Goal: Task Accomplishment & Management: Use online tool/utility

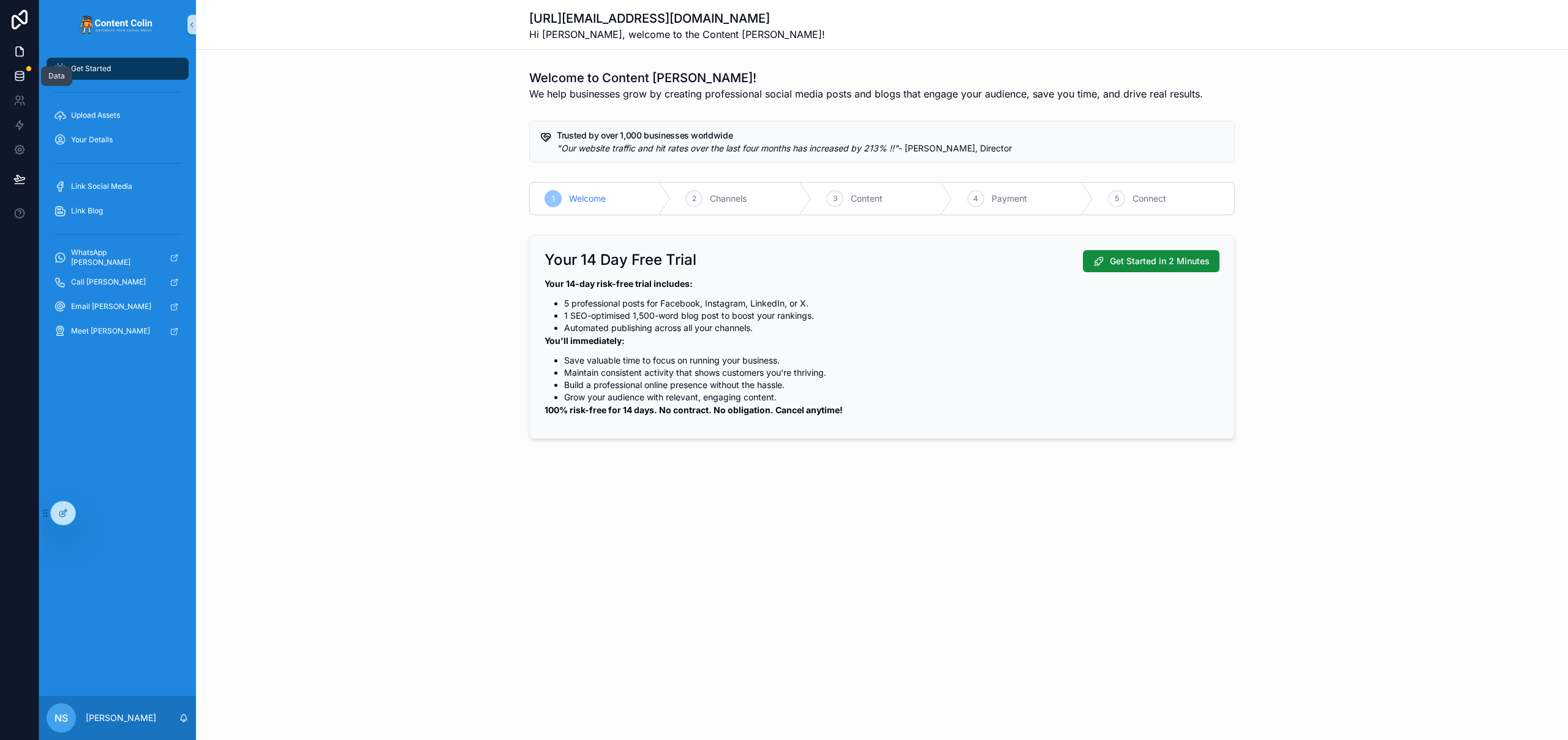
click at [16, 79] on icon at bounding box center [20, 76] width 12 height 12
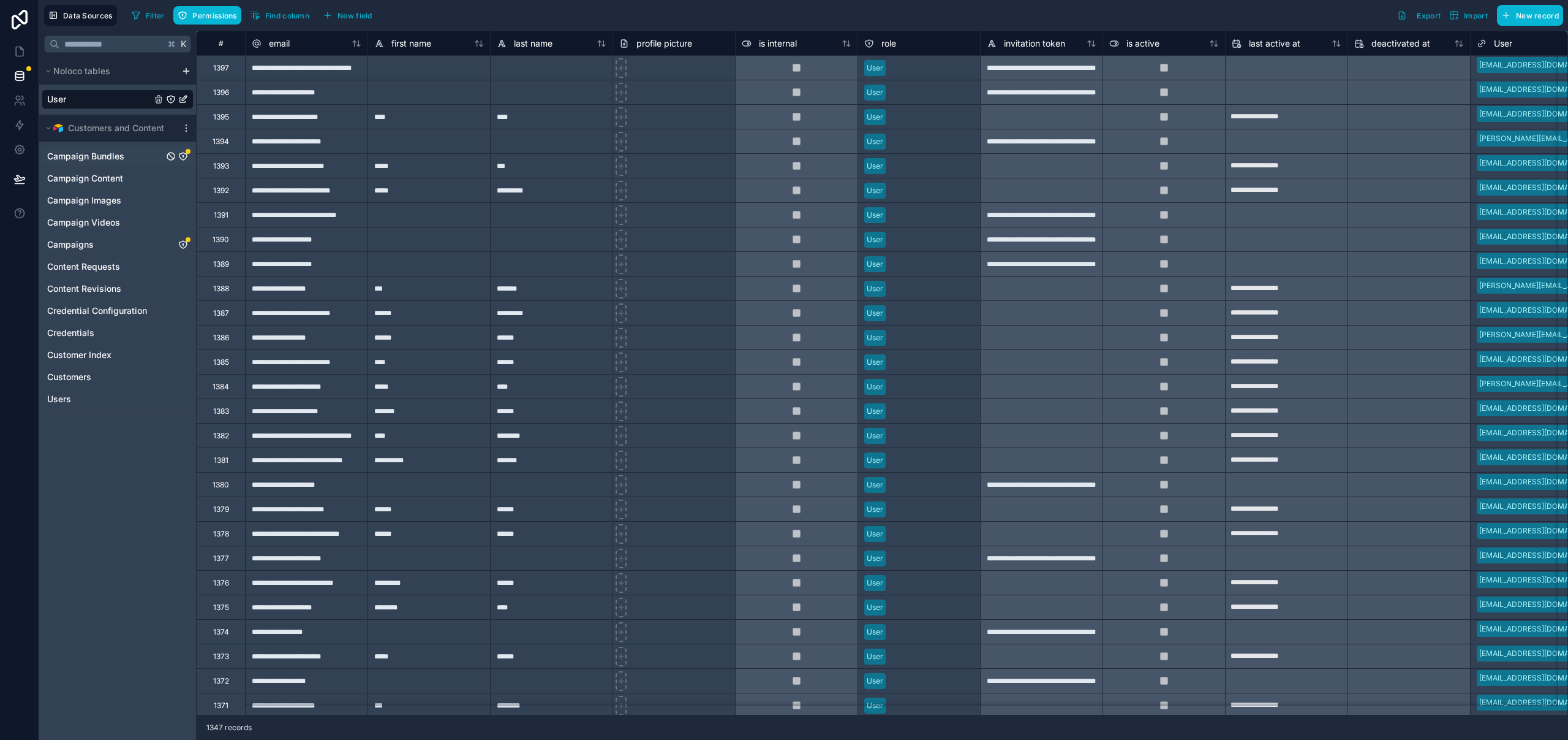
click at [184, 157] on icon "Campaign Bundles" at bounding box center [183, 156] width 10 height 10
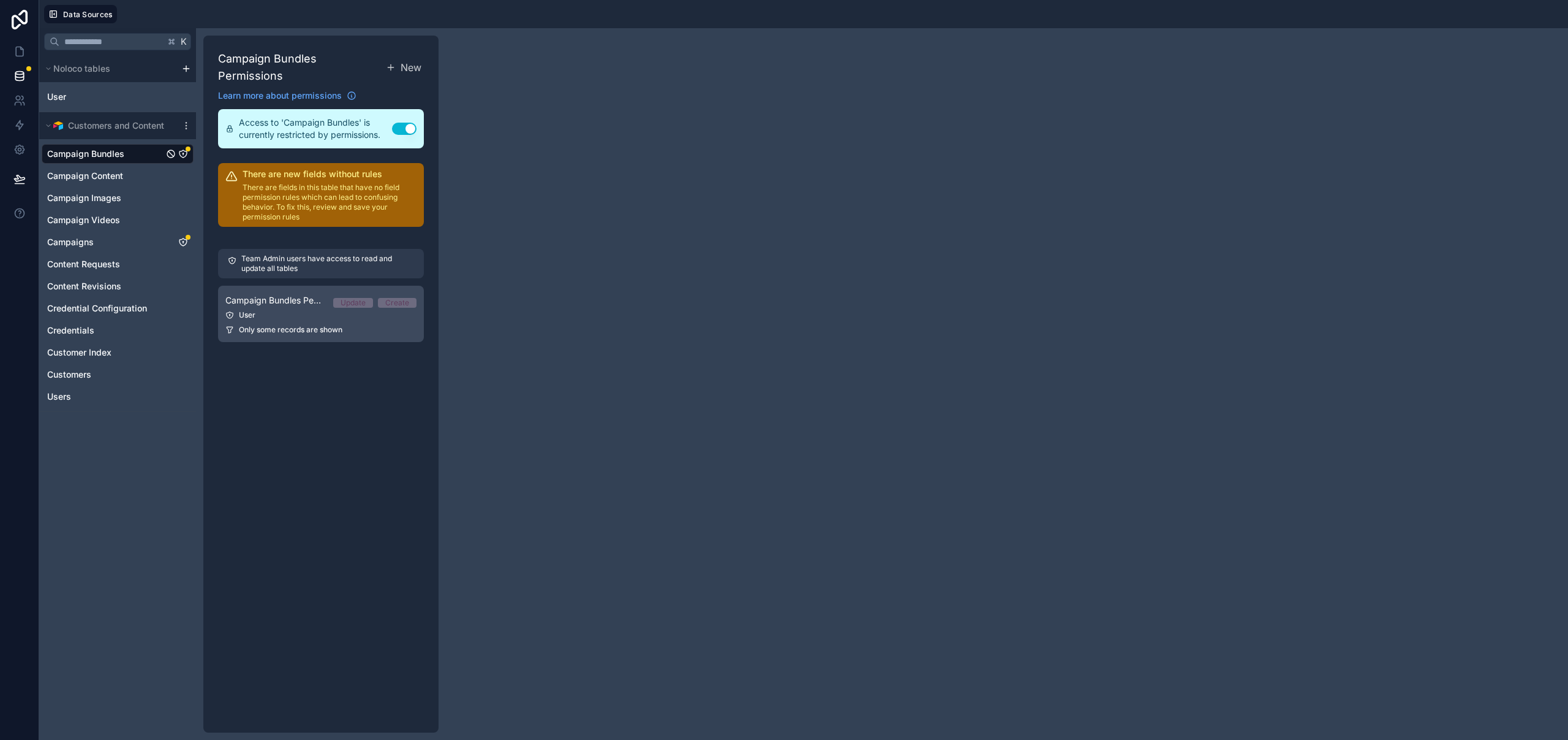
click at [320, 325] on span "Only some records are shown" at bounding box center [291, 330] width 104 height 10
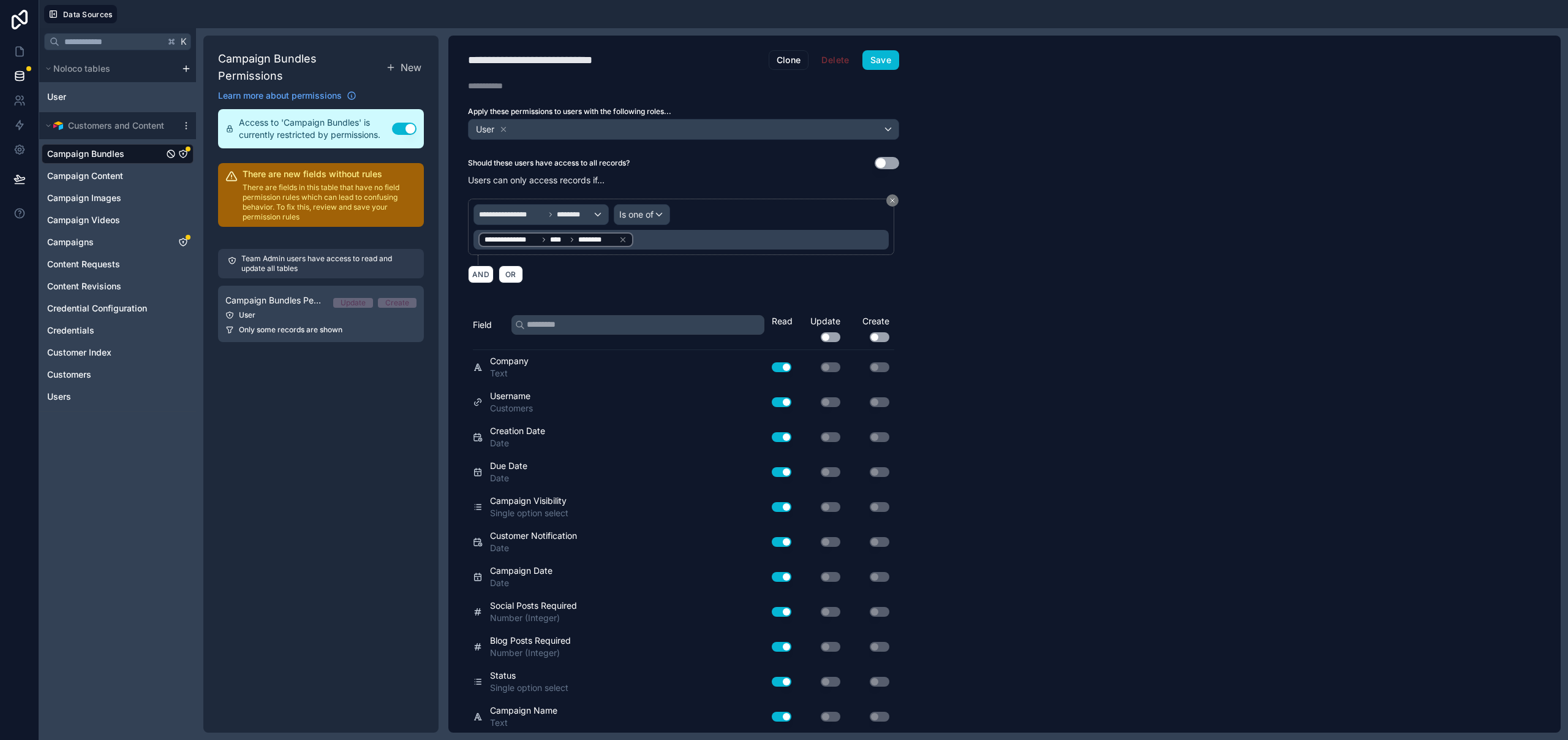
scroll to position [281, 0]
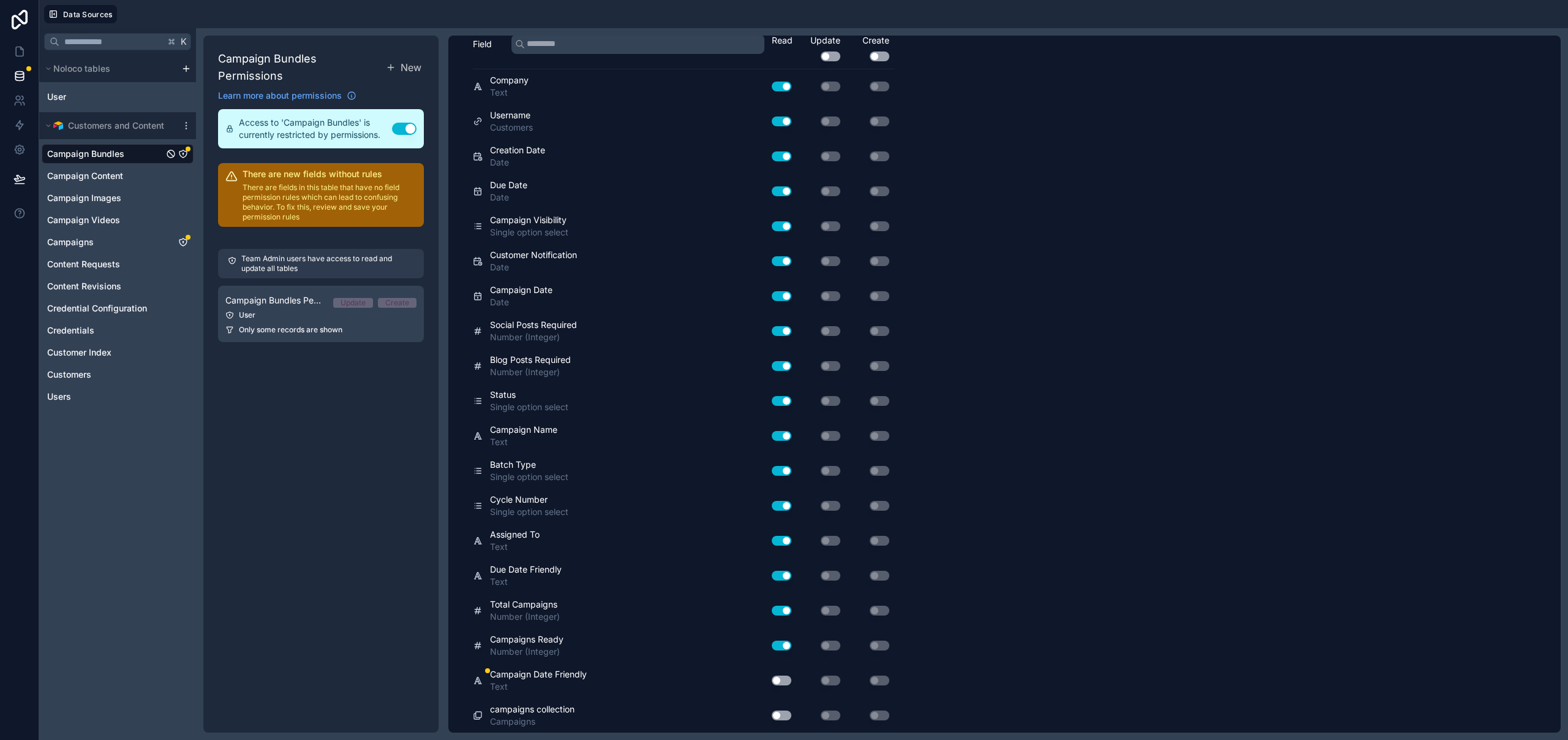
click at [778, 683] on button "Use setting" at bounding box center [781, 680] width 20 height 10
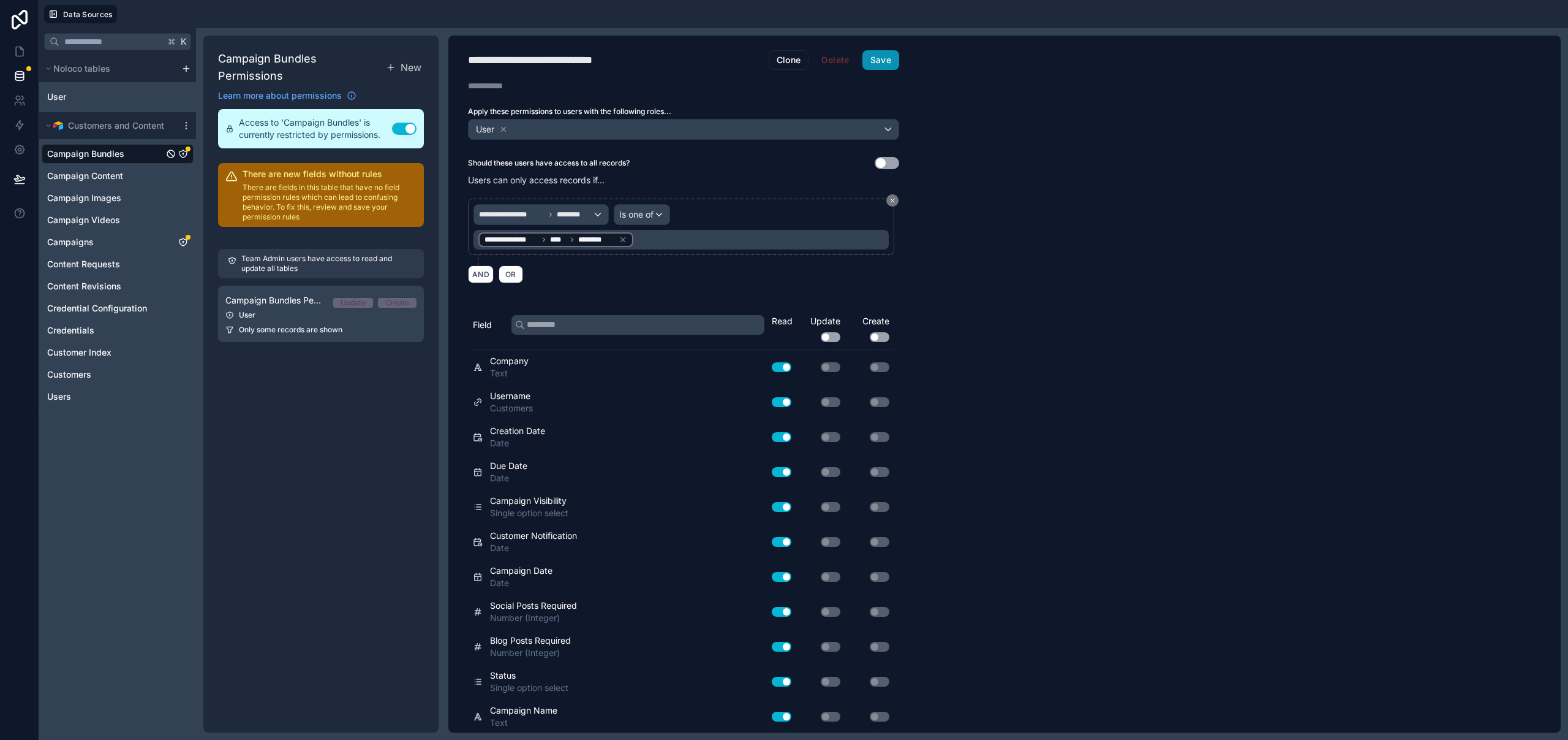
click at [886, 64] on button "Save" at bounding box center [880, 59] width 37 height 20
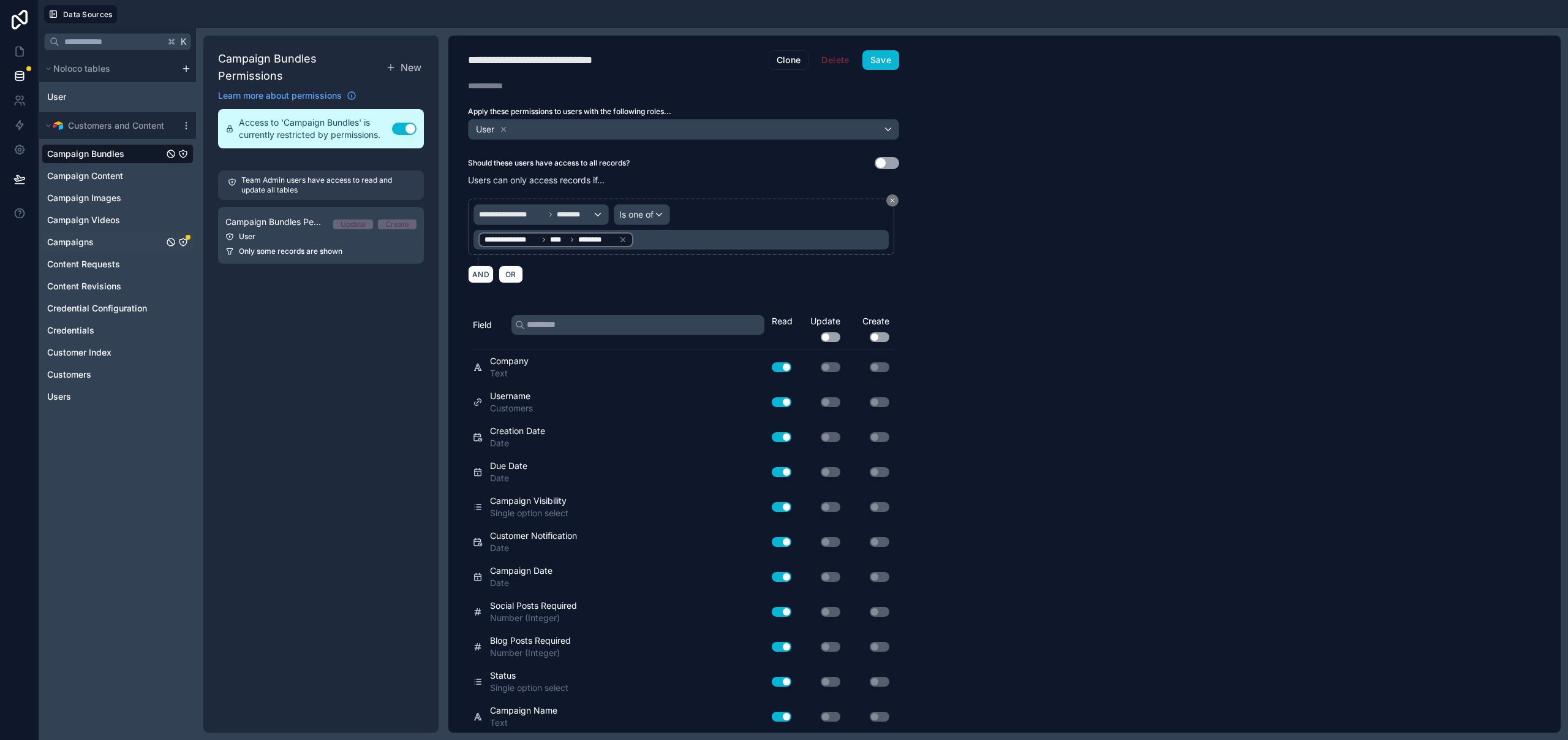
click at [91, 247] on span "Campaigns" at bounding box center [70, 242] width 47 height 12
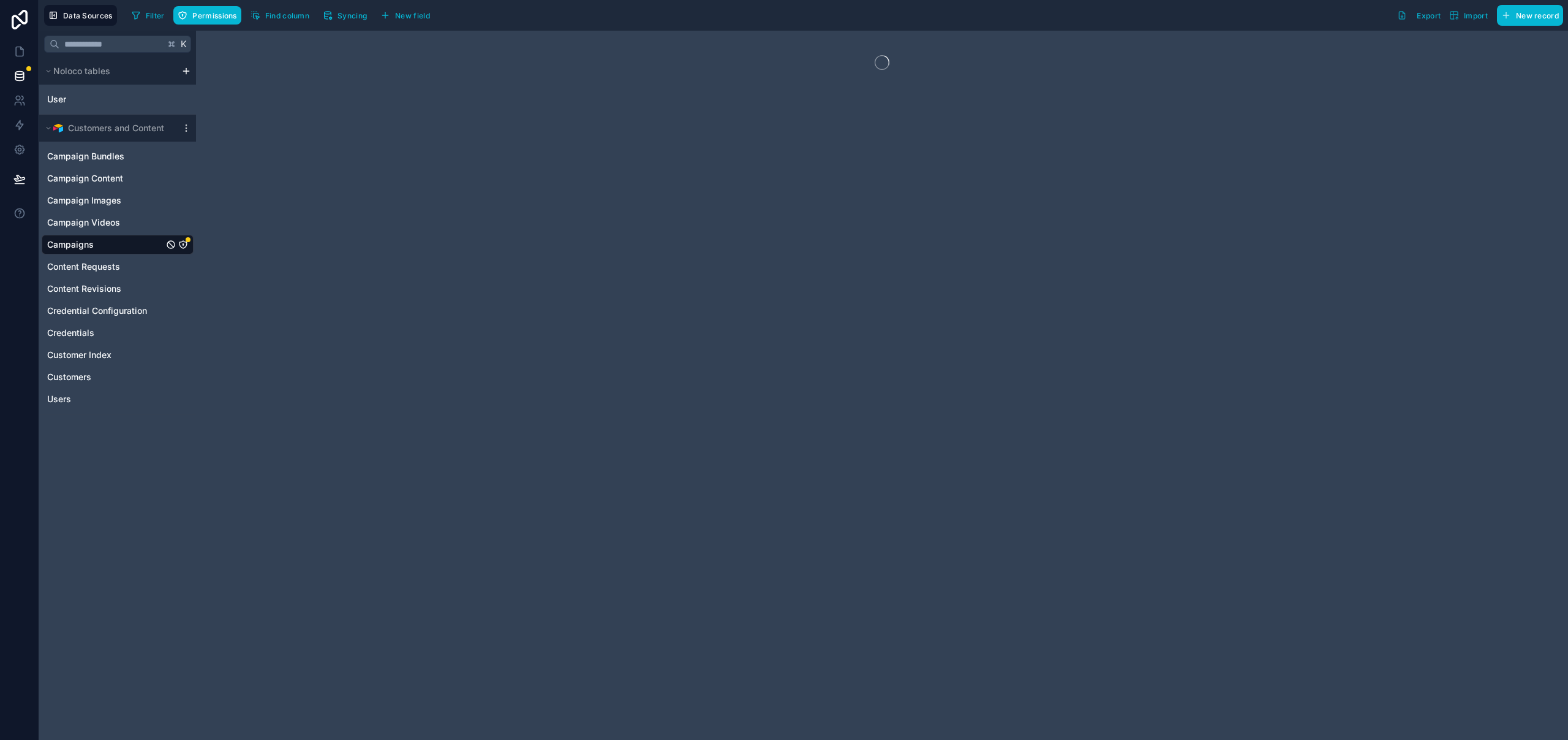
click at [184, 245] on icon "Campaigns" at bounding box center [183, 244] width 10 height 10
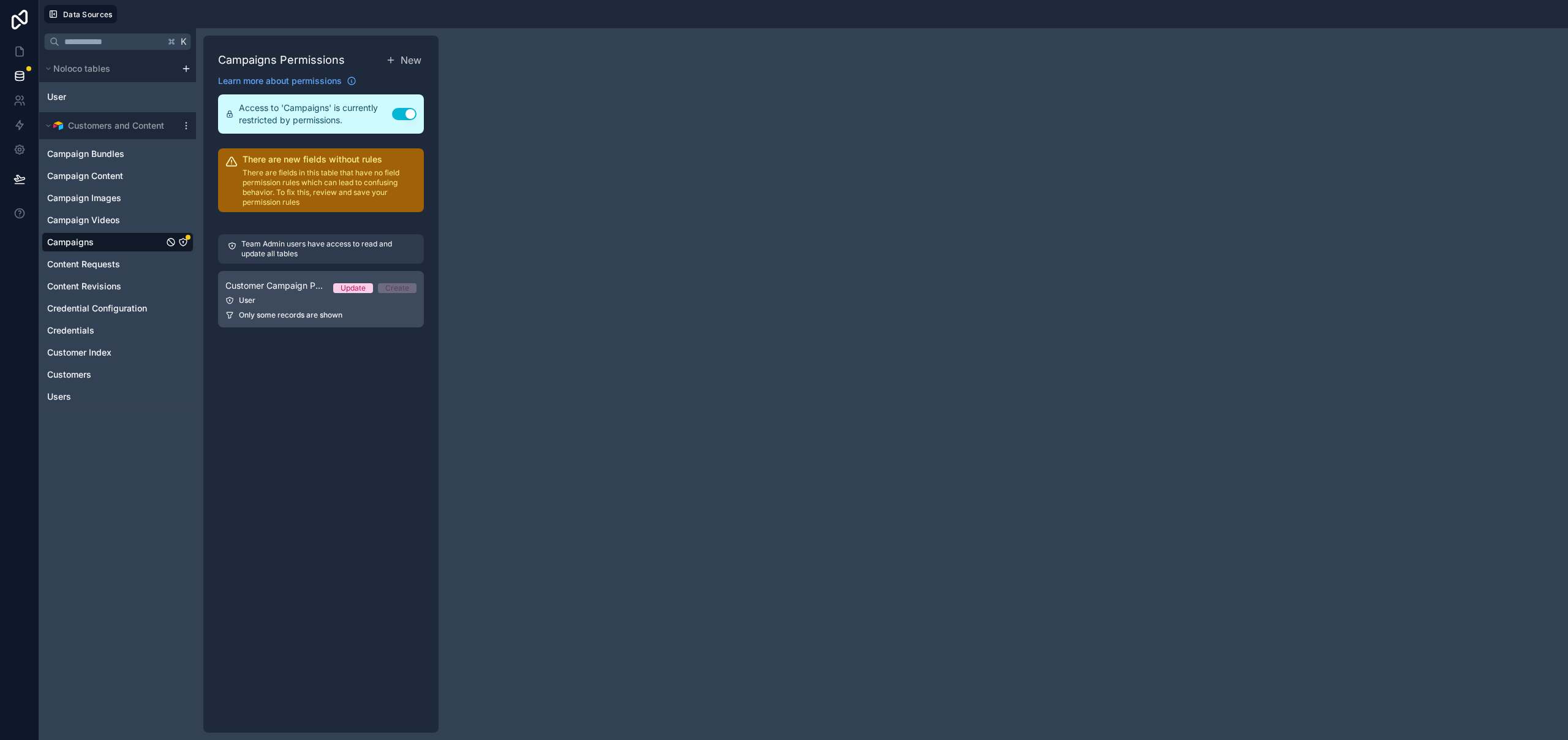
click at [294, 303] on div "User" at bounding box center [320, 300] width 191 height 10
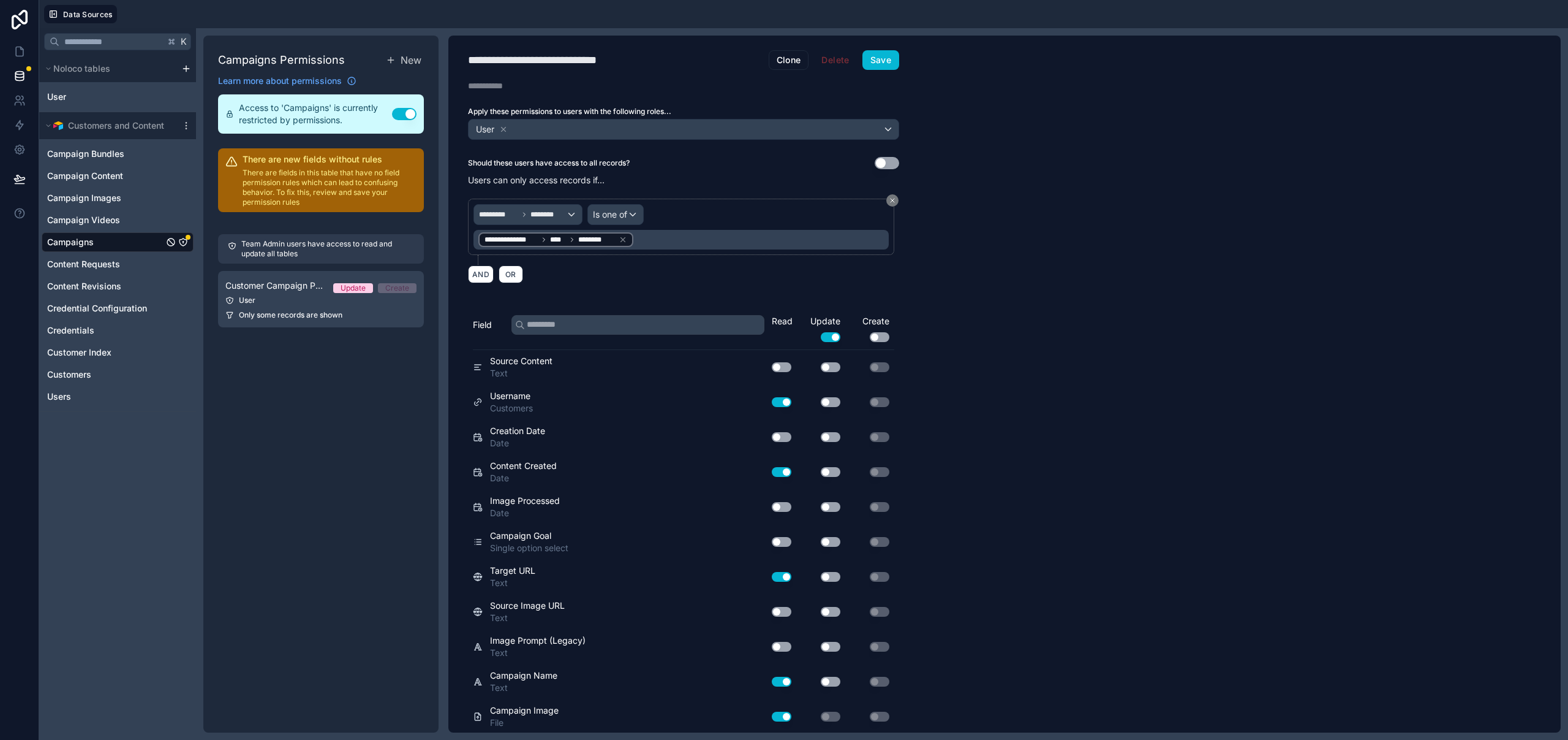
scroll to position [1852, 0]
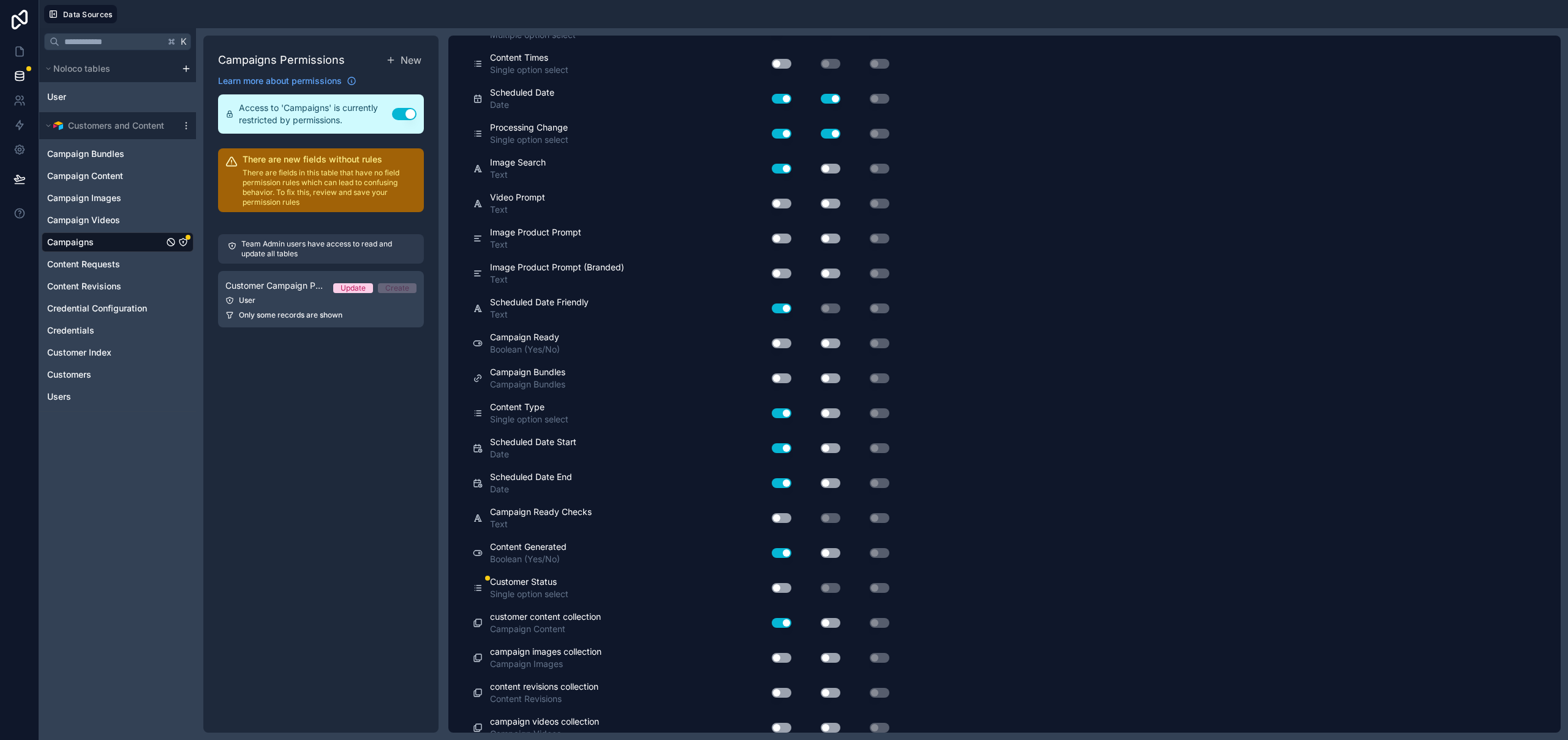
click at [787, 583] on div "Use setting" at bounding box center [777, 588] width 39 height 20
click at [783, 583] on button "Use setting" at bounding box center [781, 588] width 20 height 10
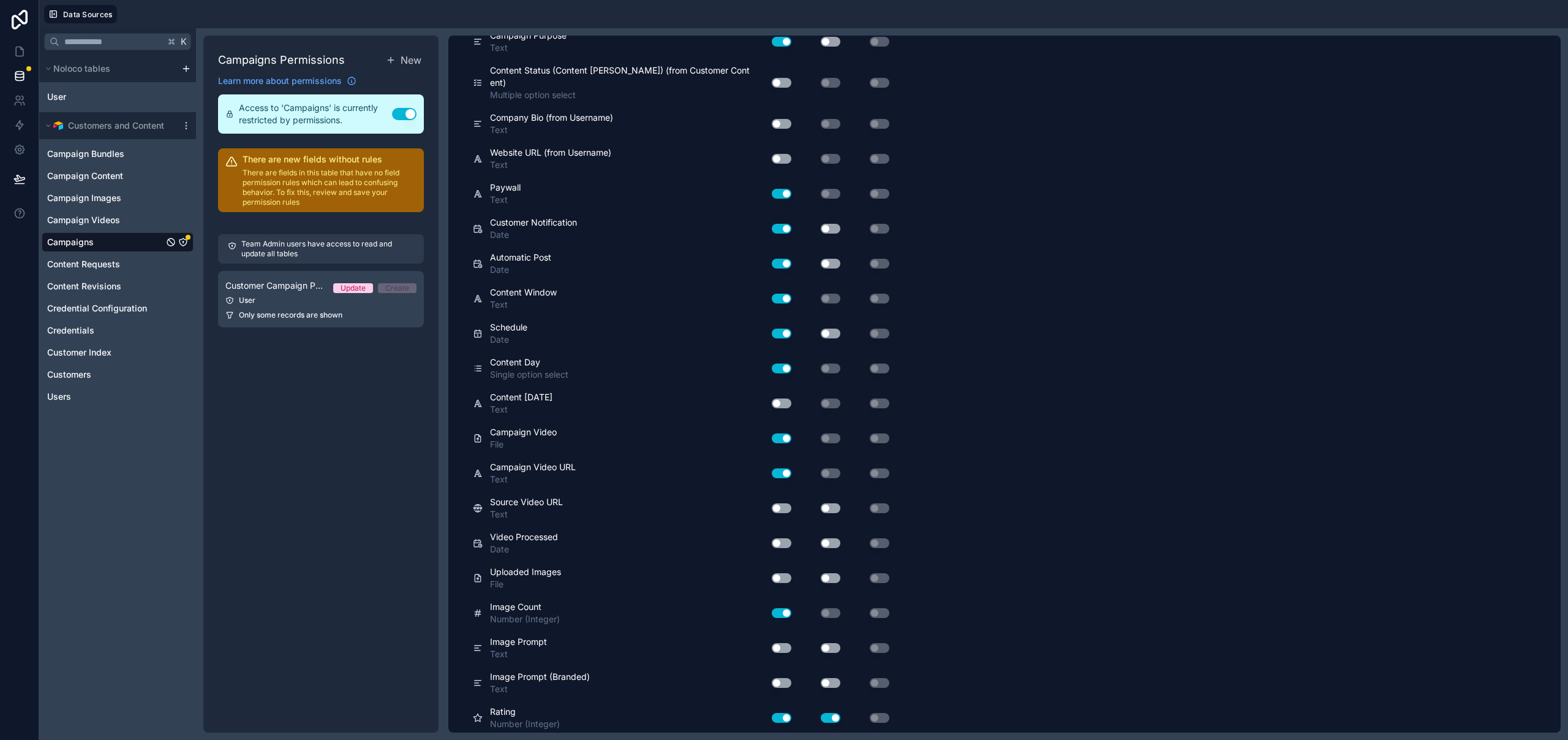
scroll to position [0, 0]
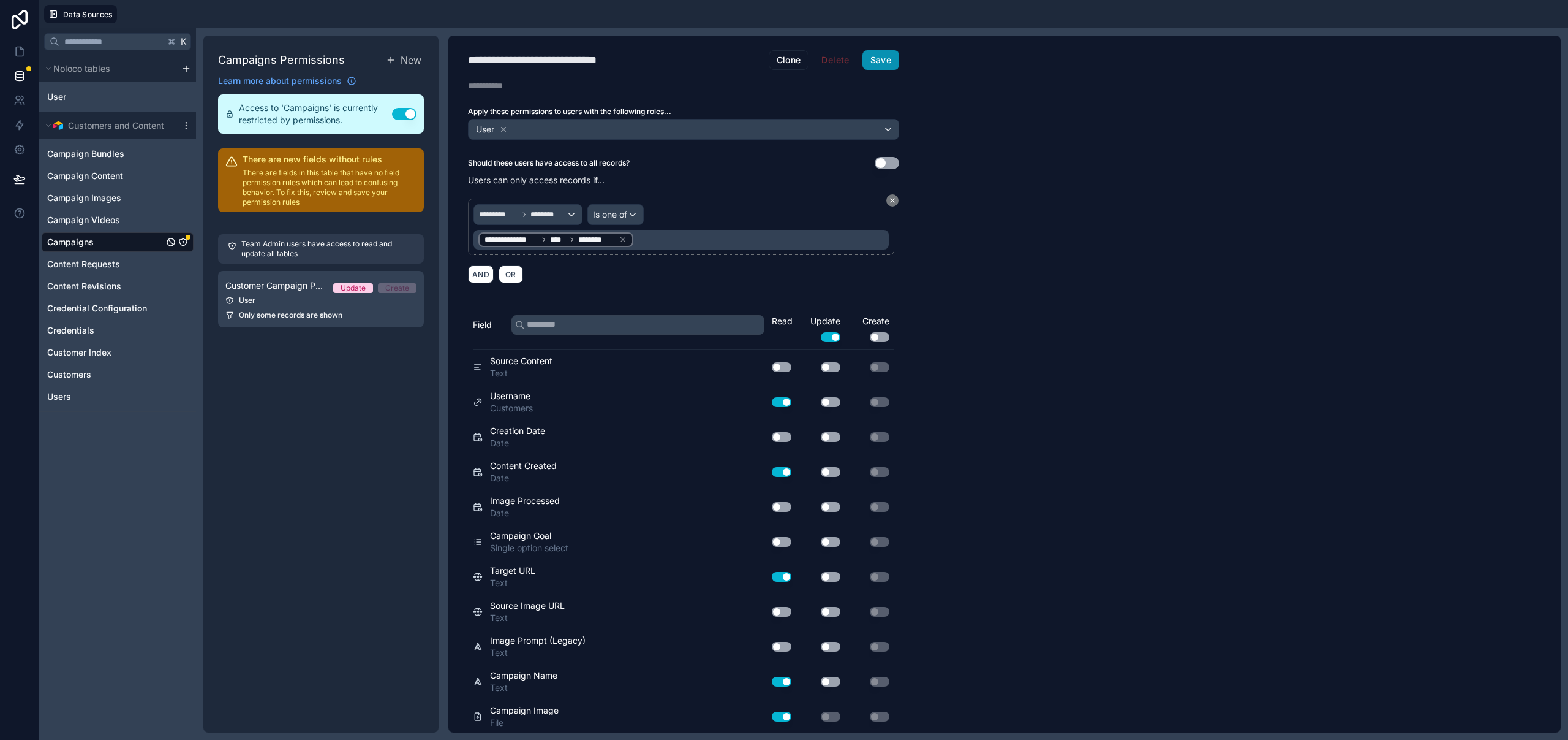
click at [886, 65] on button "Save" at bounding box center [880, 59] width 37 height 20
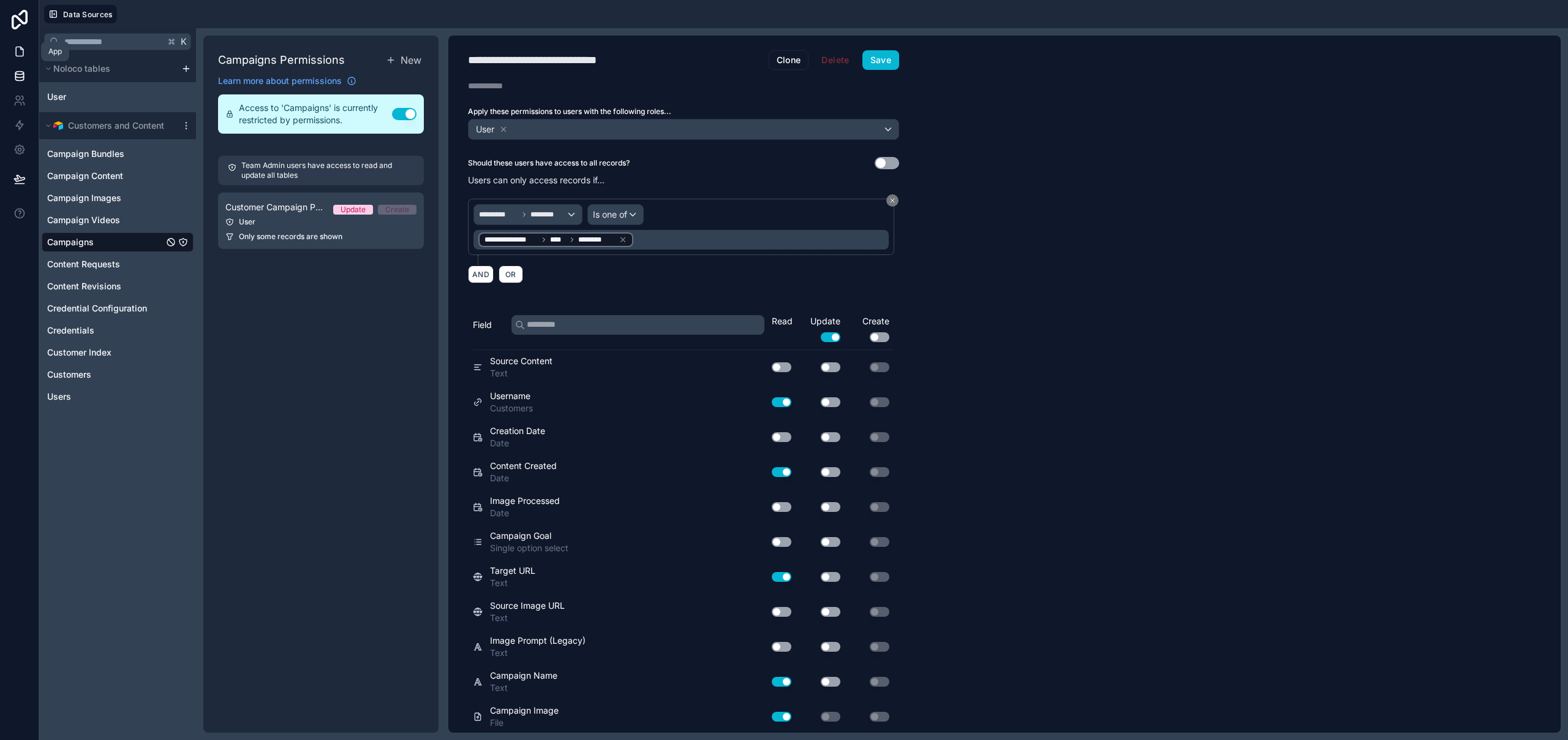
click at [22, 47] on icon at bounding box center [20, 51] width 12 height 12
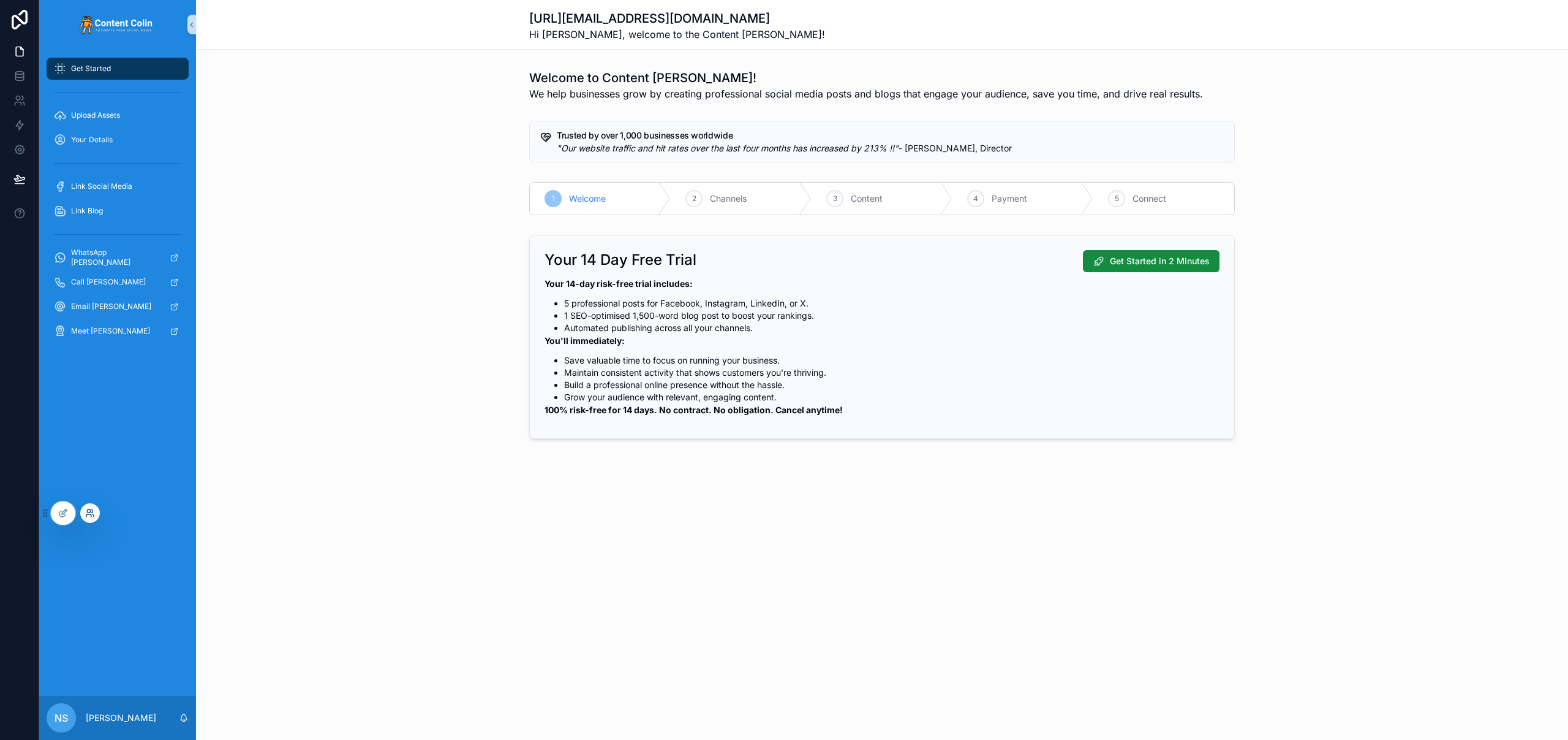
click at [90, 515] on icon at bounding box center [90, 513] width 10 height 10
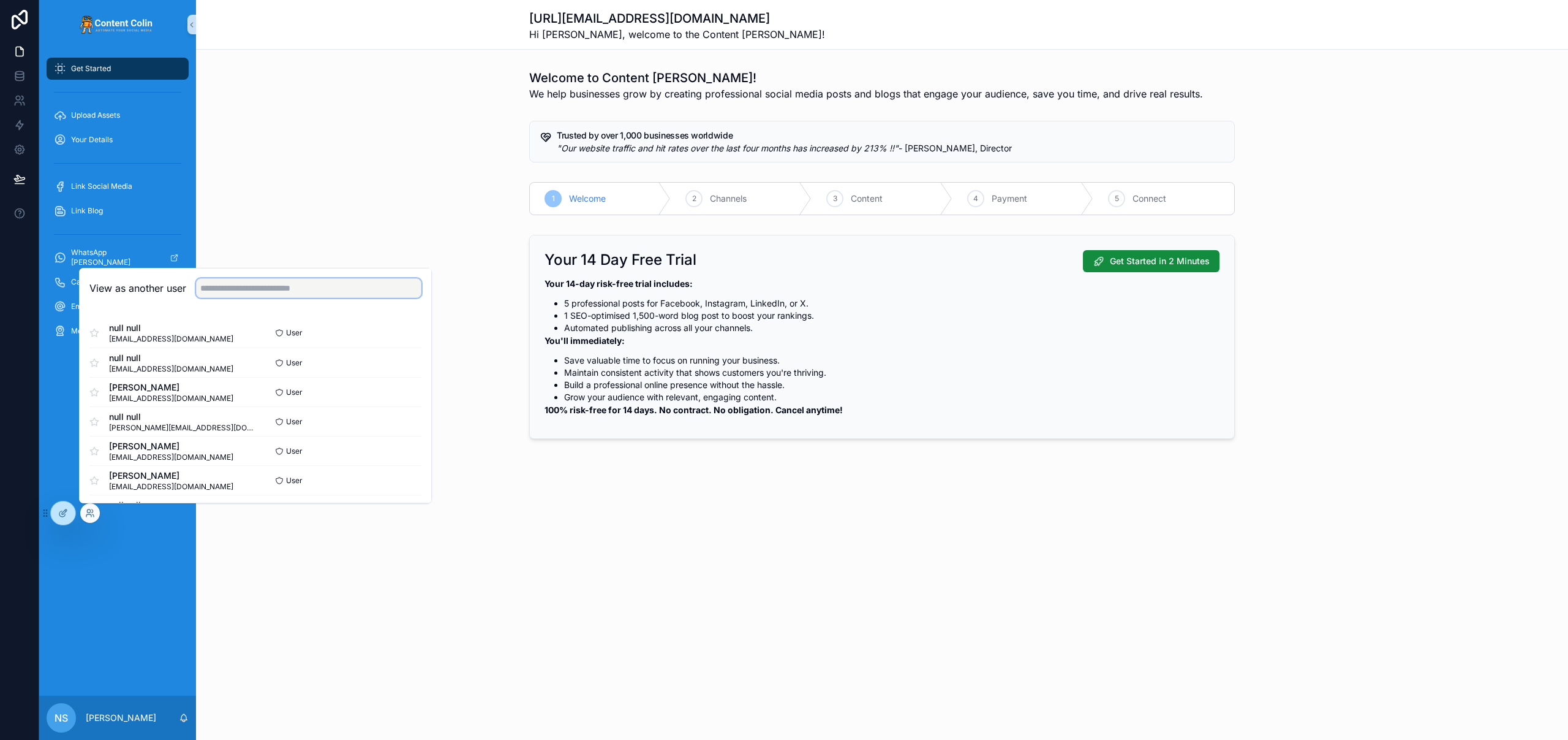
click at [270, 291] on input "text" at bounding box center [309, 287] width 225 height 20
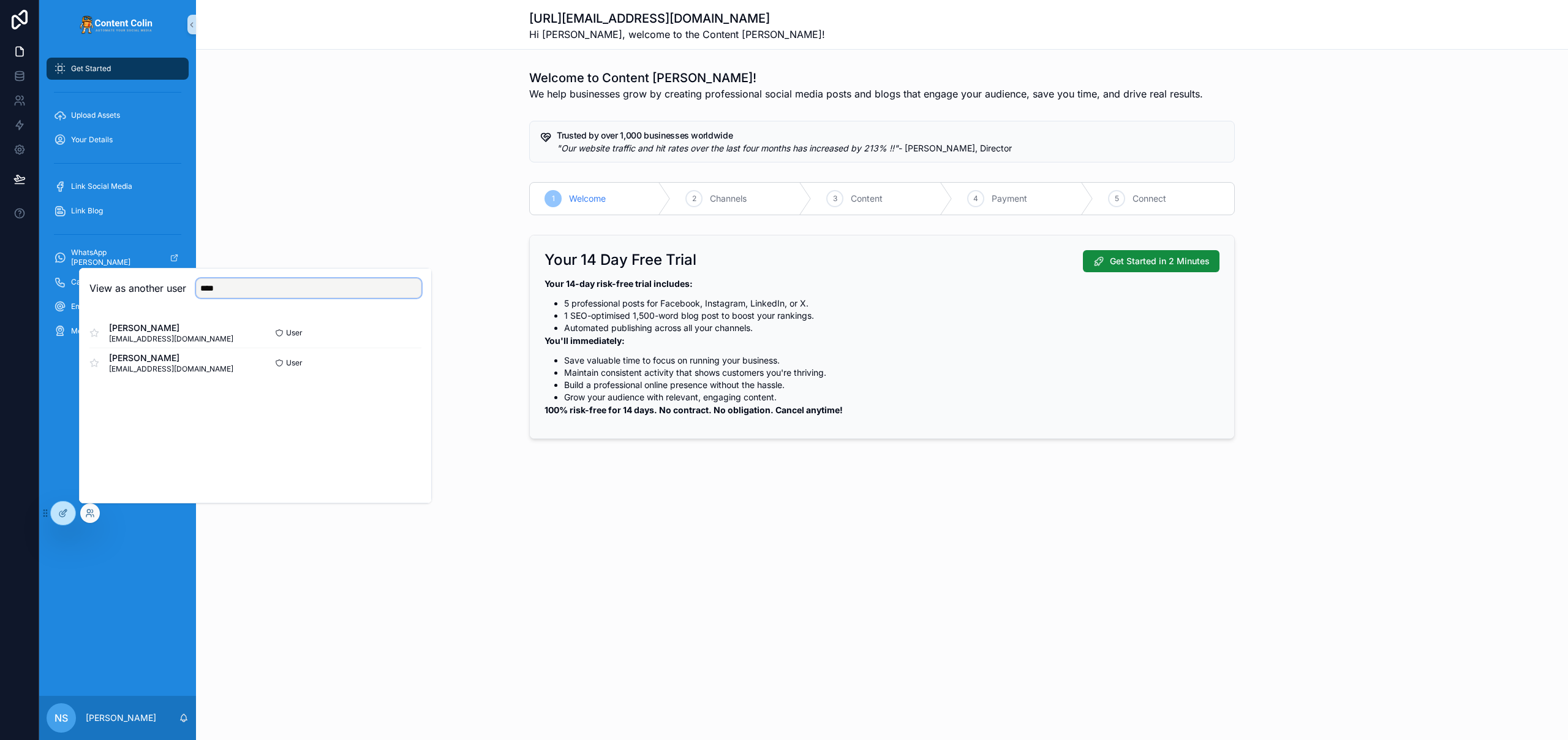
drag, startPoint x: 229, startPoint y: 286, endPoint x: 191, endPoint y: 287, distance: 38.0
click at [191, 287] on div "****" at bounding box center [303, 287] width 235 height 20
type input "***"
click at [406, 362] on button "Select" at bounding box center [405, 362] width 32 height 18
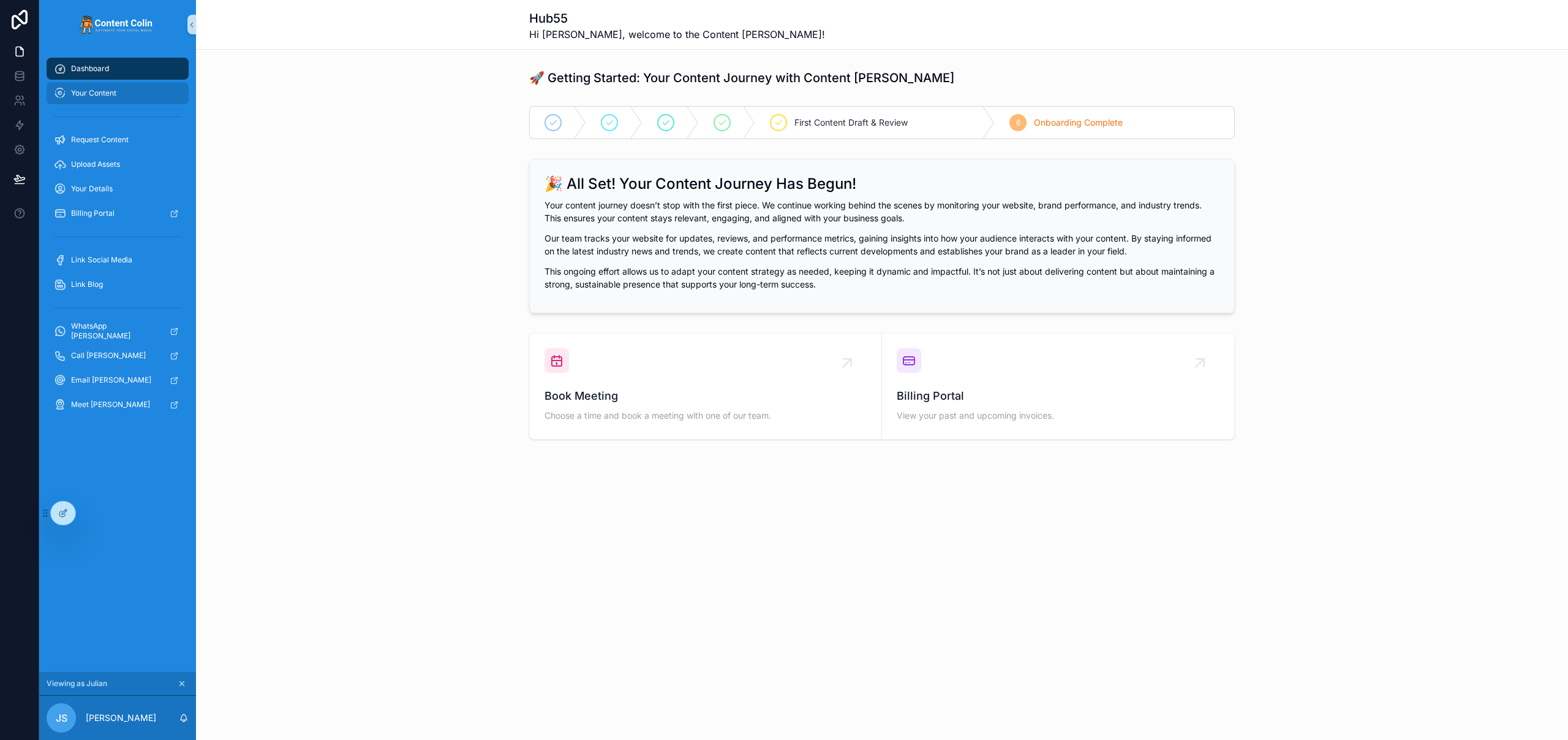
click at [110, 101] on div "Your Content" at bounding box center [117, 93] width 127 height 20
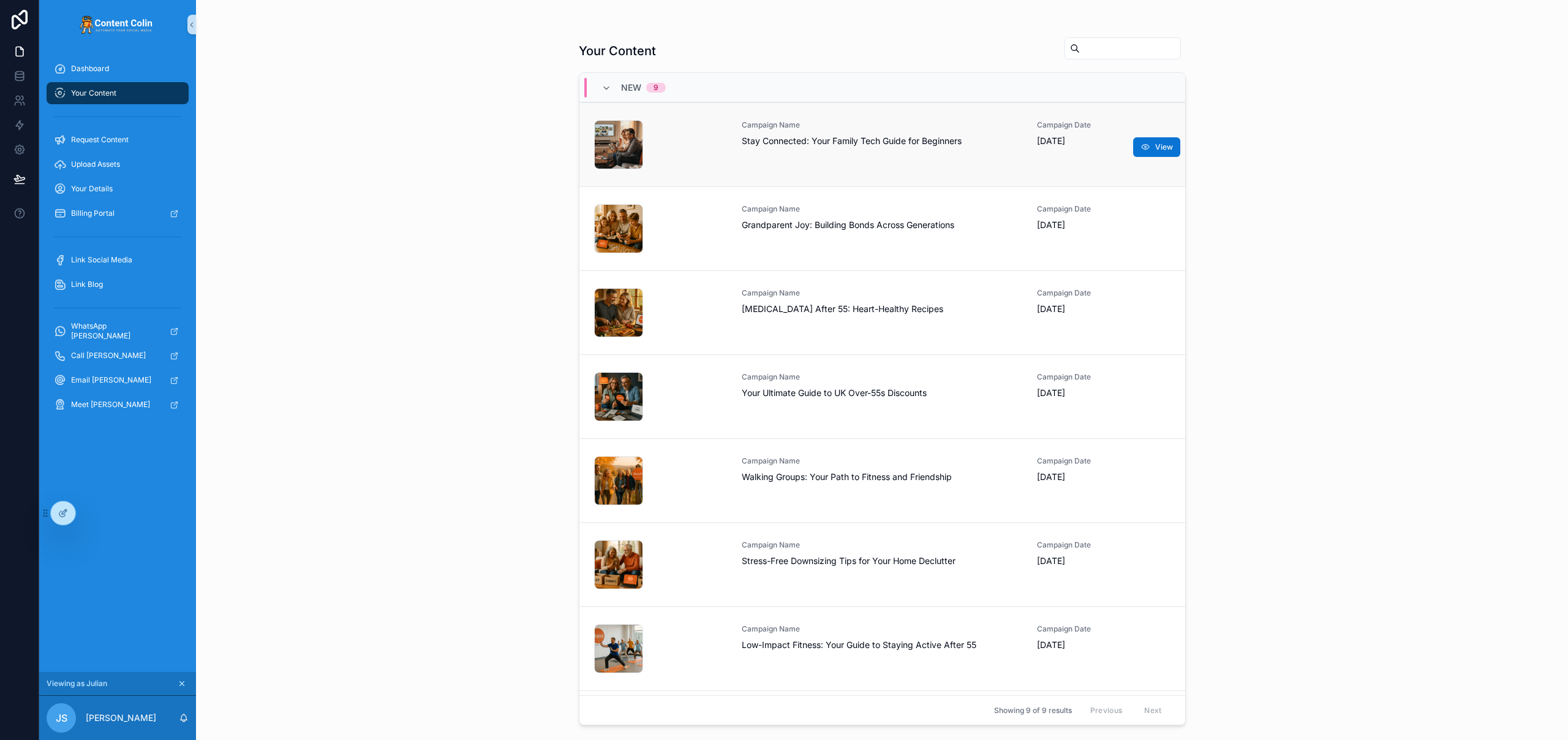
click at [911, 146] on span "Stay Connected: Your Family Tech Guide for Beginners" at bounding box center [882, 141] width 281 height 12
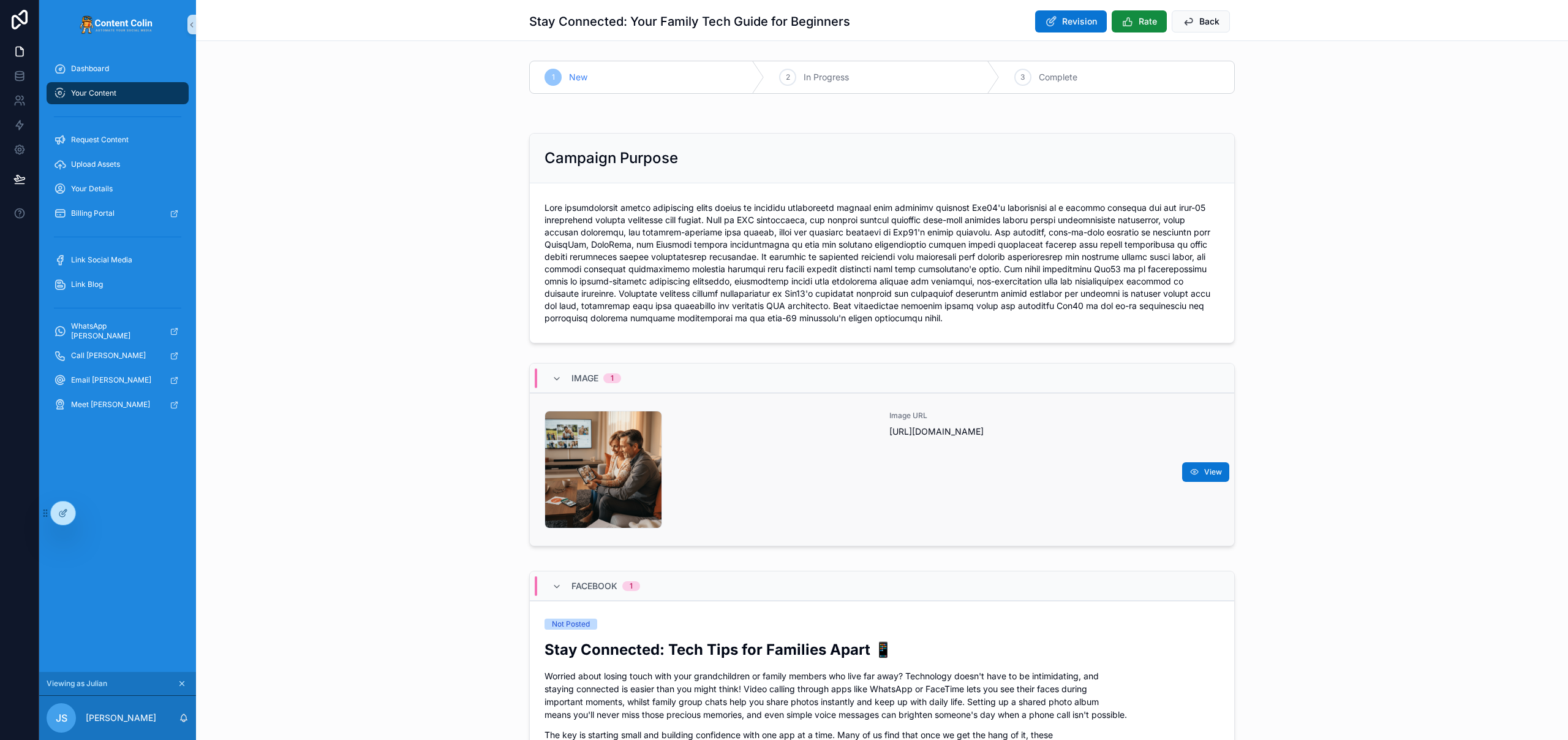
click at [1011, 453] on div "Image URL https://cdn.contentcolin.com/hub/hub-1757582741.png" at bounding box center [1054, 469] width 330 height 117
click at [59, 514] on icon at bounding box center [62, 514] width 5 height 5
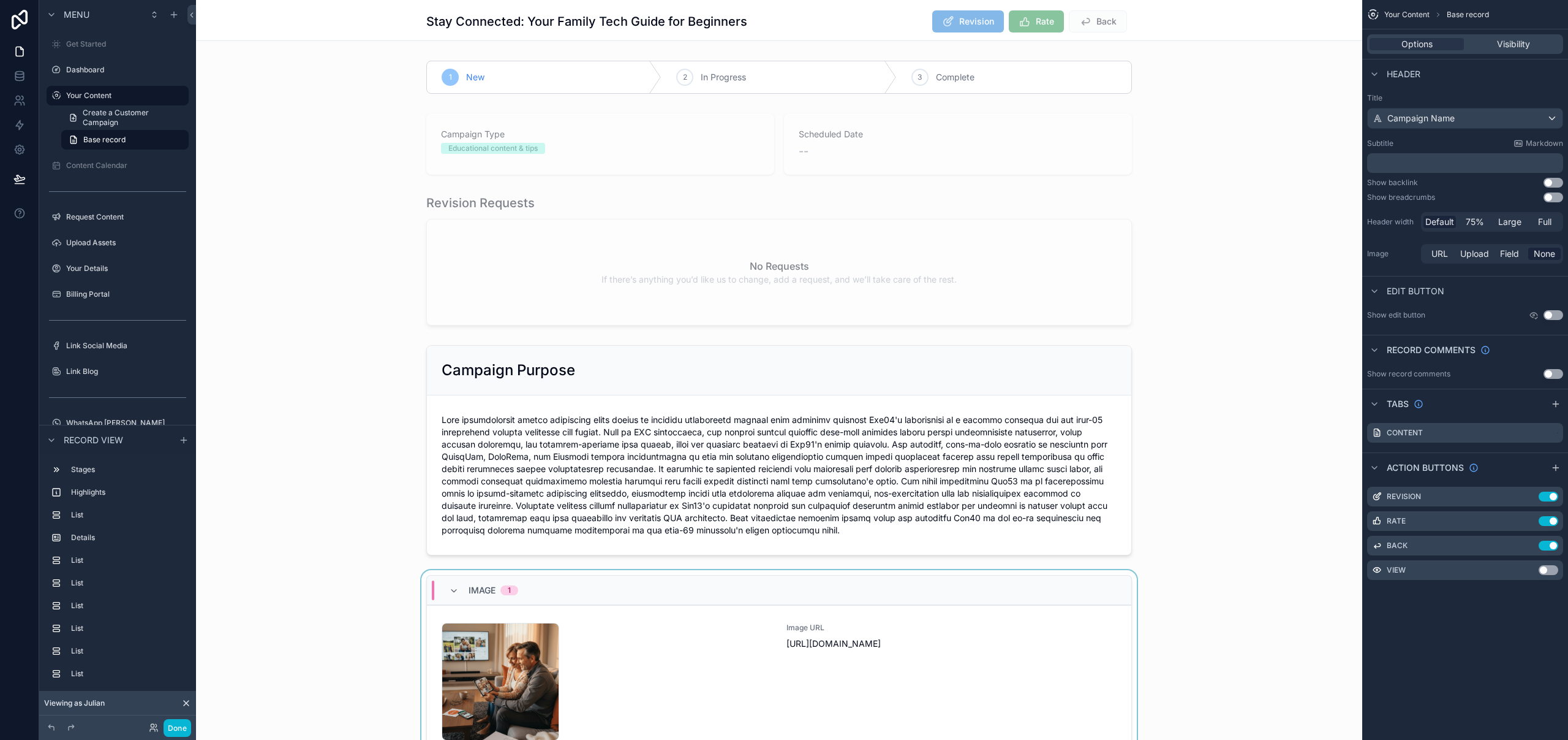
scroll to position [241, 0]
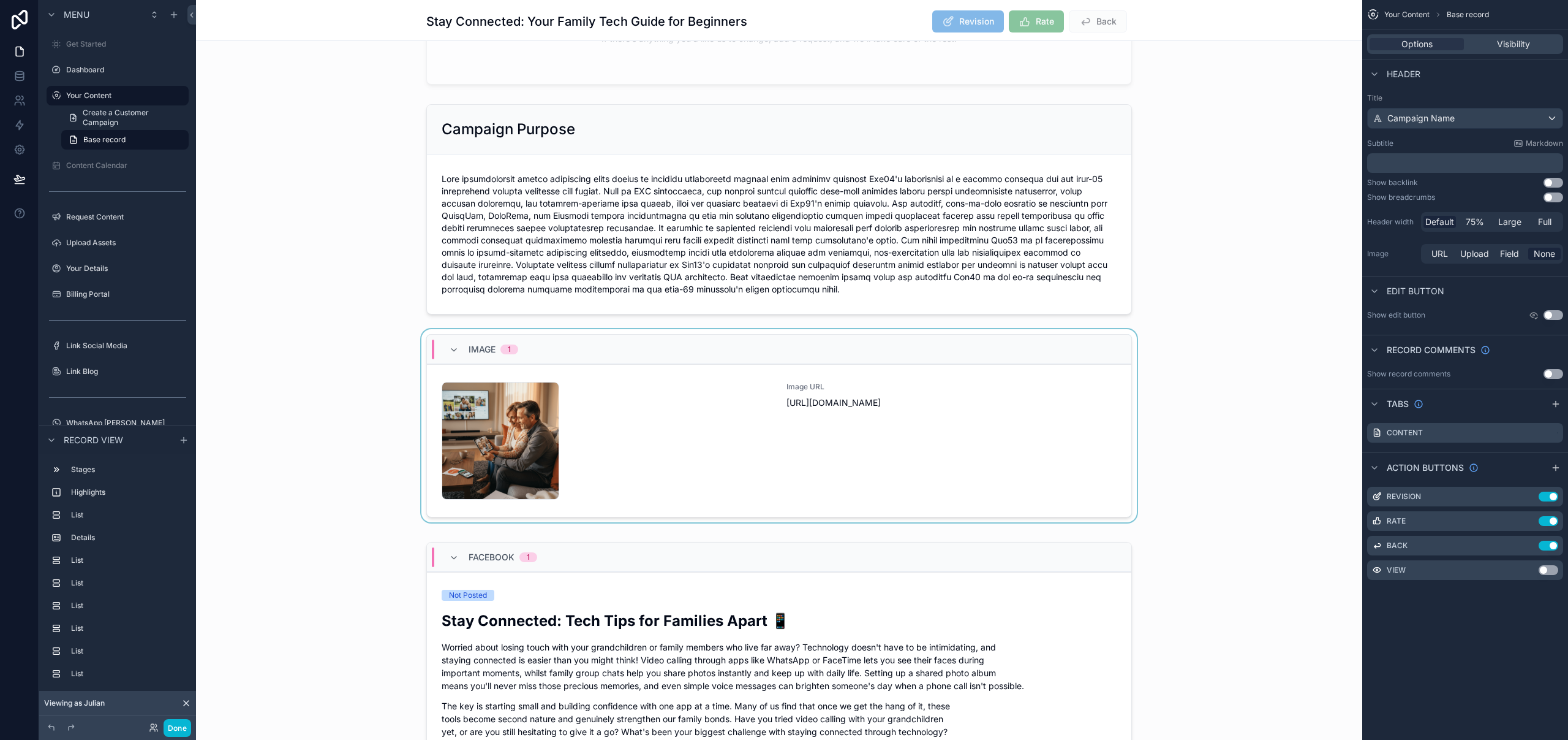
click at [1131, 416] on div "scrollable content" at bounding box center [779, 428] width 1166 height 198
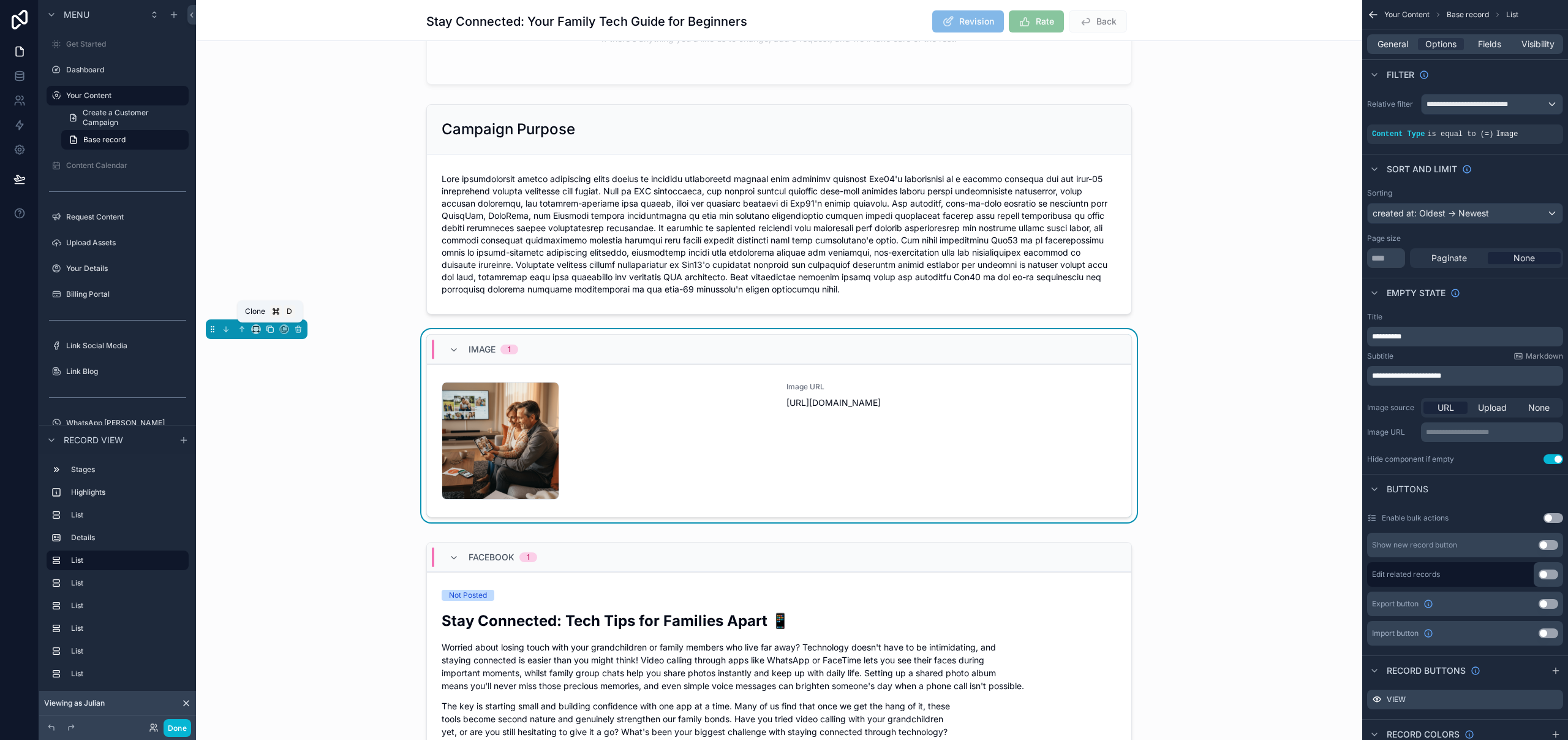
click at [271, 330] on icon "scrollable content" at bounding box center [270, 329] width 9 height 9
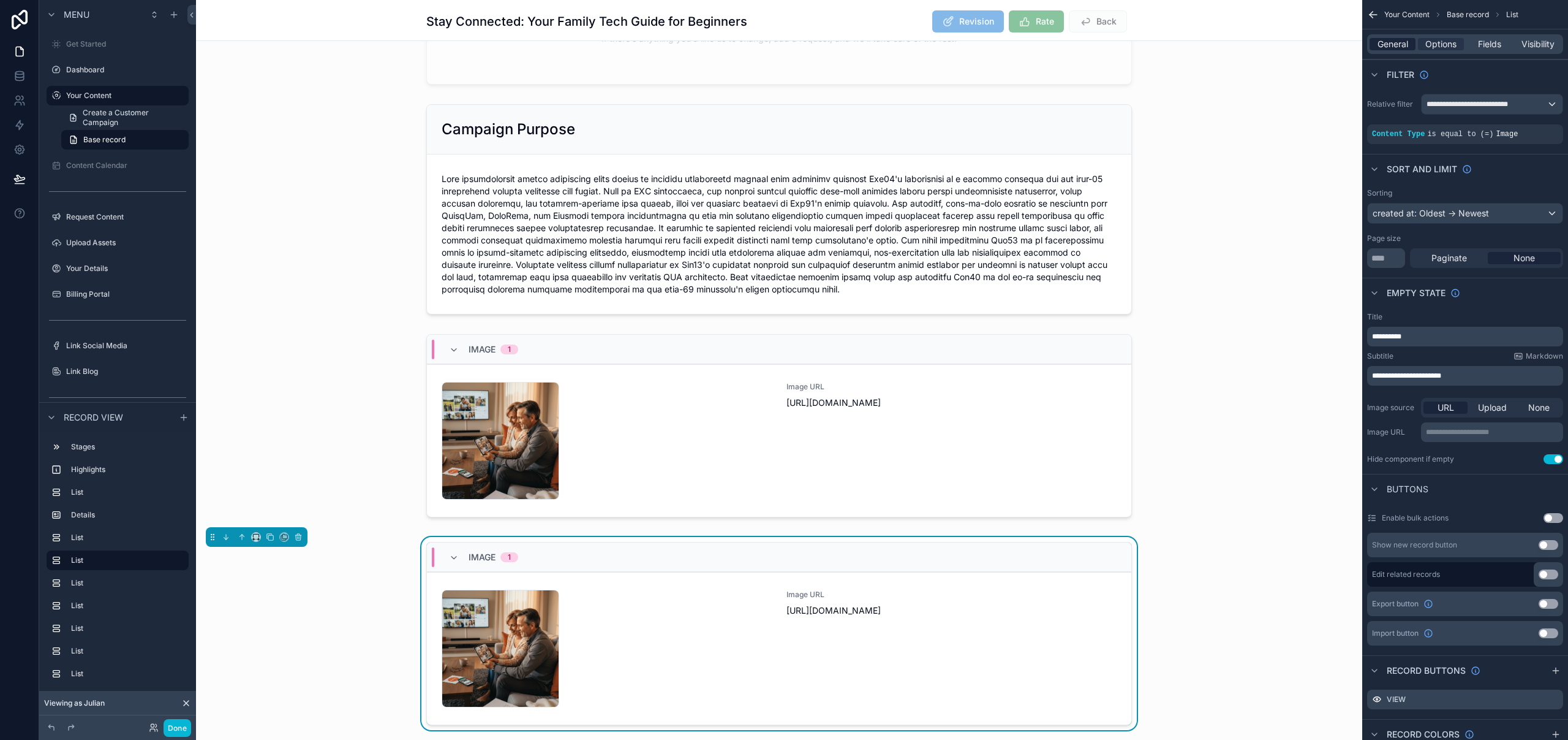
click at [1401, 42] on span "General" at bounding box center [1392, 44] width 30 height 12
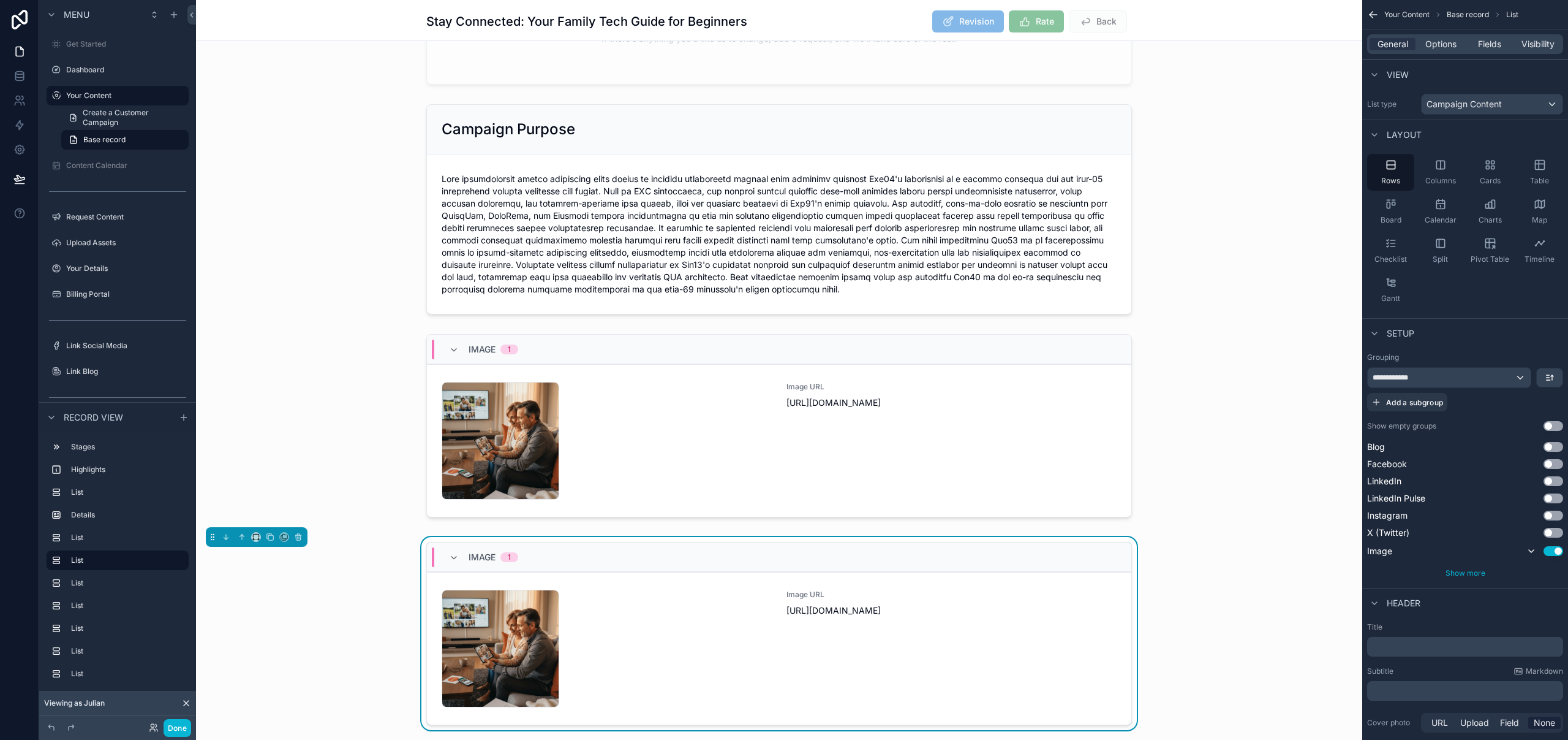
click at [1455, 575] on span "Show more" at bounding box center [1465, 573] width 40 height 9
click at [1557, 552] on button "Use setting" at bounding box center [1552, 550] width 20 height 10
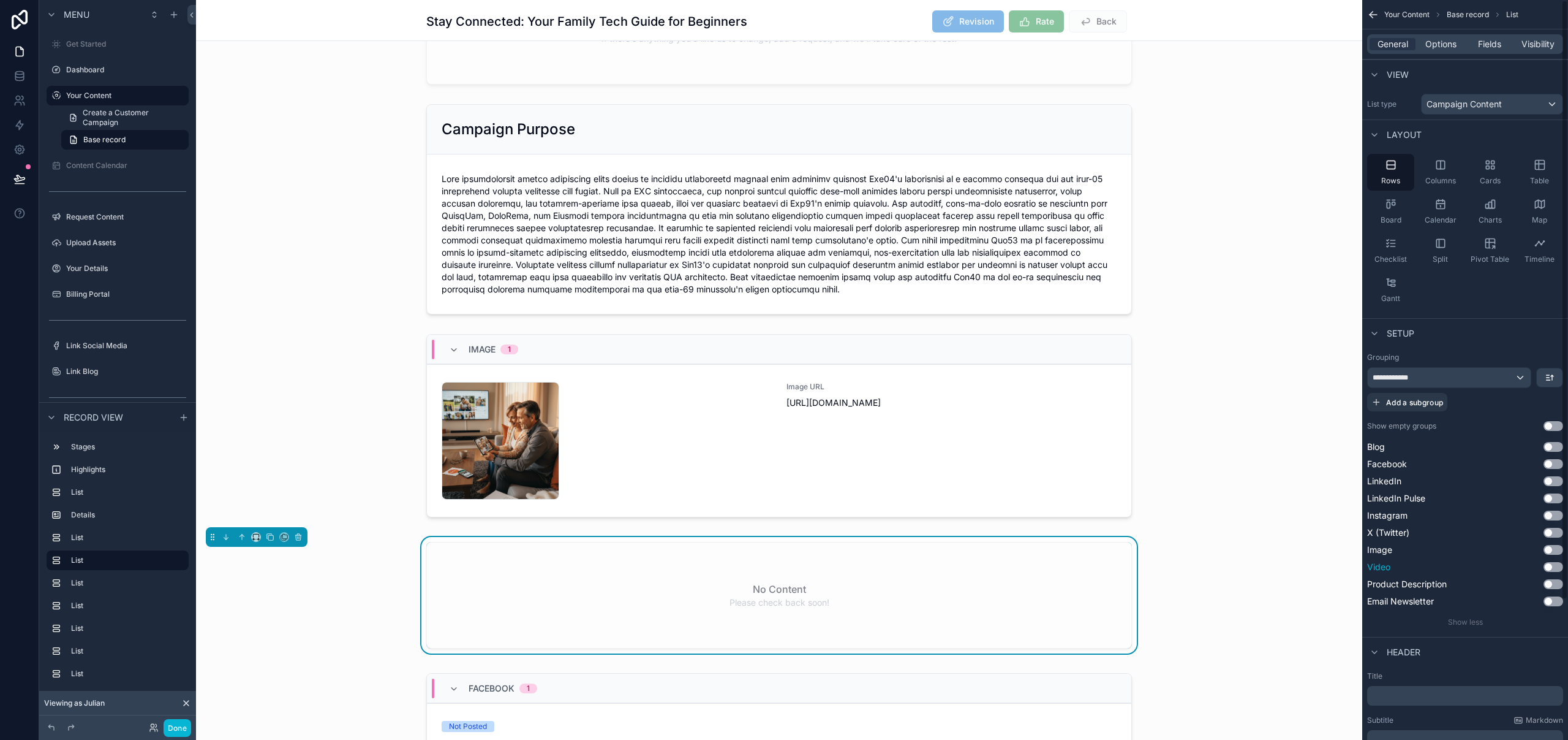
click at [1556, 566] on button "Use setting" at bounding box center [1552, 567] width 20 height 10
click at [1439, 44] on span "Options" at bounding box center [1441, 44] width 31 height 12
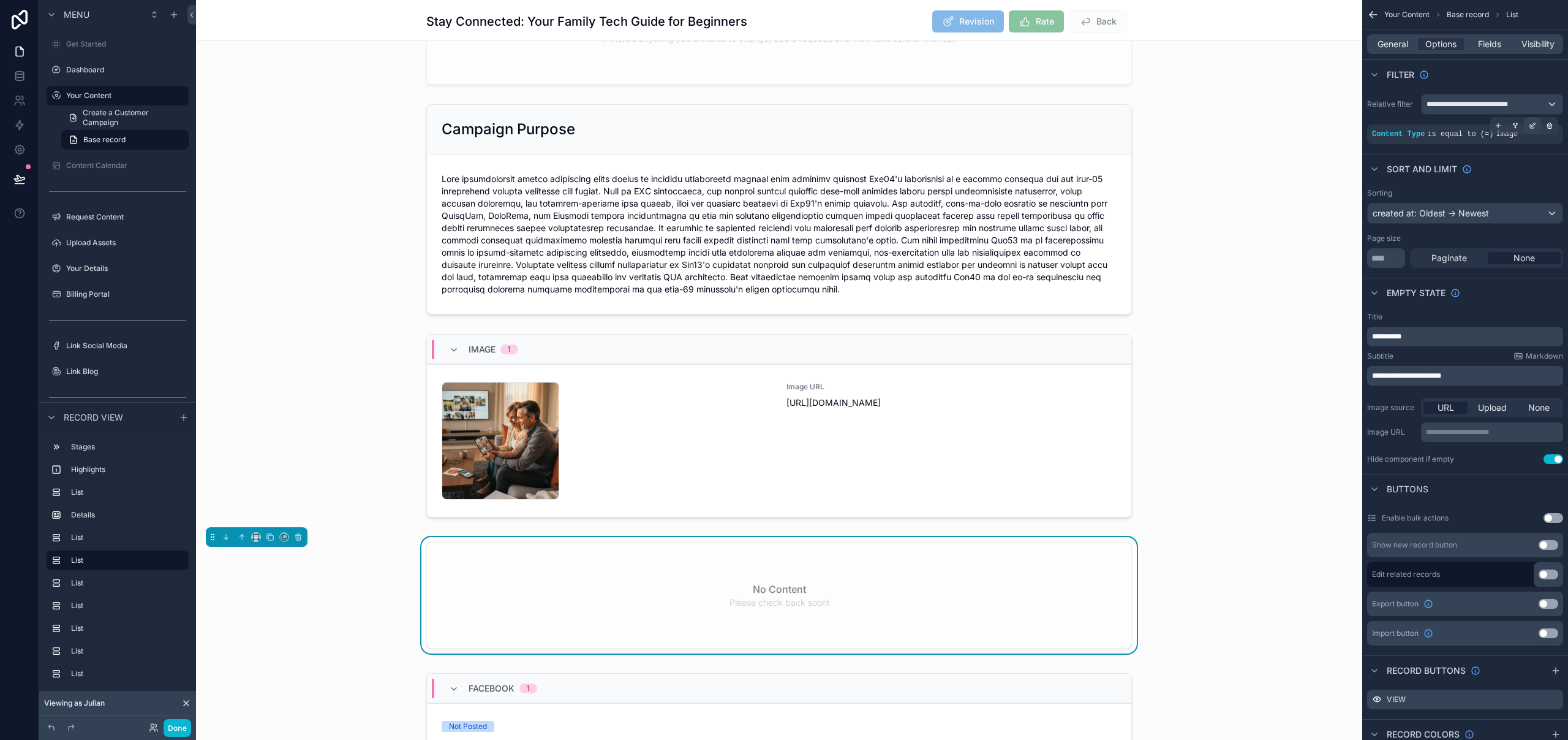
click at [1532, 125] on icon "scrollable content" at bounding box center [1532, 125] width 7 height 7
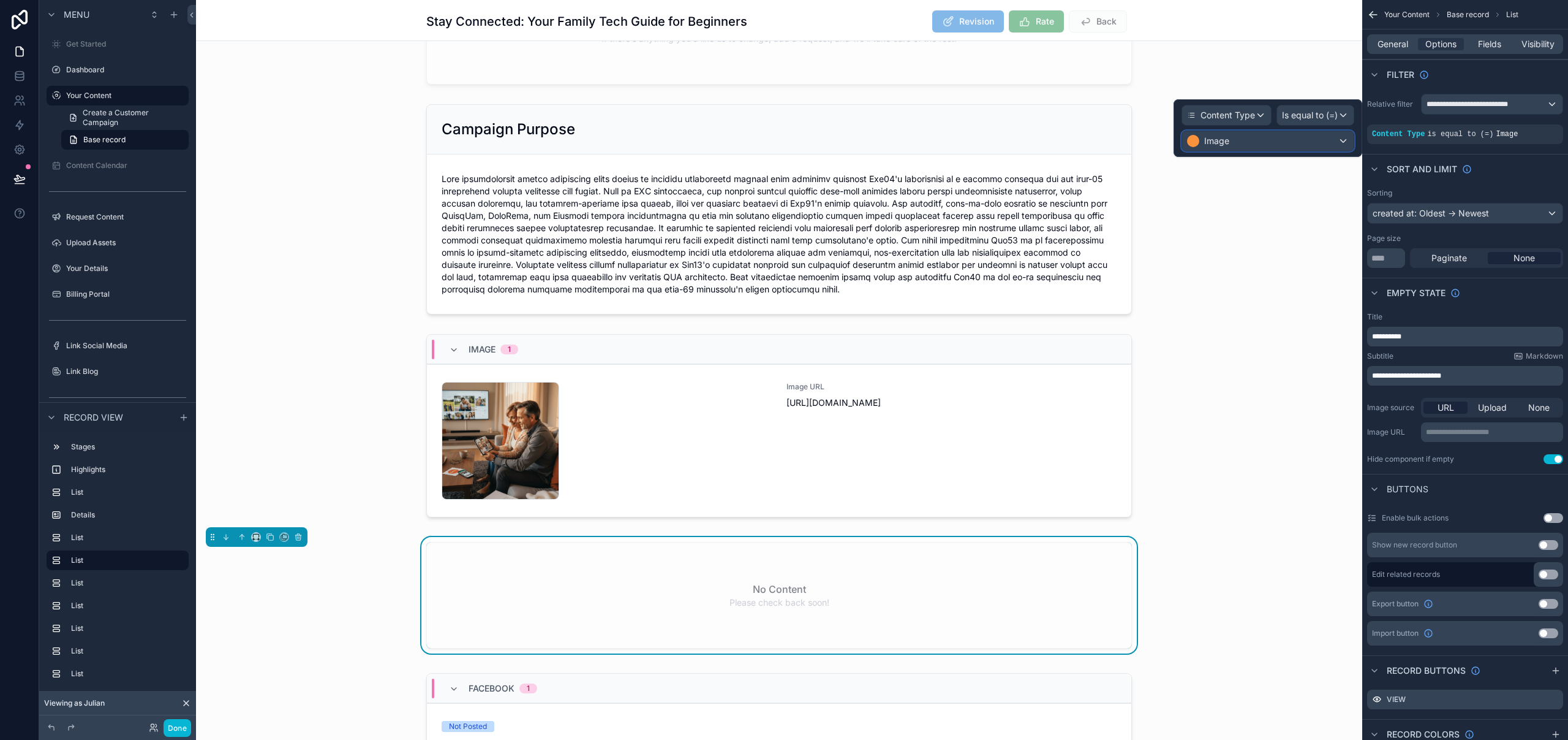
click at [1290, 138] on div "Image" at bounding box center [1267, 140] width 171 height 20
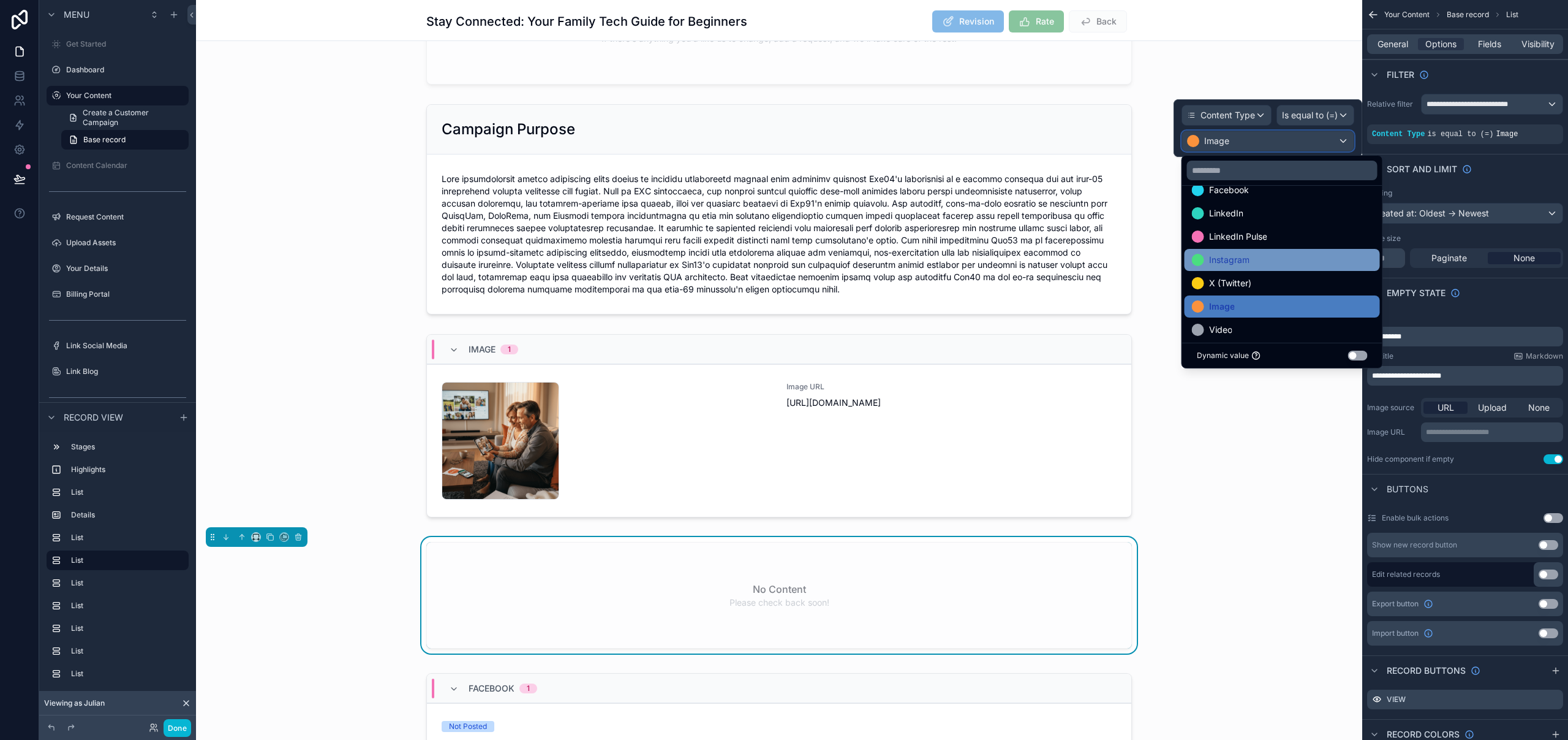
scroll to position [57, 0]
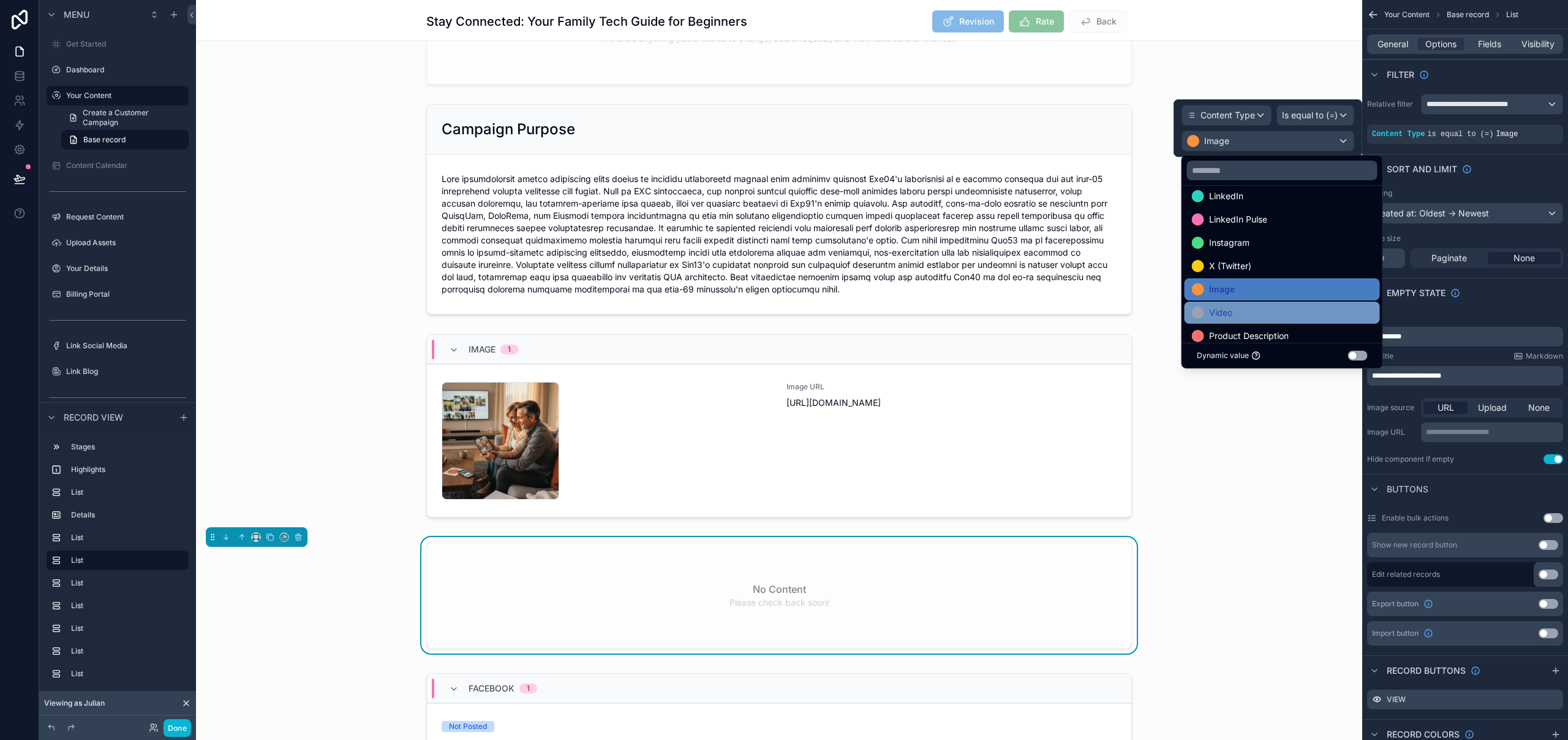
click at [1249, 313] on div "Video" at bounding box center [1282, 312] width 181 height 15
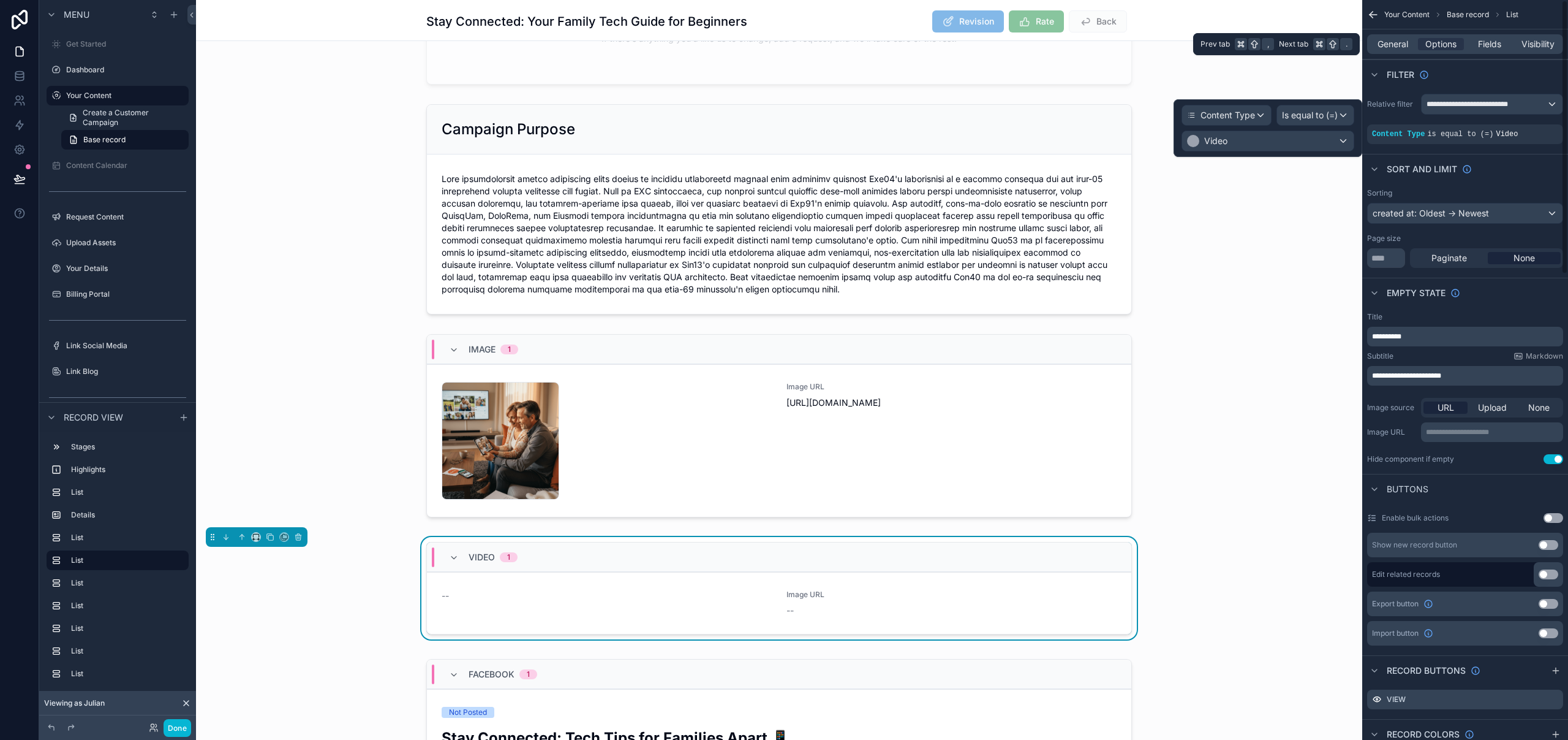
click at [1490, 51] on div "General Options Fields Visibility" at bounding box center [1465, 44] width 196 height 20
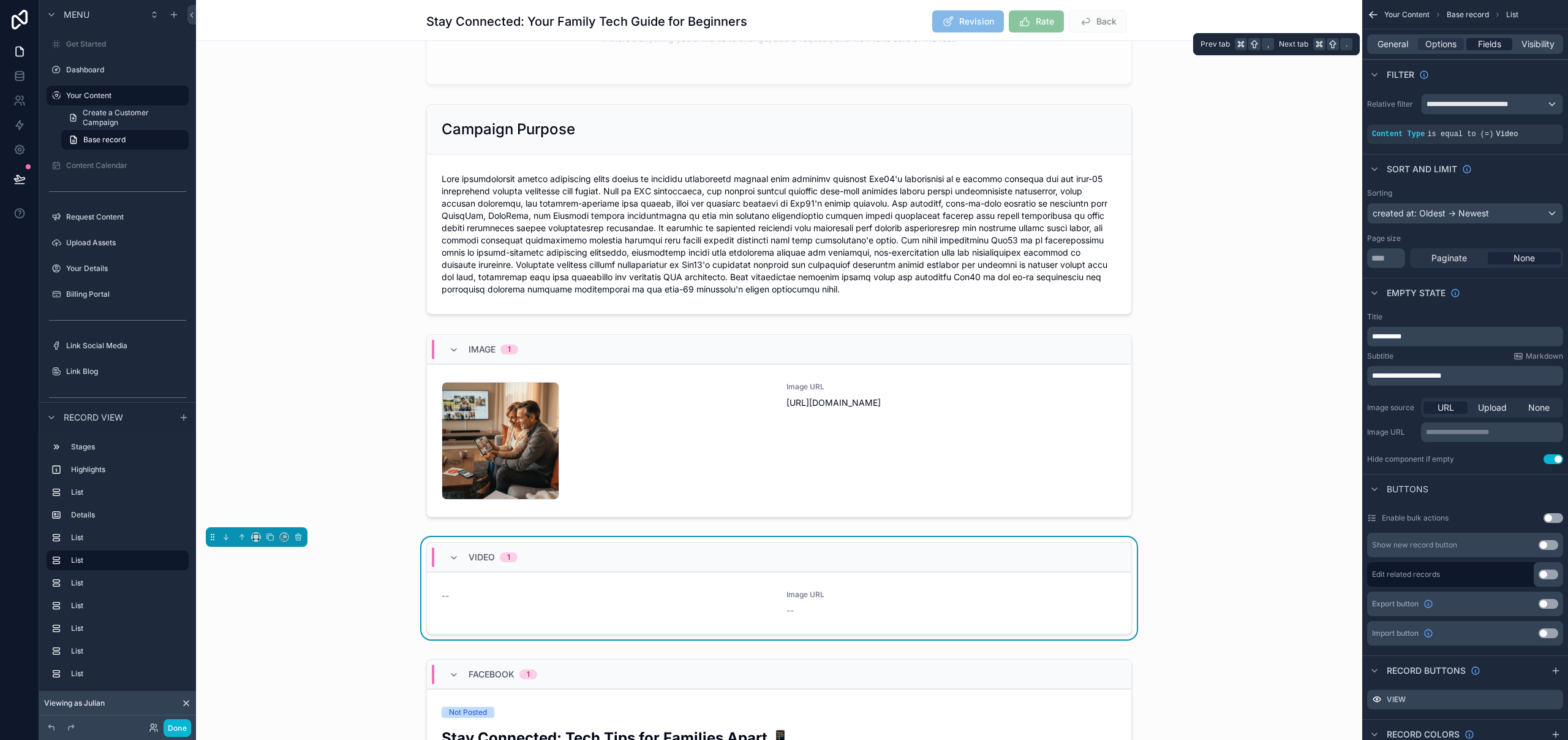
click at [1492, 44] on span "Fields" at bounding box center [1489, 44] width 24 height 12
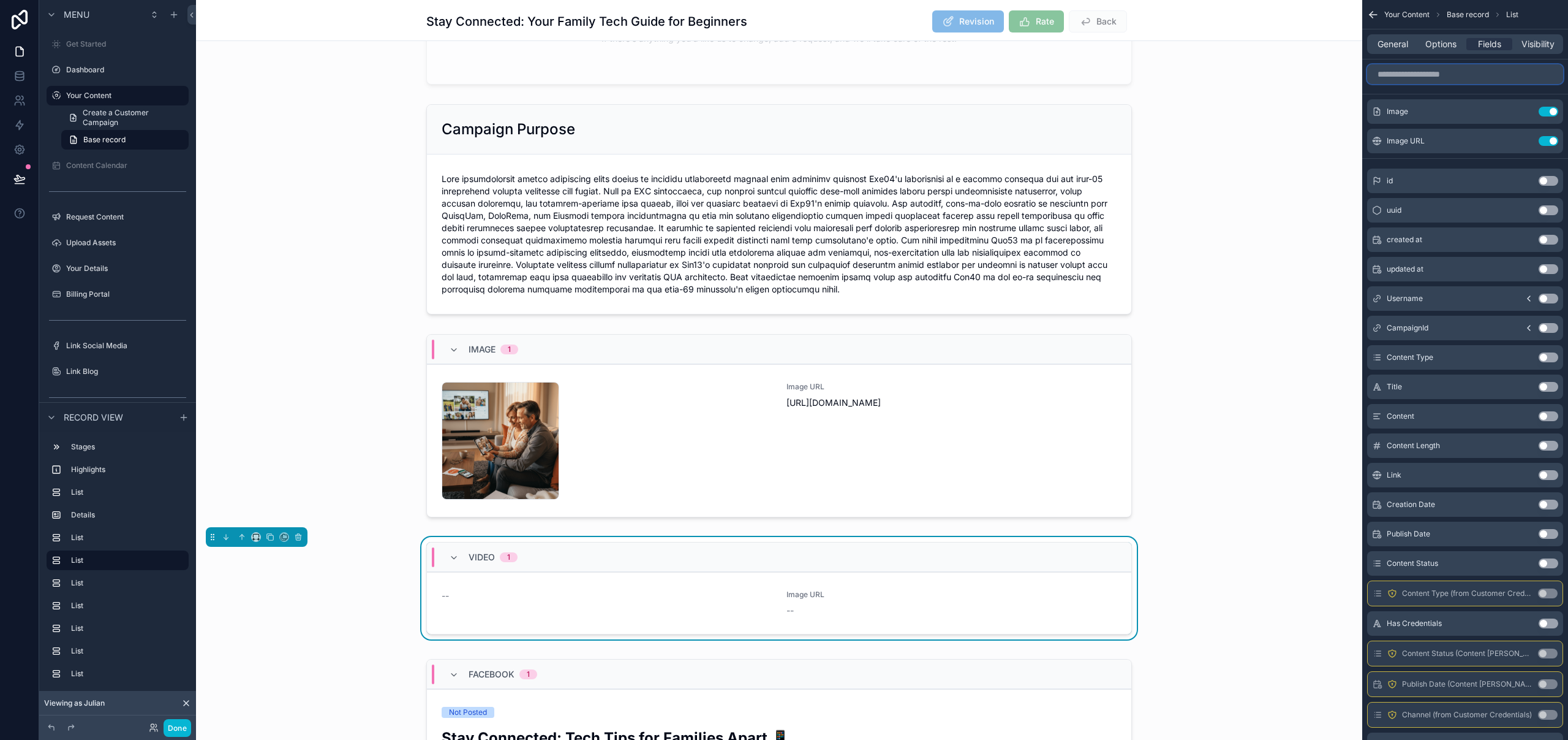
click at [1468, 69] on input "scrollable content" at bounding box center [1465, 74] width 196 height 20
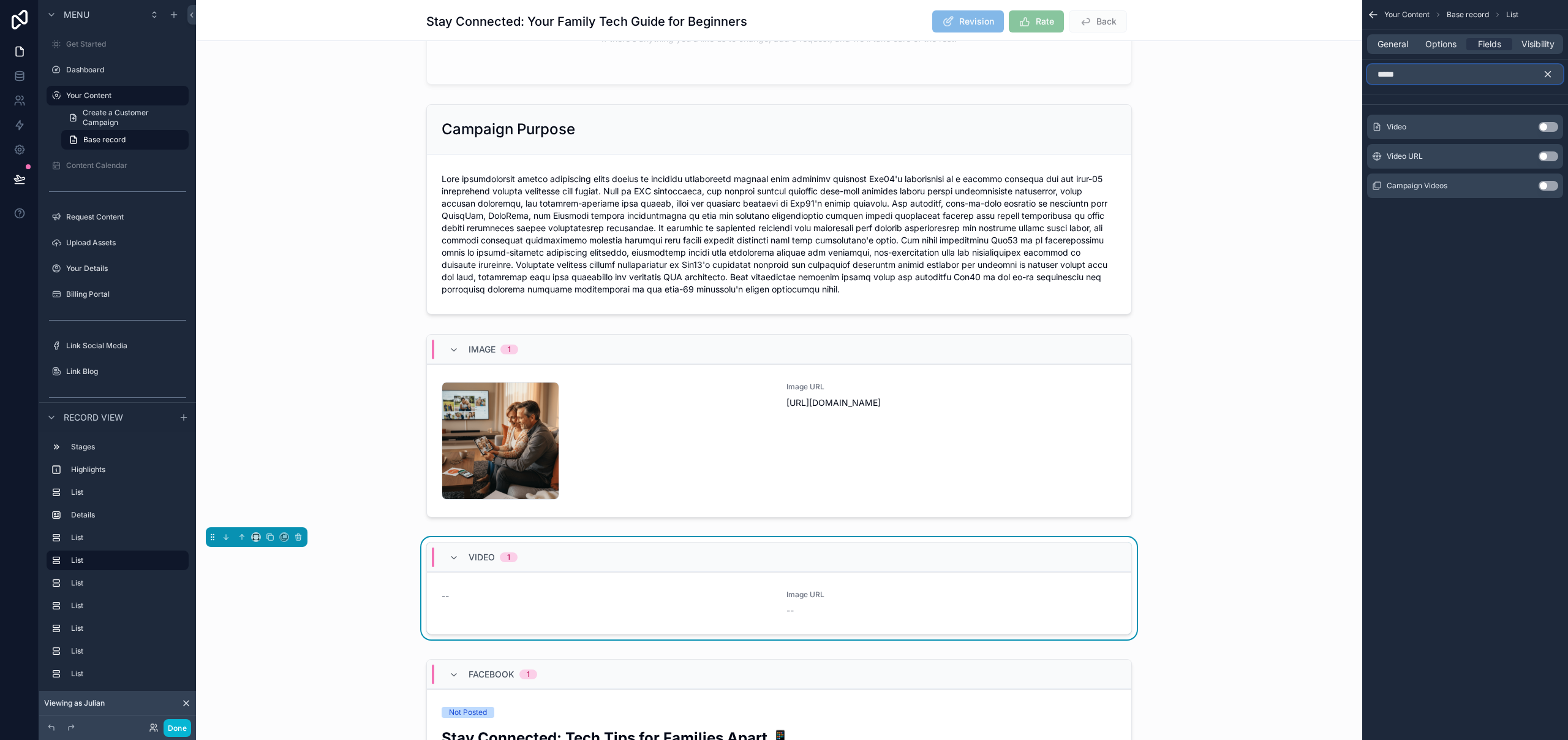
type input "*****"
click at [1552, 126] on button "Use setting" at bounding box center [1548, 127] width 20 height 10
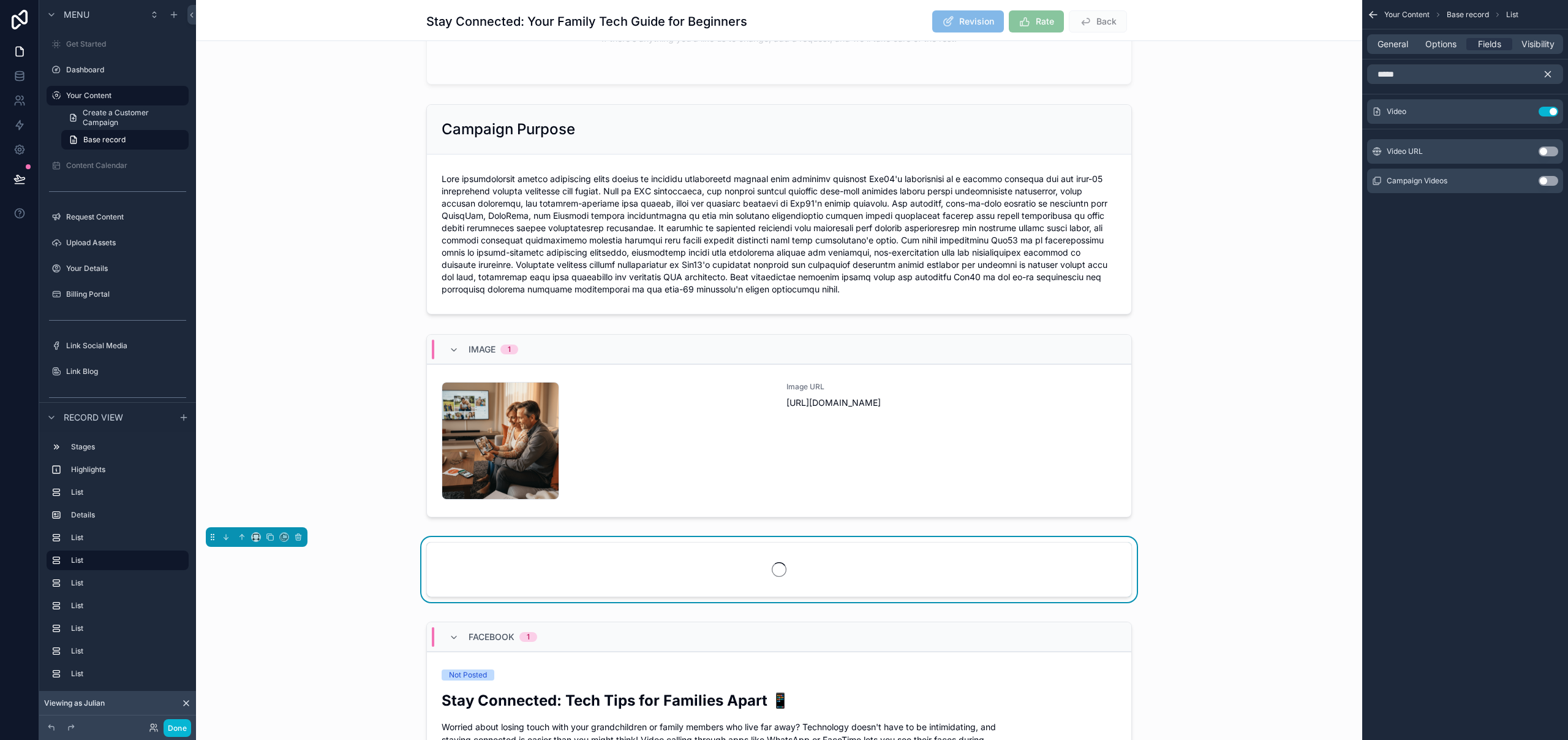
click at [1546, 148] on button "Use setting" at bounding box center [1548, 151] width 20 height 10
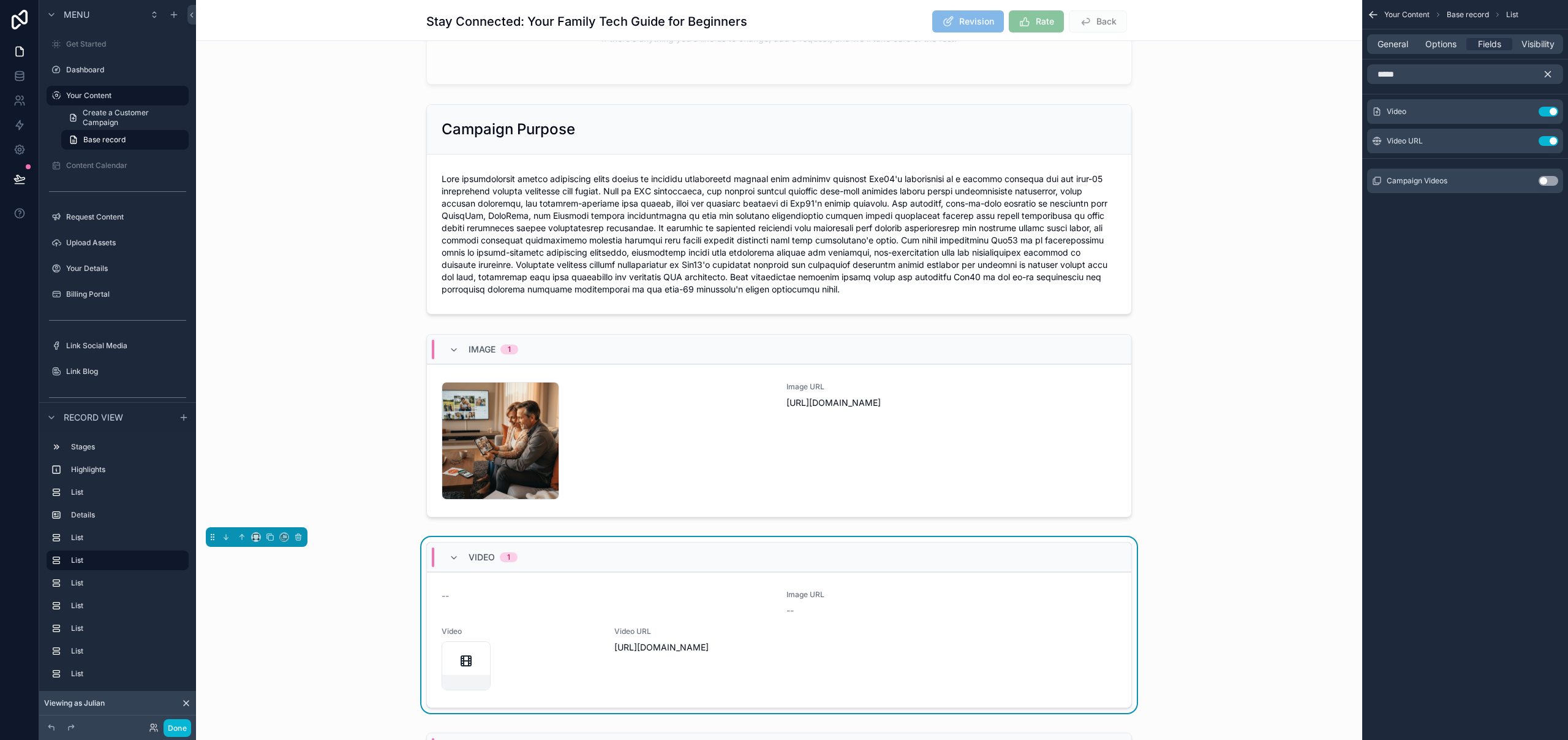
drag, startPoint x: 1548, startPoint y: 73, endPoint x: 1552, endPoint y: 68, distance: 6.4
click at [1548, 73] on icon "scrollable content" at bounding box center [1548, 74] width 11 height 11
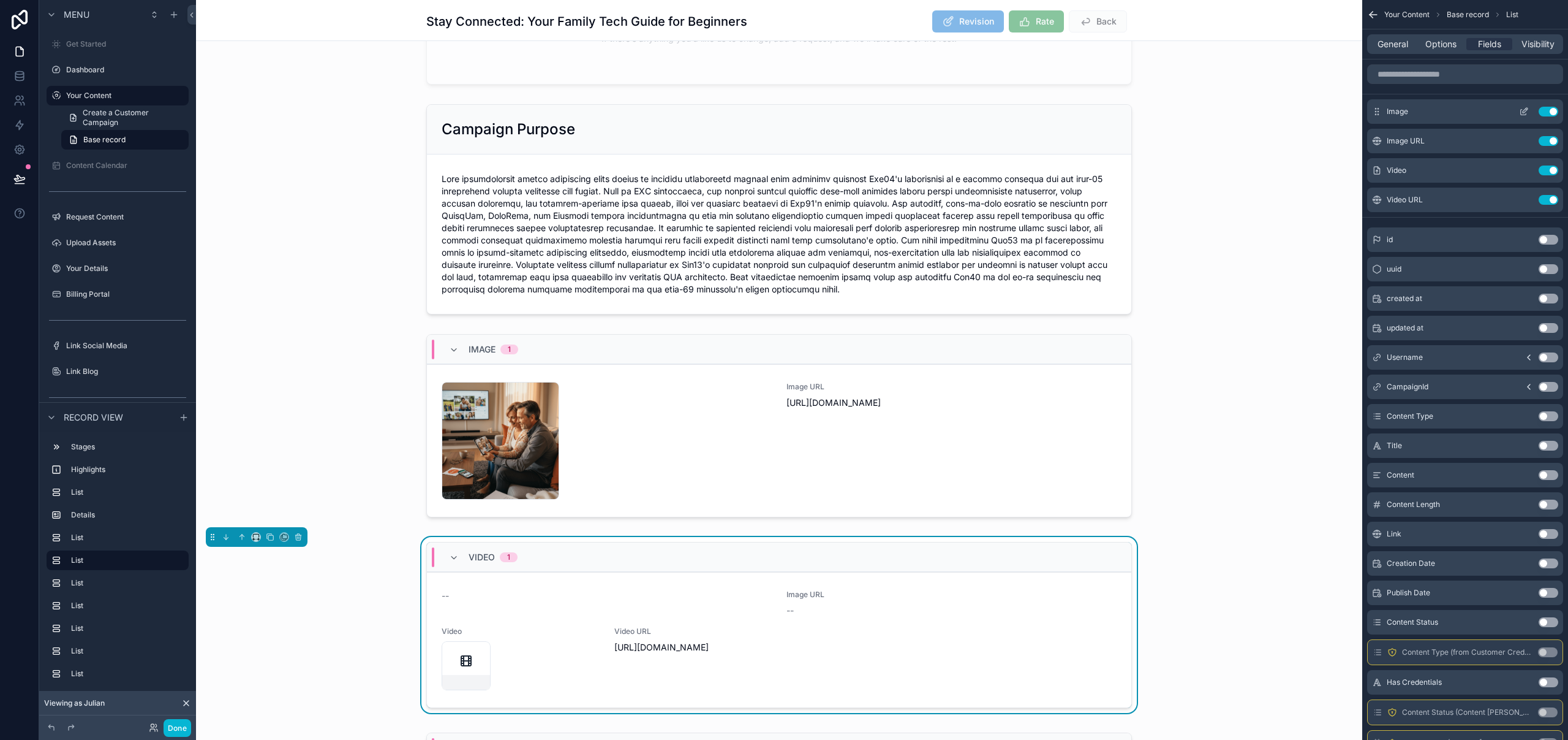
click at [1549, 111] on button "Use setting" at bounding box center [1548, 111] width 20 height 10
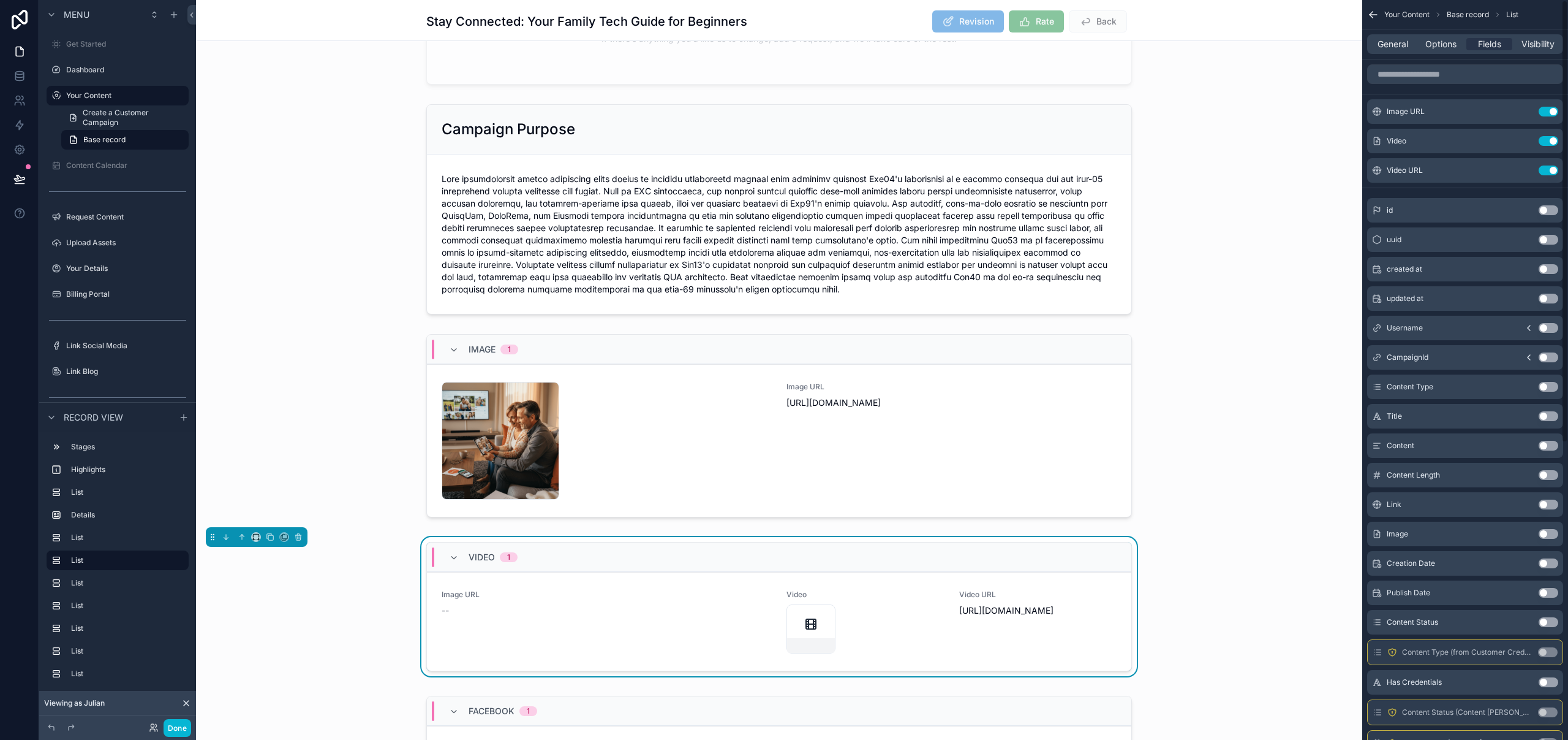
click at [1549, 111] on button "Use setting" at bounding box center [1548, 111] width 20 height 10
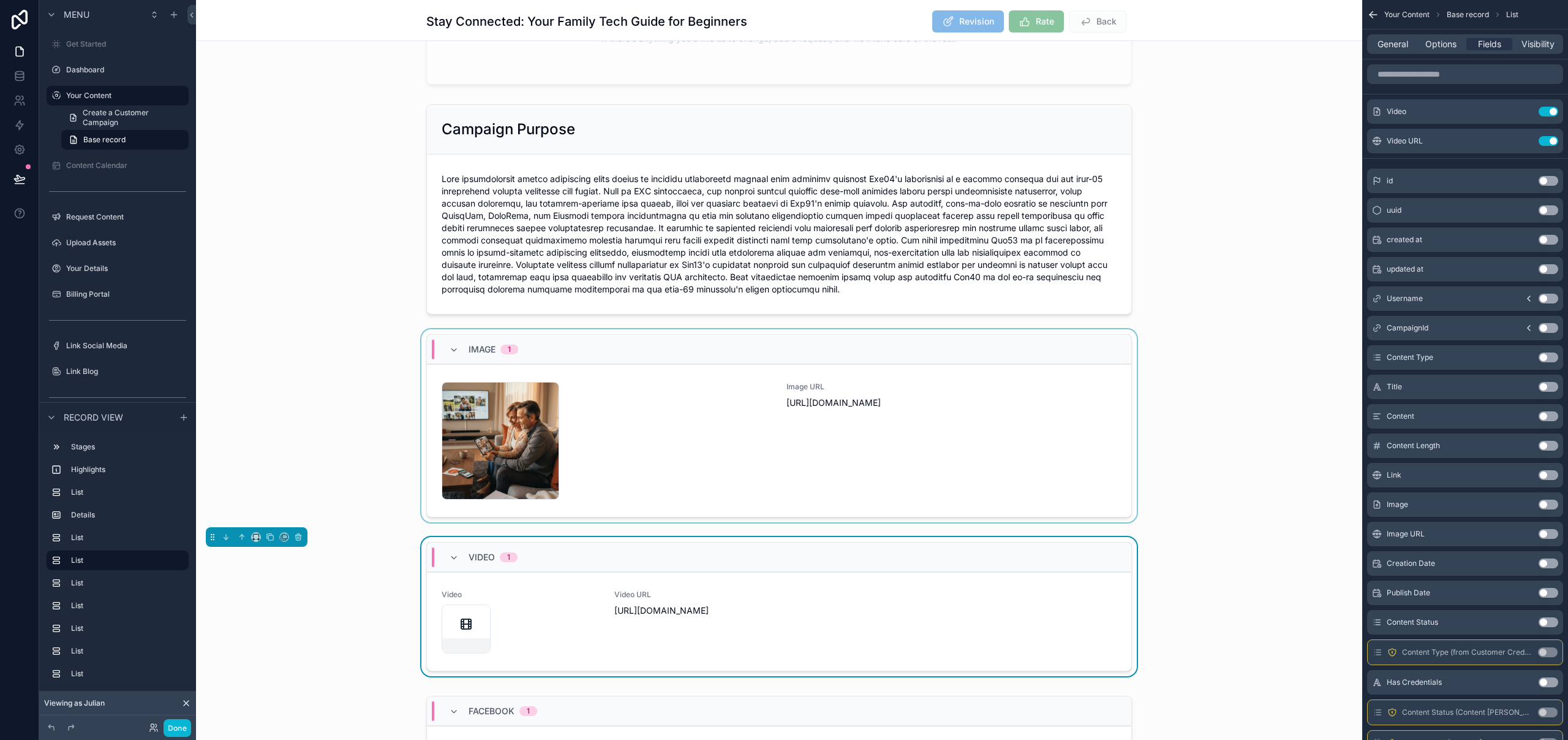
click at [1082, 331] on div "scrollable content" at bounding box center [779, 428] width 1166 height 198
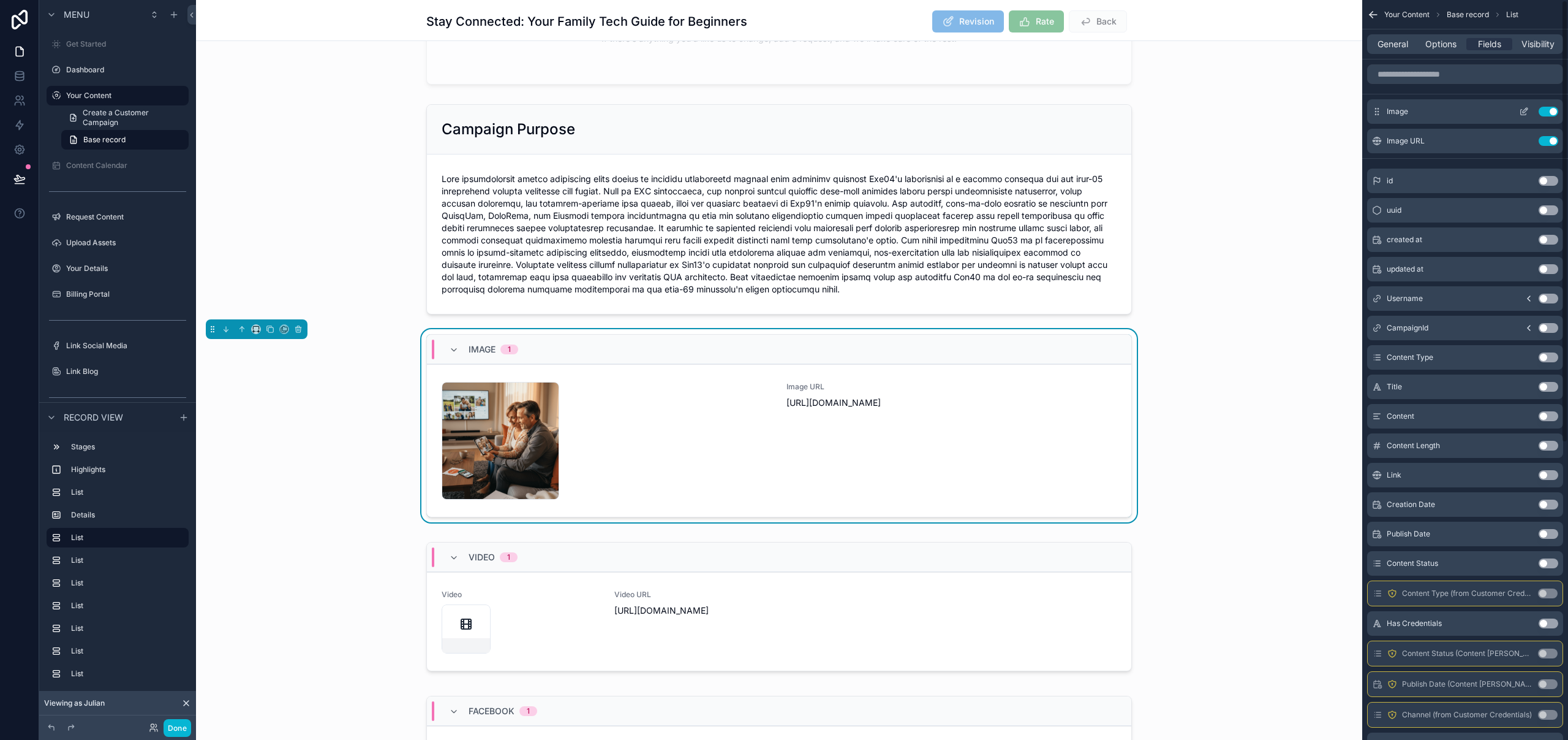
click at [1524, 113] on icon "scrollable content" at bounding box center [1524, 111] width 10 height 10
click at [1527, 142] on icon "scrollable content" at bounding box center [1524, 141] width 10 height 10
click at [814, 540] on div "scrollable content" at bounding box center [779, 609] width 1166 height 144
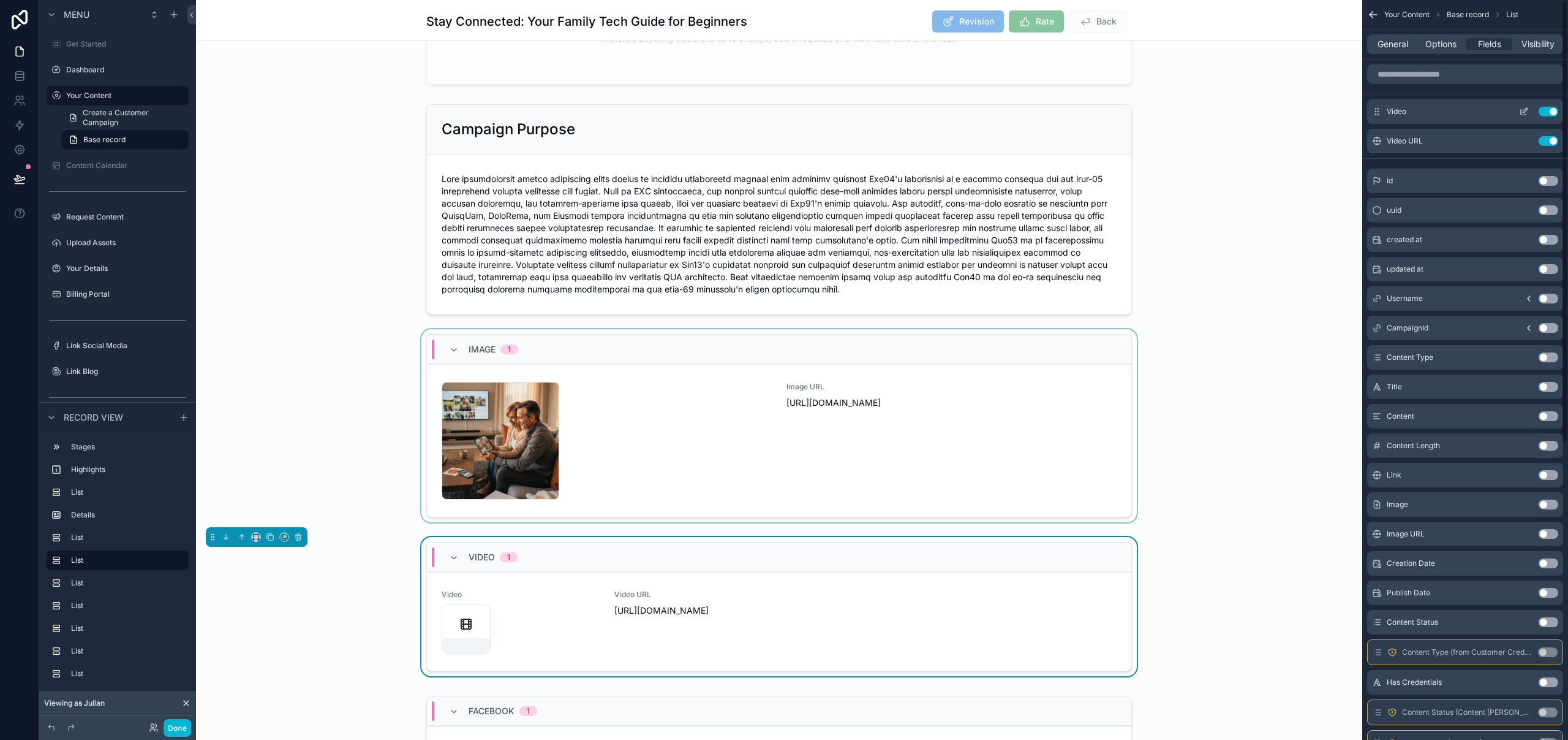
click at [1526, 111] on icon "scrollable content" at bounding box center [1524, 111] width 10 height 10
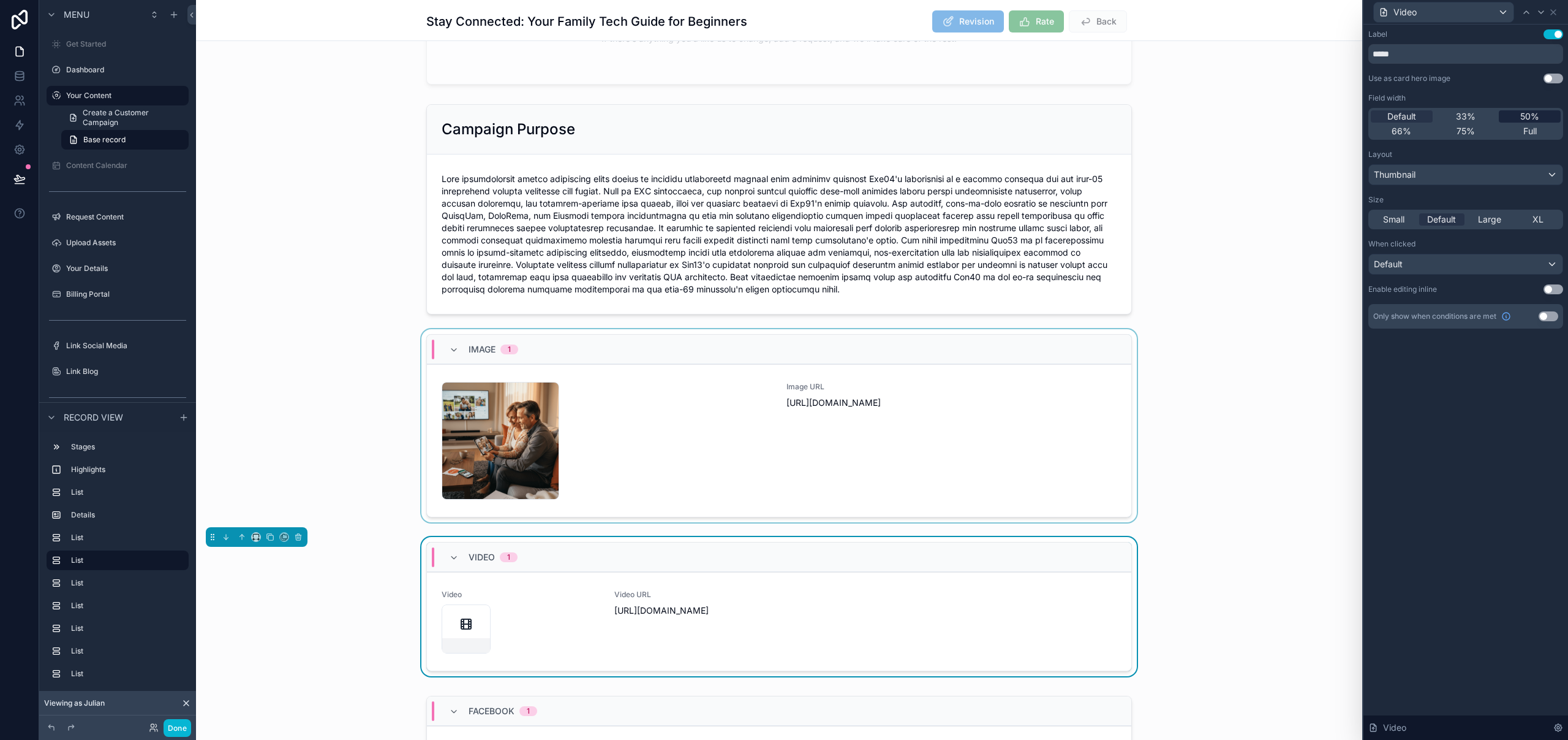
click at [1526, 113] on span "50%" at bounding box center [1530, 117] width 19 height 12
click at [1536, 219] on span "XL" at bounding box center [1538, 219] width 11 height 12
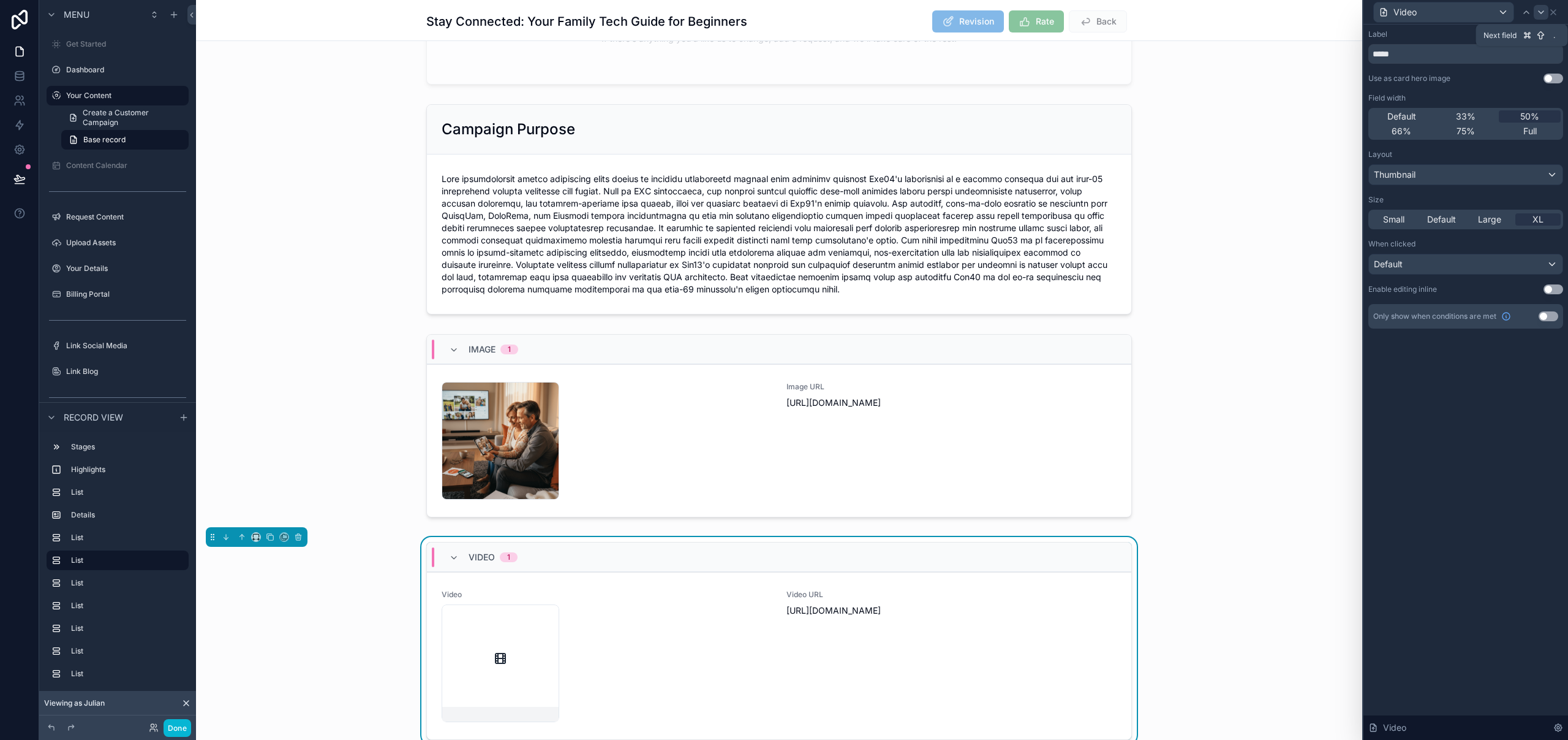
click at [1542, 13] on icon at bounding box center [1541, 12] width 10 height 10
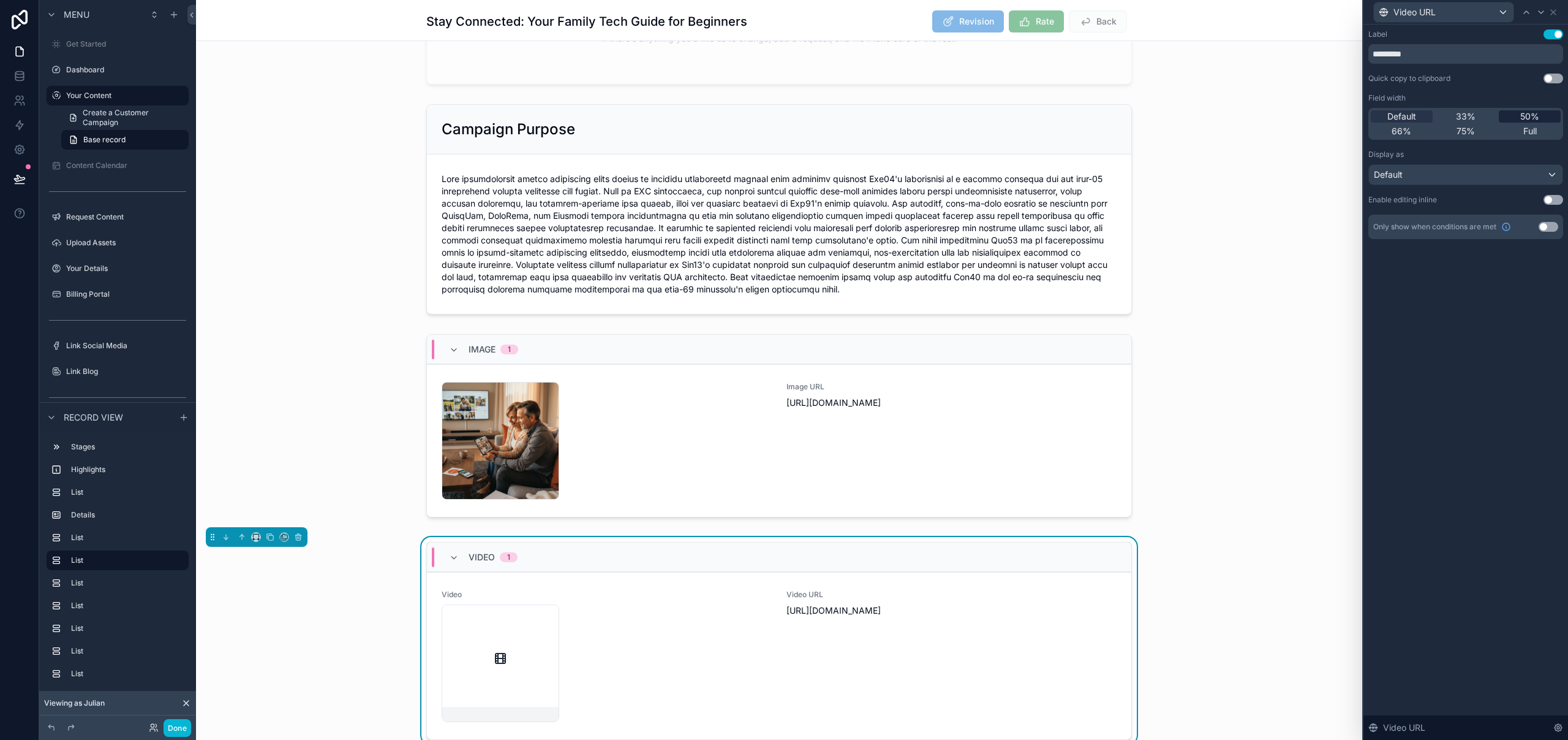
click at [1532, 113] on span "50%" at bounding box center [1530, 117] width 19 height 12
click at [1248, 372] on div "scrollable content" at bounding box center [779, 428] width 1166 height 198
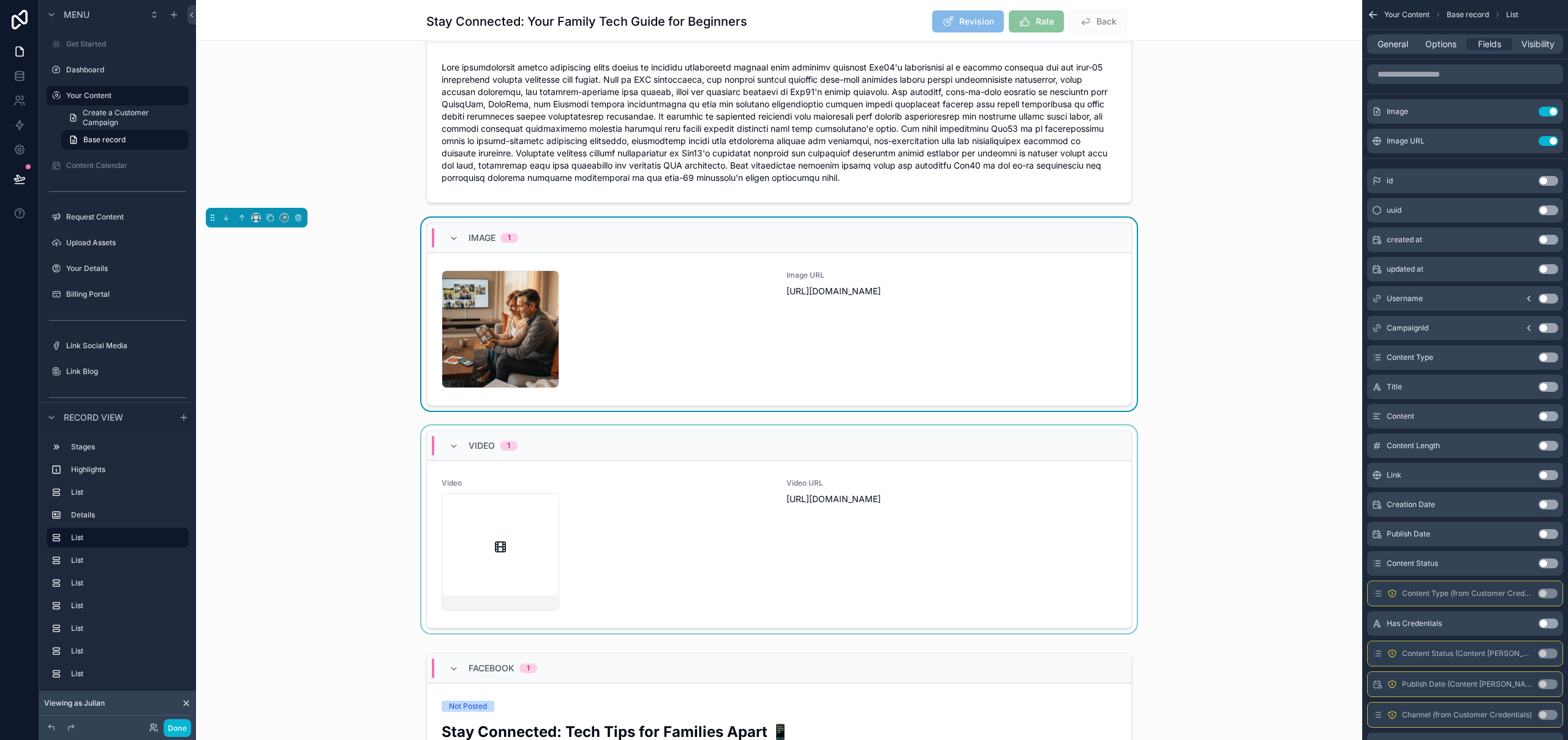
scroll to position [416, 0]
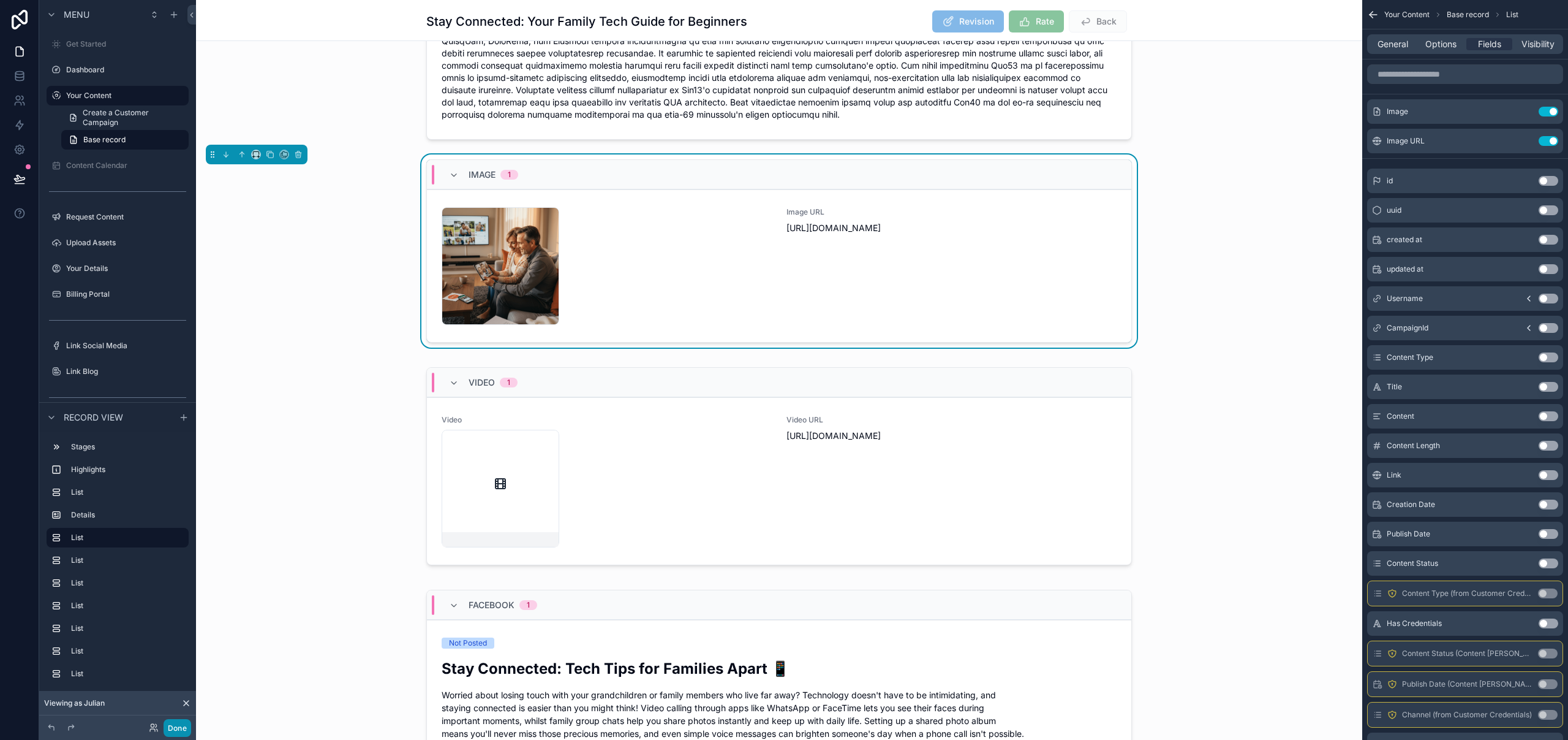
click at [179, 731] on button "Done" at bounding box center [177, 728] width 28 height 18
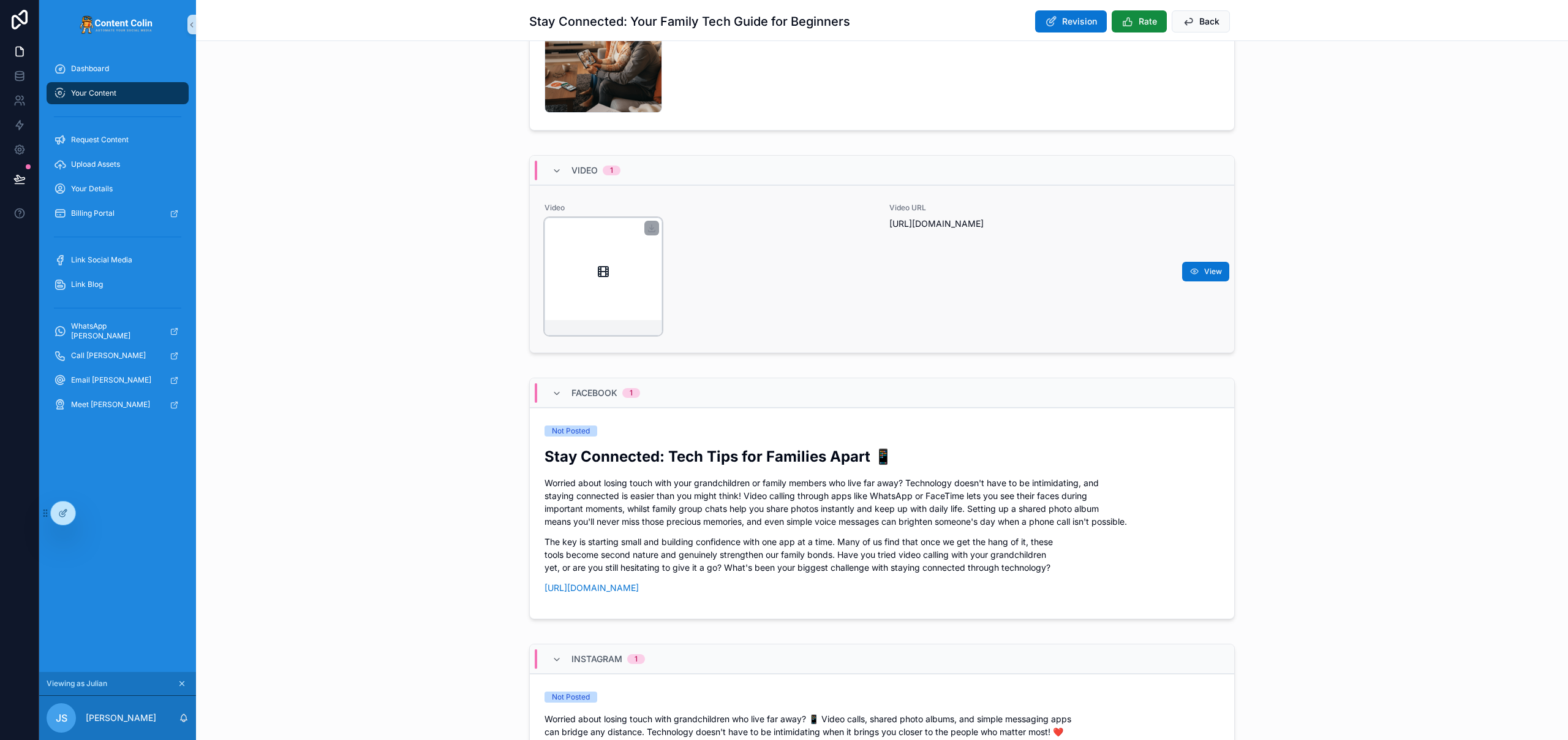
click at [611, 263] on div "scrollable content" at bounding box center [603, 277] width 117 height 117
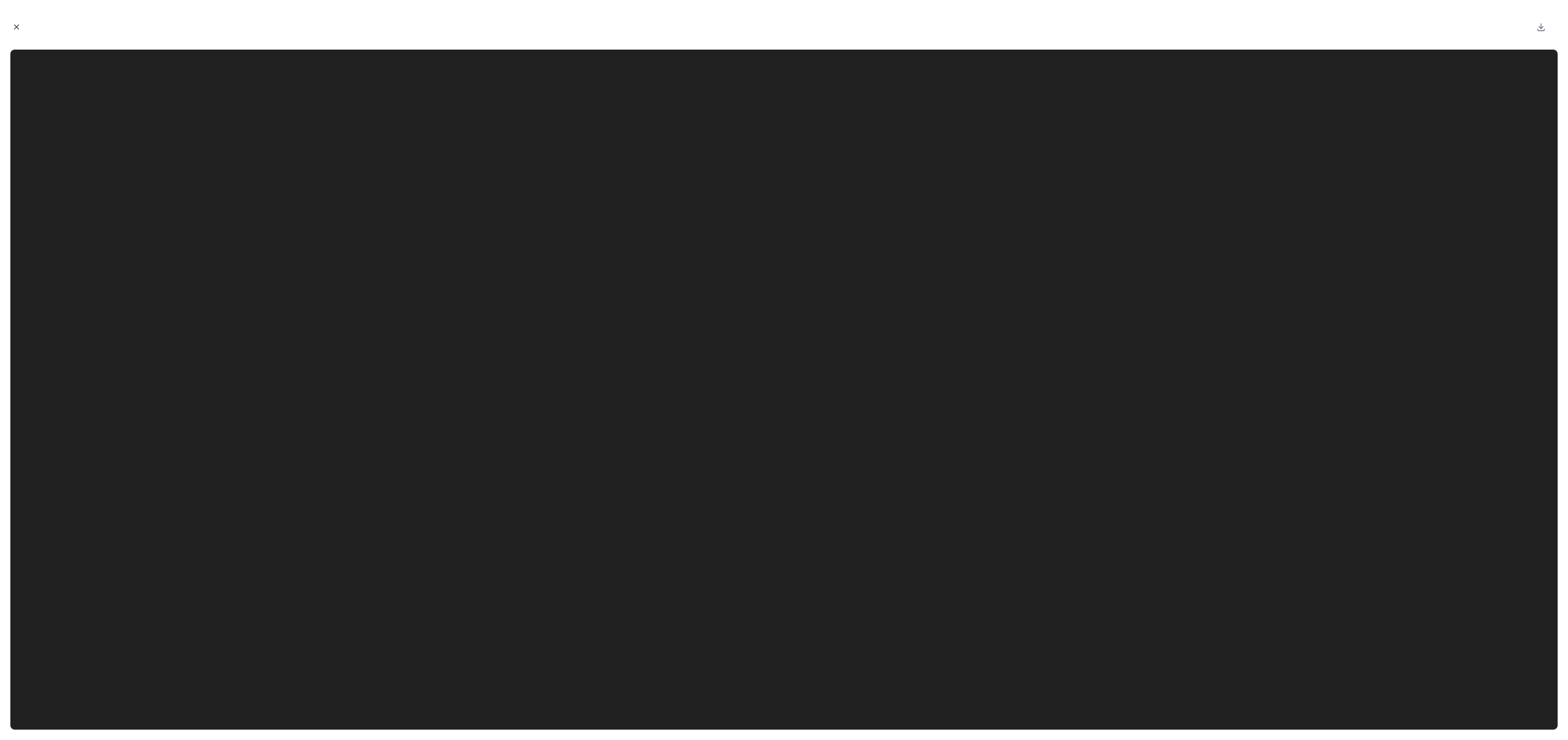
click at [18, 25] on icon "Close modal" at bounding box center [17, 27] width 4 height 4
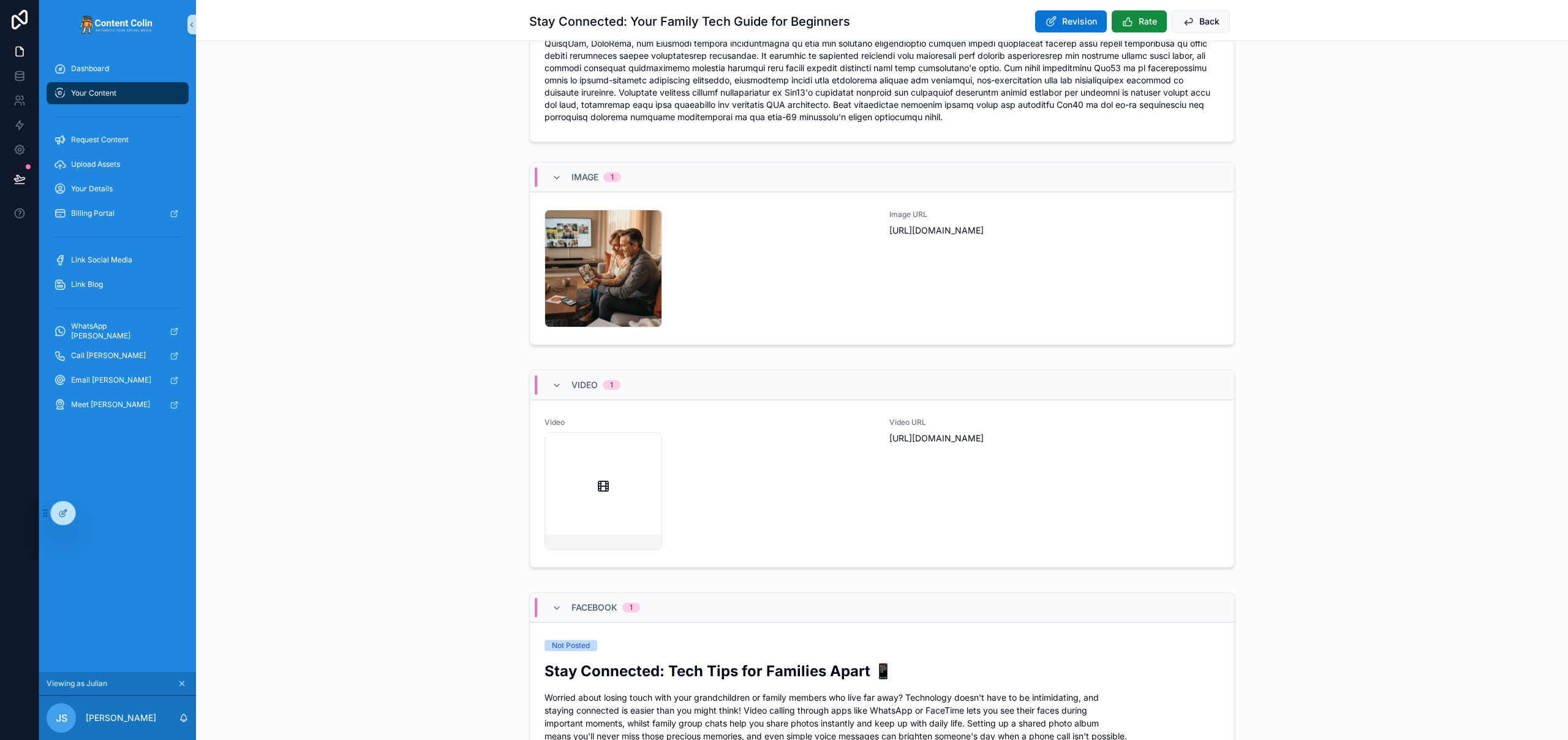
scroll to position [138, 0]
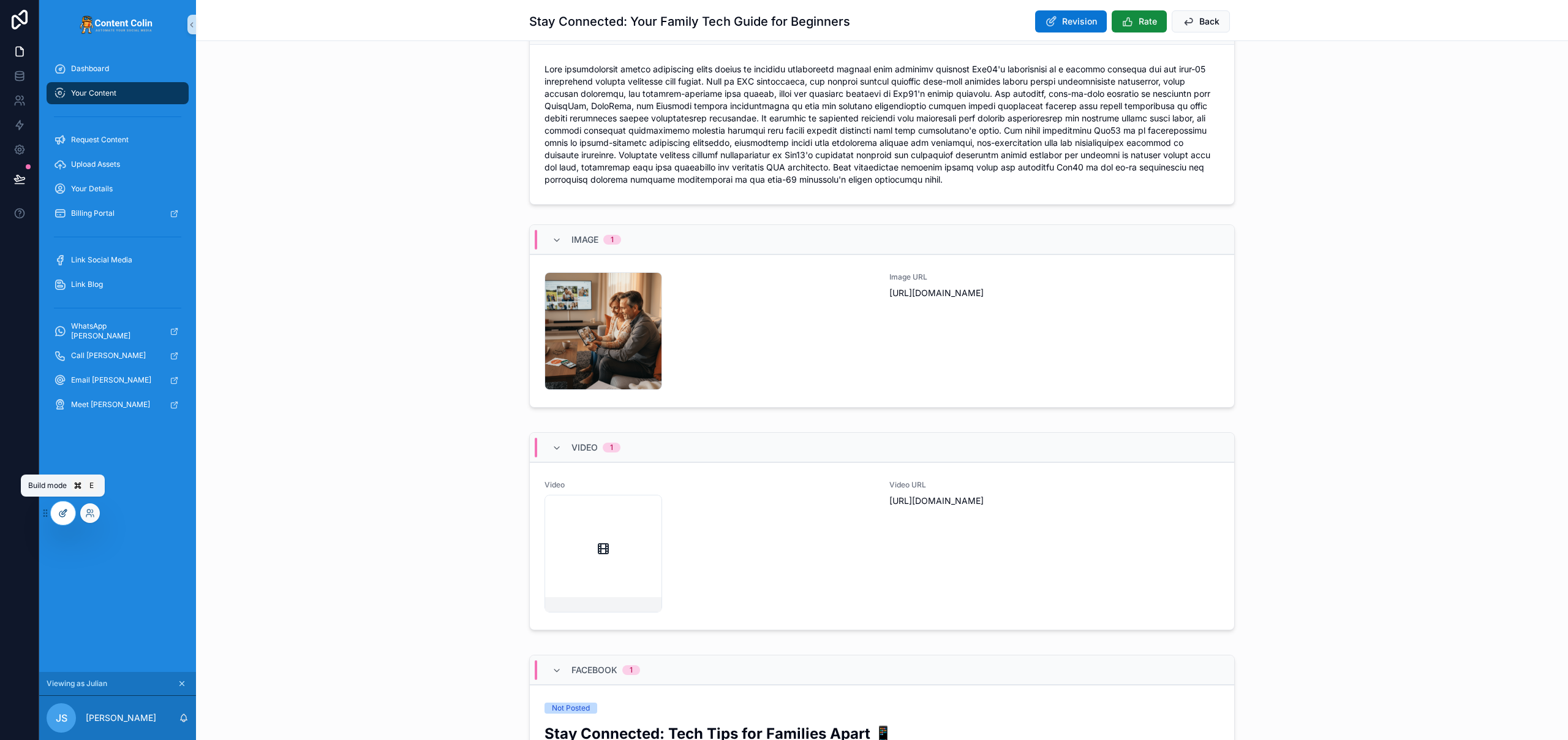
click at [63, 513] on icon at bounding box center [63, 513] width 10 height 10
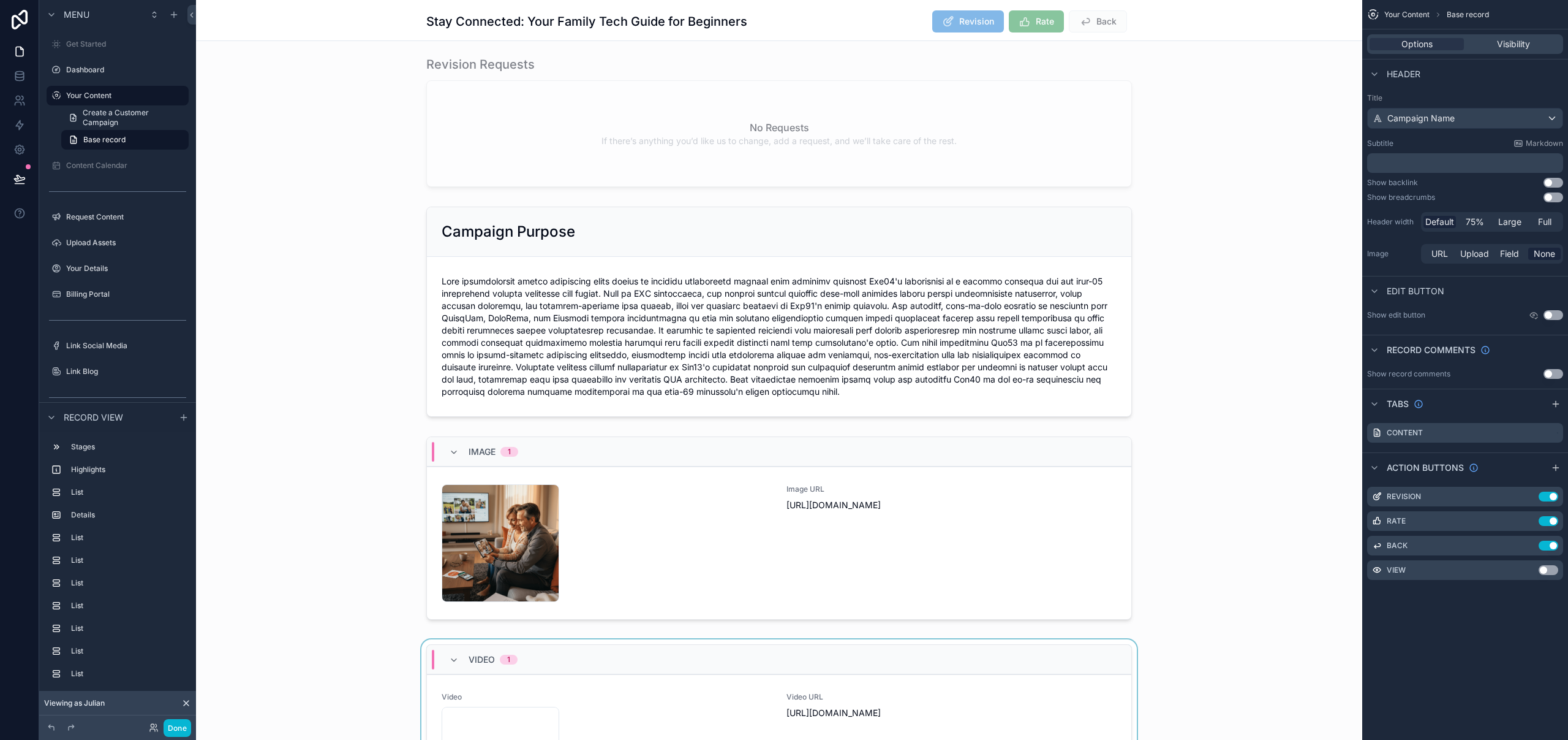
scroll to position [333, 0]
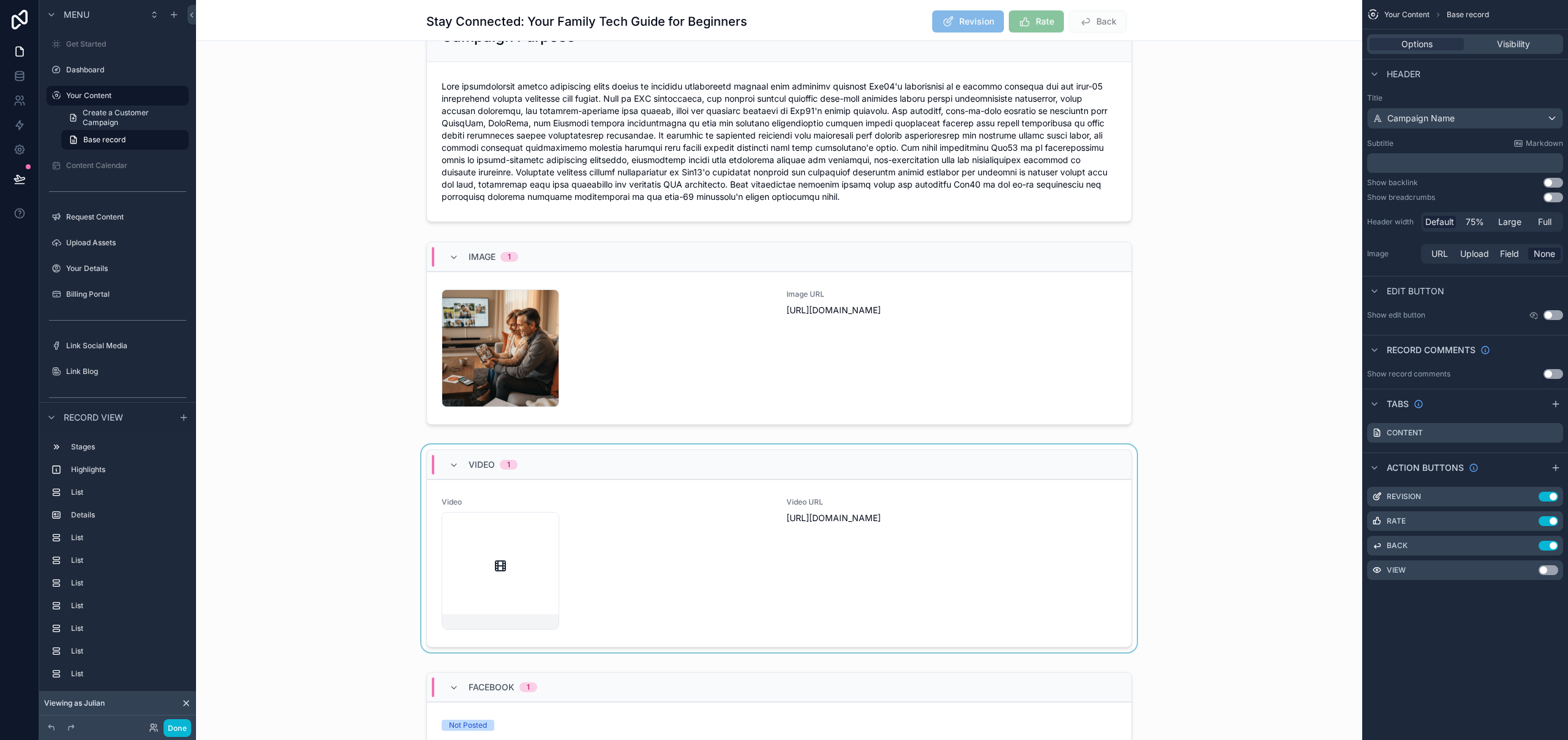
click at [936, 446] on div "scrollable content" at bounding box center [779, 550] width 1166 height 212
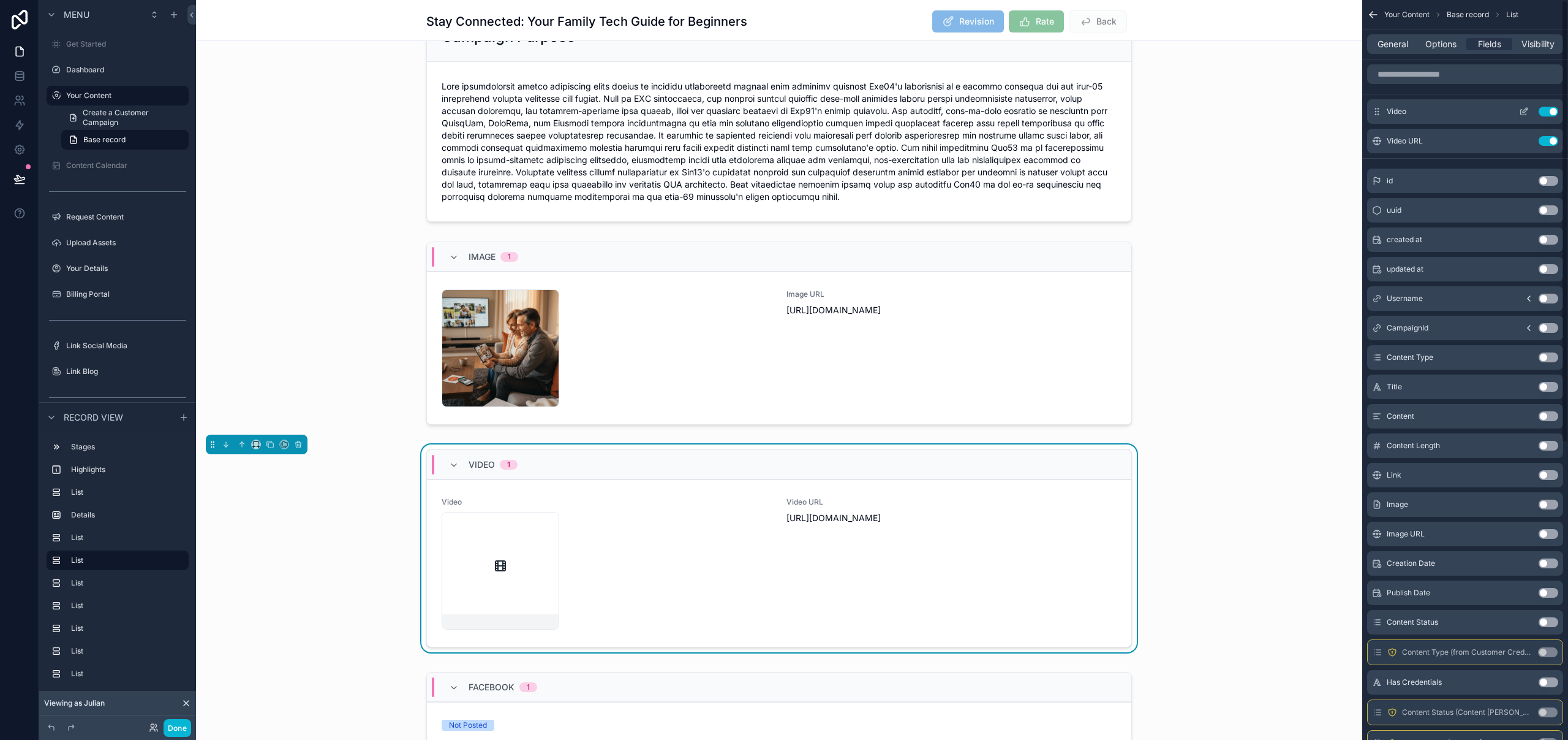
click at [1523, 111] on icon "scrollable content" at bounding box center [1525, 110] width 5 height 5
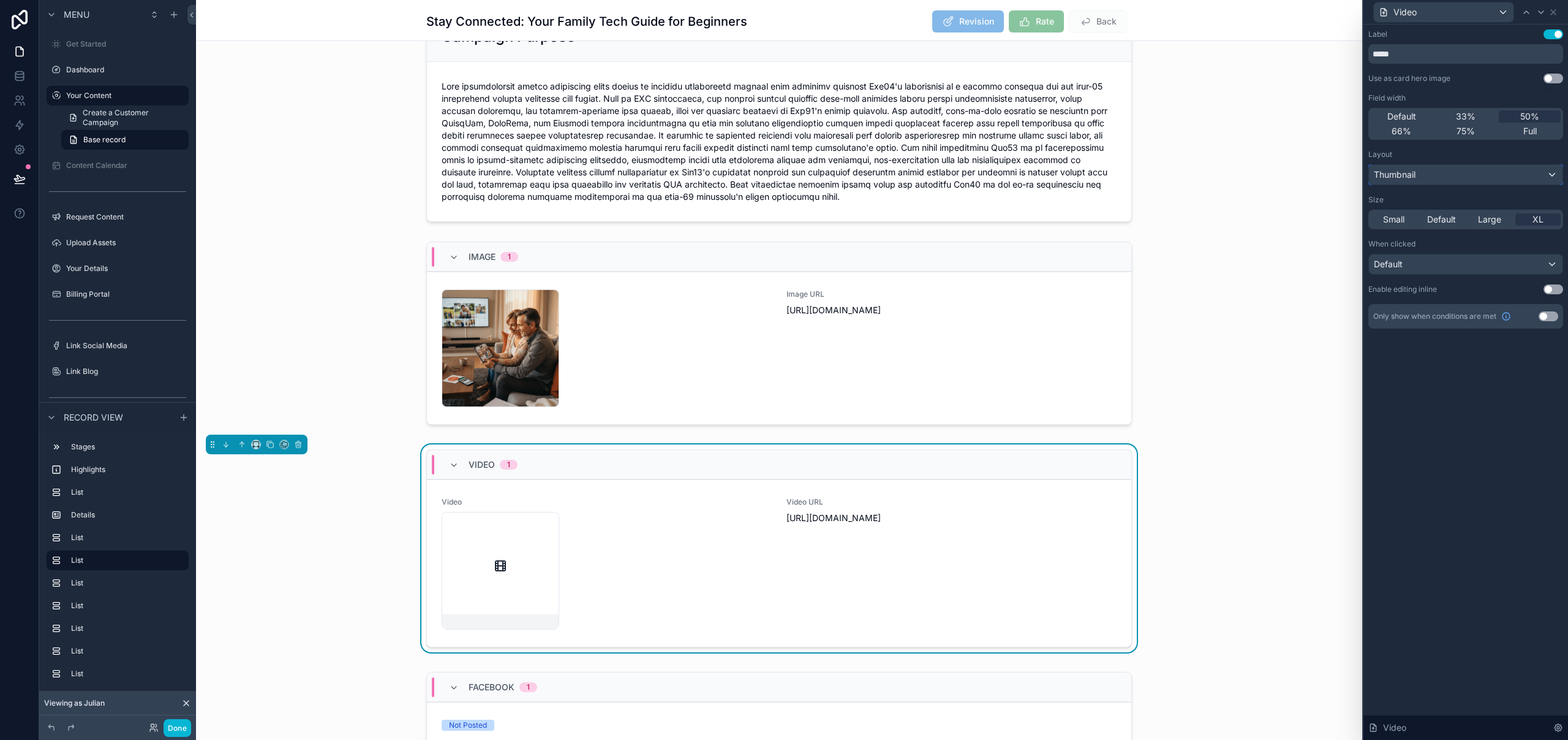
click at [1461, 177] on div "Thumbnail" at bounding box center [1466, 174] width 193 height 20
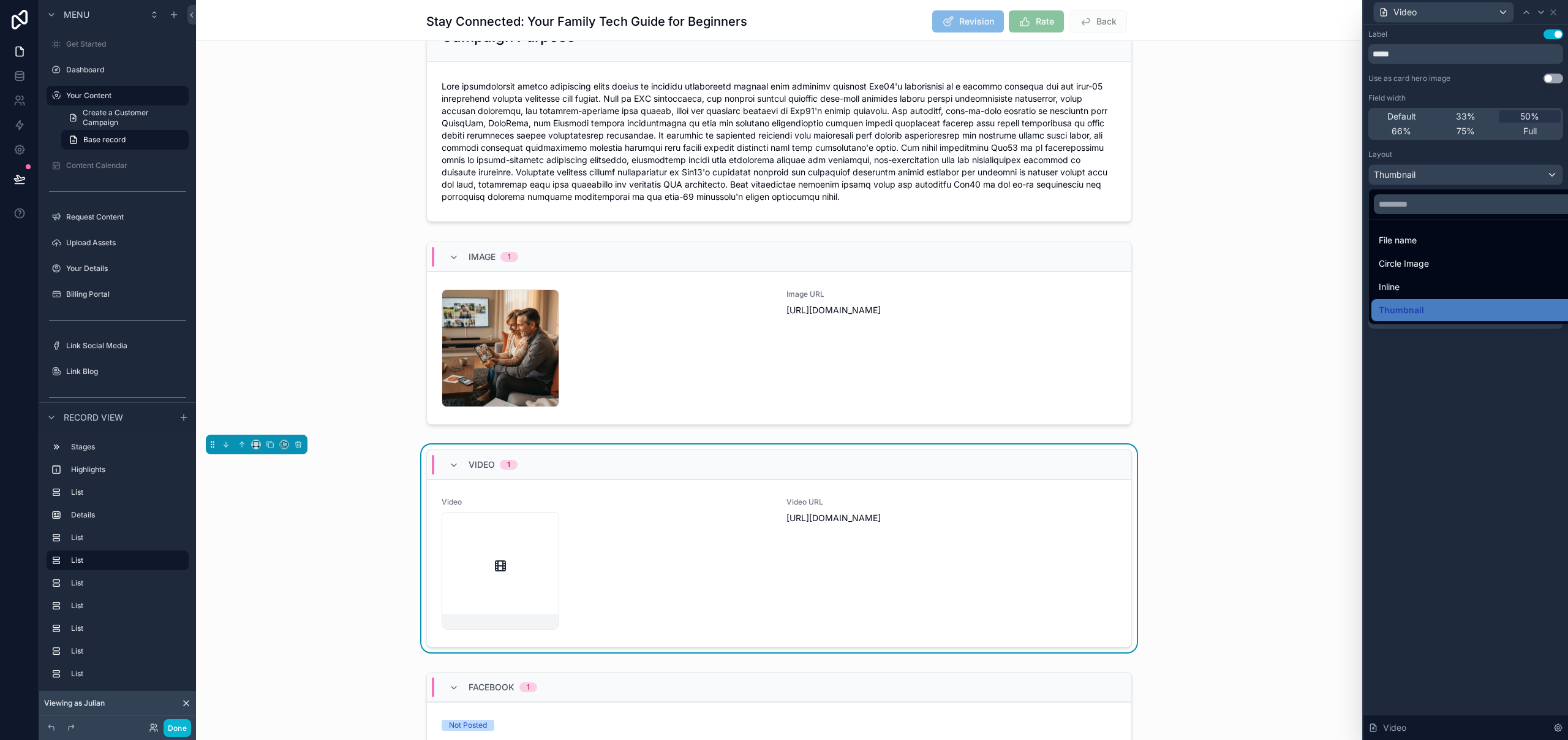
click at [1461, 536] on div at bounding box center [1465, 370] width 204 height 740
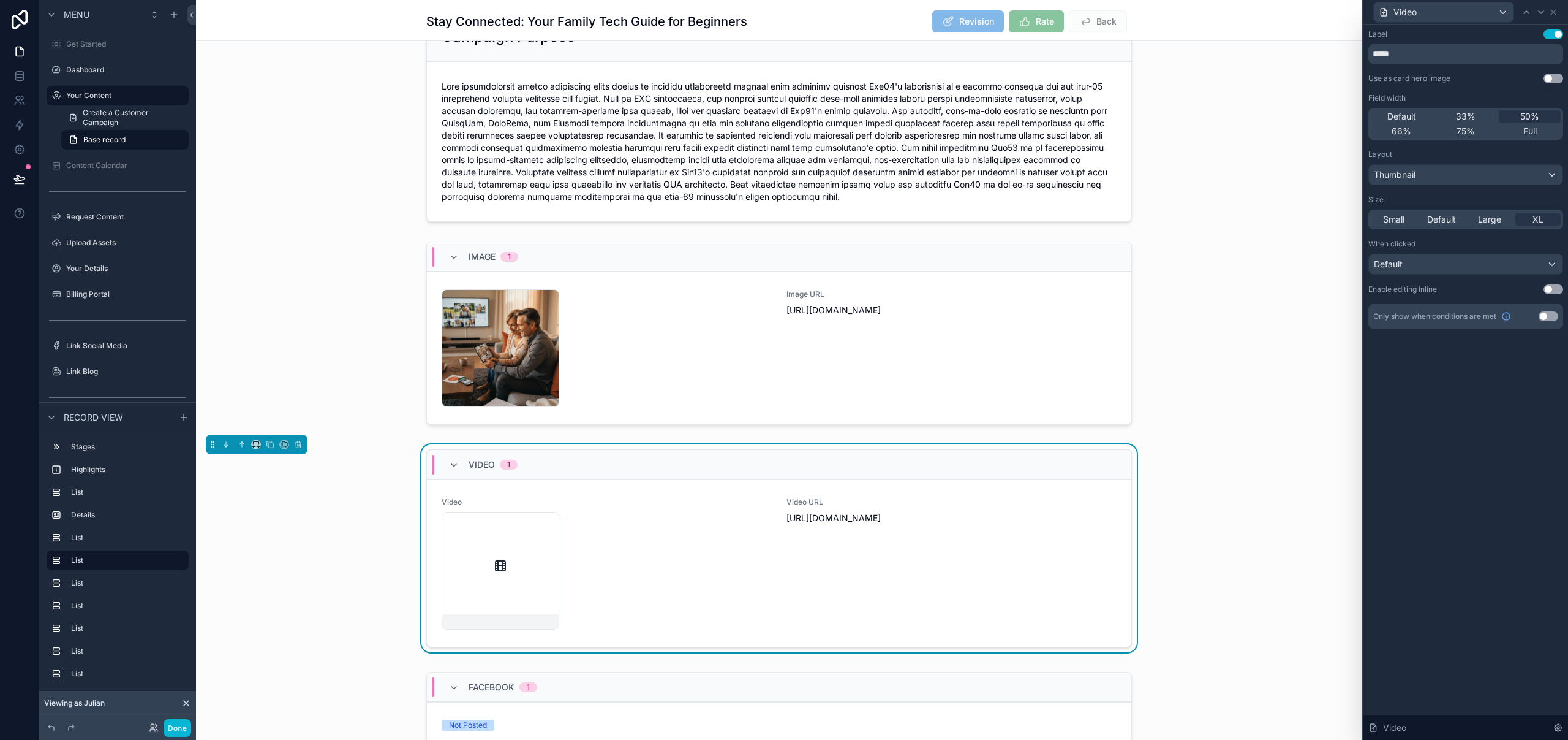
click at [1463, 507] on div "Label Use setting ***** Use as card hero image Use setting Field width Default …" at bounding box center [1465, 382] width 204 height 715
click at [1414, 173] on span "Thumbnail" at bounding box center [1395, 175] width 42 height 12
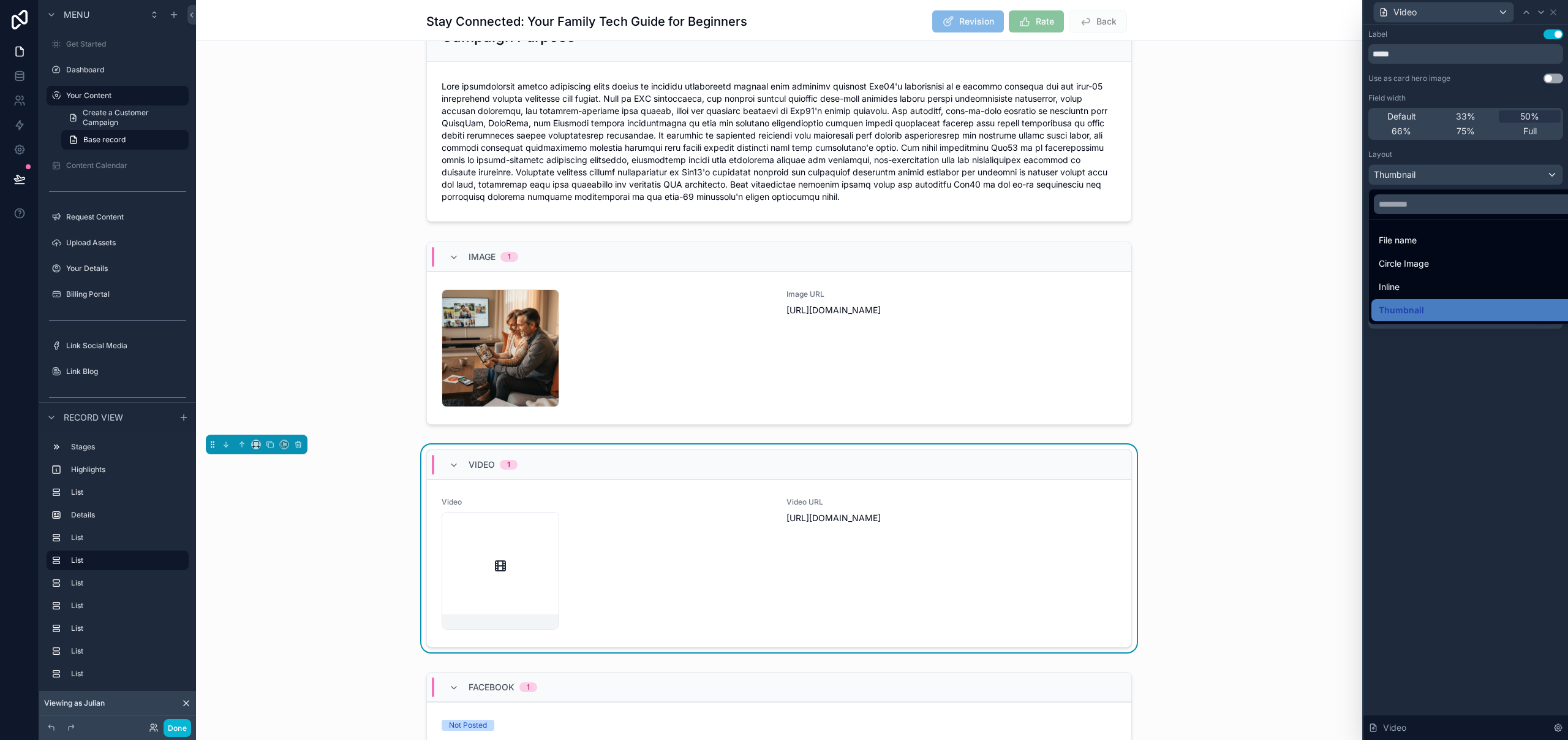
click at [1416, 171] on div at bounding box center [1465, 370] width 204 height 740
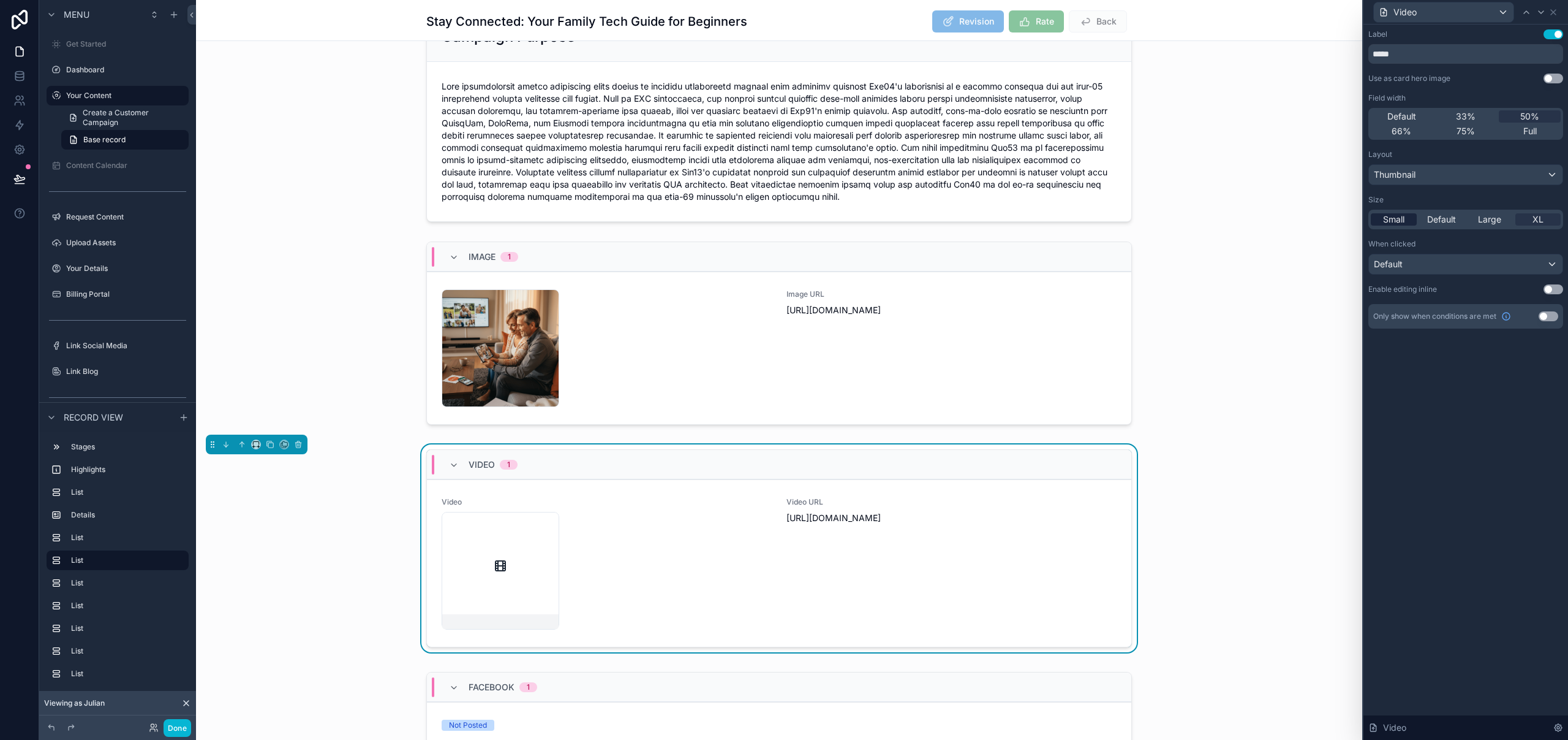
click at [1401, 221] on span "Small" at bounding box center [1393, 219] width 22 height 12
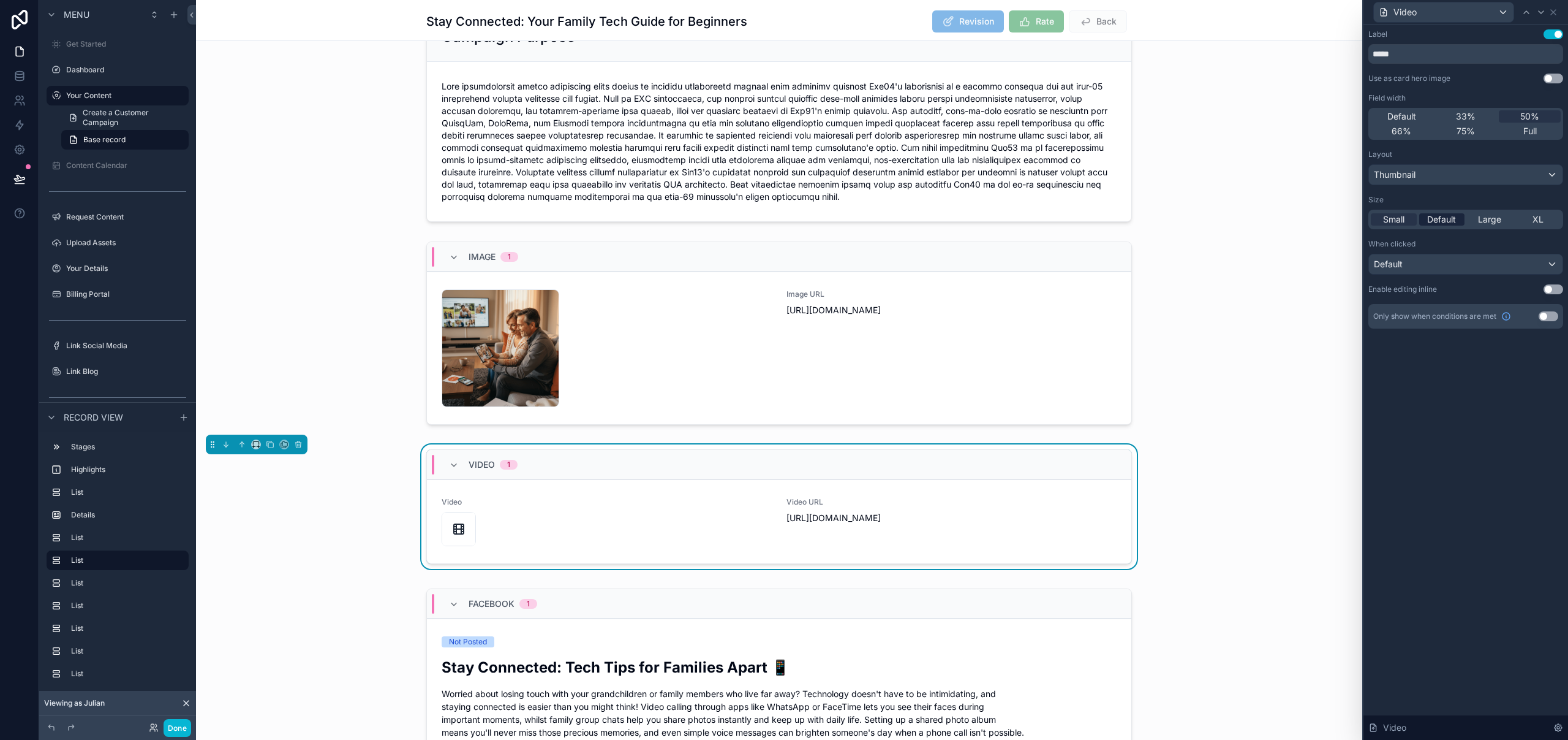
click at [1451, 223] on span "Default" at bounding box center [1441, 219] width 29 height 12
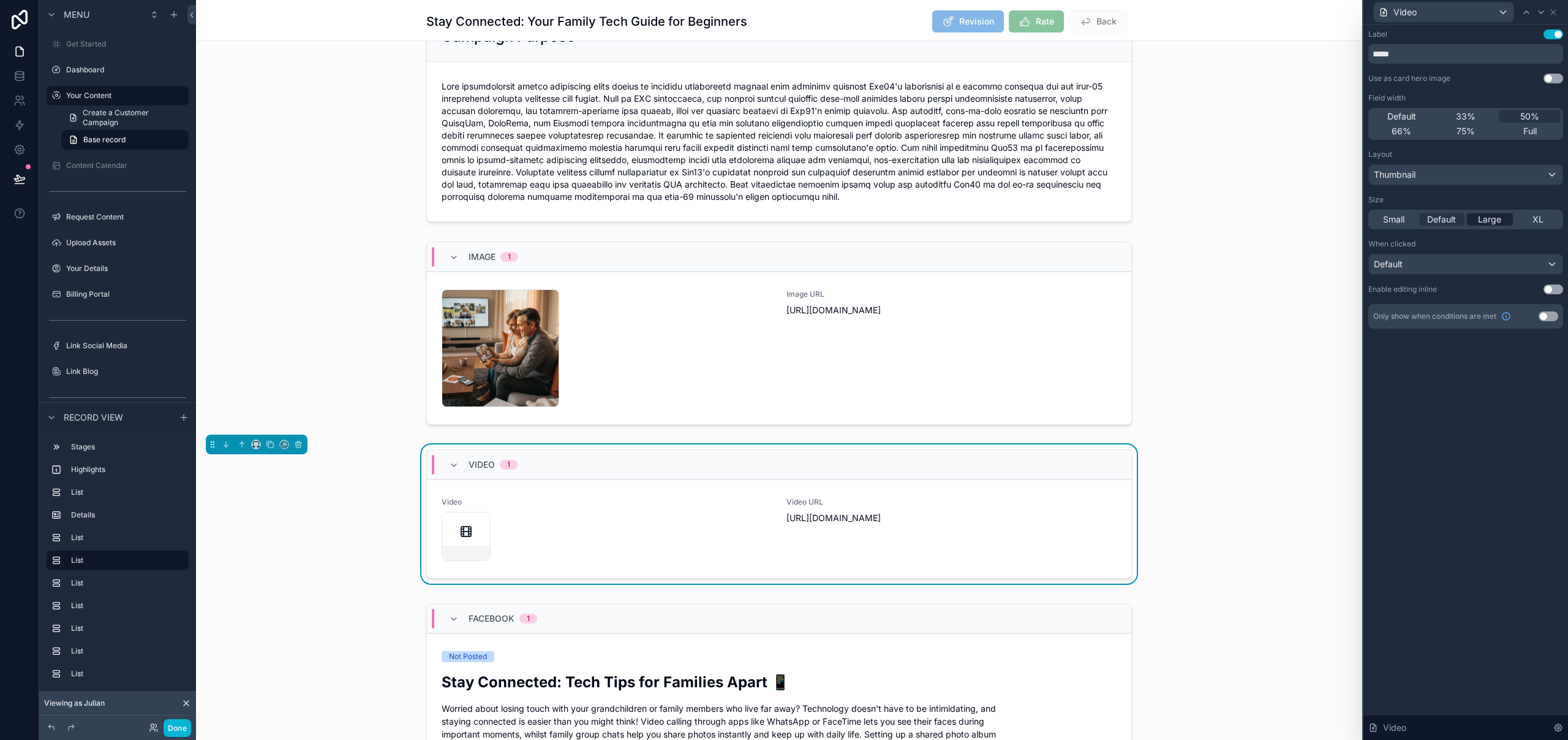
click at [1498, 221] on span "Large" at bounding box center [1489, 219] width 24 height 12
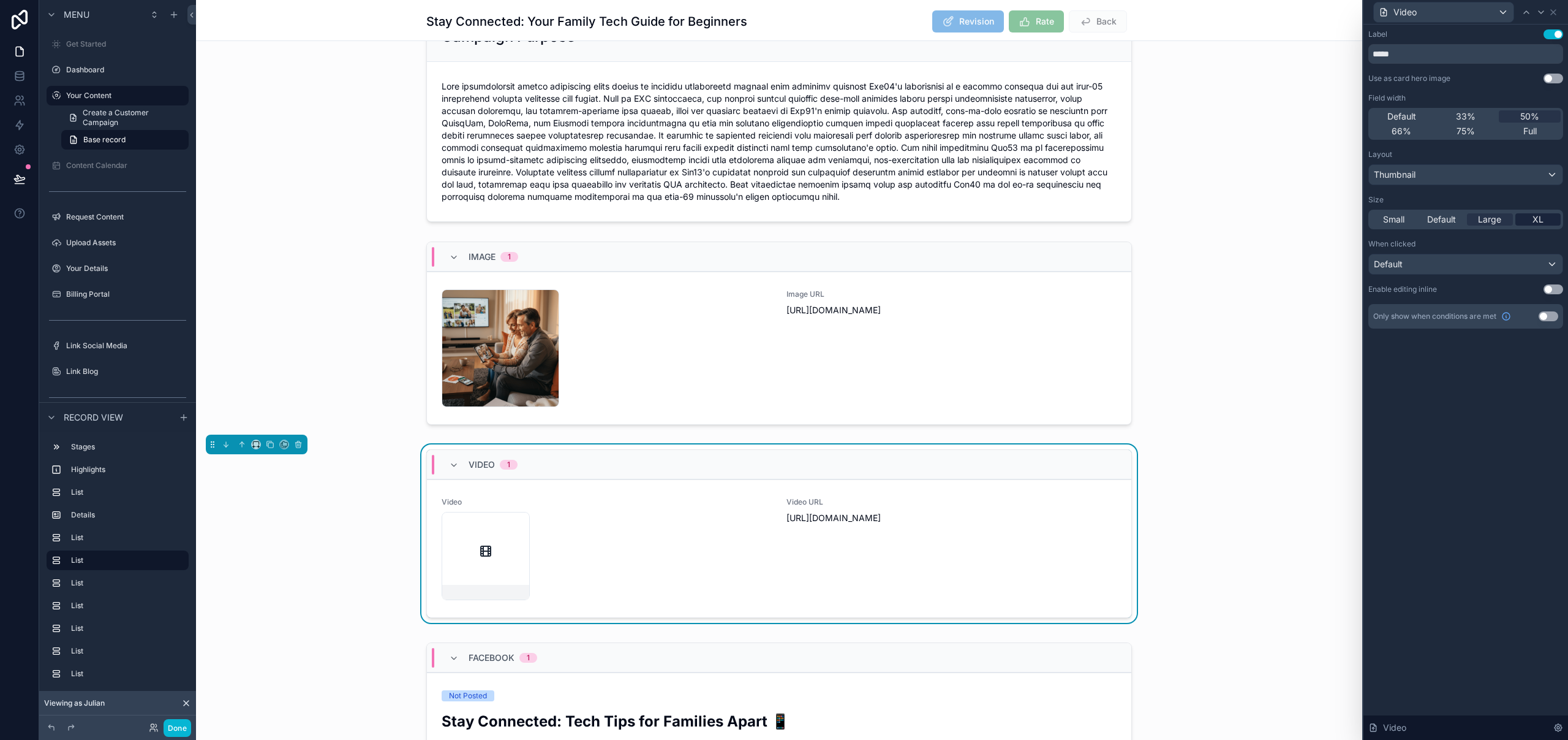
click at [1533, 219] on span "XL" at bounding box center [1538, 219] width 11 height 12
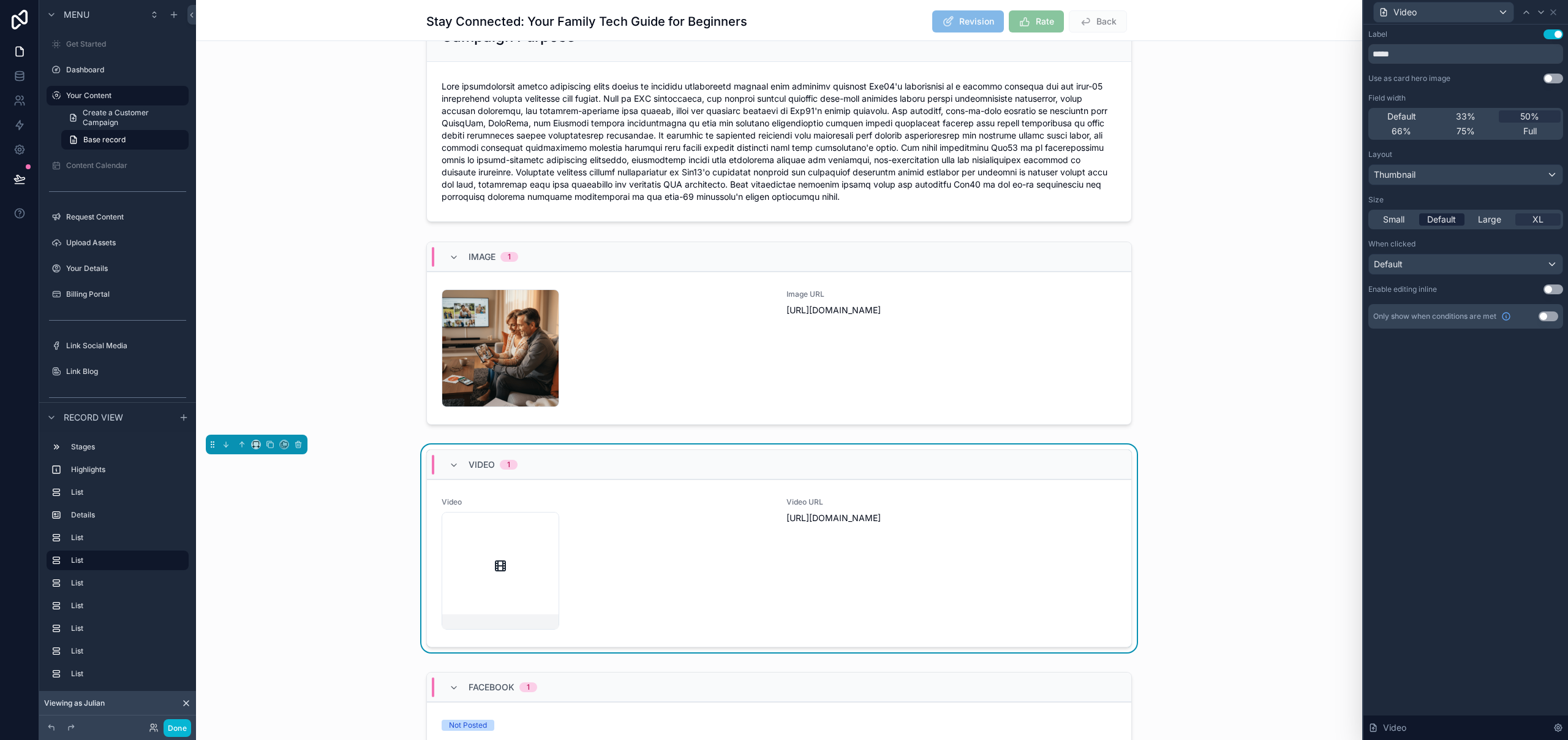
click at [1492, 221] on span "Large" at bounding box center [1489, 219] width 24 height 12
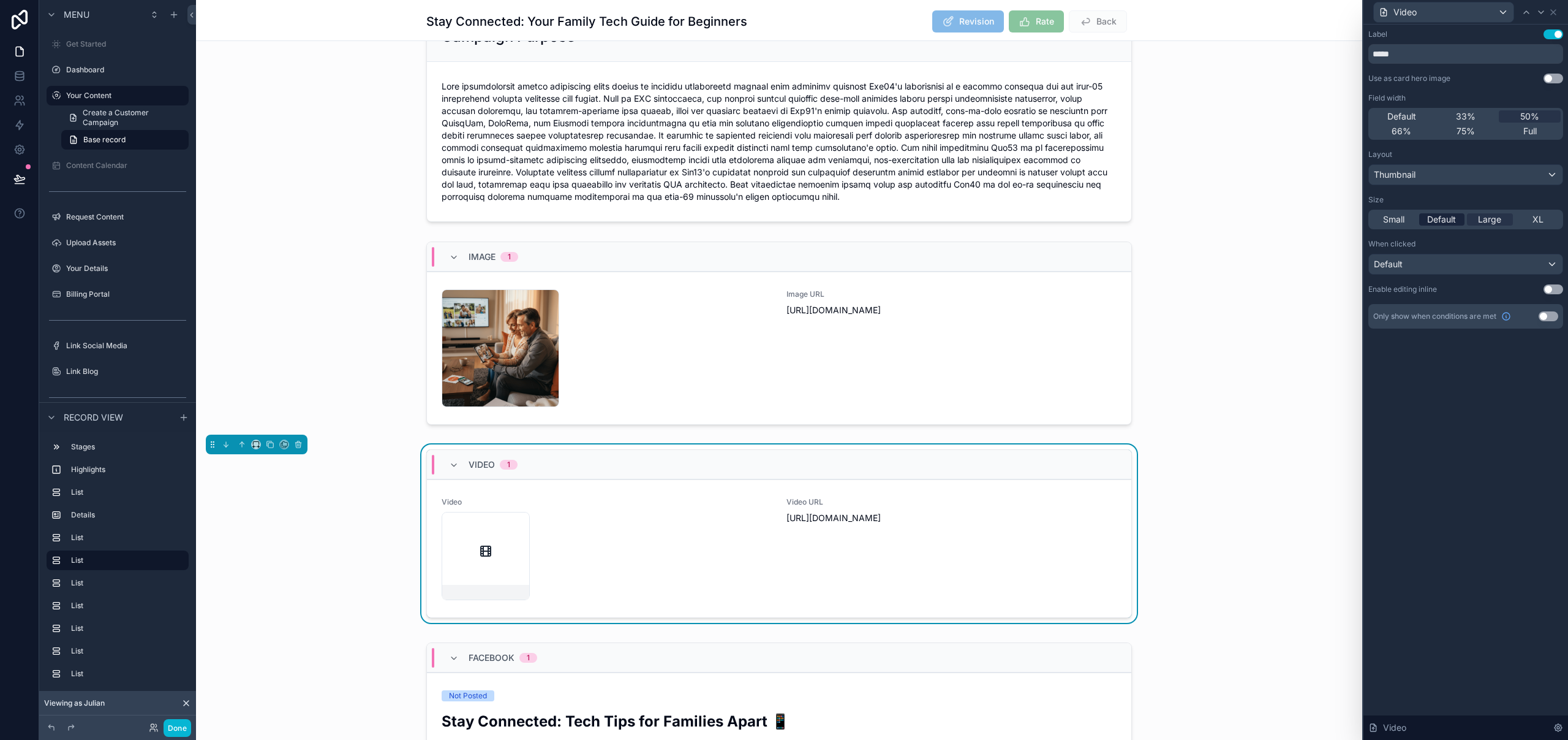
click at [1430, 217] on span "Default" at bounding box center [1441, 219] width 29 height 12
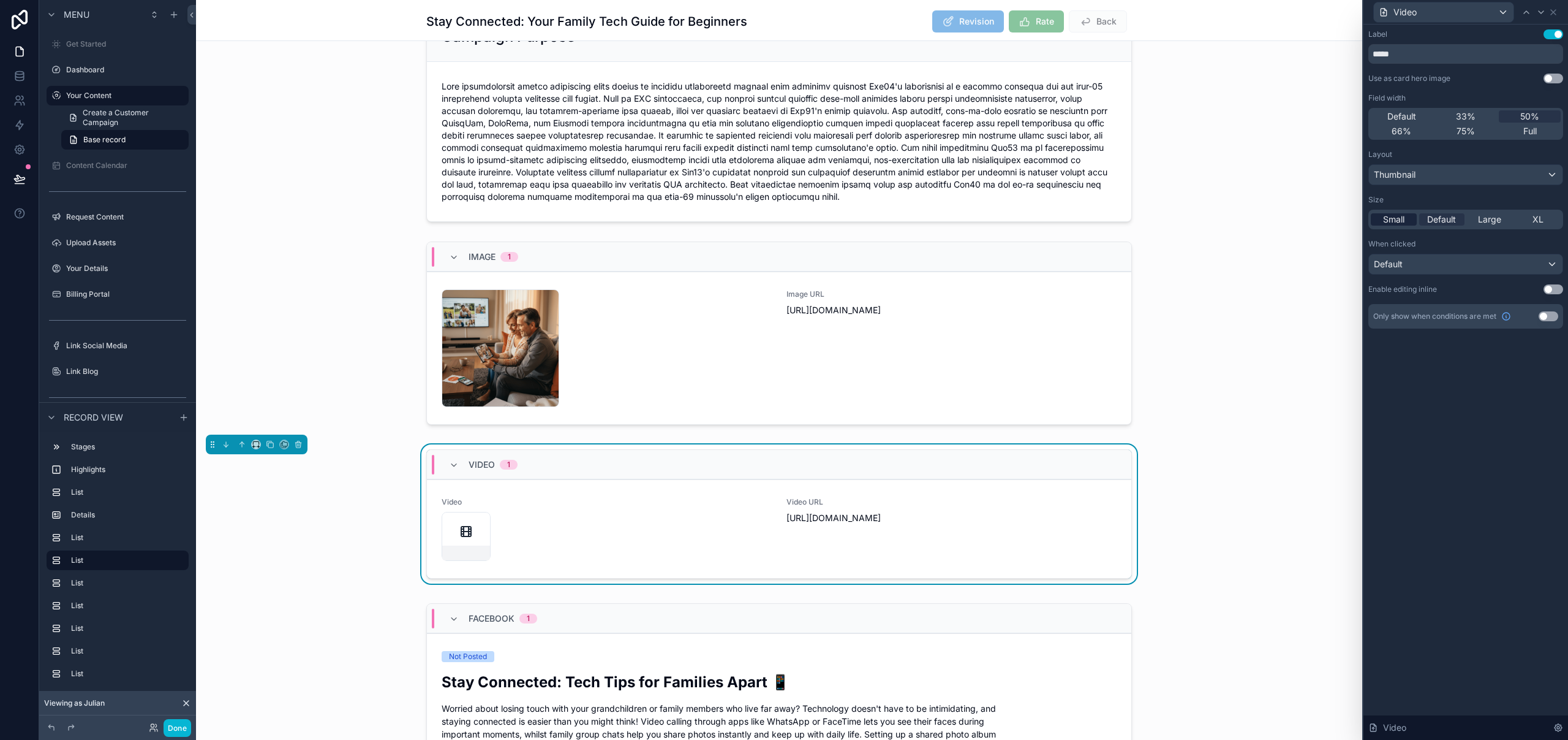
click at [1400, 218] on span "Small" at bounding box center [1393, 219] width 22 height 12
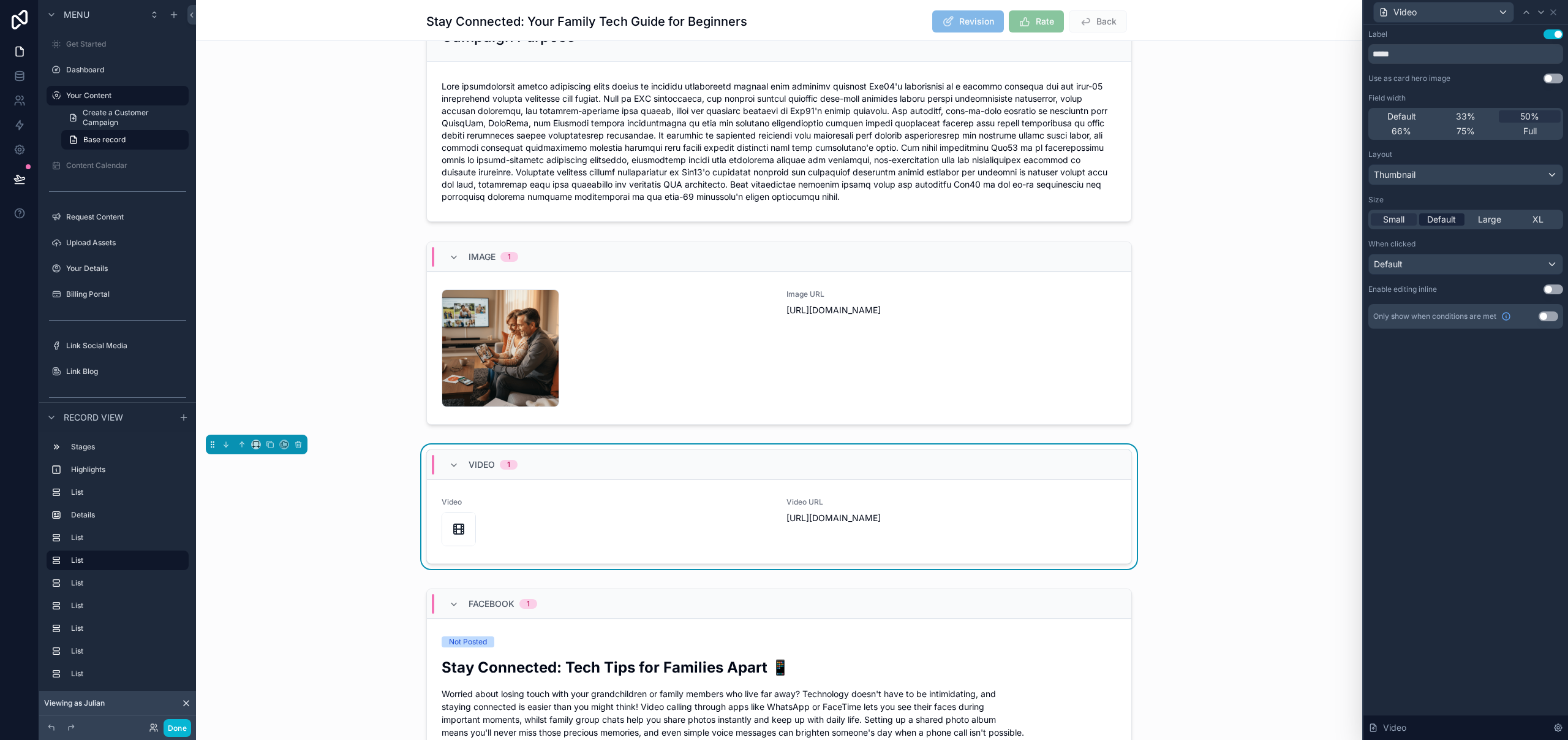
click at [1428, 215] on span "Default" at bounding box center [1441, 219] width 29 height 12
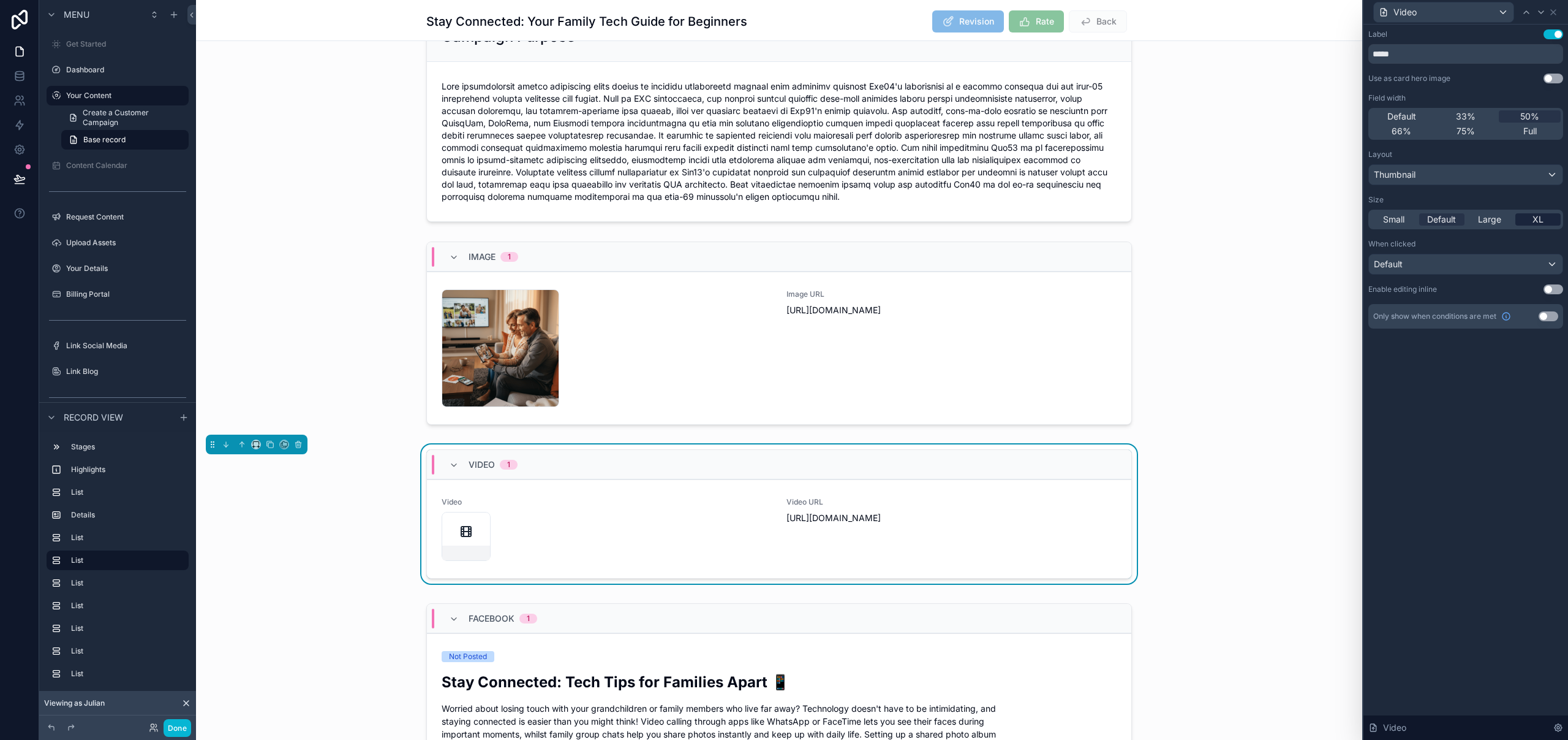
click at [1542, 217] on span "XL" at bounding box center [1538, 219] width 11 height 12
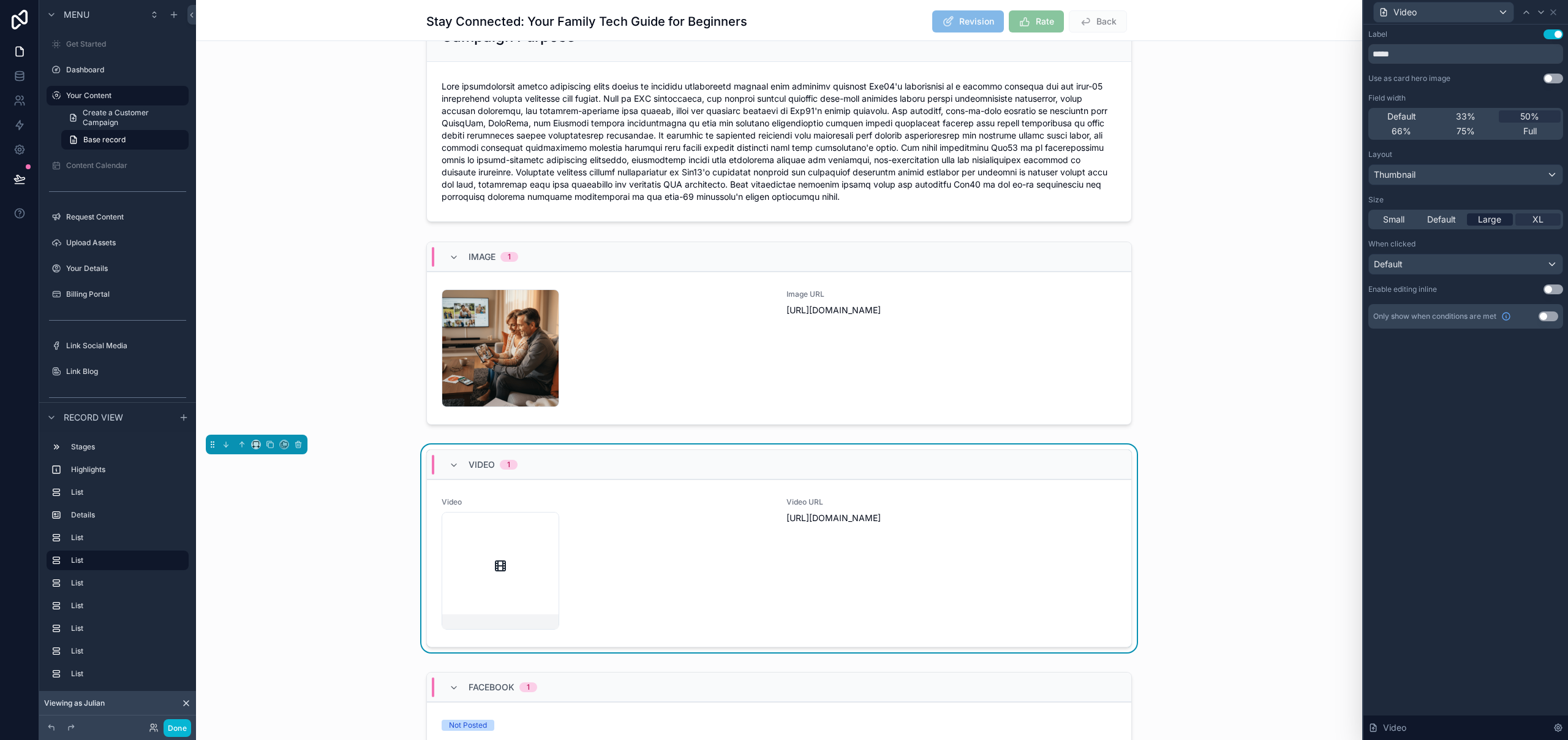
click at [1490, 219] on span "Large" at bounding box center [1489, 219] width 24 height 12
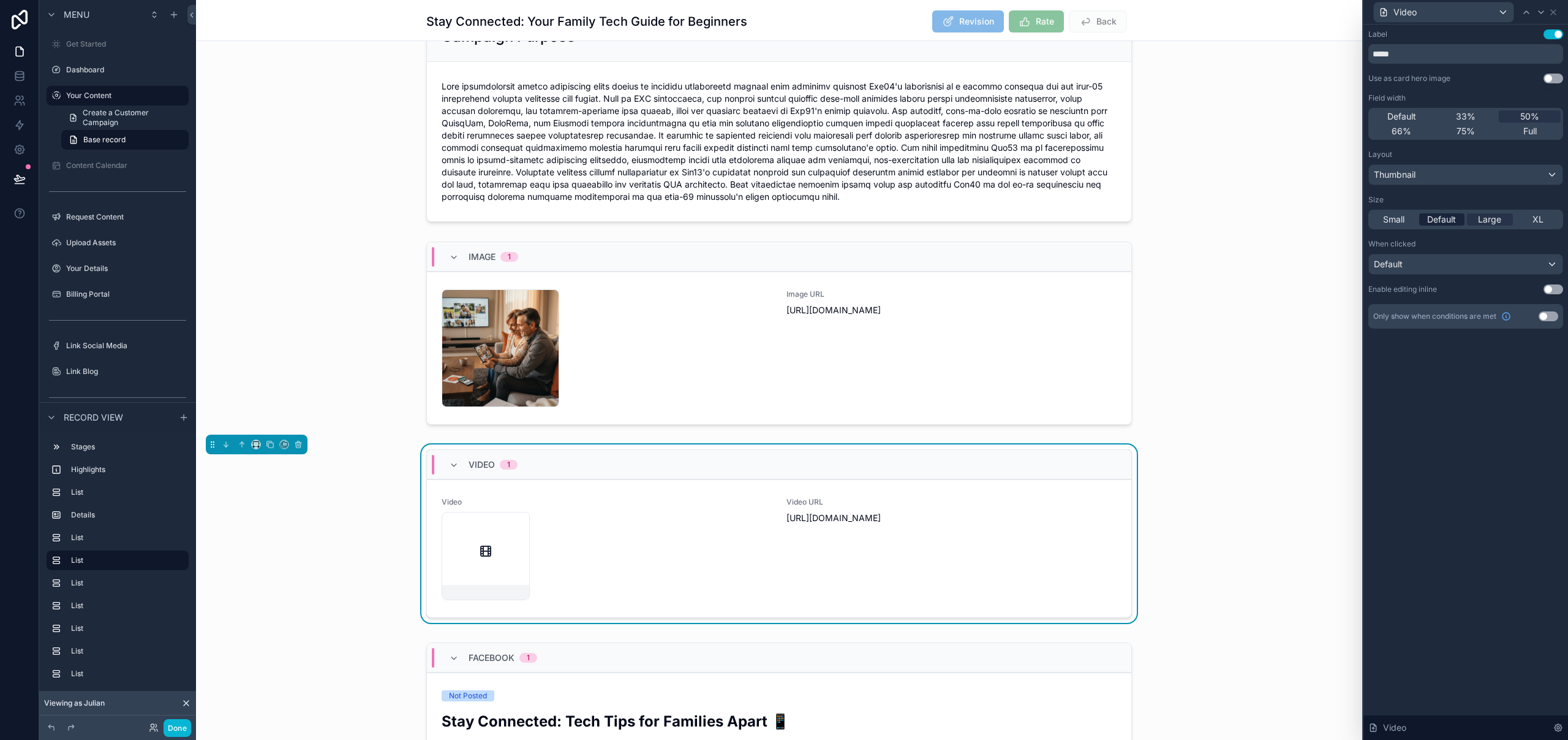
click at [1447, 221] on span "Default" at bounding box center [1441, 219] width 29 height 12
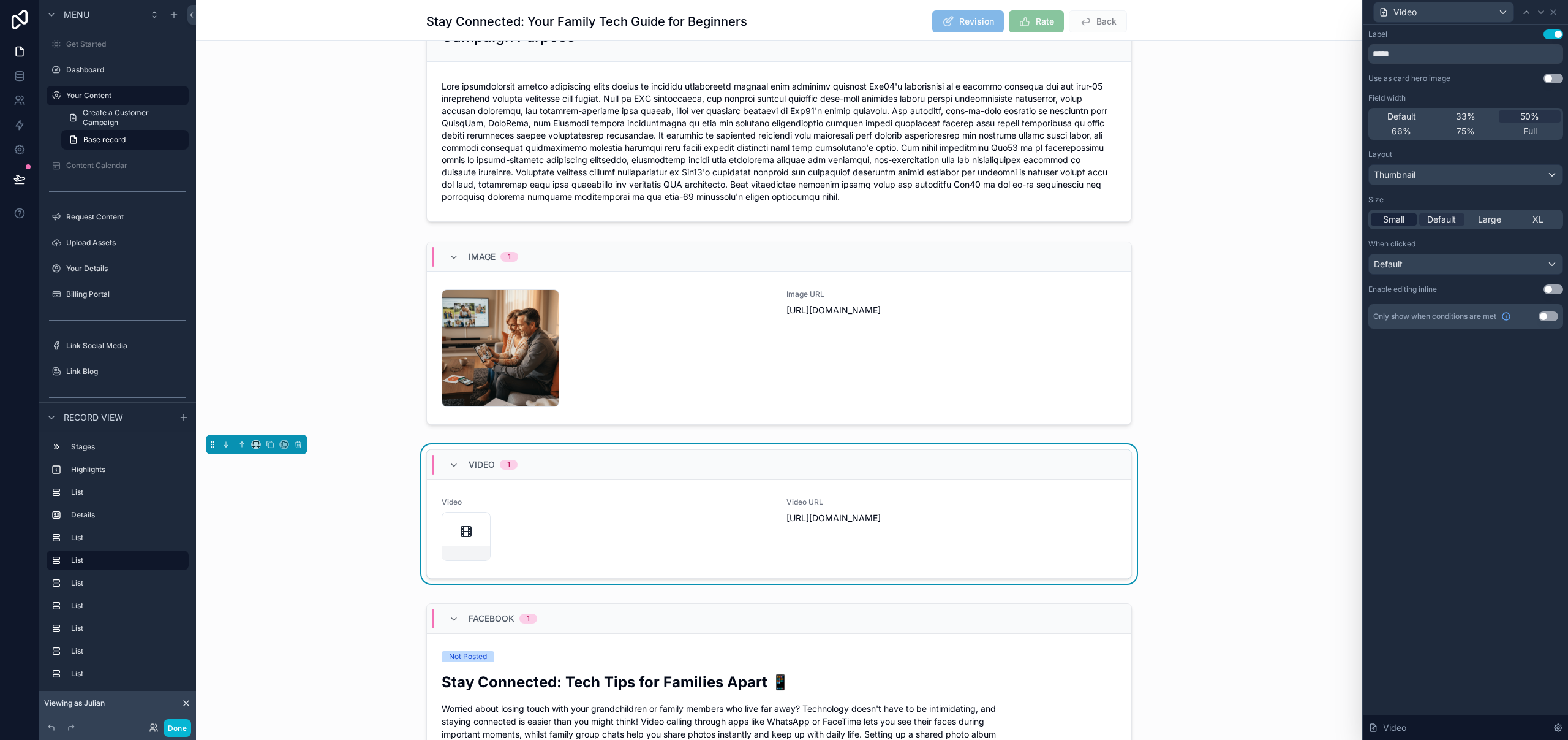
click at [1393, 219] on span "Small" at bounding box center [1393, 219] width 22 height 12
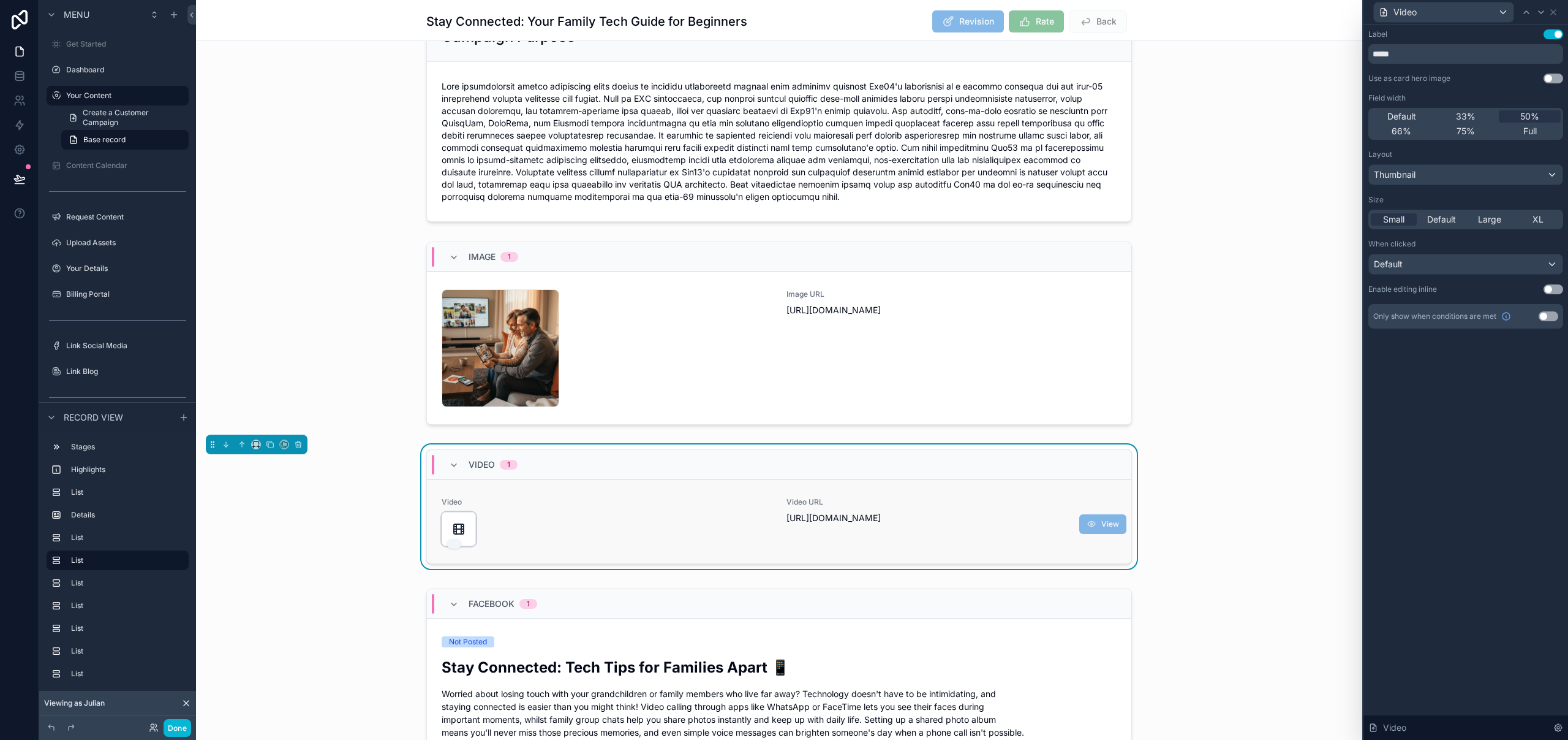
click at [456, 526] on icon "scrollable content" at bounding box center [459, 529] width 15 height 15
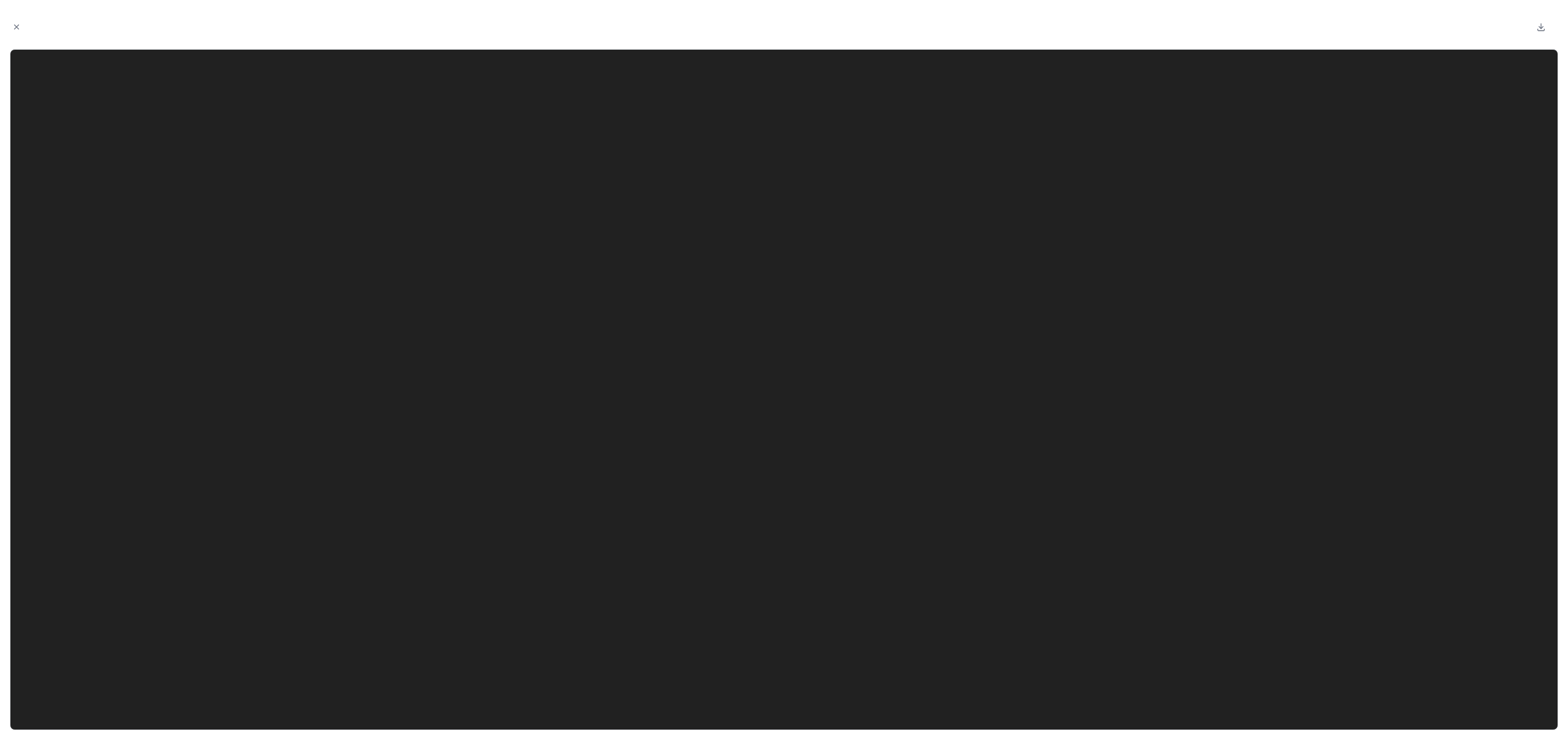
drag, startPoint x: 18, startPoint y: 27, endPoint x: 36, endPoint y: 47, distance: 26.9
click at [18, 27] on icon "Close modal" at bounding box center [16, 27] width 9 height 9
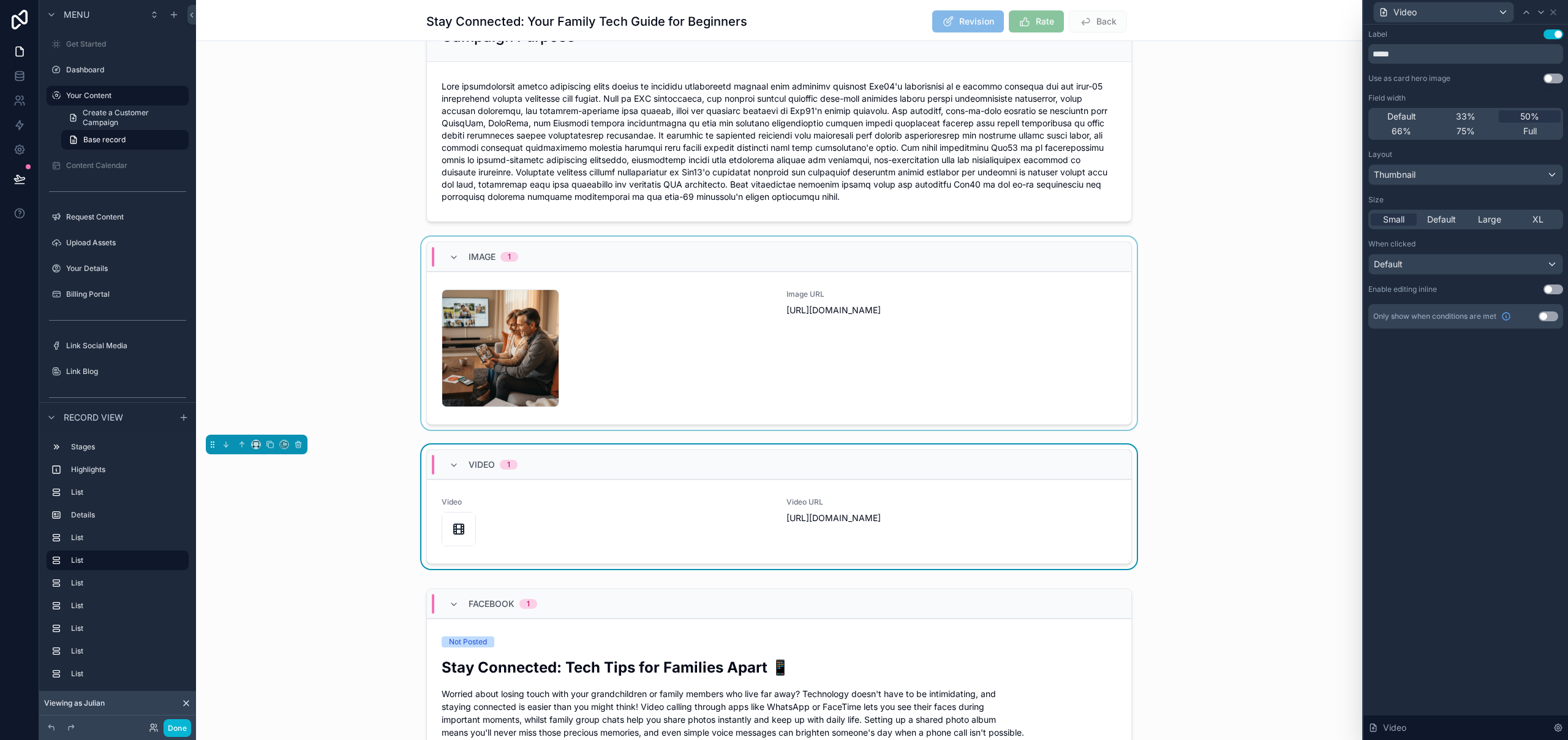
click at [1053, 239] on div "scrollable content" at bounding box center [779, 335] width 1166 height 198
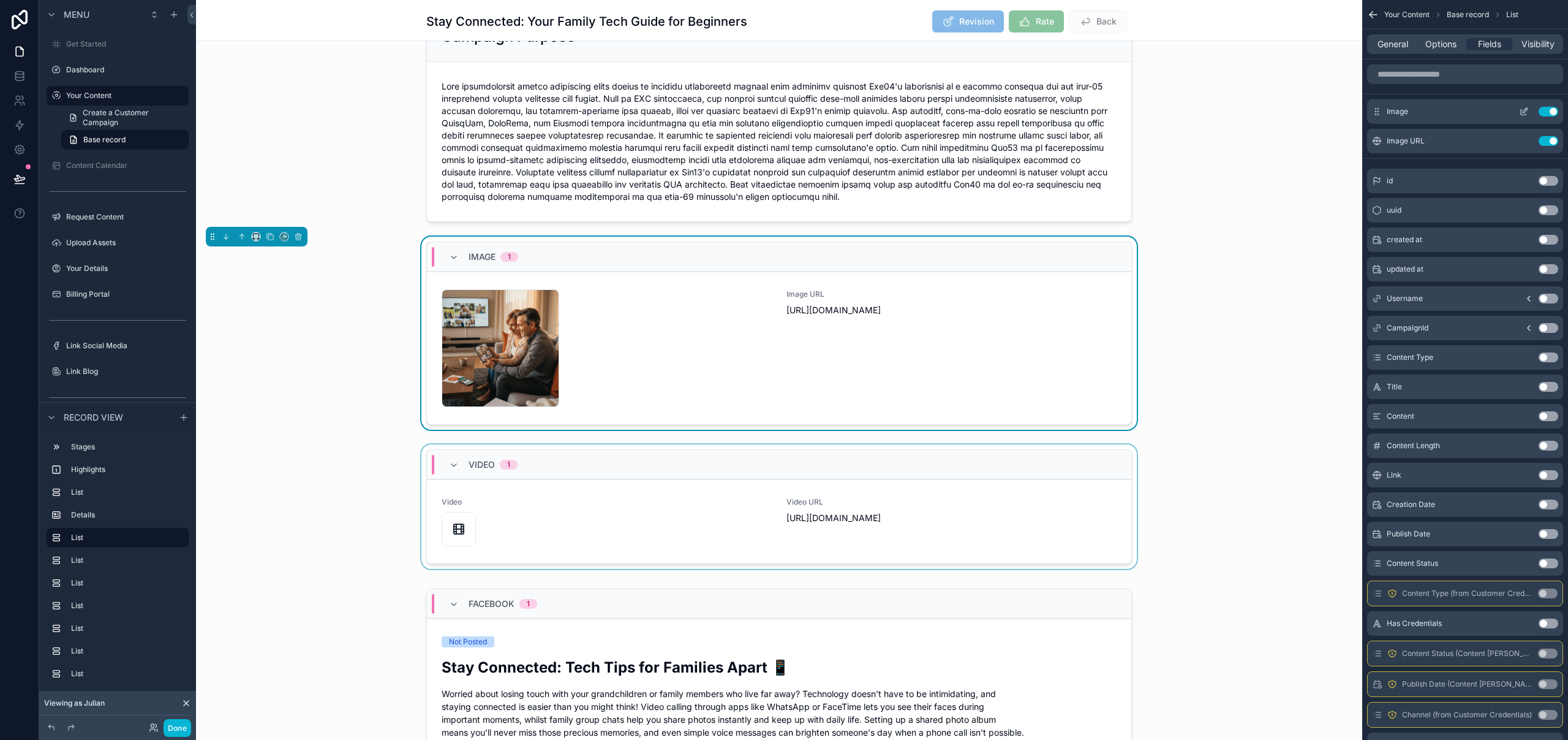
click at [1524, 111] on icon "scrollable content" at bounding box center [1524, 111] width 10 height 10
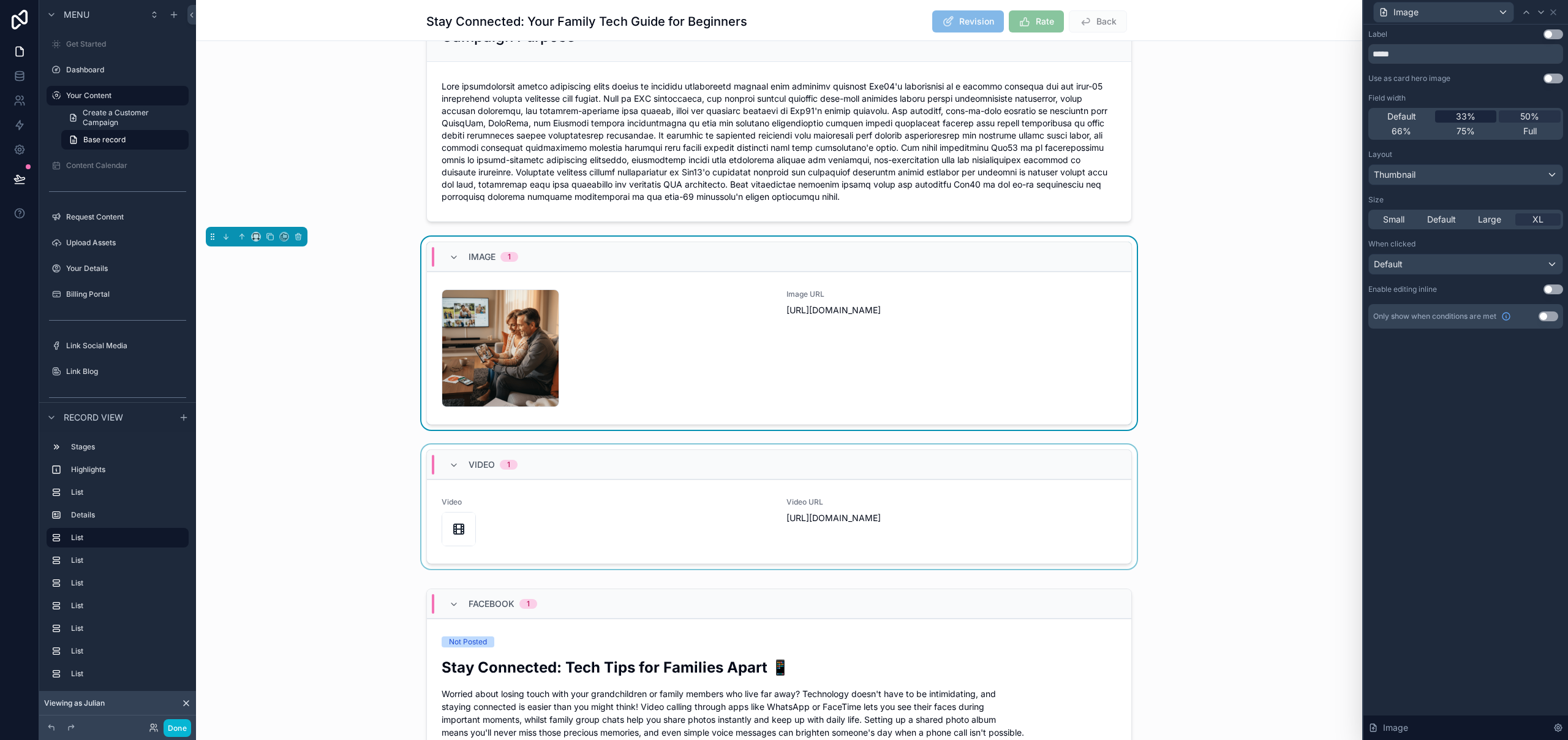
click at [1479, 117] on div "33%" at bounding box center [1466, 117] width 62 height 12
click at [1544, 10] on icon at bounding box center [1541, 12] width 10 height 10
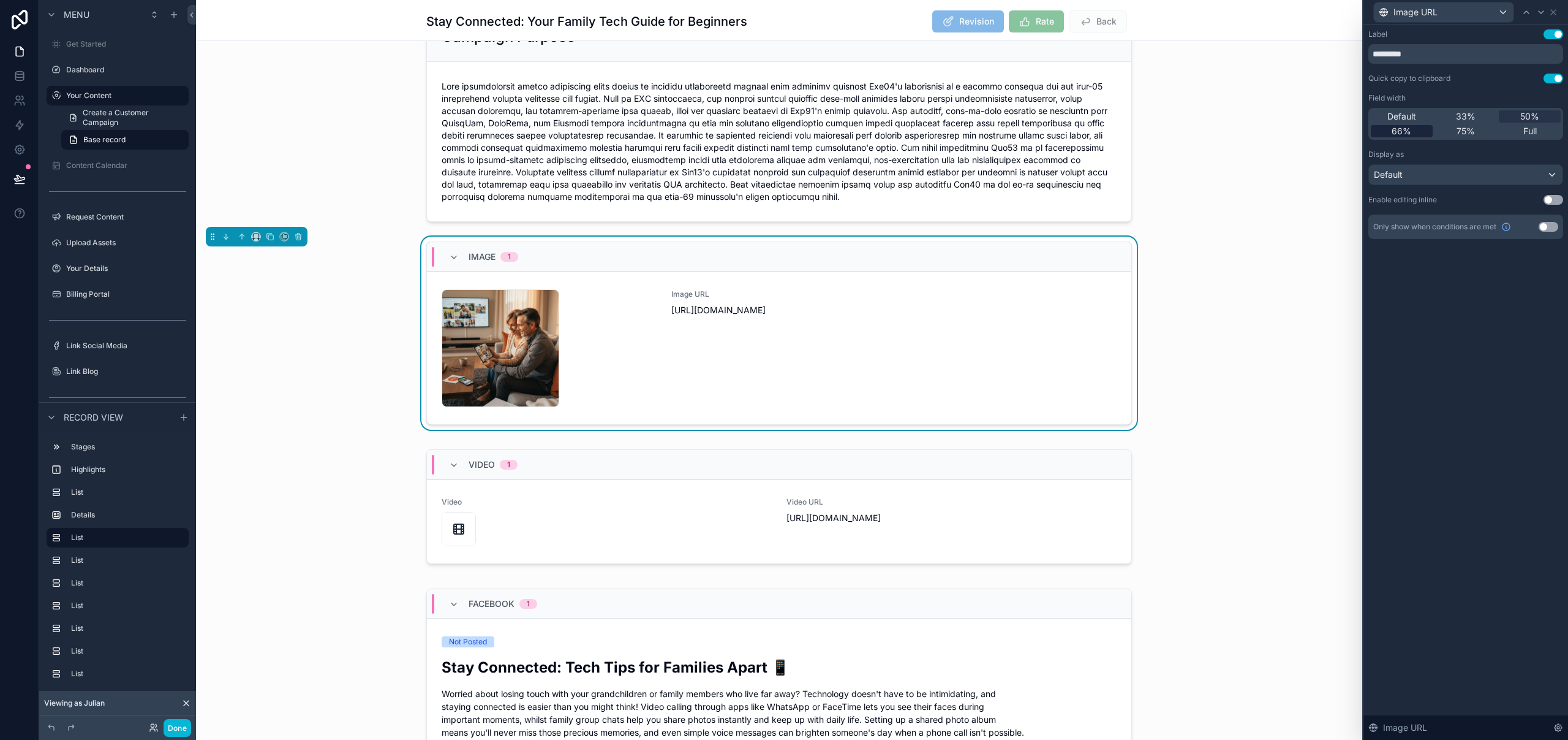
click at [1407, 131] on span "66%" at bounding box center [1401, 131] width 20 height 12
click at [764, 448] on div "scrollable content" at bounding box center [779, 509] width 1166 height 130
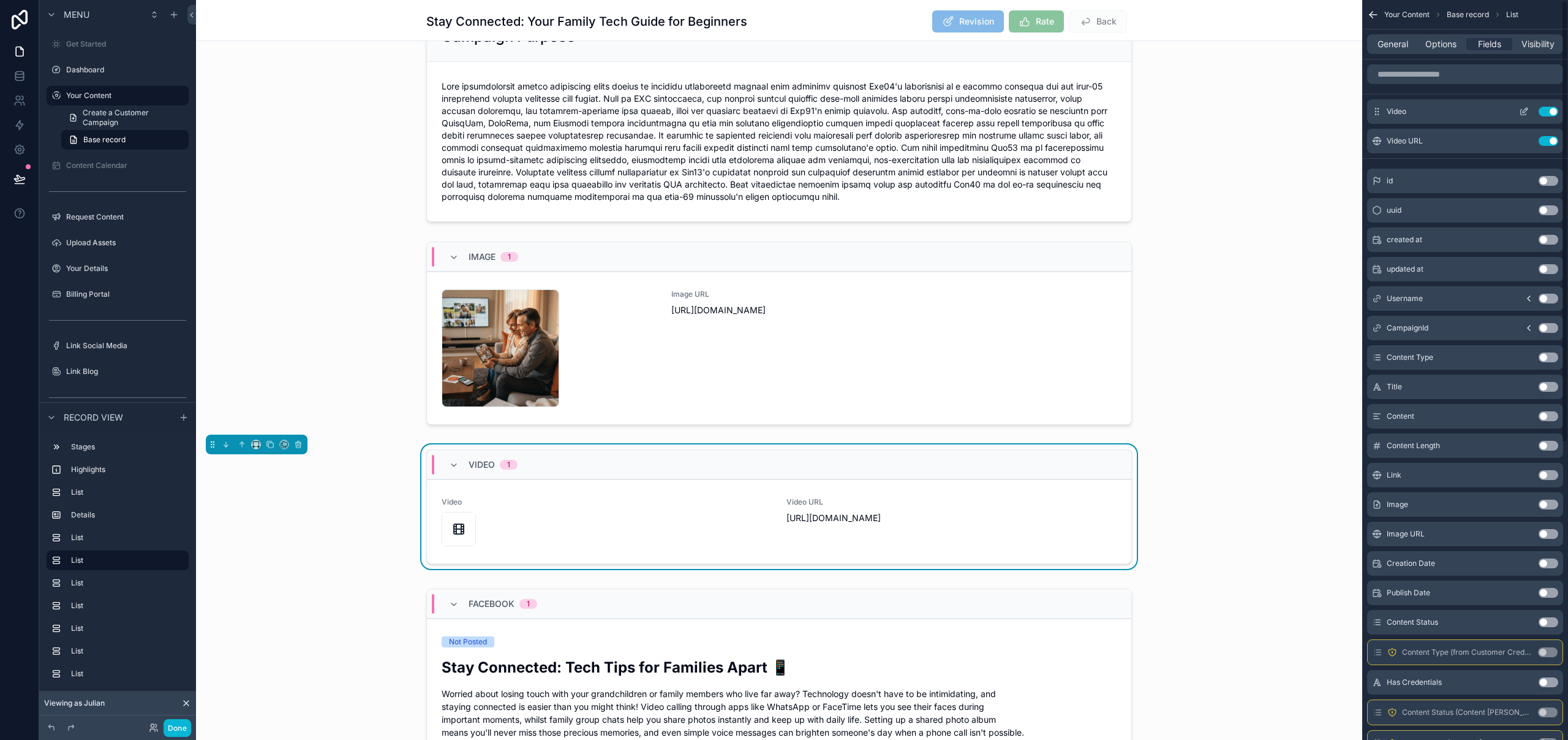
click at [1527, 111] on icon "scrollable content" at bounding box center [1524, 111] width 10 height 10
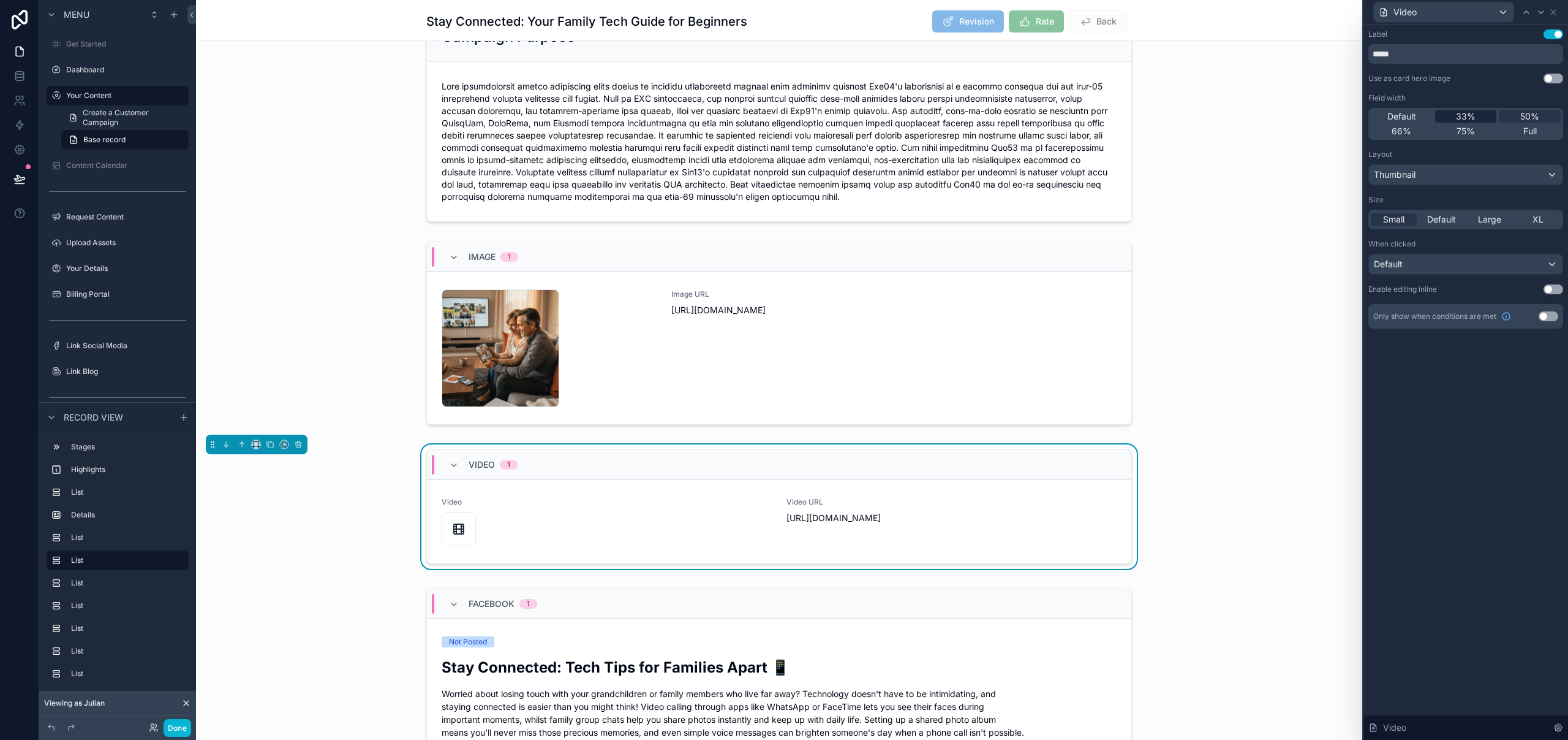
click at [1482, 115] on div "33%" at bounding box center [1466, 117] width 62 height 12
click at [1543, 11] on icon at bounding box center [1541, 12] width 10 height 10
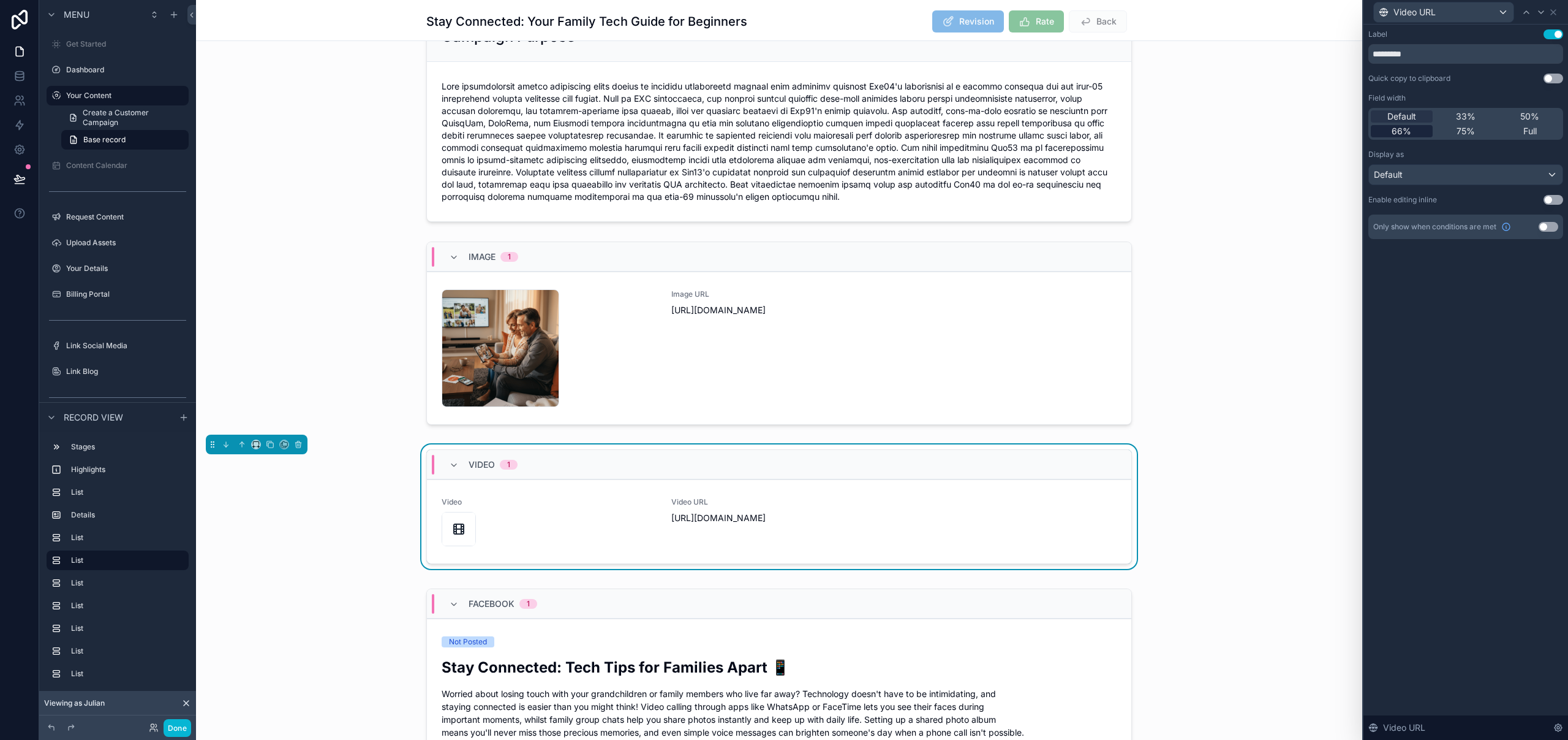
click at [1399, 130] on span "66%" at bounding box center [1401, 131] width 20 height 12
click at [1526, 13] on icon at bounding box center [1526, 12] width 10 height 10
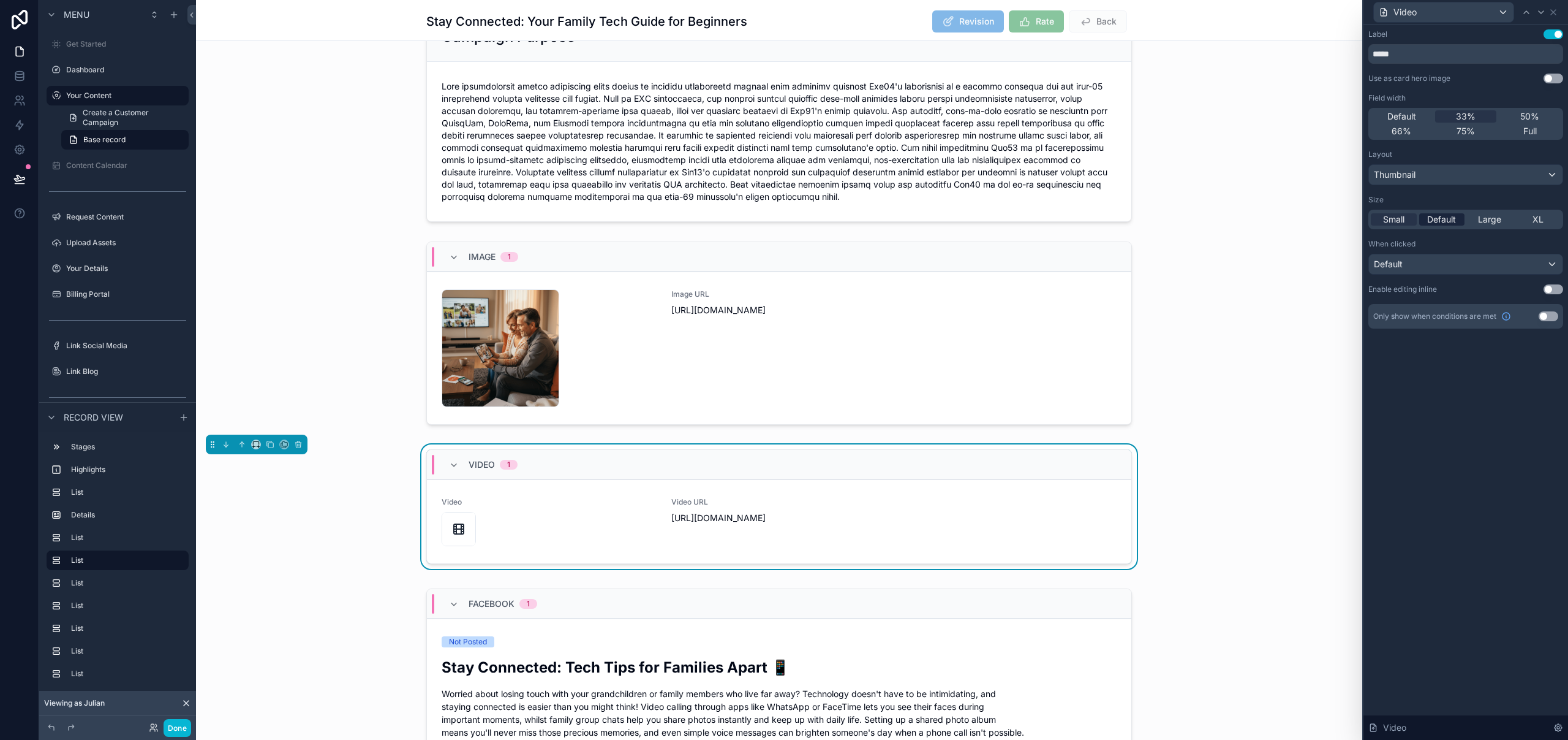
click at [1449, 220] on span "Default" at bounding box center [1441, 219] width 29 height 12
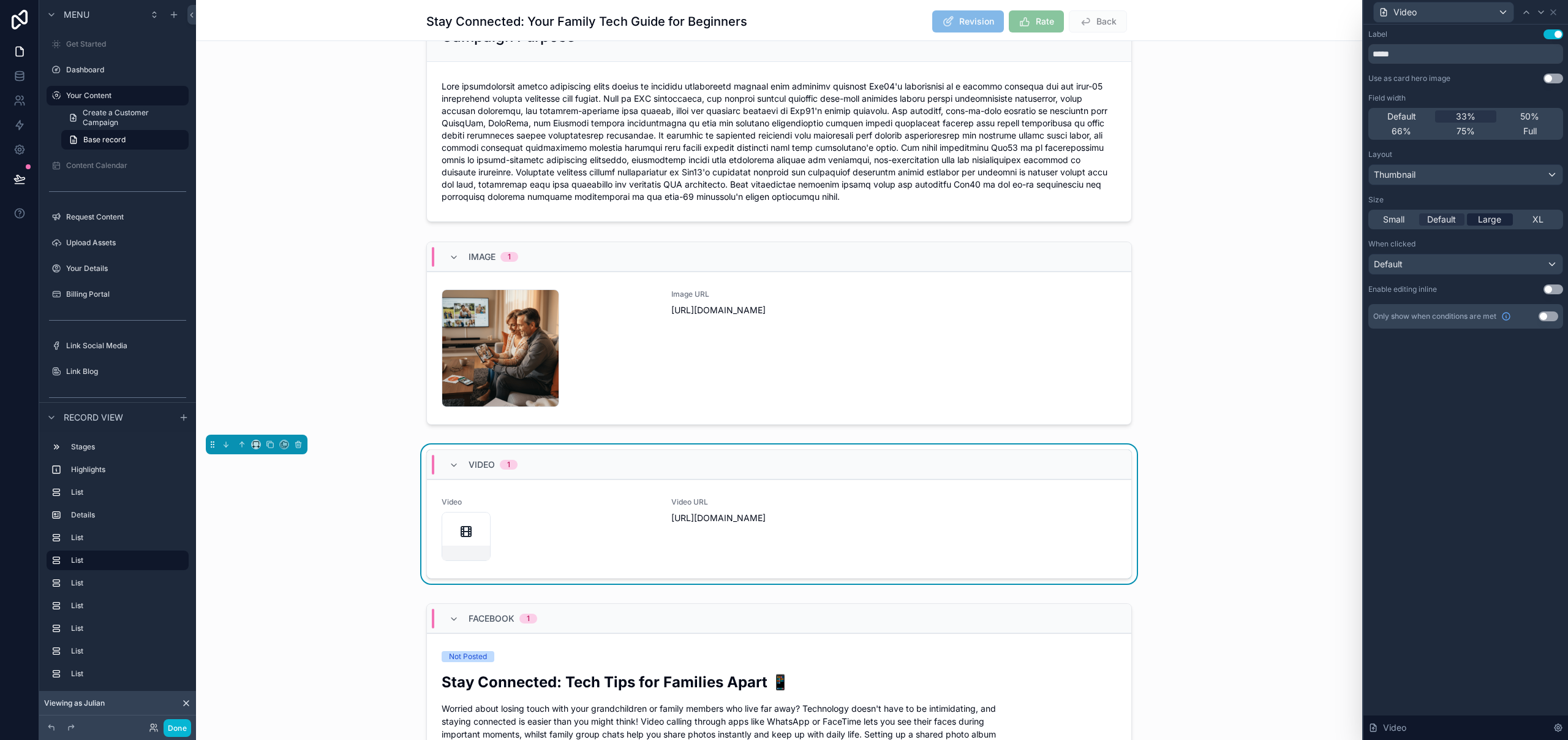
click at [1485, 219] on span "Large" at bounding box center [1489, 219] width 24 height 12
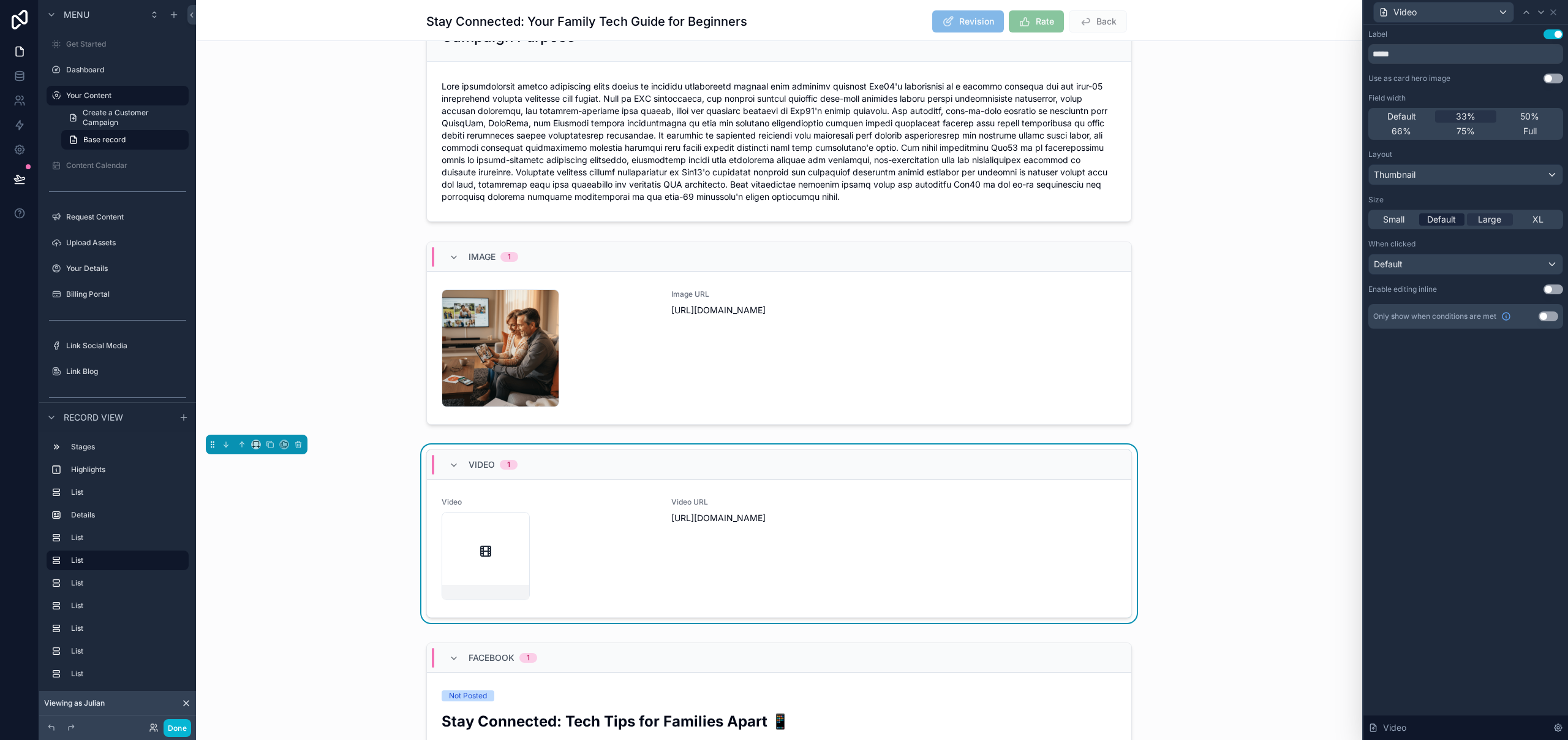
click at [1455, 220] on span "Default" at bounding box center [1441, 219] width 29 height 12
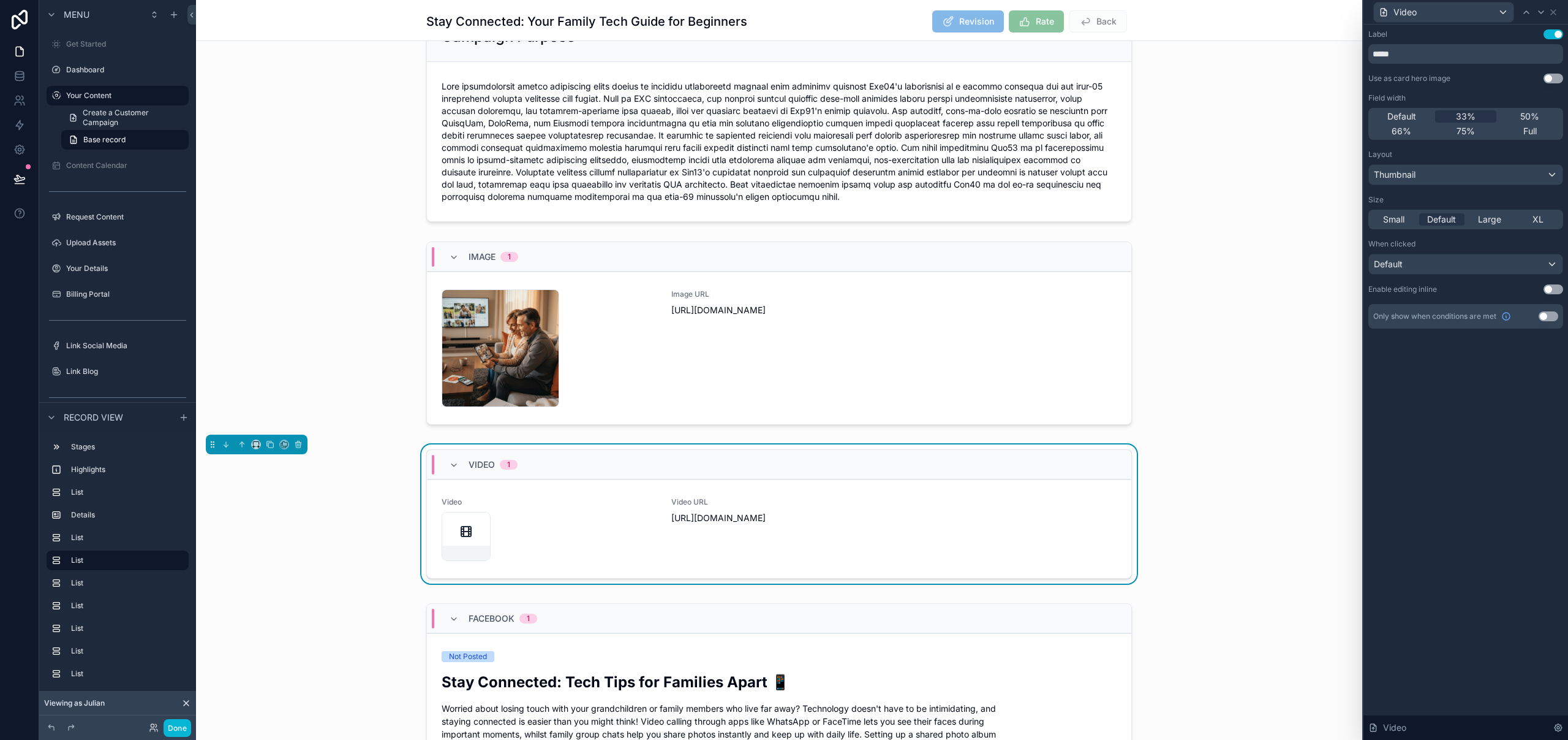
click at [1557, 34] on button "Use setting" at bounding box center [1552, 34] width 20 height 10
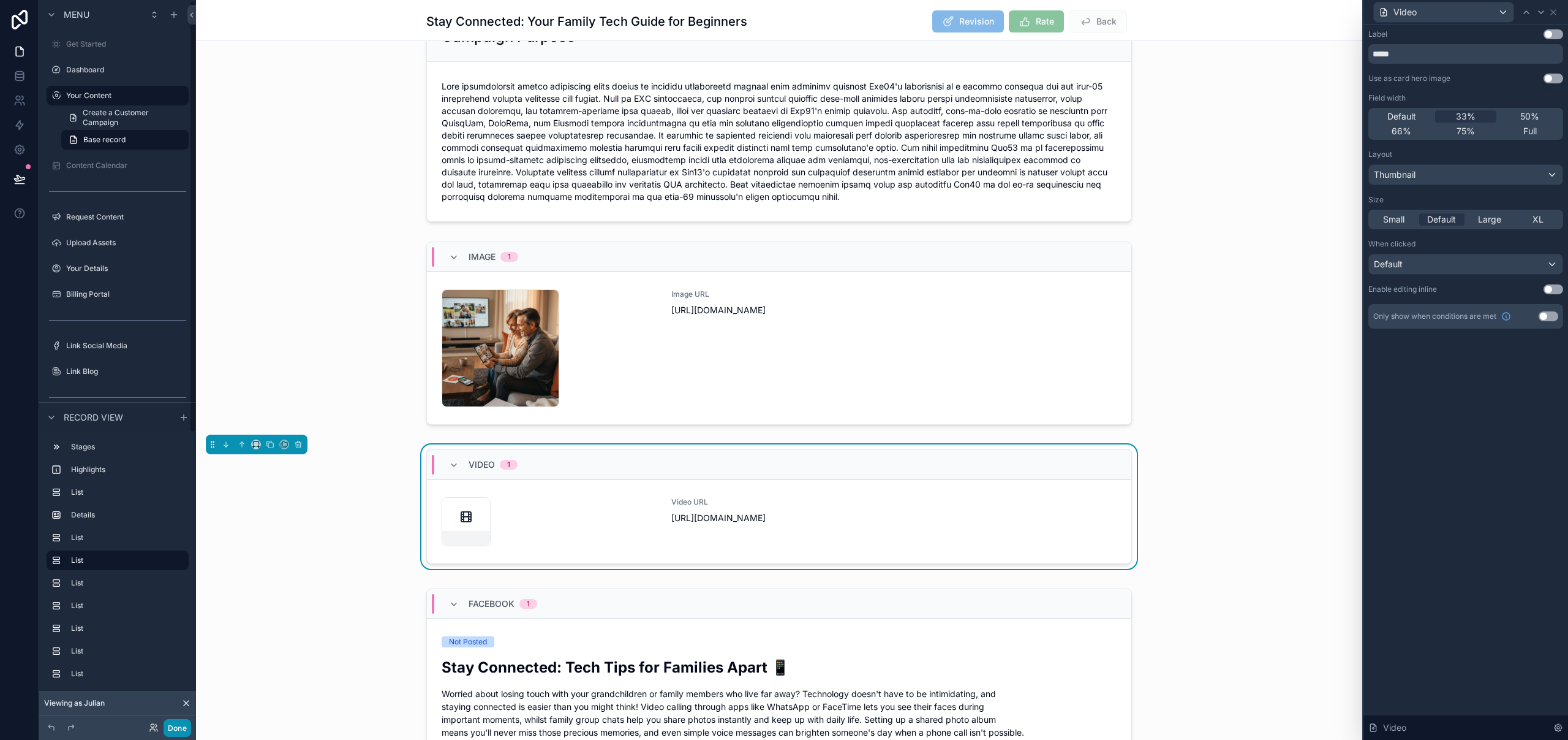
click at [182, 727] on button "Done" at bounding box center [177, 728] width 28 height 18
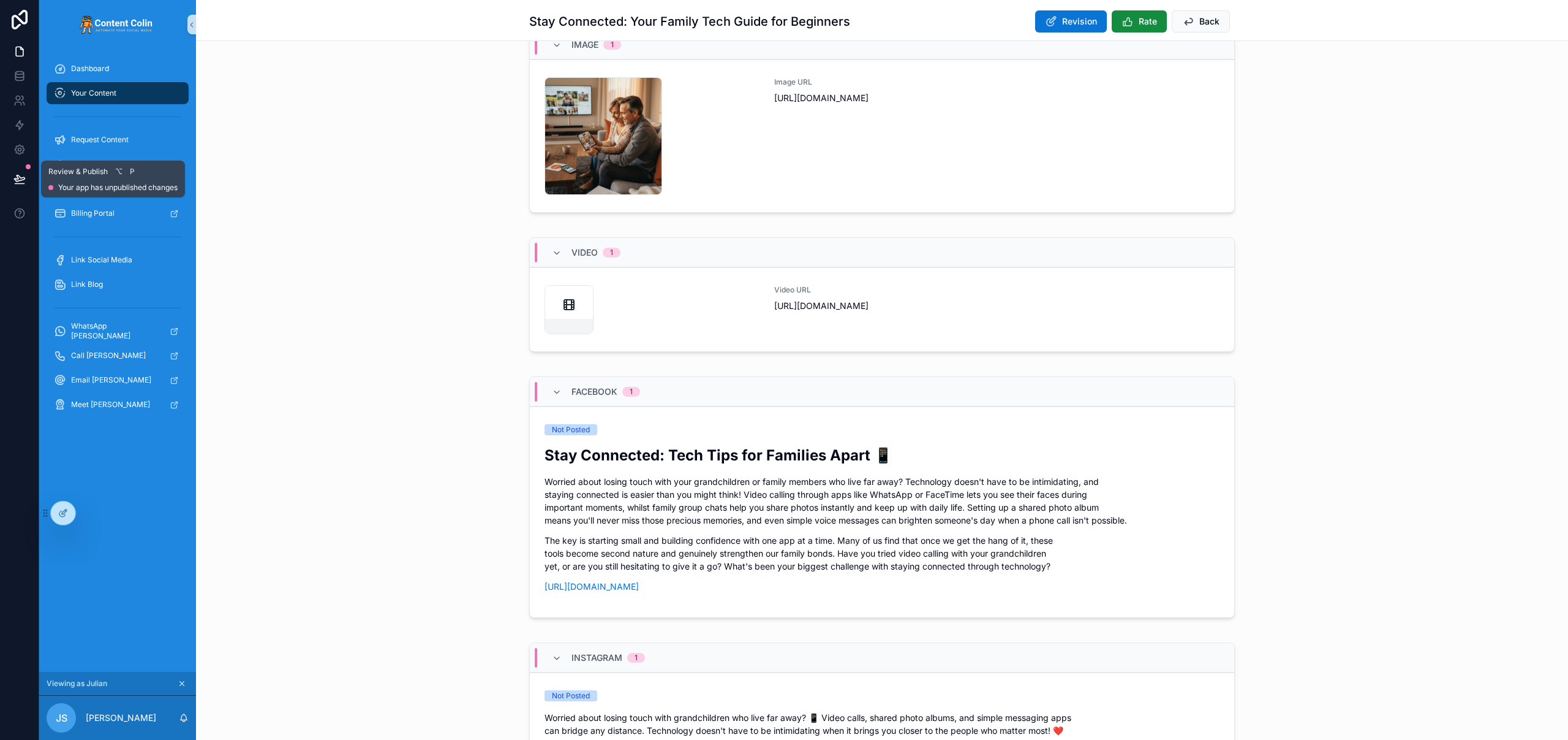
click at [20, 183] on icon at bounding box center [20, 179] width 12 height 12
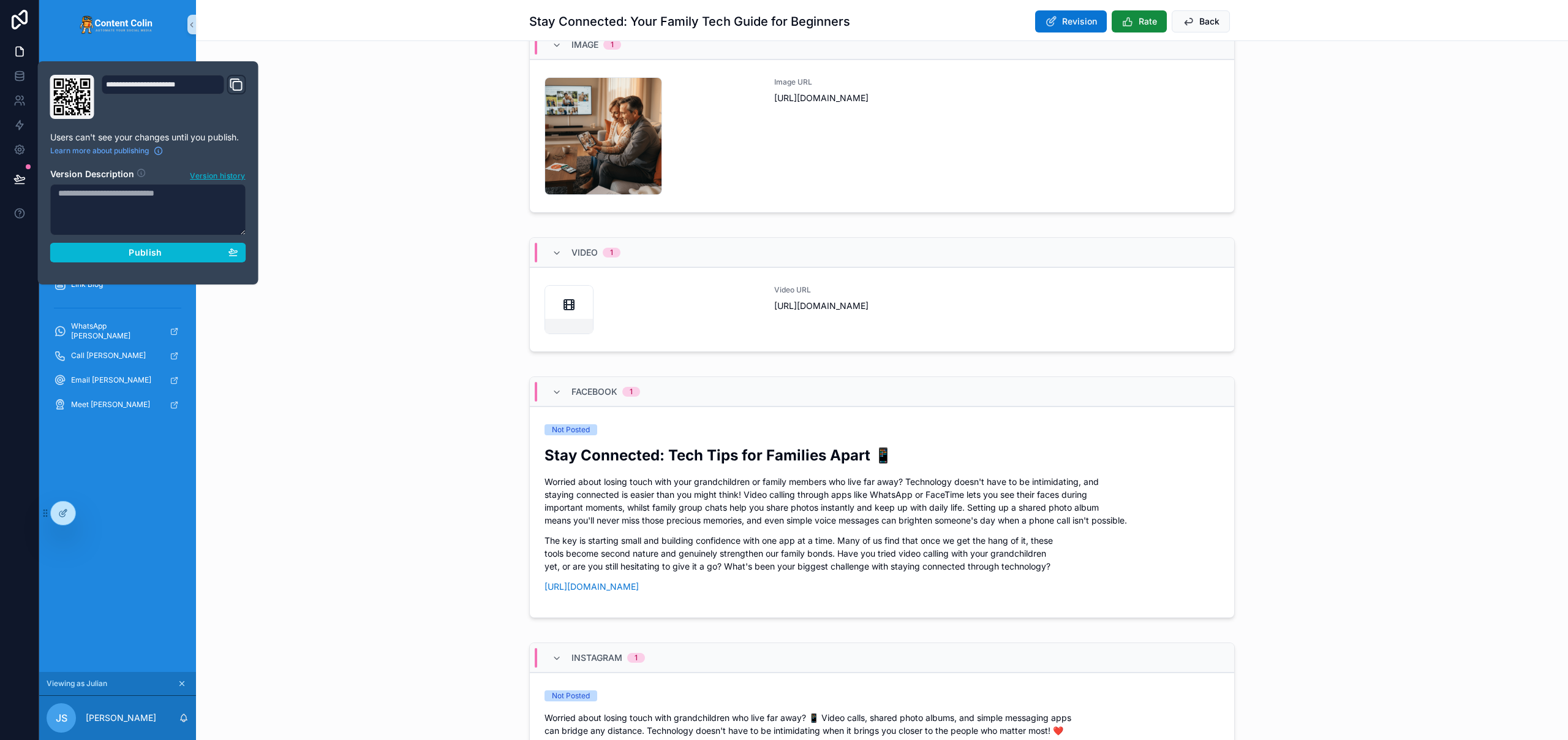
click at [398, 194] on div "Image 1 hub-1757582741 .png Image URL https://cdn.contentcolin.com/hub/hub-1757…" at bounding box center [882, 123] width 1372 height 198
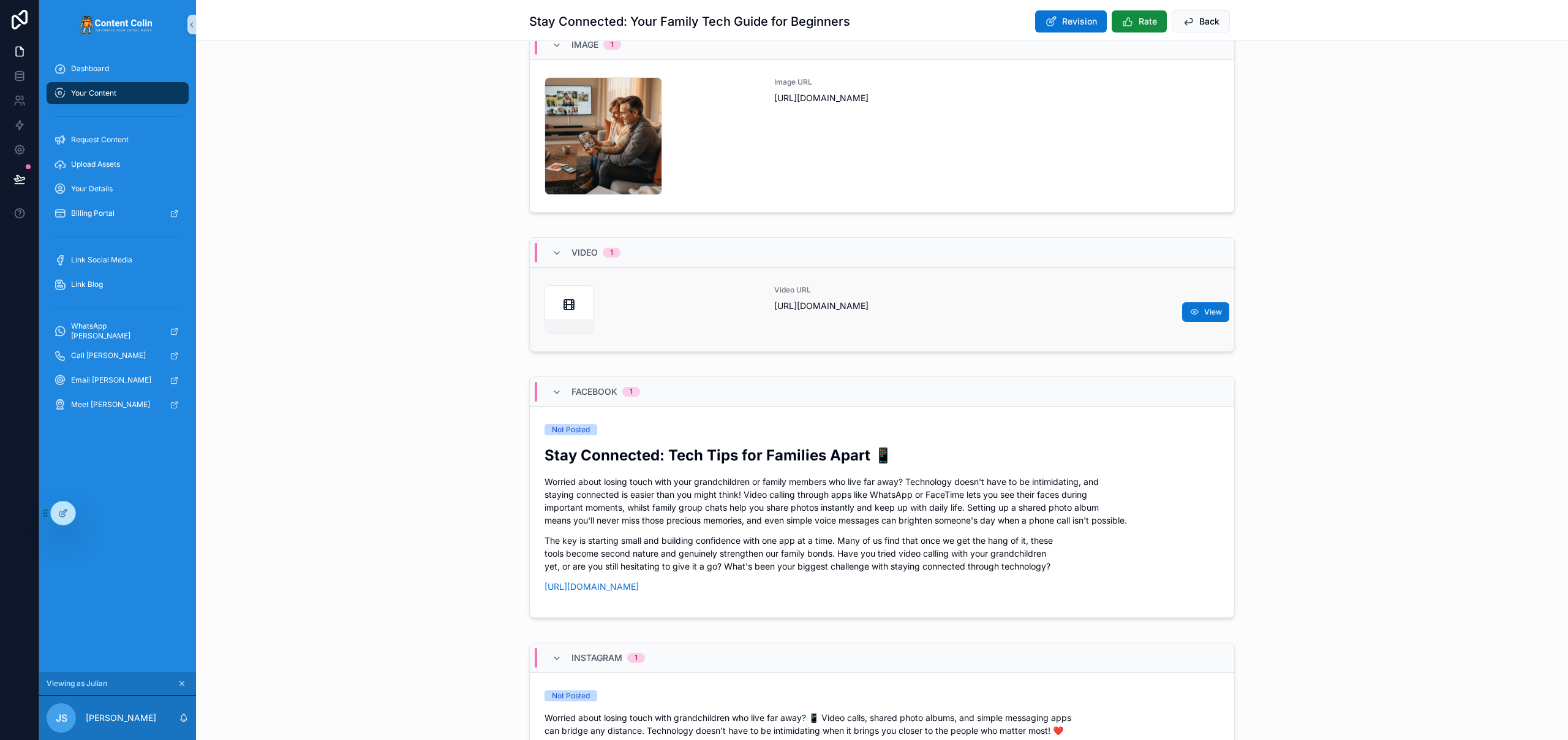
click at [982, 306] on span "https://cdn.contentcolin.com/hub/hub-1757583720.mp4" at bounding box center [996, 306] width 446 height 12
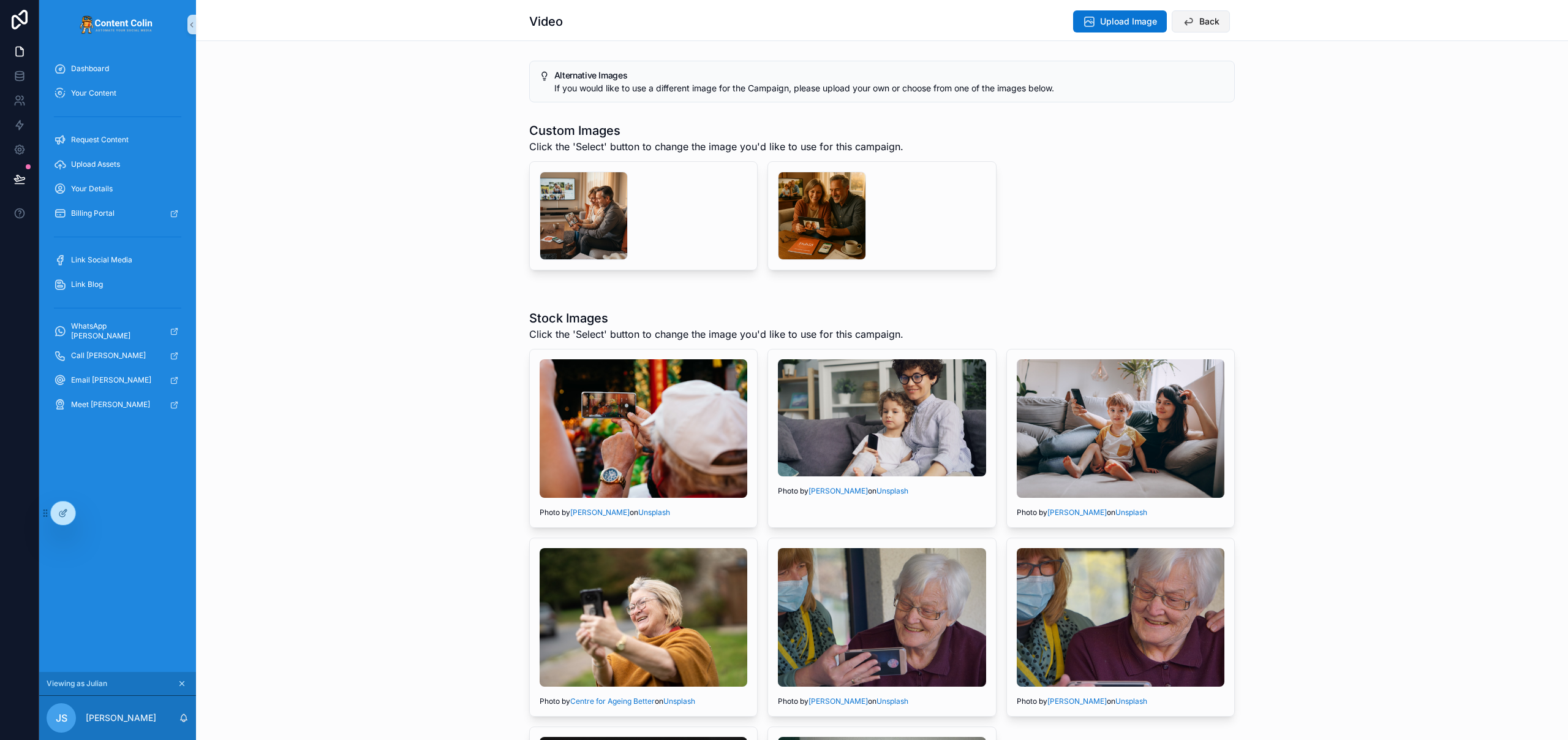
click at [1205, 21] on span "Back" at bounding box center [1209, 22] width 20 height 12
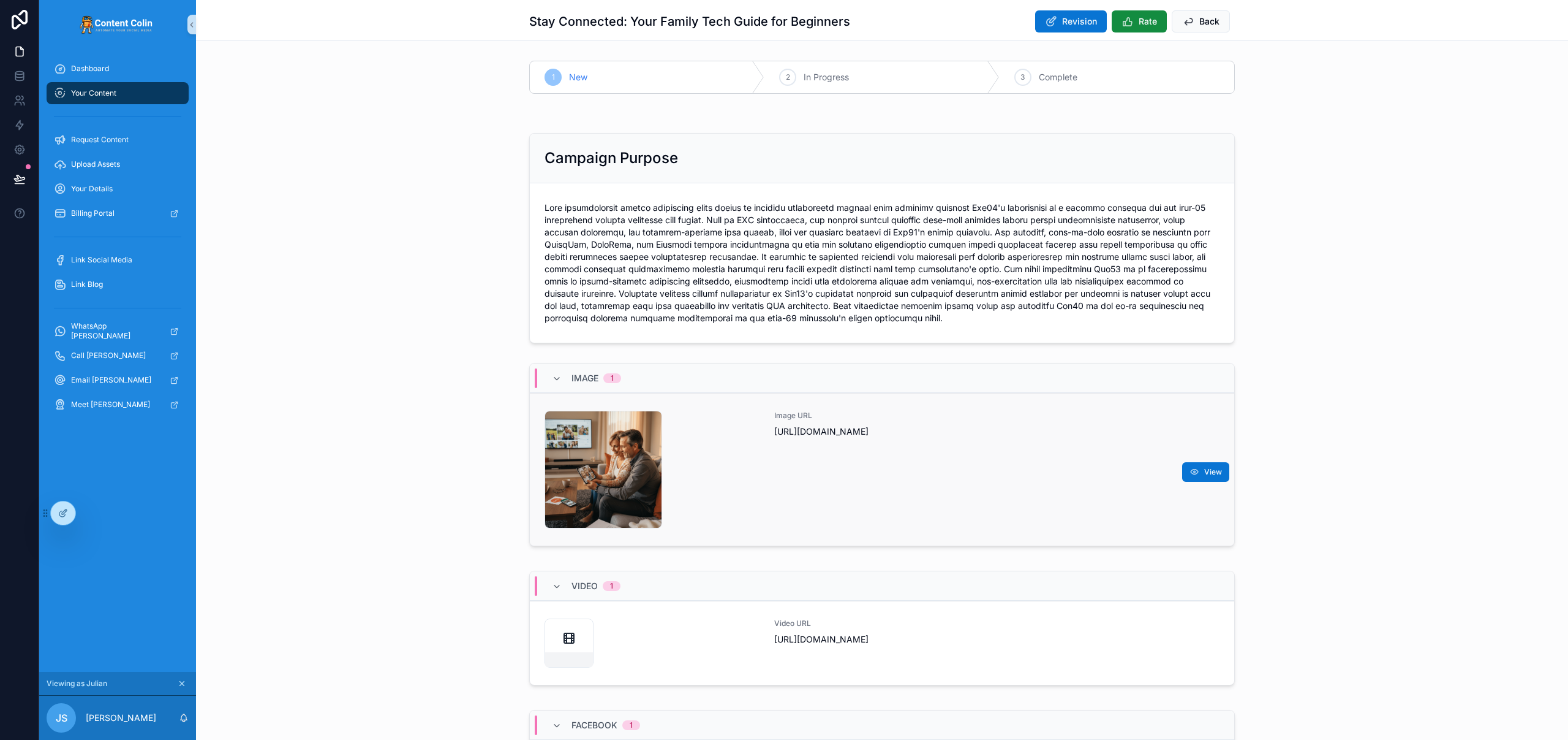
click at [991, 461] on div "Image URL https://cdn.contentcolin.com/hub/hub-1757582741.png" at bounding box center [996, 469] width 446 height 117
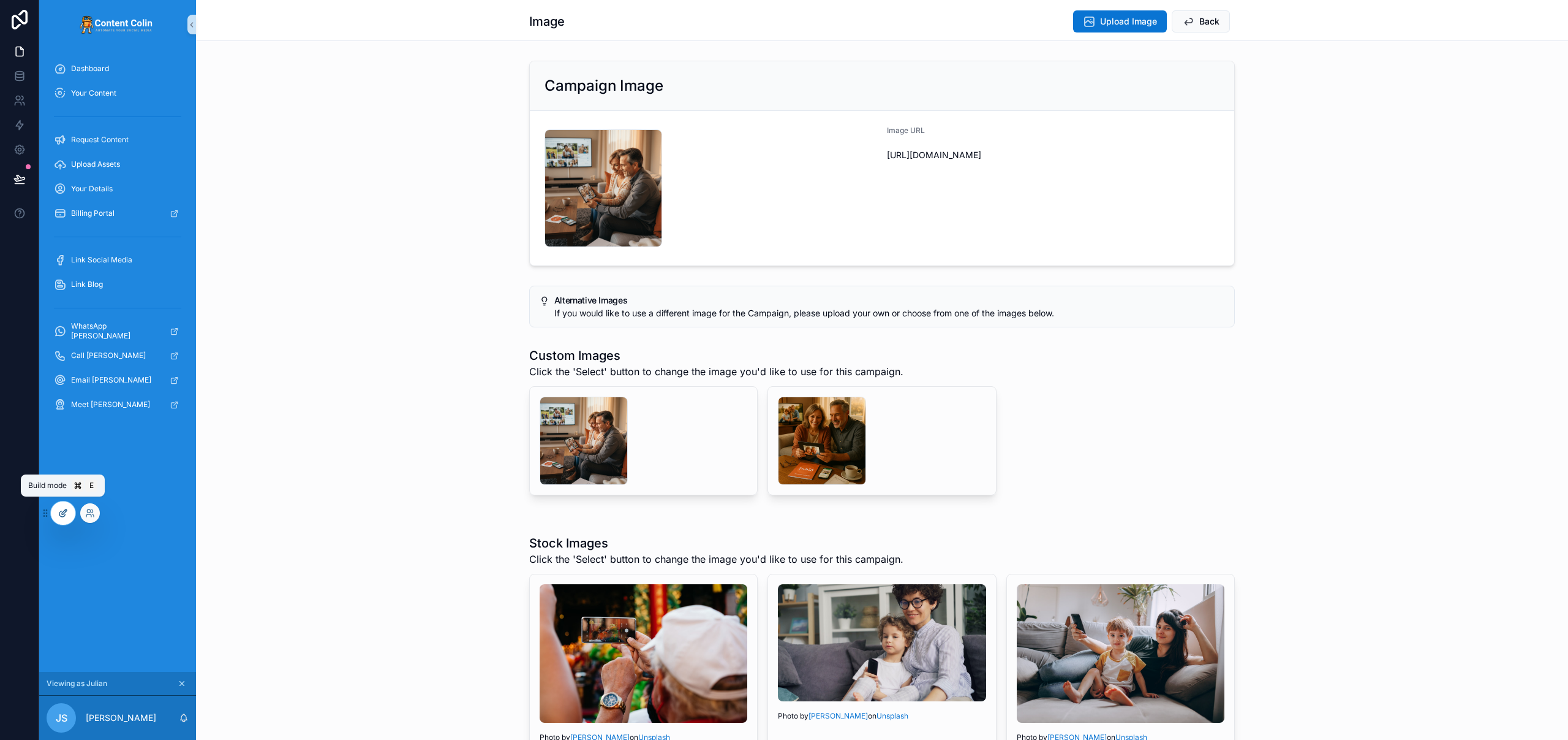
click at [65, 512] on icon at bounding box center [64, 511] width 5 height 5
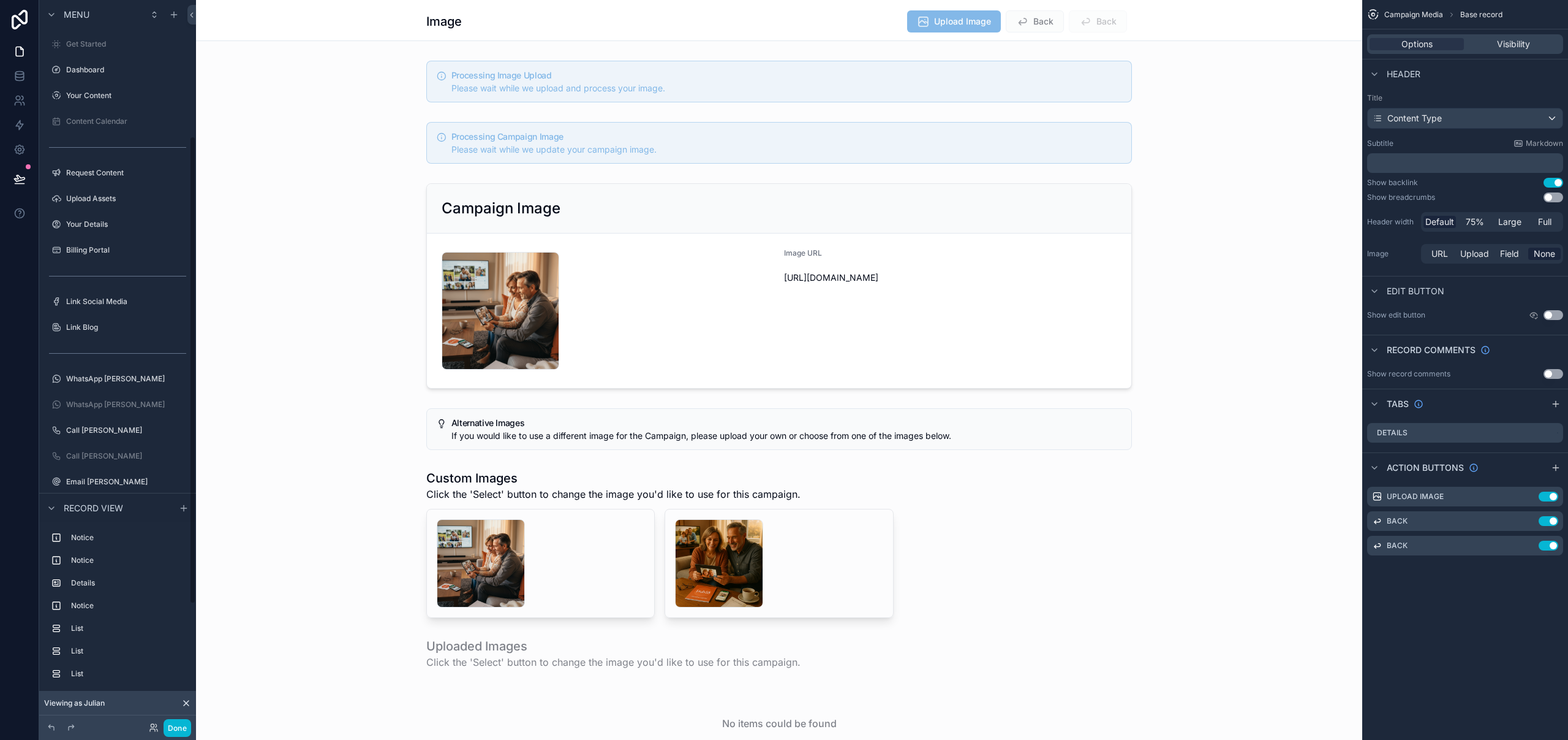
scroll to position [211, 0]
click at [720, 186] on div "scrollable content" at bounding box center [779, 285] width 1166 height 215
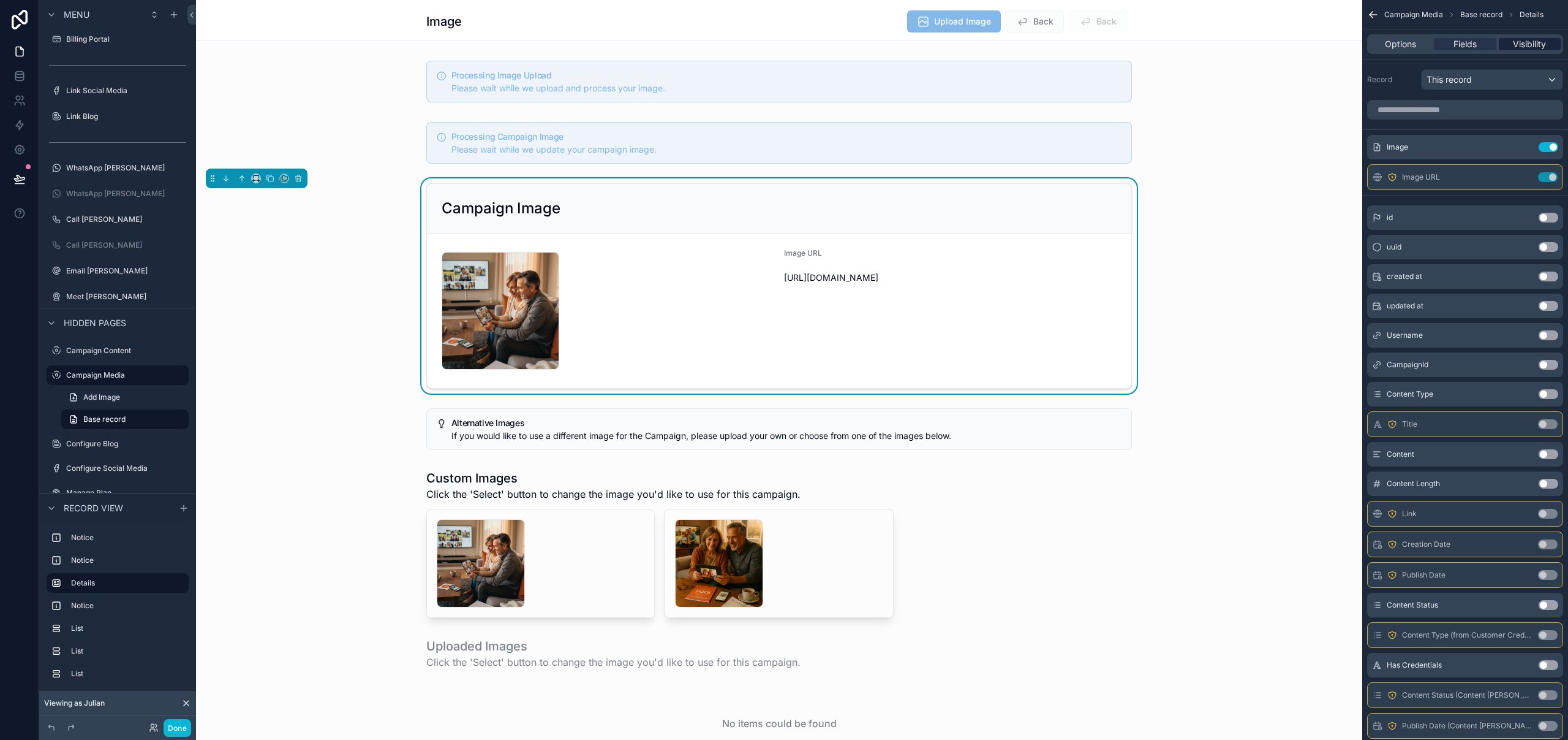
click at [1534, 44] on span "Visibility" at bounding box center [1529, 44] width 33 height 12
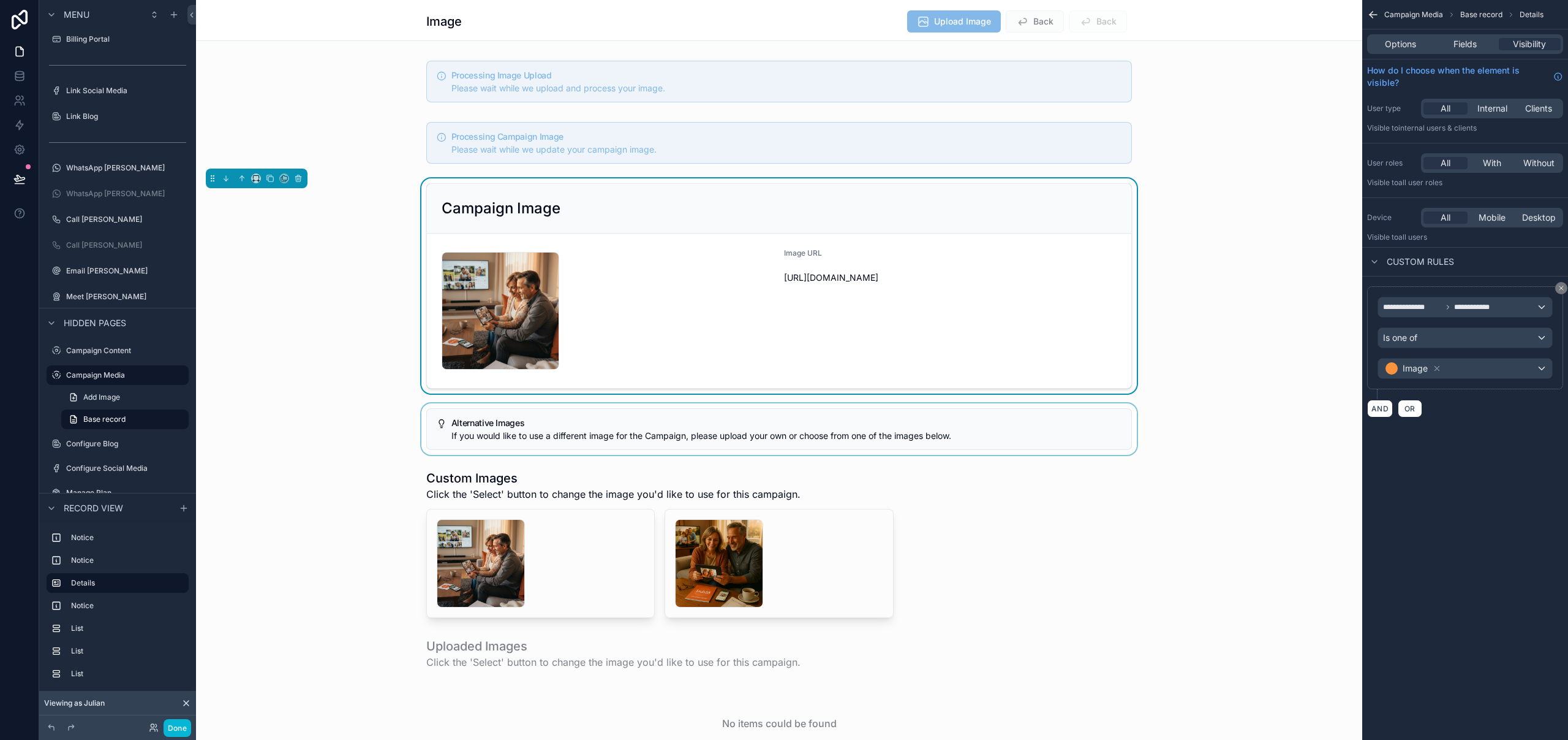
click at [867, 409] on div "scrollable content" at bounding box center [779, 429] width 1166 height 51
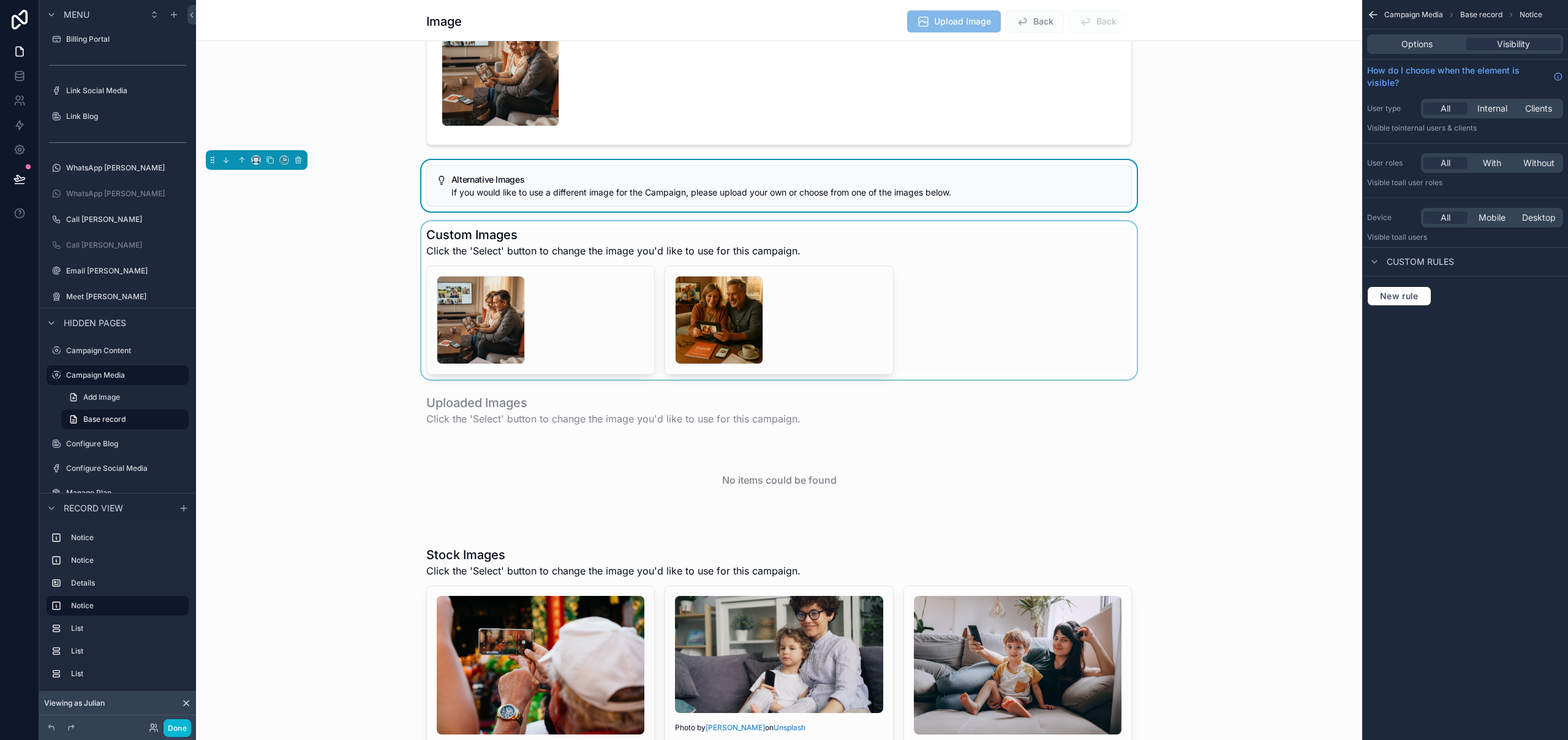
scroll to position [0, 0]
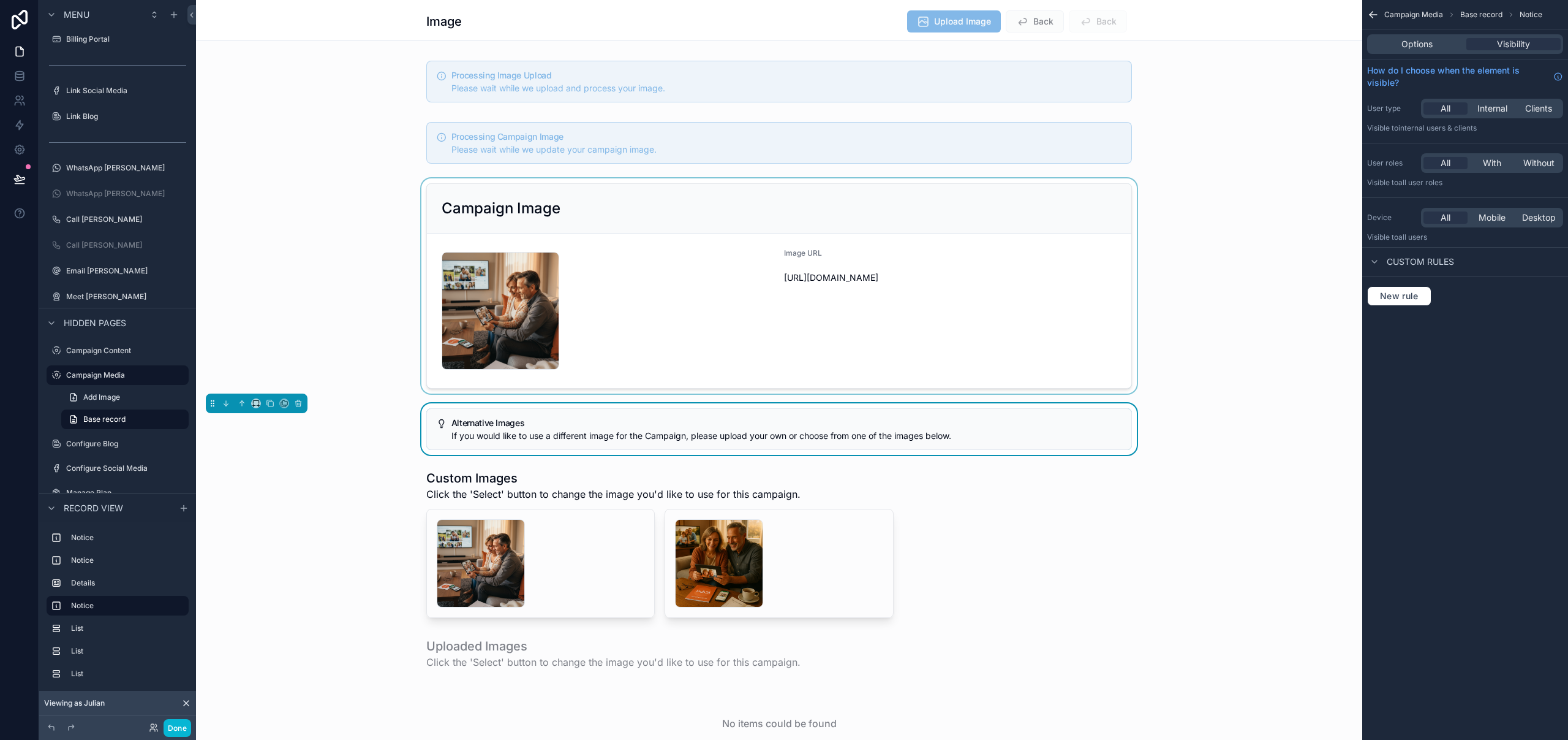
click at [954, 196] on div "scrollable content" at bounding box center [779, 285] width 1166 height 215
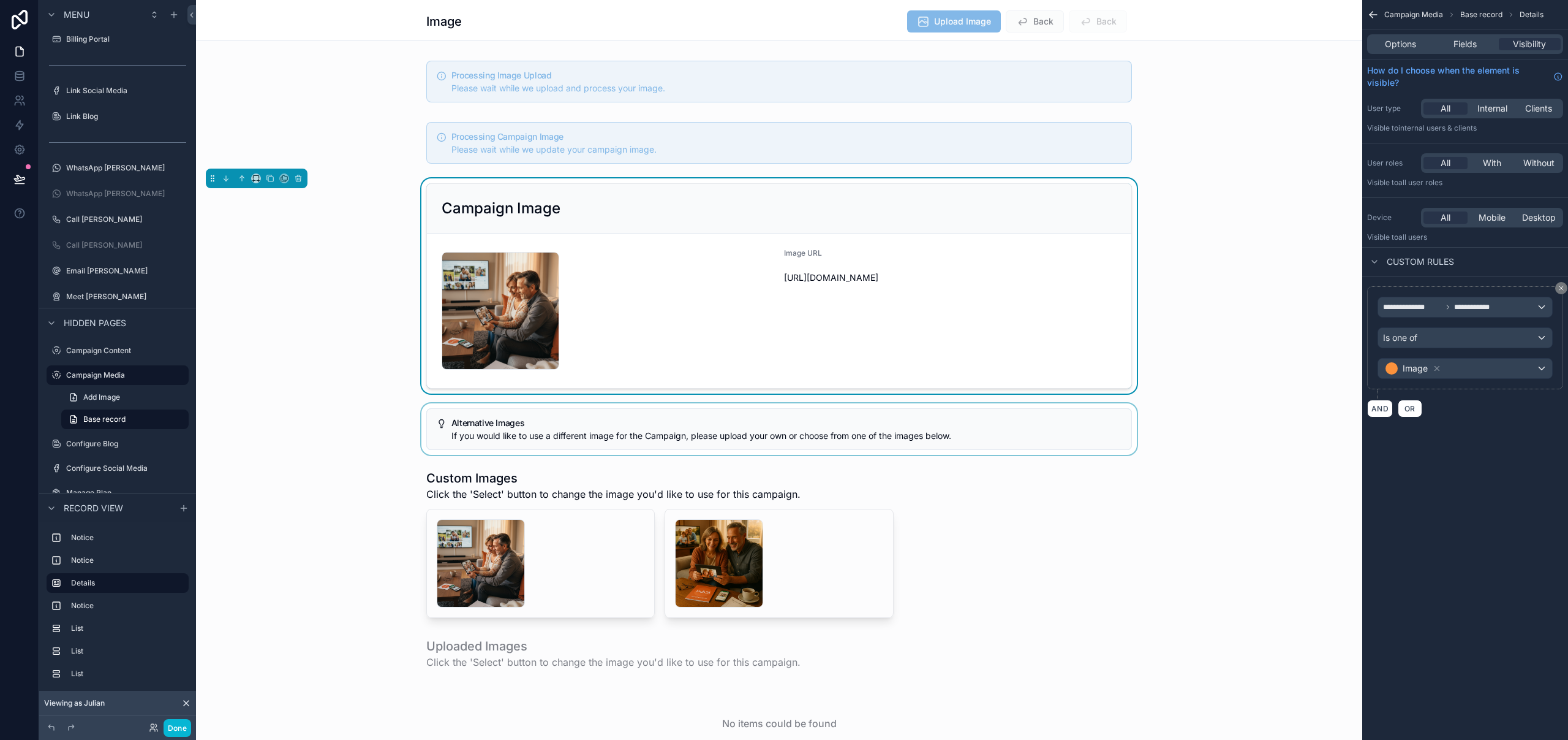
click at [768, 405] on div "scrollable content" at bounding box center [779, 429] width 1166 height 51
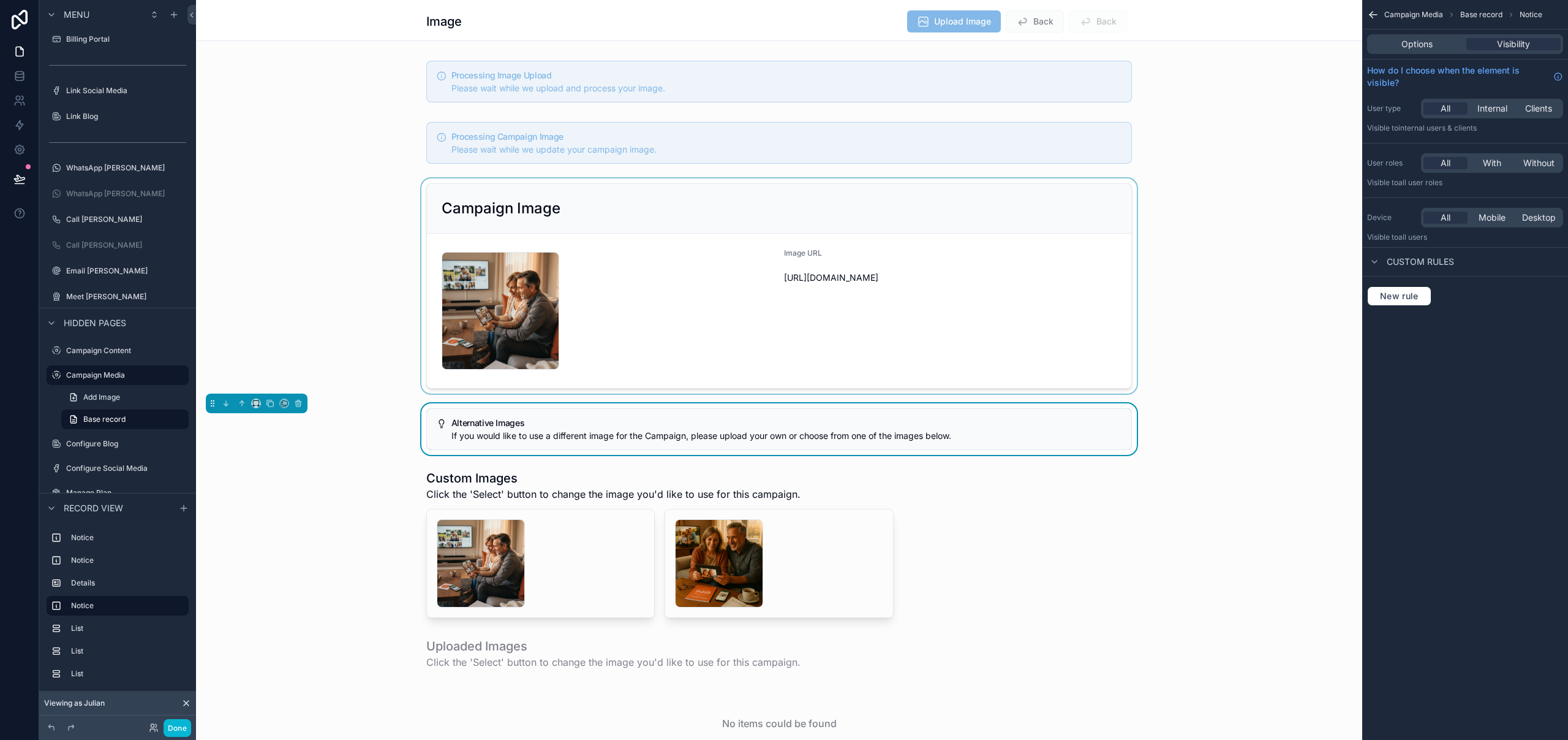
click at [869, 225] on div "scrollable content" at bounding box center [779, 285] width 1166 height 215
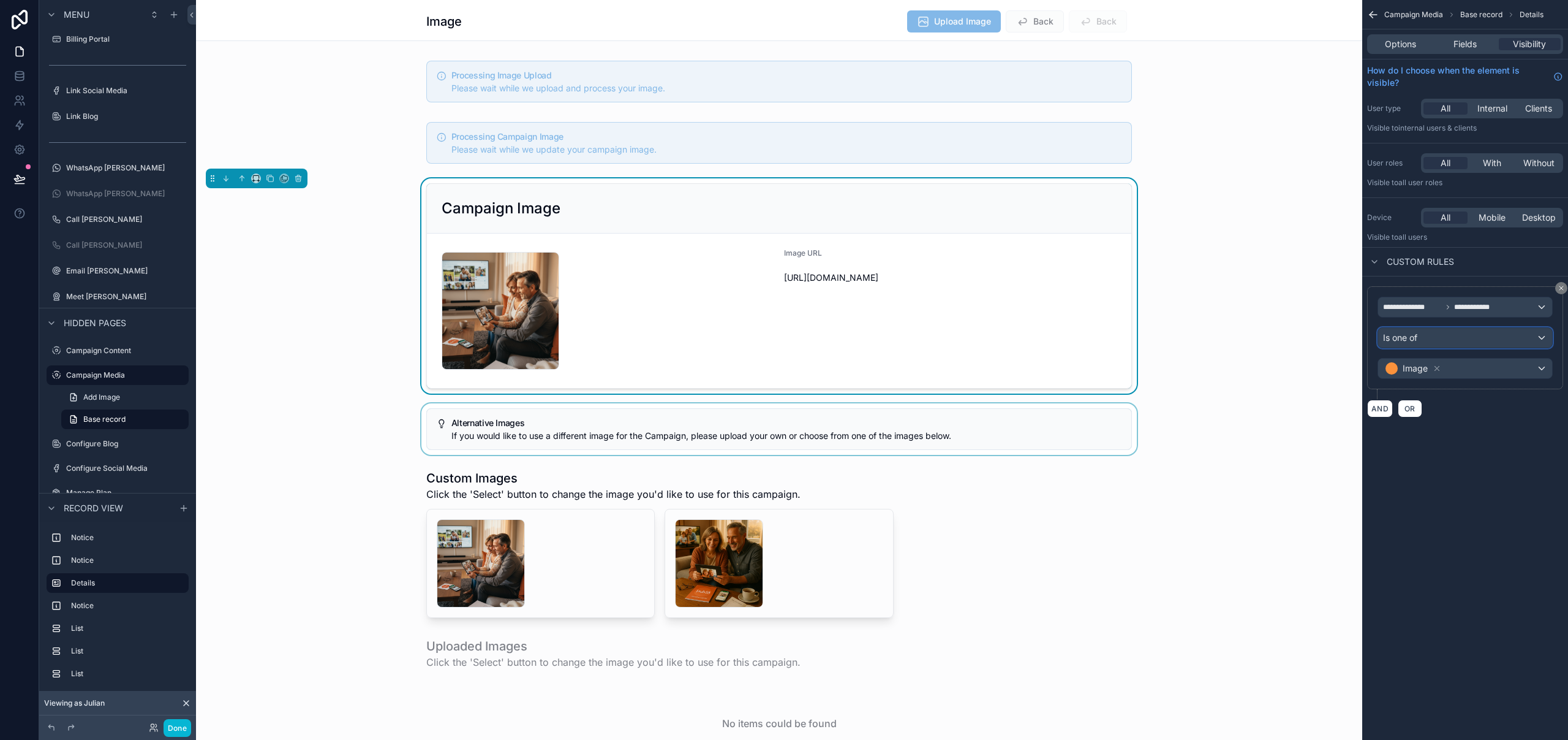
click at [1506, 337] on div "Is one of" at bounding box center [1465, 337] width 174 height 20
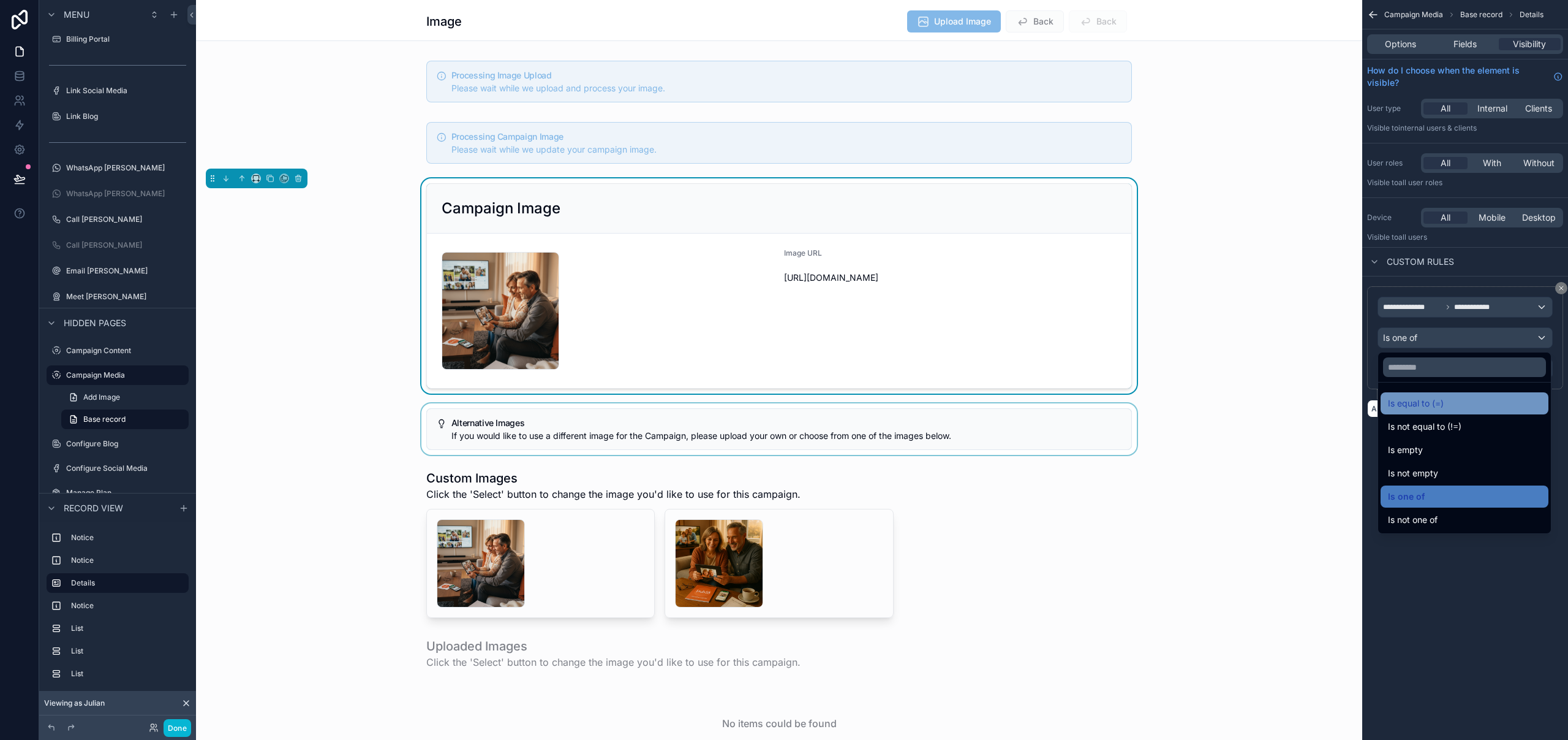
click at [1453, 403] on div "Is equal to (=)" at bounding box center [1464, 403] width 153 height 15
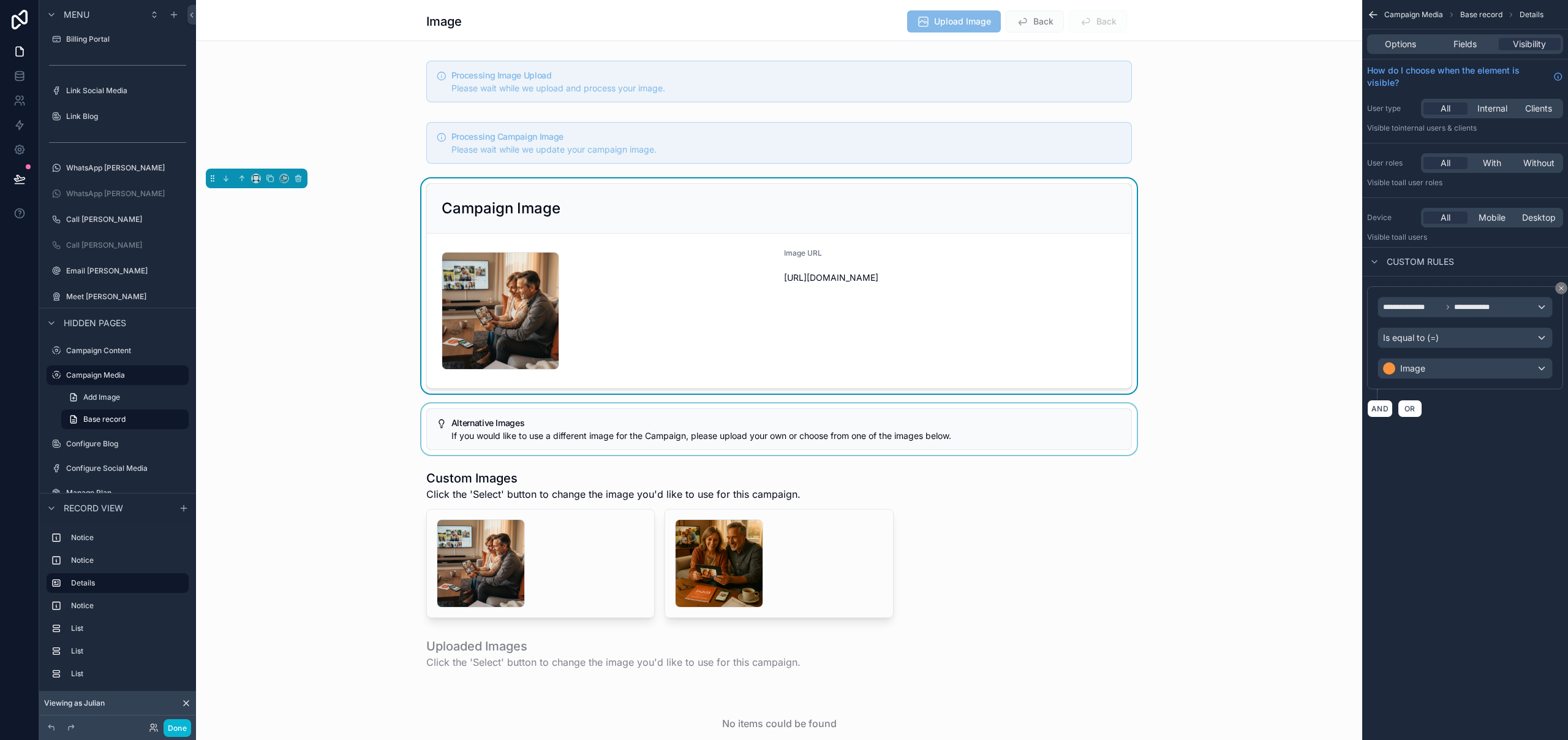
click at [913, 419] on div "scrollable content" at bounding box center [779, 429] width 1166 height 51
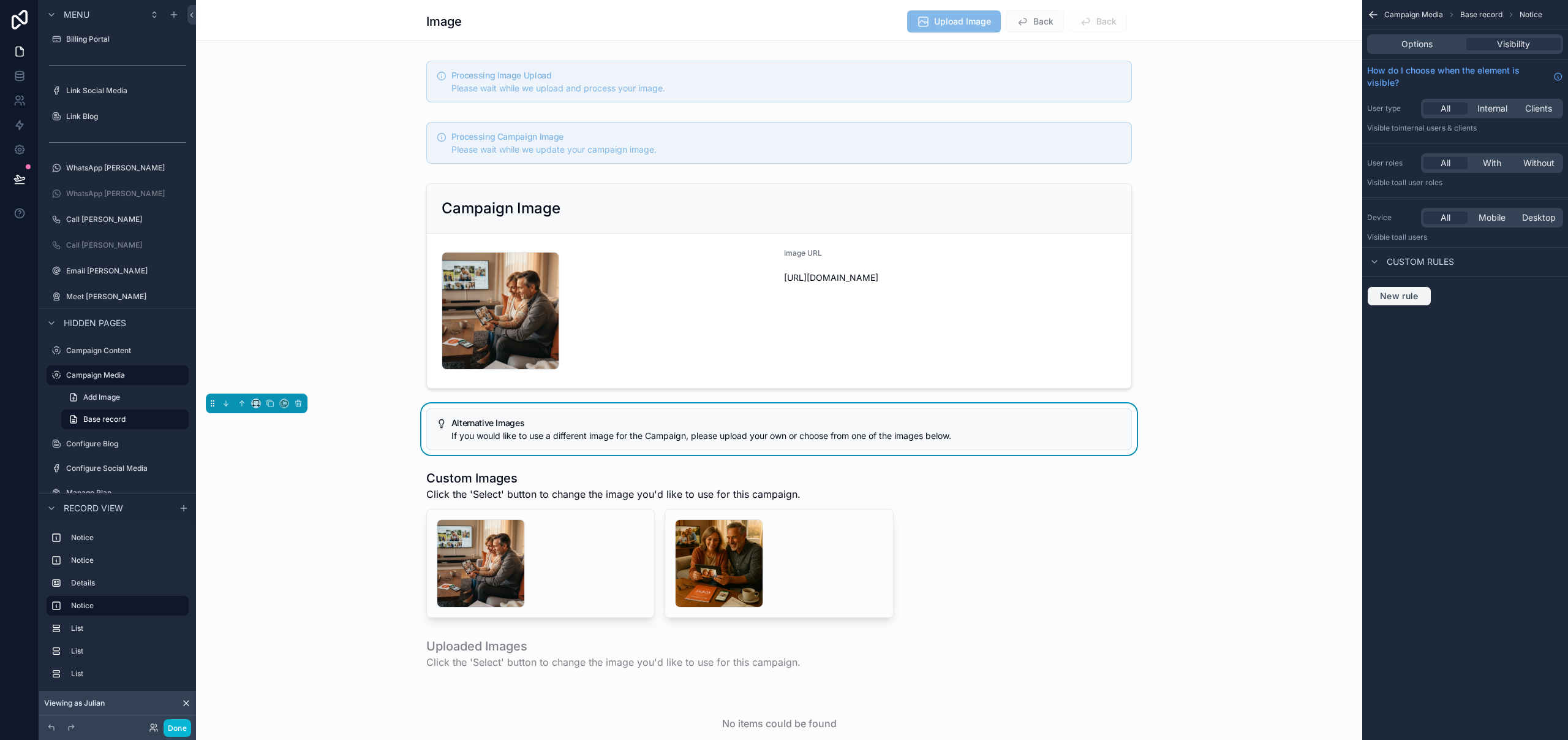
click at [1424, 292] on button "New rule" at bounding box center [1399, 295] width 64 height 20
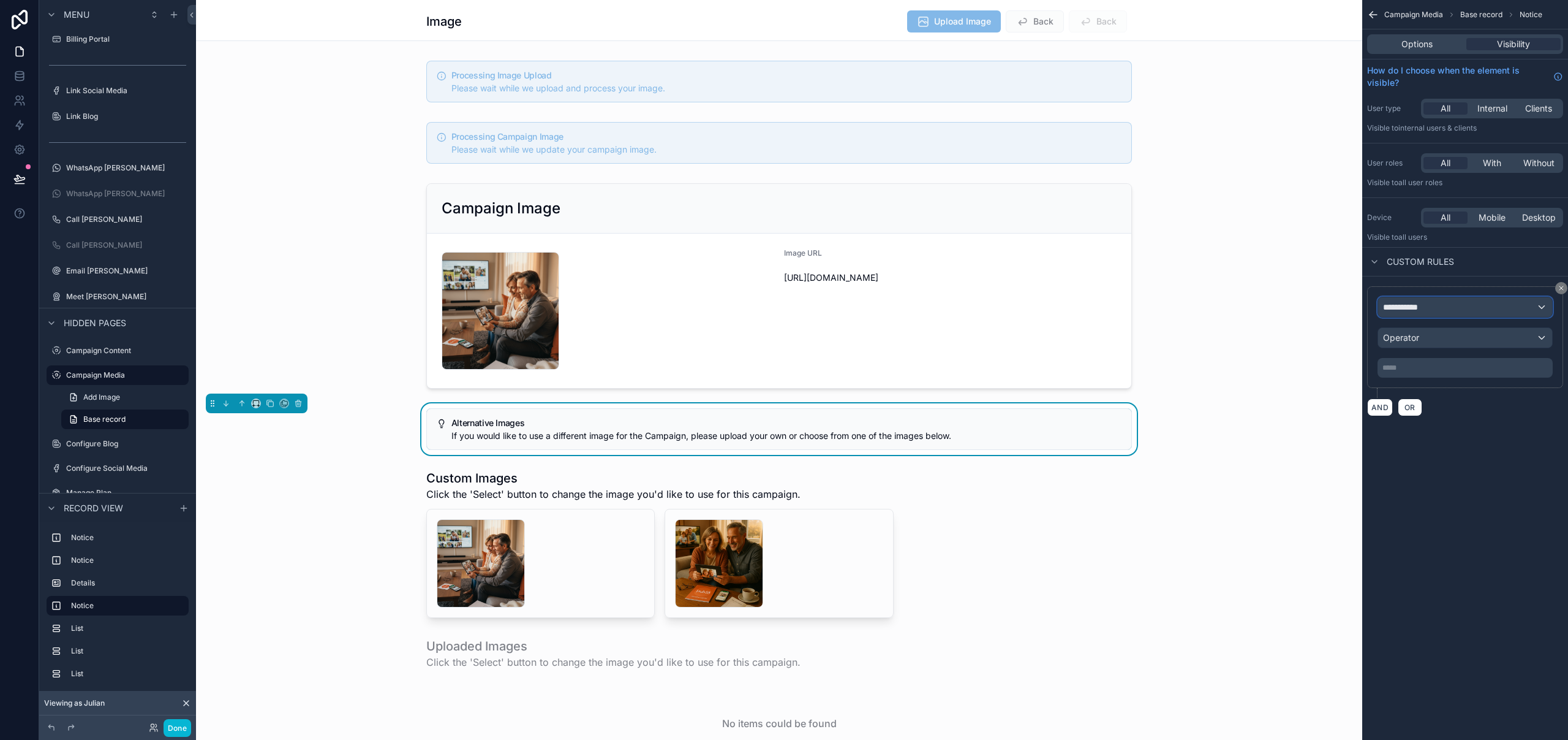
click at [1435, 305] on div "**********" at bounding box center [1465, 307] width 174 height 20
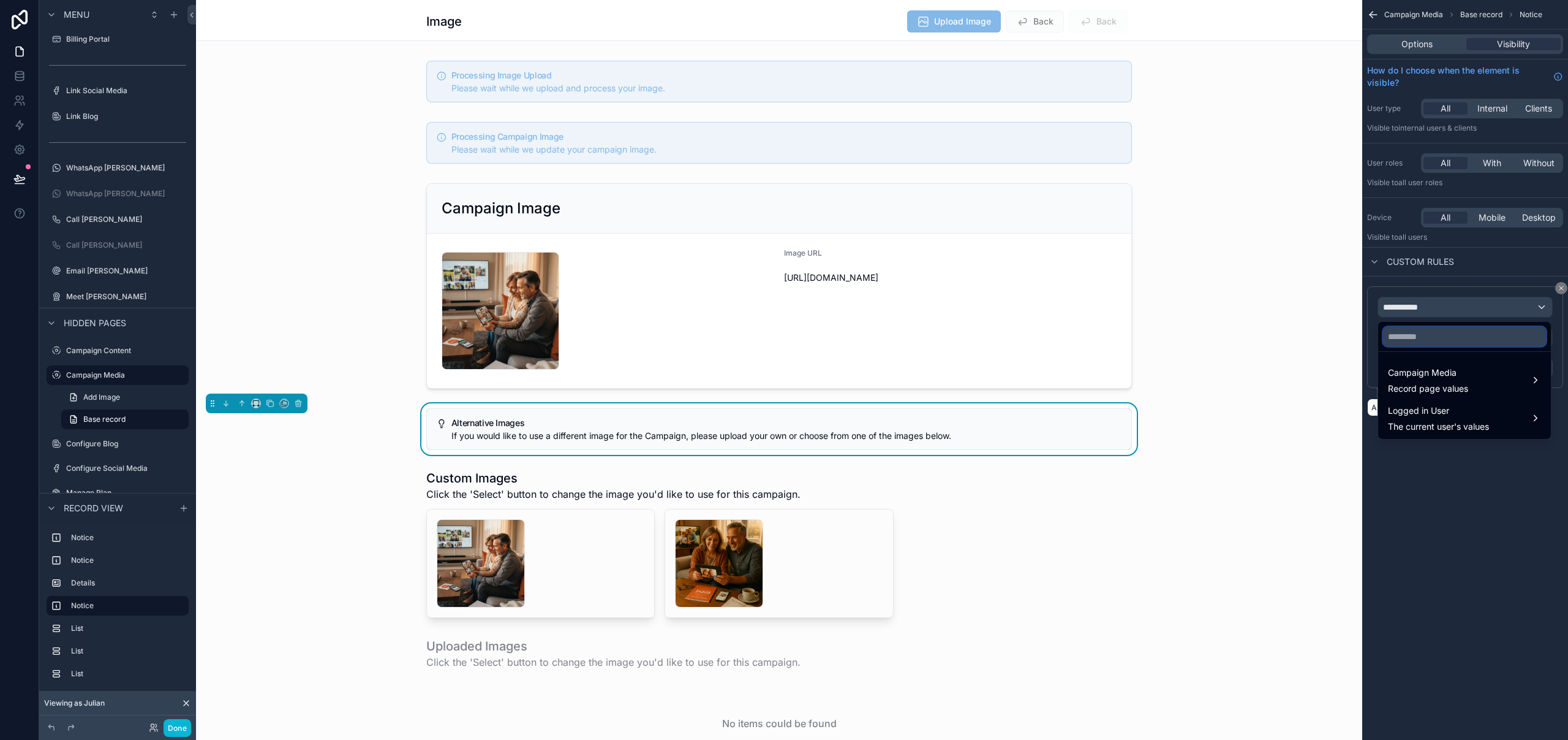
click at [1435, 340] on input "text" at bounding box center [1464, 336] width 163 height 20
type input "****"
click at [1470, 389] on div "Campaign Media Record page values" at bounding box center [1464, 380] width 153 height 30
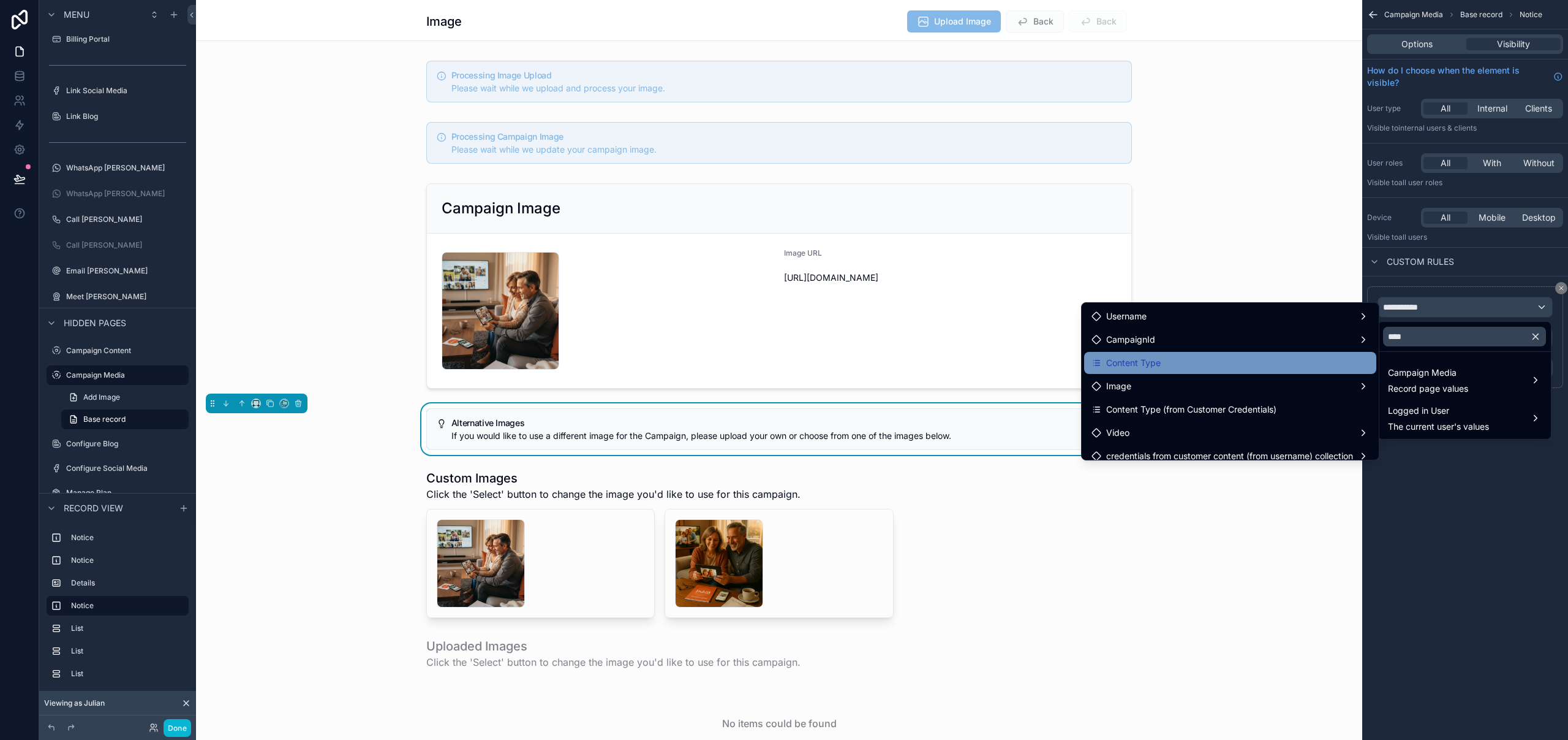
click at [1255, 360] on div "Content Type" at bounding box center [1230, 363] width 278 height 15
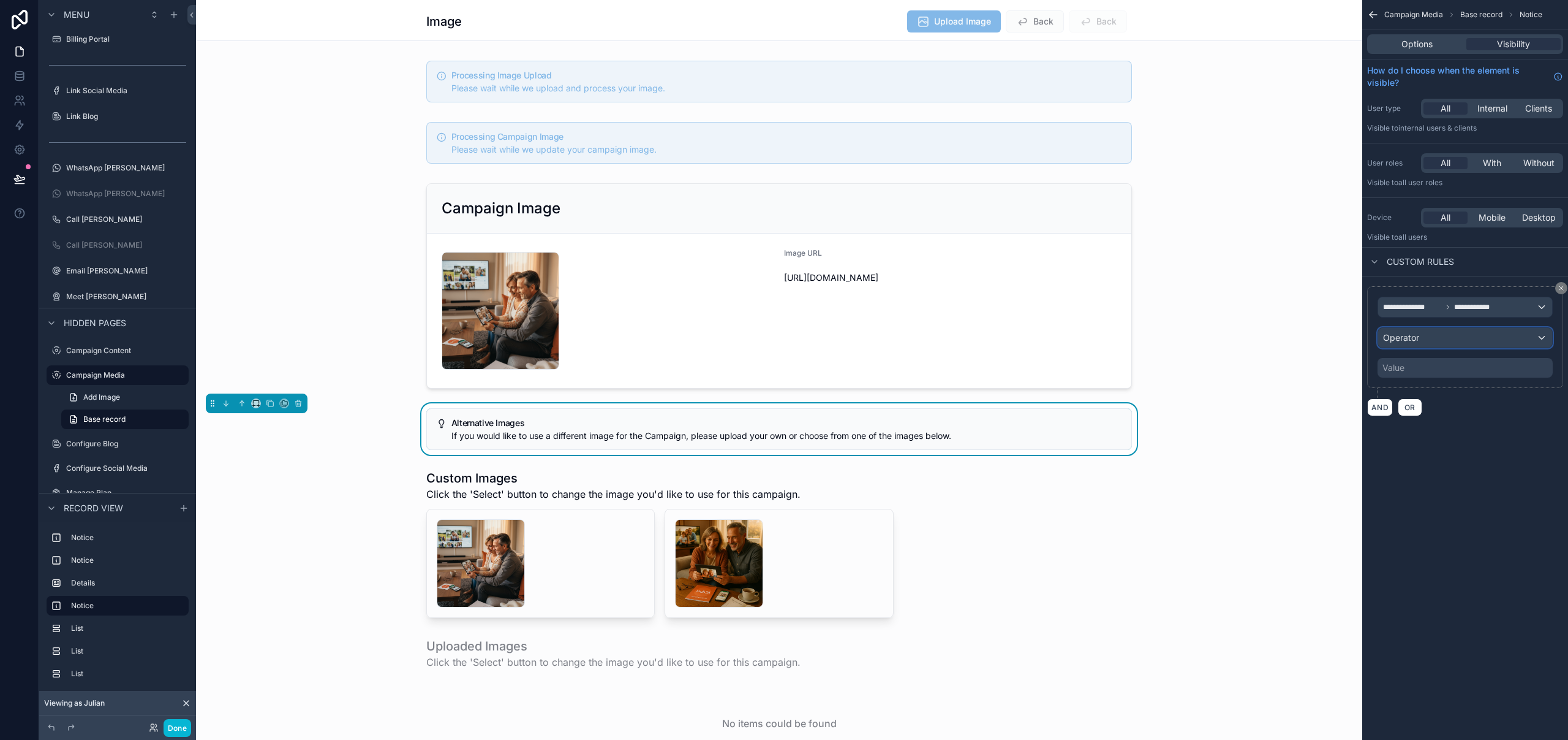
click at [1410, 343] on span "Operator" at bounding box center [1401, 337] width 36 height 10
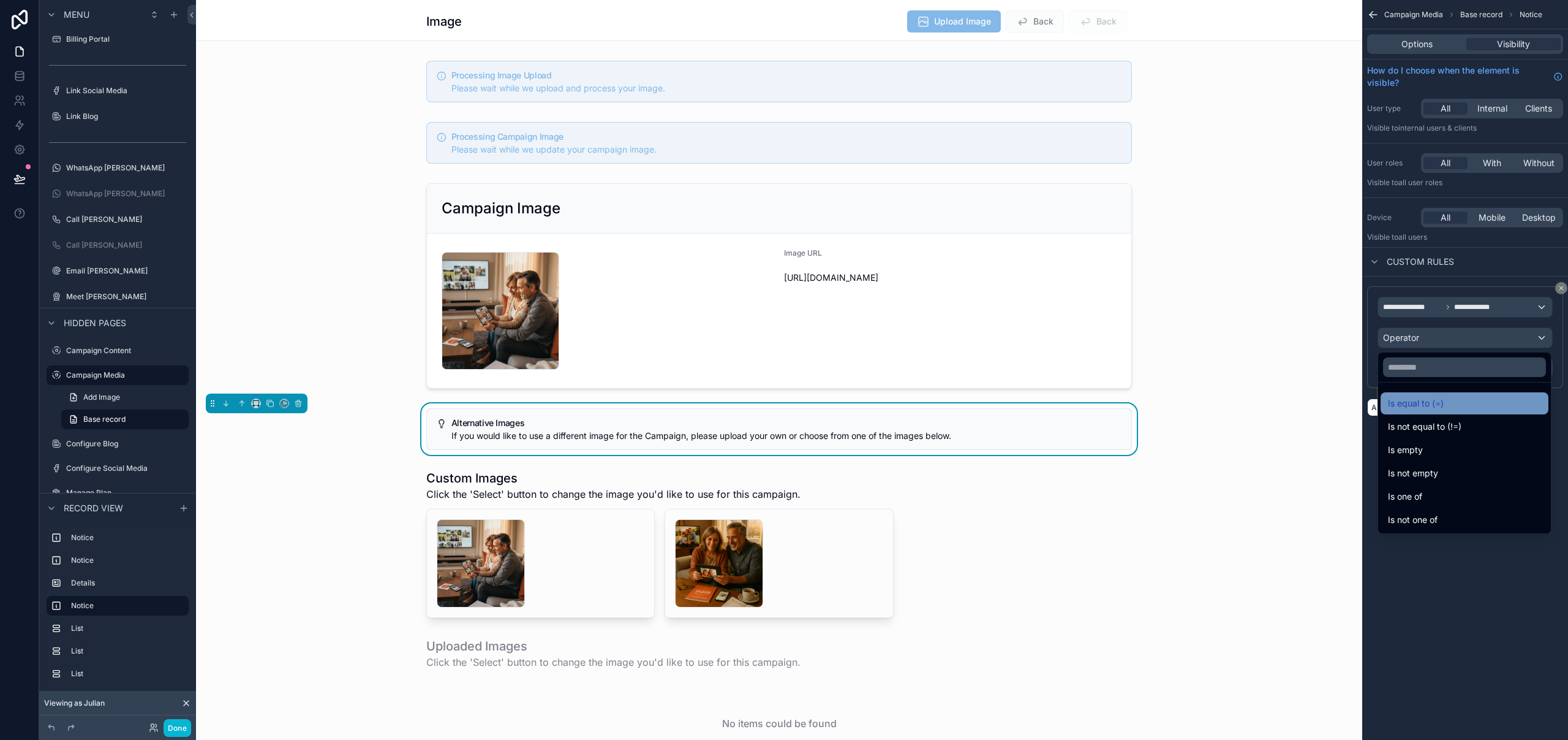
click at [1443, 403] on span "Is equal to (=)" at bounding box center [1416, 403] width 56 height 15
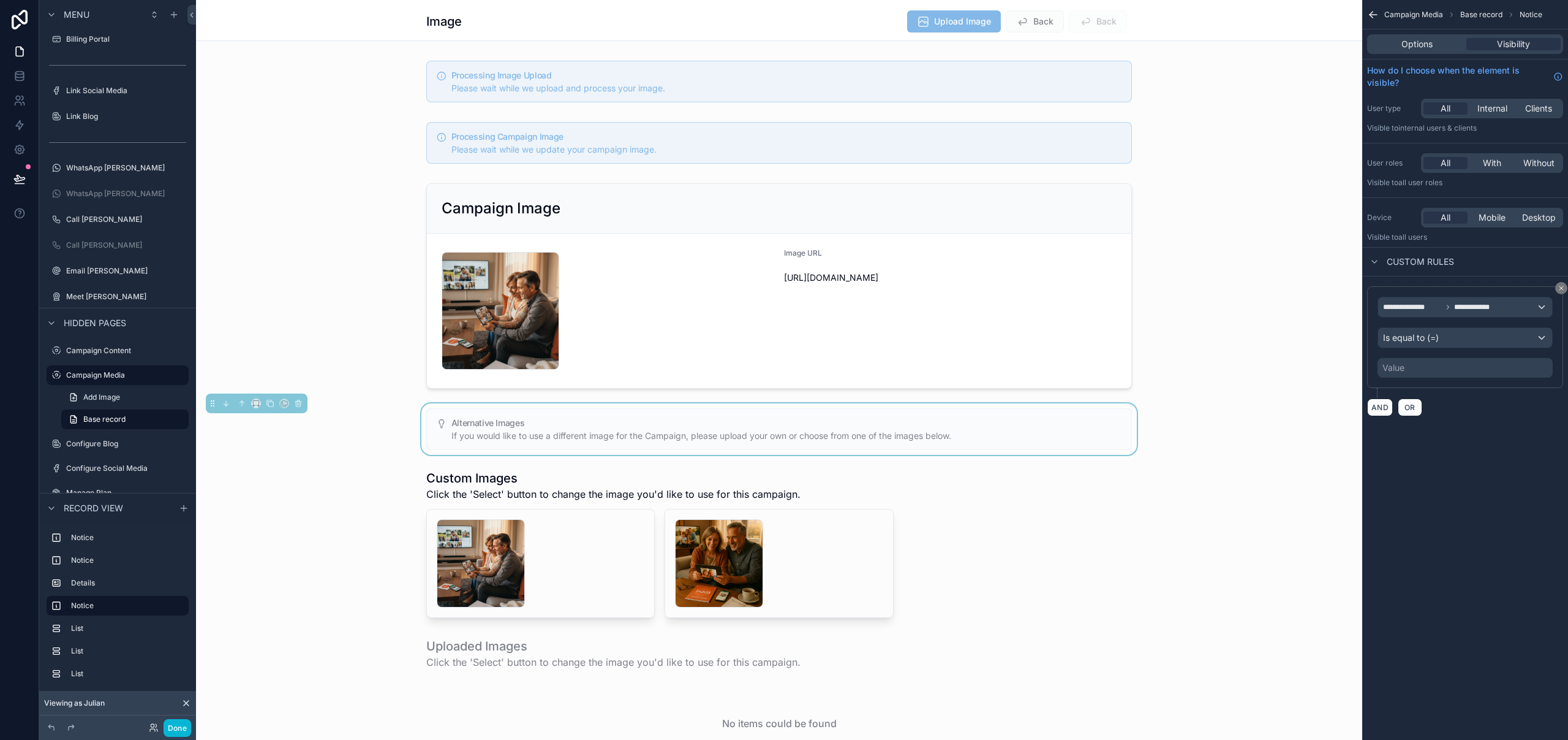
click at [1417, 364] on div "Value" at bounding box center [1465, 368] width 175 height 20
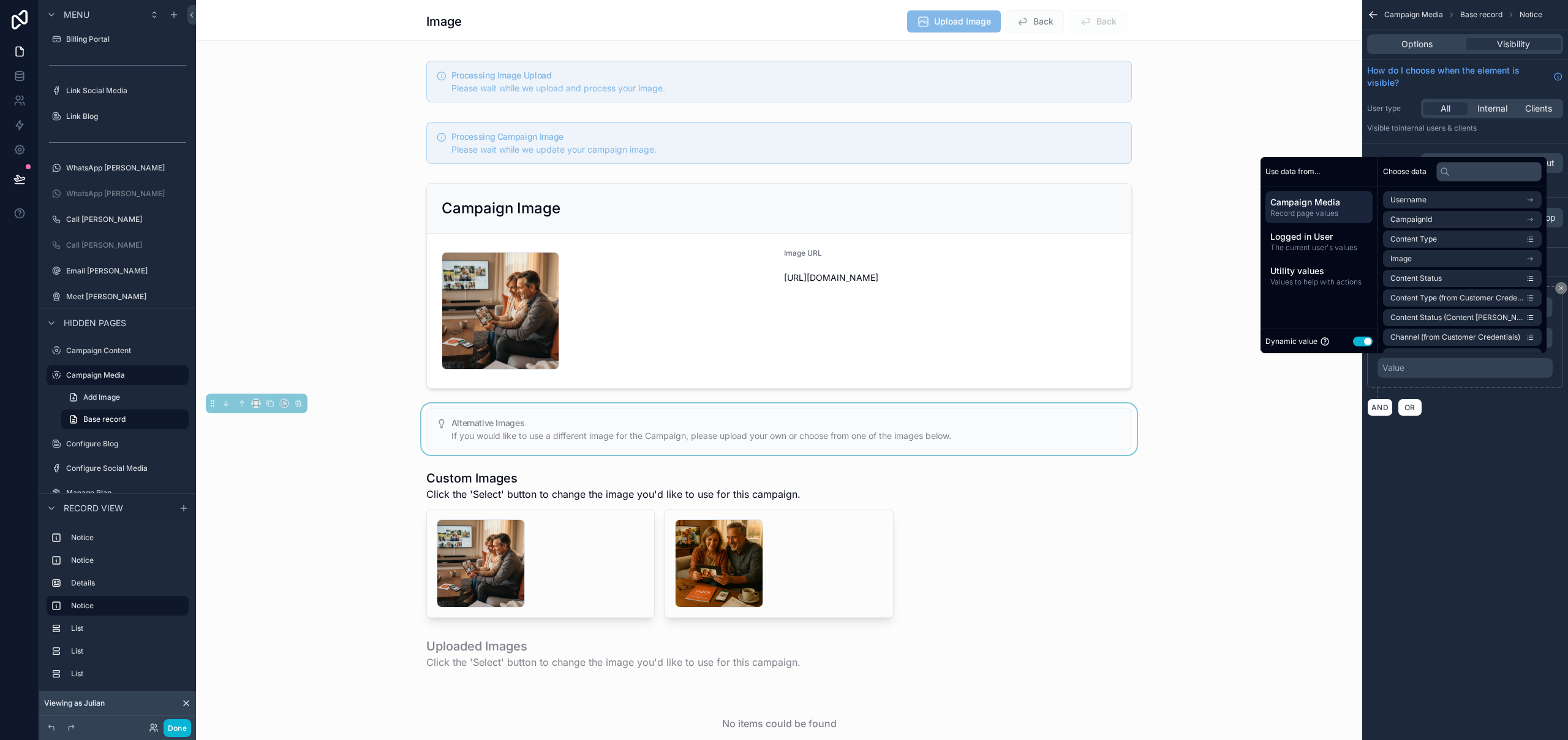
click at [1359, 341] on button "Use setting" at bounding box center [1362, 341] width 20 height 10
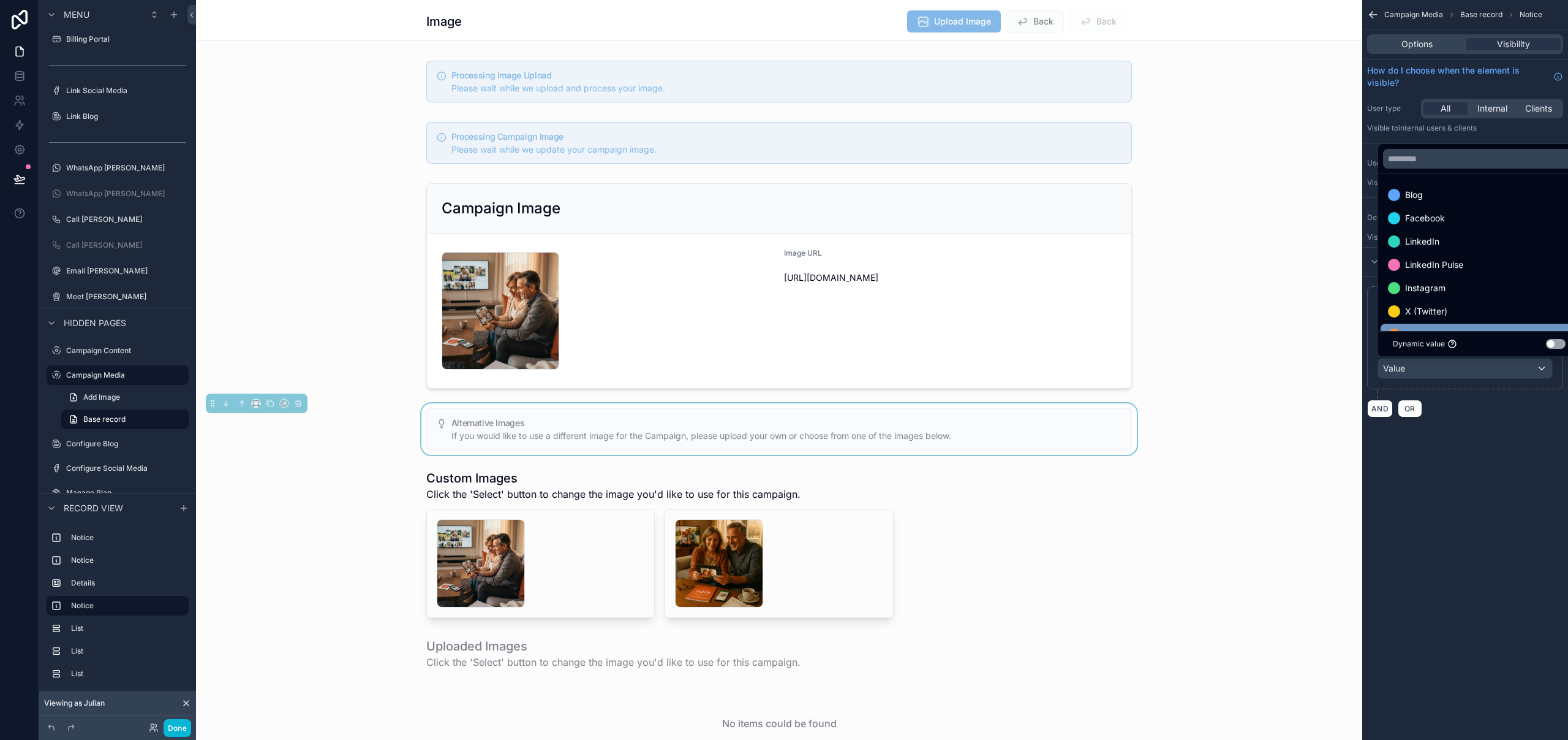
scroll to position [24, 0]
click at [1448, 306] on div "Image" at bounding box center [1479, 312] width 183 height 15
drag, startPoint x: 1459, startPoint y: 517, endPoint x: 1453, endPoint y: 518, distance: 6.1
click at [1459, 517] on div "**********" at bounding box center [1465, 370] width 206 height 740
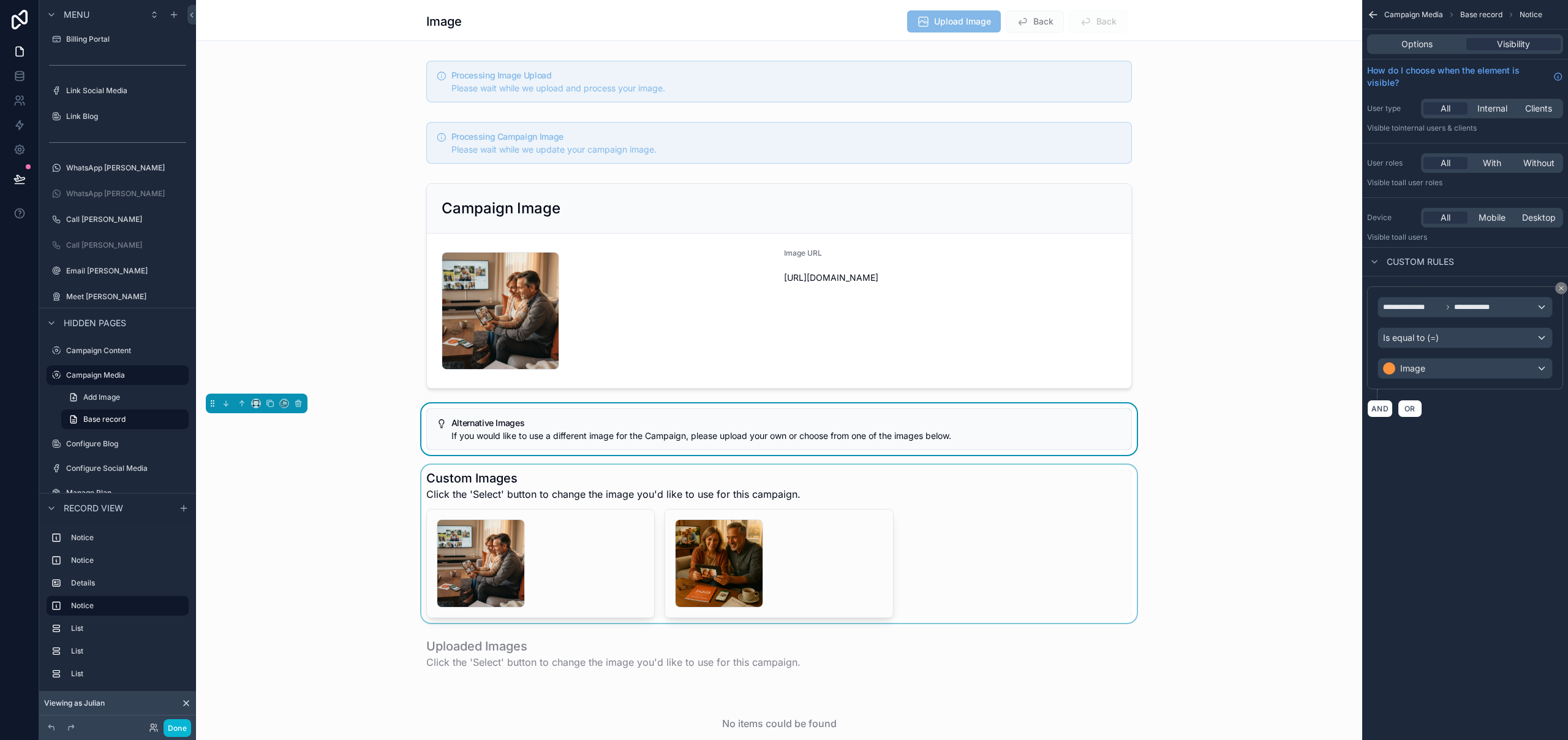
click at [948, 480] on div "scrollable content" at bounding box center [779, 544] width 1166 height 158
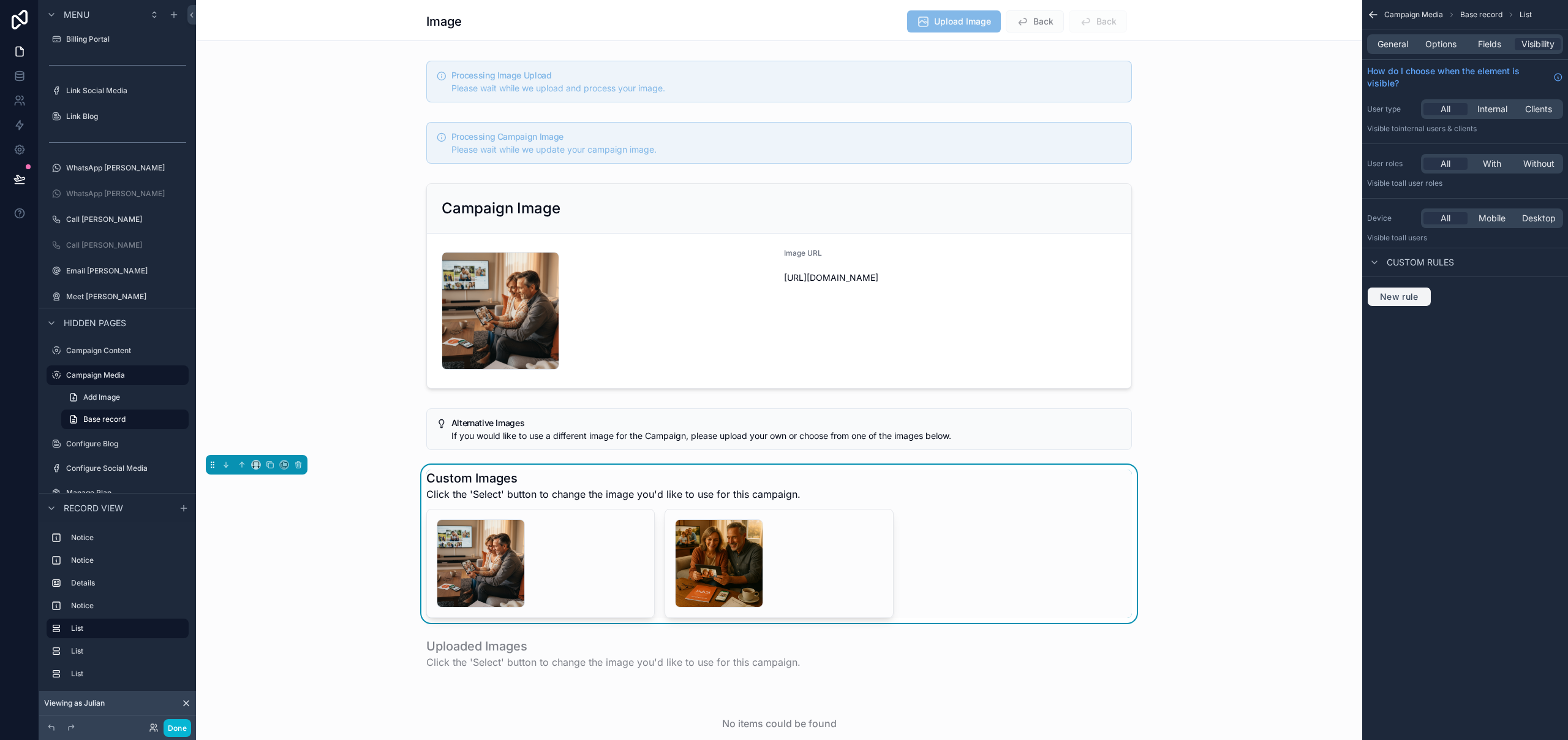
click at [1383, 302] on button "New rule" at bounding box center [1399, 296] width 64 height 20
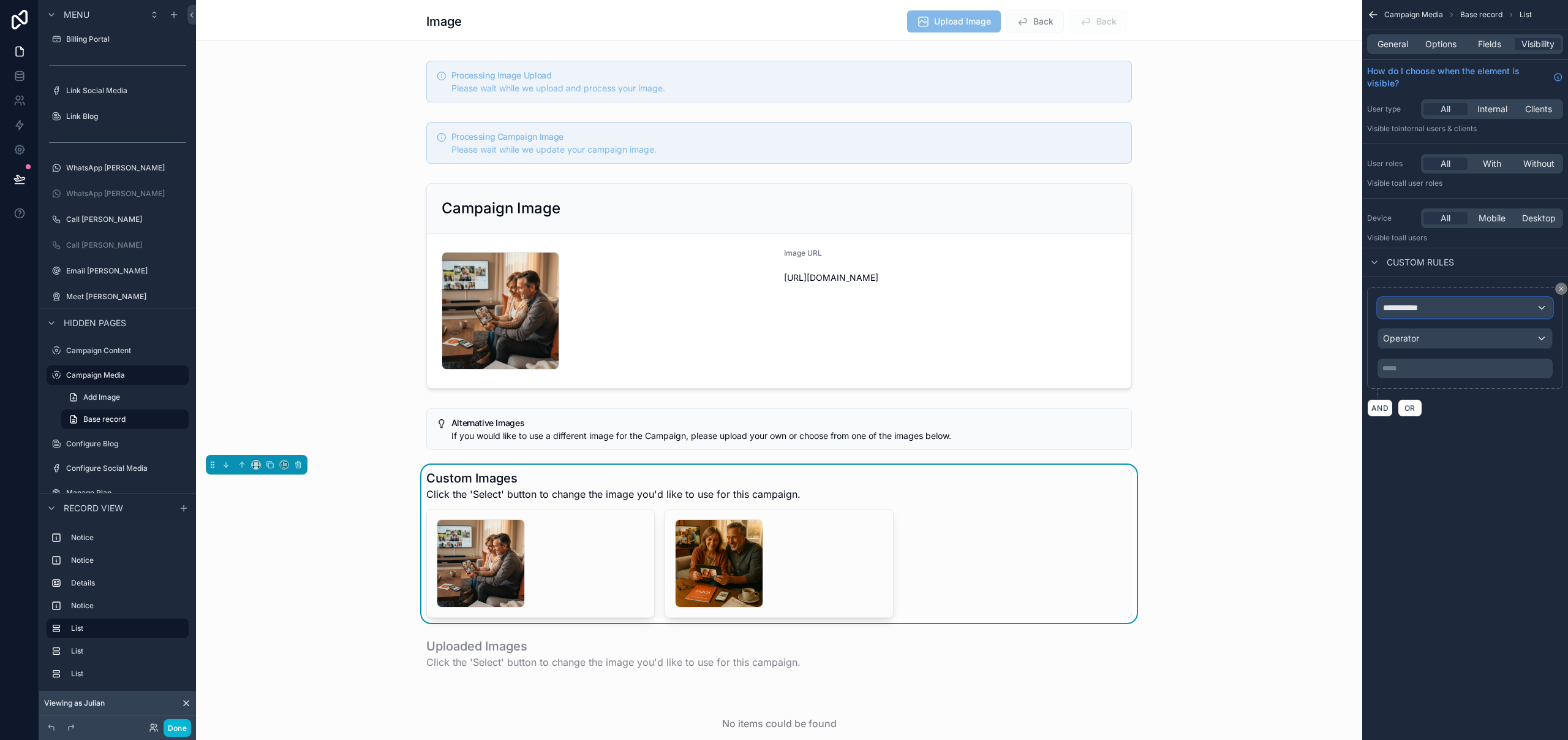
click at [1437, 307] on div "**********" at bounding box center [1465, 308] width 174 height 20
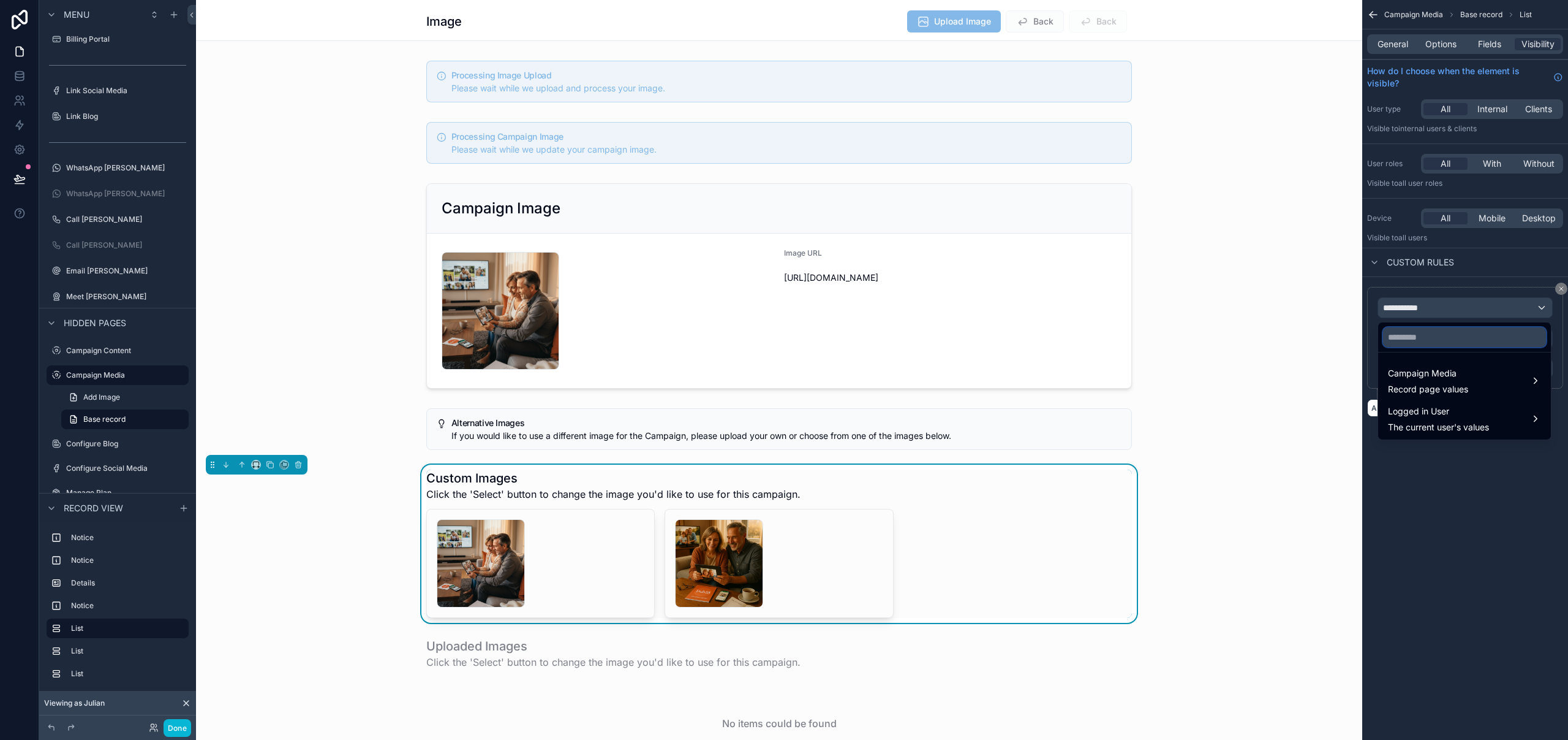
click at [1433, 338] on input "text" at bounding box center [1464, 337] width 163 height 20
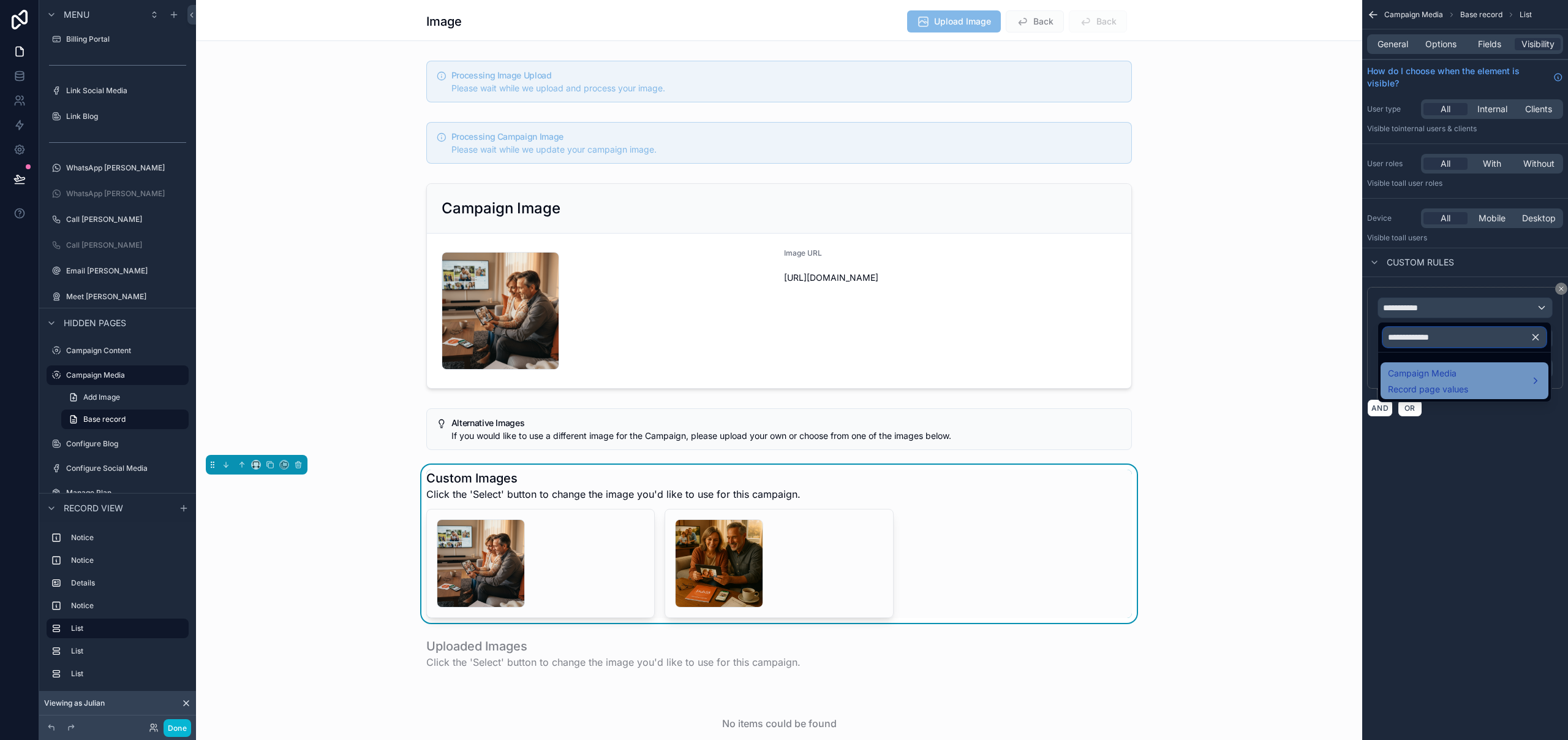
type input "**********"
click at [1437, 370] on span "Campaign Media" at bounding box center [1428, 373] width 80 height 15
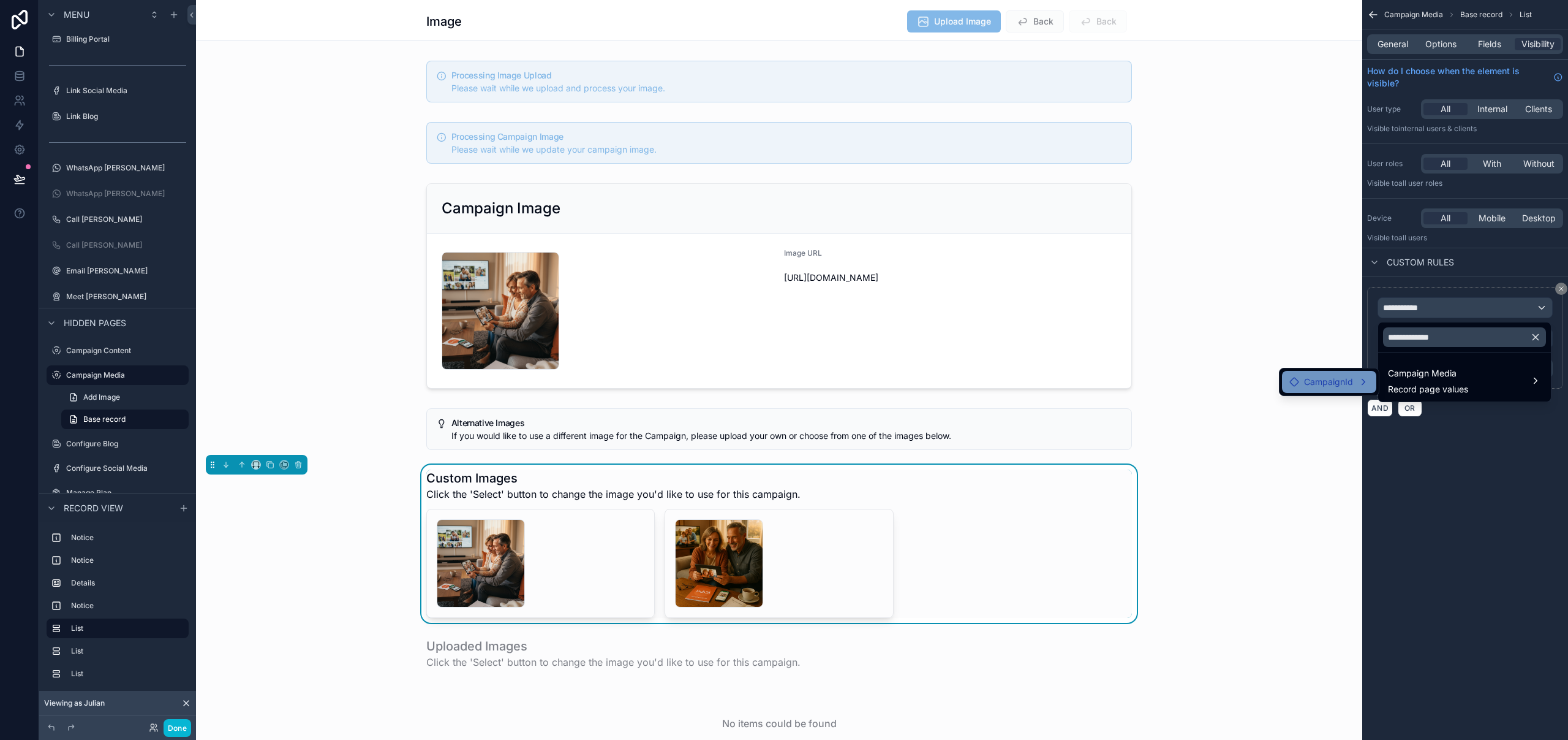
click at [1323, 386] on span "CampaignId" at bounding box center [1328, 382] width 49 height 15
click at [1450, 468] on div "scrollable content" at bounding box center [784, 370] width 1568 height 740
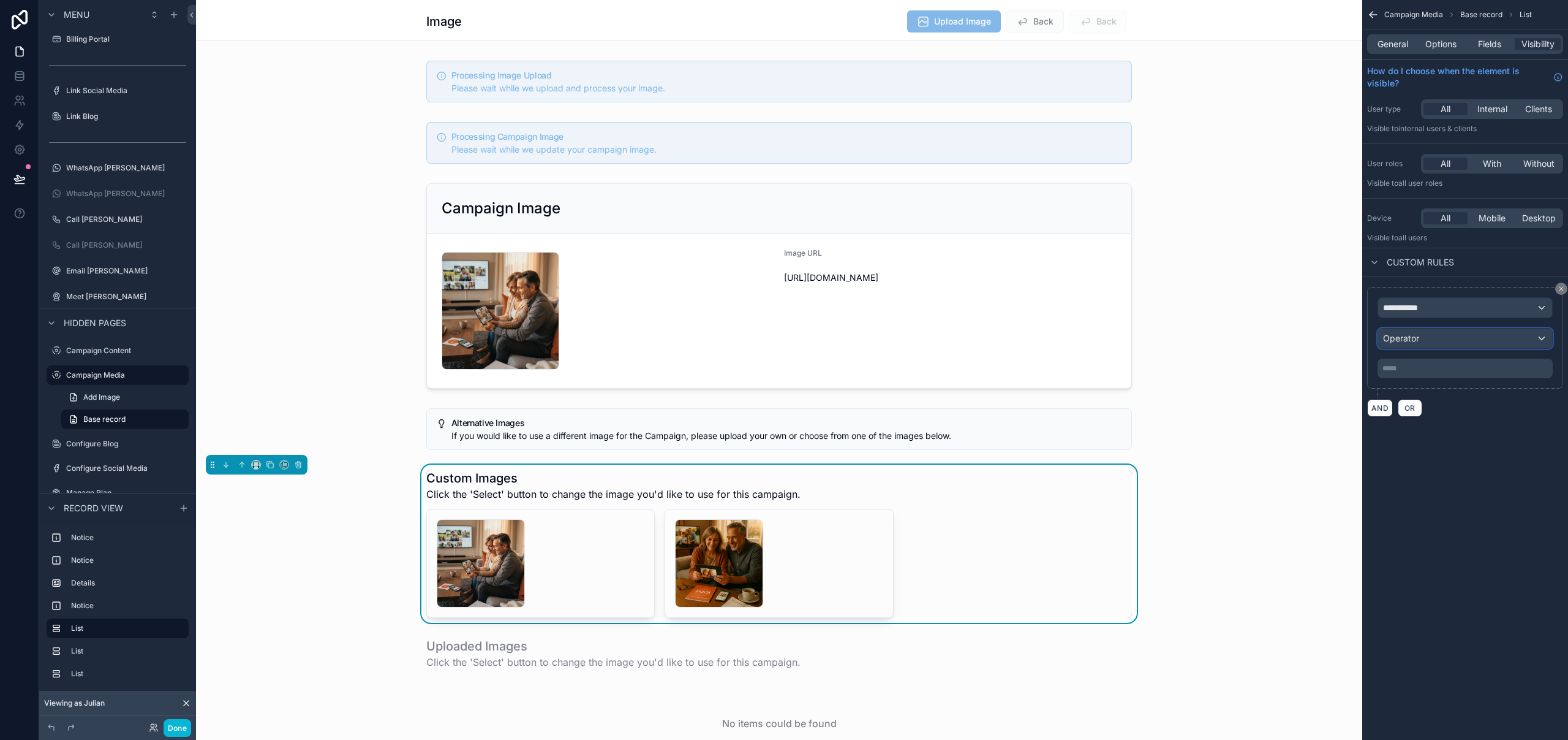
click at [1433, 335] on div "Operator" at bounding box center [1465, 338] width 174 height 20
drag, startPoint x: 1511, startPoint y: 477, endPoint x: 1494, endPoint y: 408, distance: 71.1
click at [1512, 480] on div "scrollable content" at bounding box center [784, 370] width 1568 height 740
click at [1461, 312] on div "**********" at bounding box center [1465, 308] width 174 height 20
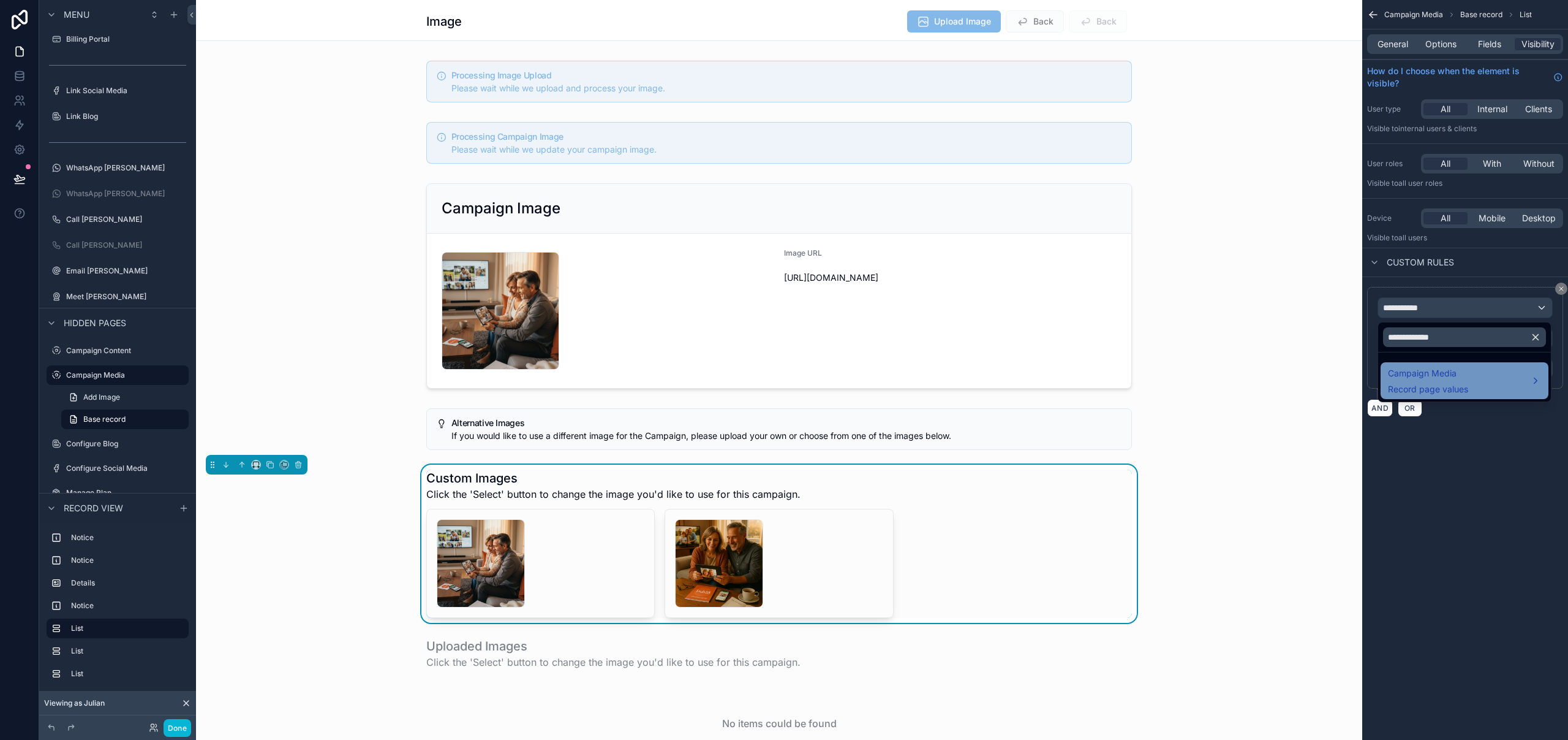
click at [1448, 387] on span "Record page values" at bounding box center [1428, 389] width 80 height 12
click at [1344, 385] on span "CampaignId" at bounding box center [1328, 382] width 49 height 15
click at [1459, 304] on div "scrollable content" at bounding box center [784, 370] width 1568 height 740
click at [1470, 308] on div "**********" at bounding box center [1465, 308] width 174 height 20
click at [1495, 341] on input "**********" at bounding box center [1464, 337] width 163 height 20
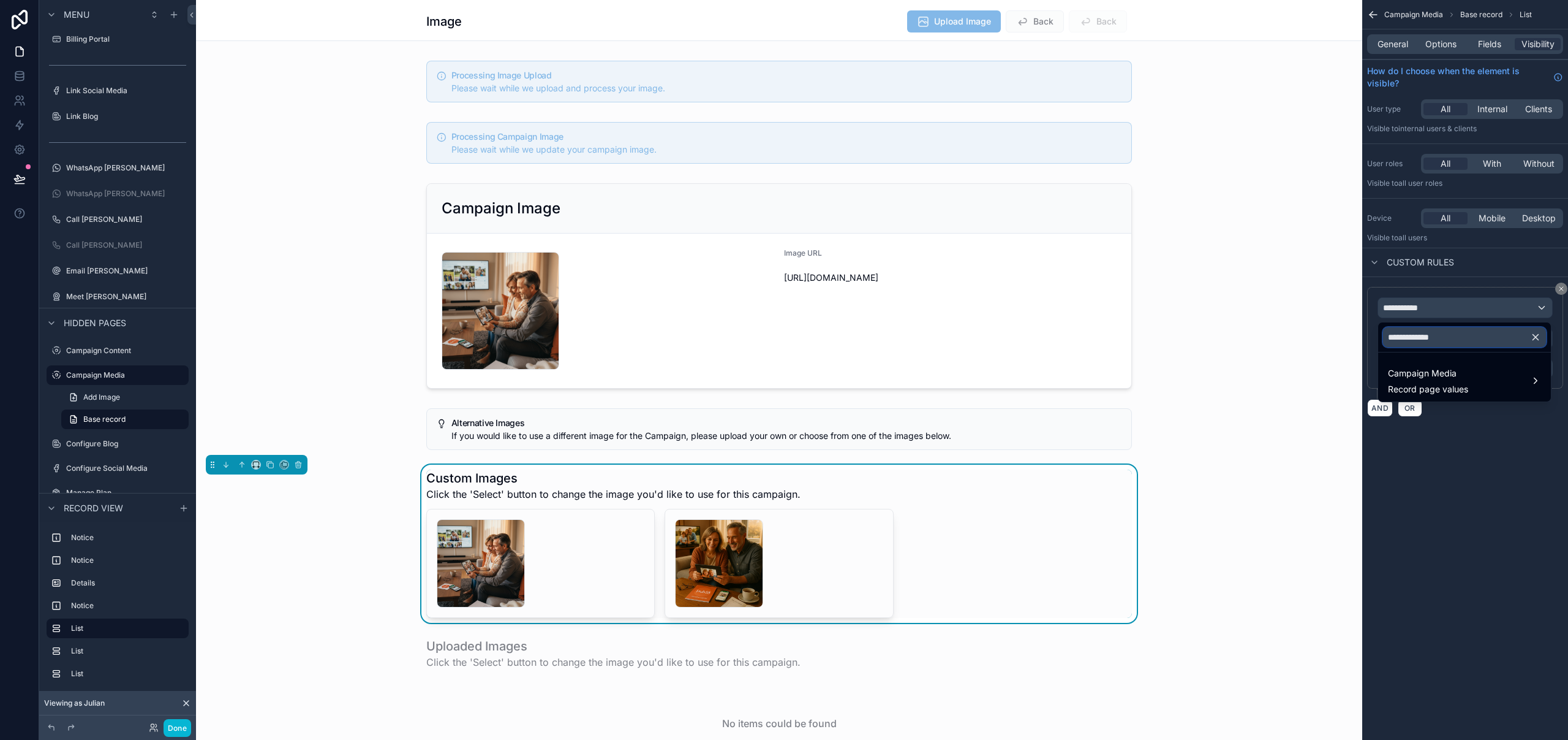
drag, startPoint x: 1482, startPoint y: 339, endPoint x: 1512, endPoint y: 325, distance: 33.1
click at [1465, 339] on input "**********" at bounding box center [1464, 337] width 163 height 20
click at [1557, 291] on div "scrollable content" at bounding box center [784, 370] width 1568 height 740
click at [1481, 541] on div "**********" at bounding box center [1465, 370] width 206 height 740
click at [1564, 284] on button "scrollable content" at bounding box center [1561, 289] width 12 height 12
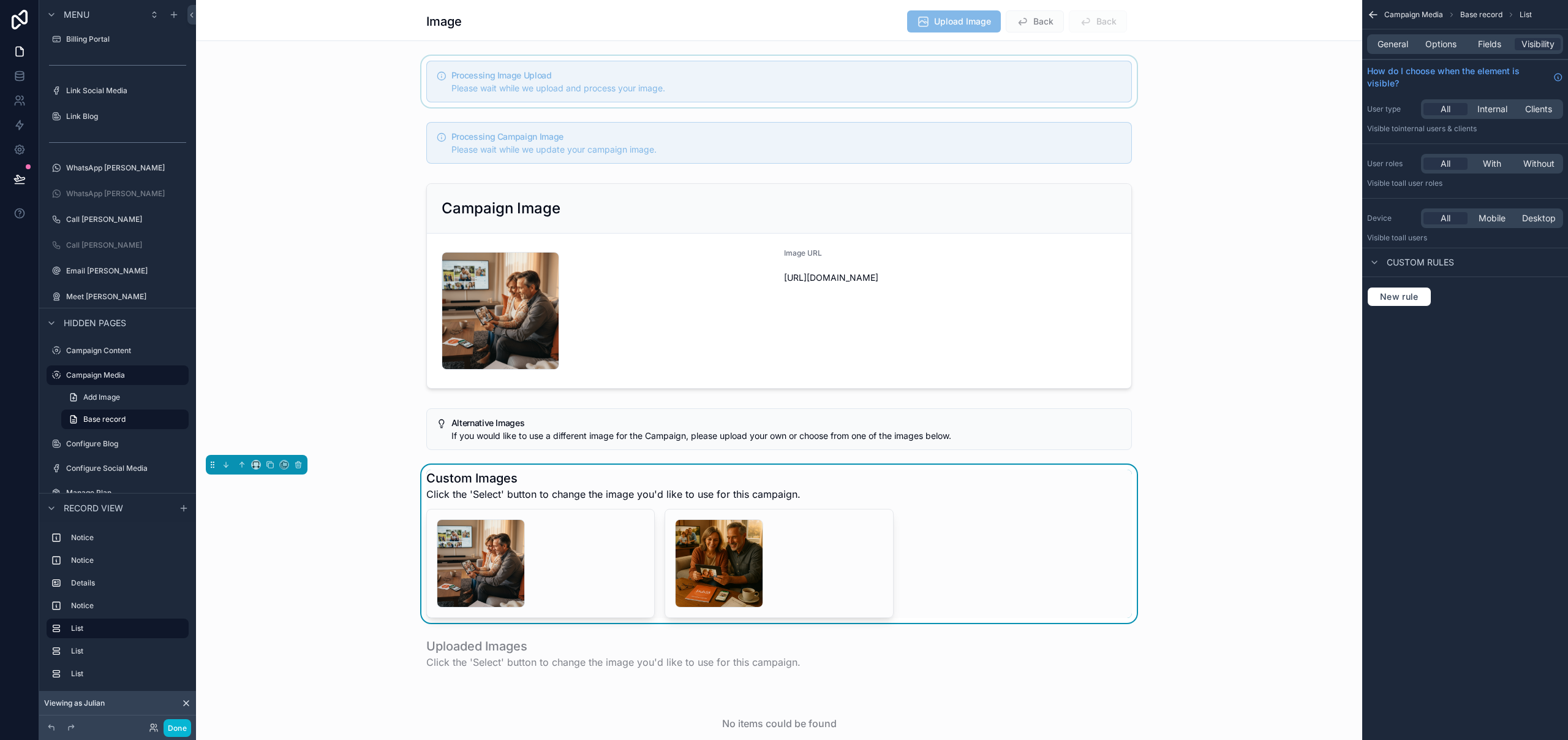
click at [961, 74] on div "scrollable content" at bounding box center [779, 82] width 1166 height 51
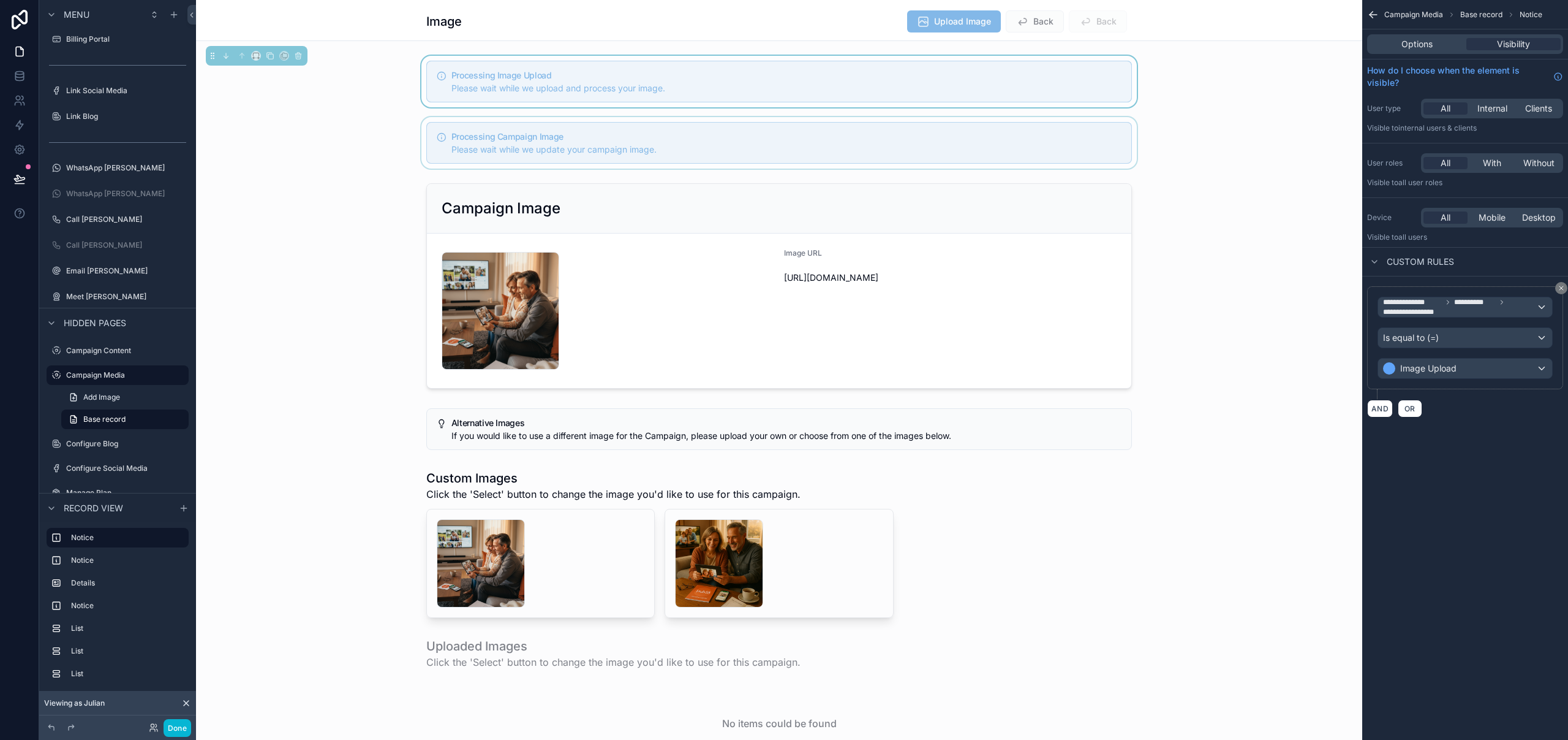
click at [940, 140] on div "scrollable content" at bounding box center [779, 143] width 1166 height 51
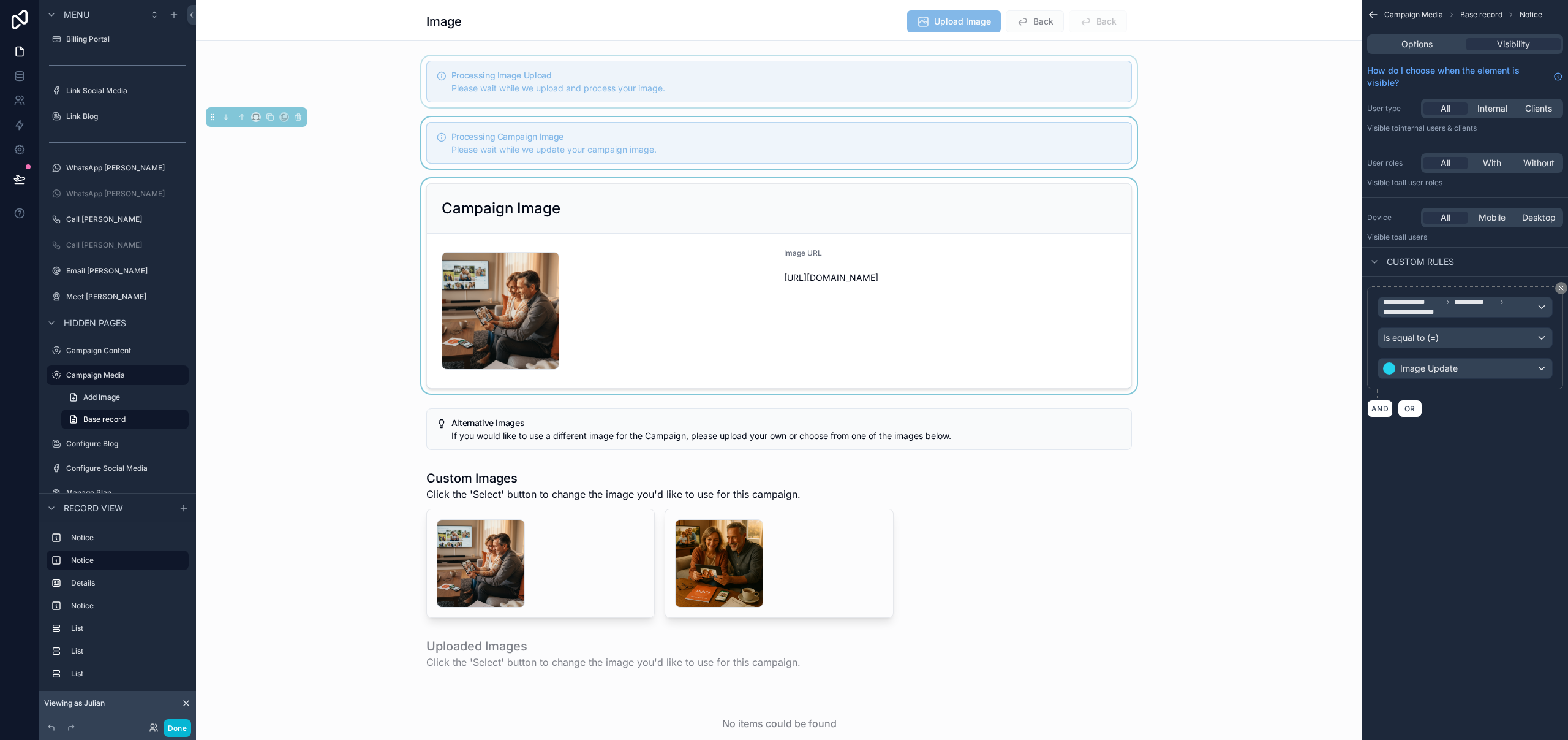
click at [815, 200] on div "scrollable content" at bounding box center [779, 285] width 1166 height 215
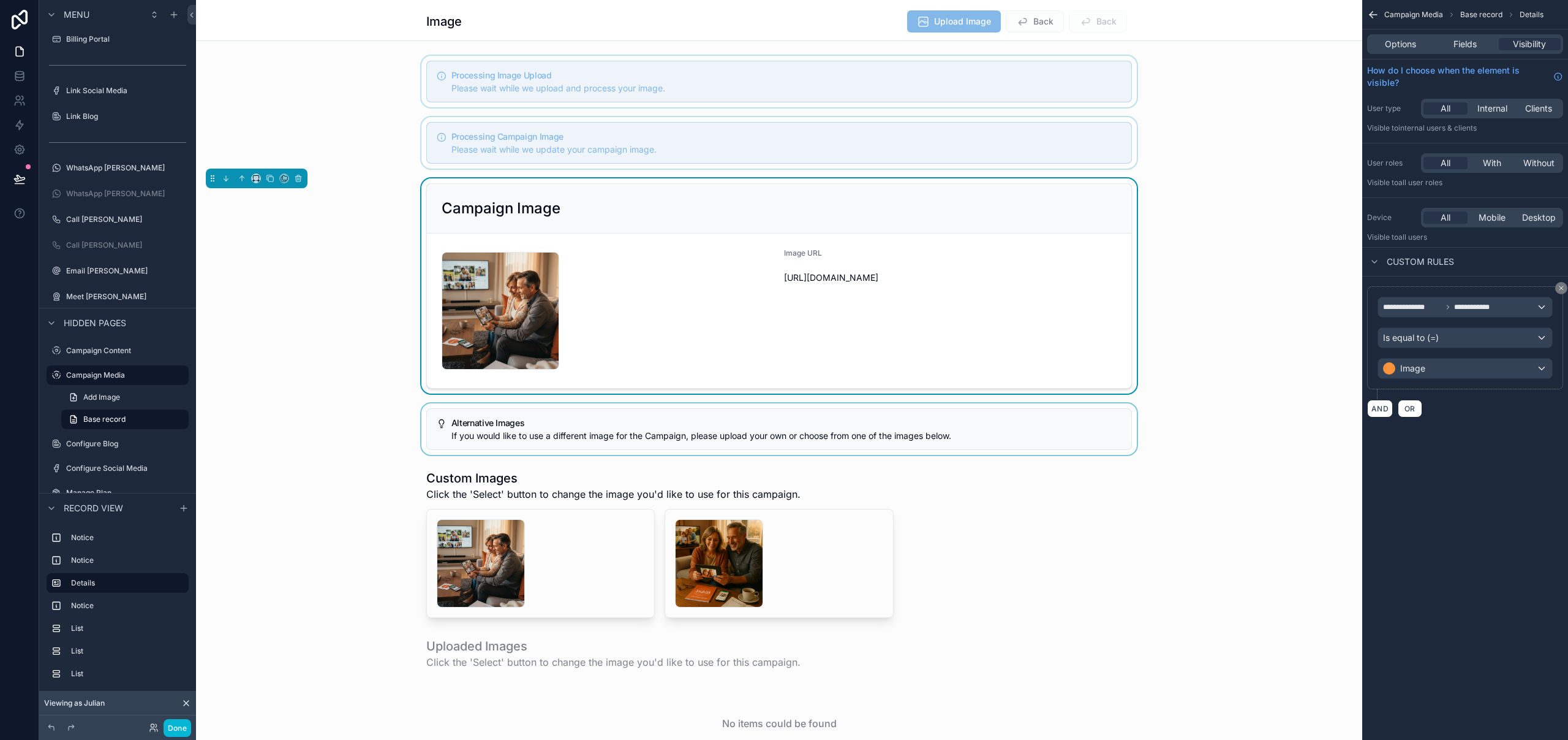
click at [788, 410] on div "scrollable content" at bounding box center [779, 429] width 1166 height 51
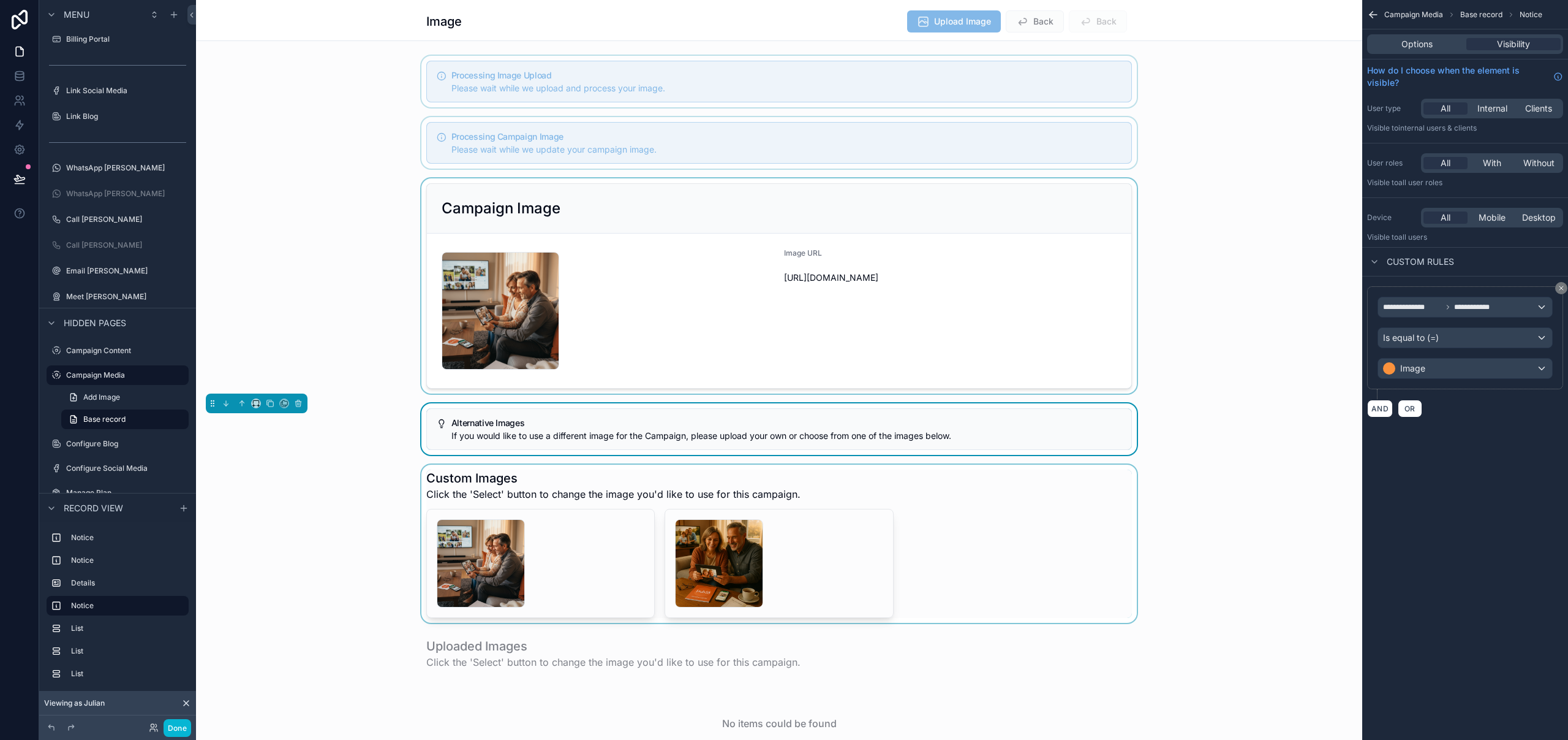
click at [760, 479] on div "scrollable content" at bounding box center [779, 544] width 1166 height 158
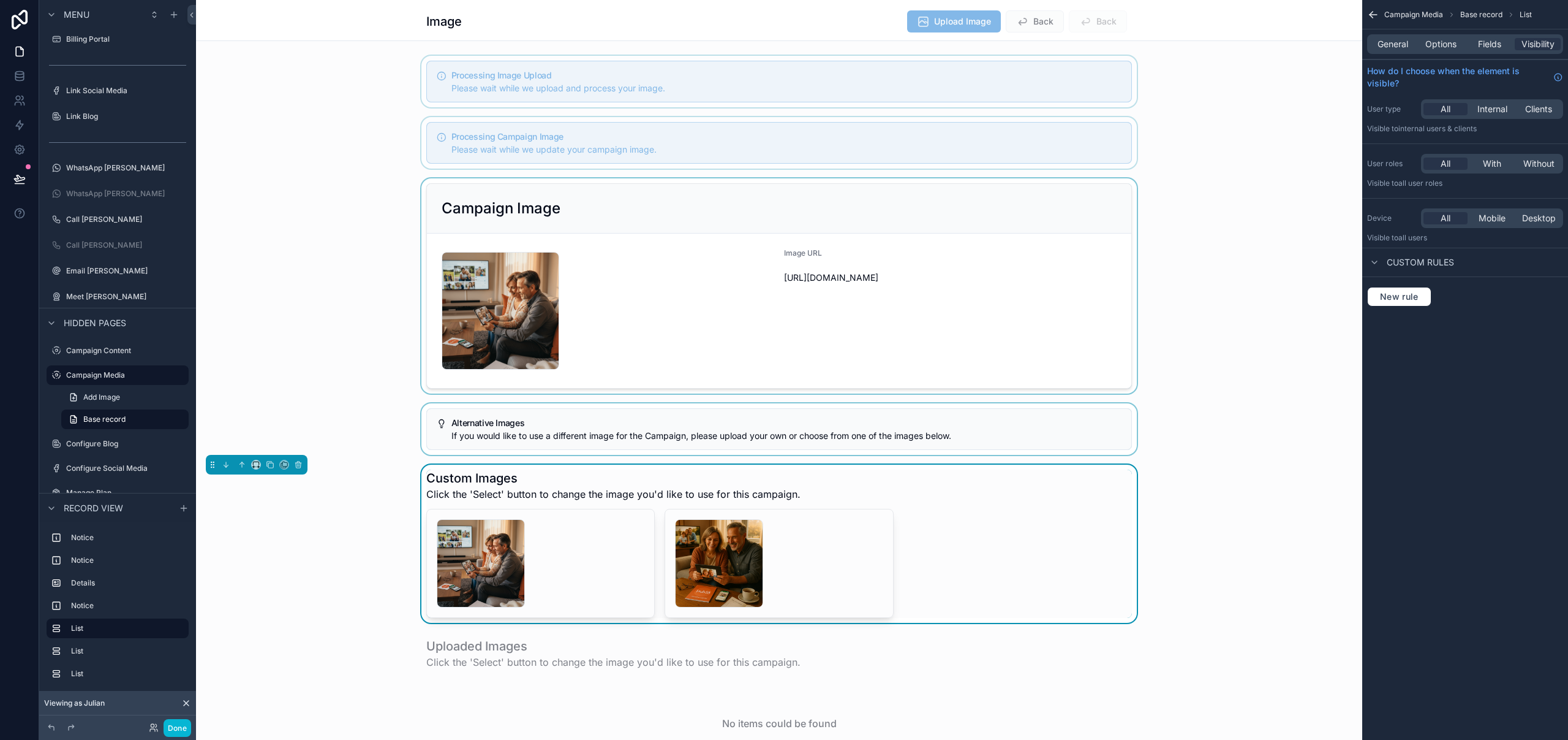
click at [764, 420] on div "scrollable content" at bounding box center [779, 429] width 1166 height 51
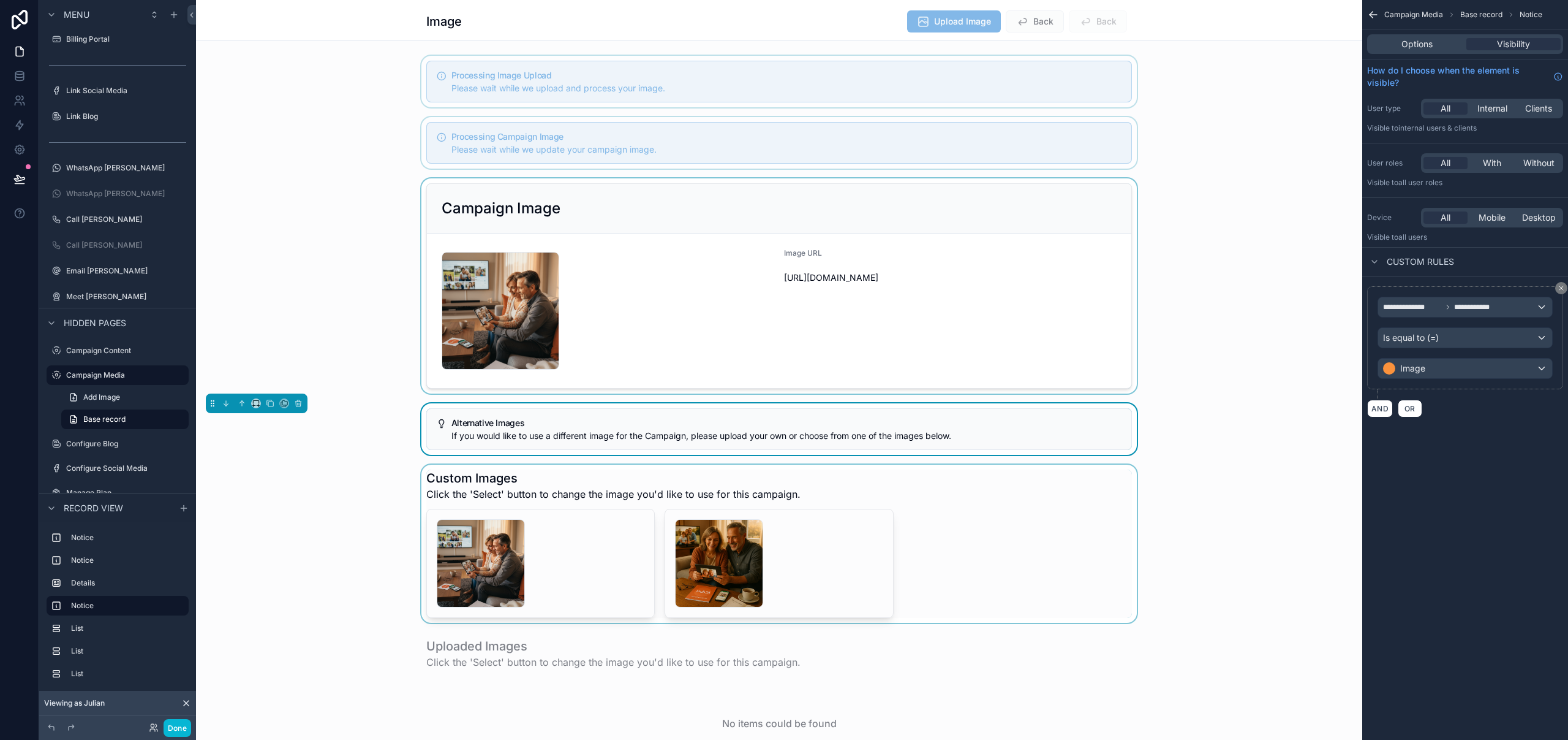
click at [957, 513] on div "scrollable content" at bounding box center [779, 544] width 1166 height 158
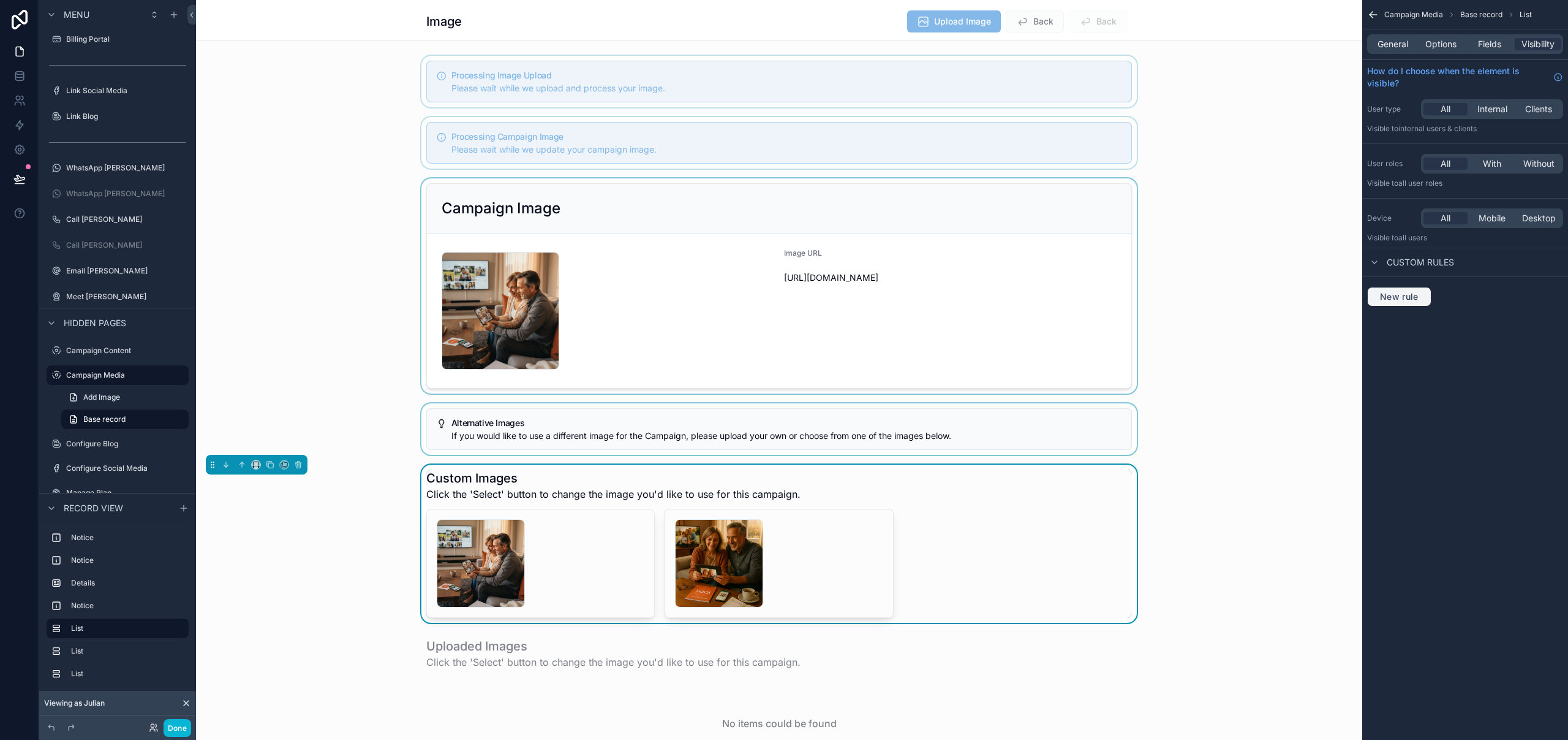
click at [1414, 295] on span "New rule" at bounding box center [1399, 297] width 49 height 11
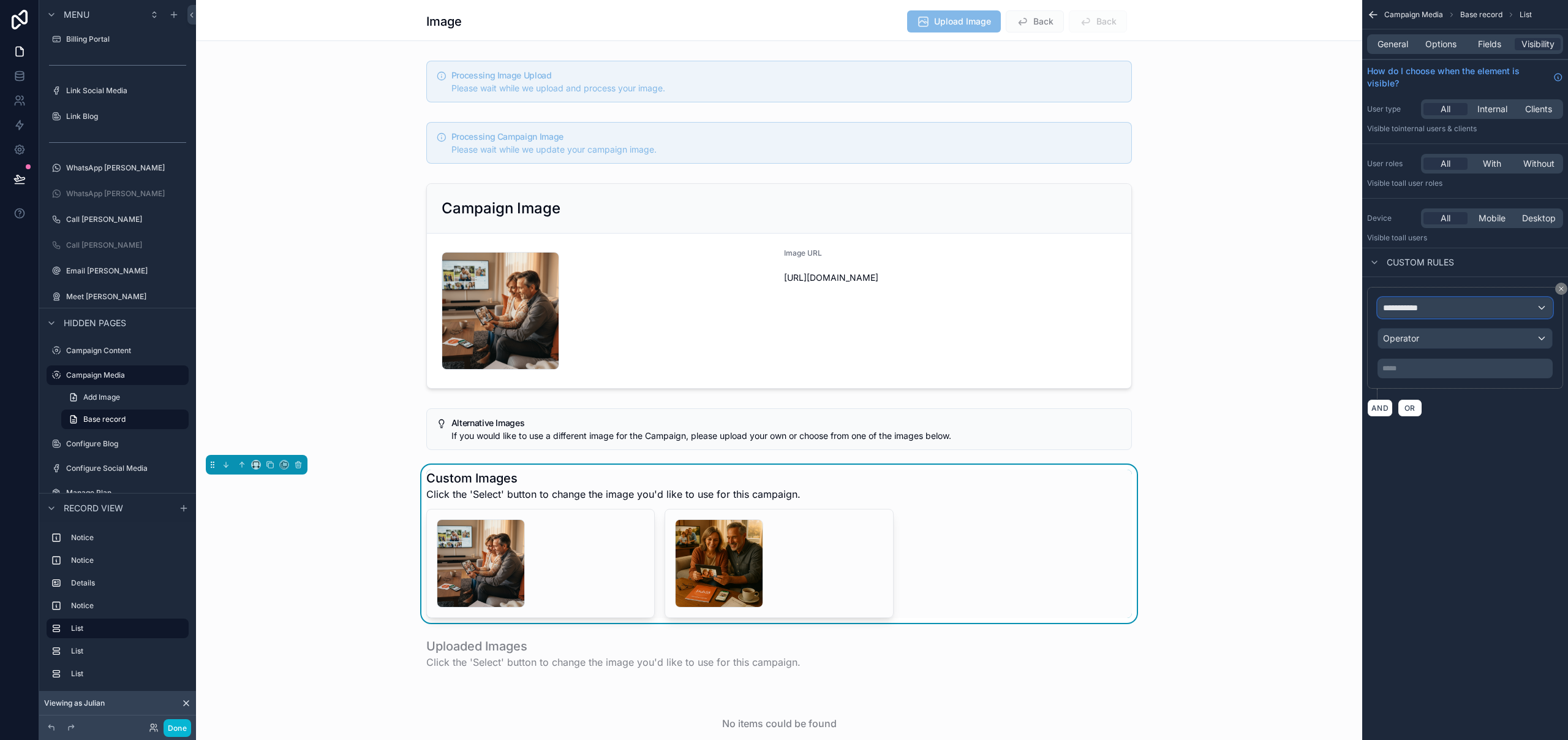
click at [1476, 309] on div "**********" at bounding box center [1465, 308] width 174 height 20
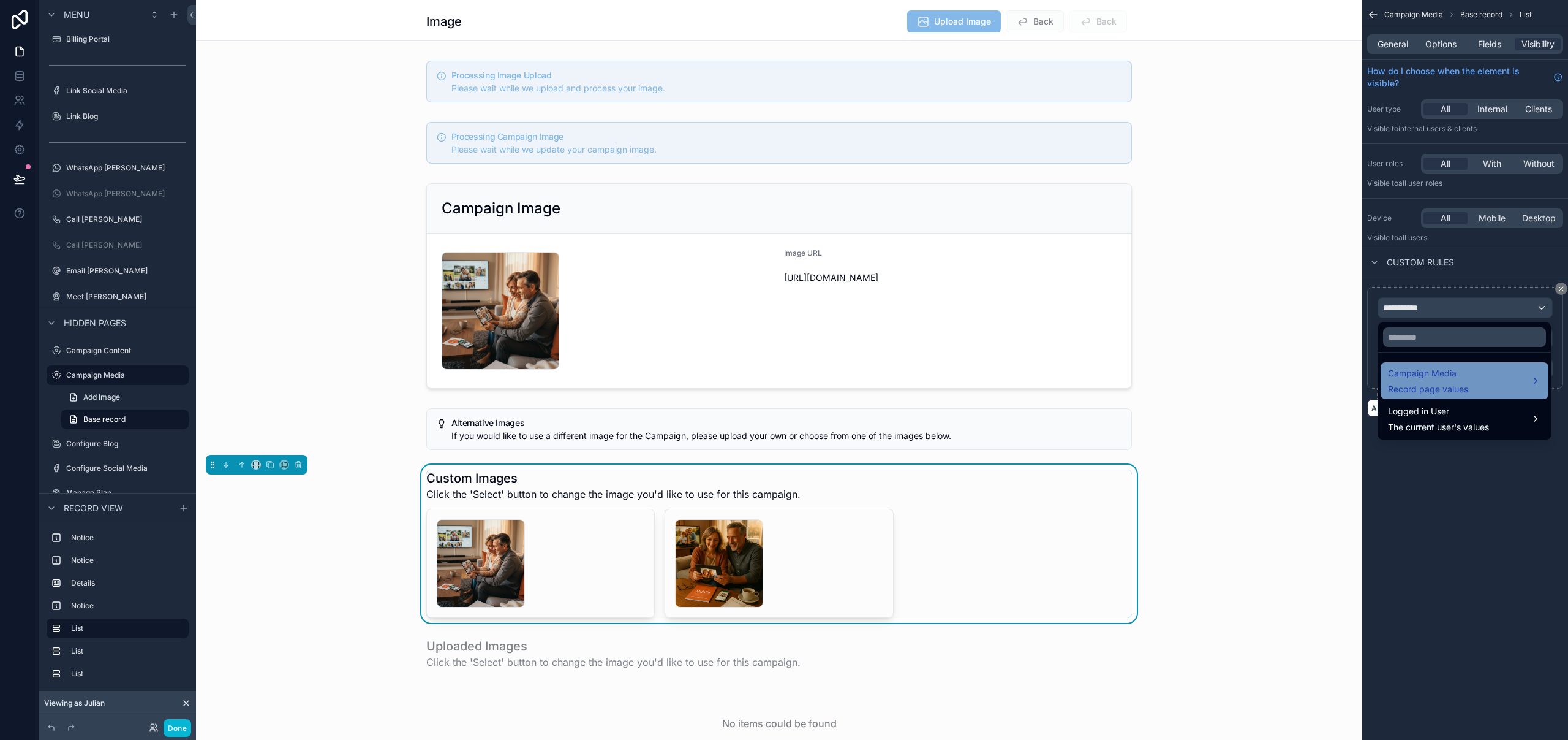
click at [1459, 369] on span "Campaign Media" at bounding box center [1428, 373] width 80 height 15
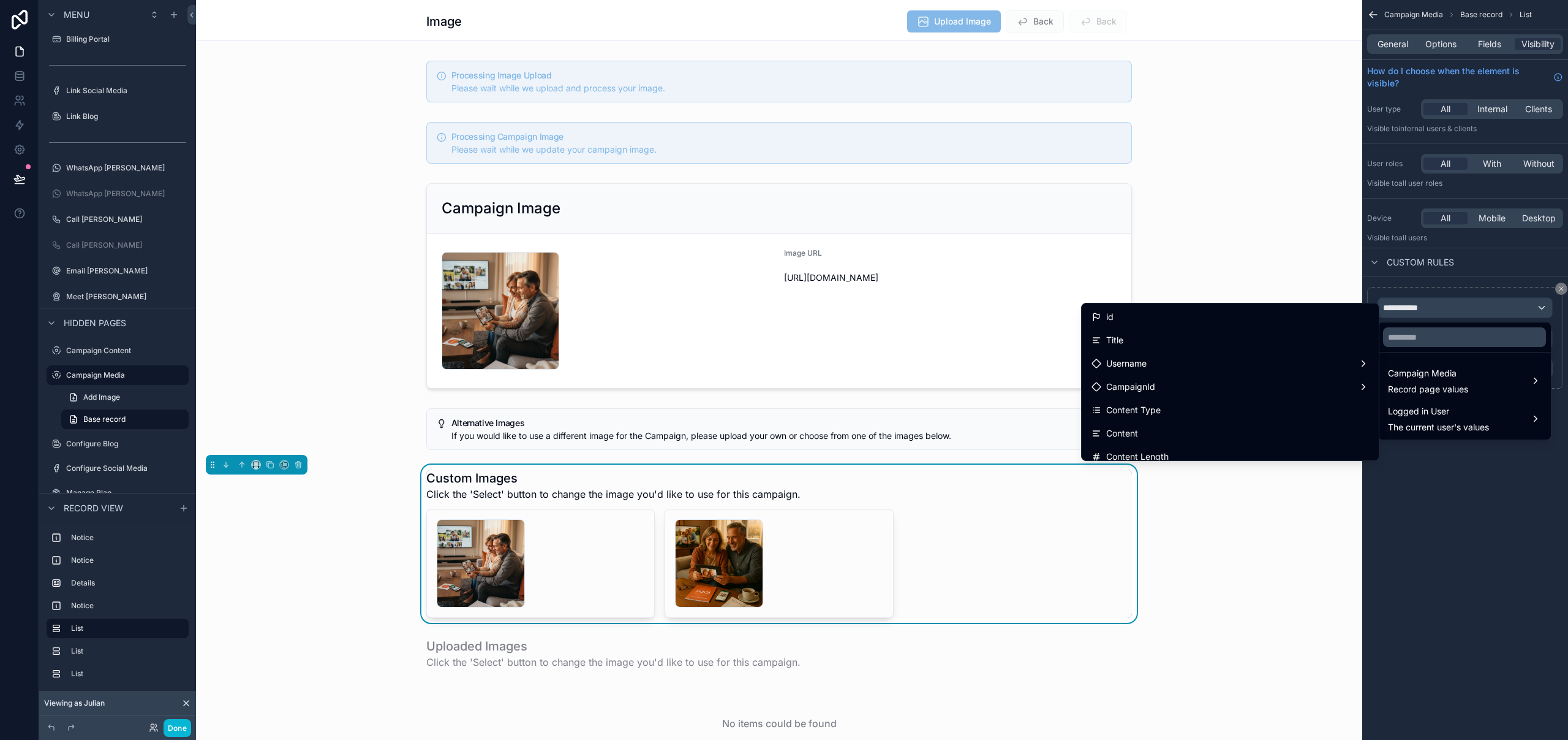
drag, startPoint x: 1192, startPoint y: 407, endPoint x: 1456, endPoint y: 351, distance: 269.9
click at [1191, 407] on div "Content Type" at bounding box center [1230, 410] width 278 height 15
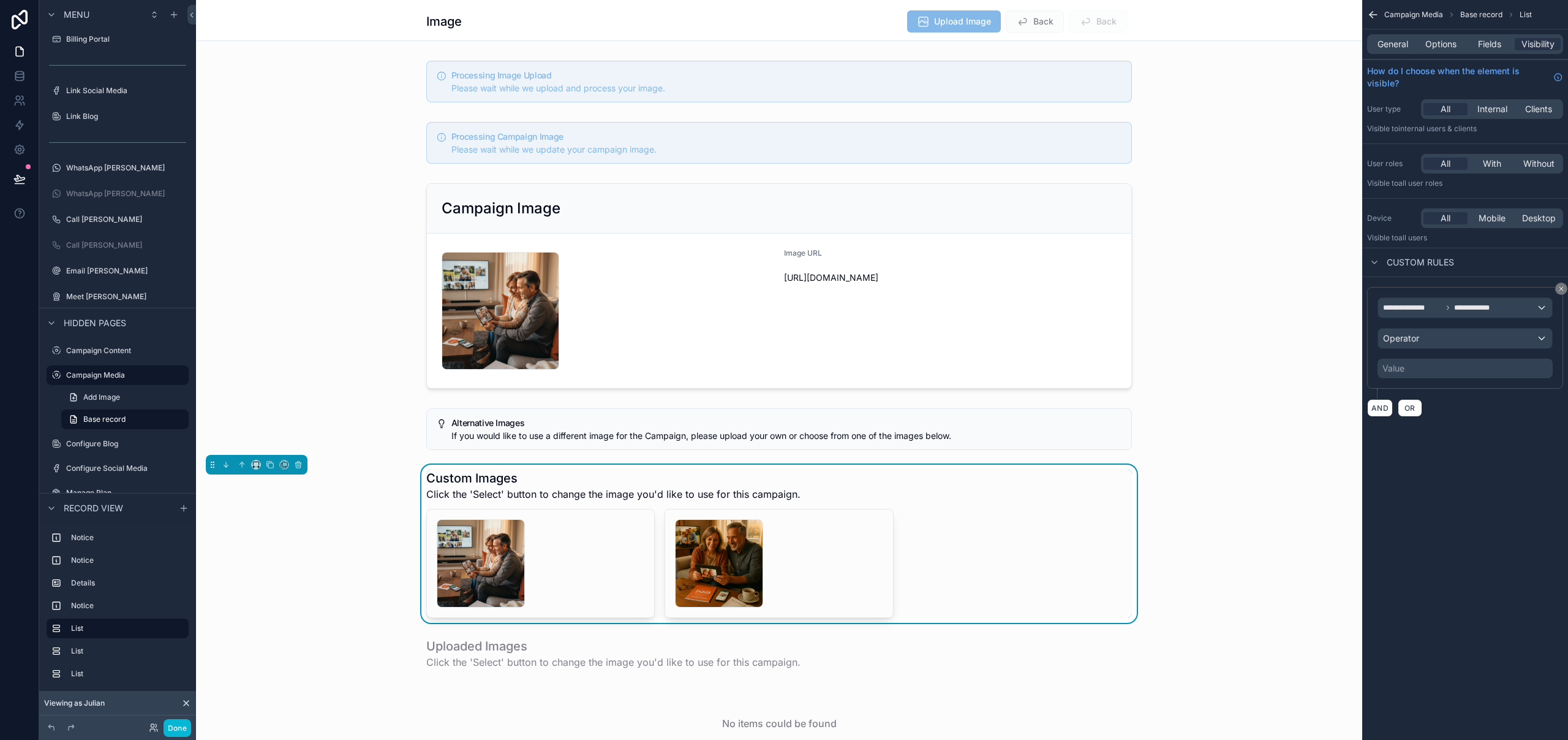
click at [1470, 327] on div "**********" at bounding box center [1465, 338] width 175 height 81
click at [1471, 330] on div "Operator" at bounding box center [1465, 338] width 174 height 20
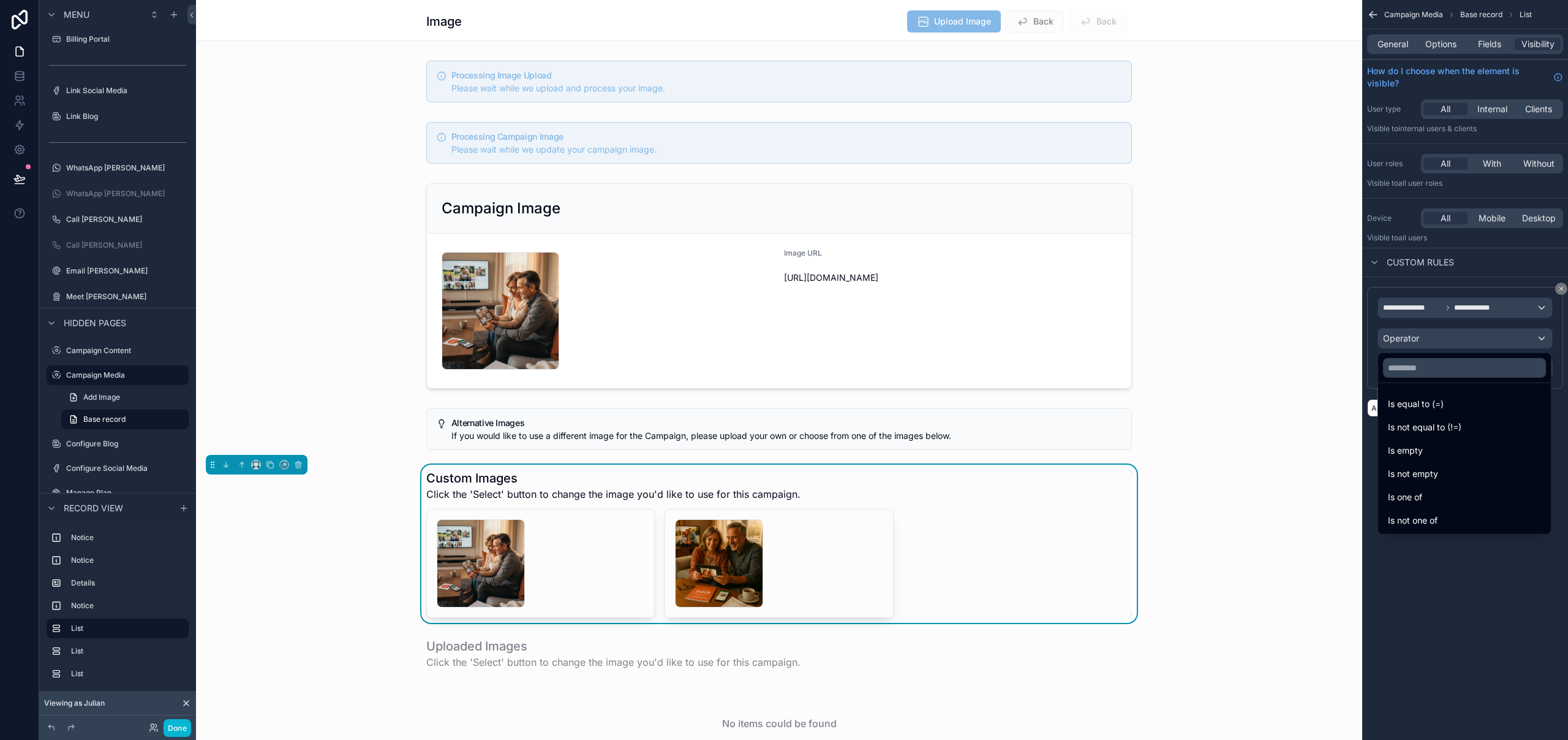
click at [1439, 395] on div "Is equal to (=)" at bounding box center [1464, 403] width 168 height 22
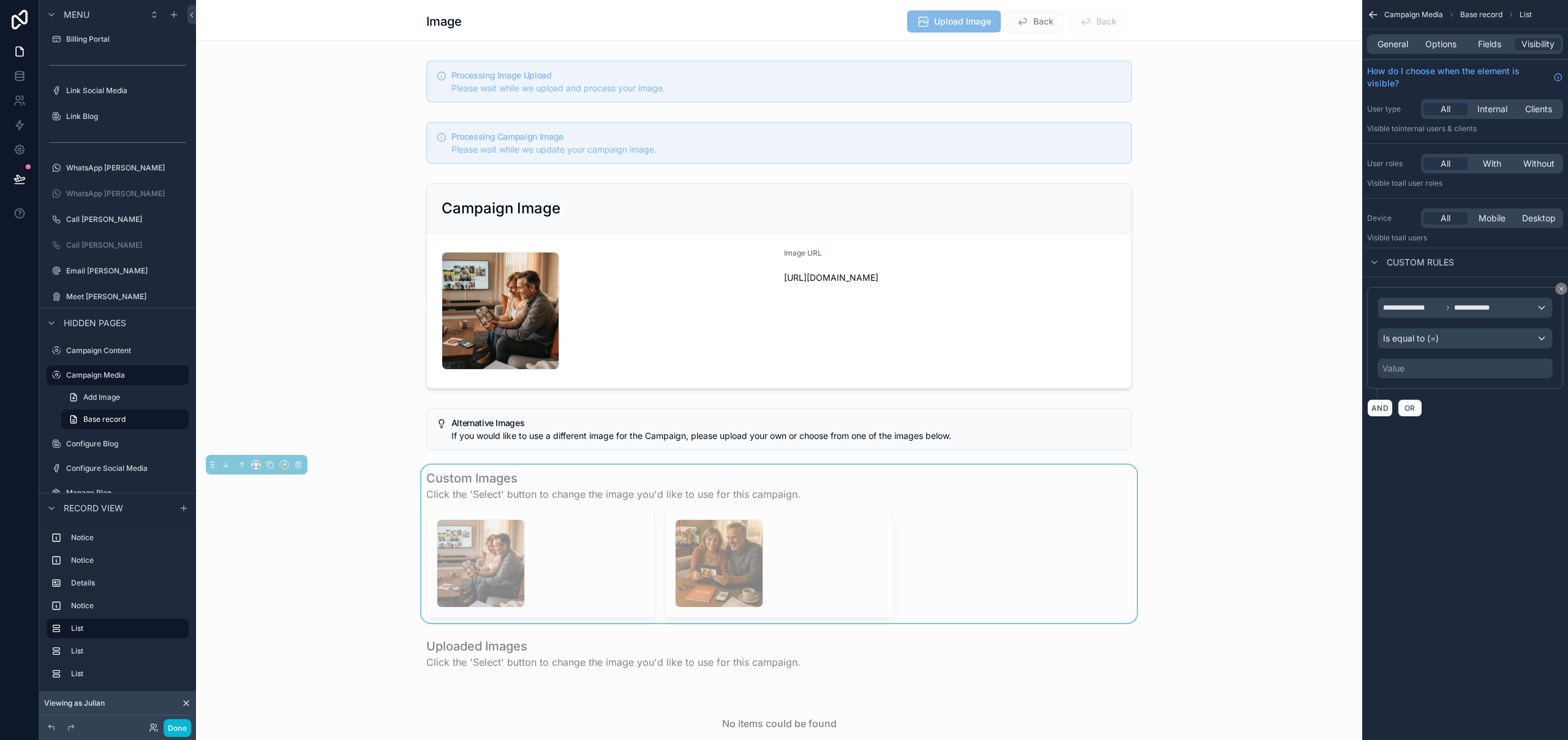
click at [1433, 365] on div "Value" at bounding box center [1465, 368] width 175 height 20
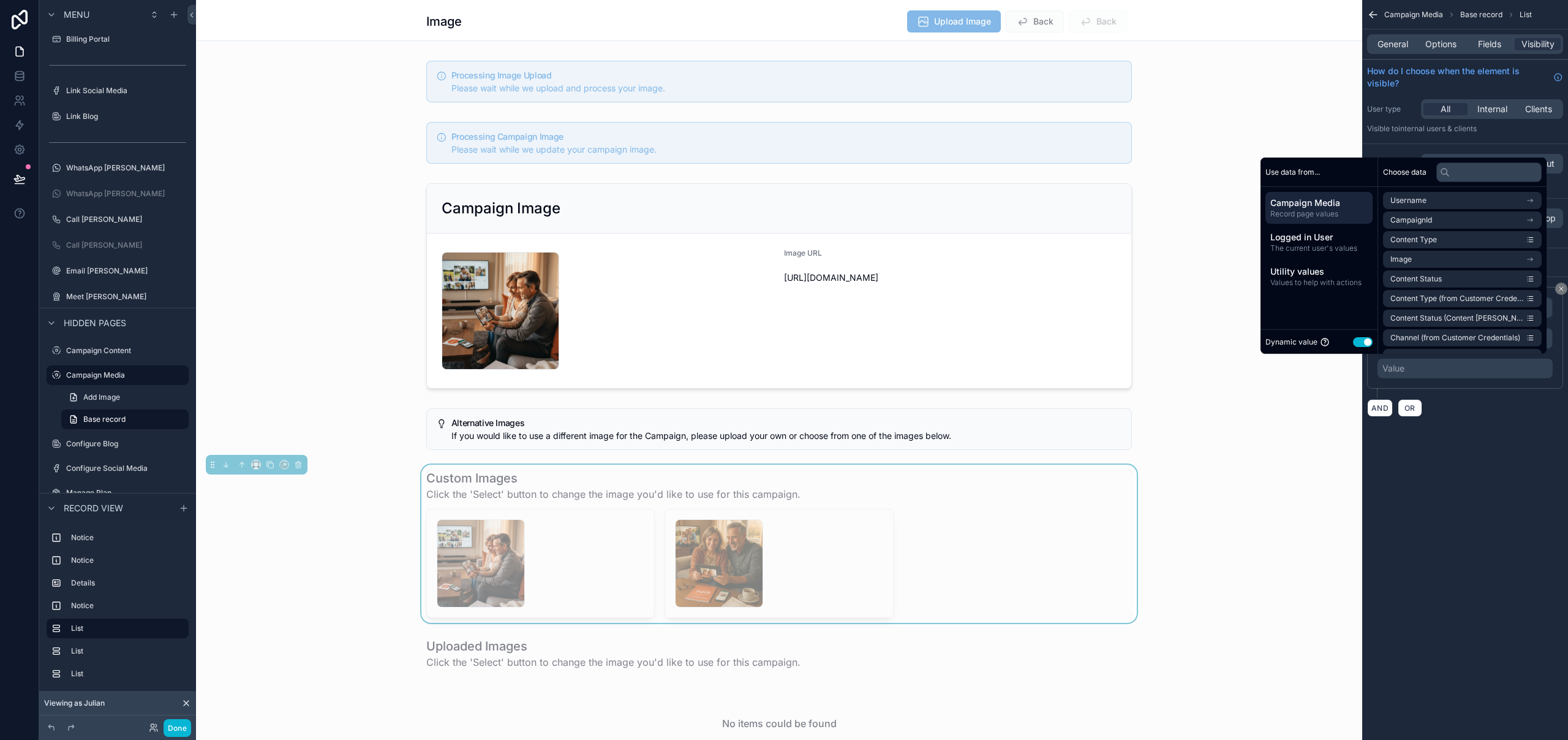
click at [1358, 344] on button "Use setting" at bounding box center [1362, 342] width 20 height 10
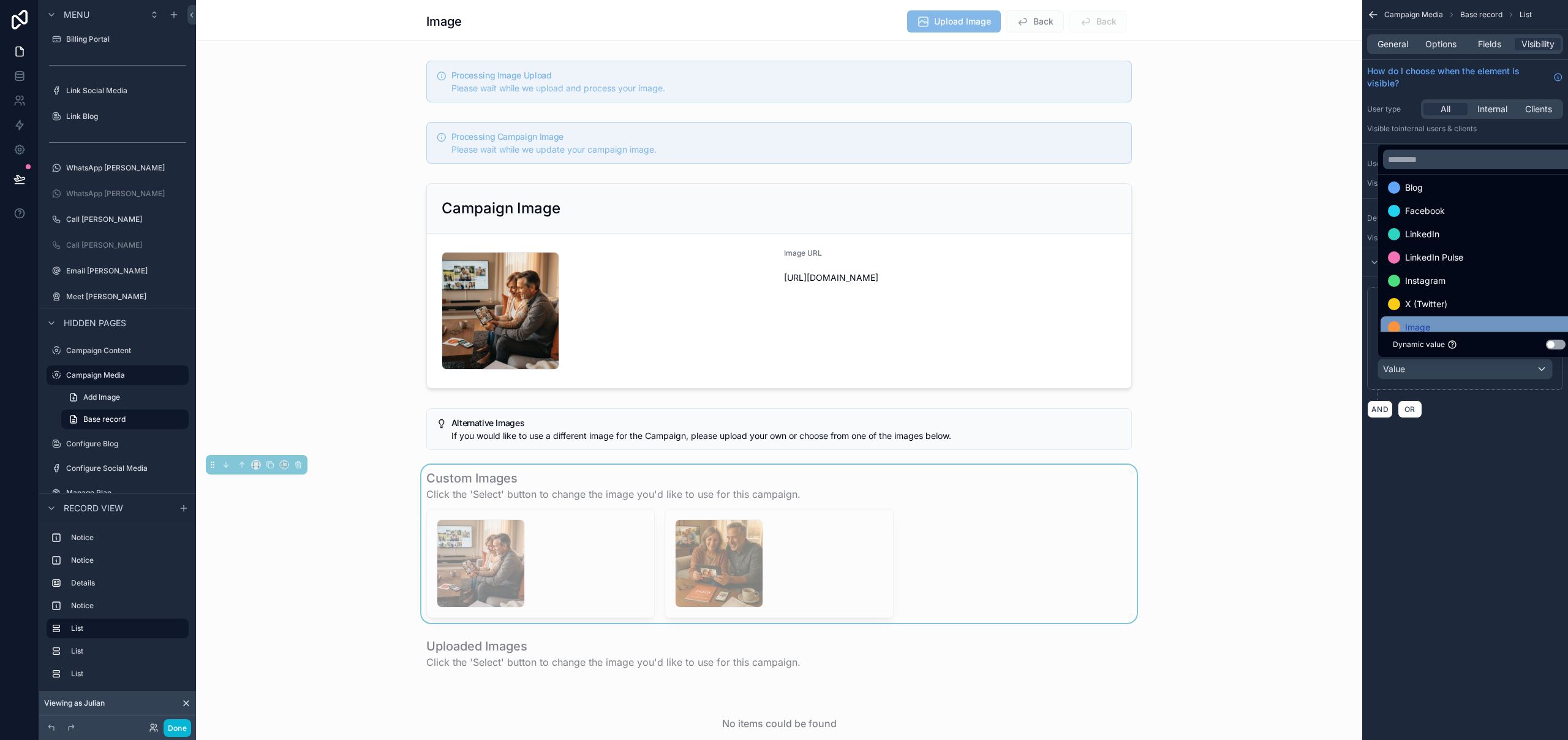
scroll to position [24, 0]
click at [1443, 312] on div "Image" at bounding box center [1479, 312] width 183 height 15
click at [1480, 507] on div "**********" at bounding box center [1465, 370] width 206 height 740
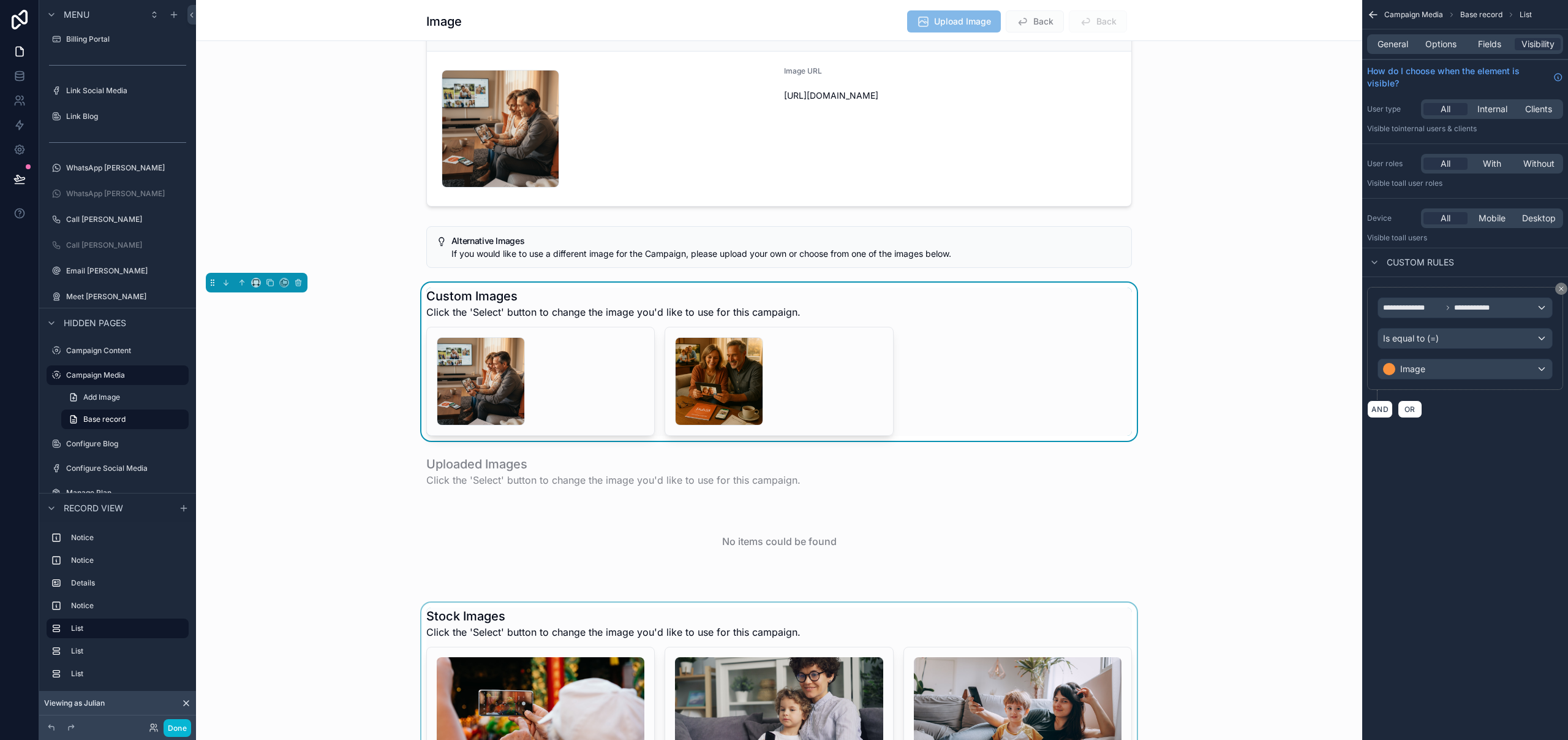
scroll to position [308, 0]
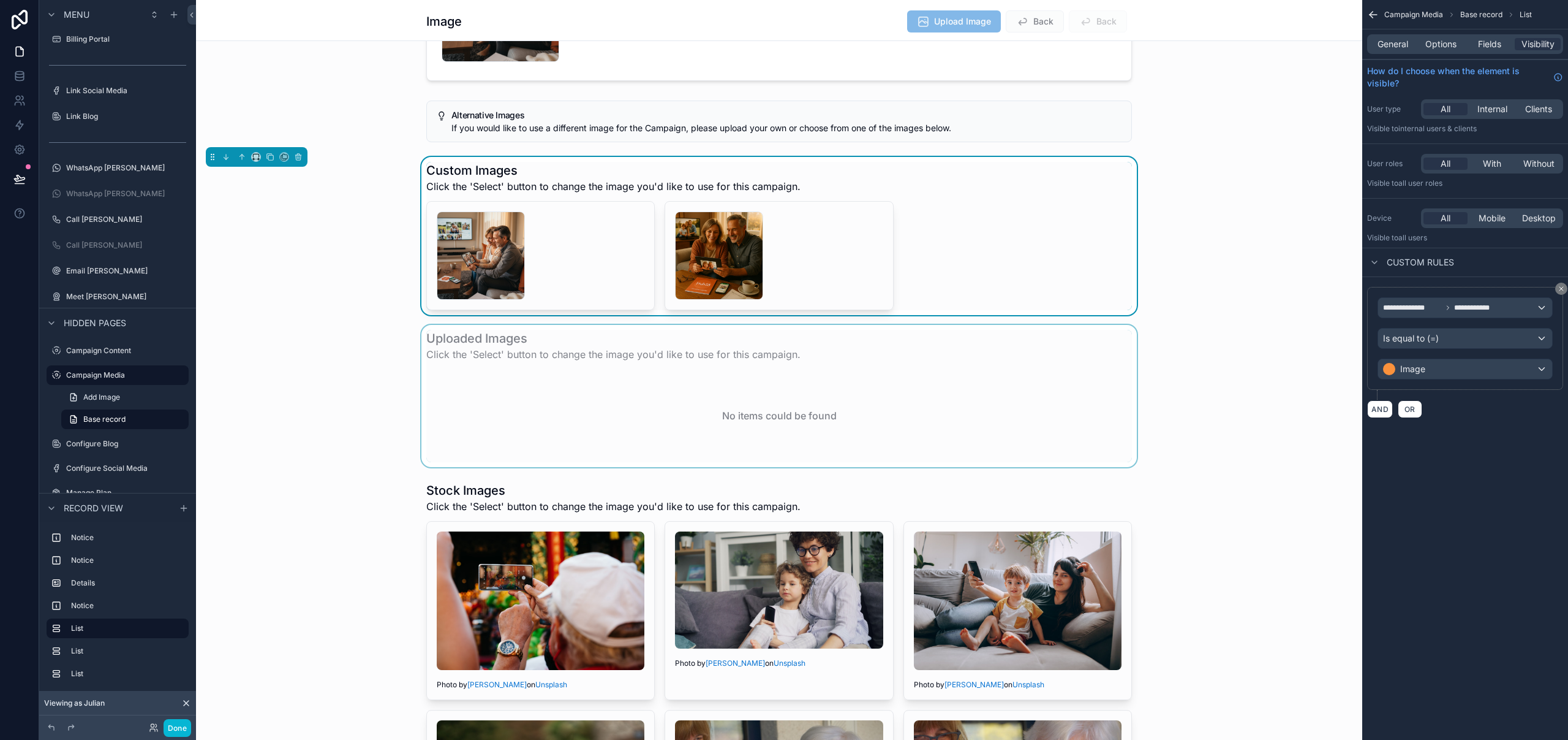
click at [967, 331] on div "scrollable content" at bounding box center [779, 396] width 1166 height 142
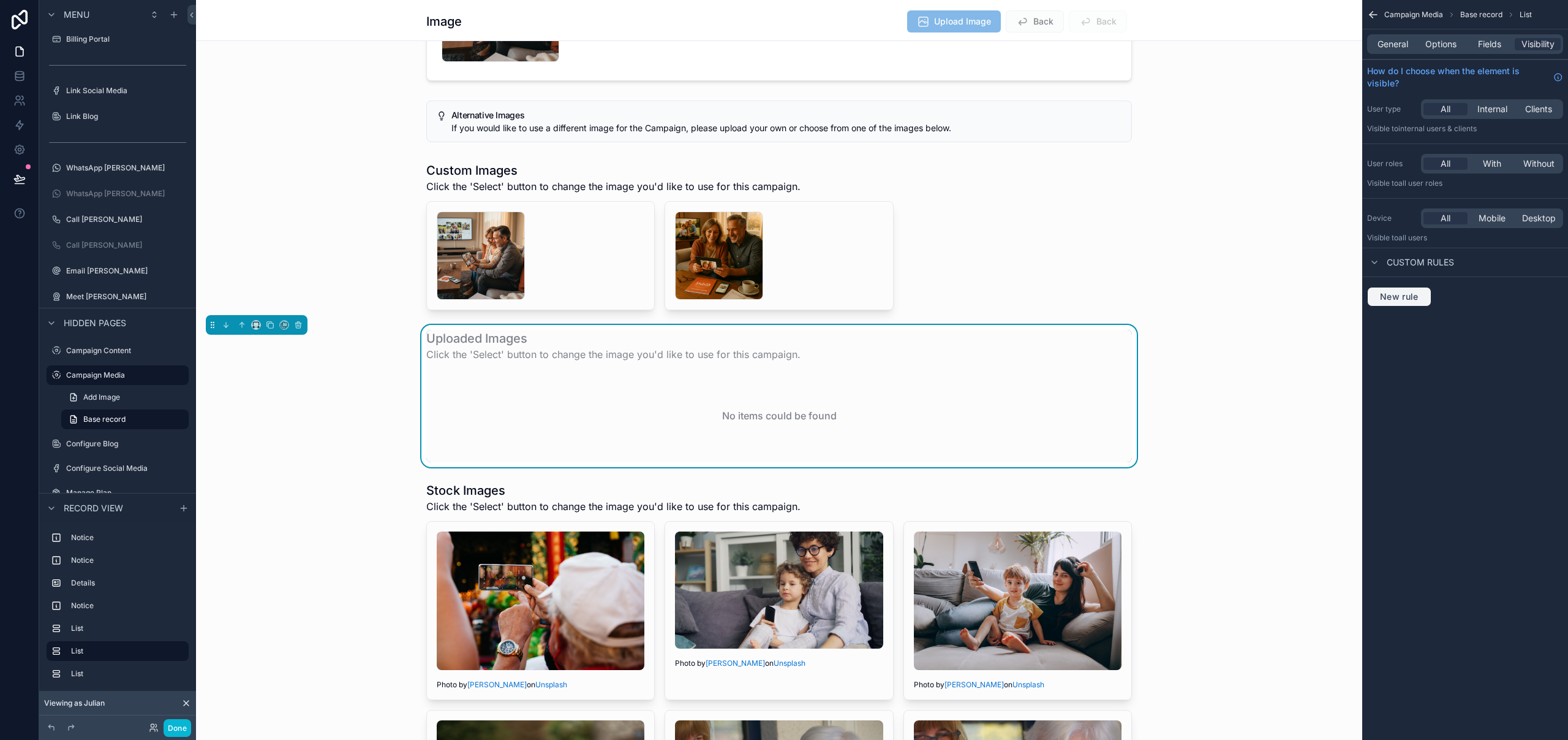
click at [1410, 298] on span "New rule" at bounding box center [1399, 297] width 49 height 11
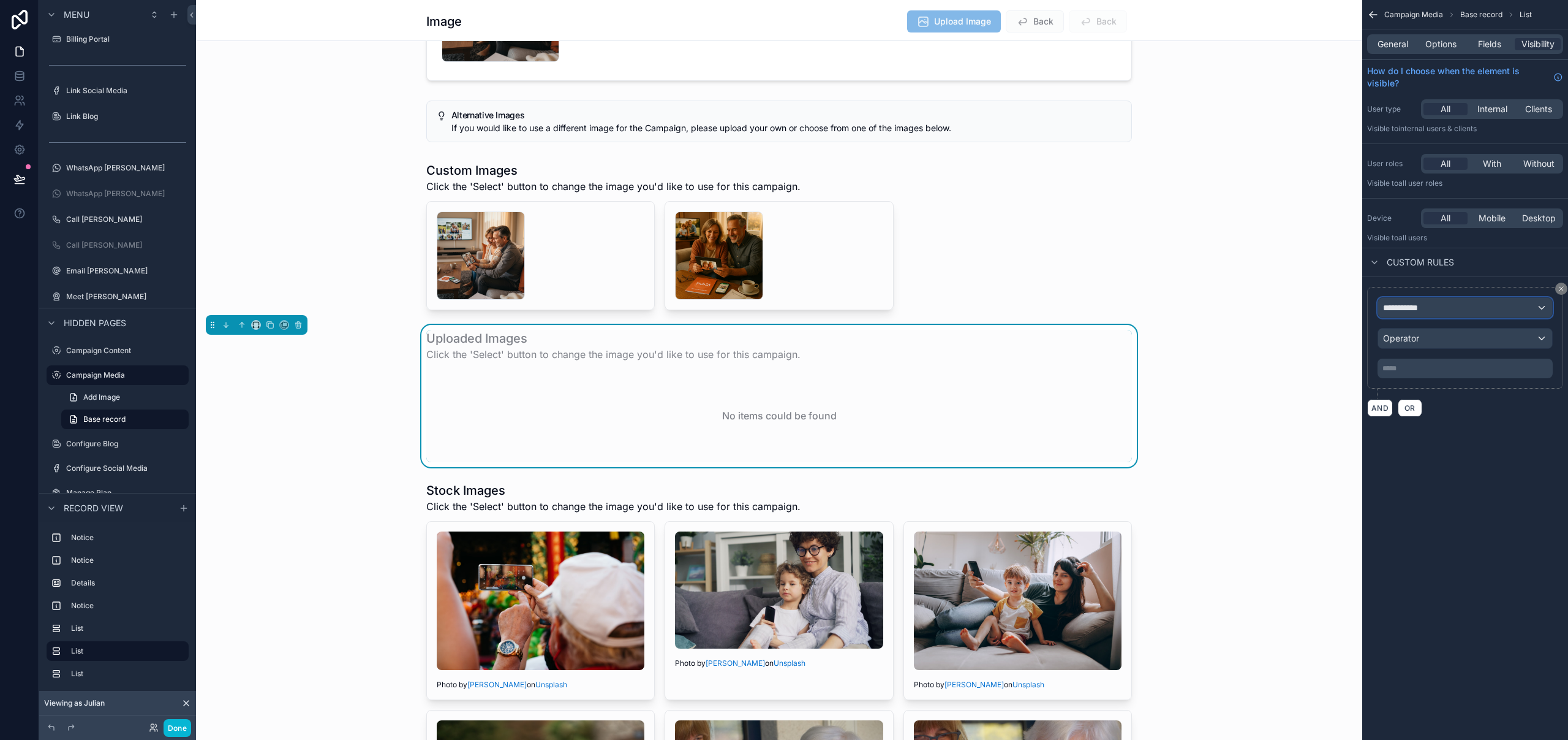
click at [1461, 312] on div "**********" at bounding box center [1465, 308] width 174 height 20
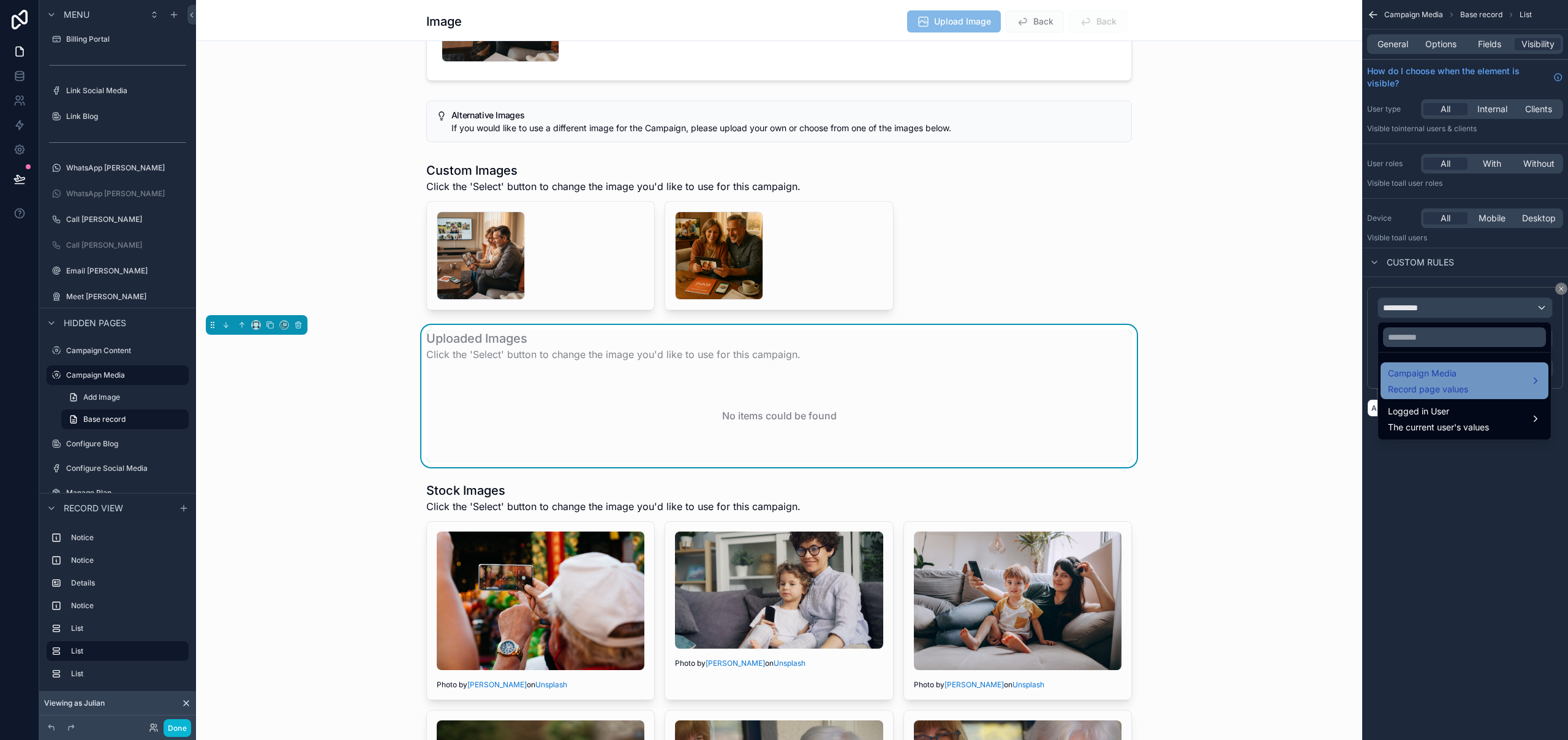
click at [1465, 377] on span "Campaign Media" at bounding box center [1428, 373] width 80 height 15
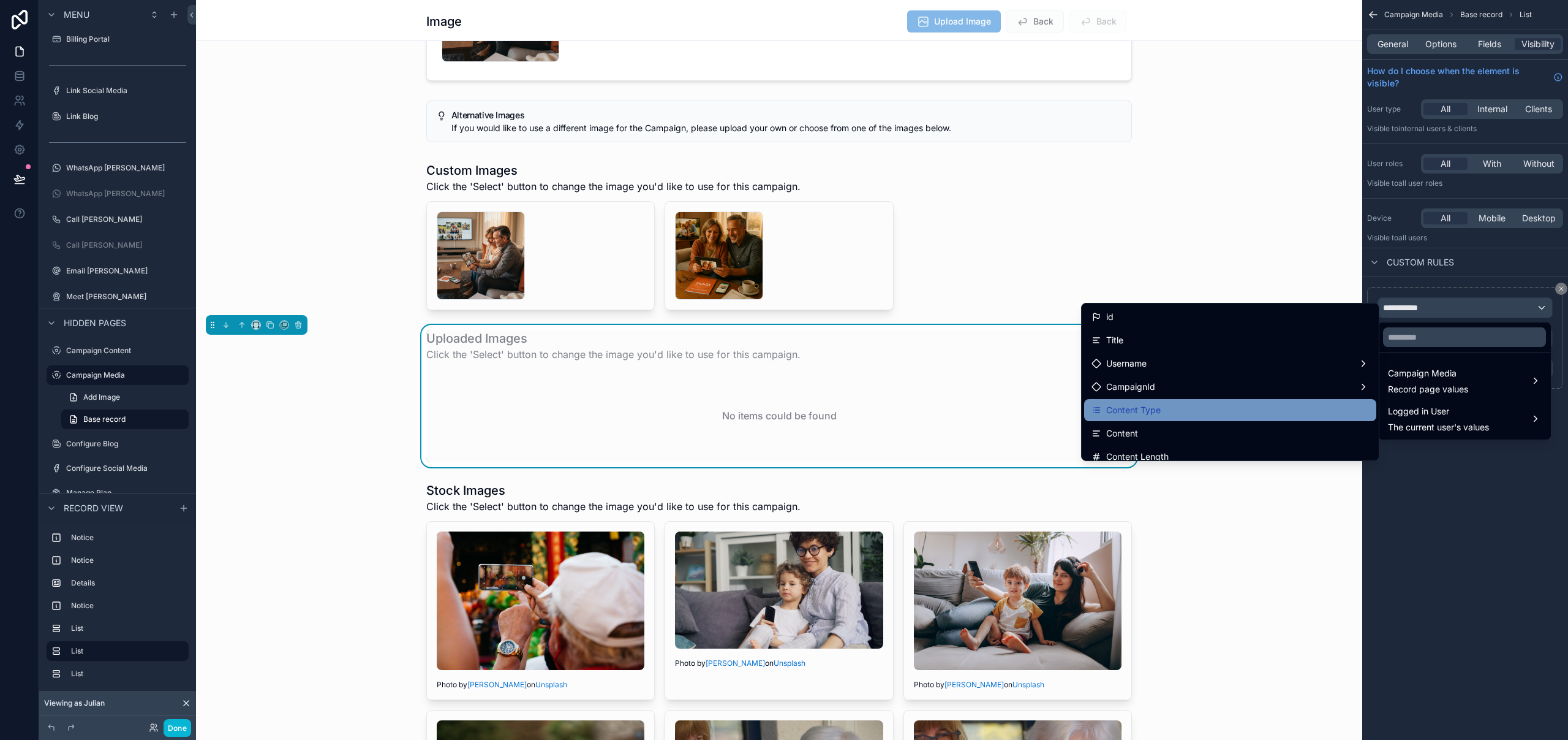
click at [1168, 410] on div "Content Type" at bounding box center [1230, 410] width 278 height 15
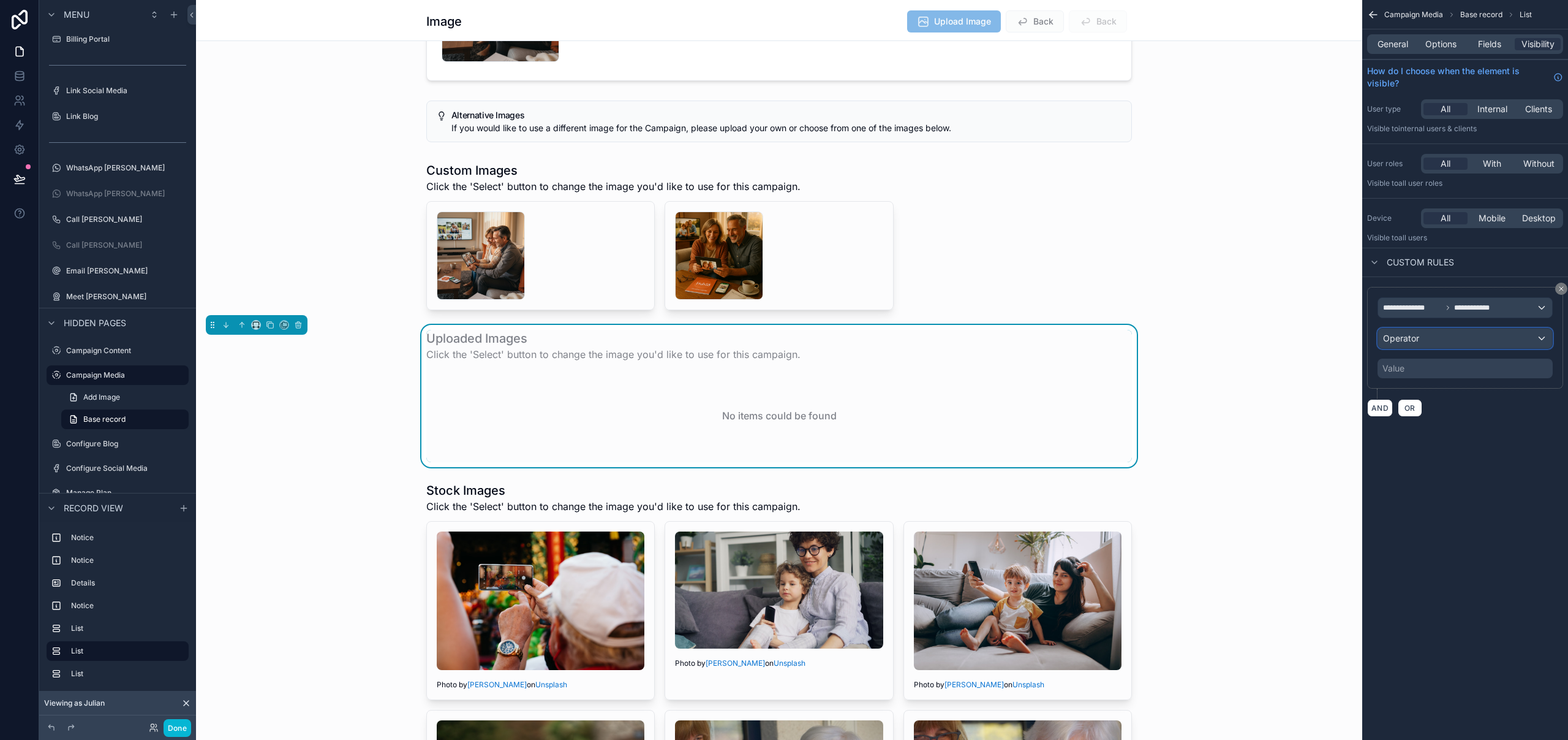
click at [1478, 339] on div "Operator" at bounding box center [1465, 338] width 174 height 20
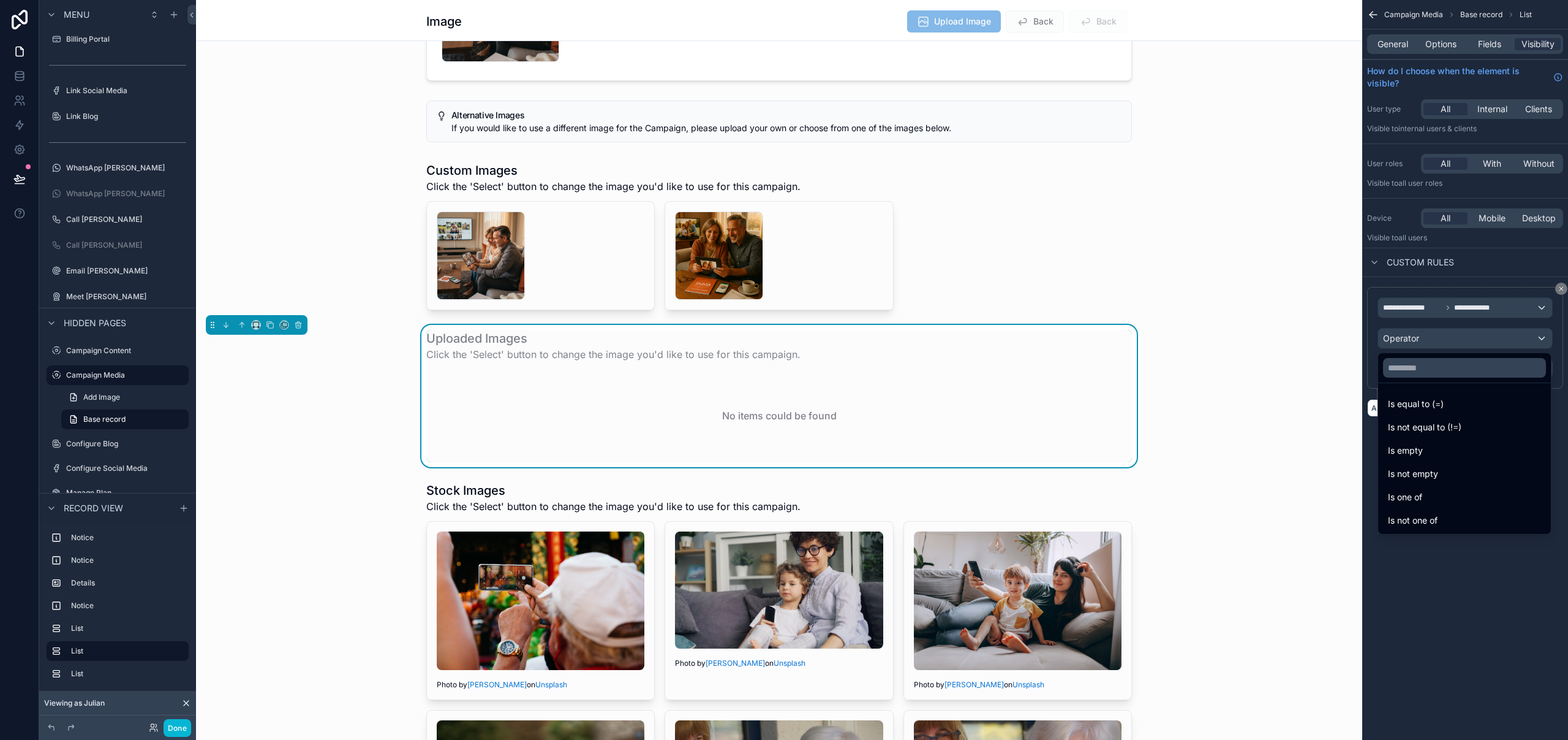
drag, startPoint x: 1430, startPoint y: 406, endPoint x: 1432, endPoint y: 381, distance: 25.1
click at [1430, 406] on span "Is equal to (=)" at bounding box center [1416, 404] width 56 height 15
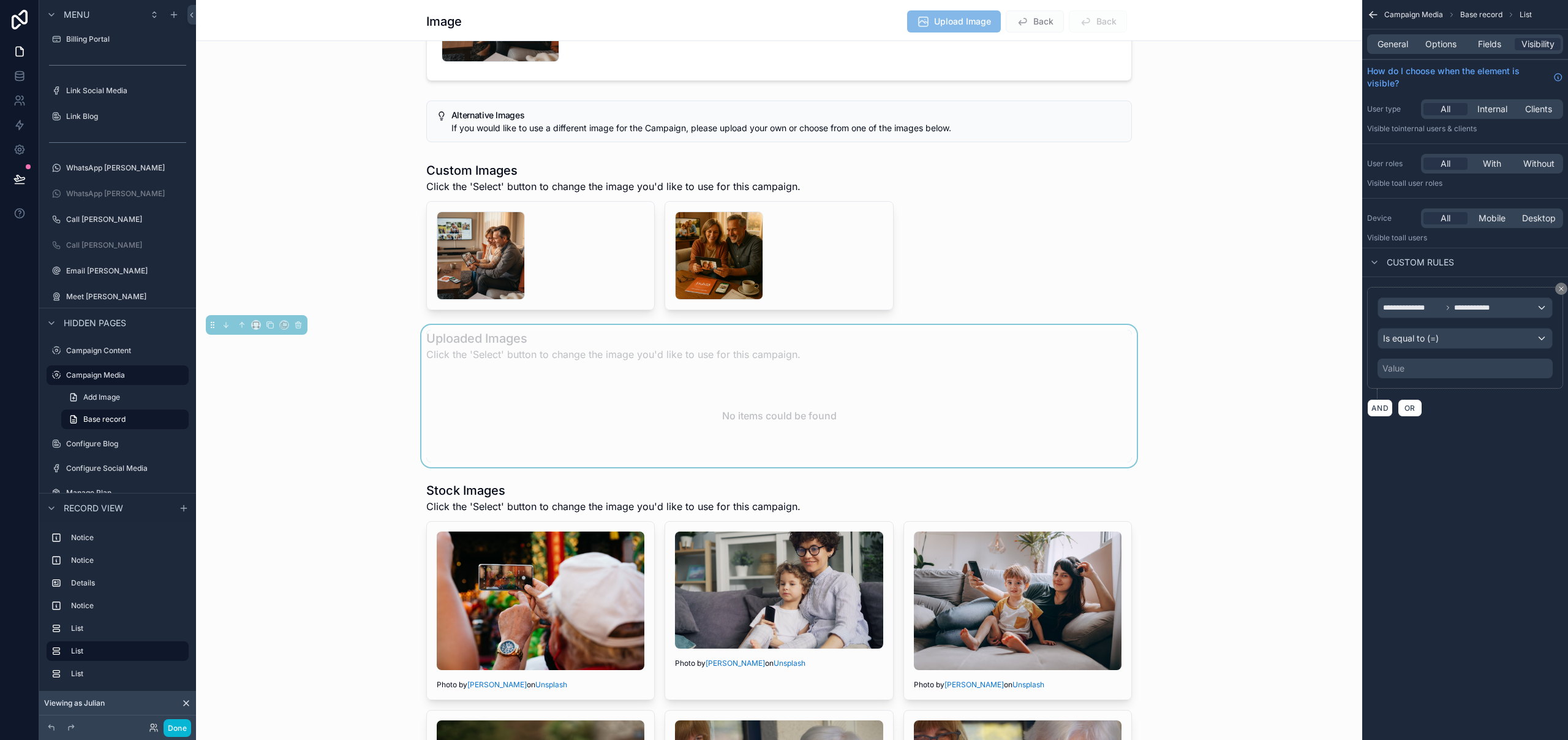
click at [1424, 364] on div "Value" at bounding box center [1465, 368] width 175 height 20
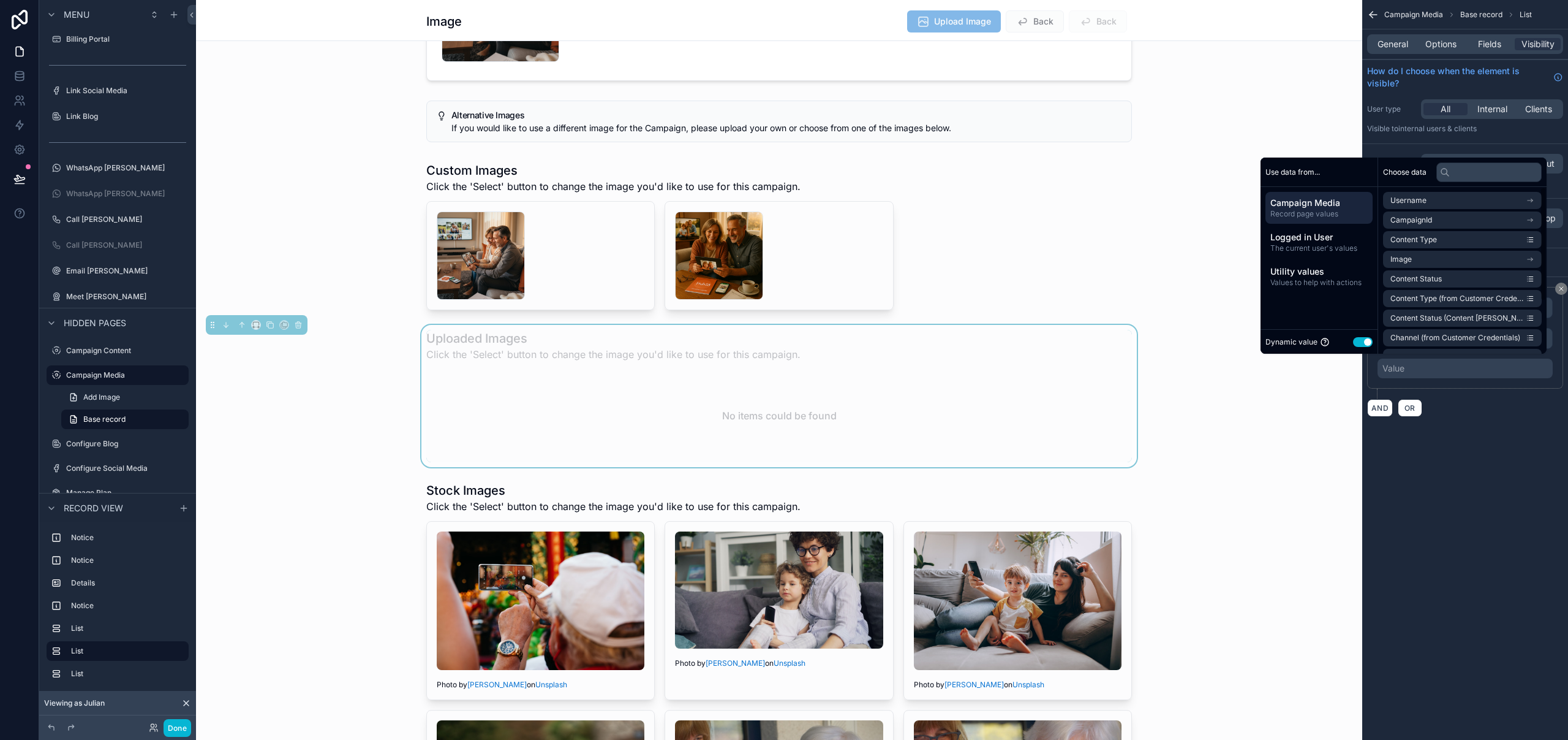
click at [1358, 342] on button "Use setting" at bounding box center [1362, 342] width 20 height 10
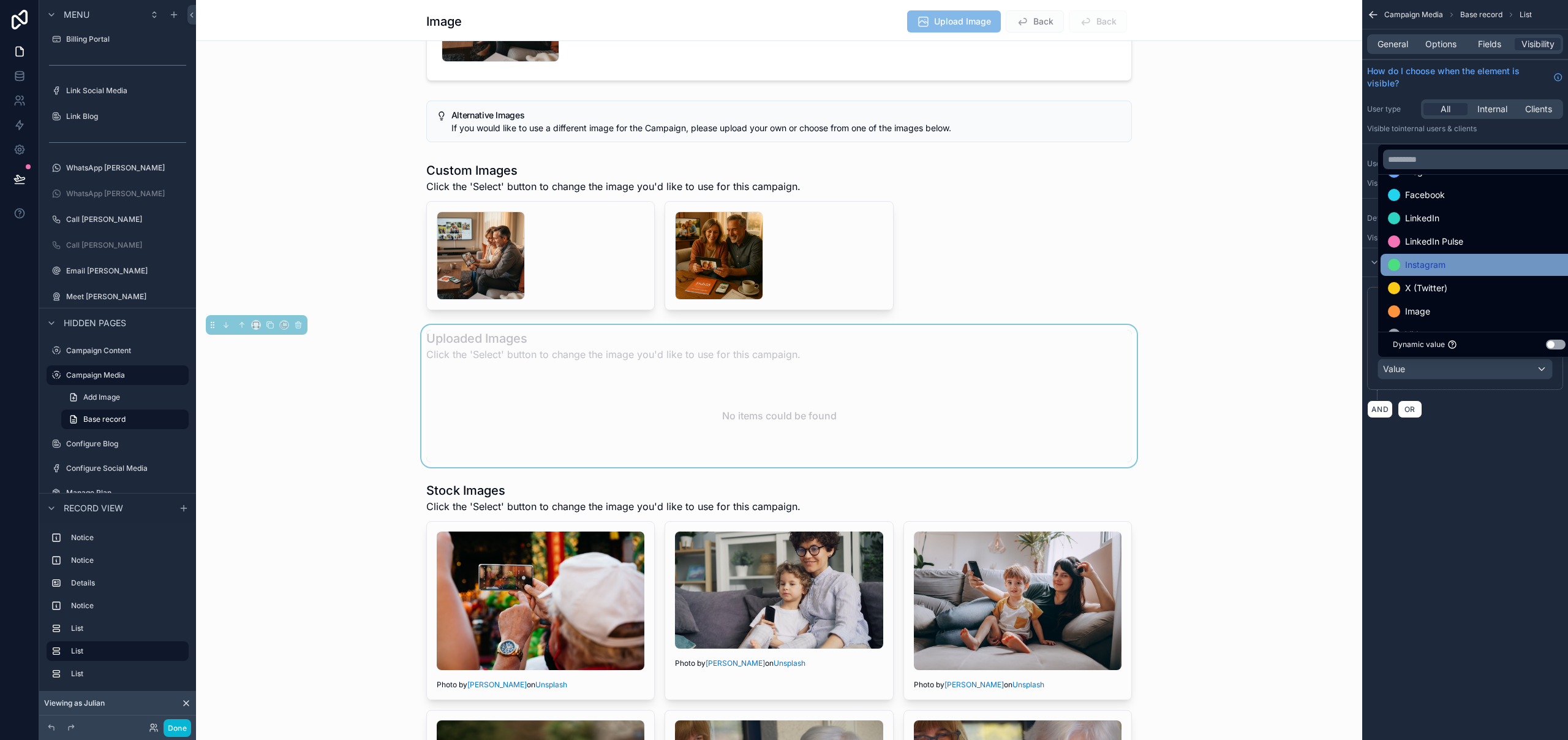
scroll to position [32, 0]
click at [1458, 305] on div "Image" at bounding box center [1479, 304] width 183 height 15
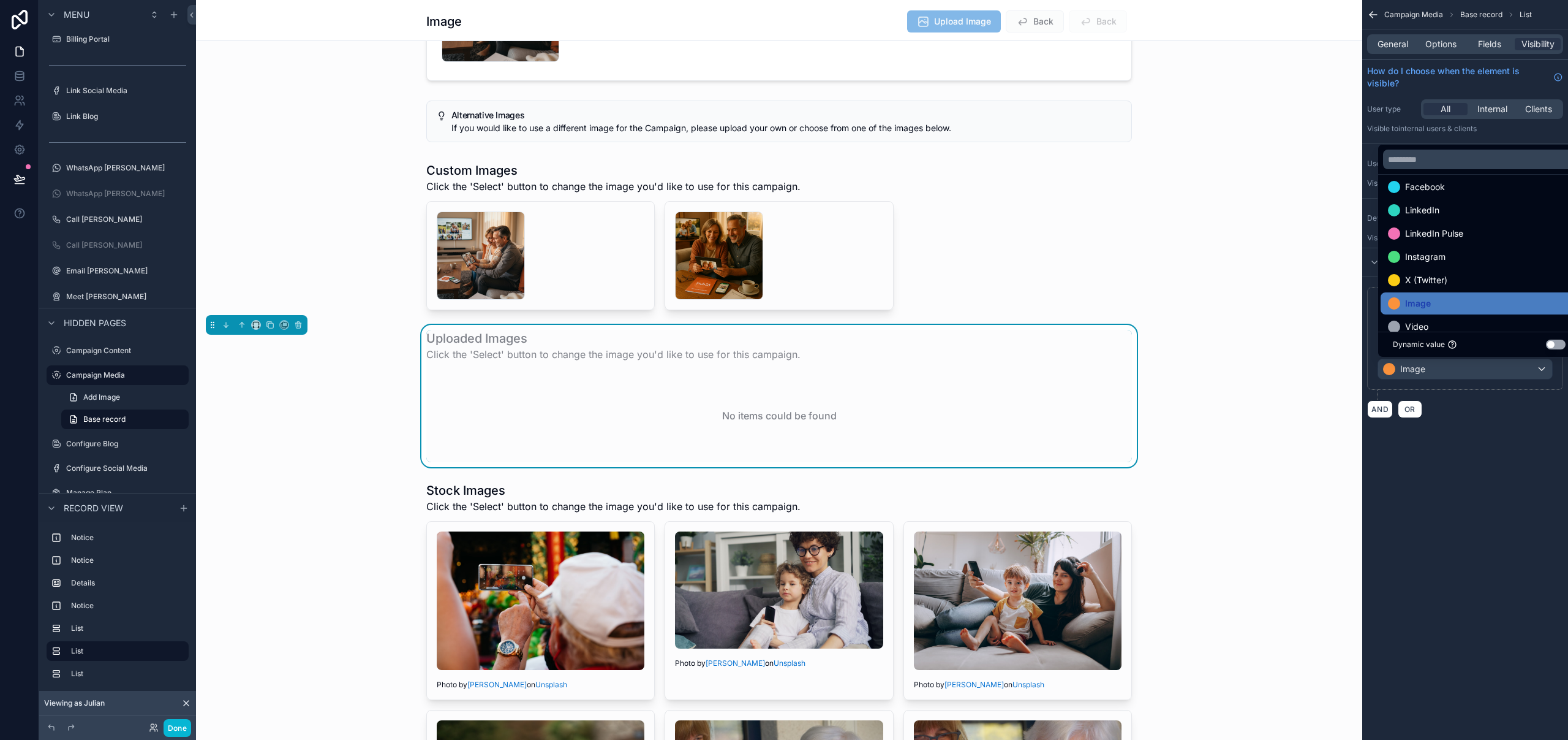
click at [1461, 531] on div "**********" at bounding box center [1465, 370] width 206 height 740
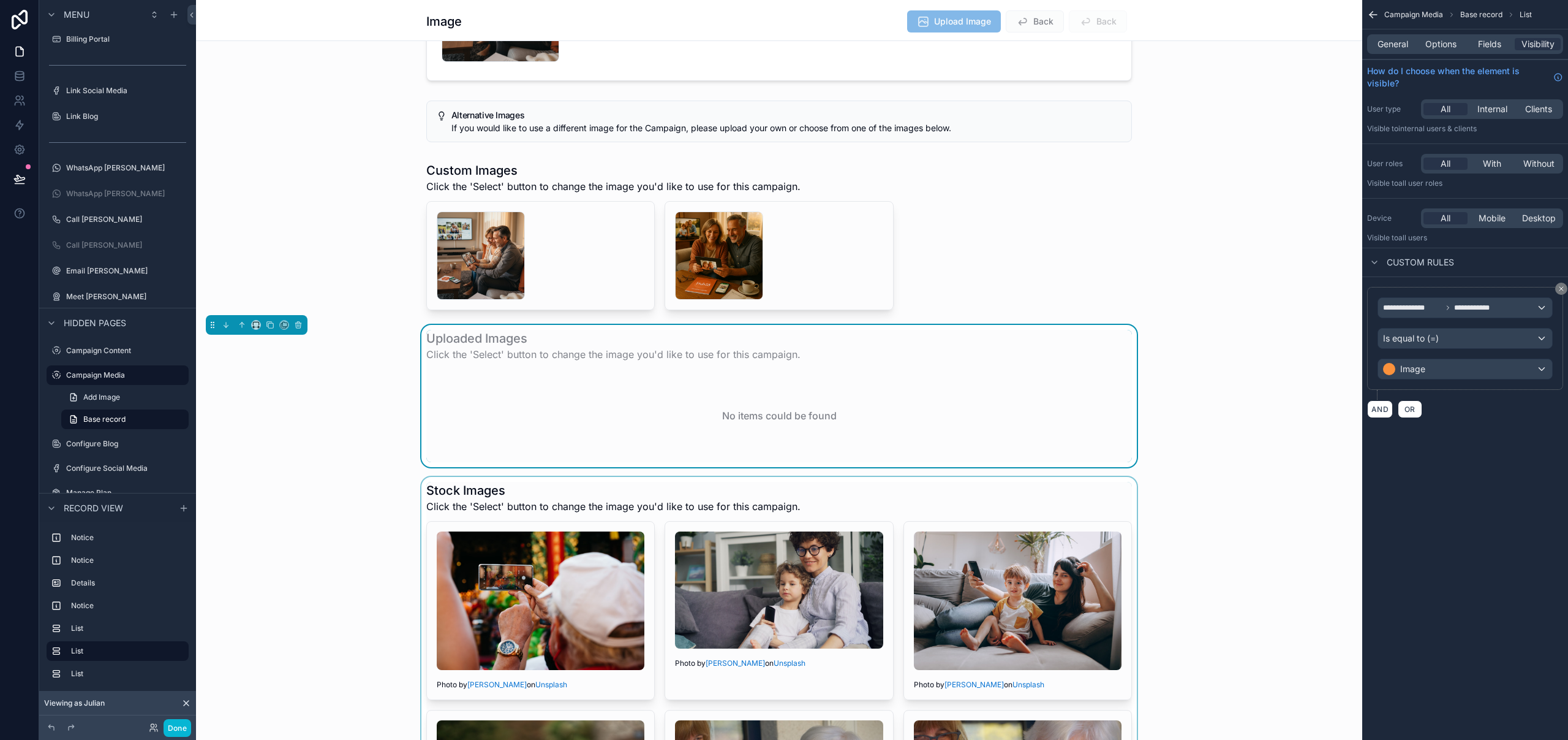
scroll to position [505, 0]
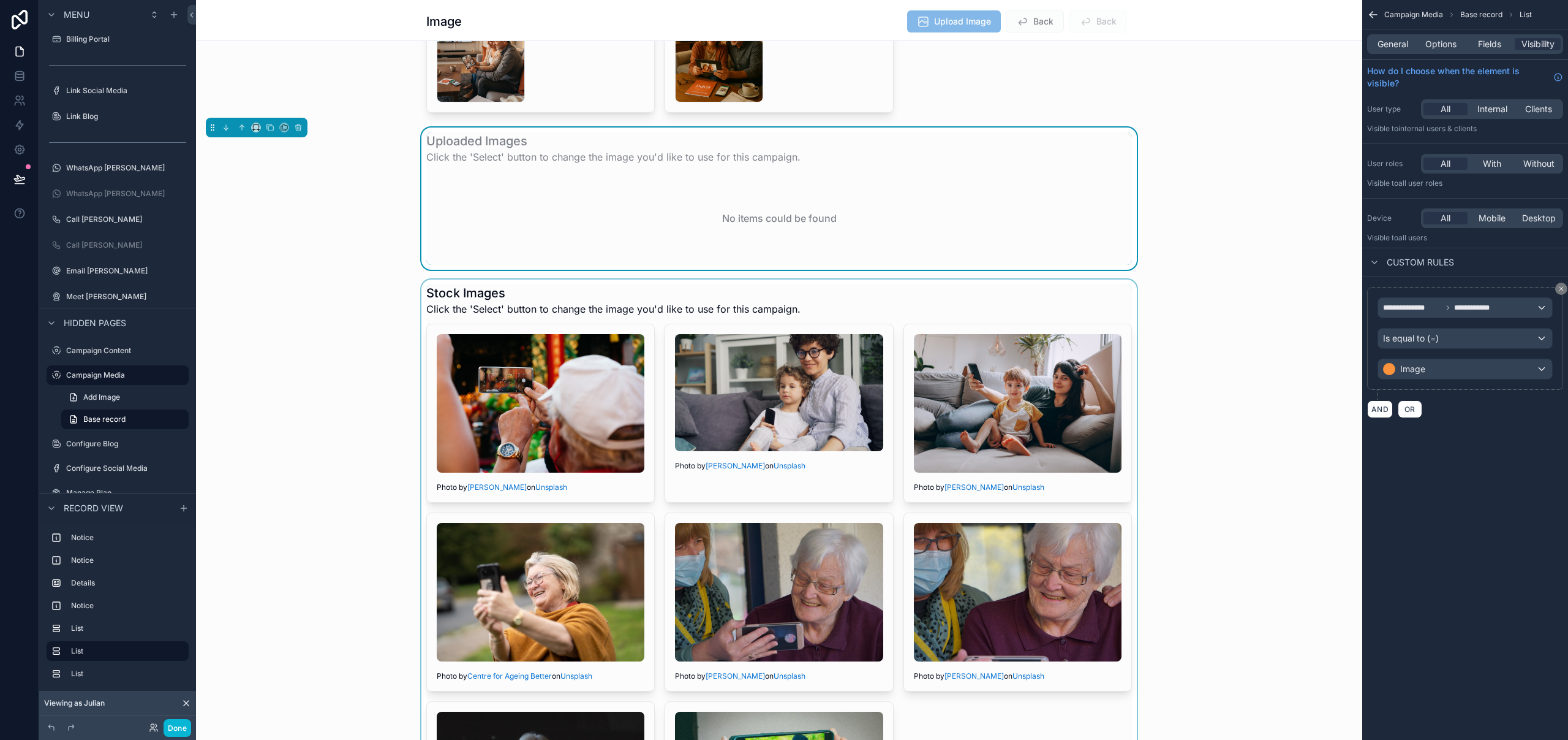
click at [613, 282] on div "scrollable content" at bounding box center [779, 578] width 1166 height 598
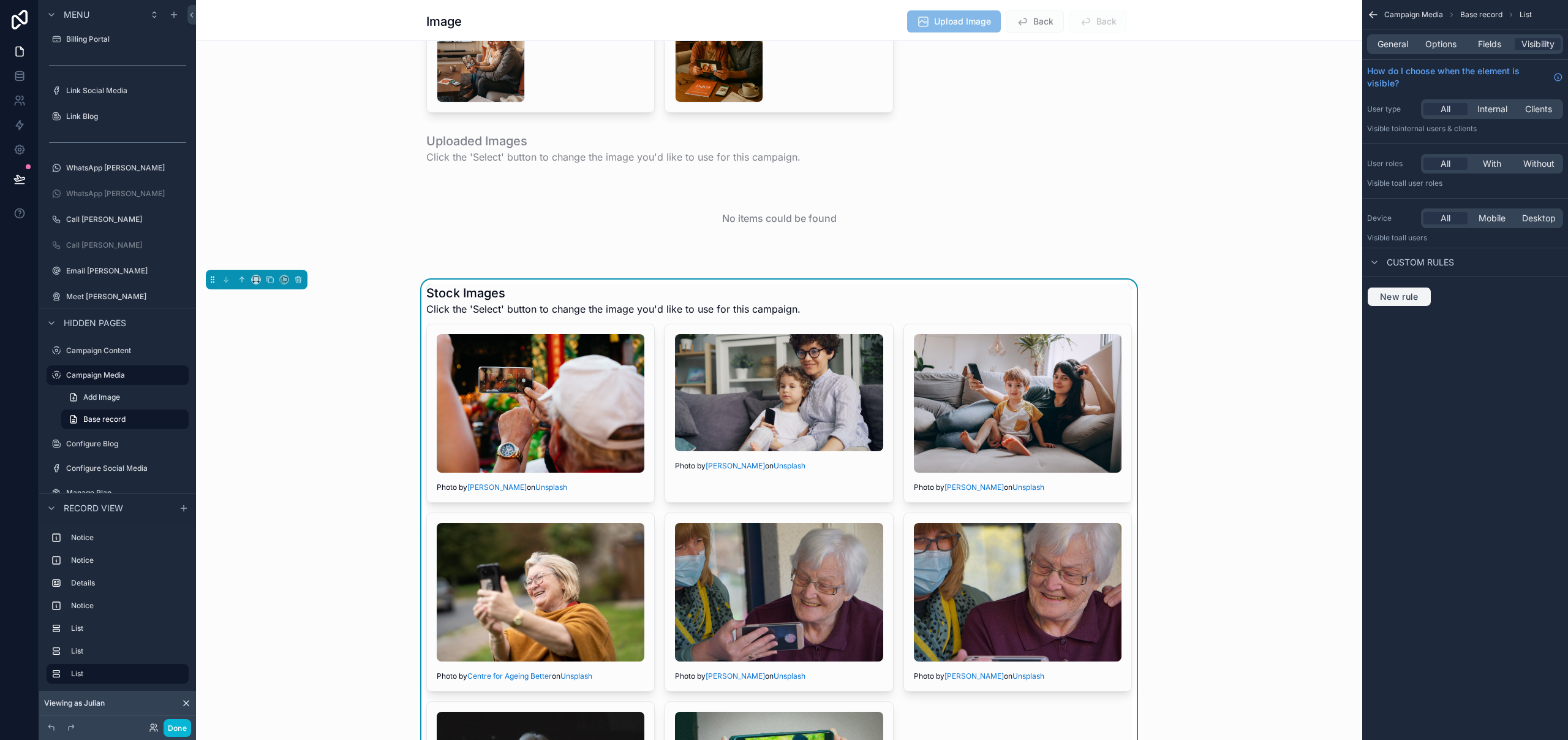
click at [1406, 297] on span "New rule" at bounding box center [1399, 297] width 49 height 11
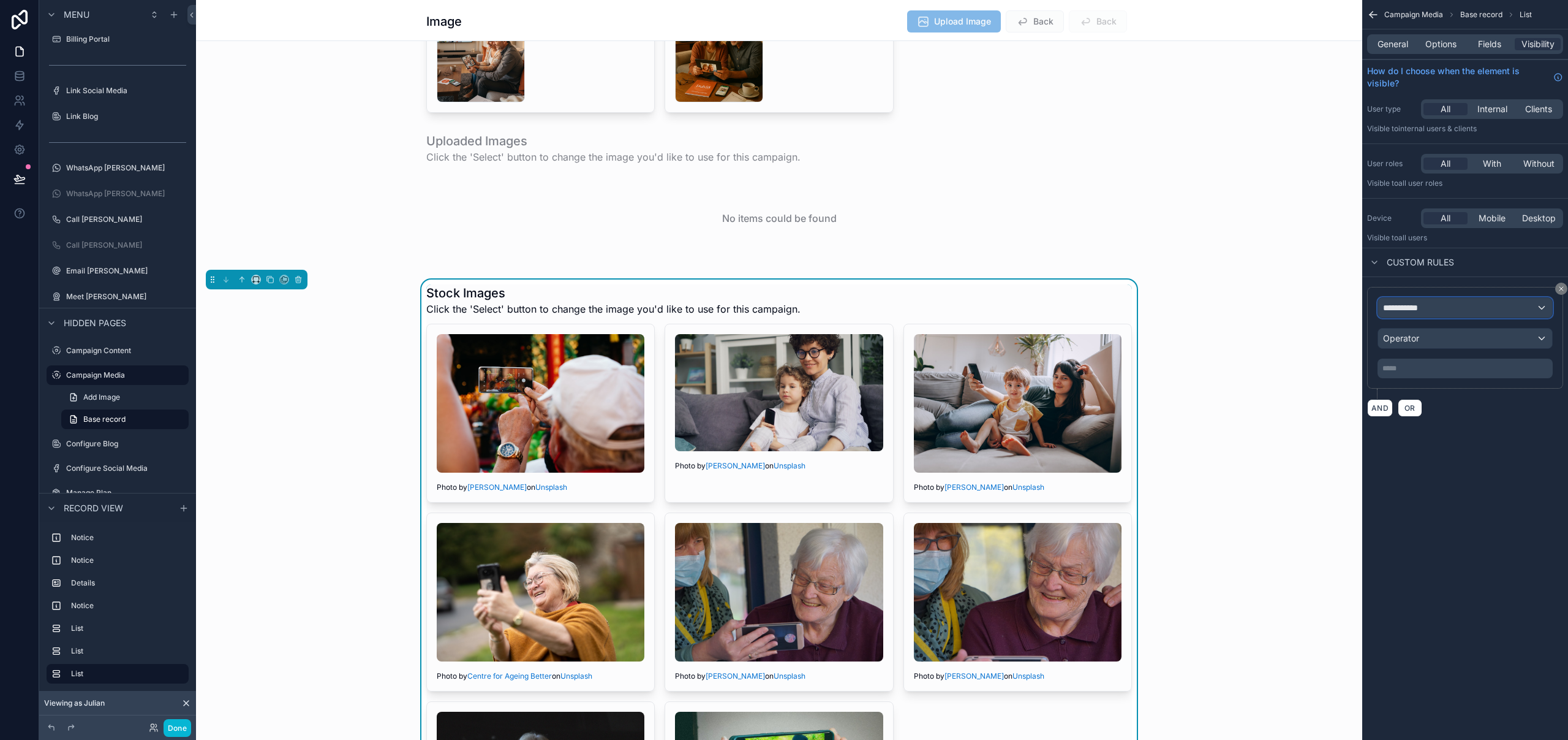
click at [1440, 308] on div "**********" at bounding box center [1465, 308] width 174 height 20
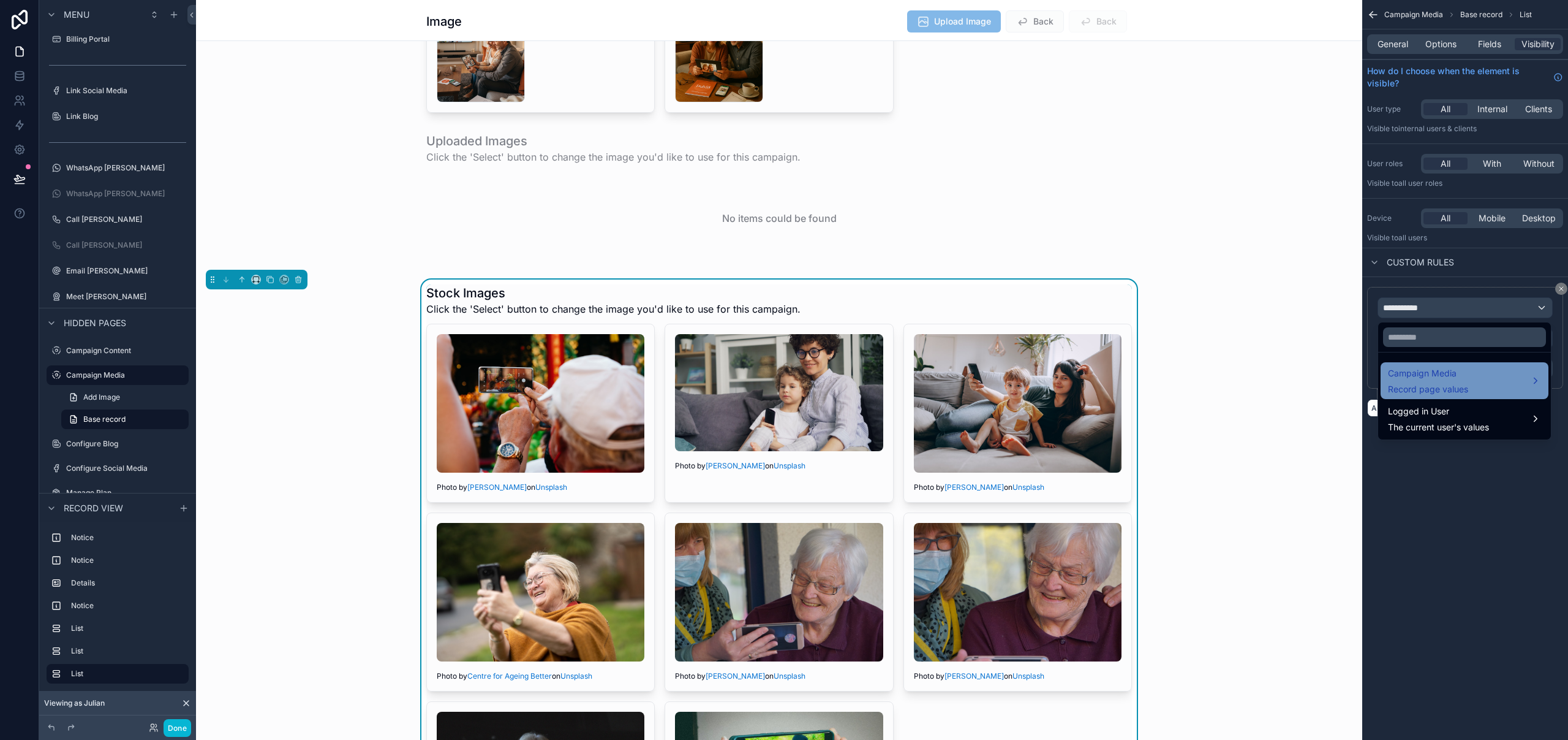
click at [1443, 372] on span "Campaign Media" at bounding box center [1428, 373] width 80 height 15
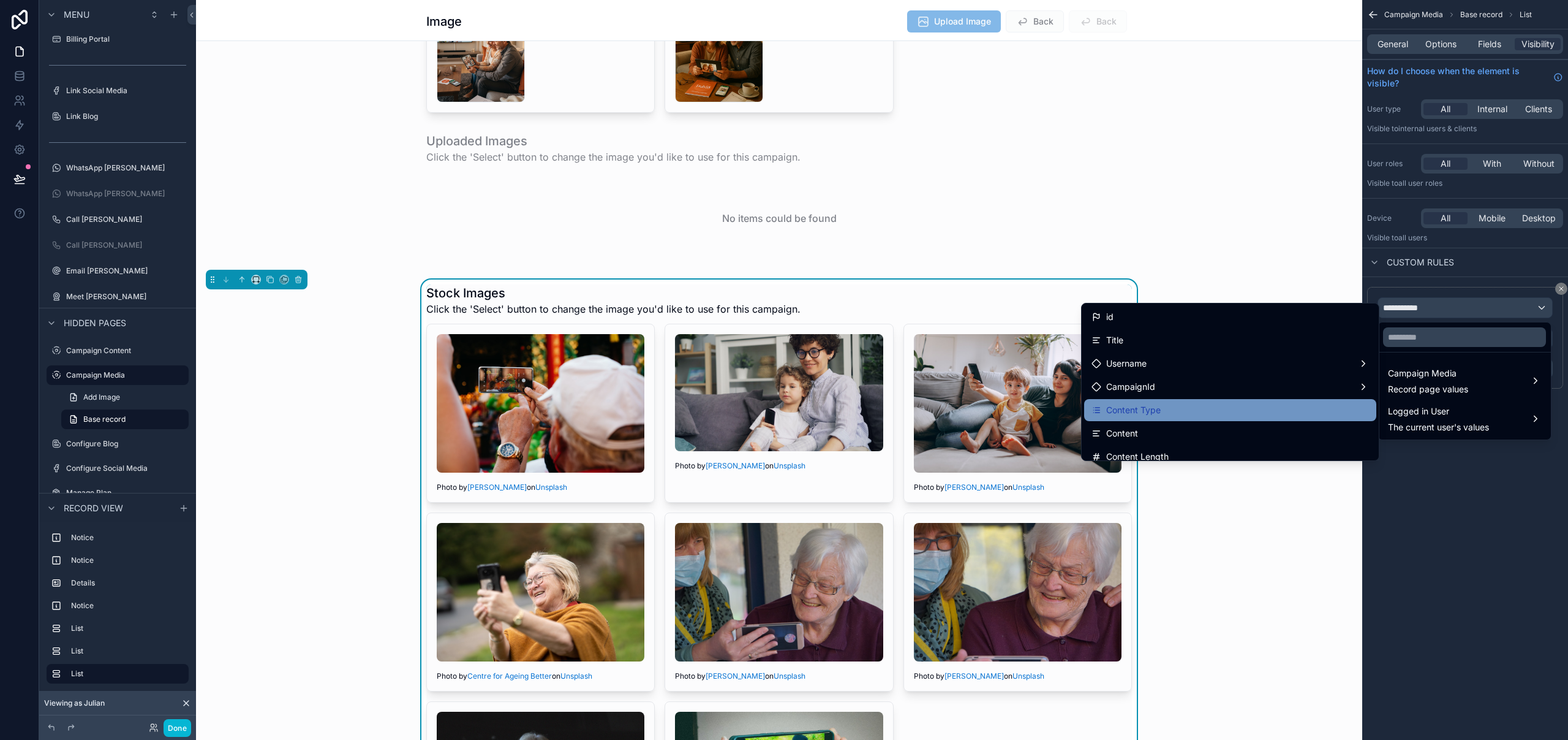
click at [1151, 411] on div "Content Type" at bounding box center [1230, 410] width 278 height 15
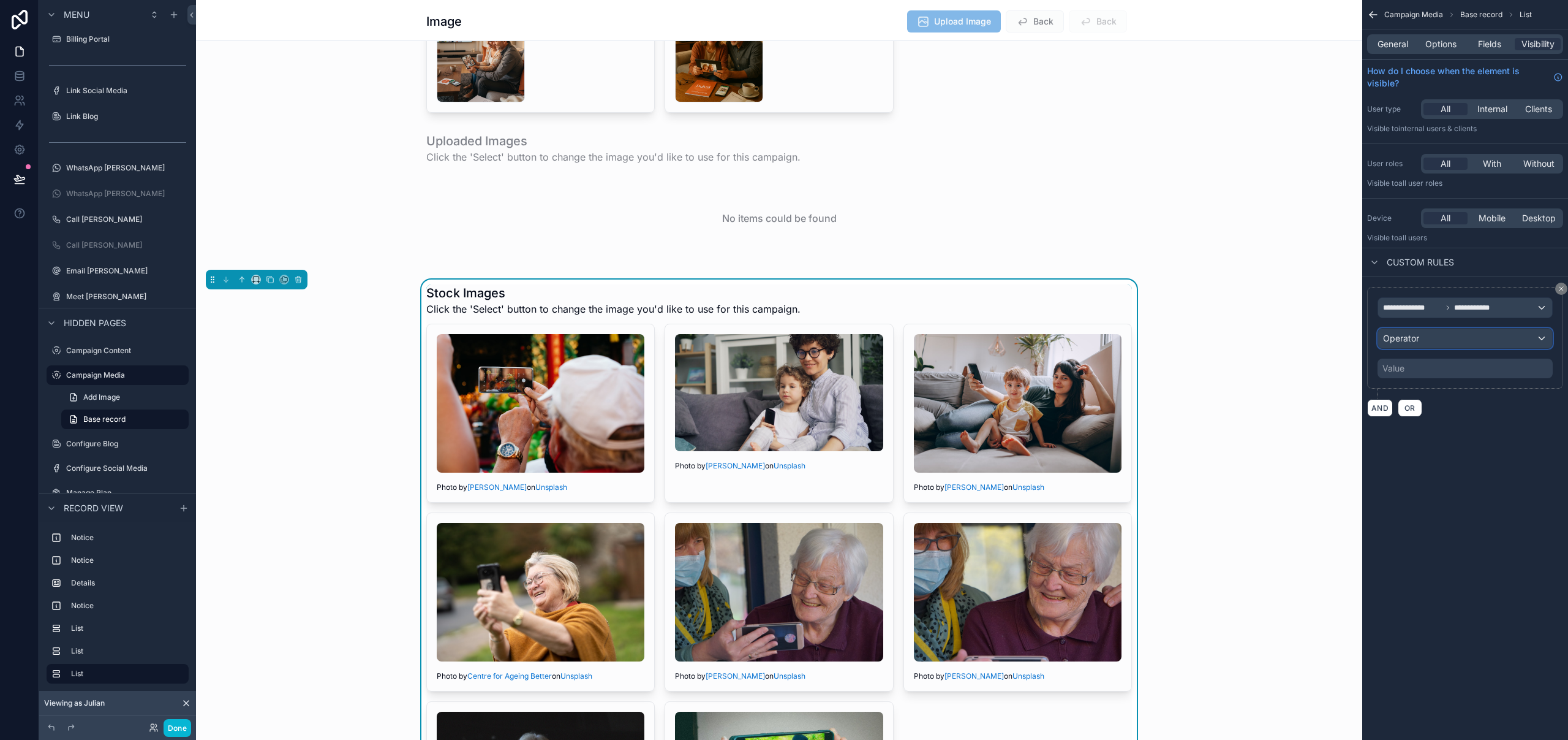
click at [1437, 339] on div "Operator" at bounding box center [1465, 338] width 174 height 20
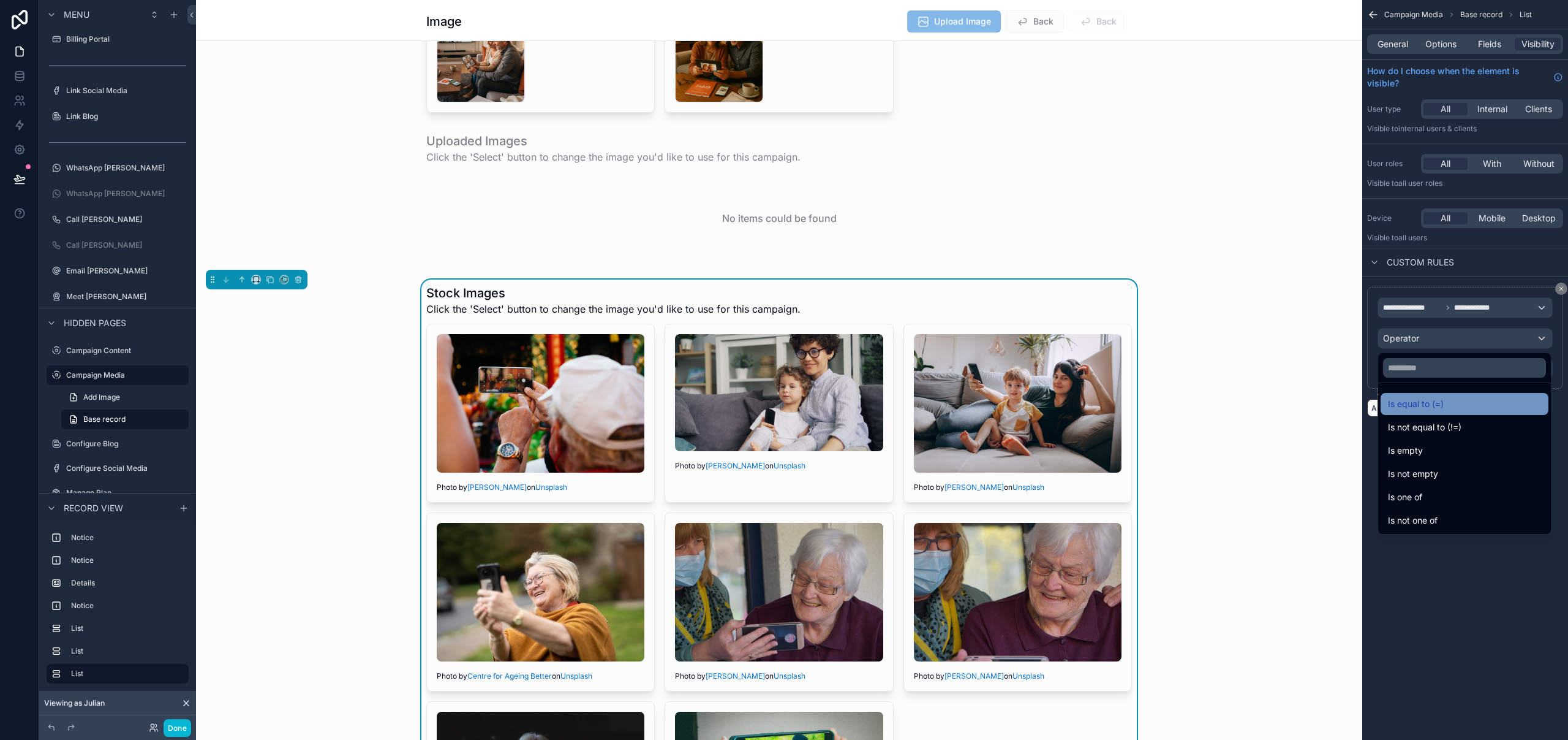
click at [1430, 405] on span "Is equal to (=)" at bounding box center [1416, 404] width 56 height 15
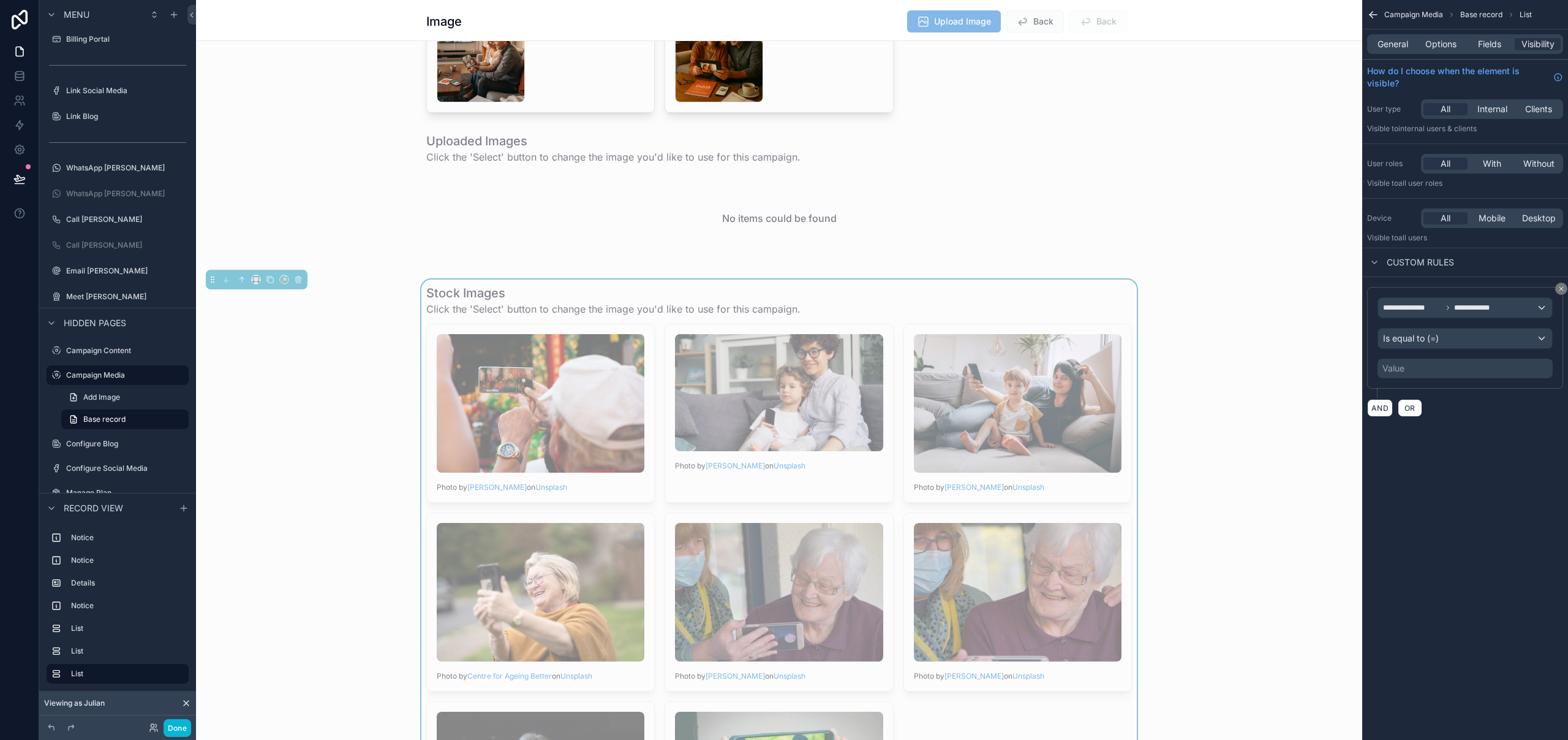
click at [1419, 368] on div "Value" at bounding box center [1465, 368] width 175 height 20
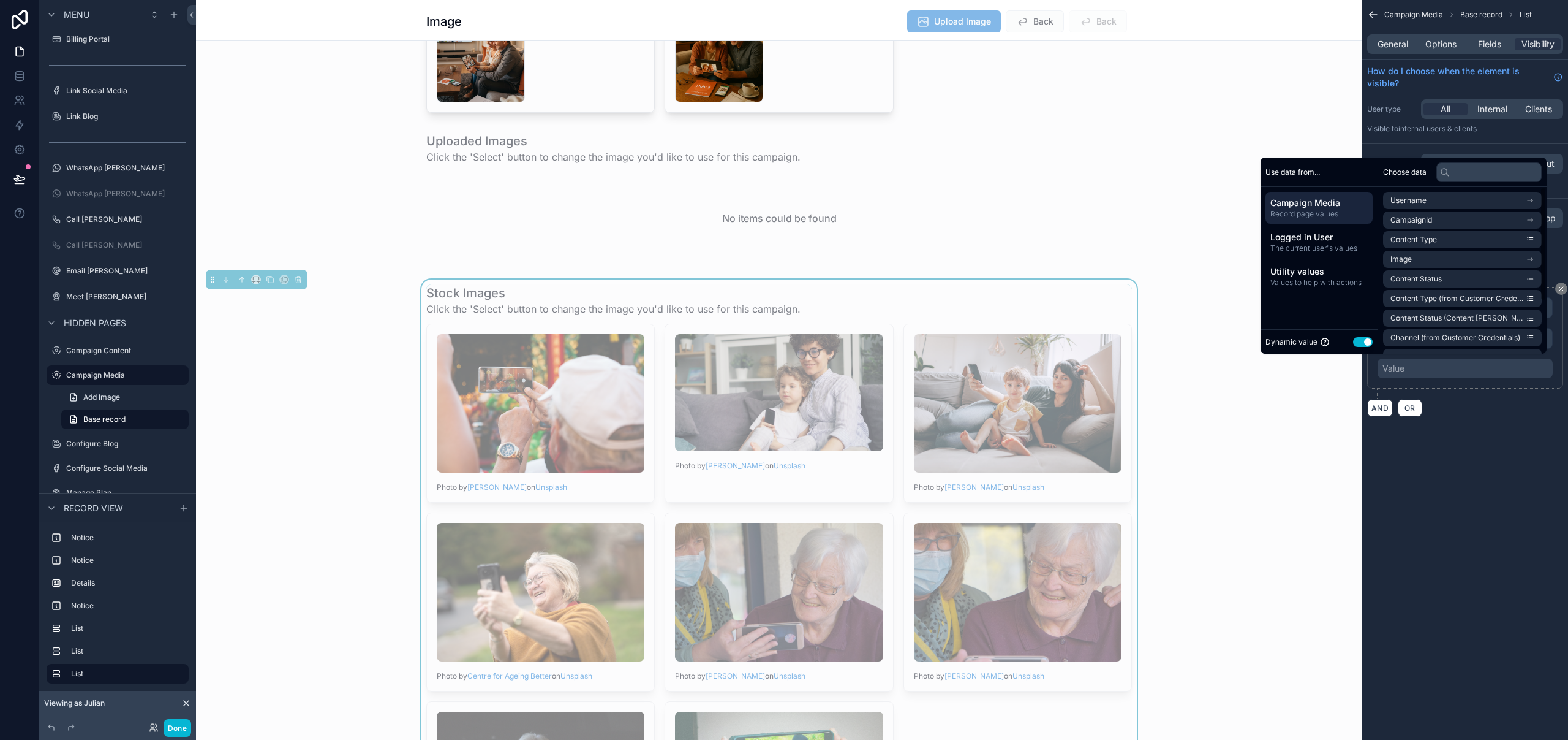
click at [1355, 340] on button "Use setting" at bounding box center [1362, 342] width 20 height 10
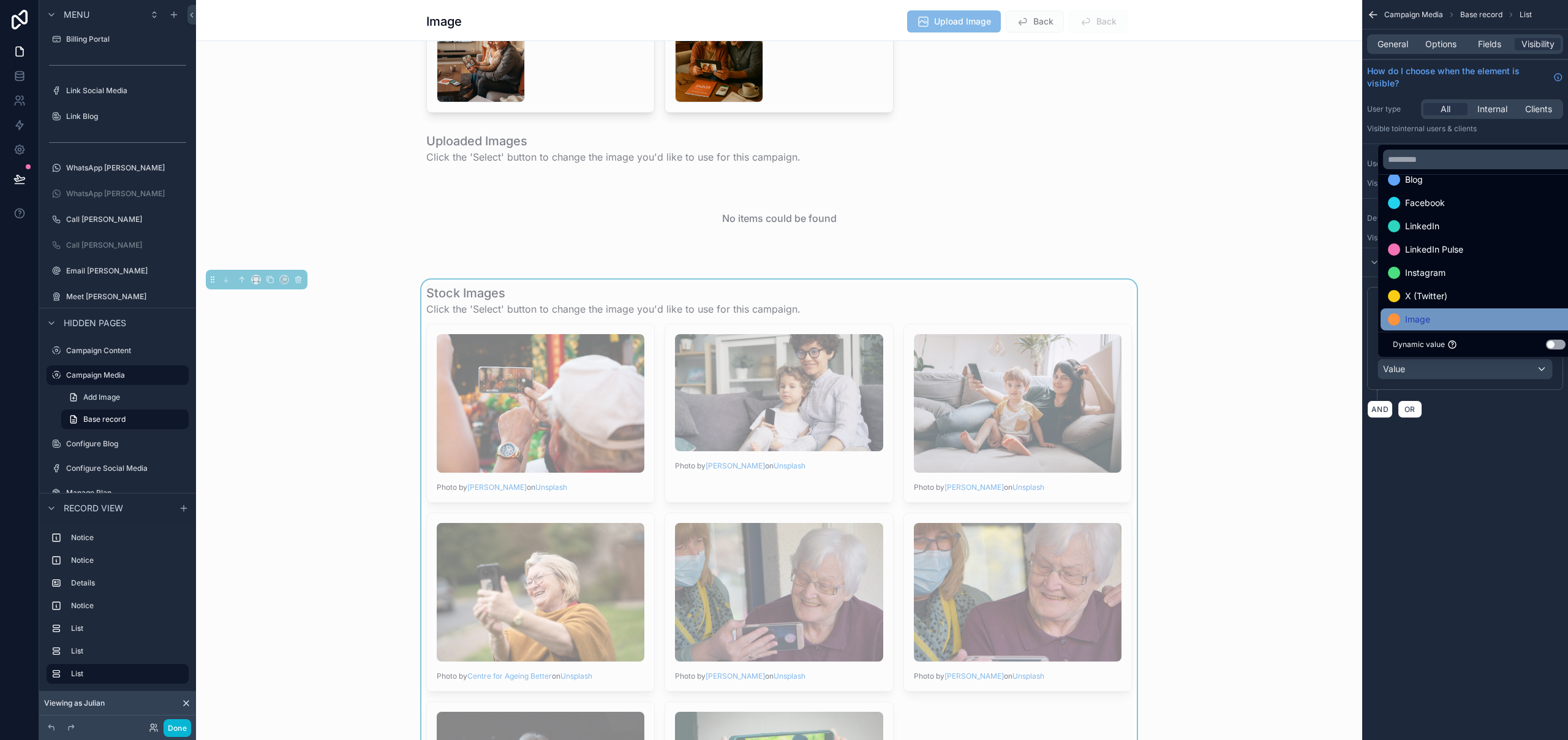
scroll to position [24, 0]
click at [1436, 315] on div "Image" at bounding box center [1479, 312] width 183 height 15
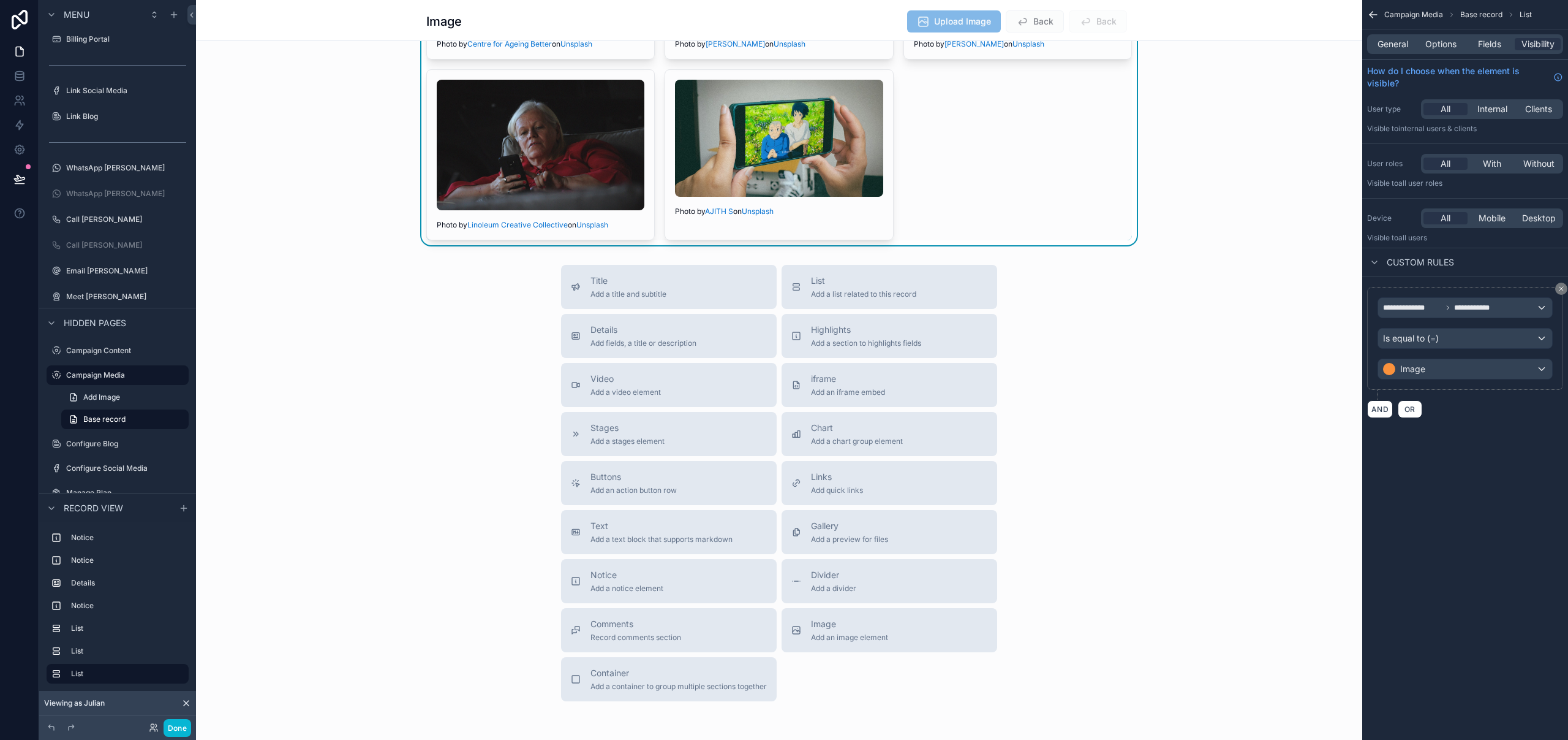
scroll to position [0, 0]
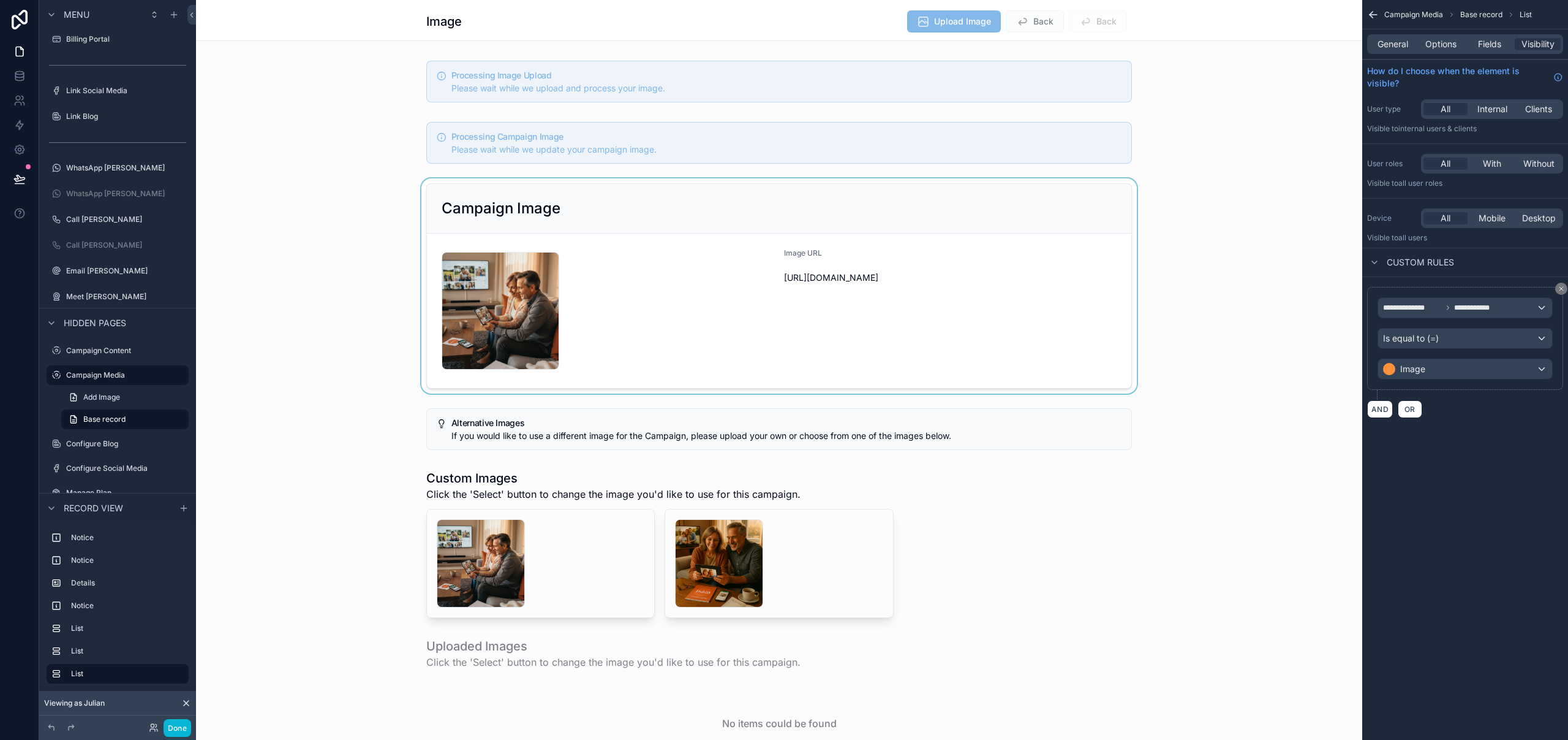
click at [629, 199] on div "scrollable content" at bounding box center [779, 285] width 1166 height 215
click at [270, 180] on icon "scrollable content" at bounding box center [270, 178] width 9 height 9
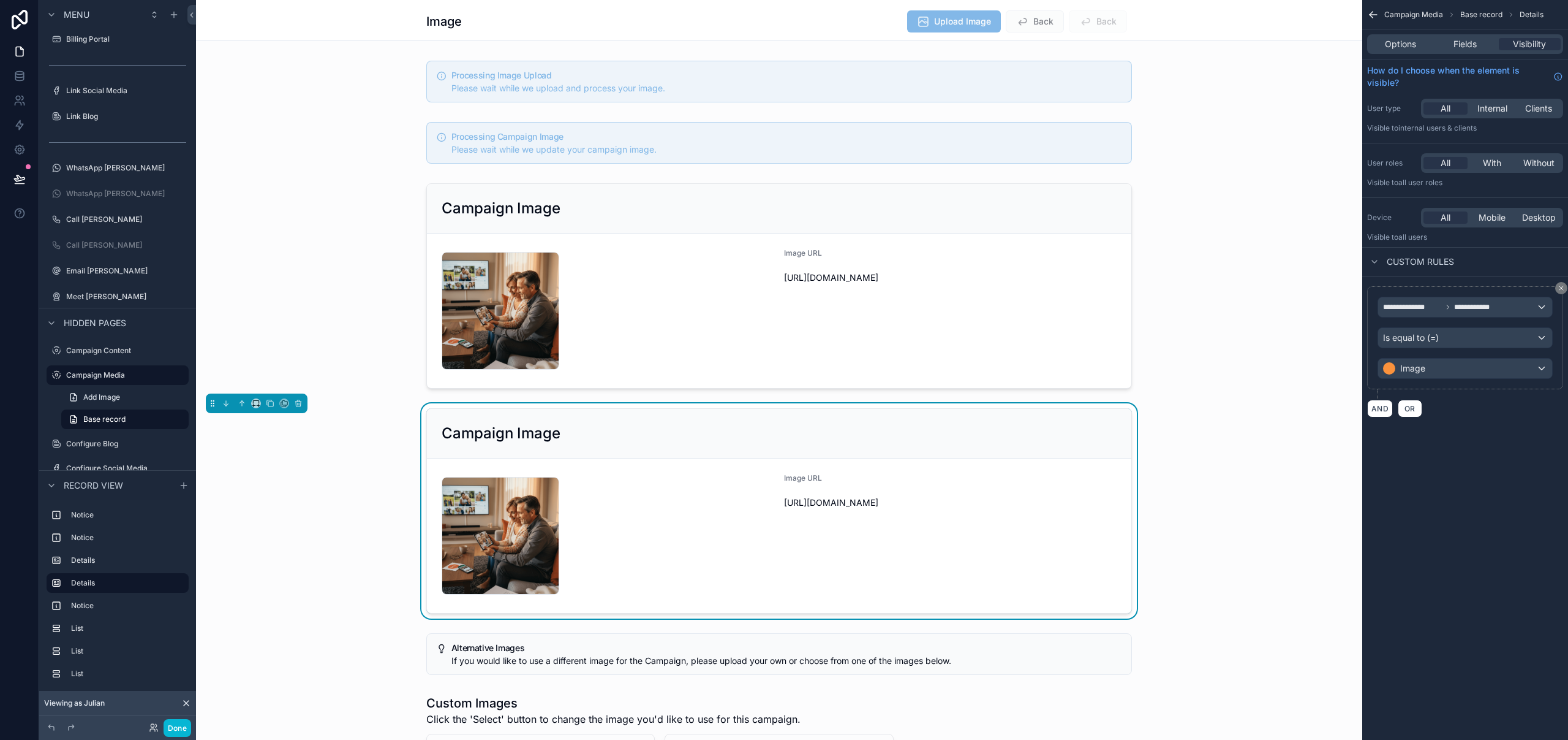
click at [593, 428] on div "Campaign Image" at bounding box center [779, 433] width 675 height 20
click at [1407, 42] on span "Options" at bounding box center [1400, 44] width 31 height 12
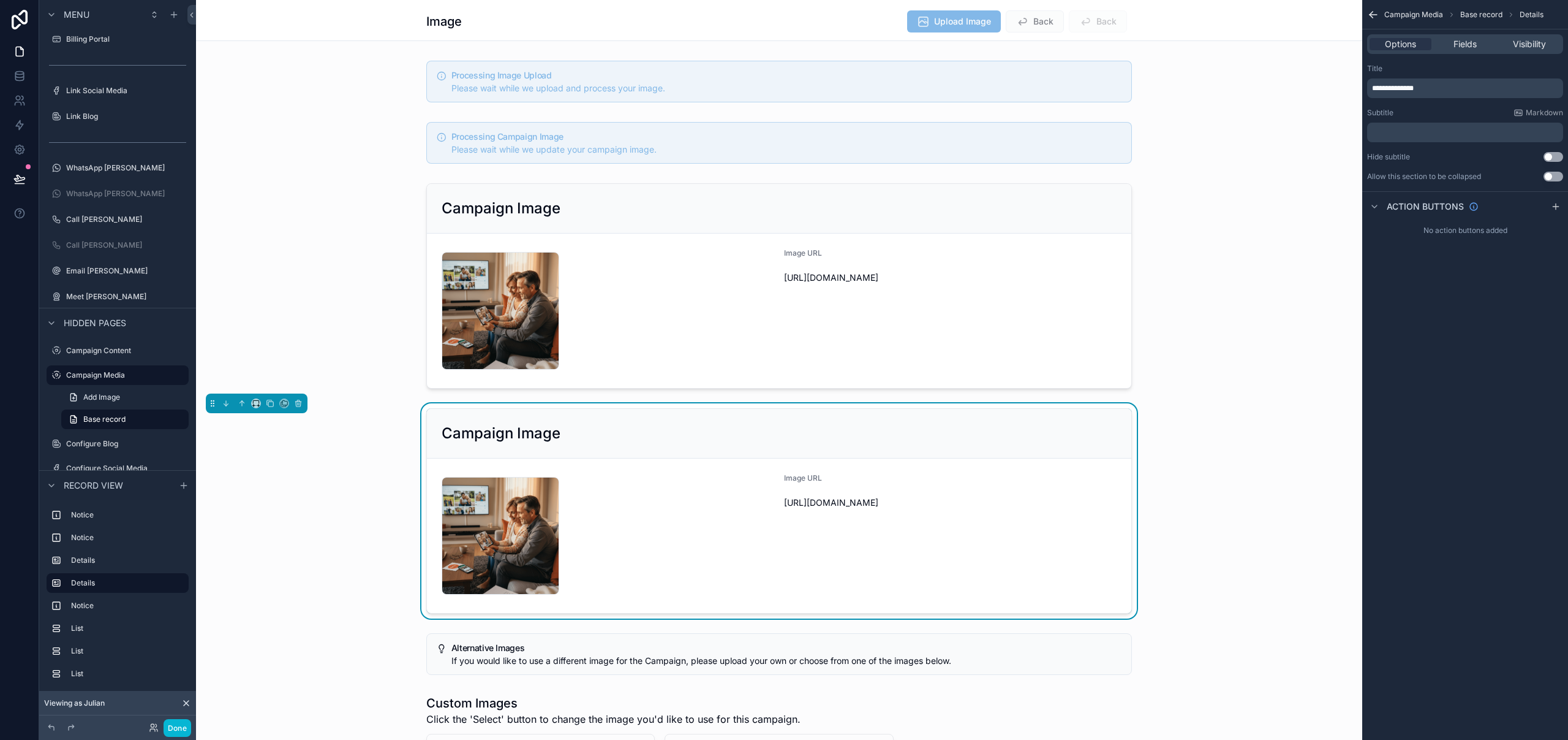
click at [1414, 90] on span "**********" at bounding box center [1393, 88] width 42 height 7
click at [1486, 499] on div "**********" at bounding box center [1465, 370] width 206 height 740
click at [1478, 48] on div "Fields" at bounding box center [1465, 44] width 62 height 12
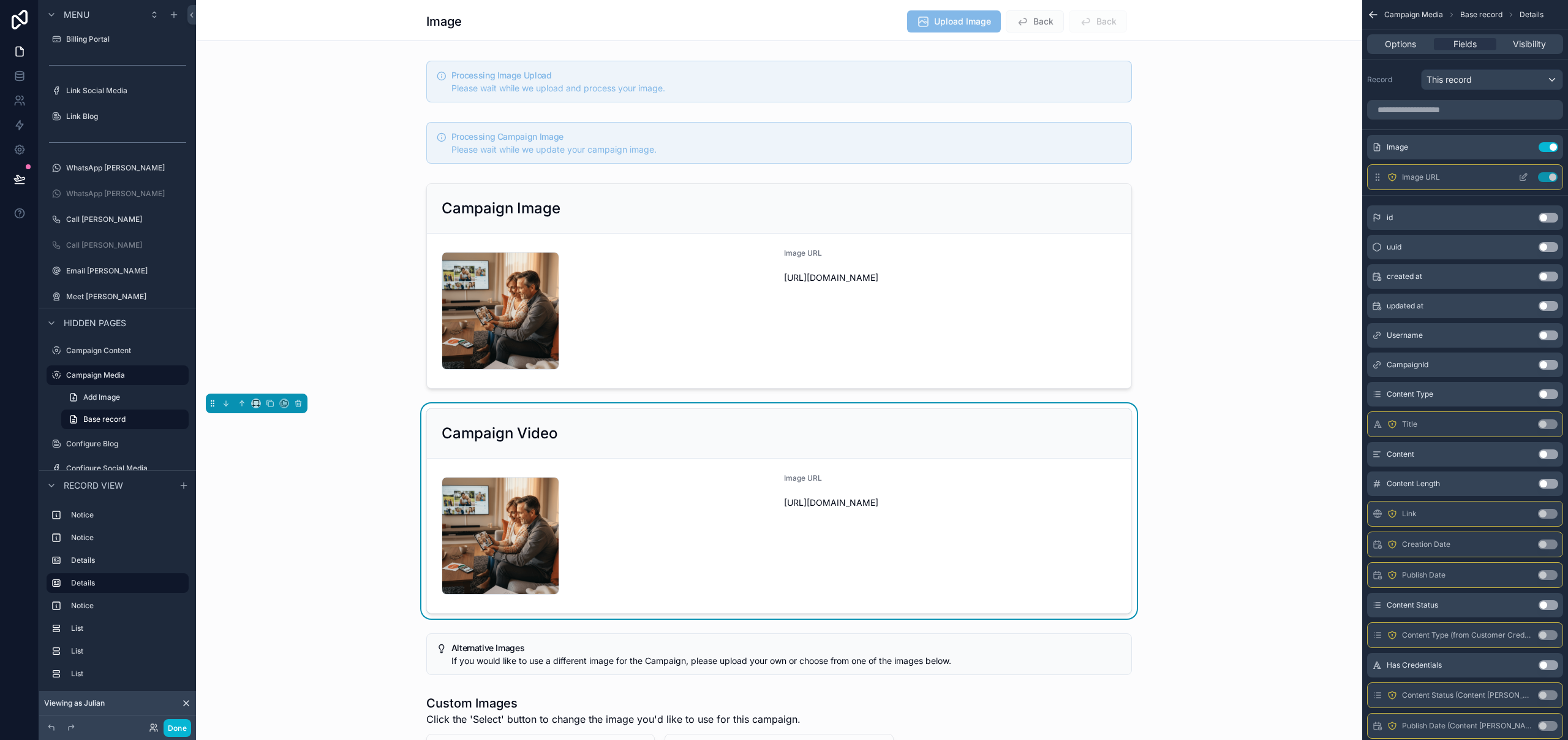
click at [1545, 146] on button "Use setting" at bounding box center [1548, 147] width 20 height 10
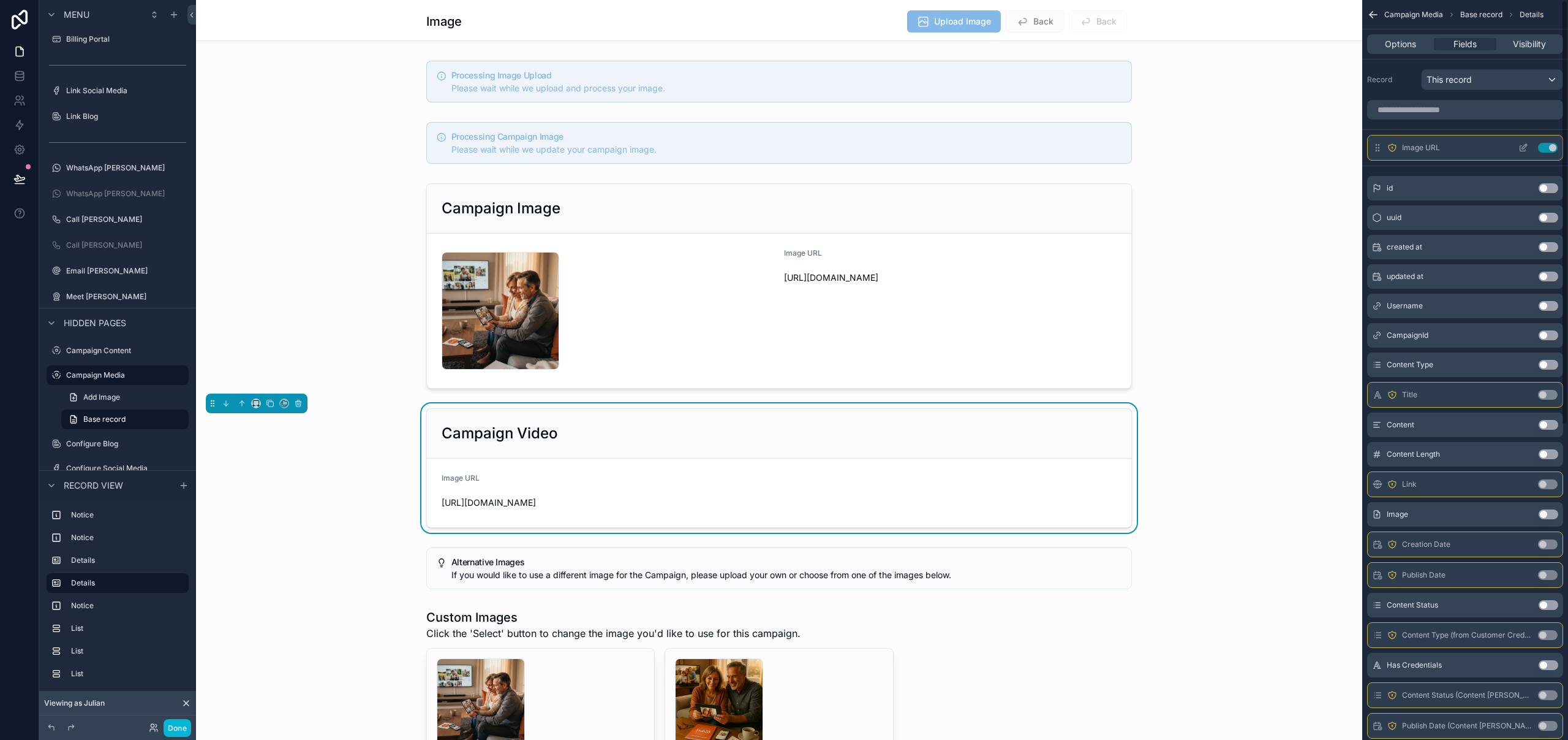
click at [1550, 146] on button "Use setting" at bounding box center [1547, 148] width 20 height 10
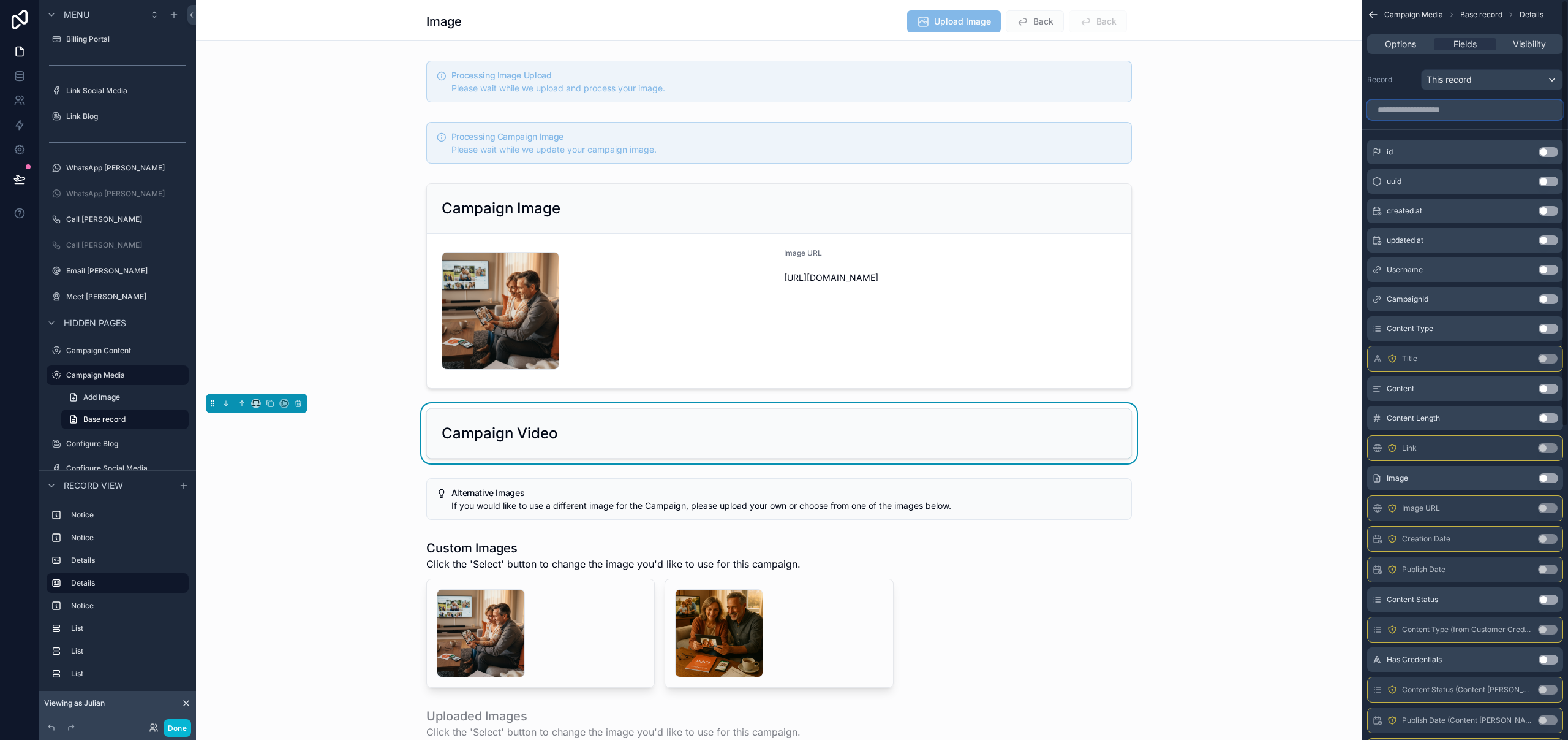
click at [1431, 104] on input "scrollable content" at bounding box center [1465, 109] width 196 height 20
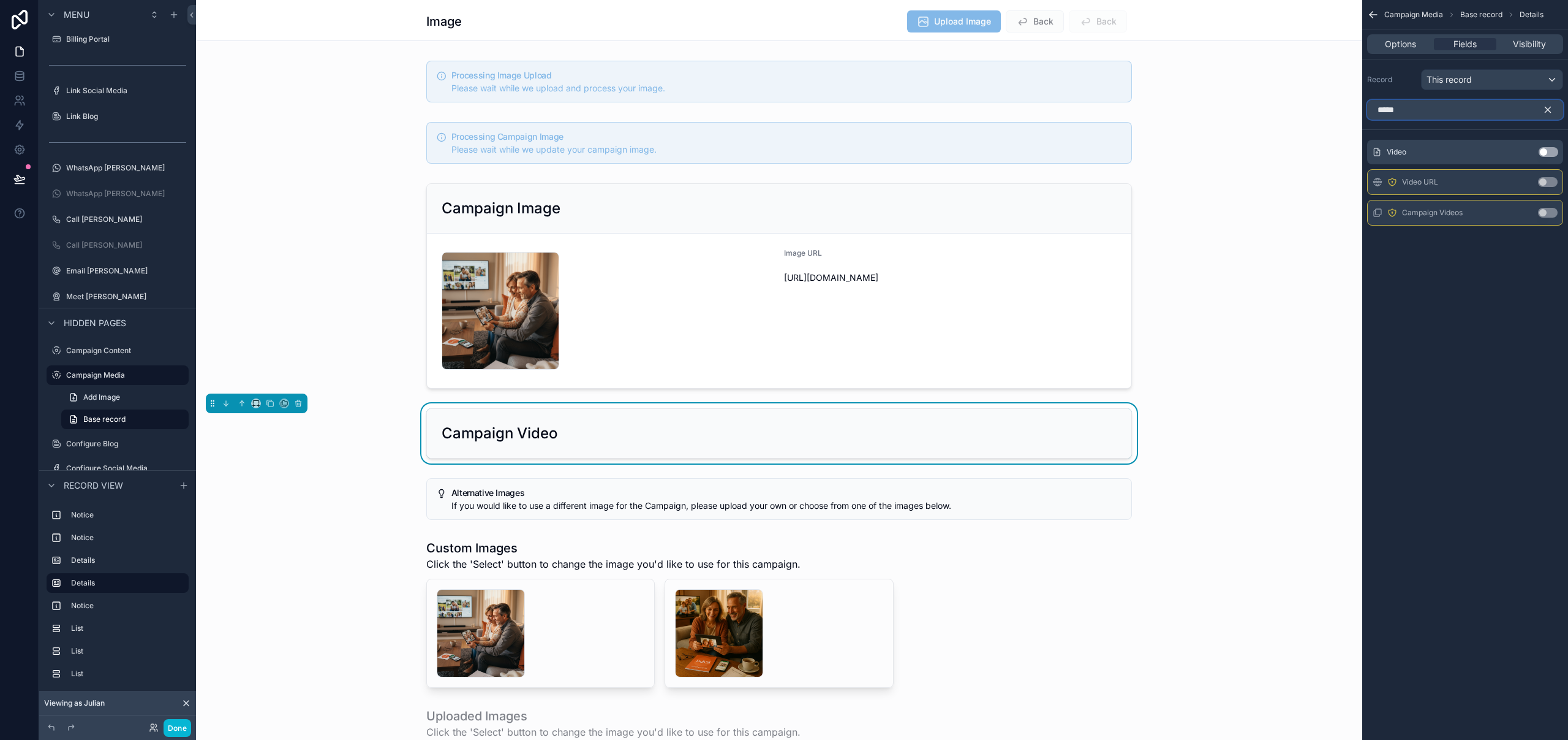
type input "*****"
click at [1550, 152] on button "Use setting" at bounding box center [1548, 152] width 20 height 10
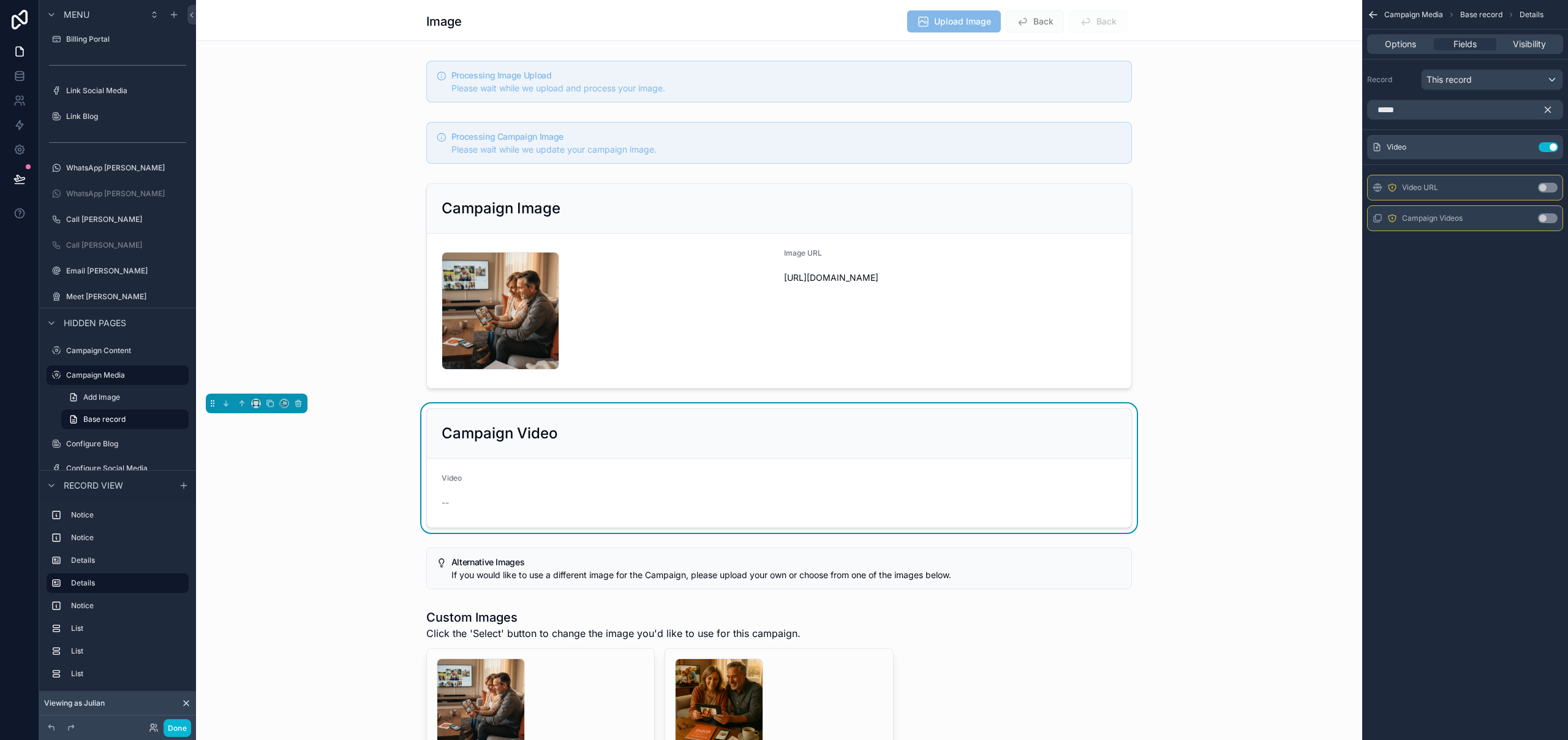
click at [1550, 187] on button "Use setting" at bounding box center [1547, 188] width 20 height 10
click at [898, 198] on div "scrollable content" at bounding box center [779, 285] width 1166 height 215
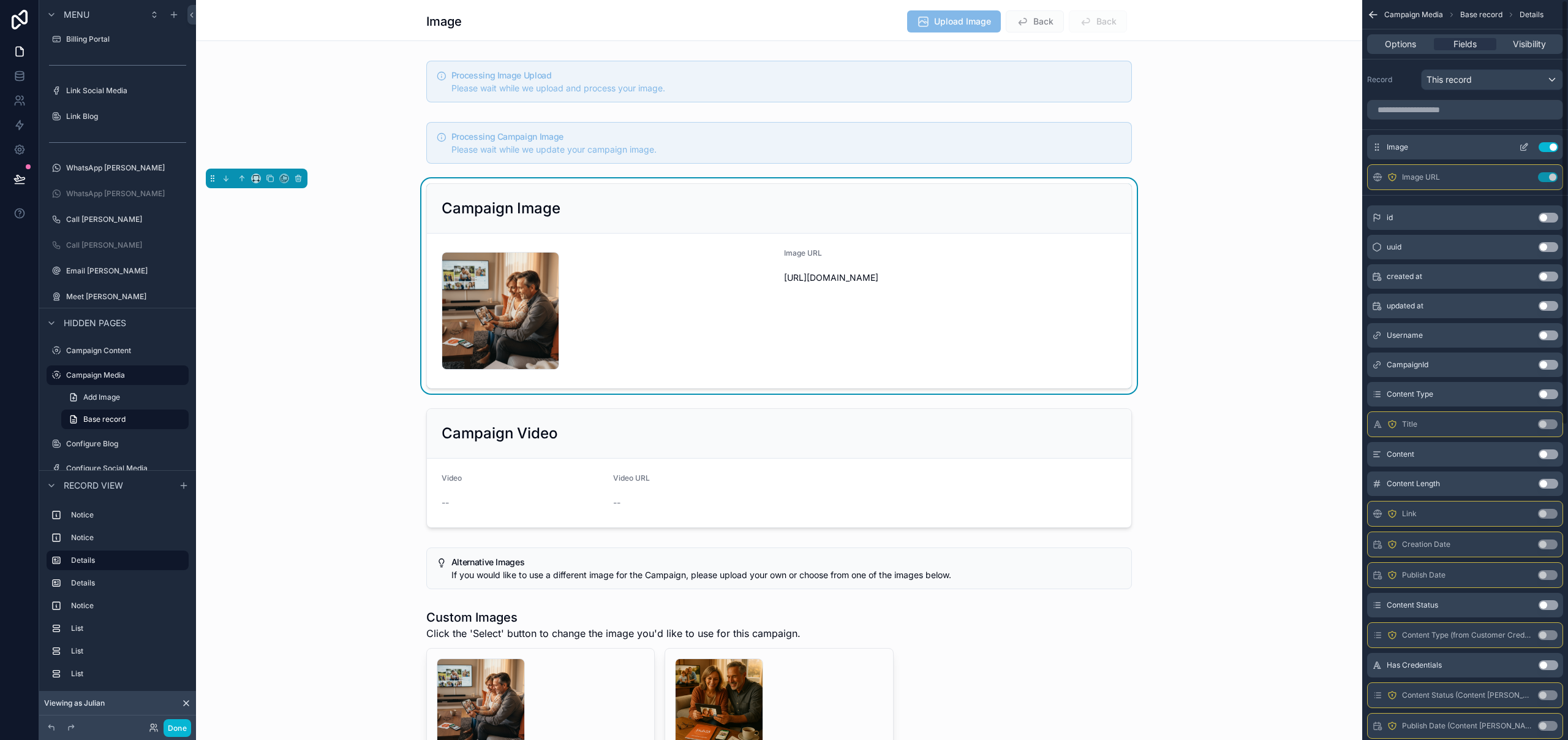
click at [1523, 147] on icon "scrollable content" at bounding box center [1524, 147] width 10 height 10
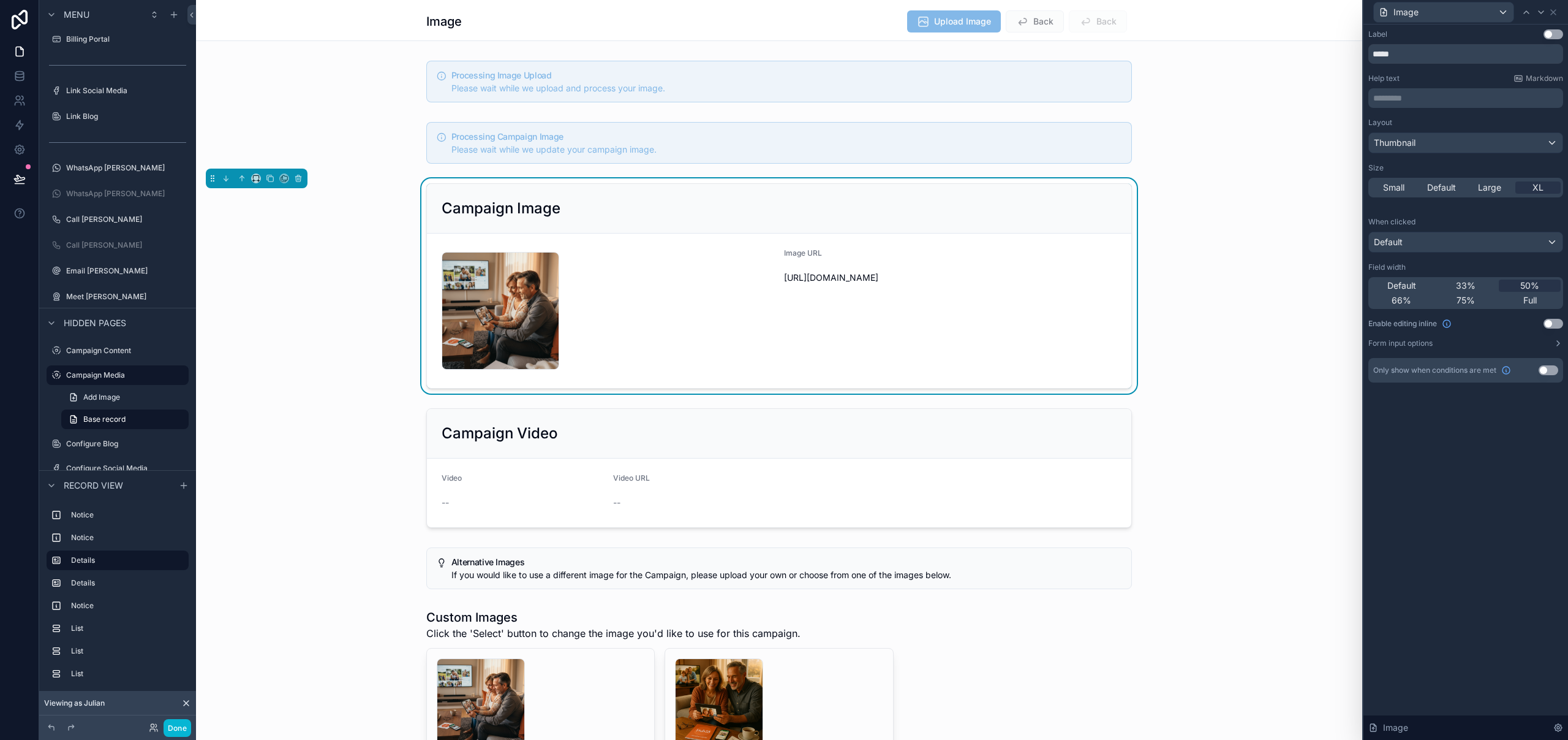
drag, startPoint x: 1475, startPoint y: 283, endPoint x: 1536, endPoint y: 152, distance: 144.5
click at [1475, 283] on div "33%" at bounding box center [1466, 285] width 62 height 12
click at [1540, 11] on icon at bounding box center [1541, 12] width 10 height 10
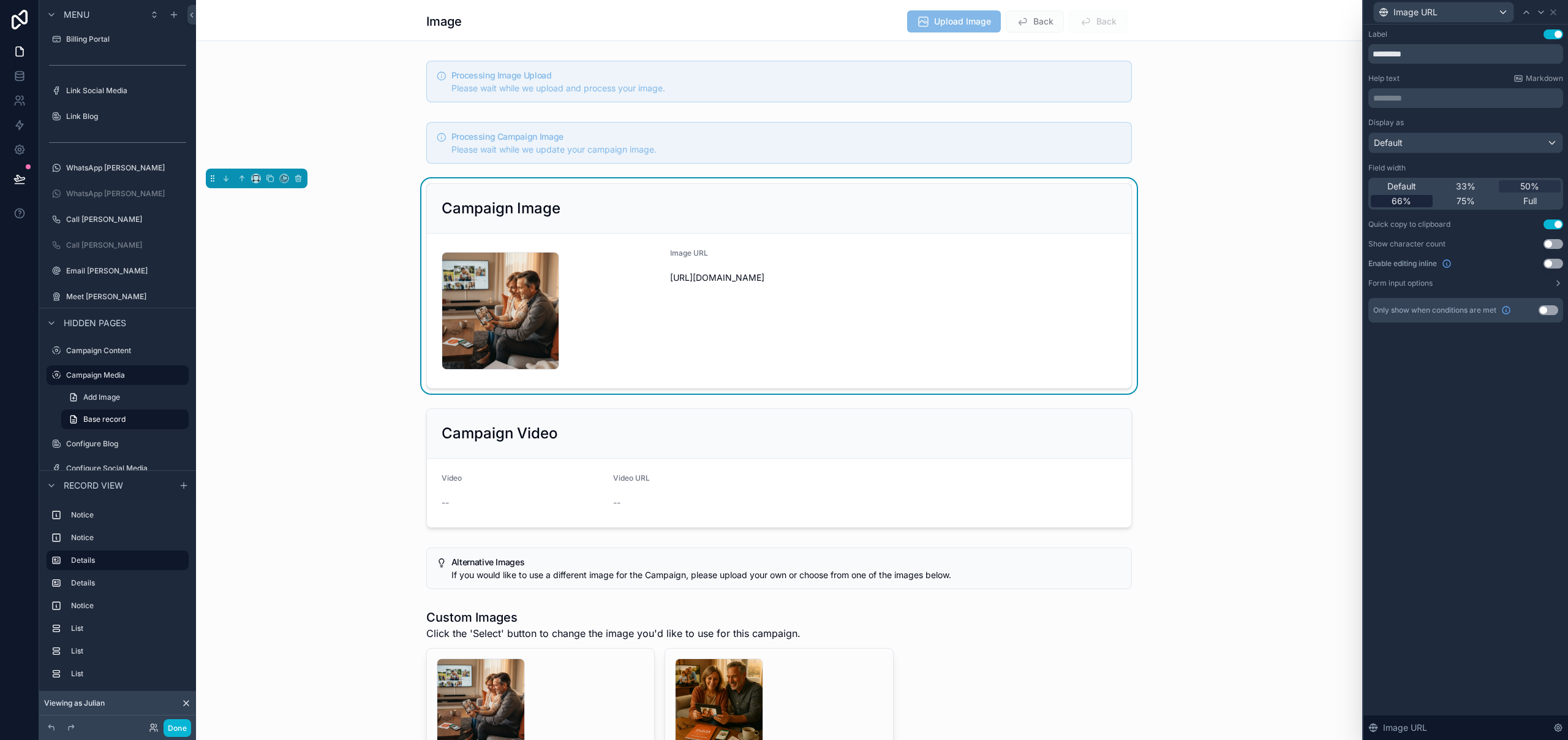
click at [1401, 202] on span "66%" at bounding box center [1401, 201] width 20 height 12
click at [884, 414] on div "scrollable content" at bounding box center [779, 468] width 1166 height 130
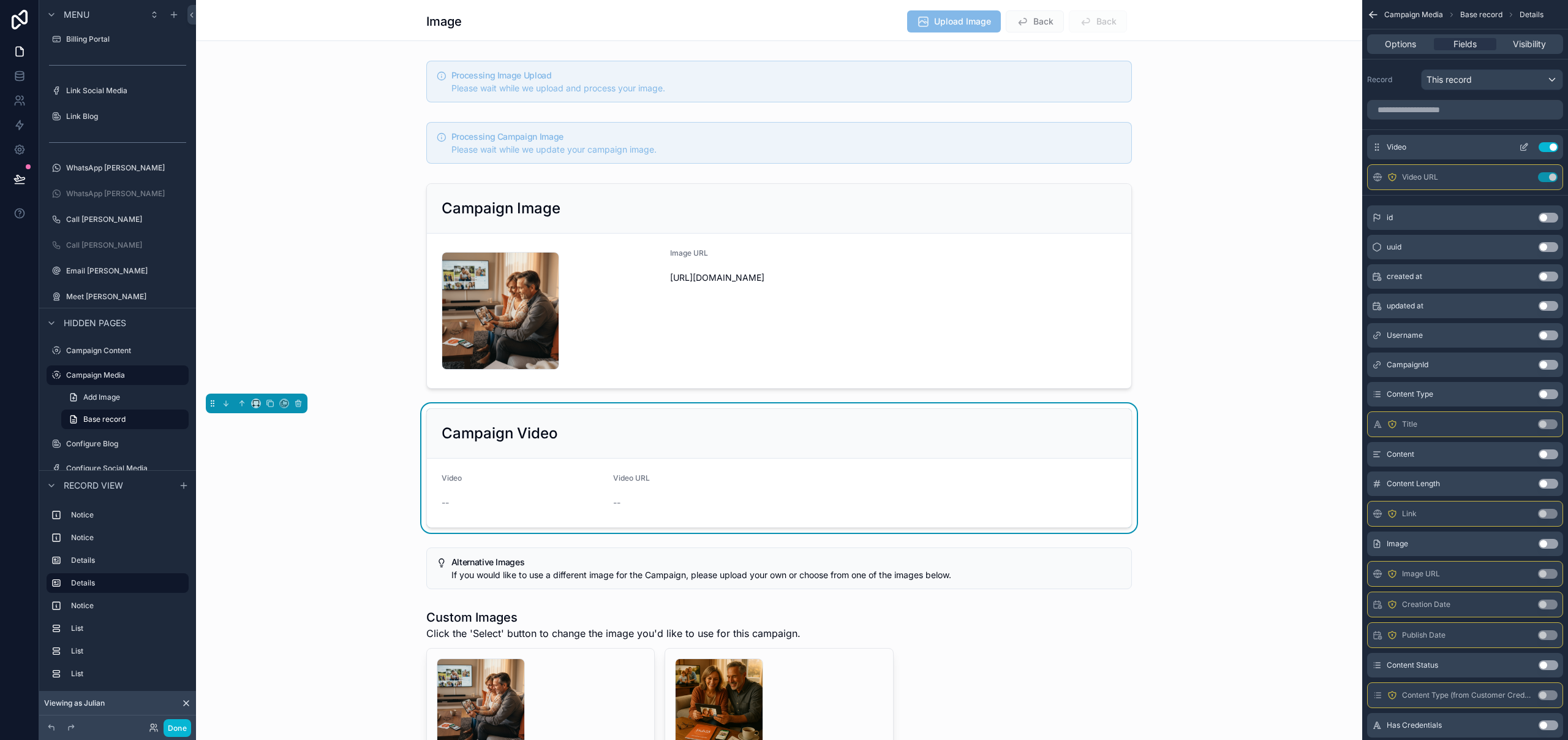
click at [1524, 146] on icon "scrollable content" at bounding box center [1524, 147] width 10 height 10
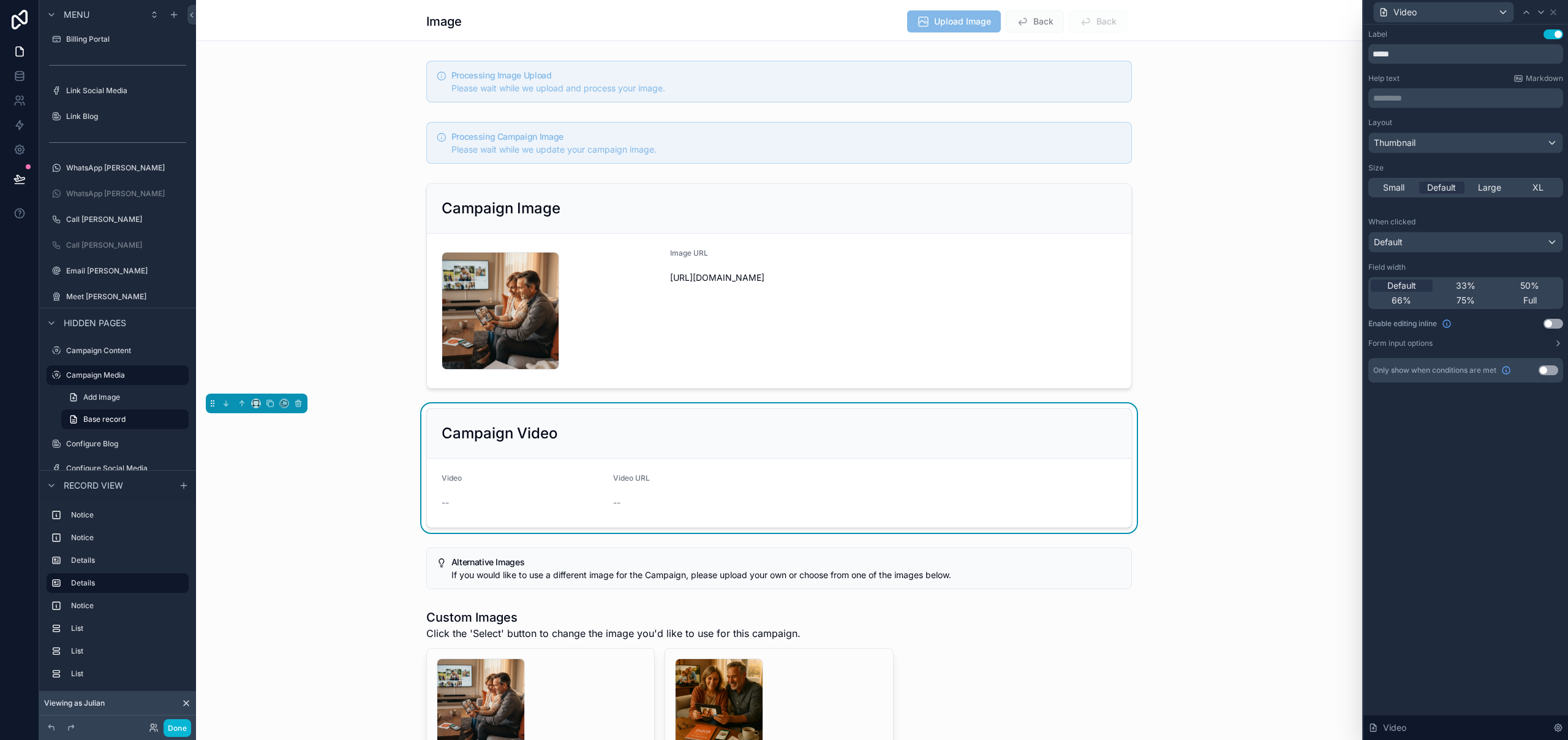
click at [1477, 285] on div "33%" at bounding box center [1466, 285] width 62 height 12
click at [1538, 13] on icon at bounding box center [1541, 12] width 10 height 10
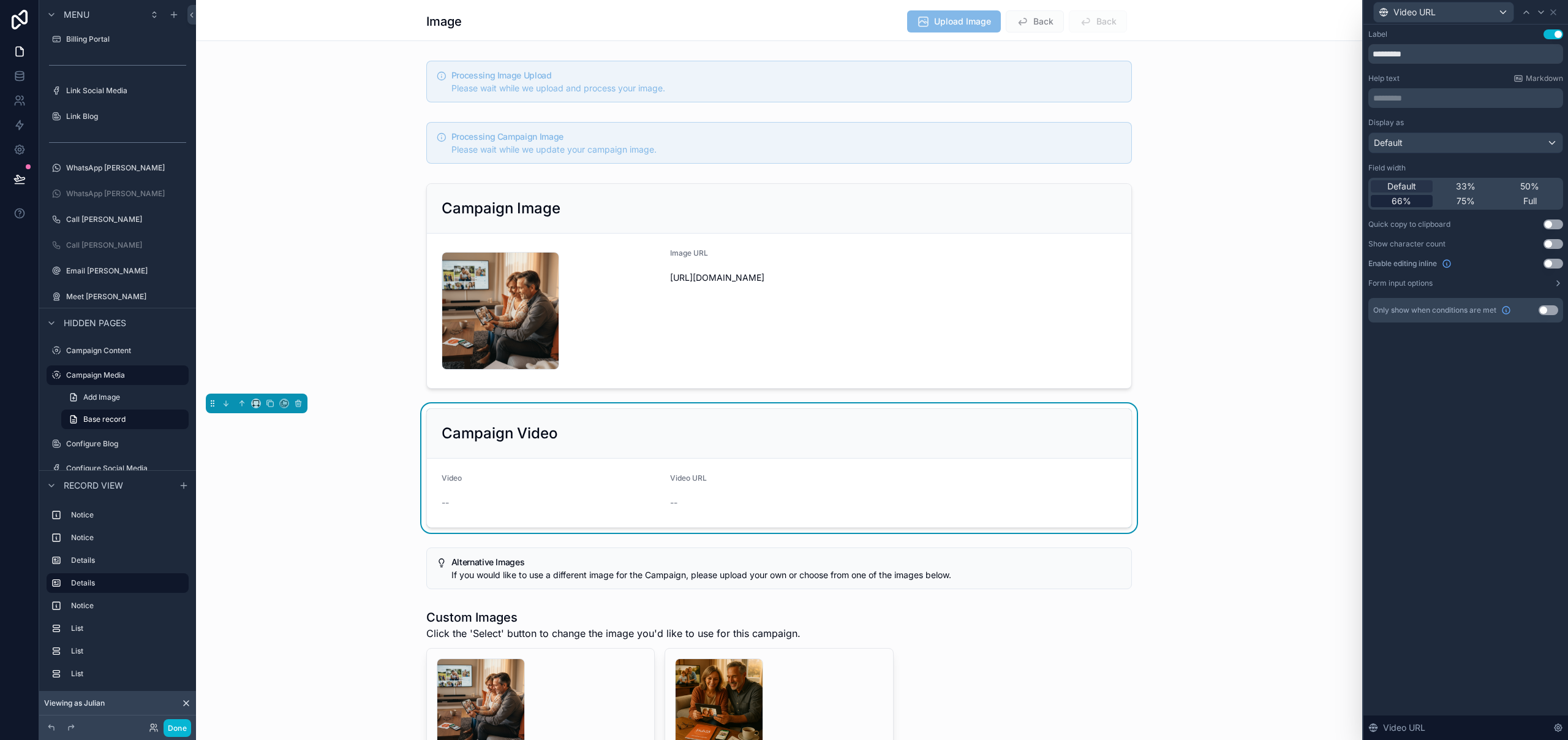
click at [1410, 200] on span "66%" at bounding box center [1401, 201] width 20 height 12
click at [1524, 12] on icon at bounding box center [1526, 12] width 10 height 10
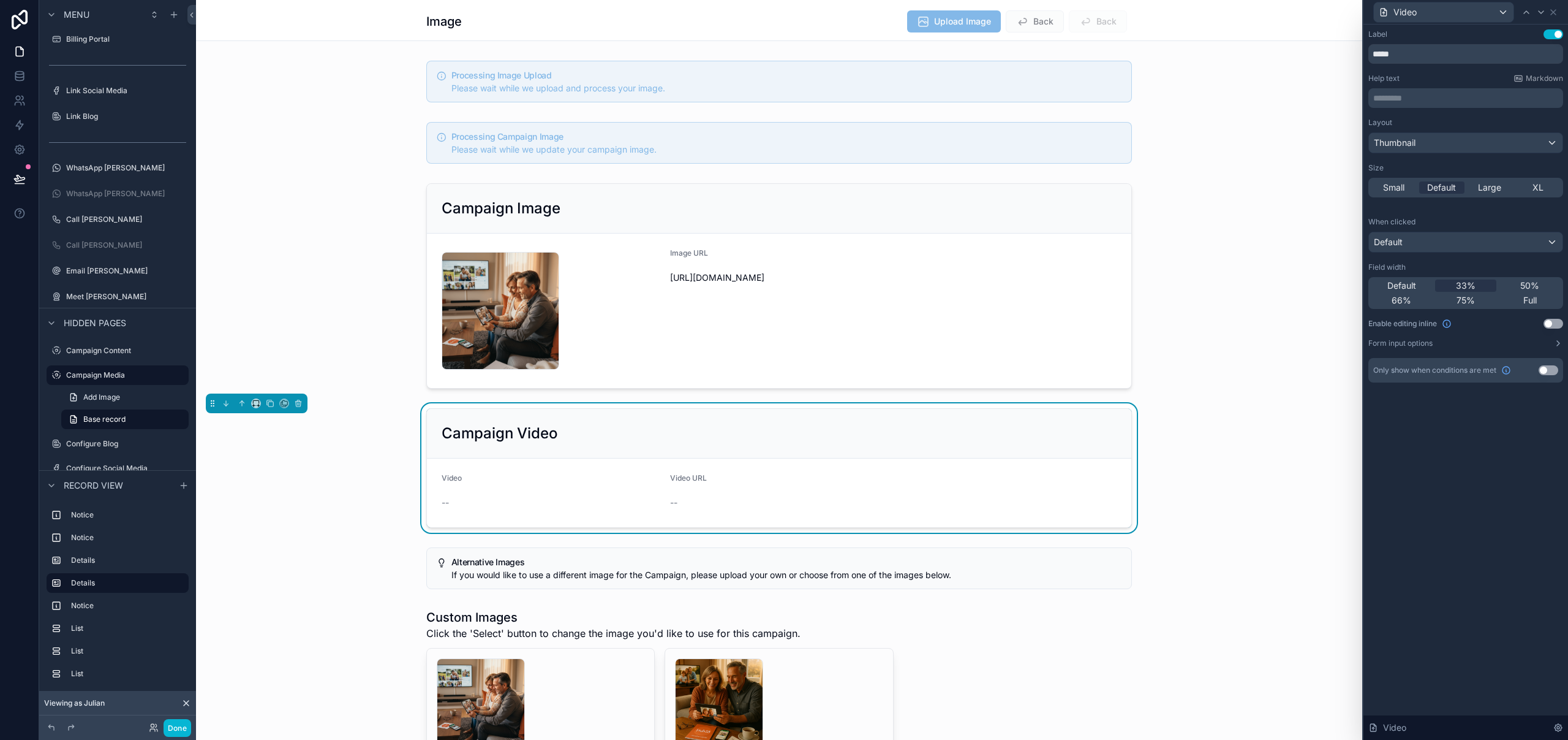
click at [1555, 30] on button "Use setting" at bounding box center [1552, 34] width 20 height 10
click at [179, 732] on button "Done" at bounding box center [177, 728] width 28 height 18
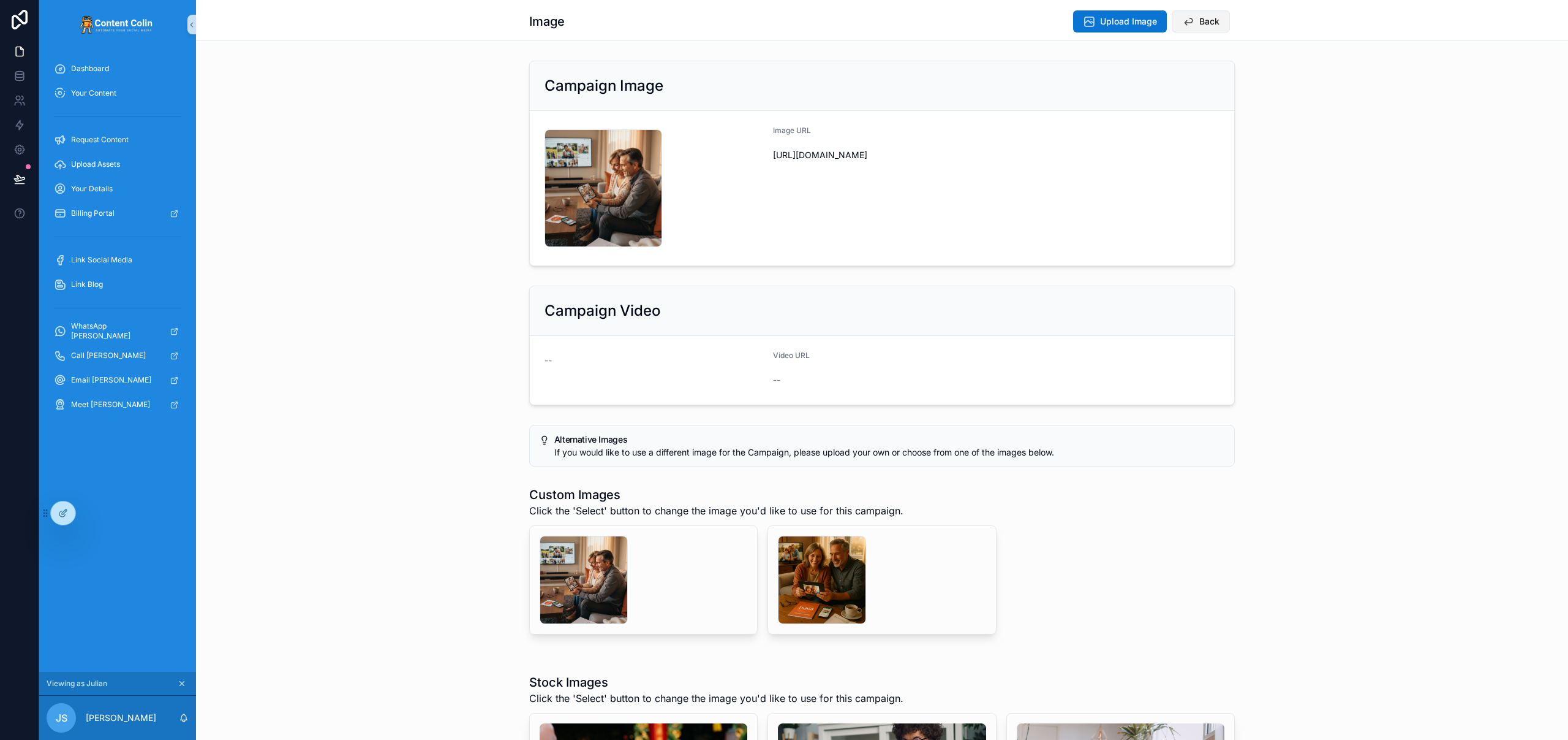
click at [1207, 22] on span "Back" at bounding box center [1209, 22] width 20 height 12
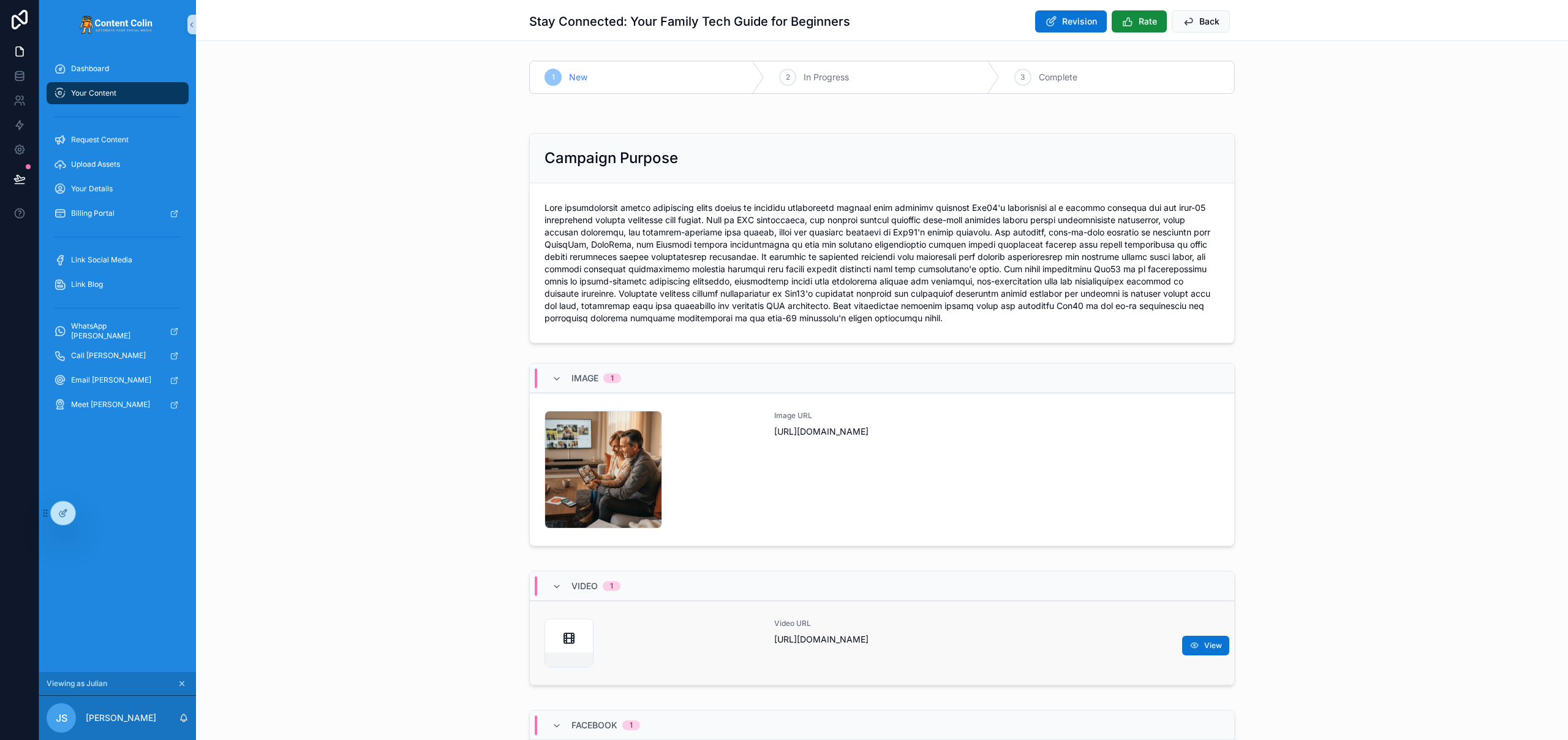
click at [1056, 615] on link "Video URL https://cdn.contentcolin.com/hub/hub-1757583720.mp4 View" at bounding box center [882, 642] width 704 height 84
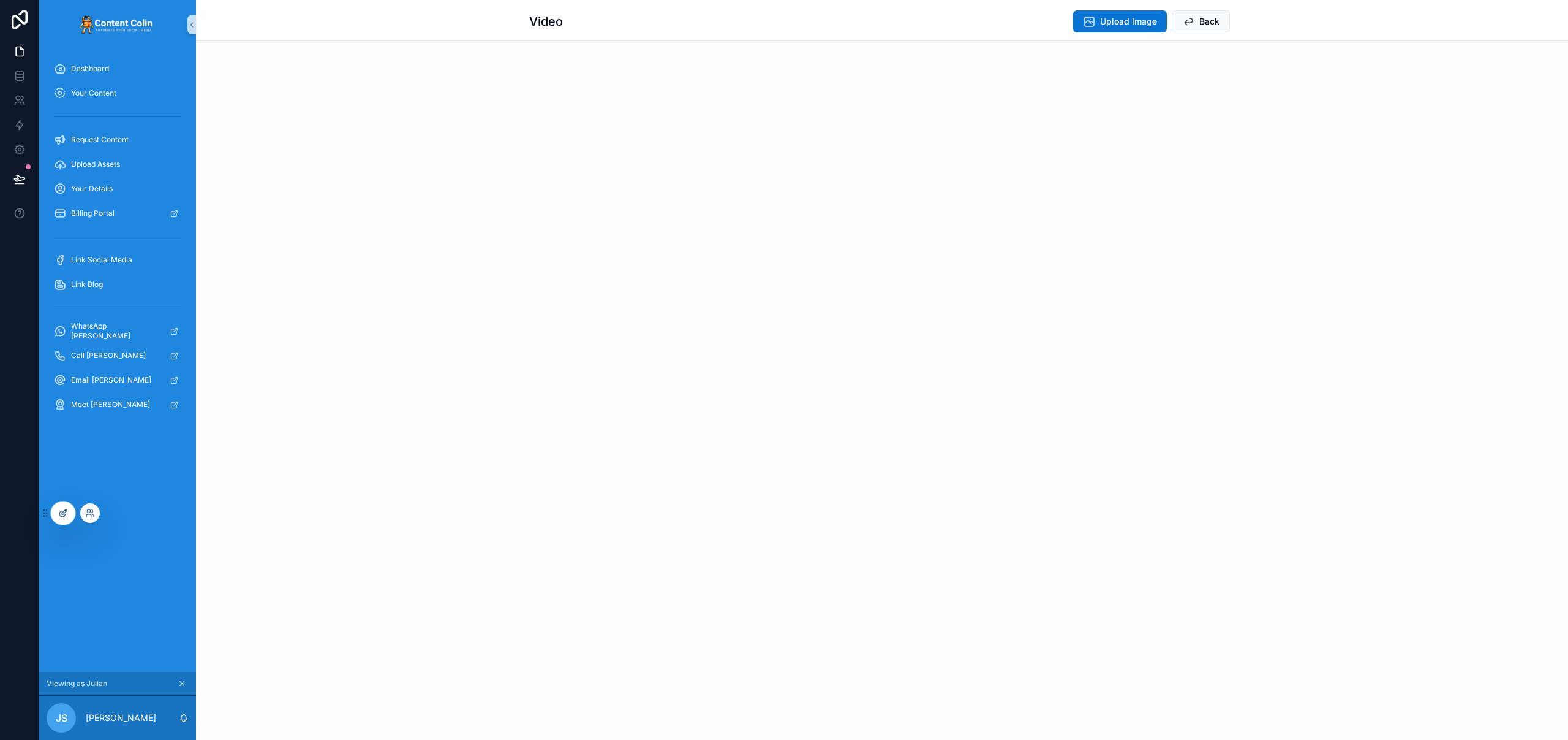
click at [63, 519] on div at bounding box center [63, 513] width 24 height 24
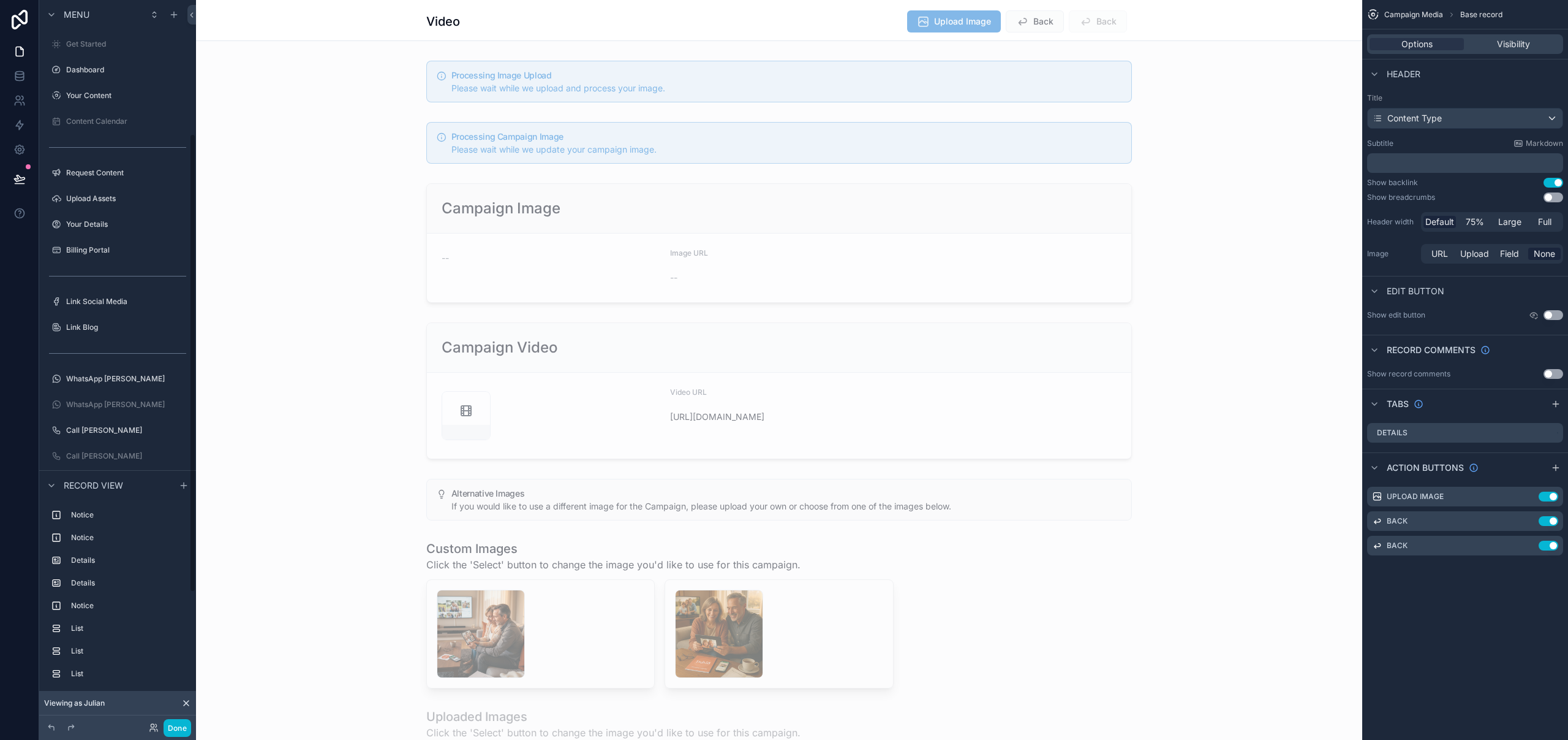
scroll to position [211, 0]
click at [923, 345] on div "scrollable content" at bounding box center [779, 391] width 1166 height 146
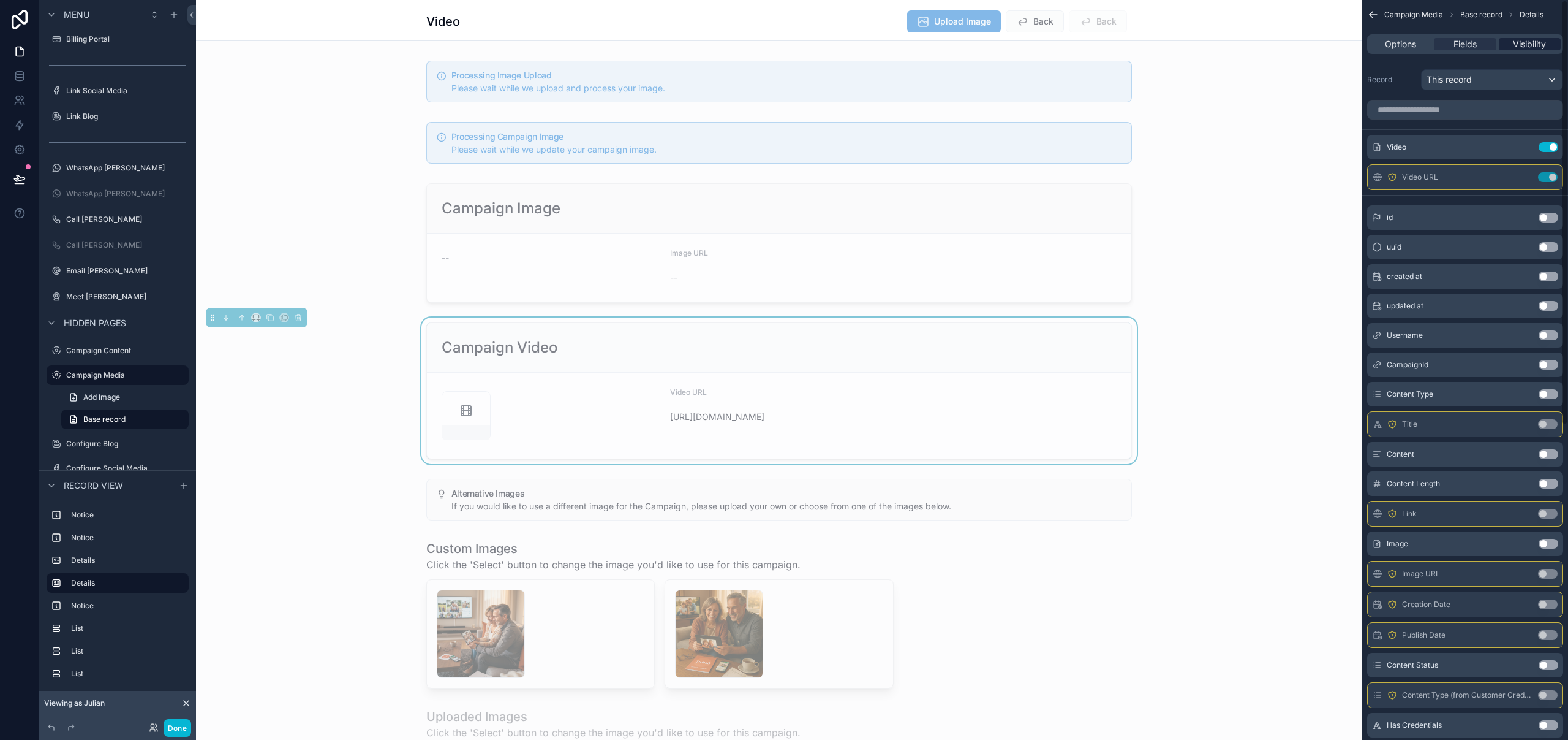
click at [1536, 45] on span "Visibility" at bounding box center [1529, 44] width 33 height 12
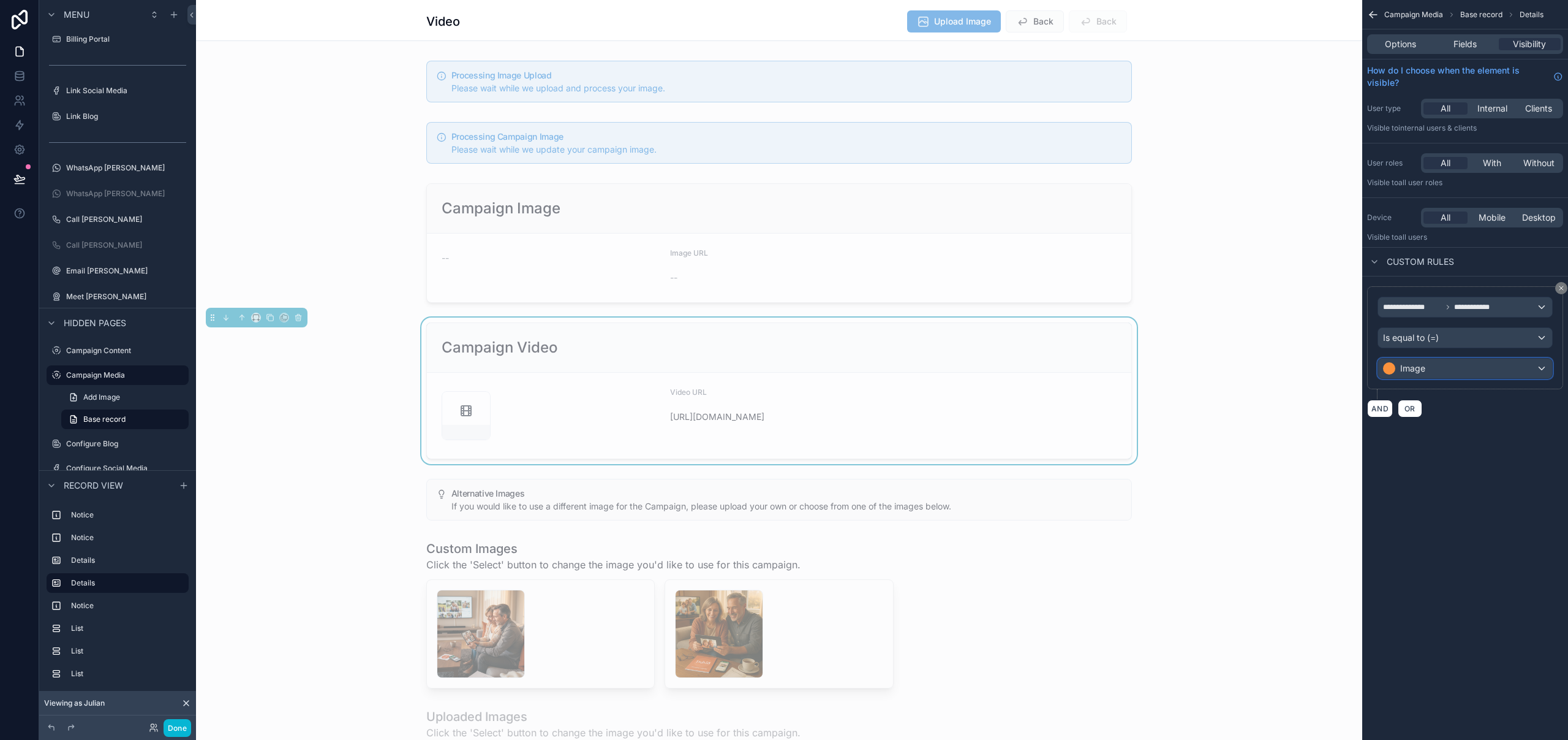
click at [1436, 373] on div "Image" at bounding box center [1465, 368] width 174 height 20
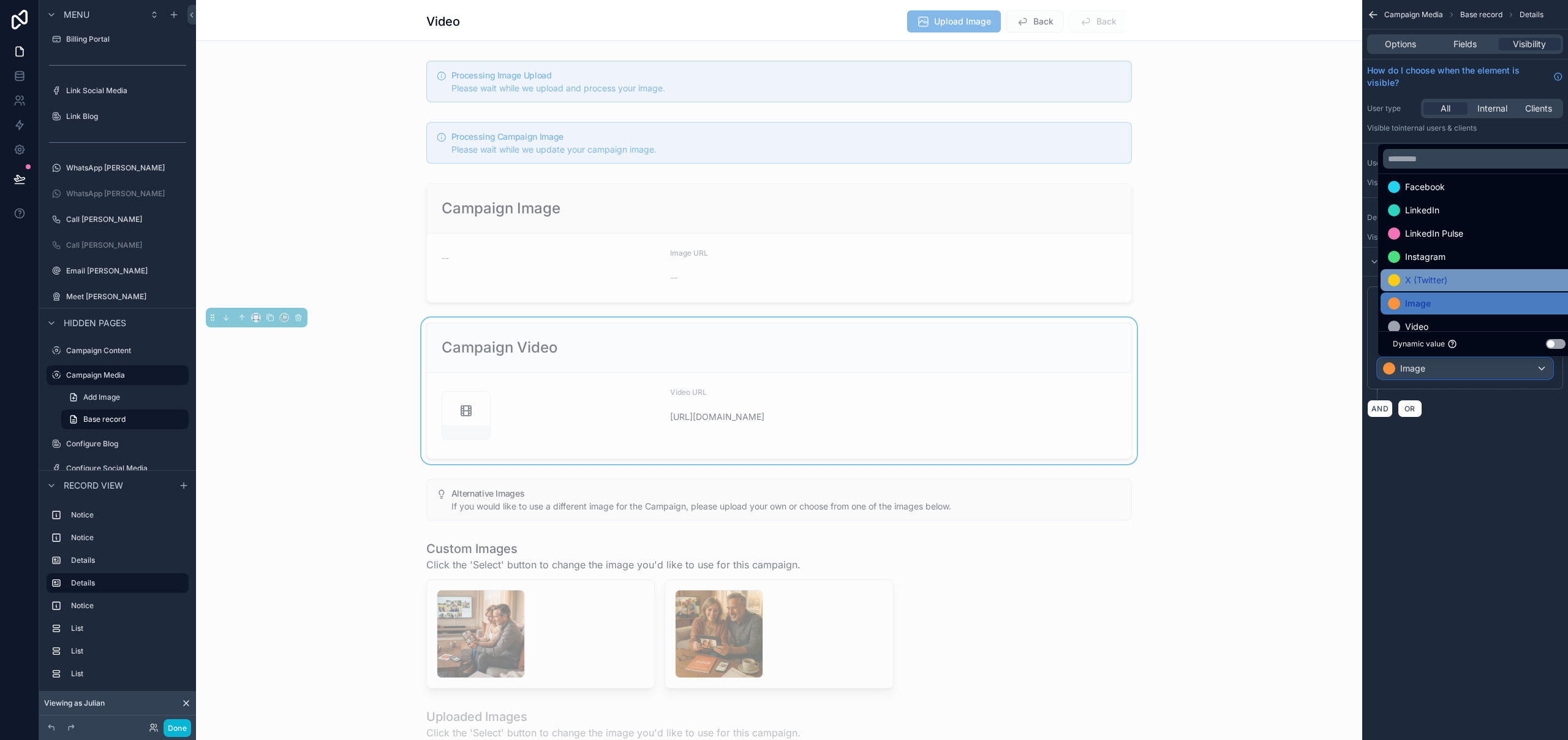
scroll to position [39, 0]
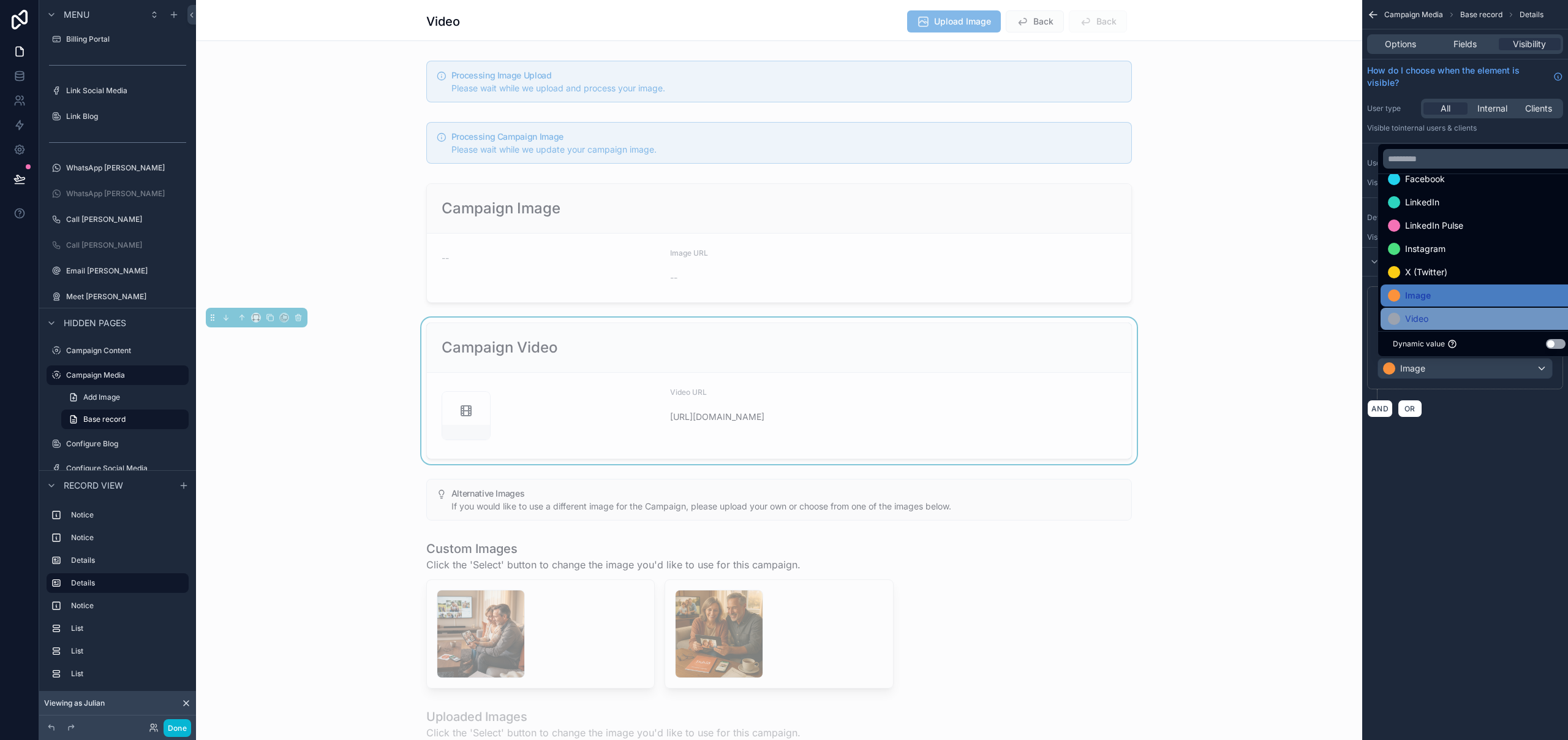
click at [1445, 318] on div "Video" at bounding box center [1479, 319] width 183 height 15
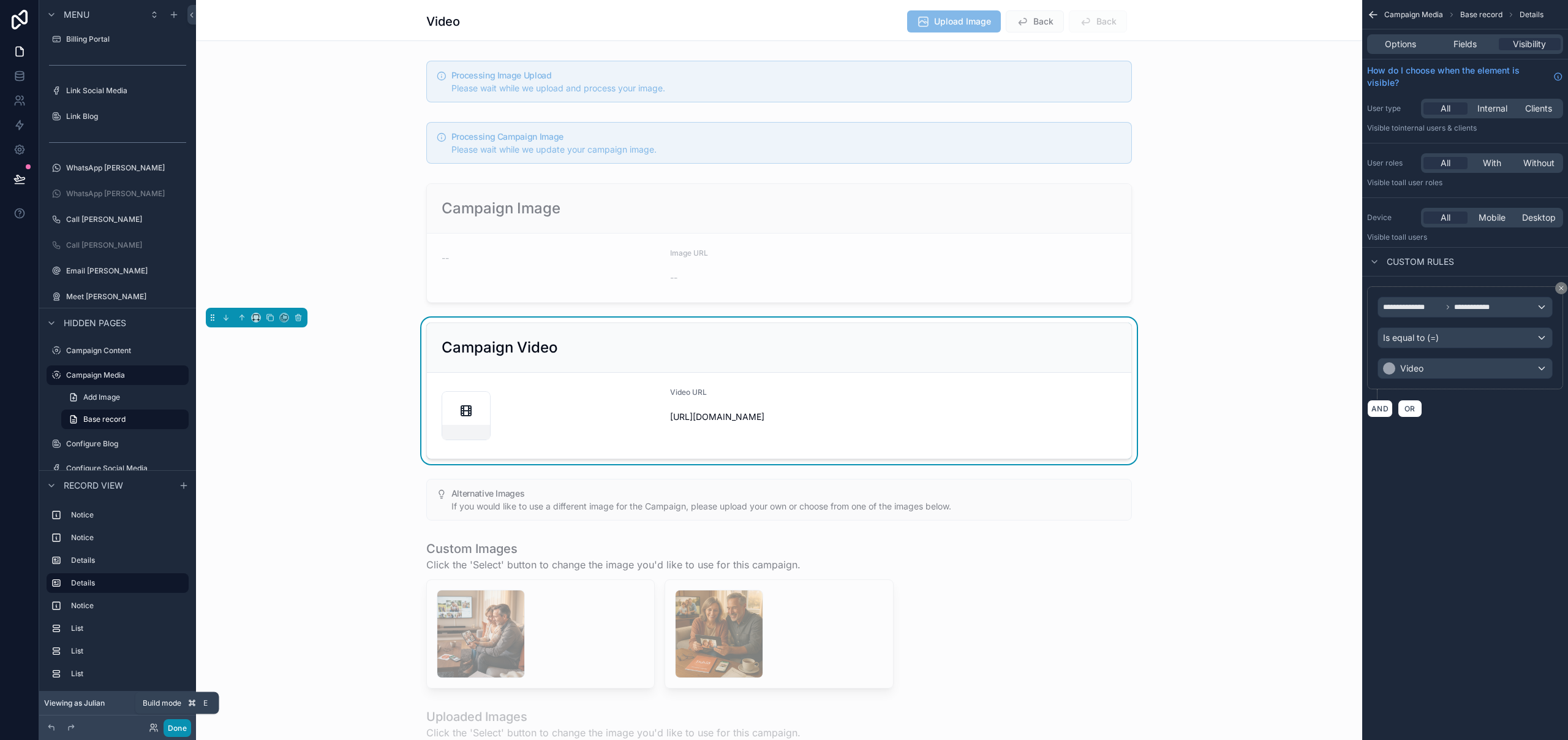
click at [179, 733] on button "Done" at bounding box center [177, 728] width 28 height 18
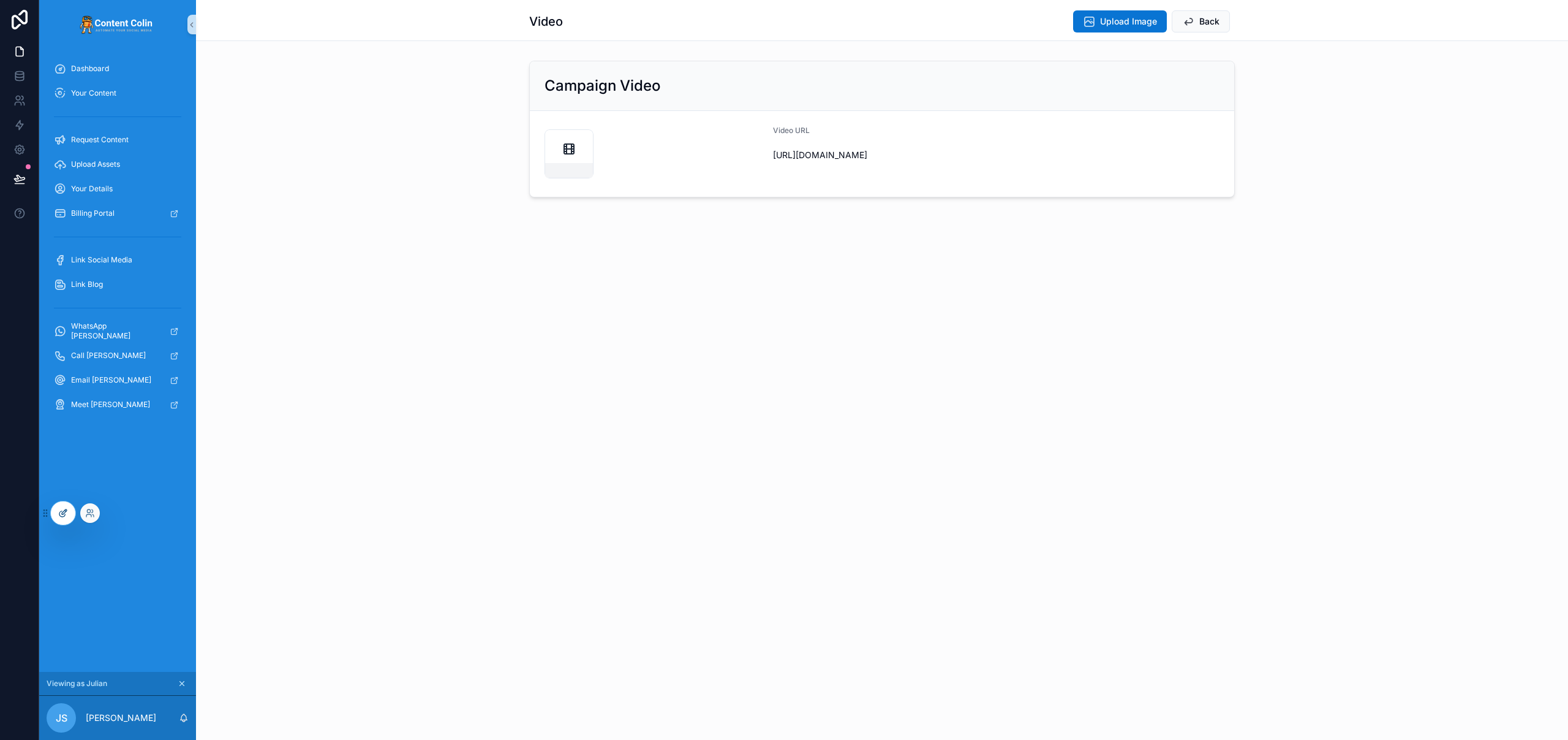
click at [53, 511] on div at bounding box center [63, 513] width 24 height 24
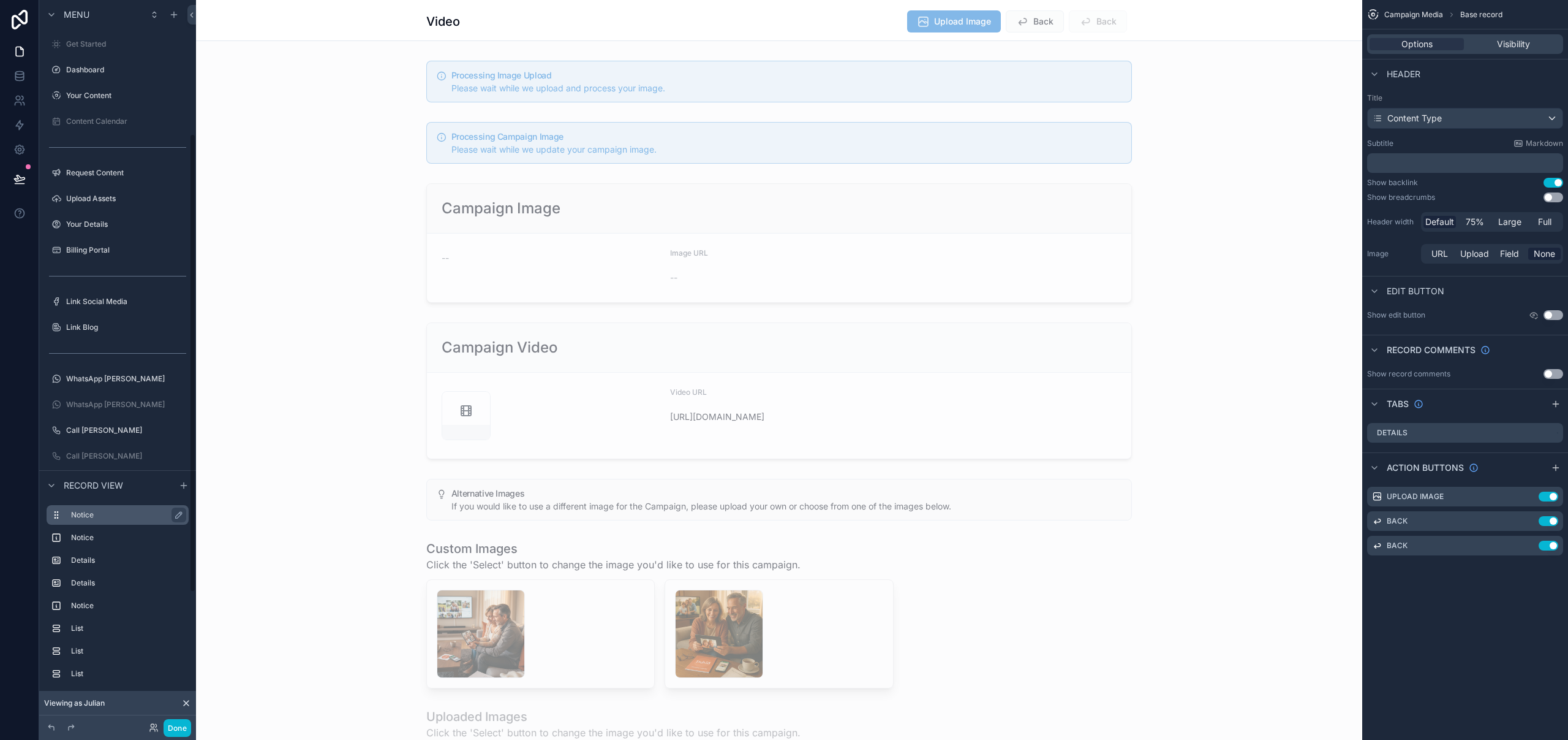
scroll to position [211, 0]
click at [1530, 499] on icon "scrollable content" at bounding box center [1528, 497] width 5 height 5
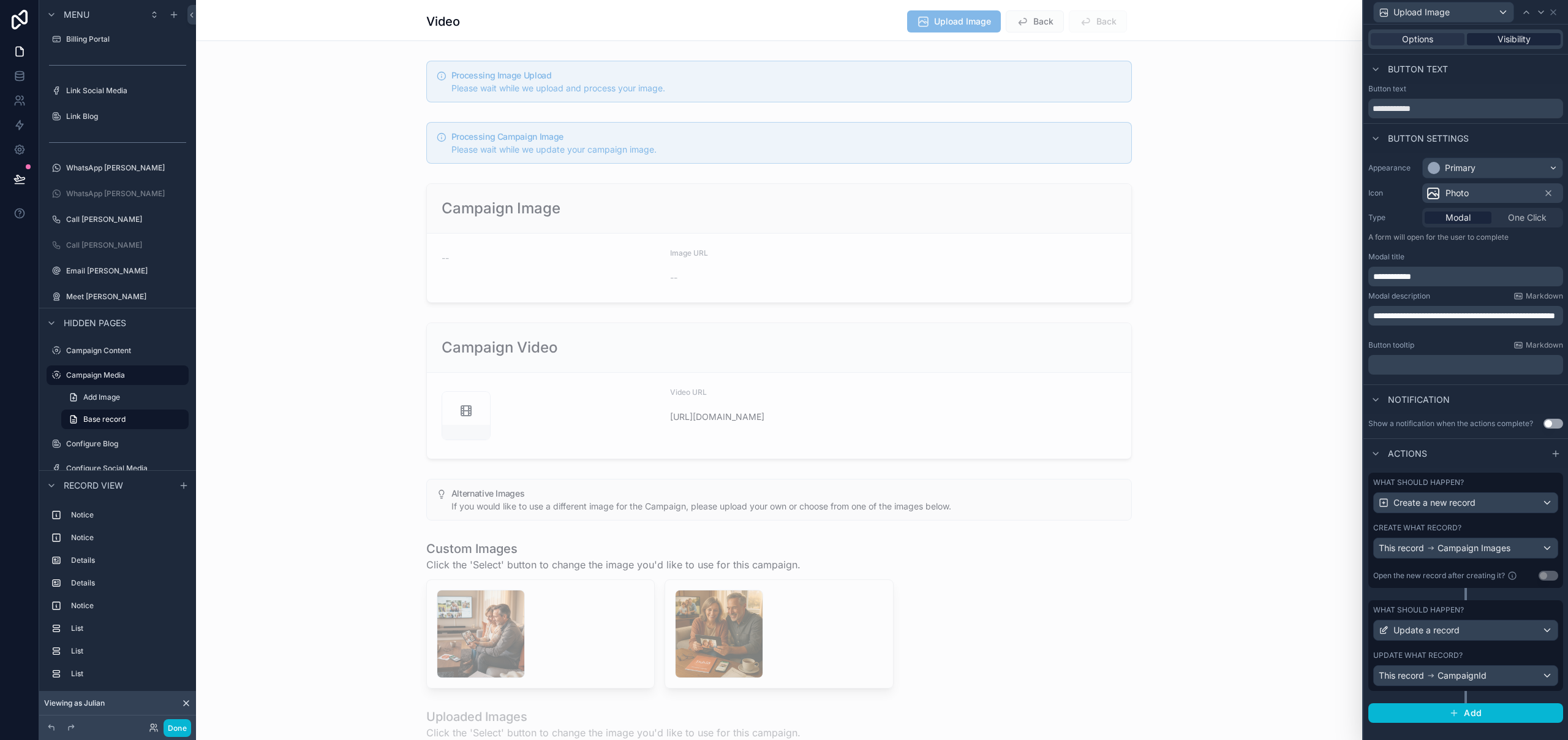
click at [1520, 38] on span "Visibility" at bounding box center [1513, 39] width 33 height 12
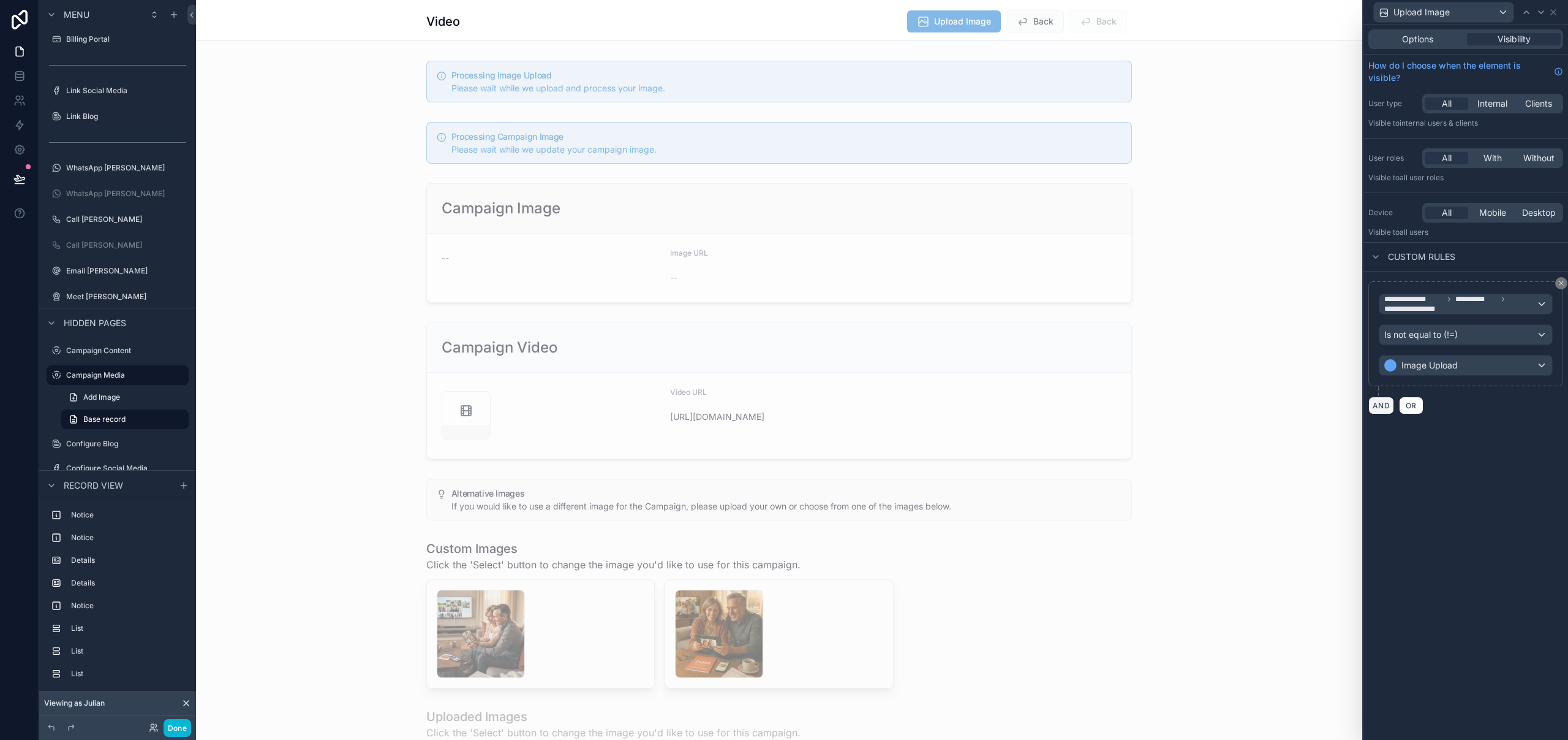
click at [1382, 408] on button "AND" at bounding box center [1381, 405] width 26 height 18
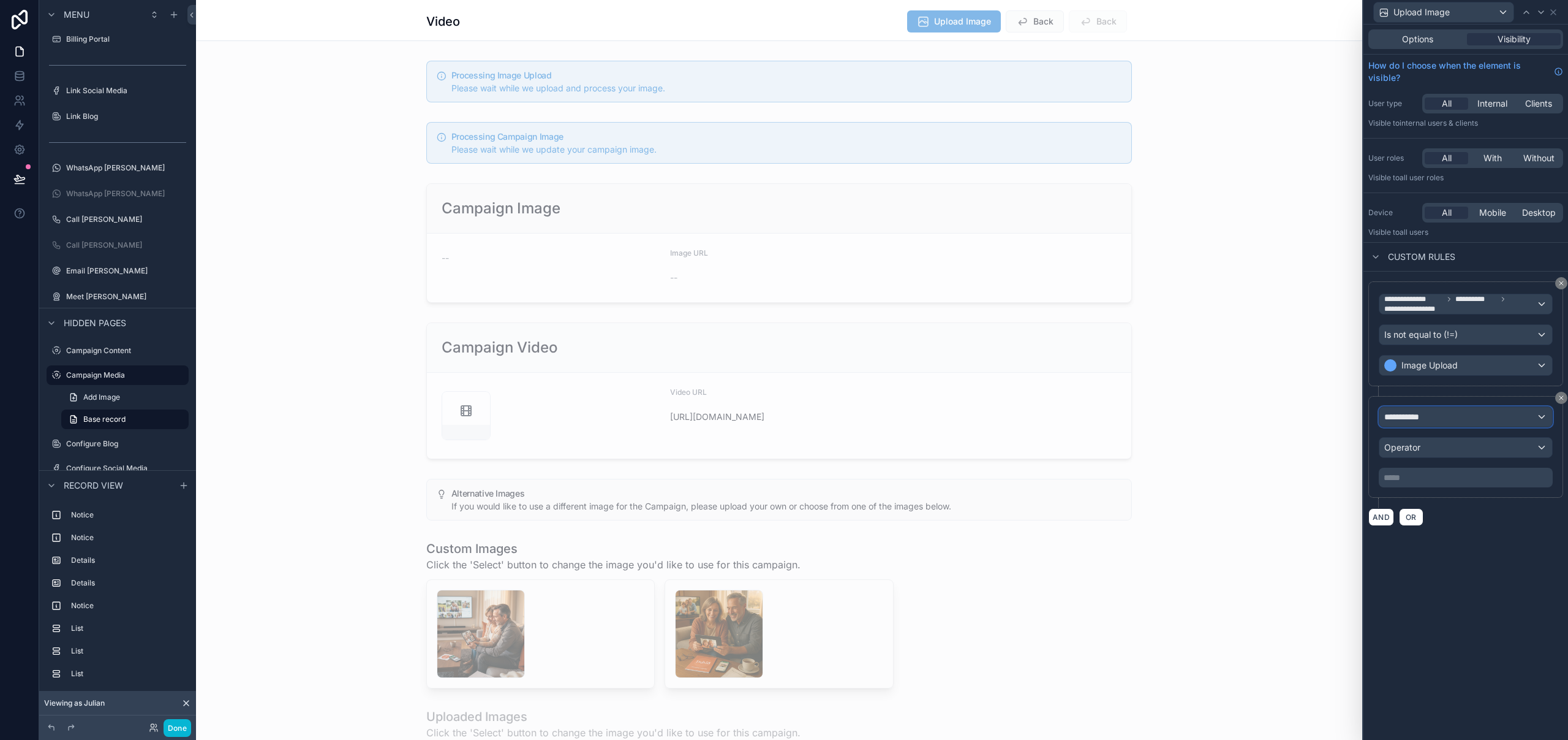
click at [1426, 416] on span "**********" at bounding box center [1406, 417] width 45 height 12
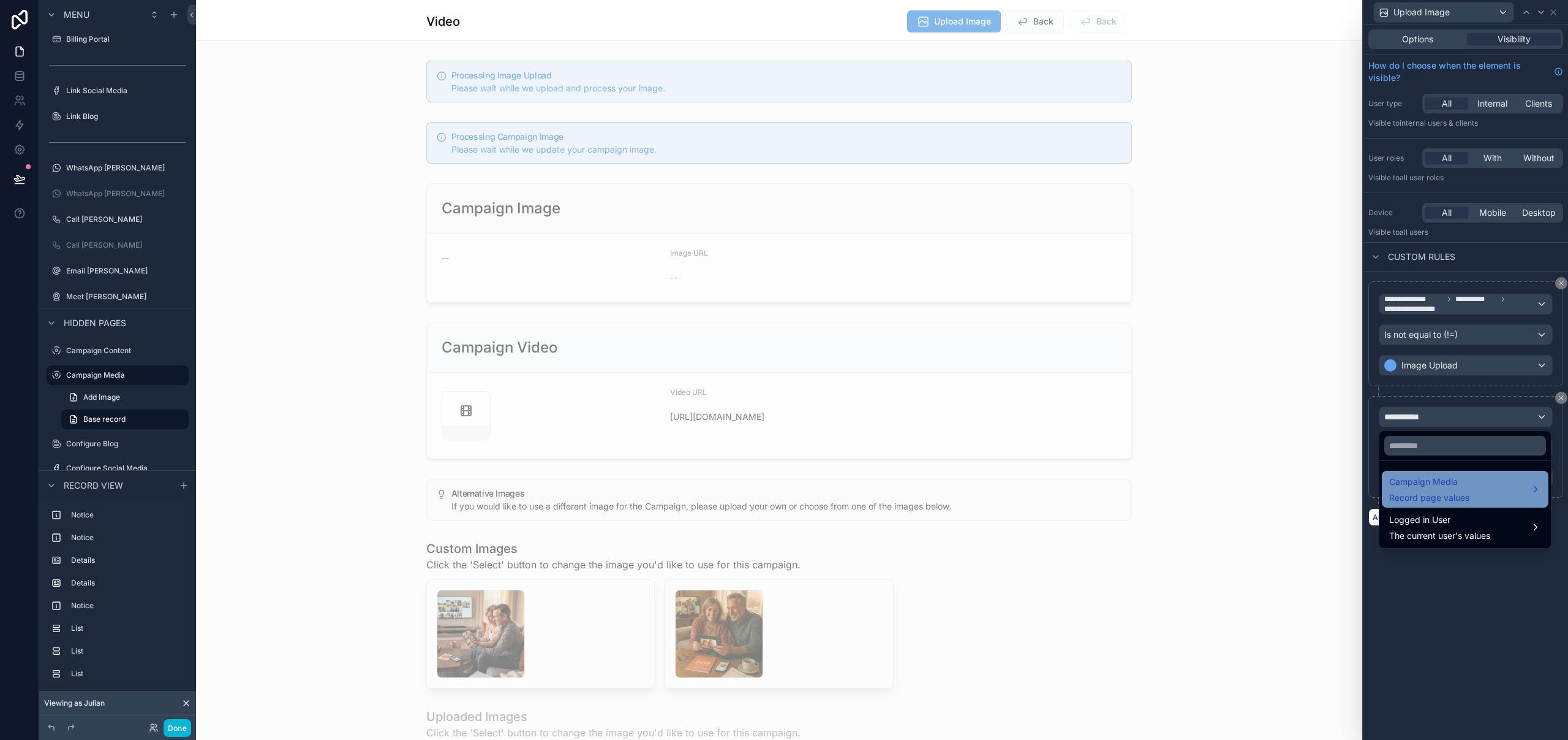
click at [1435, 499] on span "Record page values" at bounding box center [1429, 498] width 80 height 12
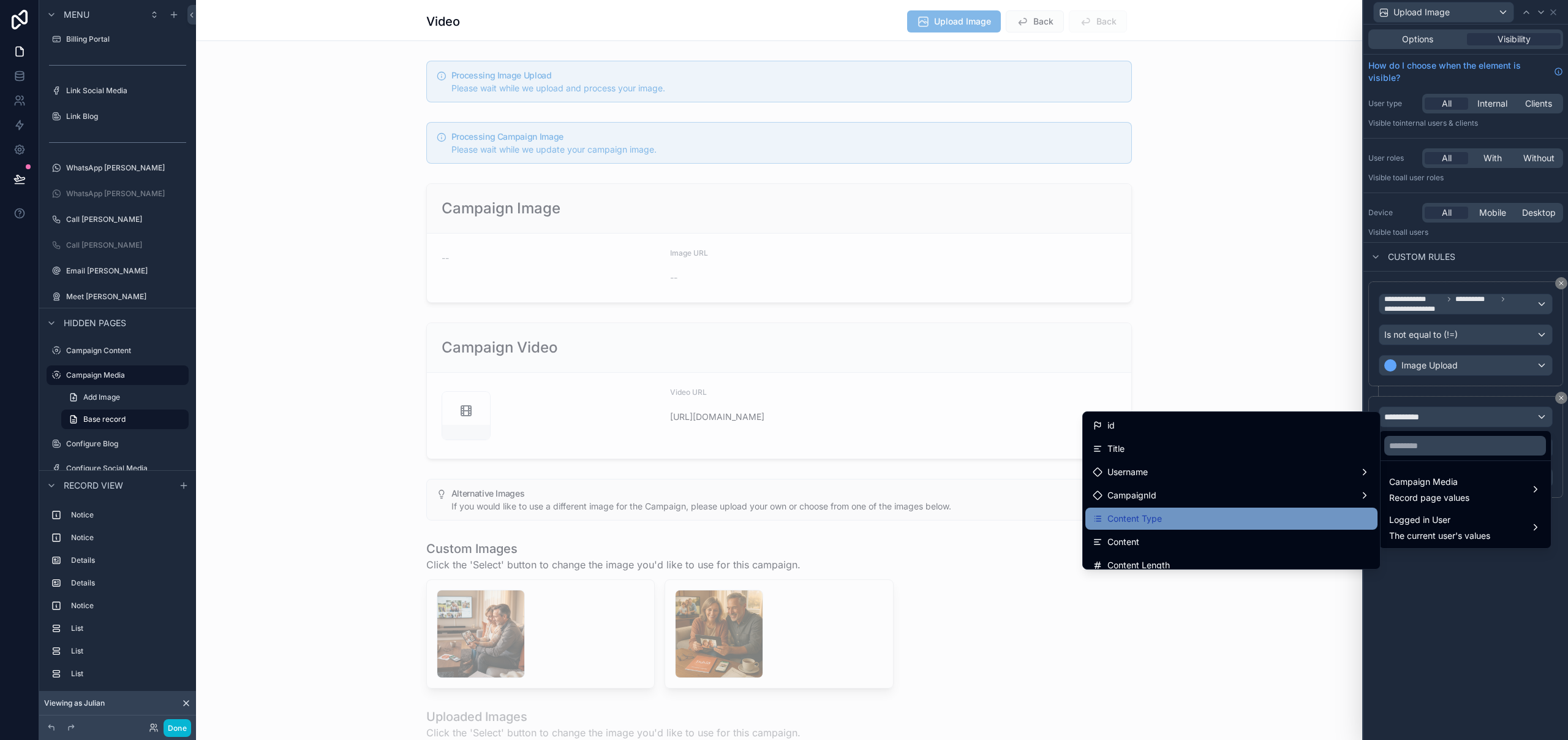
click at [1202, 518] on div "Content Type" at bounding box center [1232, 519] width 278 height 15
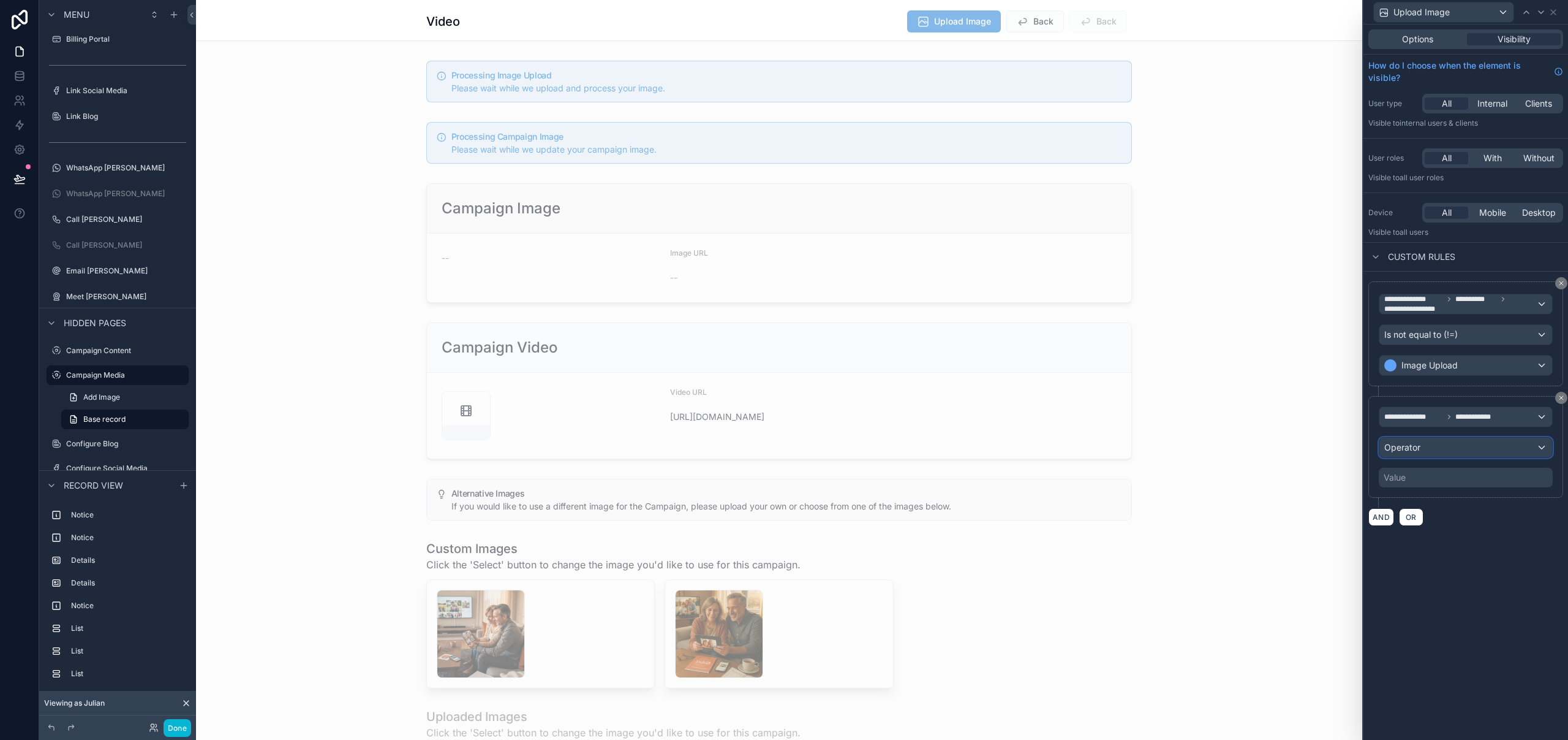
click at [1441, 447] on div "Operator" at bounding box center [1466, 447] width 173 height 20
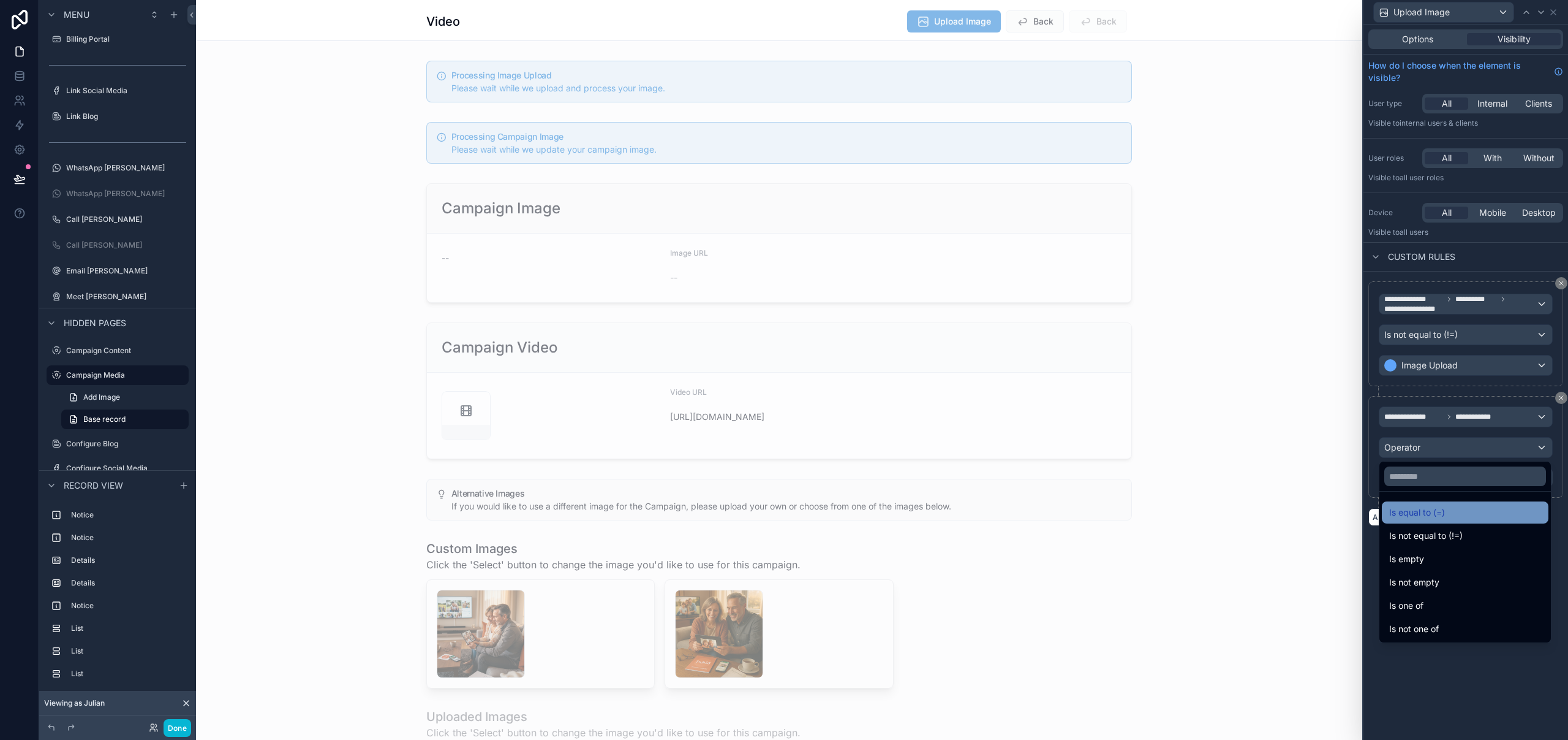
click at [1416, 513] on span "Is equal to (=)" at bounding box center [1417, 513] width 56 height 15
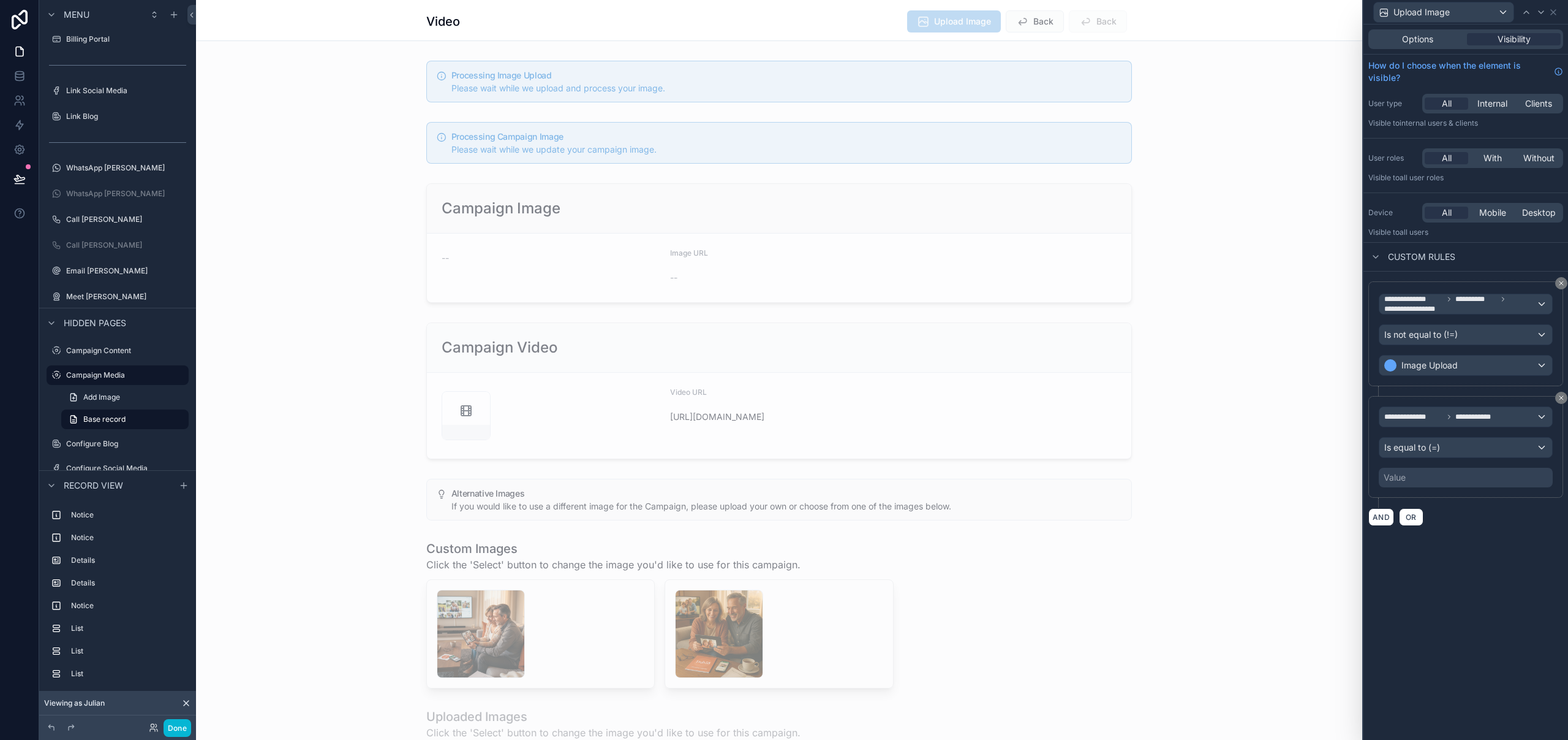
click at [1429, 479] on div "Value" at bounding box center [1466, 477] width 174 height 20
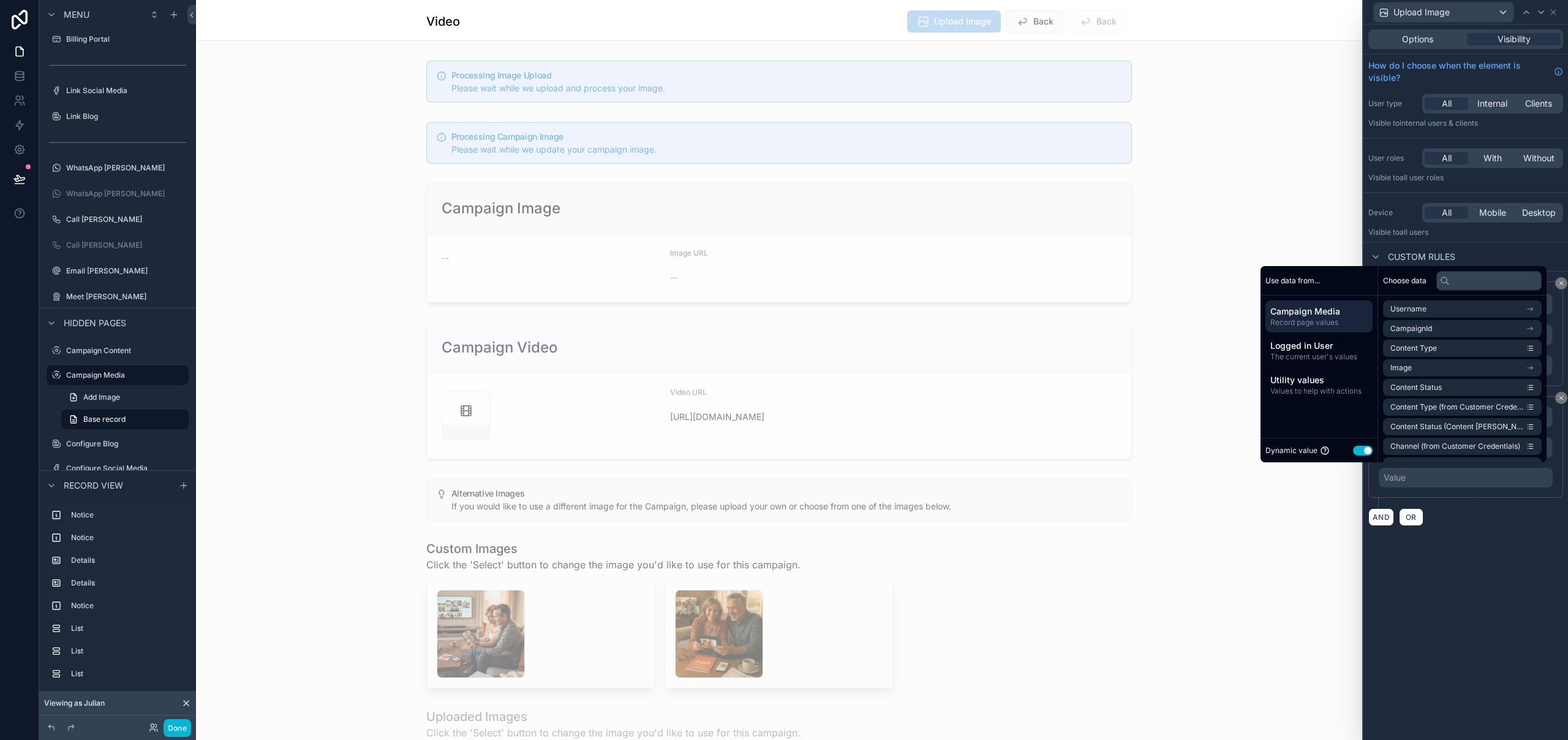
click at [1356, 453] on button "Use setting" at bounding box center [1362, 451] width 20 height 10
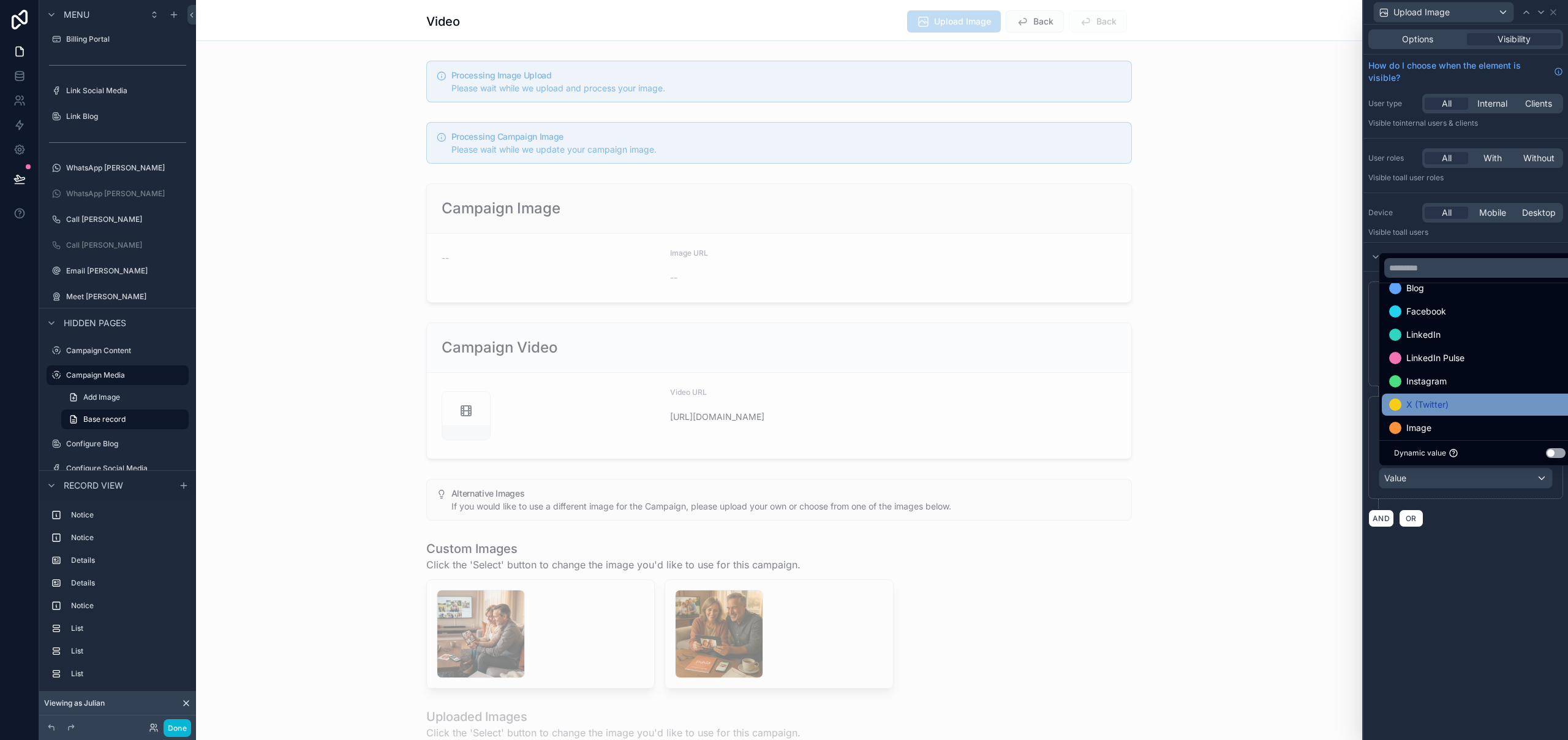
scroll to position [24, 0]
click at [1448, 418] on div "Image" at bounding box center [1480, 420] width 181 height 15
drag, startPoint x: 1459, startPoint y: 704, endPoint x: 1403, endPoint y: 687, distance: 58.5
click at [1459, 704] on div "**********" at bounding box center [1465, 382] width 204 height 715
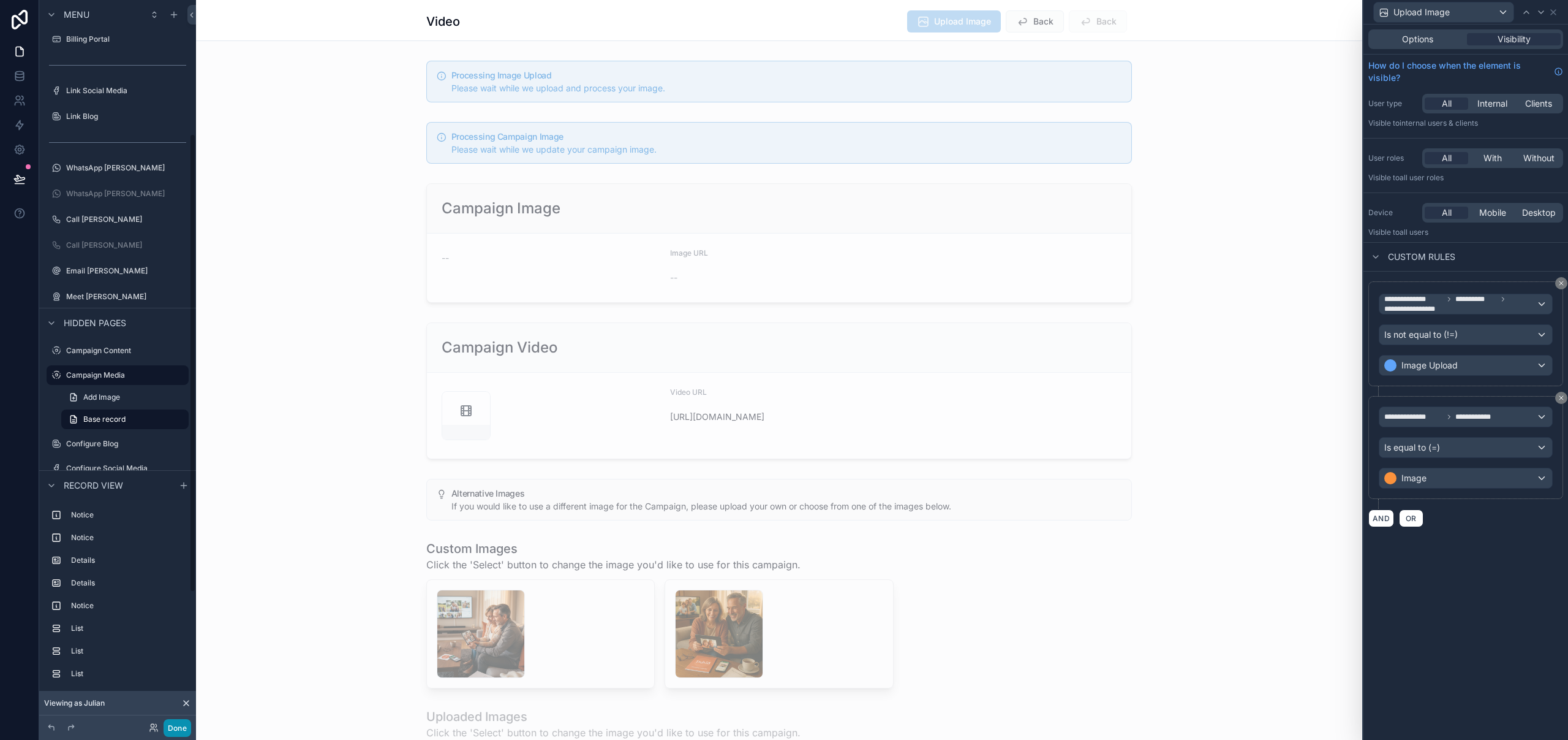
click at [175, 724] on button "Done" at bounding box center [177, 728] width 28 height 18
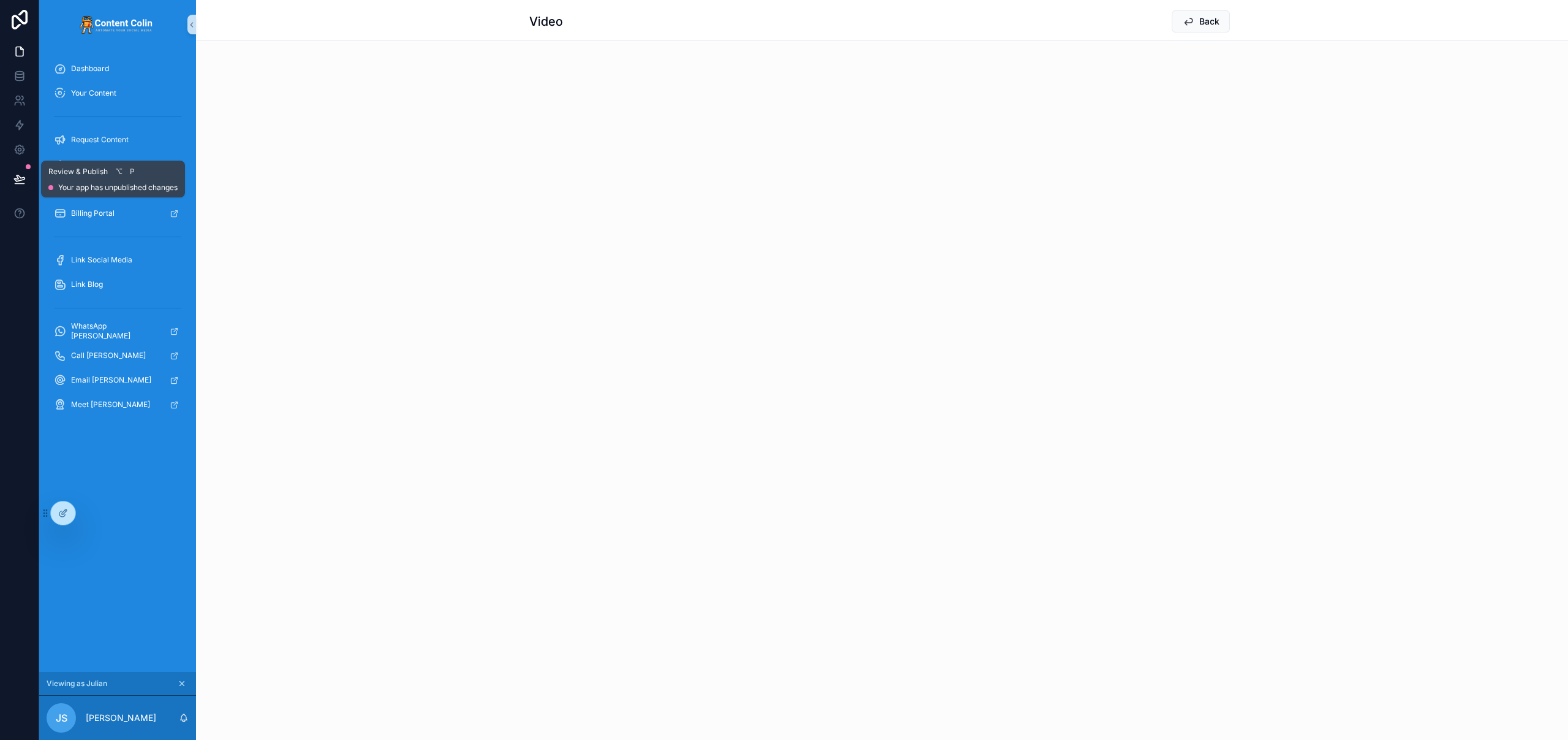
click at [14, 185] on button at bounding box center [20, 179] width 27 height 34
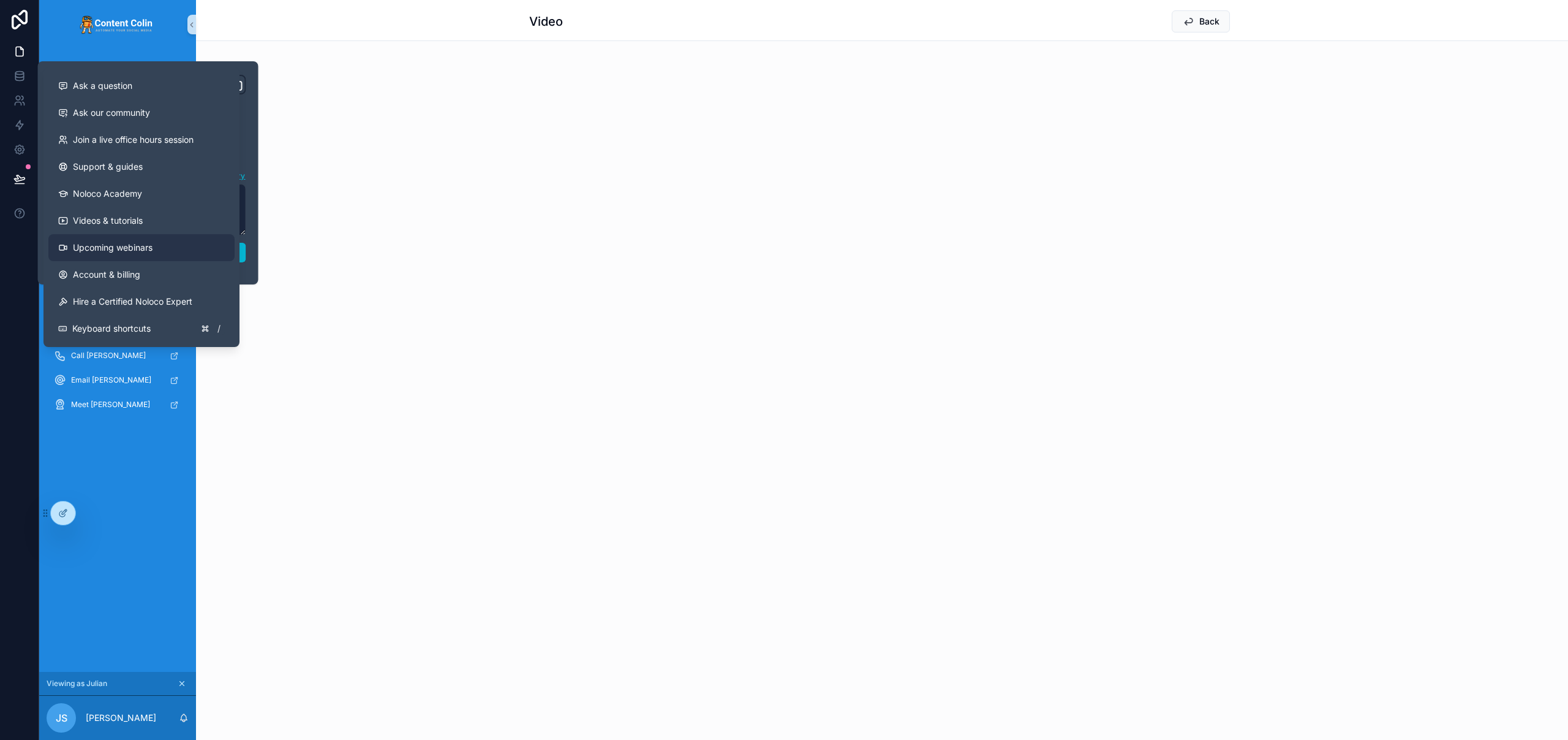
click at [121, 247] on span "Upcoming webinars" at bounding box center [113, 248] width 80 height 12
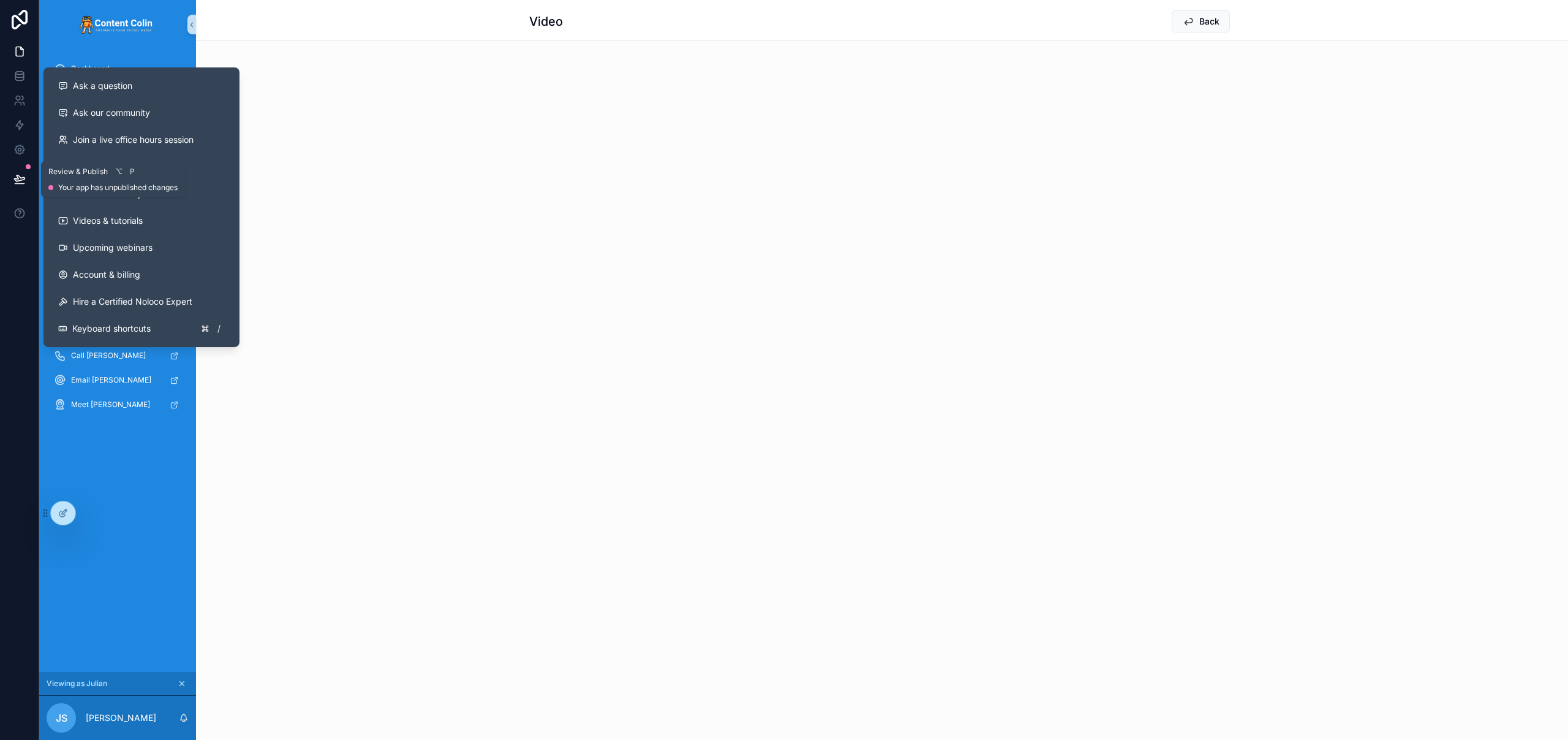
click at [16, 177] on icon at bounding box center [20, 179] width 12 height 12
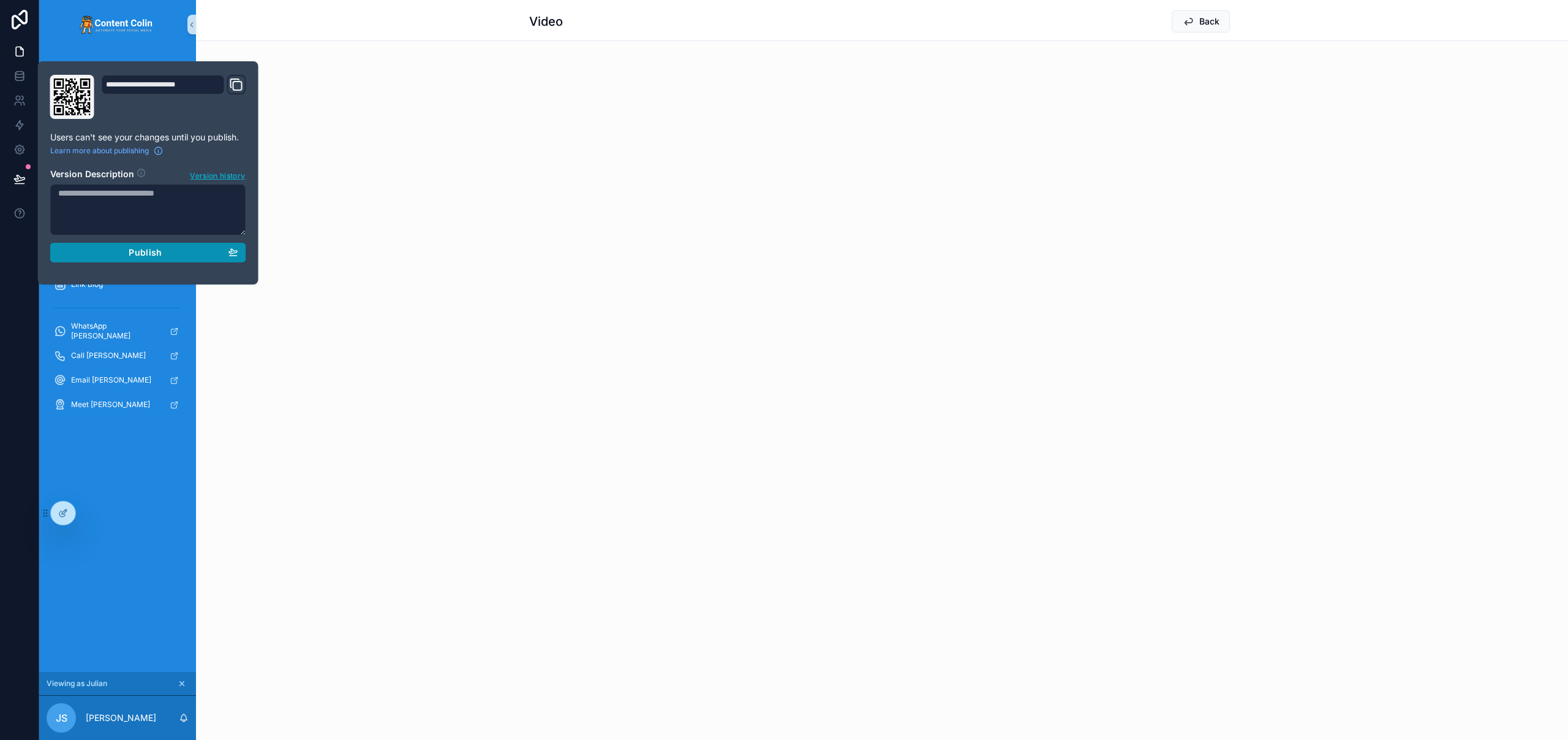
click at [163, 254] on div "Publish" at bounding box center [148, 252] width 180 height 11
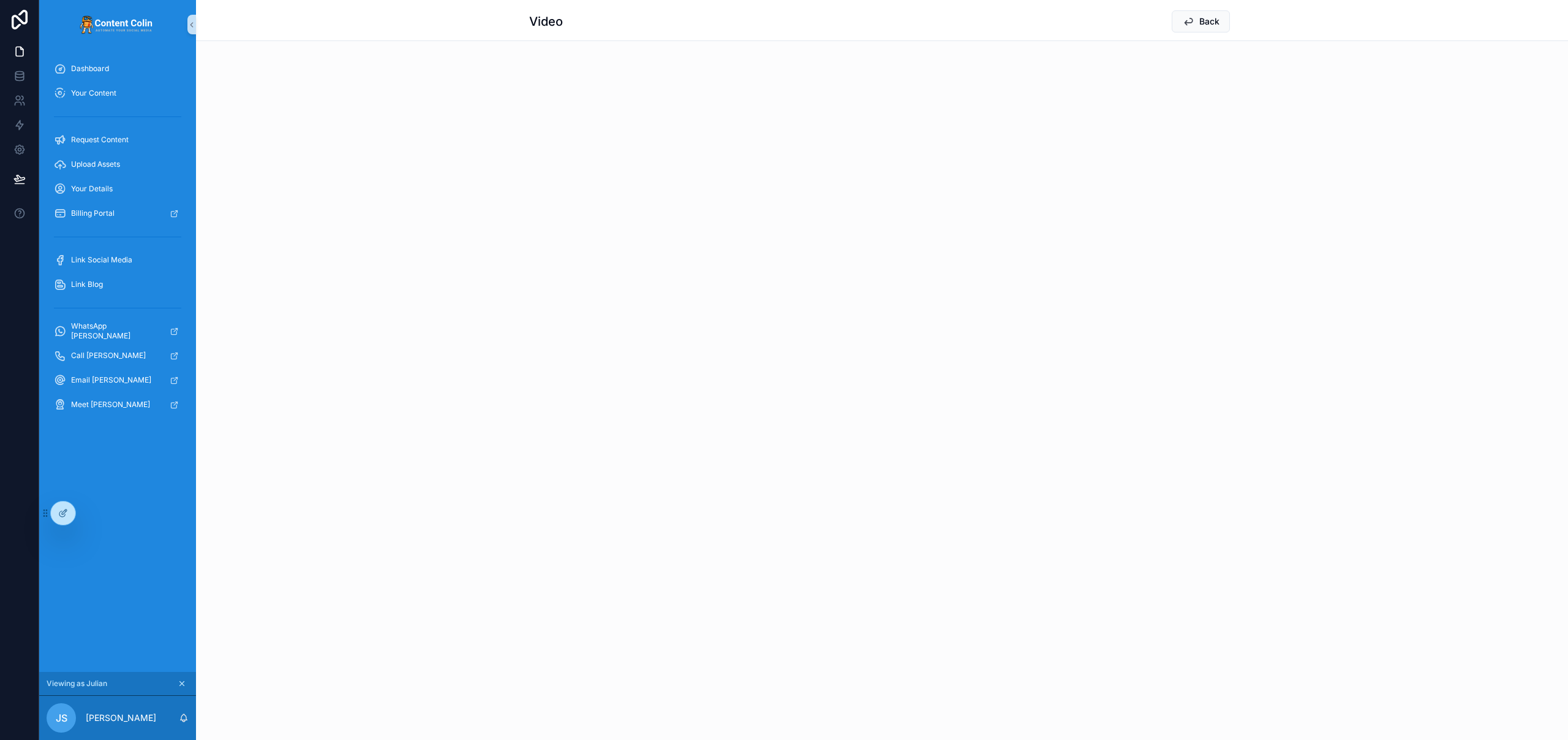
click at [697, 37] on div "Video Back" at bounding box center [882, 20] width 706 height 40
click at [1208, 23] on span "Back" at bounding box center [1209, 22] width 20 height 12
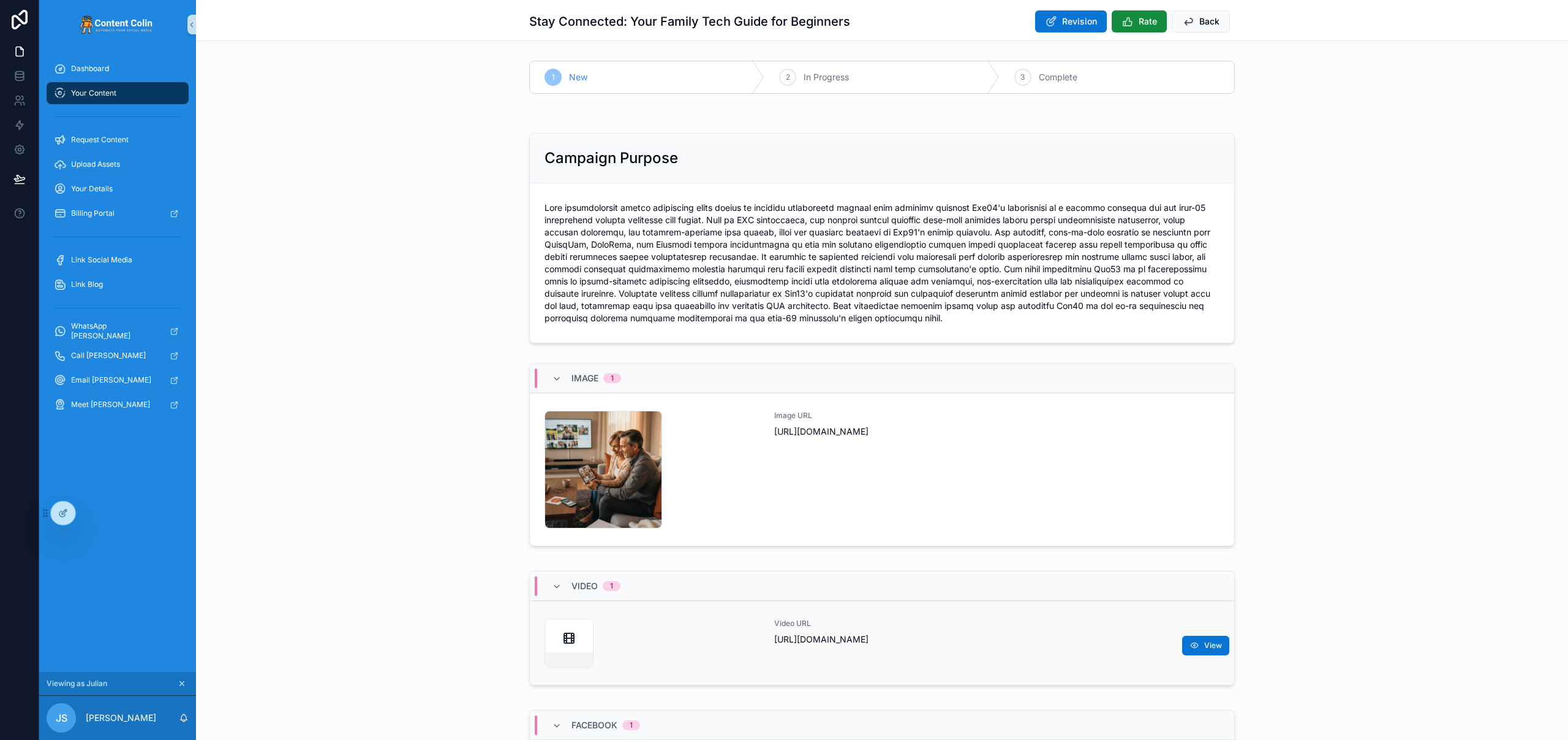
click at [744, 642] on div "scrollable content" at bounding box center [652, 643] width 215 height 49
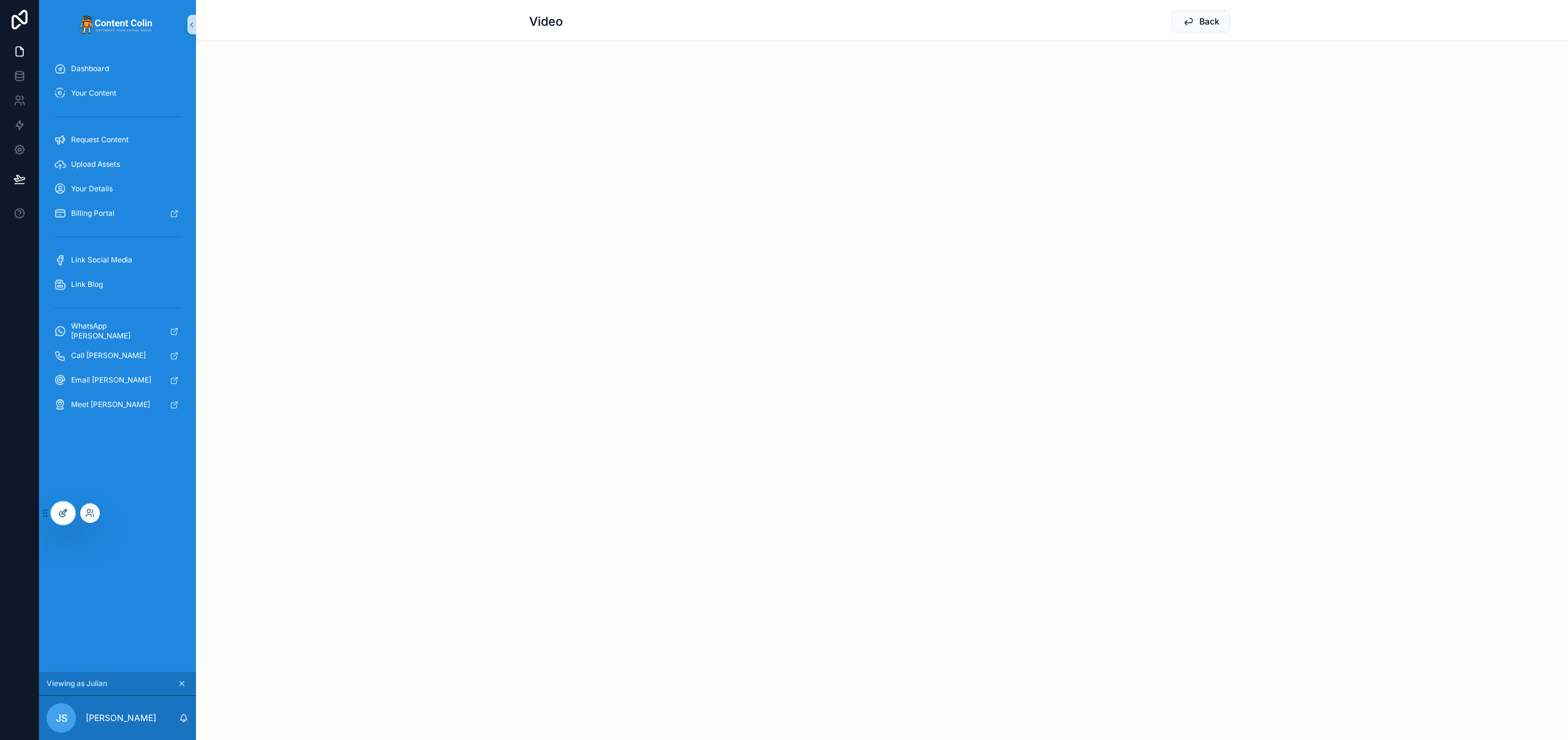
click at [63, 513] on icon at bounding box center [64, 511] width 5 height 5
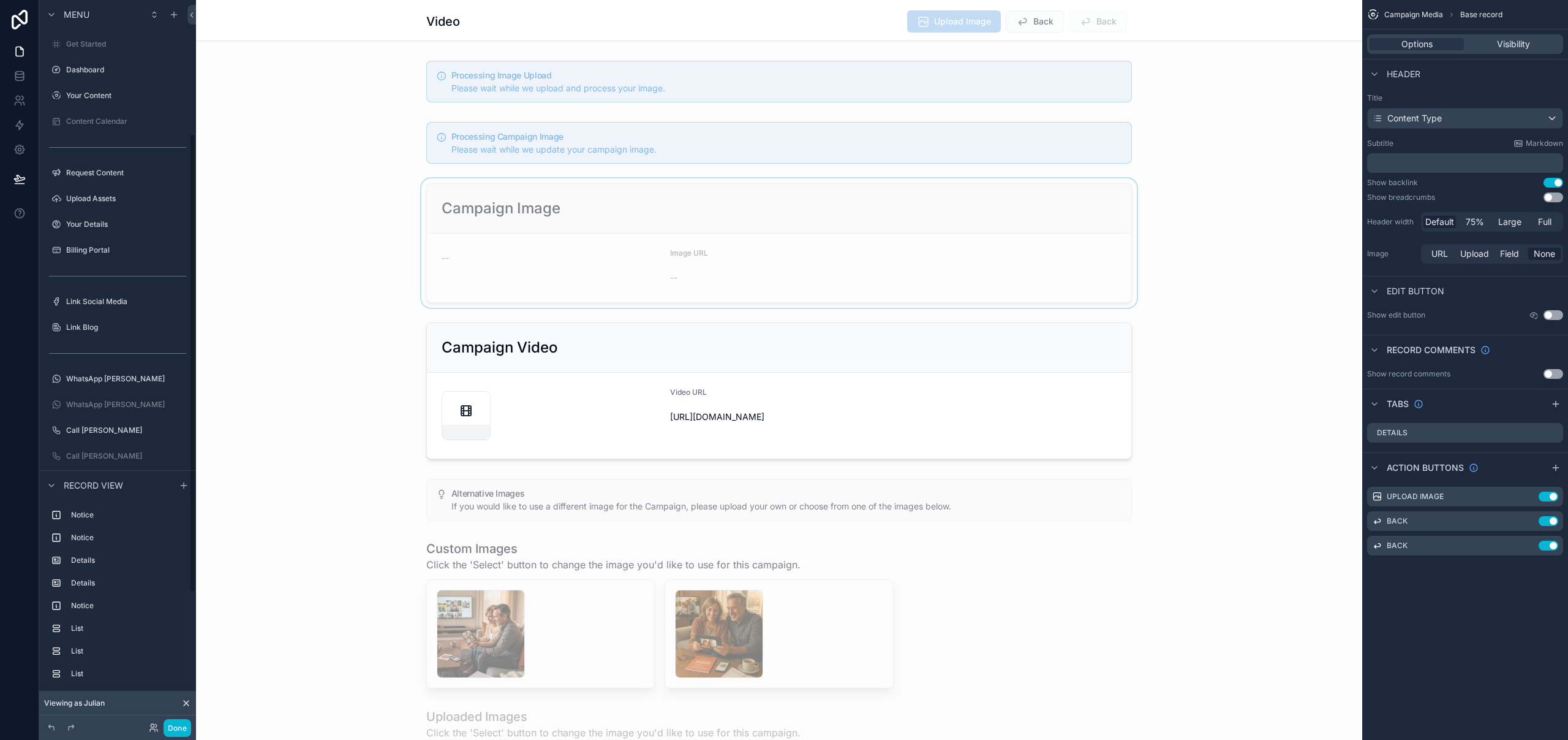
scroll to position [211, 0]
click at [955, 432] on div "scrollable content" at bounding box center [779, 391] width 1166 height 146
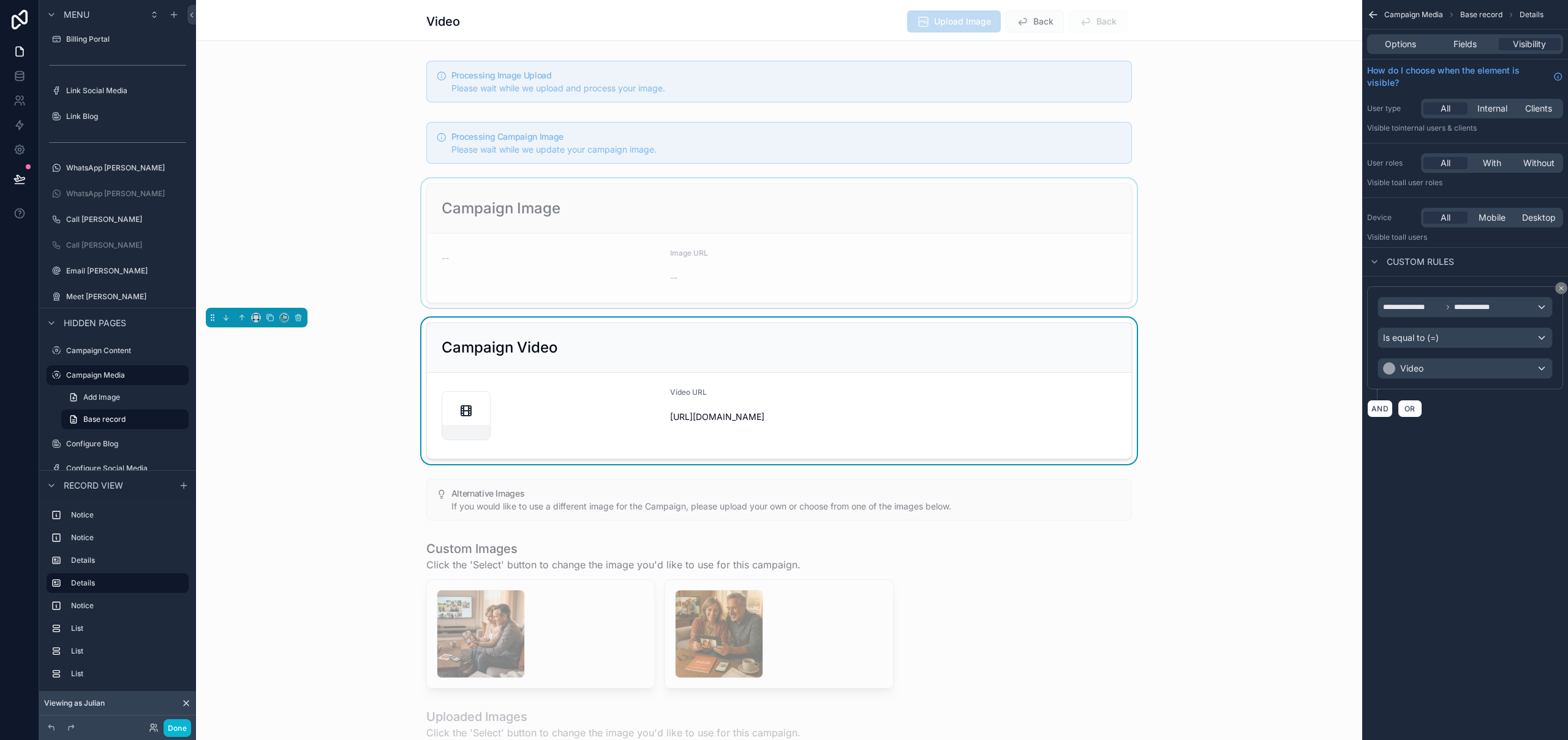
click at [868, 230] on div "scrollable content" at bounding box center [779, 243] width 1166 height 130
click at [950, 371] on div "scrollable content" at bounding box center [779, 391] width 1166 height 146
click at [182, 723] on button "Done" at bounding box center [177, 728] width 28 height 18
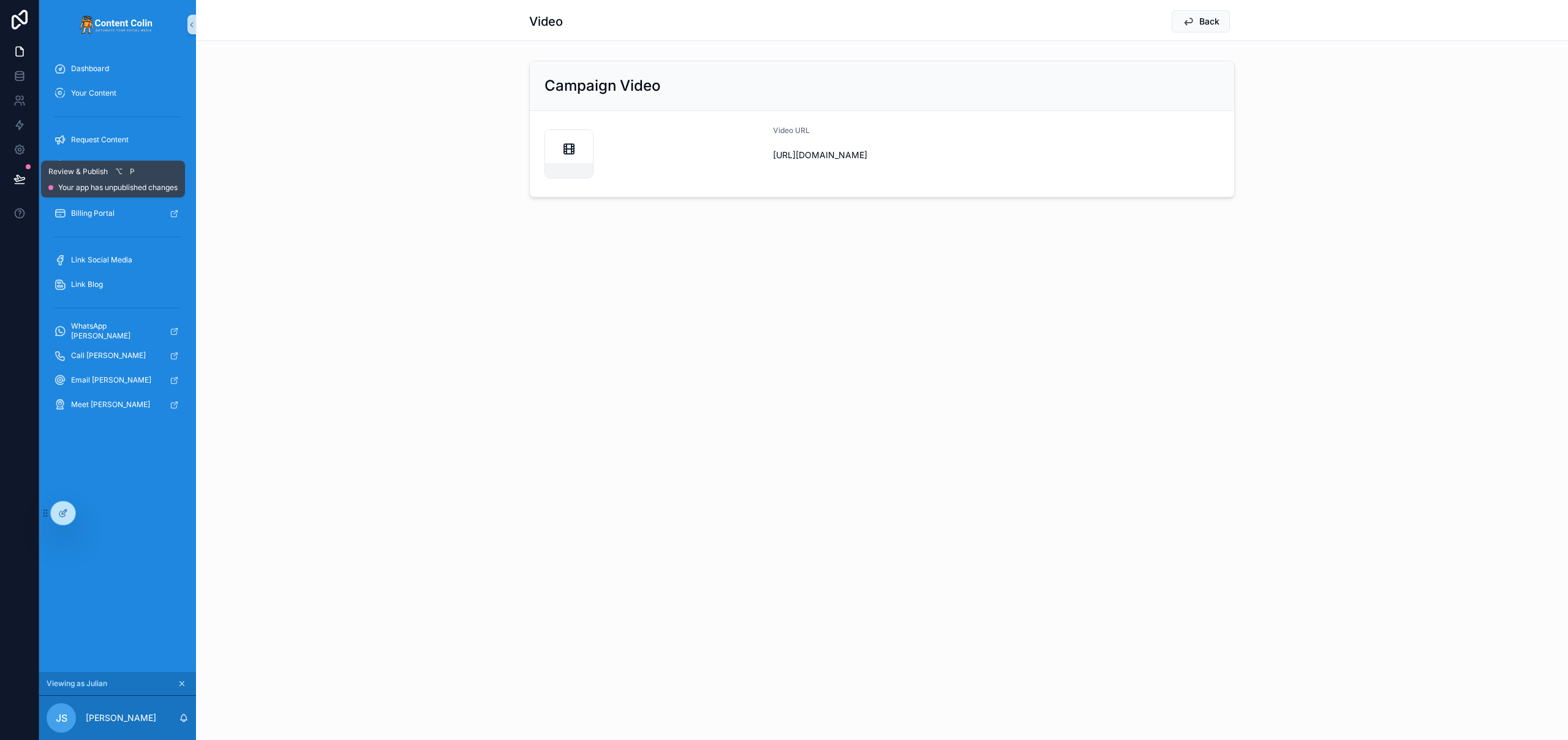
click at [18, 179] on icon at bounding box center [20, 179] width 12 height 12
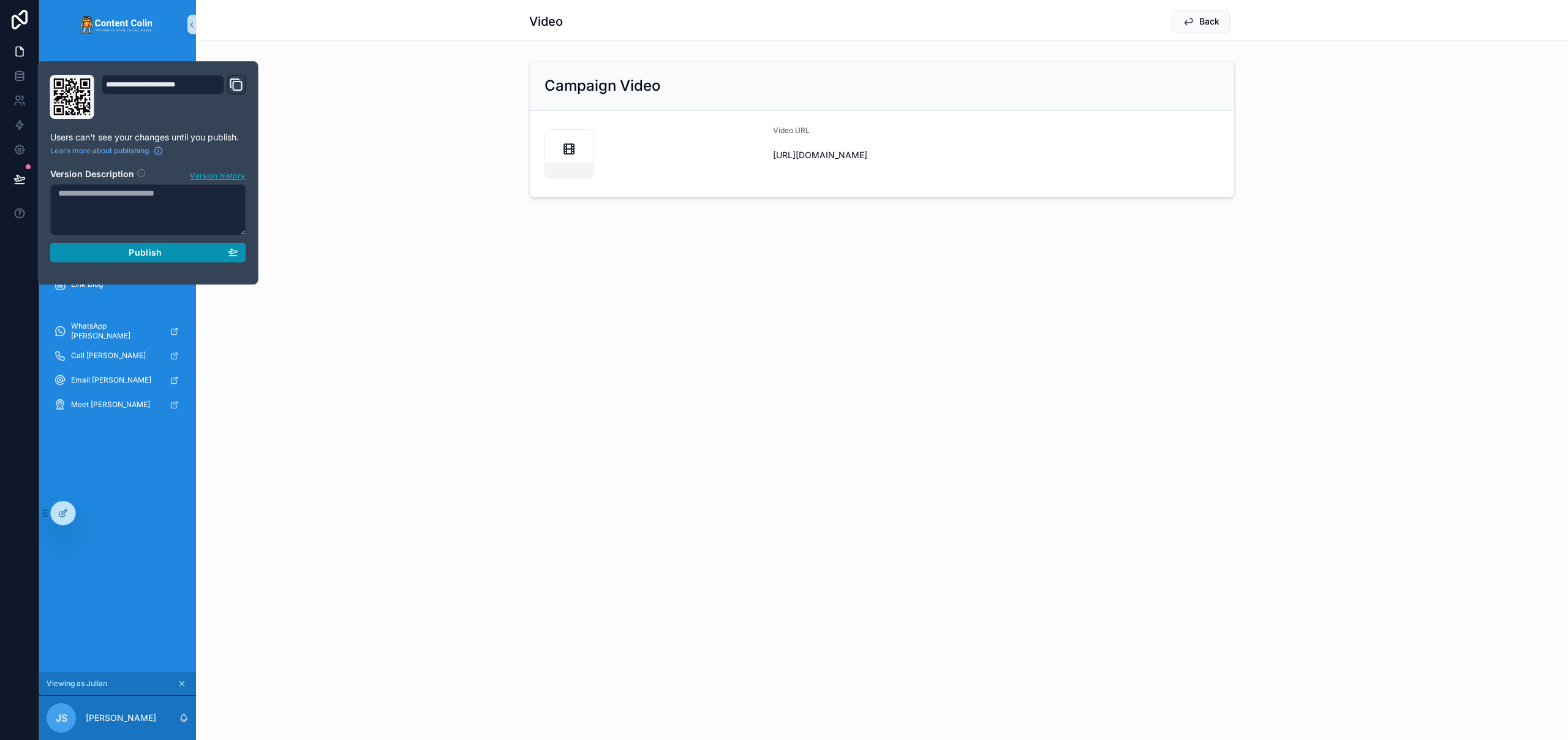
click at [126, 258] on div "Publish" at bounding box center [148, 252] width 180 height 11
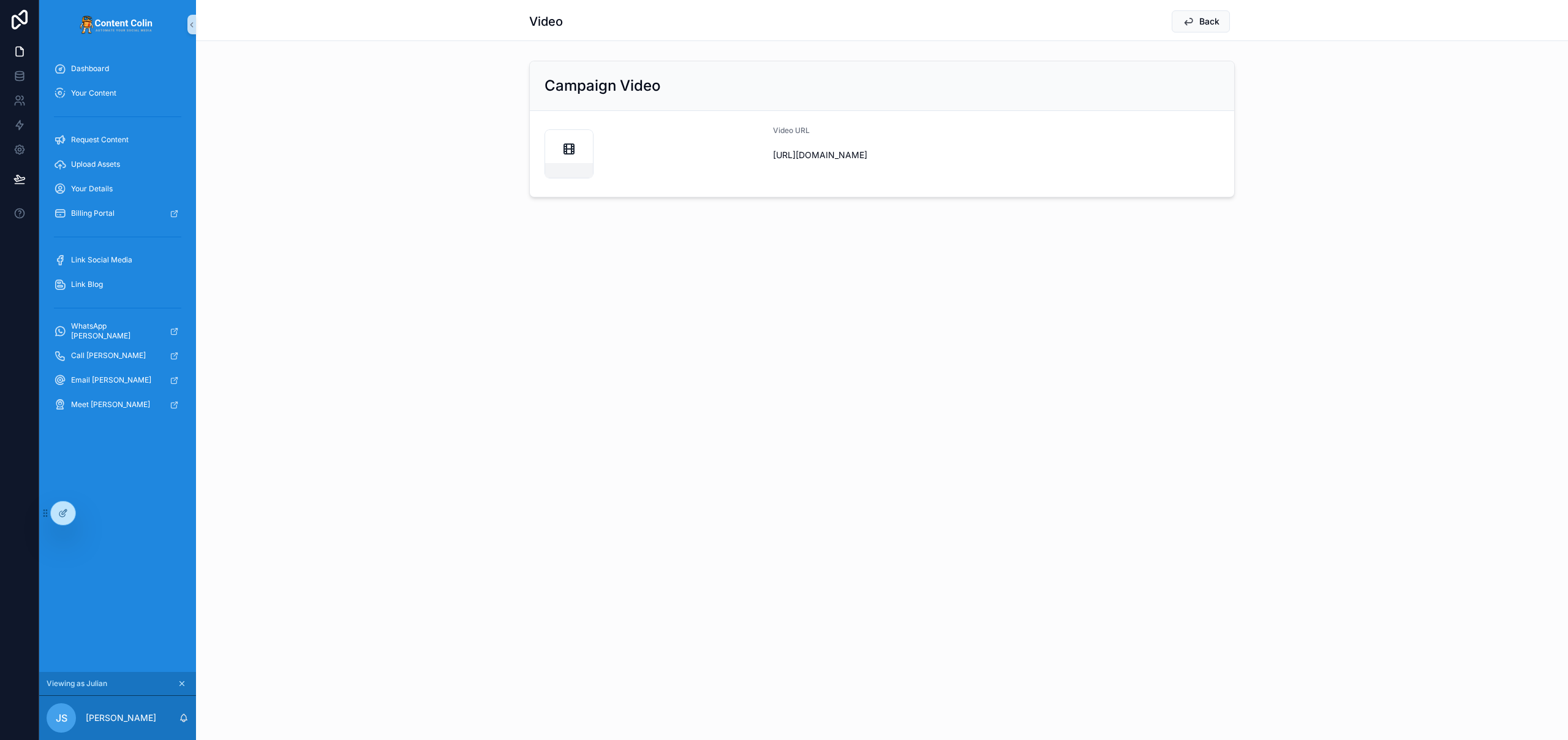
click at [455, 345] on div "Video Back Campaign Video Video URL https://cdn.contentcolin.com/hub/hub-175758…" at bounding box center [882, 370] width 1372 height 740
drag, startPoint x: 125, startPoint y: 90, endPoint x: 185, endPoint y: 110, distance: 63.2
click at [125, 89] on div "Your Content" at bounding box center [117, 93] width 127 height 20
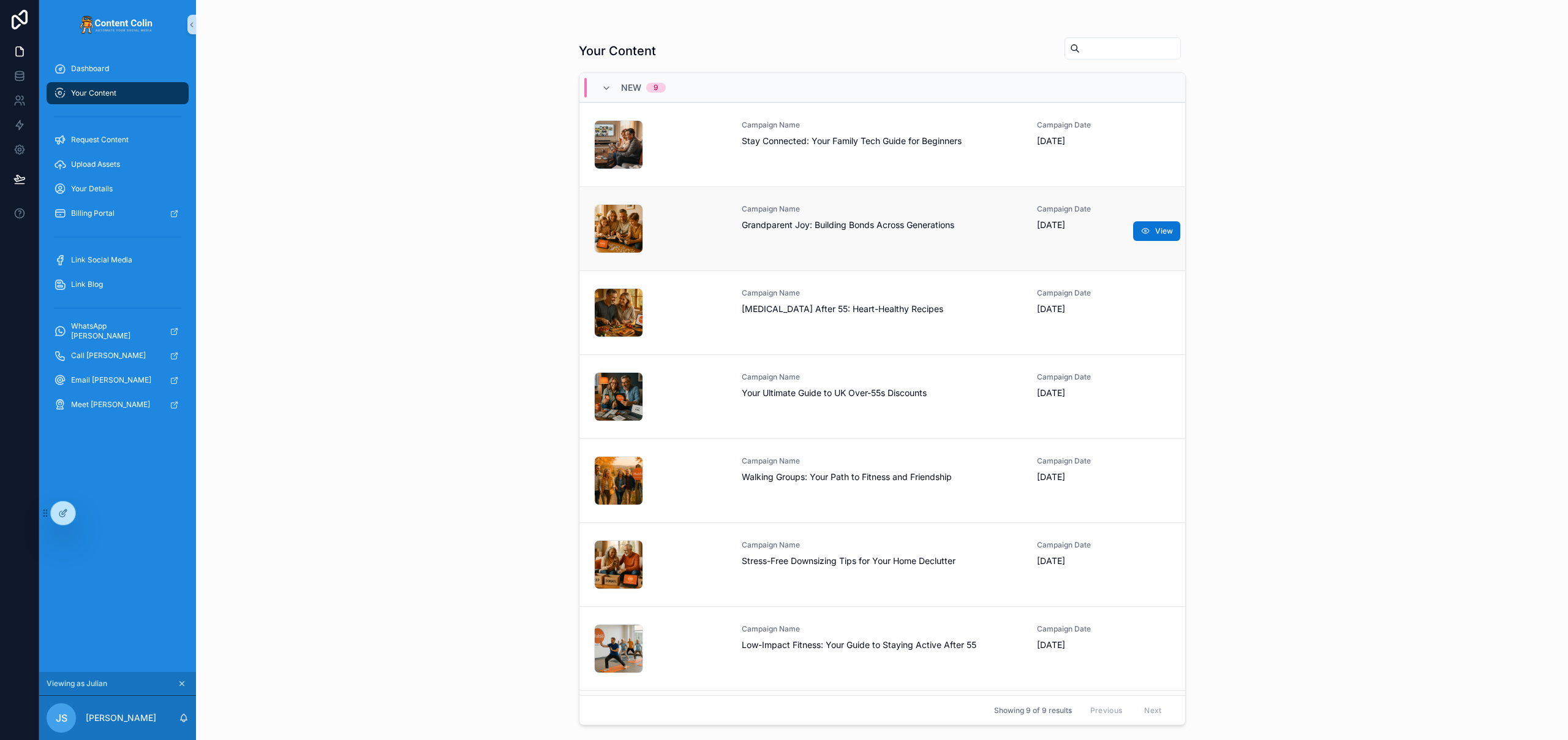
click at [867, 231] on div "Campaign Name Grandparent Joy: Building Bonds Across Generations" at bounding box center [882, 229] width 281 height 49
click at [815, 149] on div "Campaign Name Stay Connected: Your Family Tech Guide for Beginners" at bounding box center [882, 144] width 281 height 49
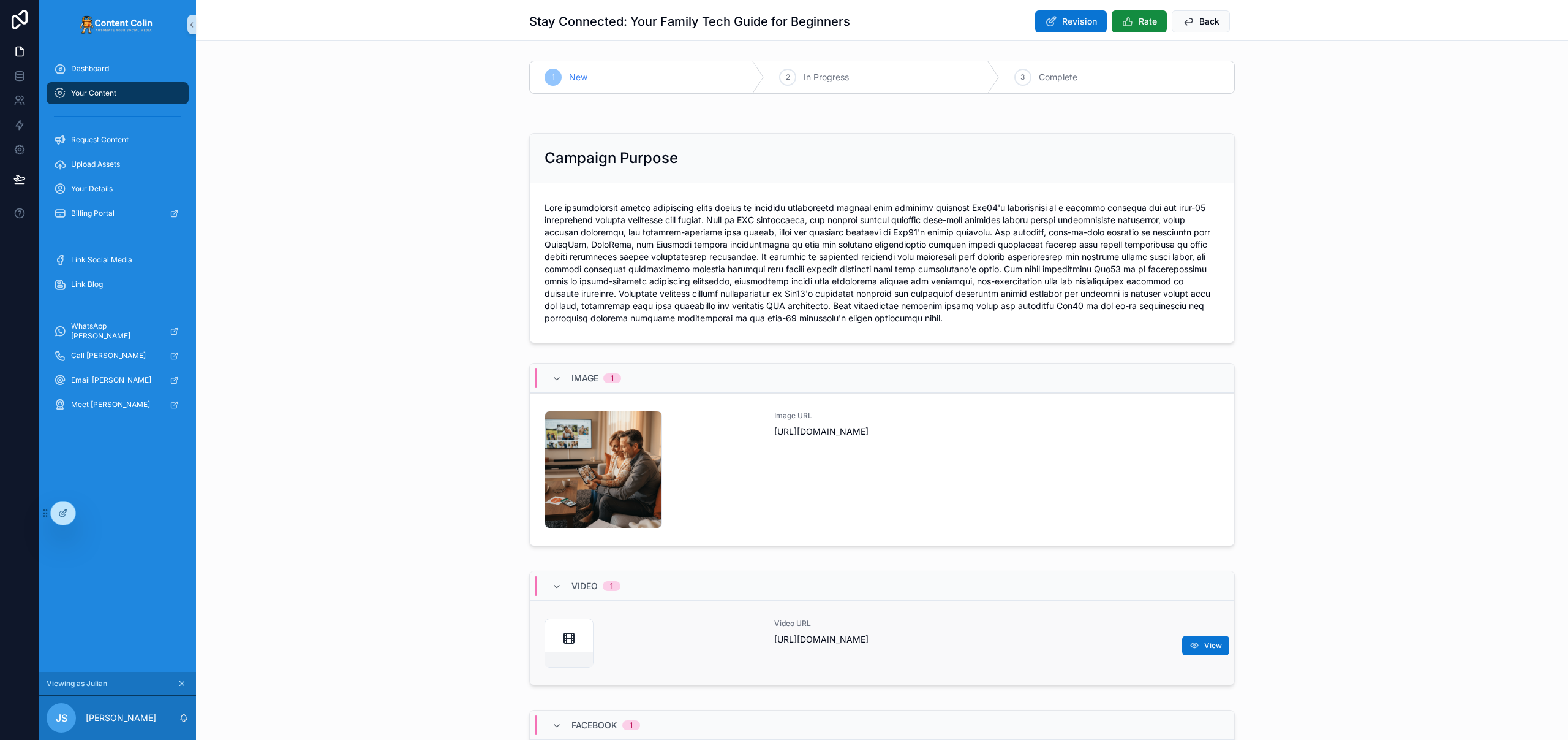
click at [926, 643] on span "https://cdn.contentcolin.com/hub/hub-1757583720.mp4" at bounding box center [996, 639] width 446 height 12
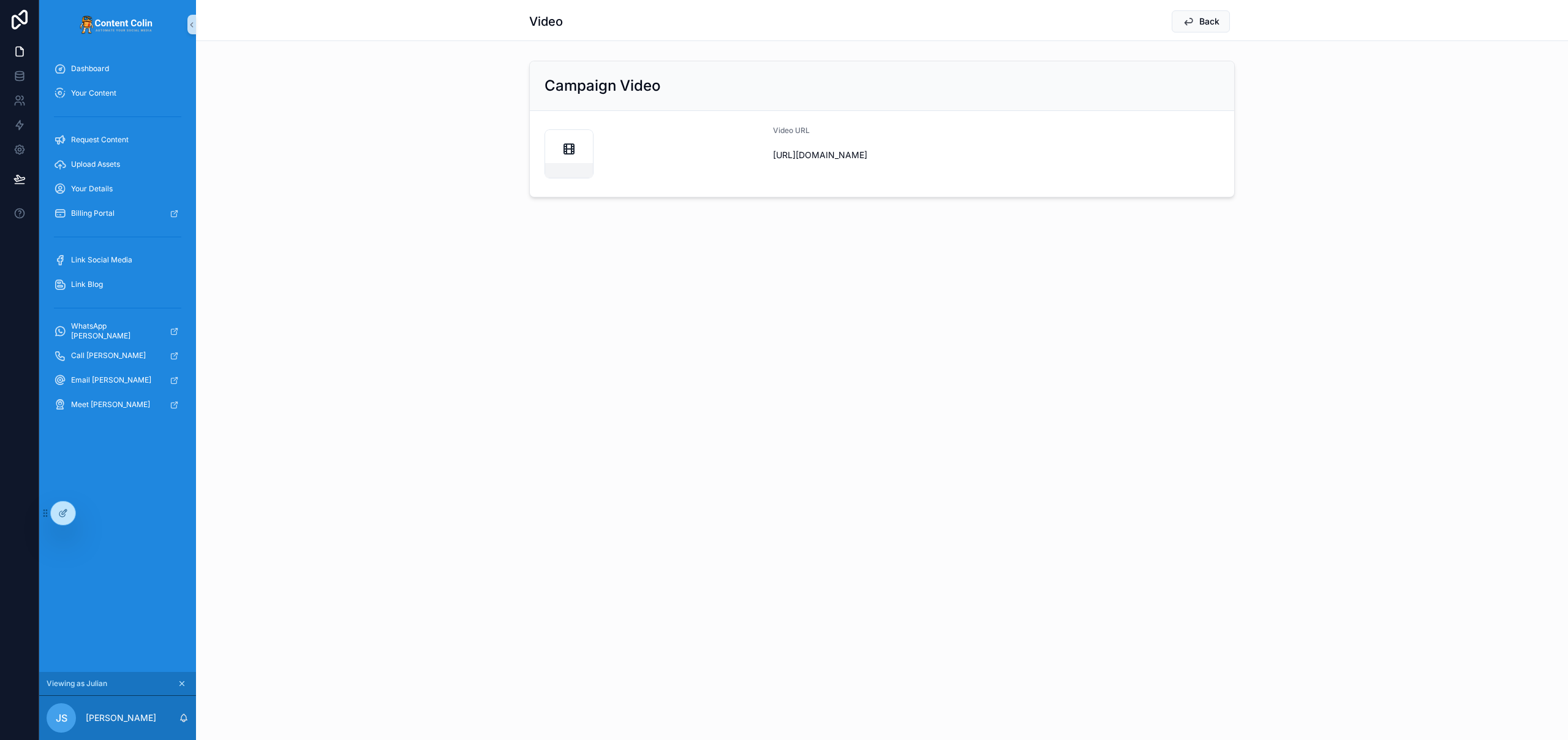
click at [855, 150] on span "https://cdn.contentcolin.com/hub/hub-1757583720.mp4" at bounding box center [996, 155] width 446 height 12
click at [575, 154] on icon "scrollable content" at bounding box center [569, 149] width 15 height 15
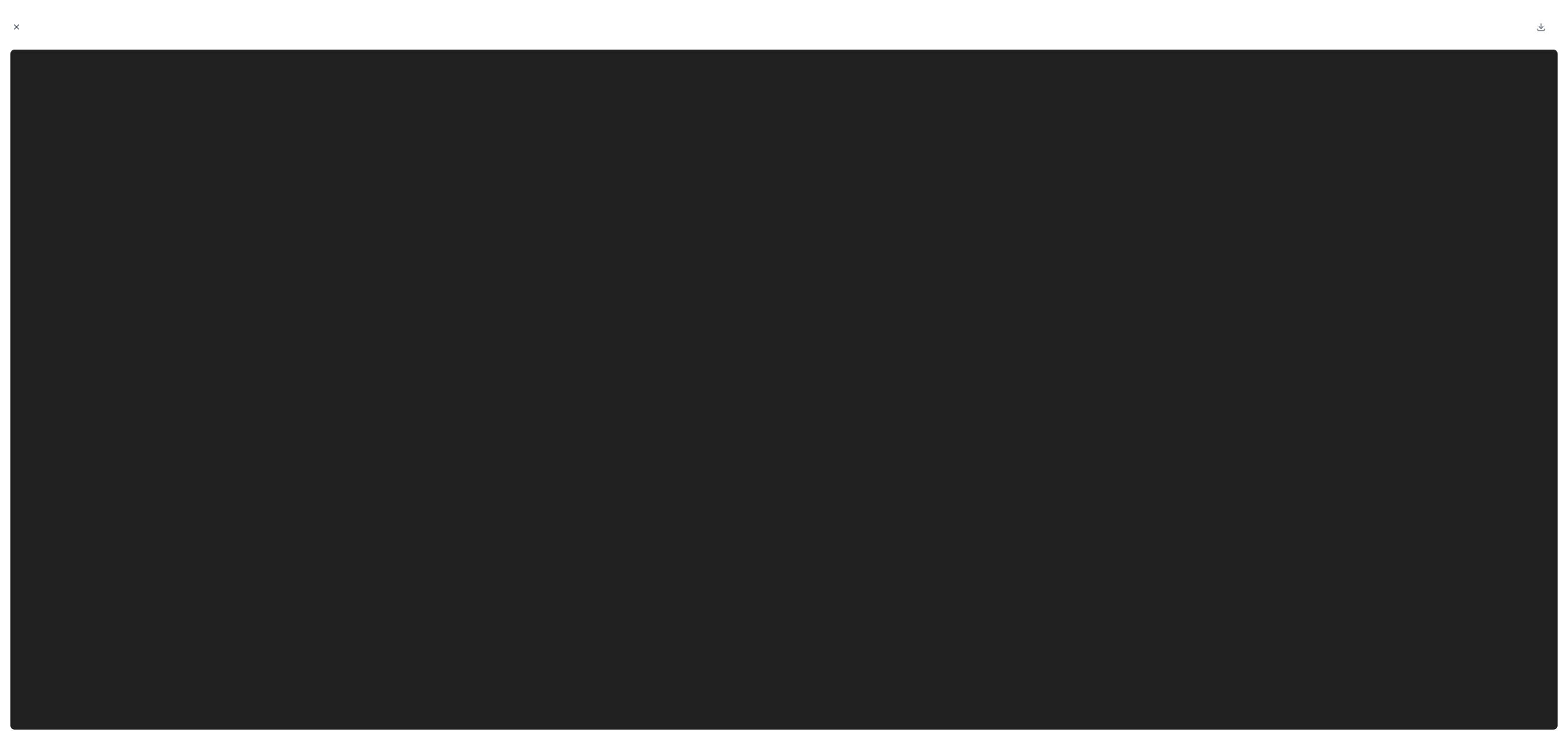
click at [11, 26] on button "Close modal" at bounding box center [17, 27] width 13 height 13
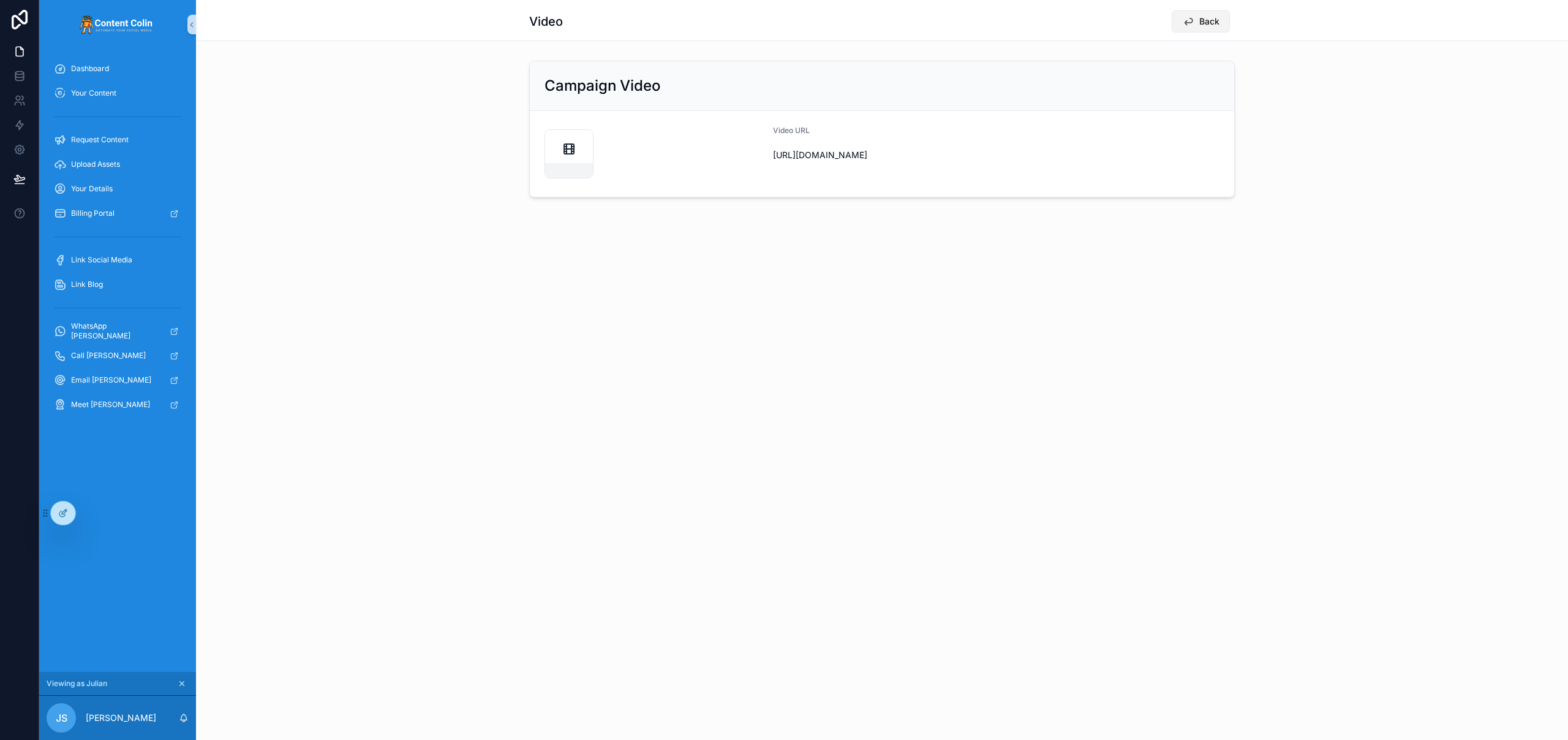
click at [1183, 22] on icon "scrollable content" at bounding box center [1188, 22] width 12 height 12
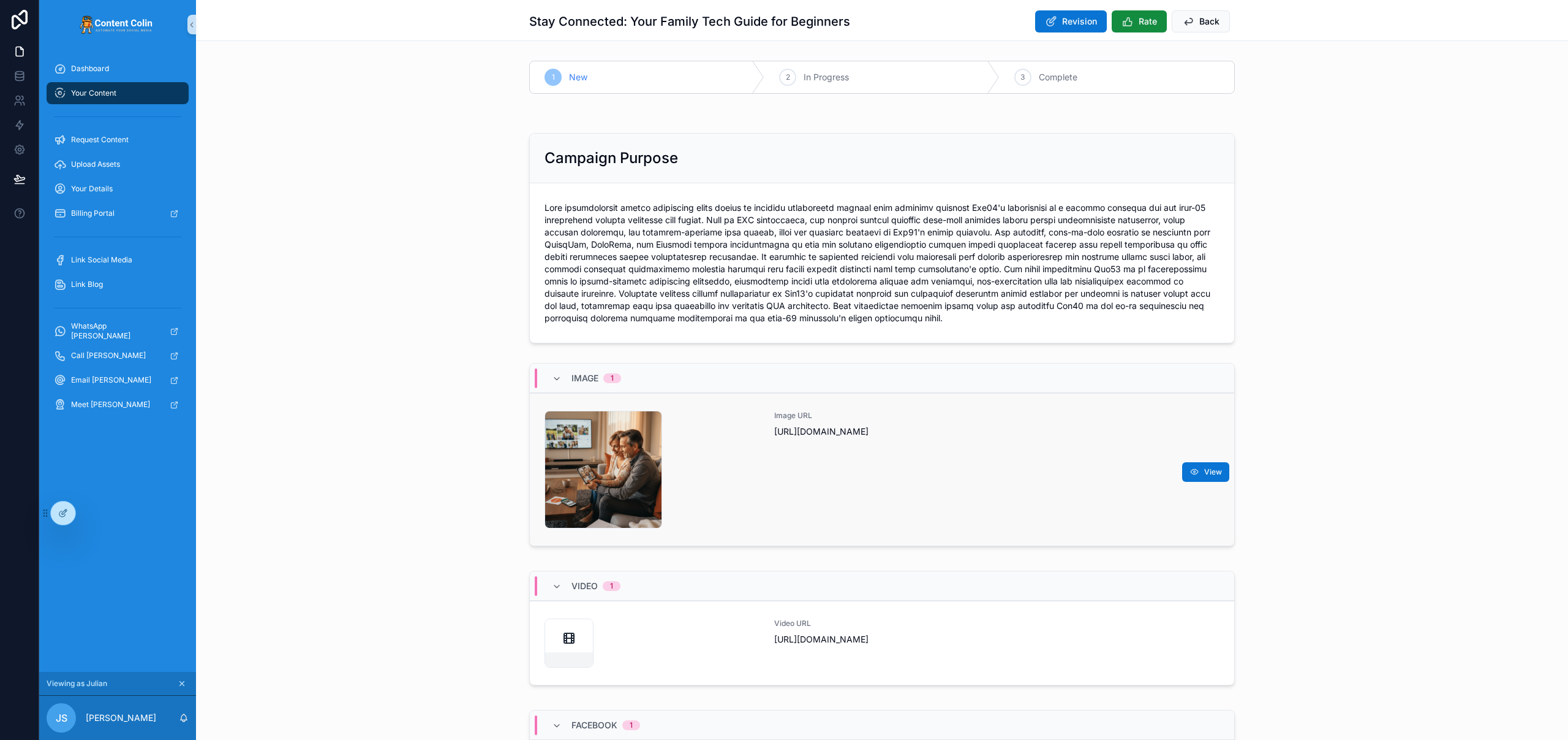
click at [798, 496] on div "Image URL https://cdn.contentcolin.com/hub/hub-1757582741.png" at bounding box center [996, 469] width 446 height 117
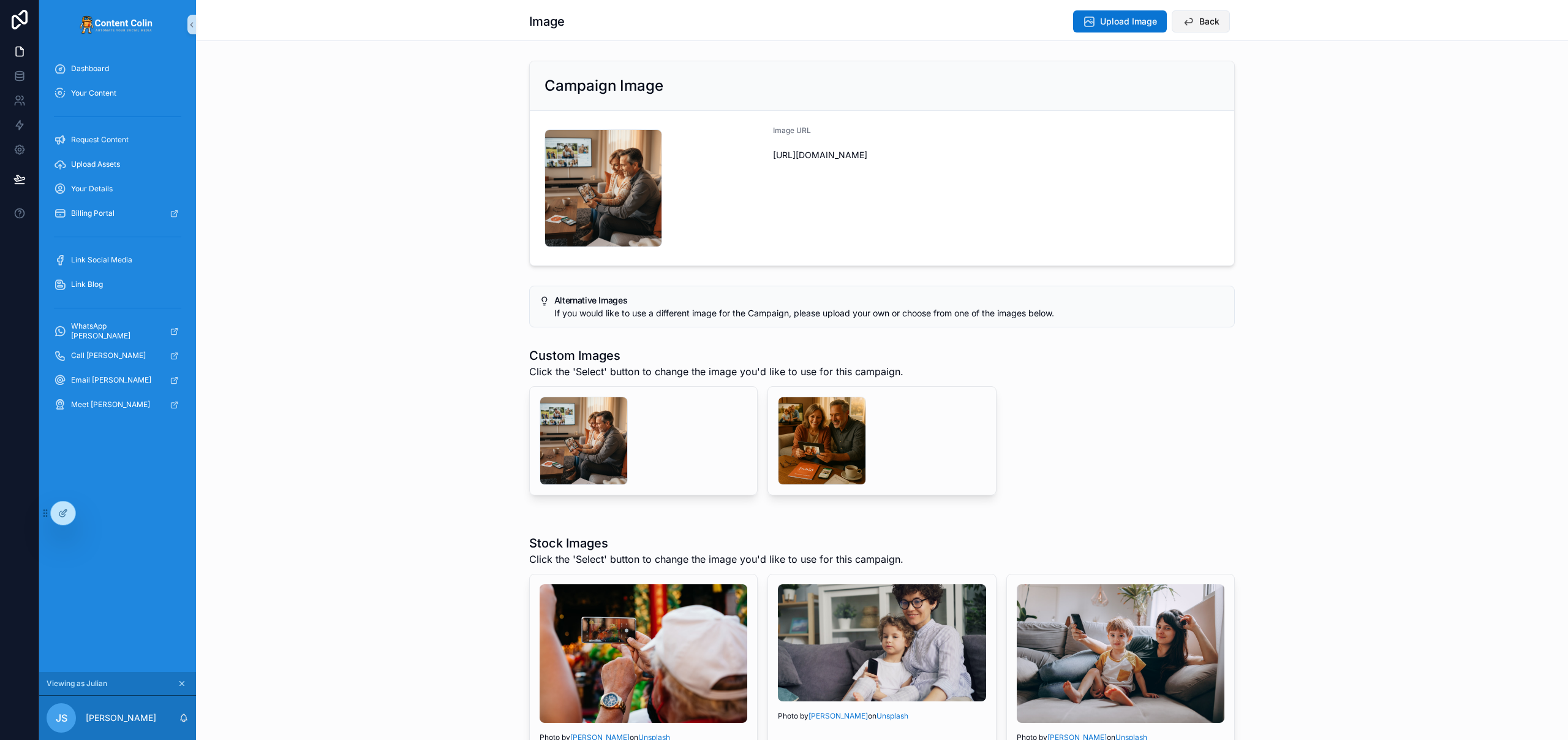
click at [1196, 28] on button "Back" at bounding box center [1201, 21] width 58 height 22
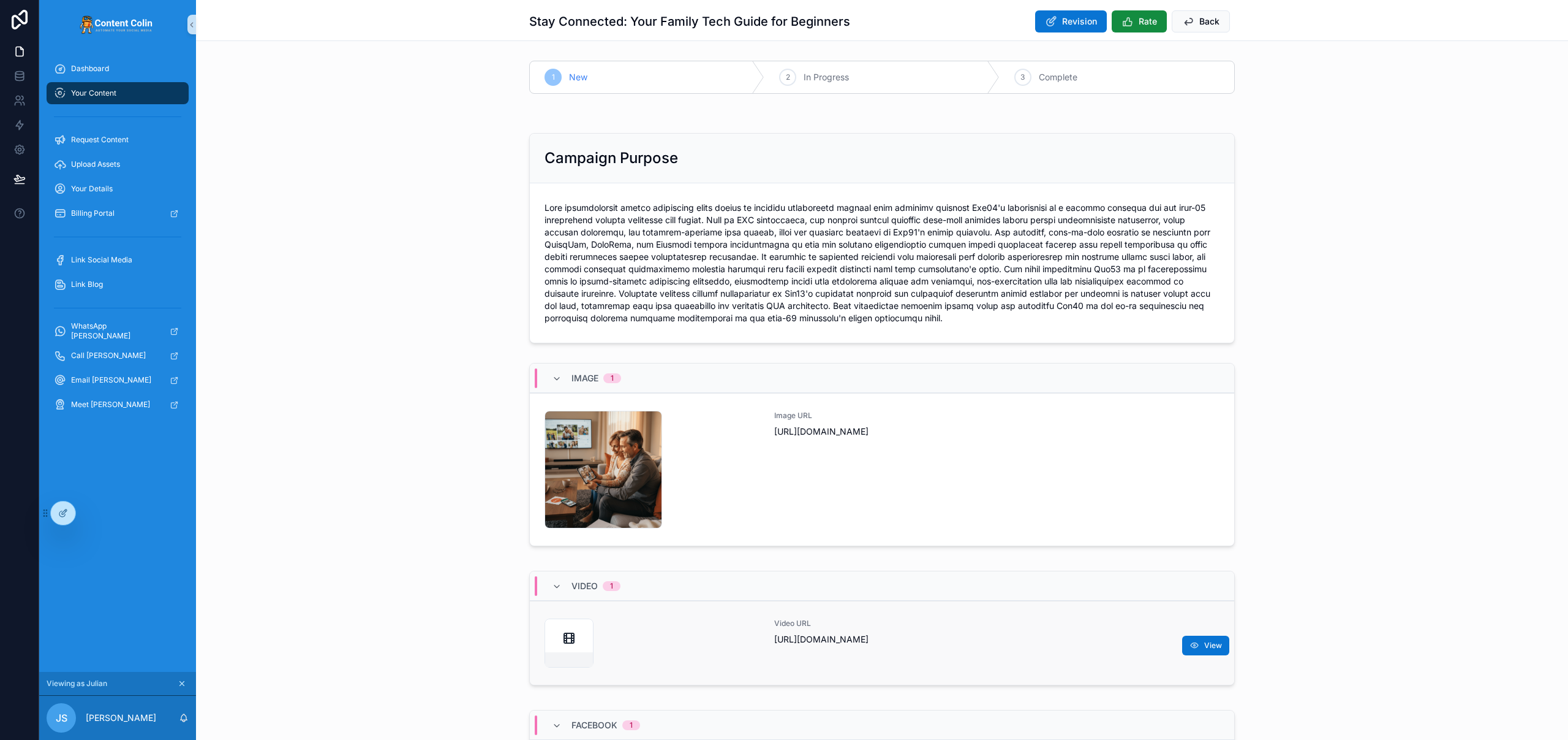
click at [787, 615] on link "Video URL https://cdn.contentcolin.com/hub/hub-1757583720.mp4 View" at bounding box center [882, 642] width 704 height 84
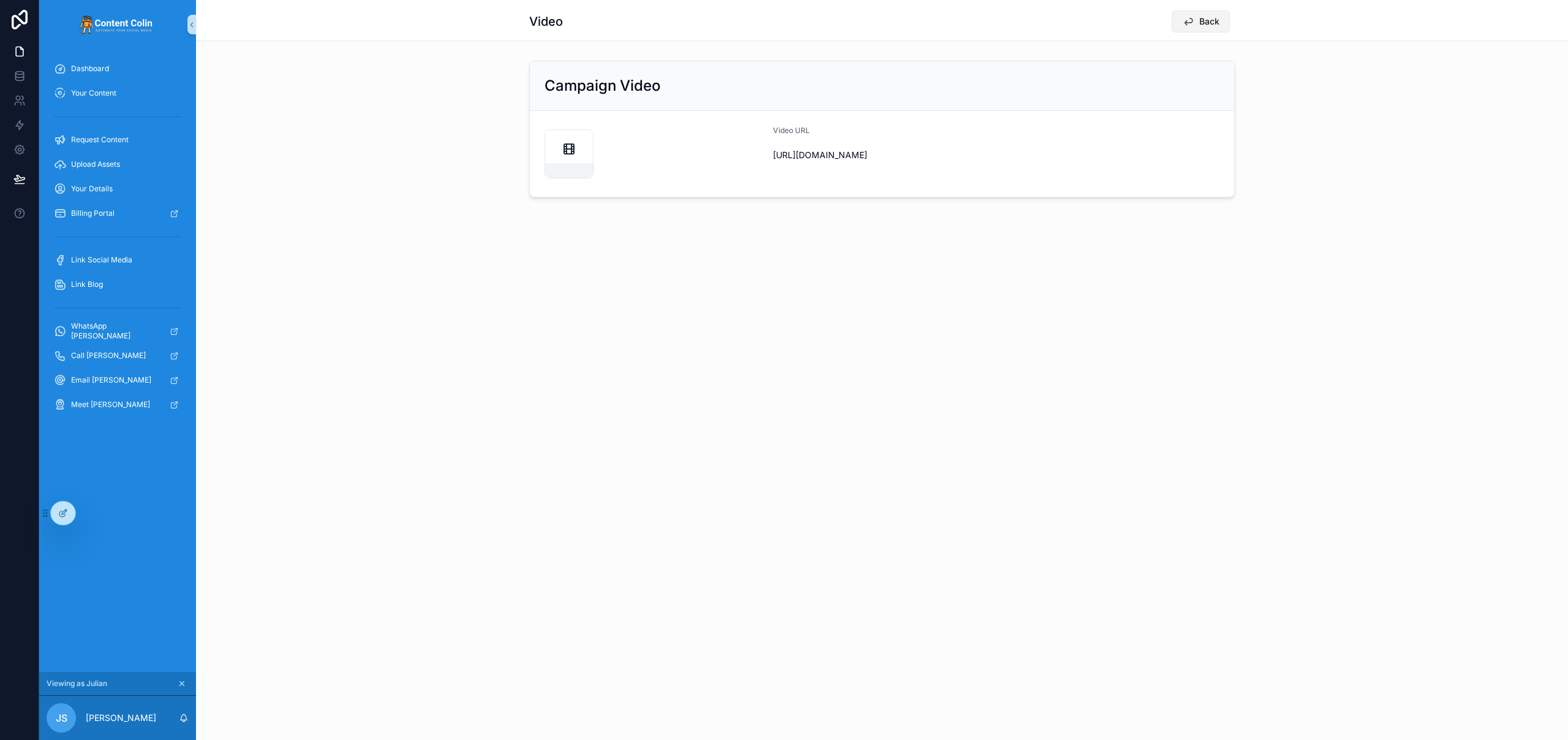
click at [1205, 21] on span "Back" at bounding box center [1209, 22] width 20 height 12
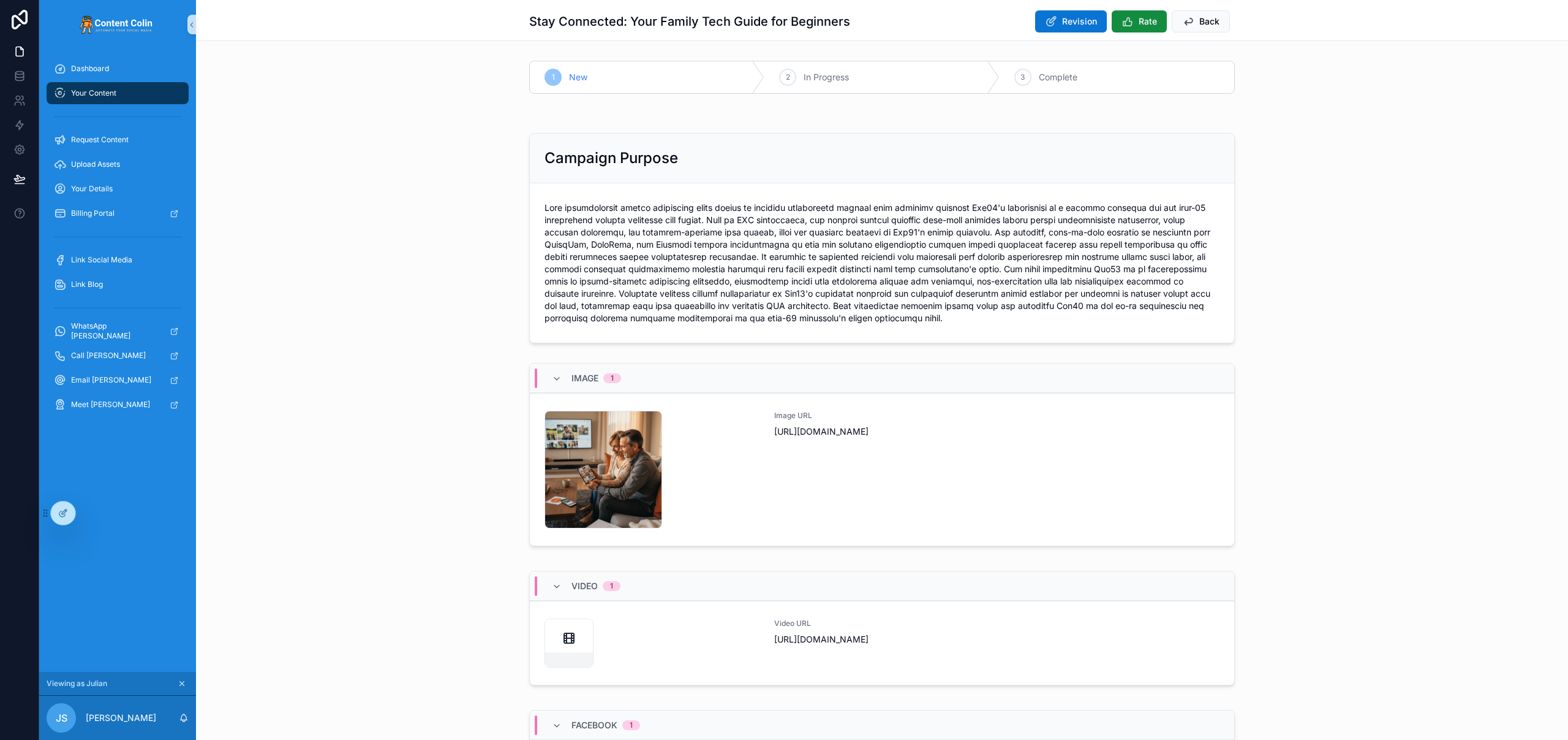
click at [1375, 422] on div "Image 1 hub-1757582741 .png Image URL https://cdn.contentcolin.com/hub/hub-1757…" at bounding box center [882, 457] width 1372 height 198
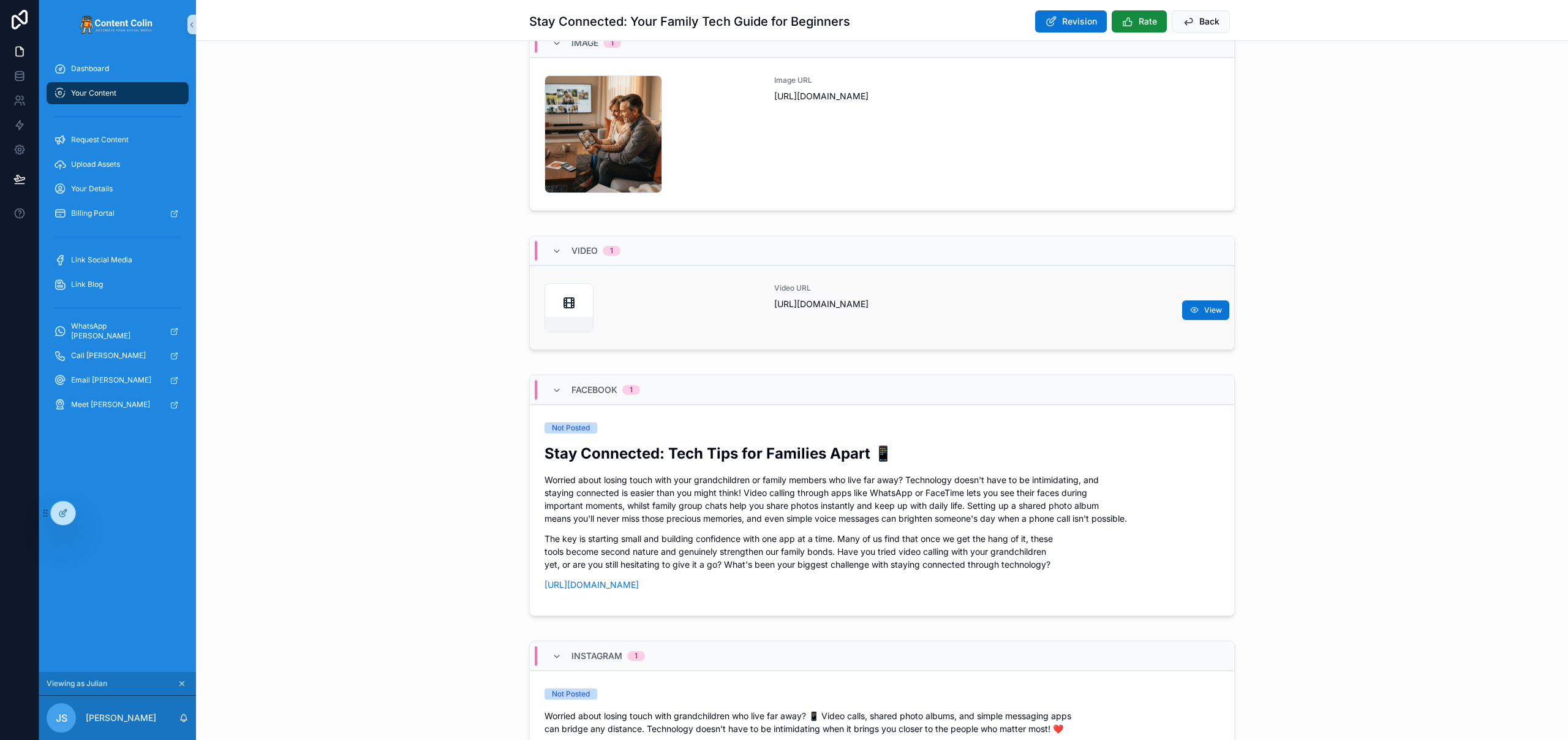
click at [882, 308] on span "https://cdn.contentcolin.com/hub/hub-1757583720.mp4" at bounding box center [996, 304] width 446 height 12
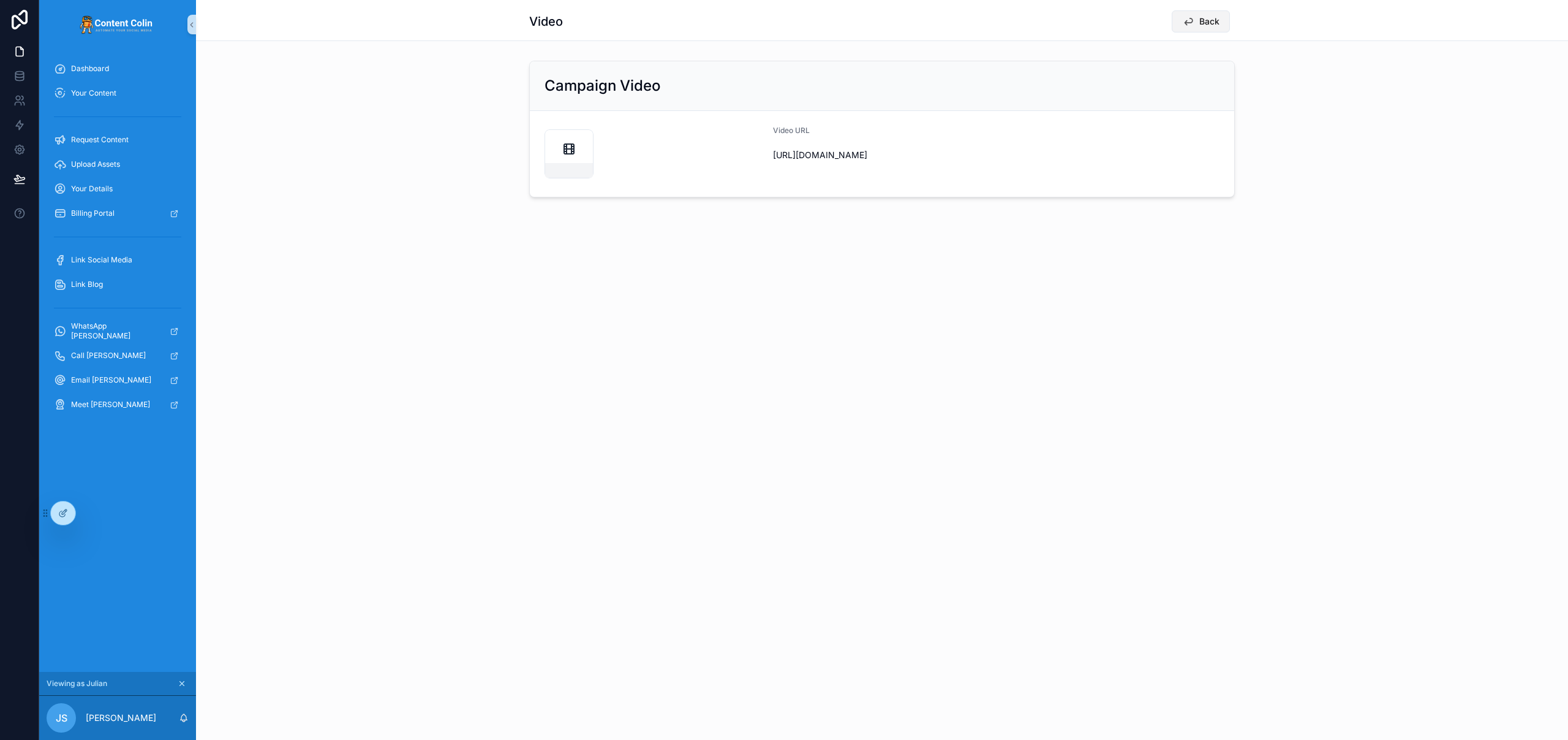
click at [1192, 30] on button "Back" at bounding box center [1201, 21] width 58 height 22
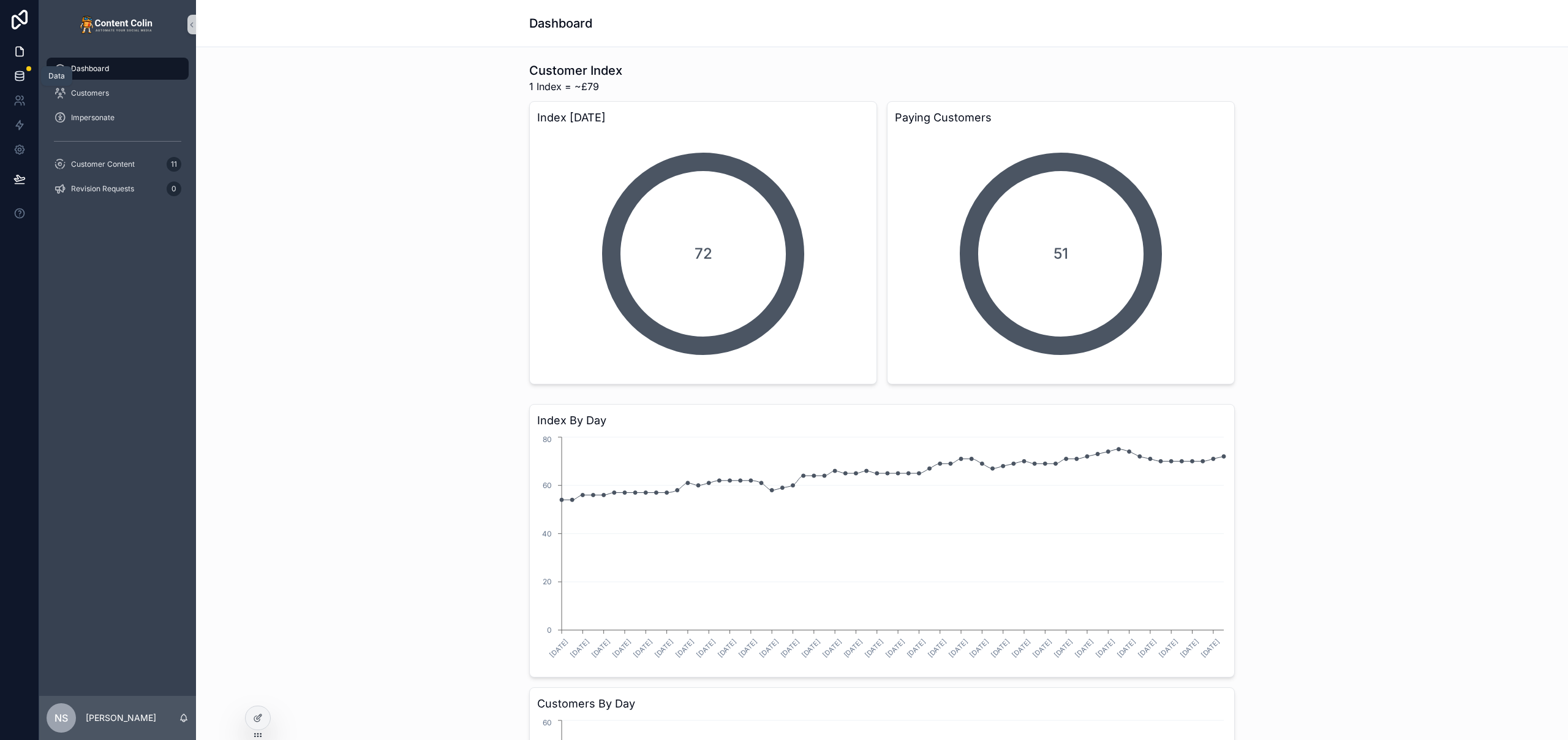
click at [18, 67] on link at bounding box center [19, 76] width 38 height 24
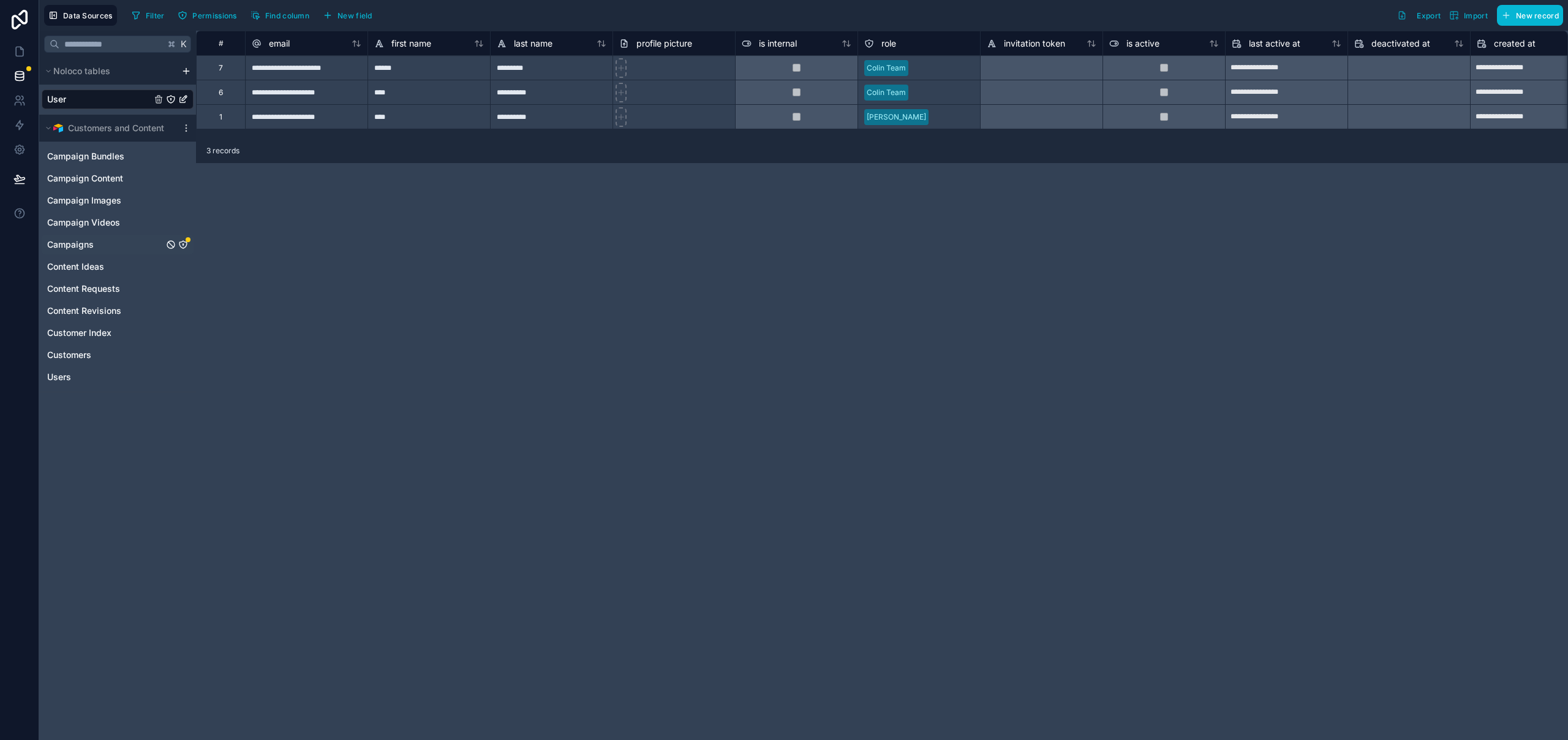
click at [183, 248] on icon "Campaigns" at bounding box center [183, 244] width 7 height 7
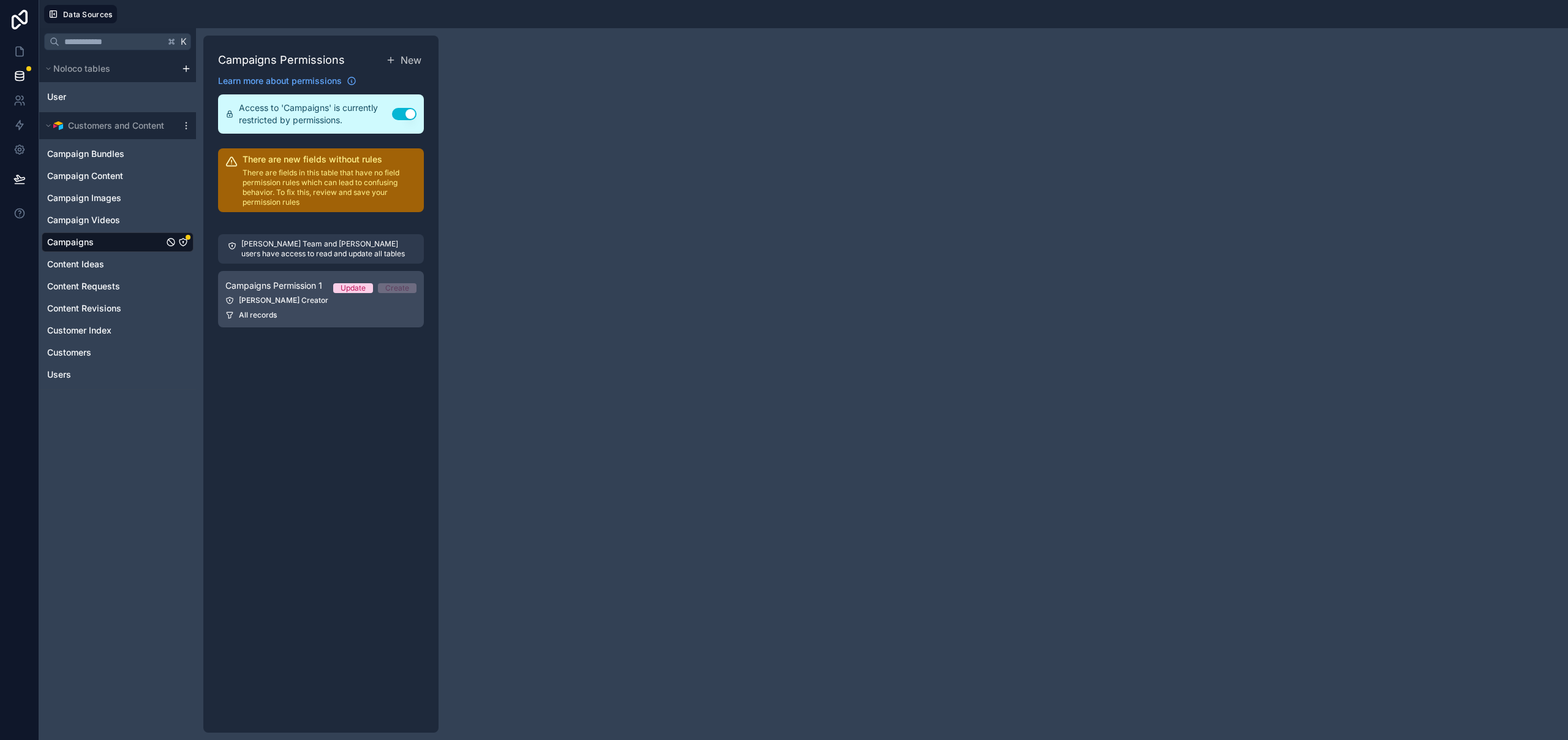
click at [298, 291] on span "Campaigns Permission 1" at bounding box center [274, 285] width 97 height 12
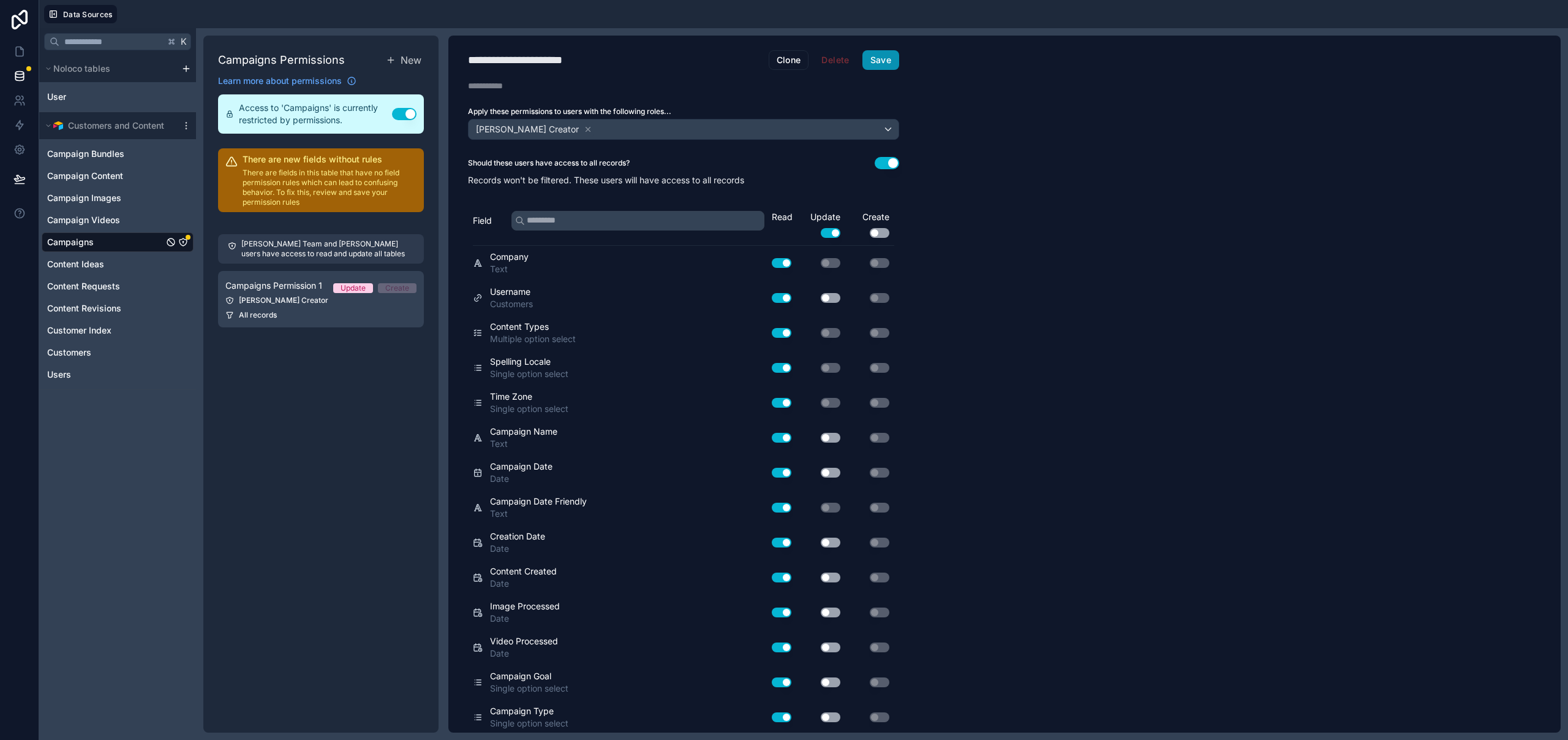
click at [888, 66] on button "Save" at bounding box center [880, 59] width 37 height 20
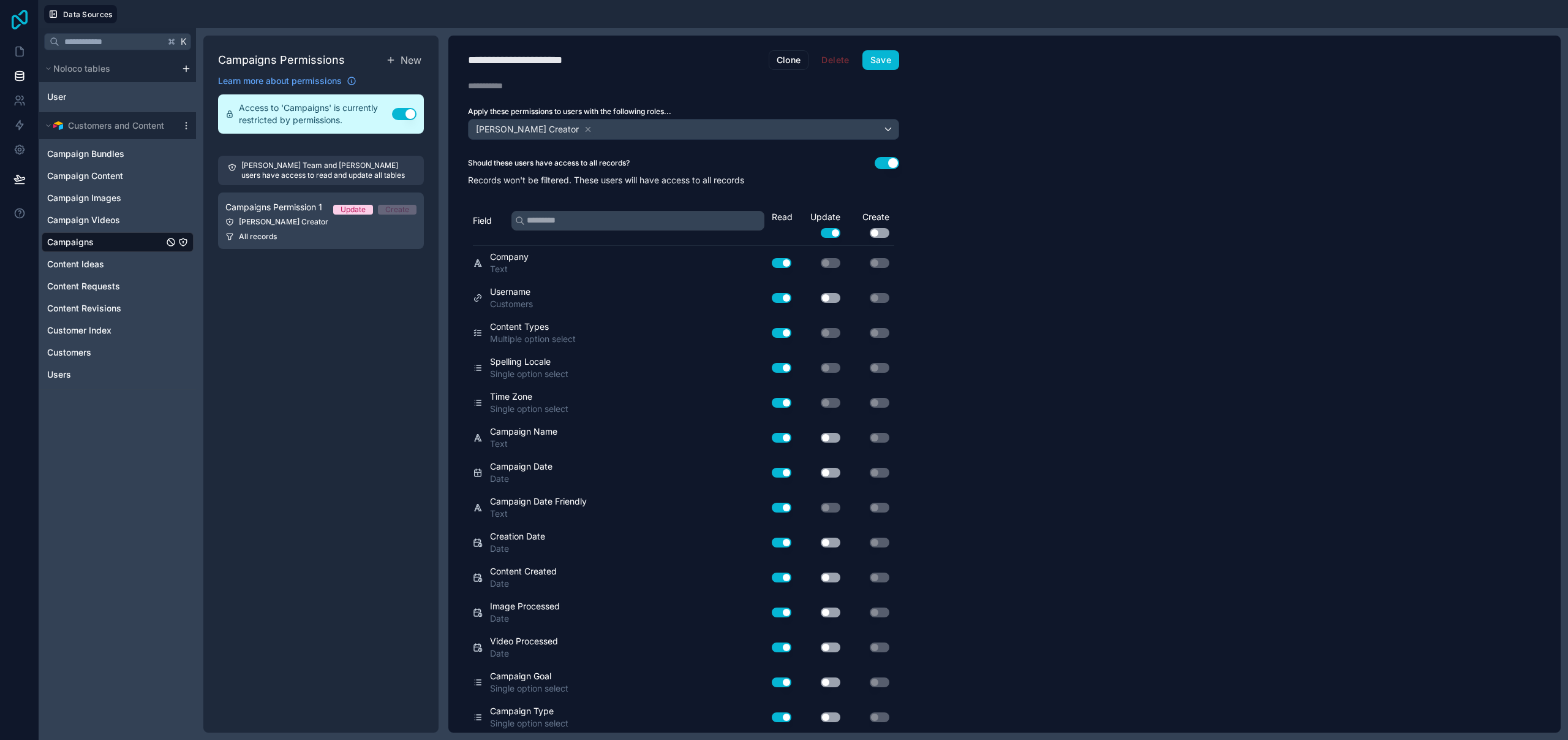
click at [14, 20] on icon at bounding box center [20, 20] width 24 height 20
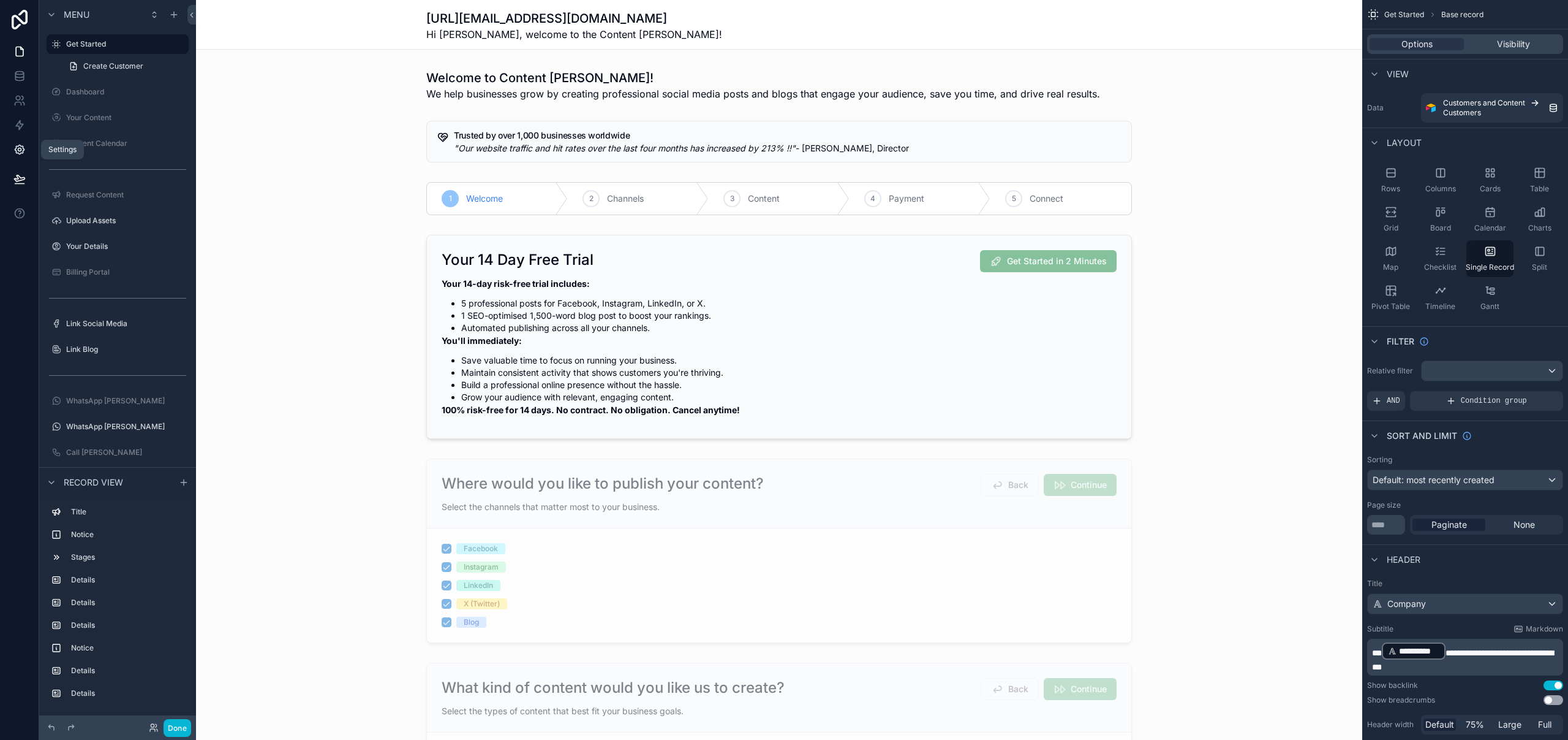
click at [21, 154] on icon at bounding box center [20, 150] width 12 height 12
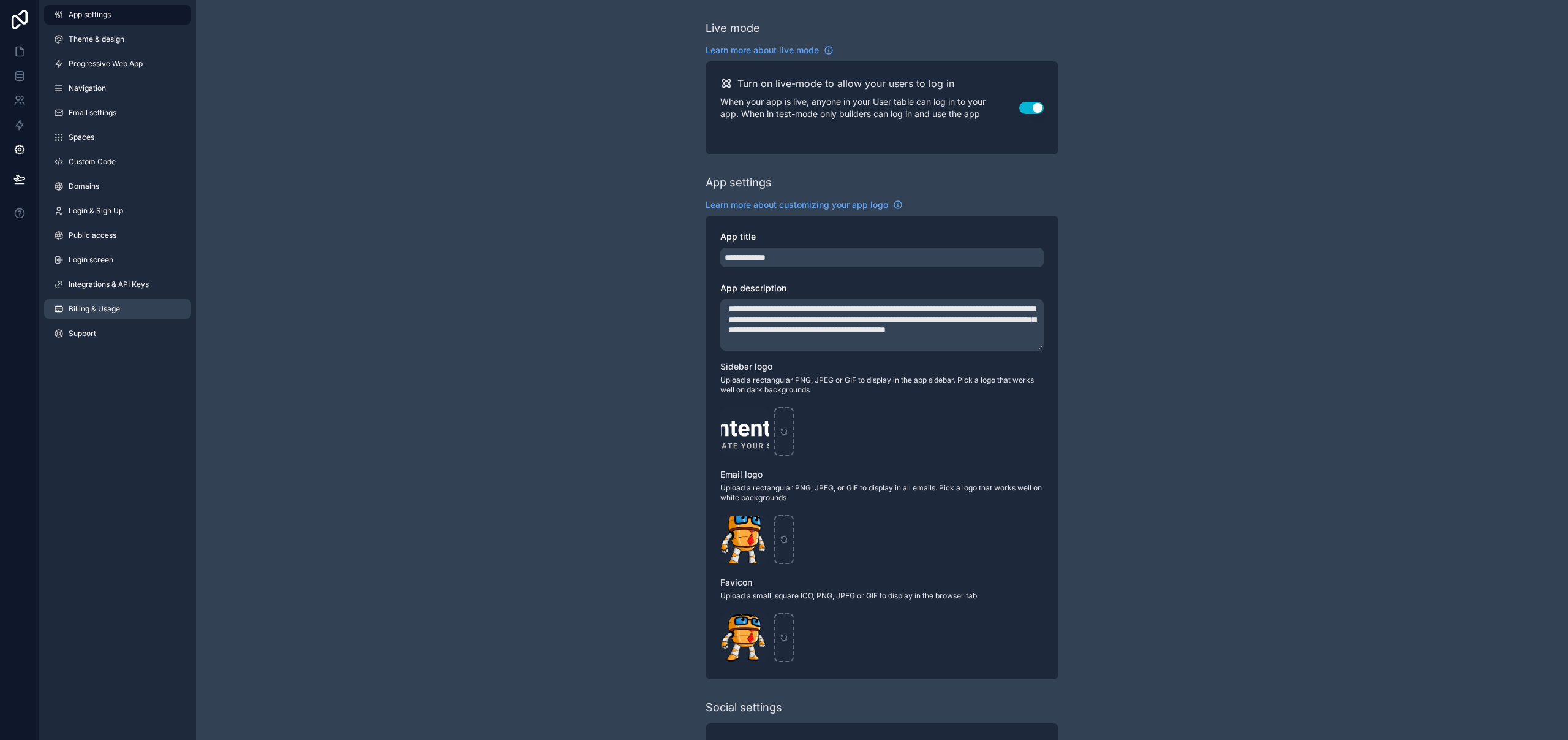
click at [119, 315] on link "Billing & Usage" at bounding box center [117, 308] width 147 height 20
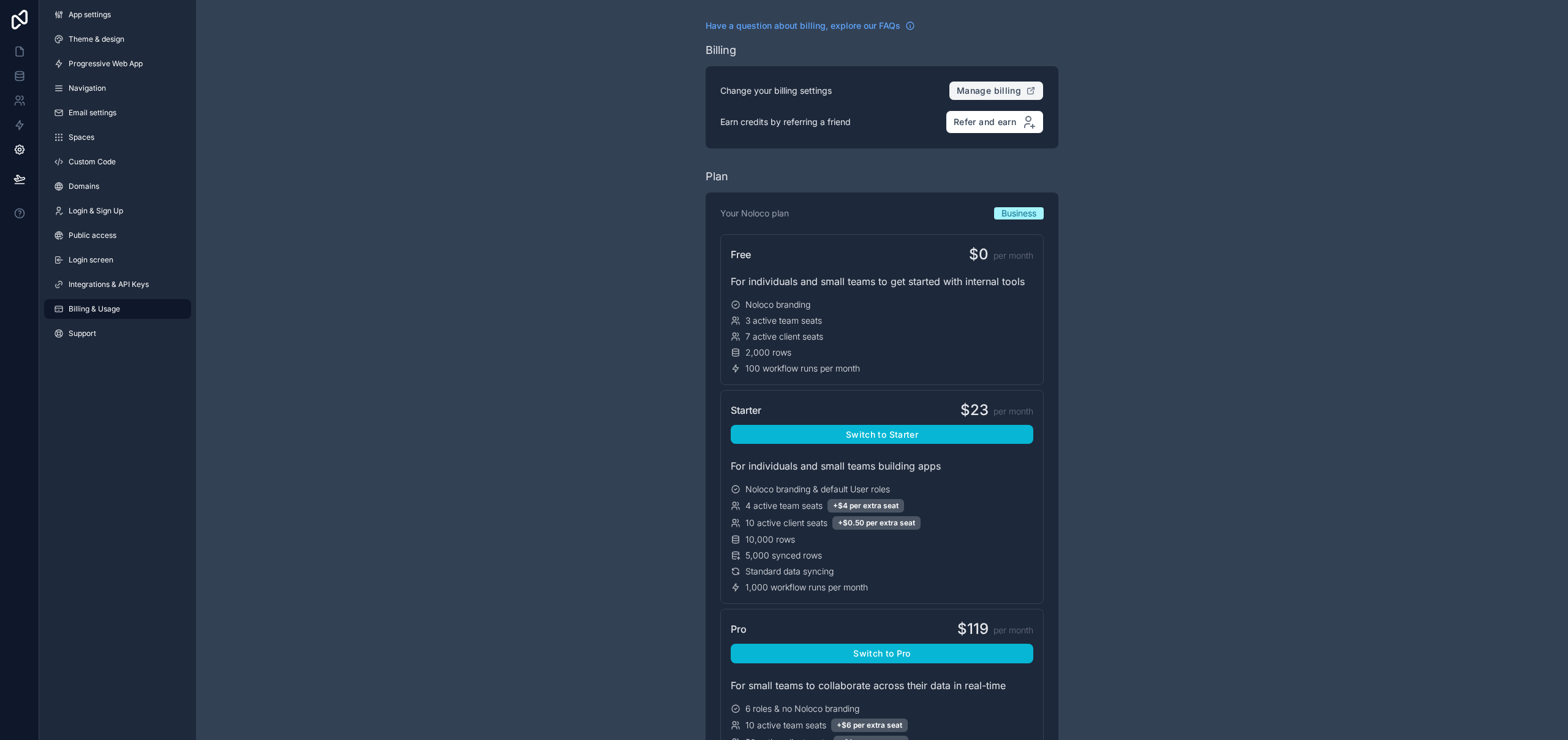
click at [1035, 85] on button "Manage billing" at bounding box center [996, 90] width 95 height 20
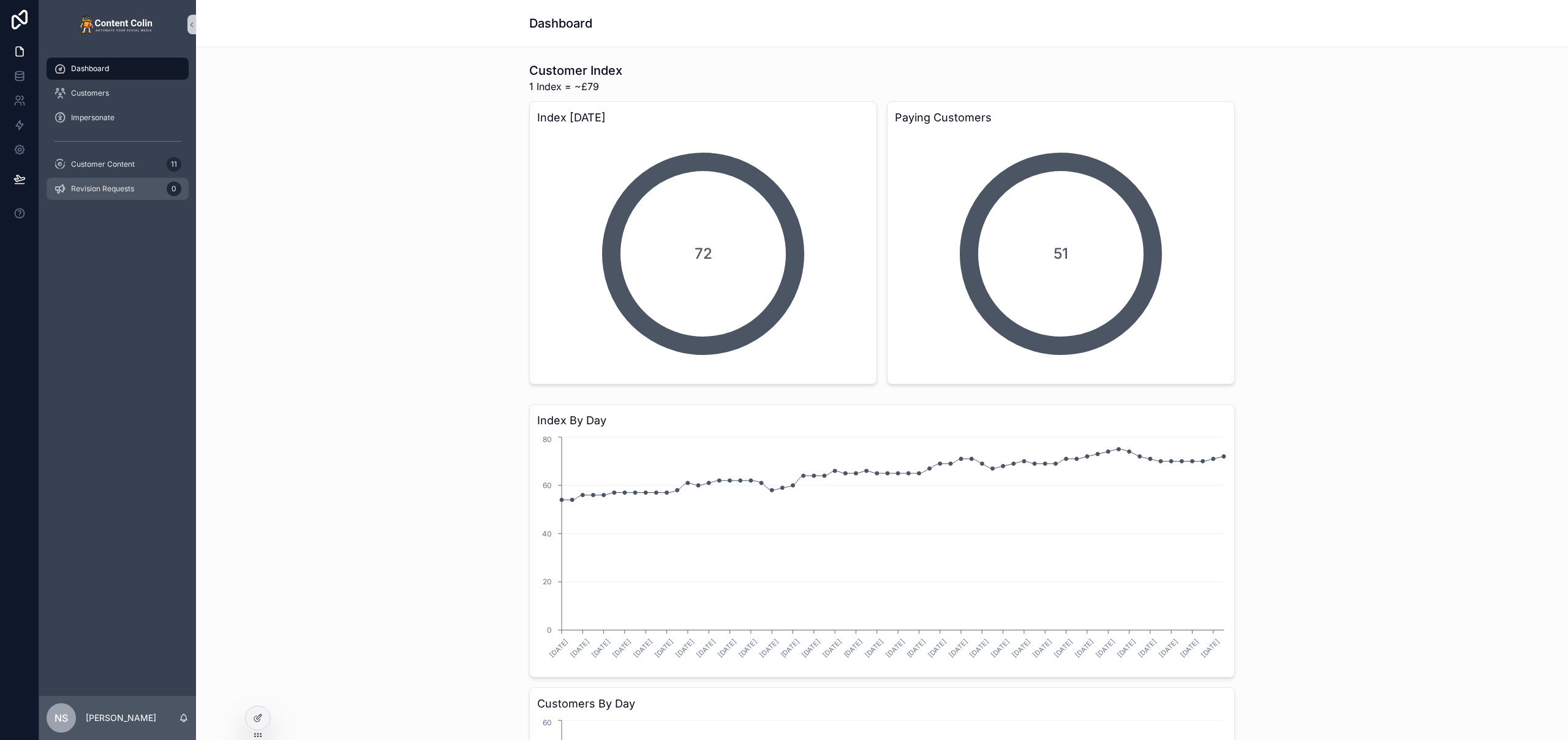
drag, startPoint x: 98, startPoint y: 191, endPoint x: 112, endPoint y: 175, distance: 21.3
click at [99, 191] on span "Revision Requests" at bounding box center [102, 189] width 63 height 10
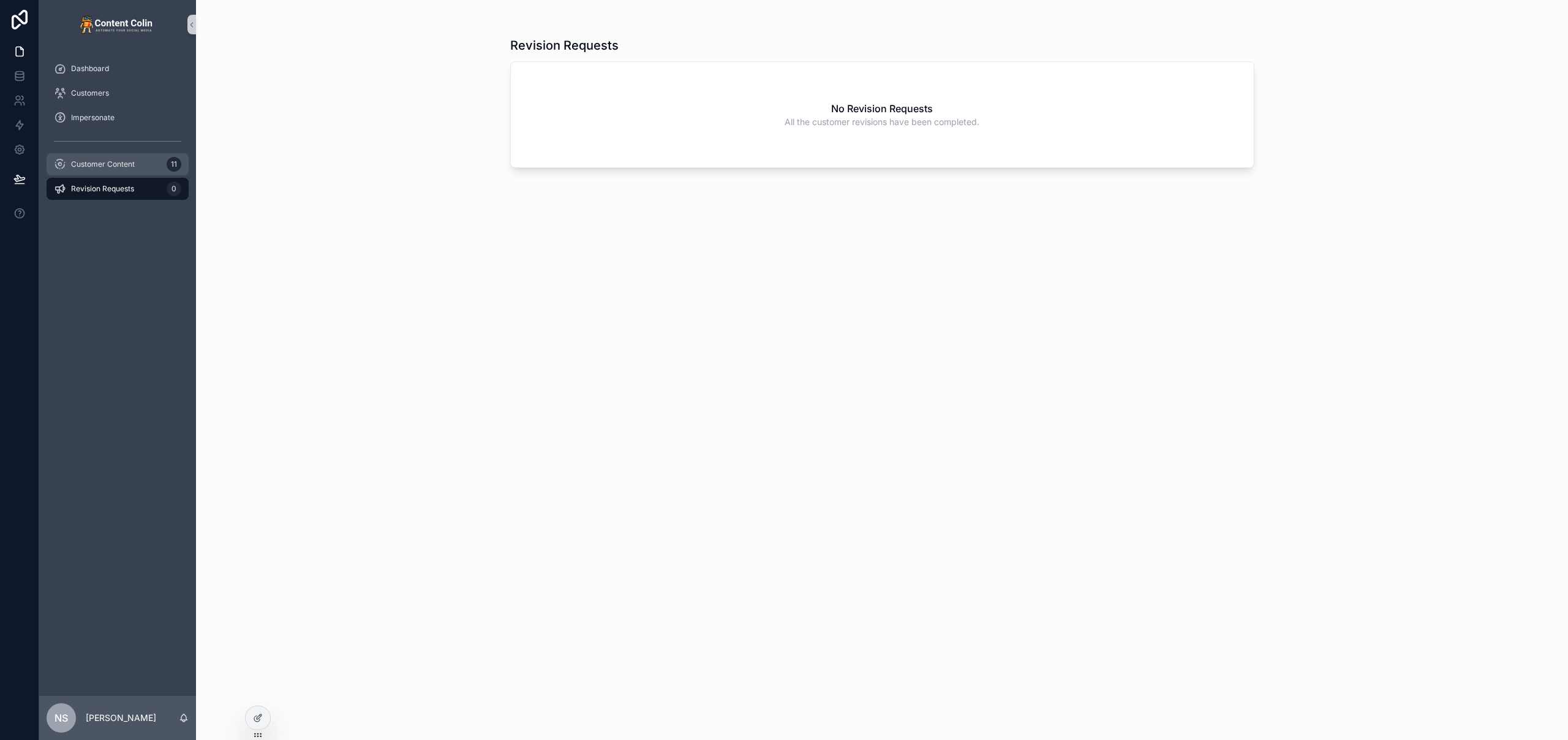
click at [116, 165] on span "Customer Content" at bounding box center [102, 164] width 63 height 10
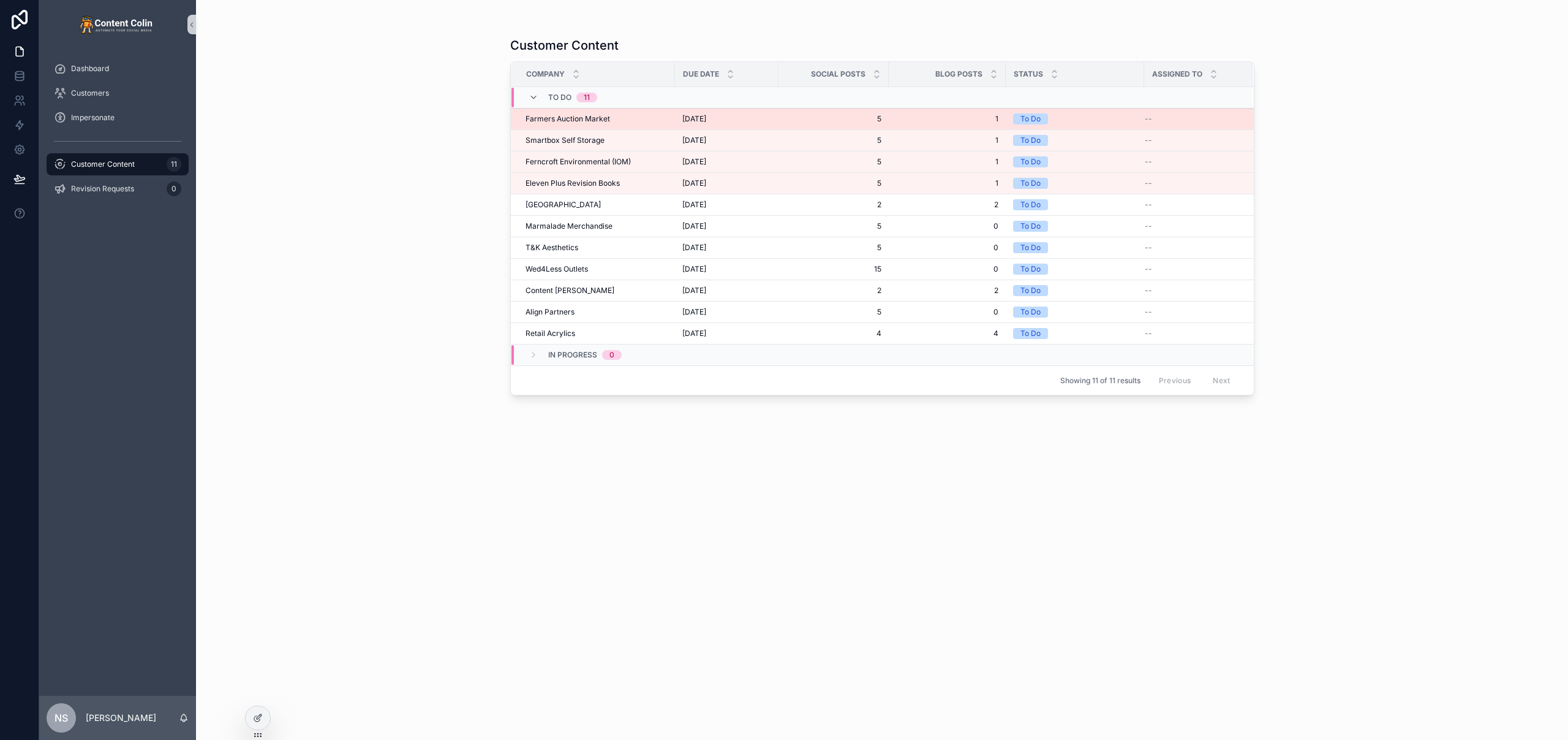
click at [587, 119] on span "Farmers Auction Market" at bounding box center [568, 119] width 84 height 10
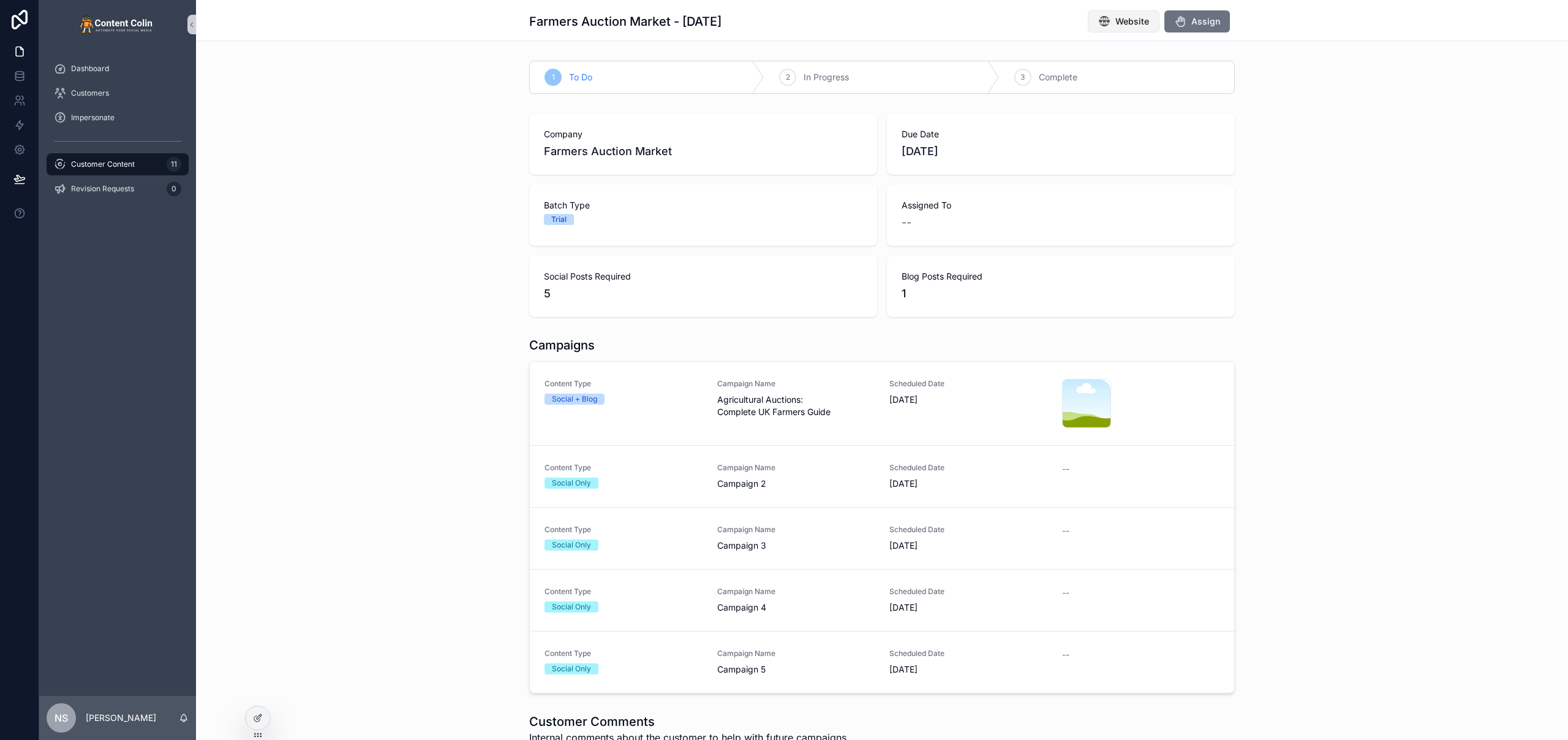
click at [1129, 24] on span "Website" at bounding box center [1132, 22] width 34 height 12
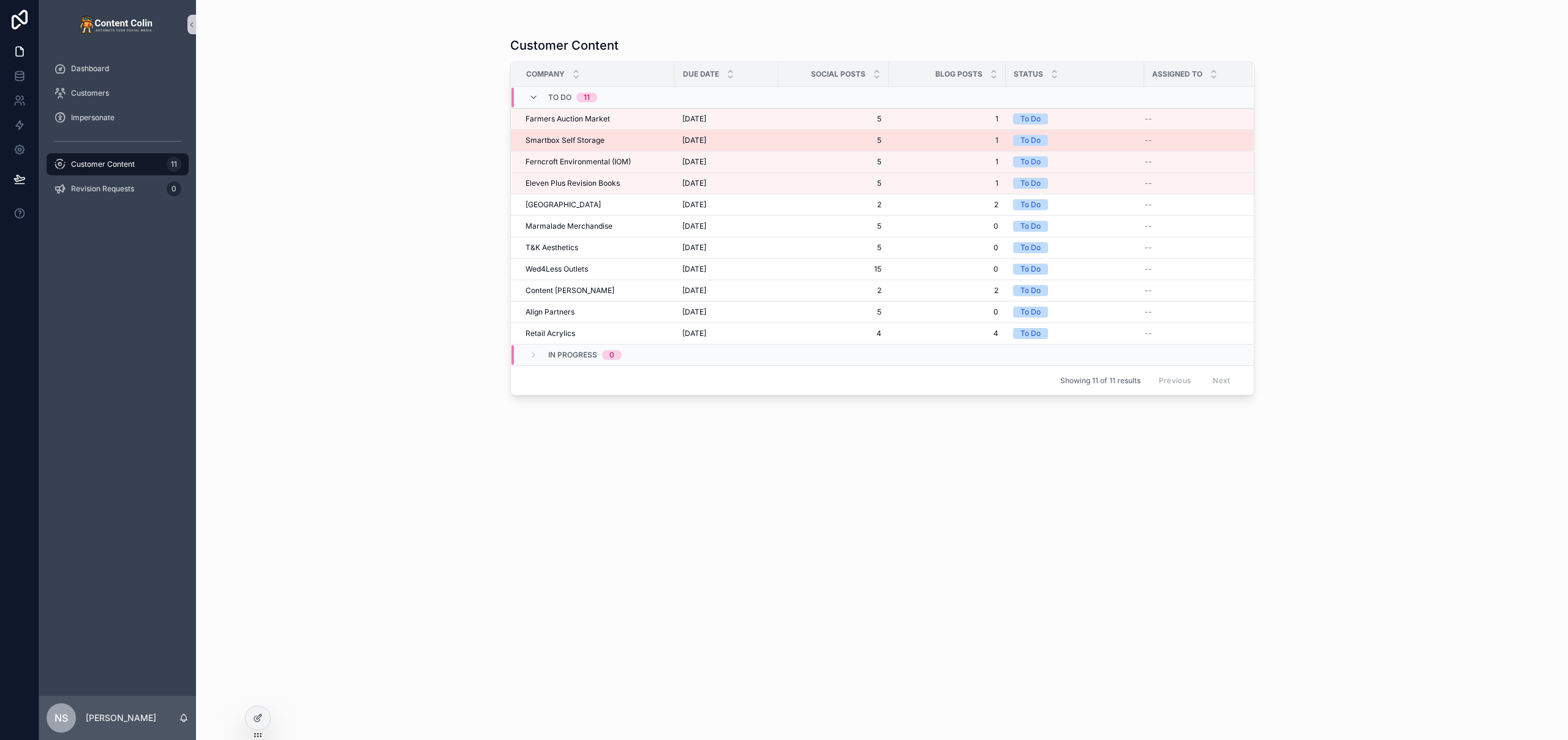
click at [596, 146] on td "Smartbox Self Storage Smartbox Self Storage" at bounding box center [593, 141] width 164 height 22
click at [589, 142] on span "Smartbox Self Storage" at bounding box center [565, 140] width 79 height 10
click at [419, 165] on div "Customer Content Company Due Date Social Posts Blog Posts Status Assigned To To…" at bounding box center [882, 370] width 1372 height 740
click at [573, 291] on div "Content [PERSON_NAME] Content [PERSON_NAME]" at bounding box center [597, 290] width 142 height 10
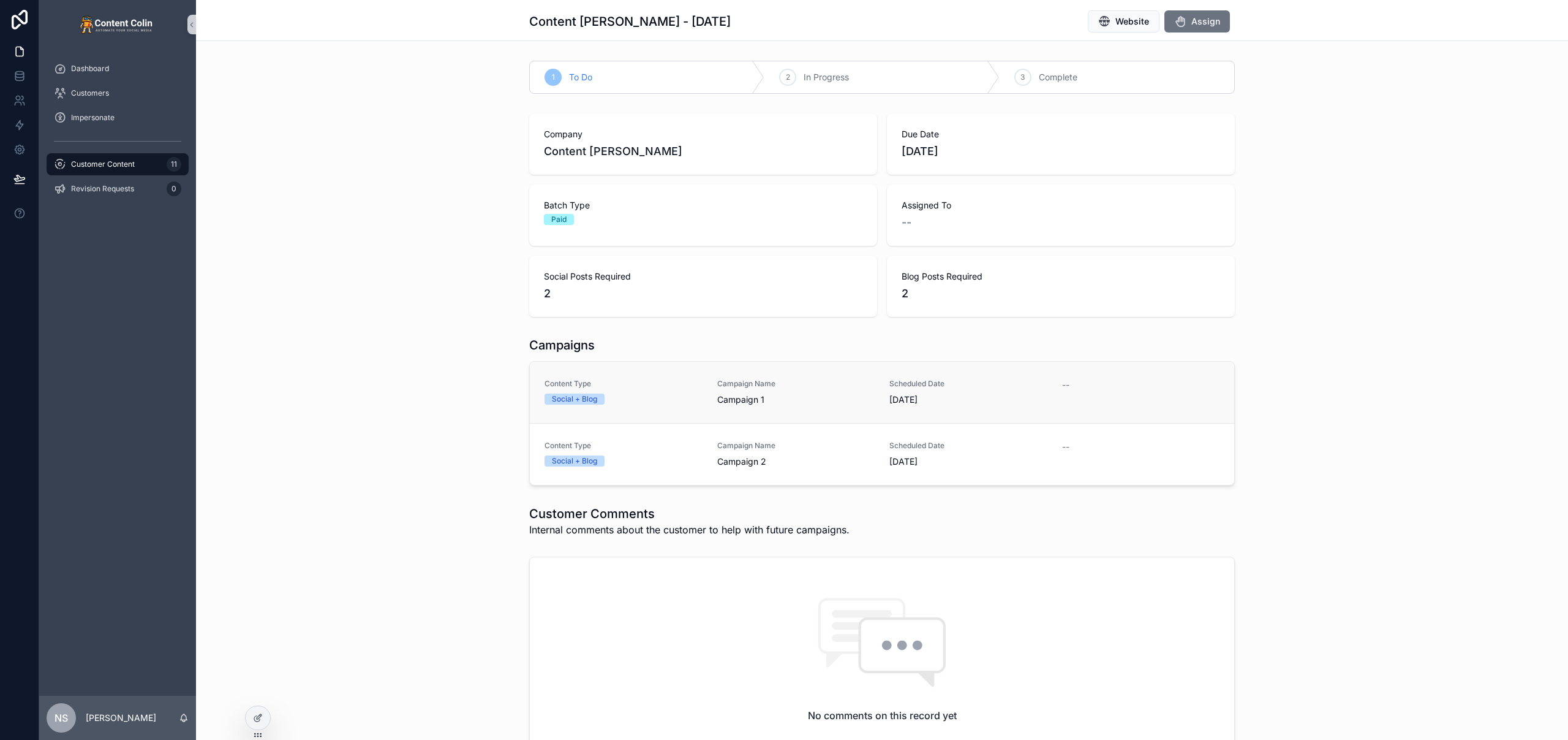
click at [820, 393] on span "Campaign 1" at bounding box center [796, 399] width 158 height 12
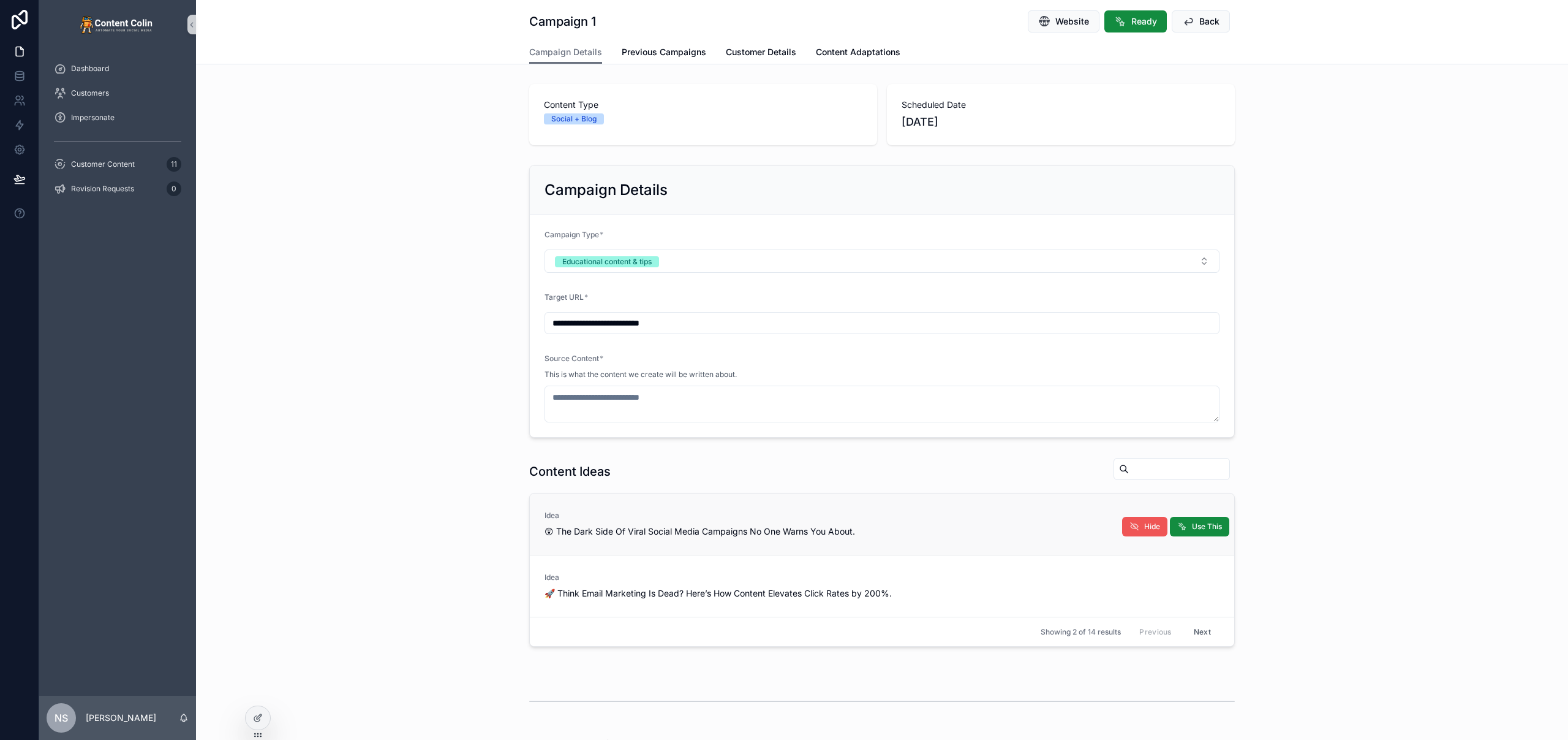
click at [1144, 528] on span "Hide" at bounding box center [1152, 526] width 16 height 10
click at [0, 0] on span "Hide" at bounding box center [0, 0] width 0 height 0
click at [1207, 526] on span "Use This" at bounding box center [1207, 526] width 30 height 10
type textarea "**********"
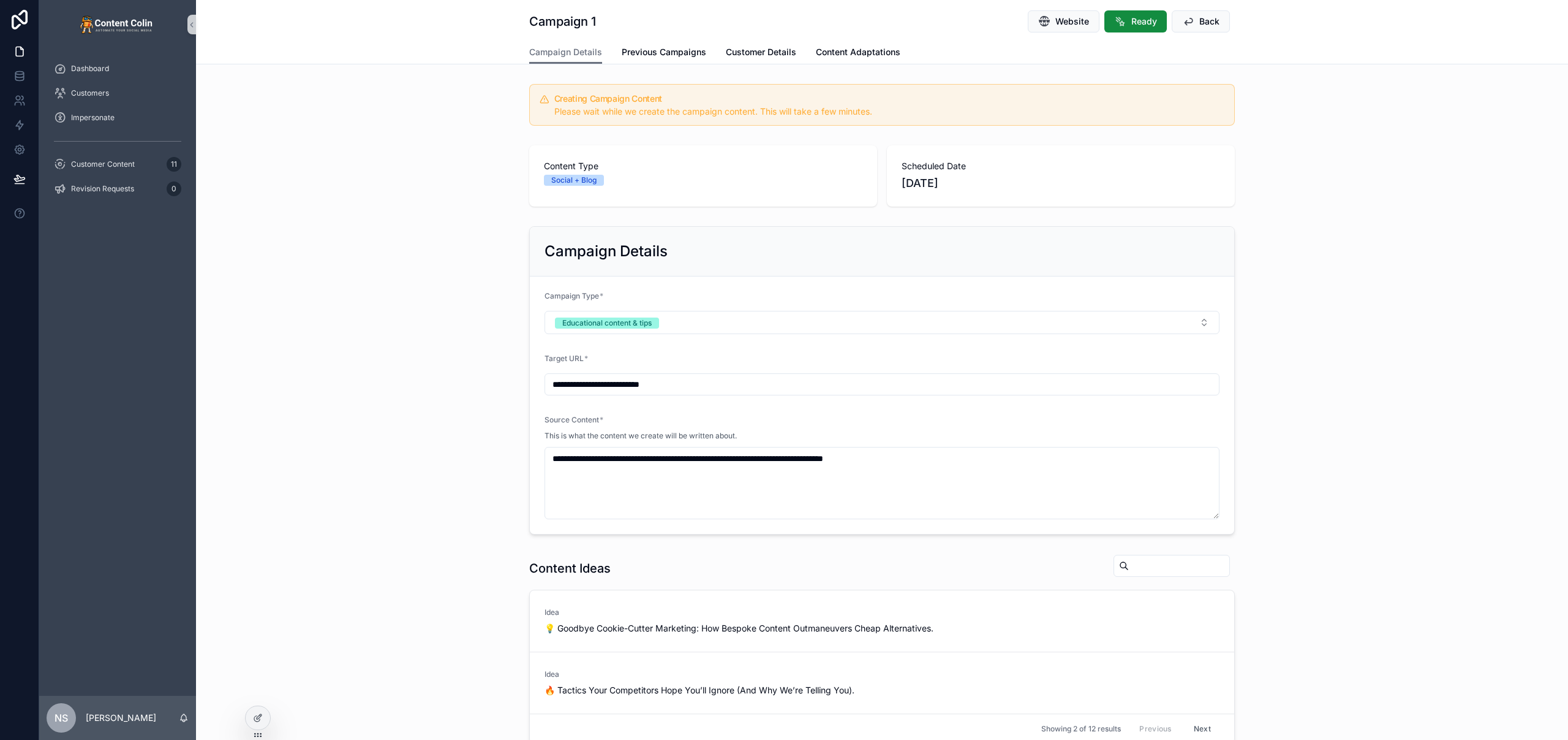
scroll to position [374, 0]
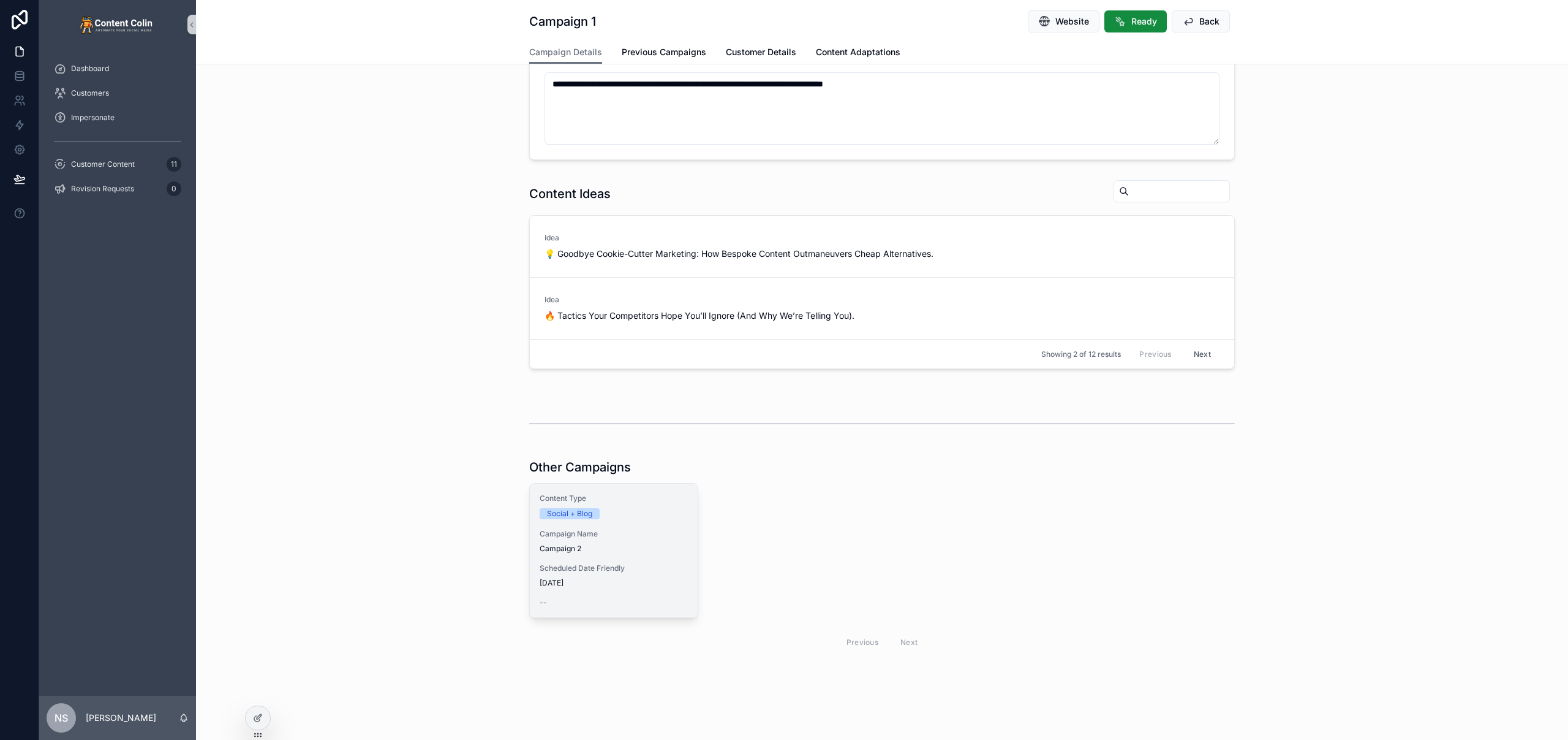
click at [624, 567] on span "Scheduled Date Friendly" at bounding box center [613, 568] width 148 height 10
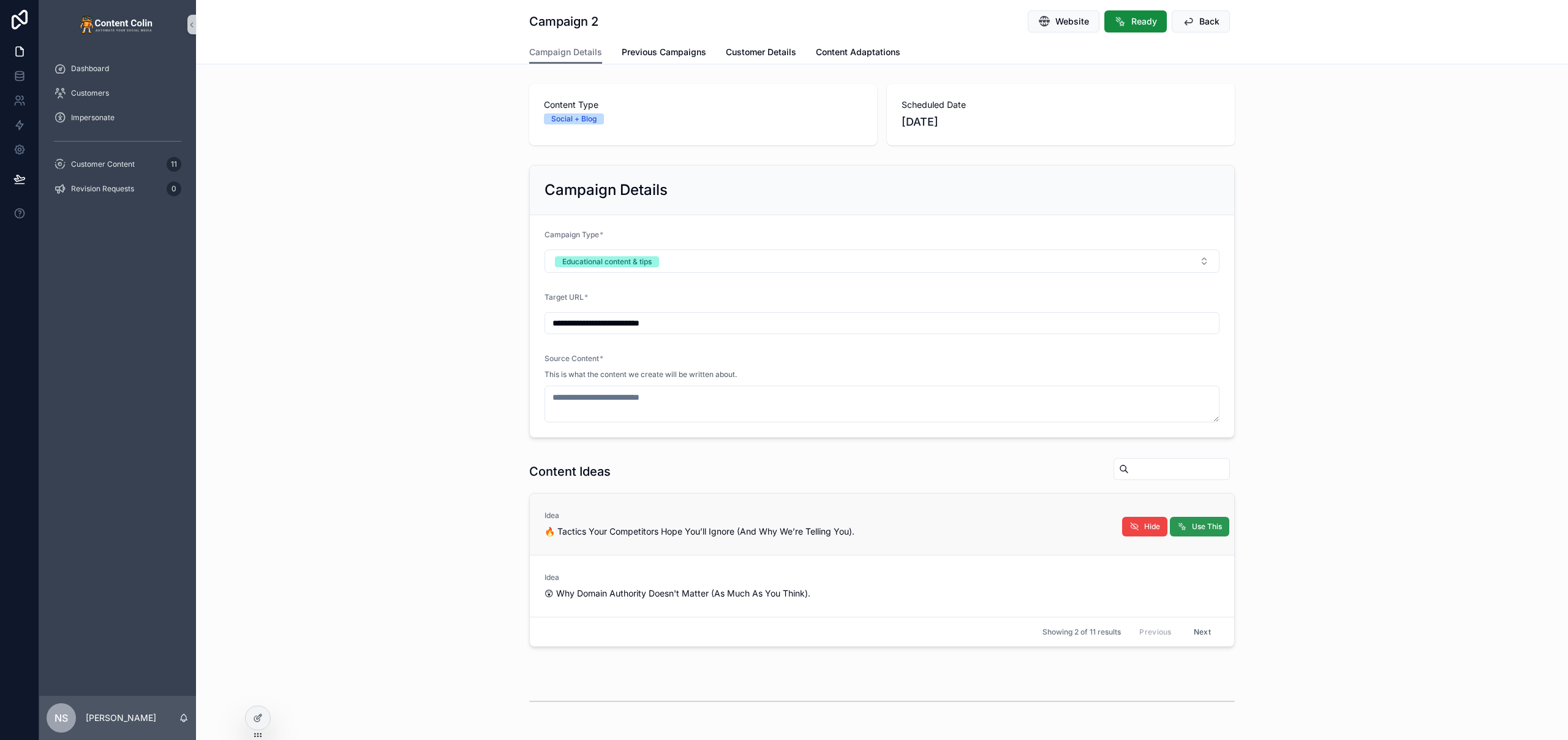
click at [1191, 521] on button "Use This" at bounding box center [1199, 526] width 59 height 20
type textarea "**********"
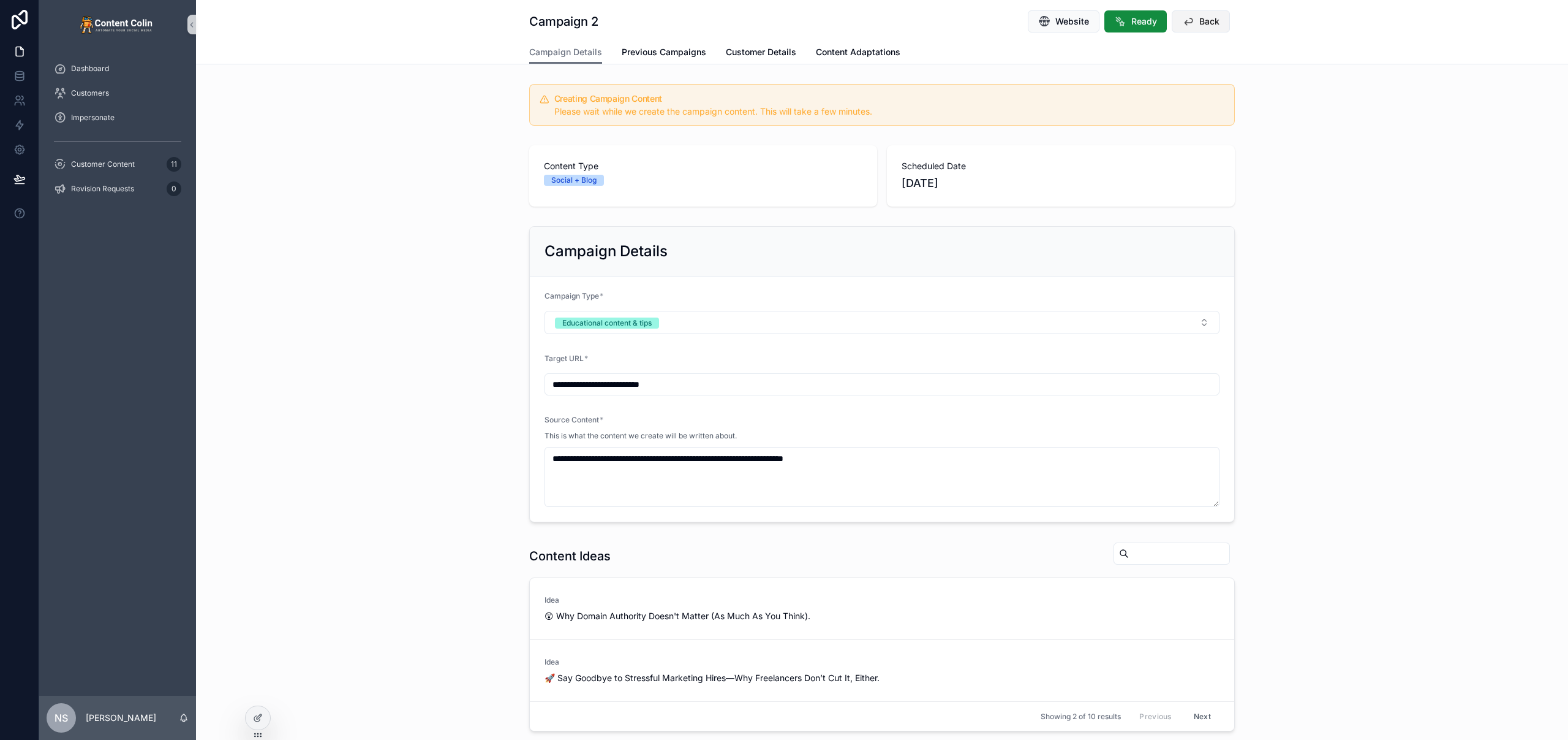
click at [1203, 26] on span "Back" at bounding box center [1209, 22] width 20 height 12
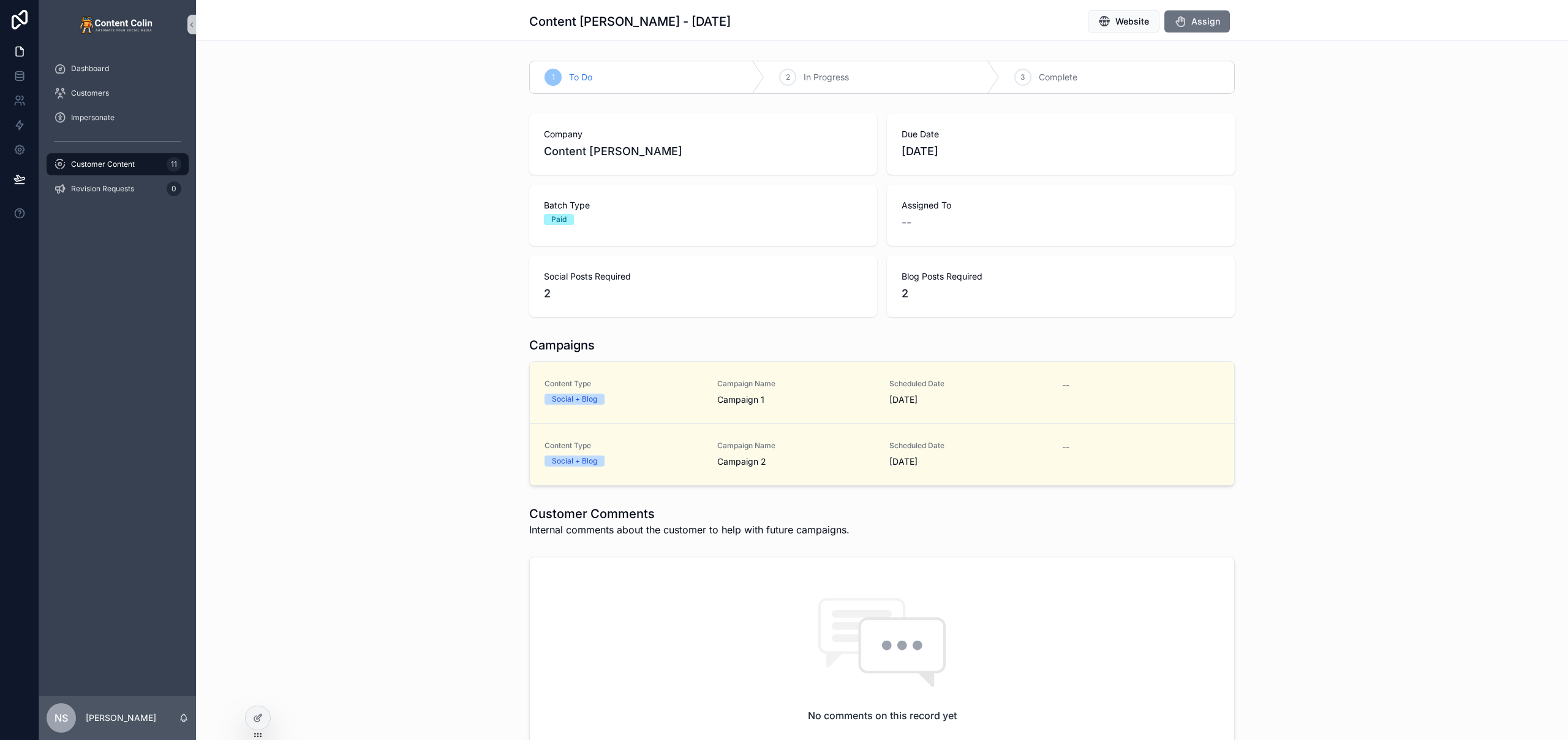
click at [113, 161] on span "Customer Content" at bounding box center [102, 164] width 63 height 10
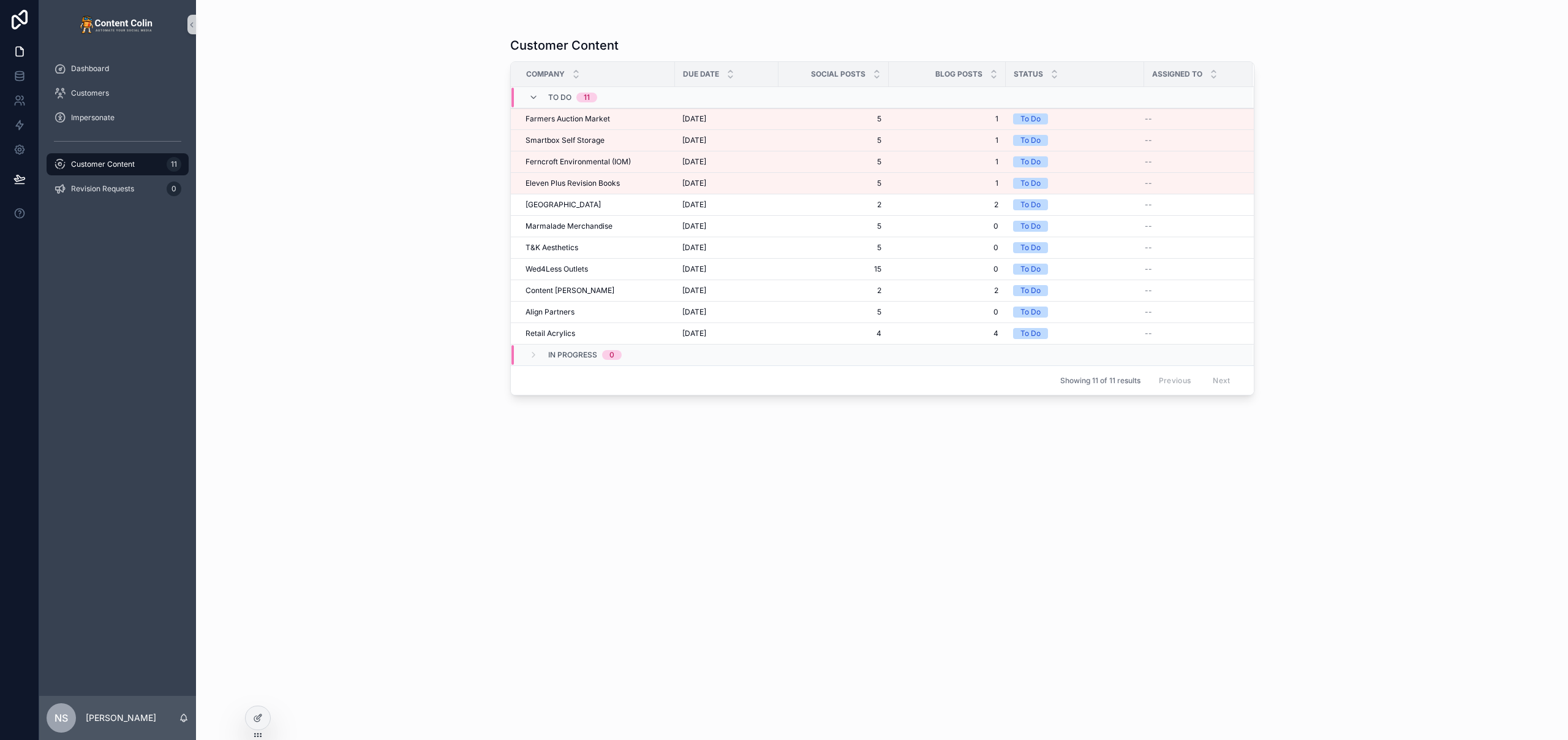
click at [417, 235] on div "Customer Content Company Due Date Social Posts Blog Posts Status Assigned To To…" at bounding box center [882, 370] width 1372 height 740
click at [619, 210] on td "[GEOGRAPHIC_DATA] [GEOGRAPHIC_DATA]" at bounding box center [593, 205] width 164 height 22
click at [561, 206] on span "[GEOGRAPHIC_DATA]" at bounding box center [564, 204] width 76 height 10
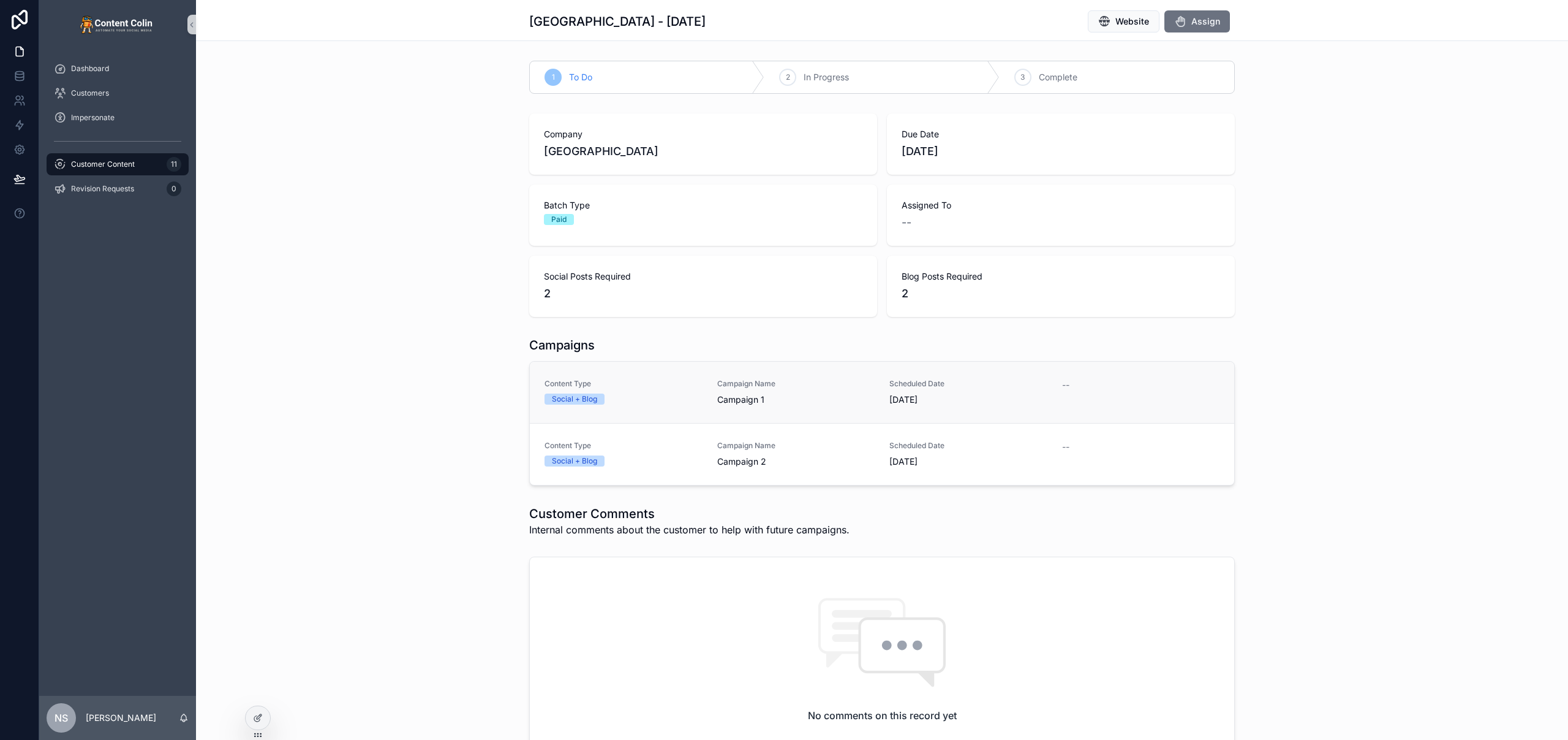
click at [832, 391] on div "Campaign Name Campaign 1" at bounding box center [796, 392] width 158 height 27
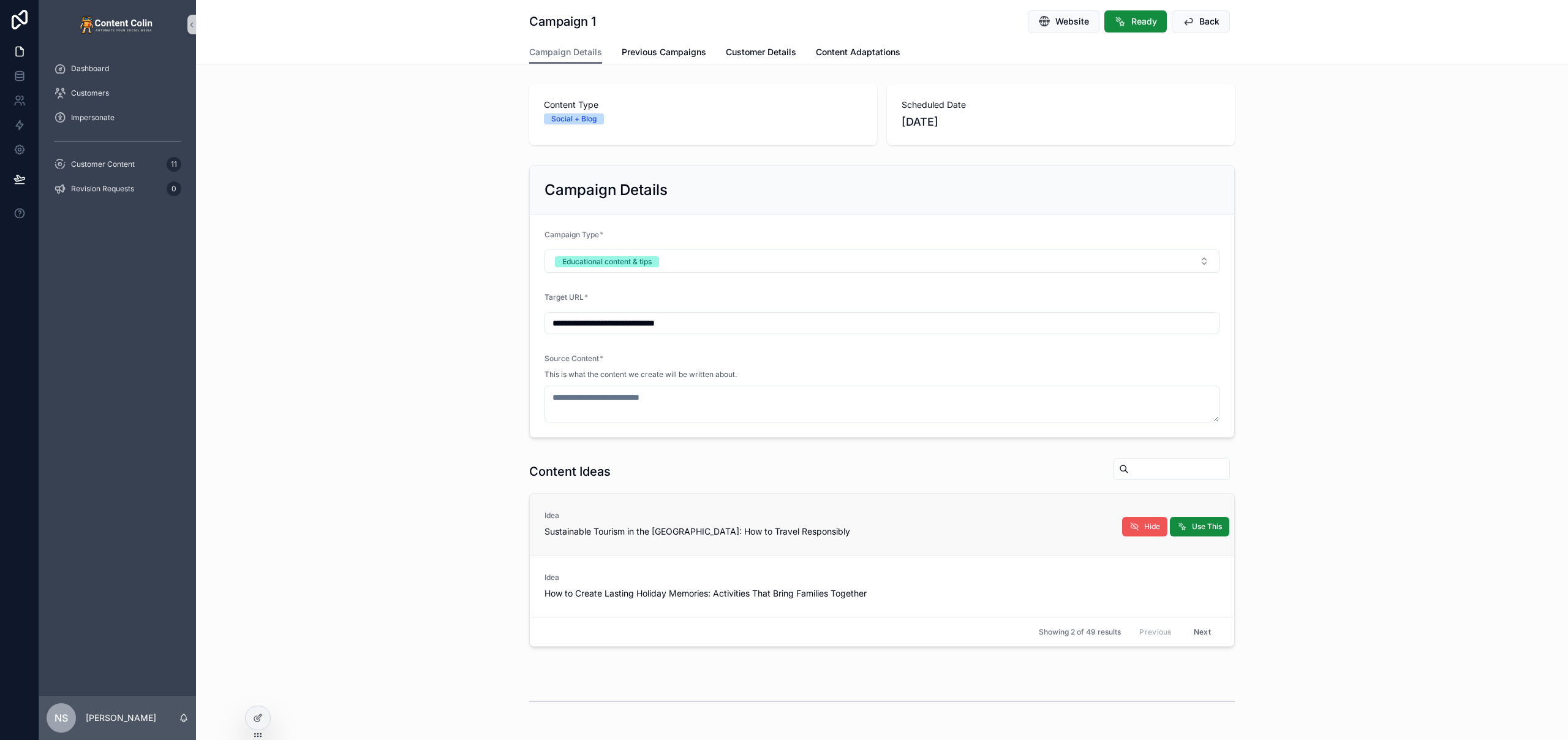
click at [1144, 522] on span "Hide" at bounding box center [1152, 526] width 16 height 10
click at [0, 0] on button "Hide" at bounding box center [0, 0] width 0 height 0
click at [1192, 526] on span "Use This" at bounding box center [1207, 526] width 30 height 10
type textarea "**********"
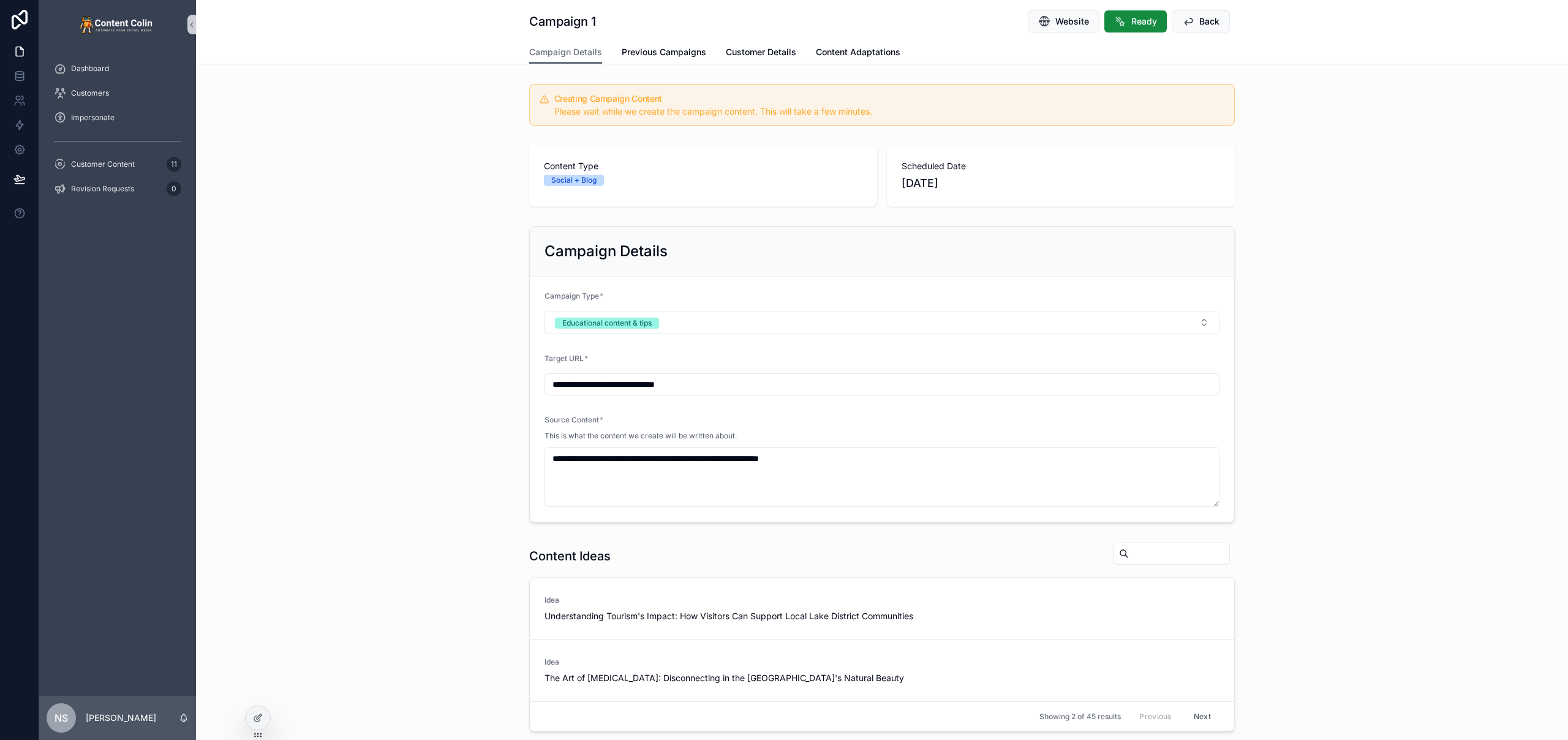
scroll to position [362, 0]
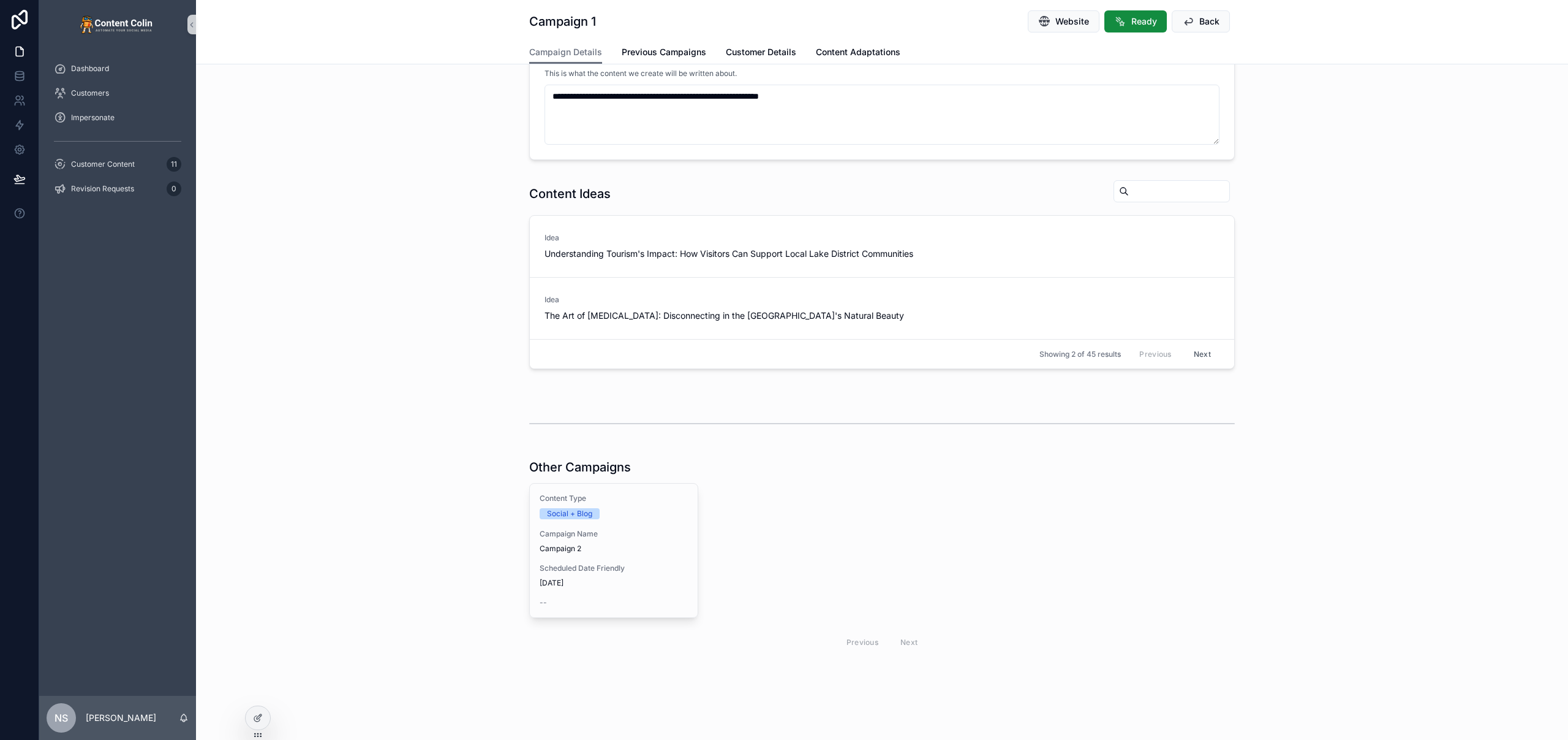
click at [620, 559] on div "Content Type Social + Blog Campaign Name Campaign 2 Scheduled Date Friendly 25t…" at bounding box center [613, 550] width 168 height 134
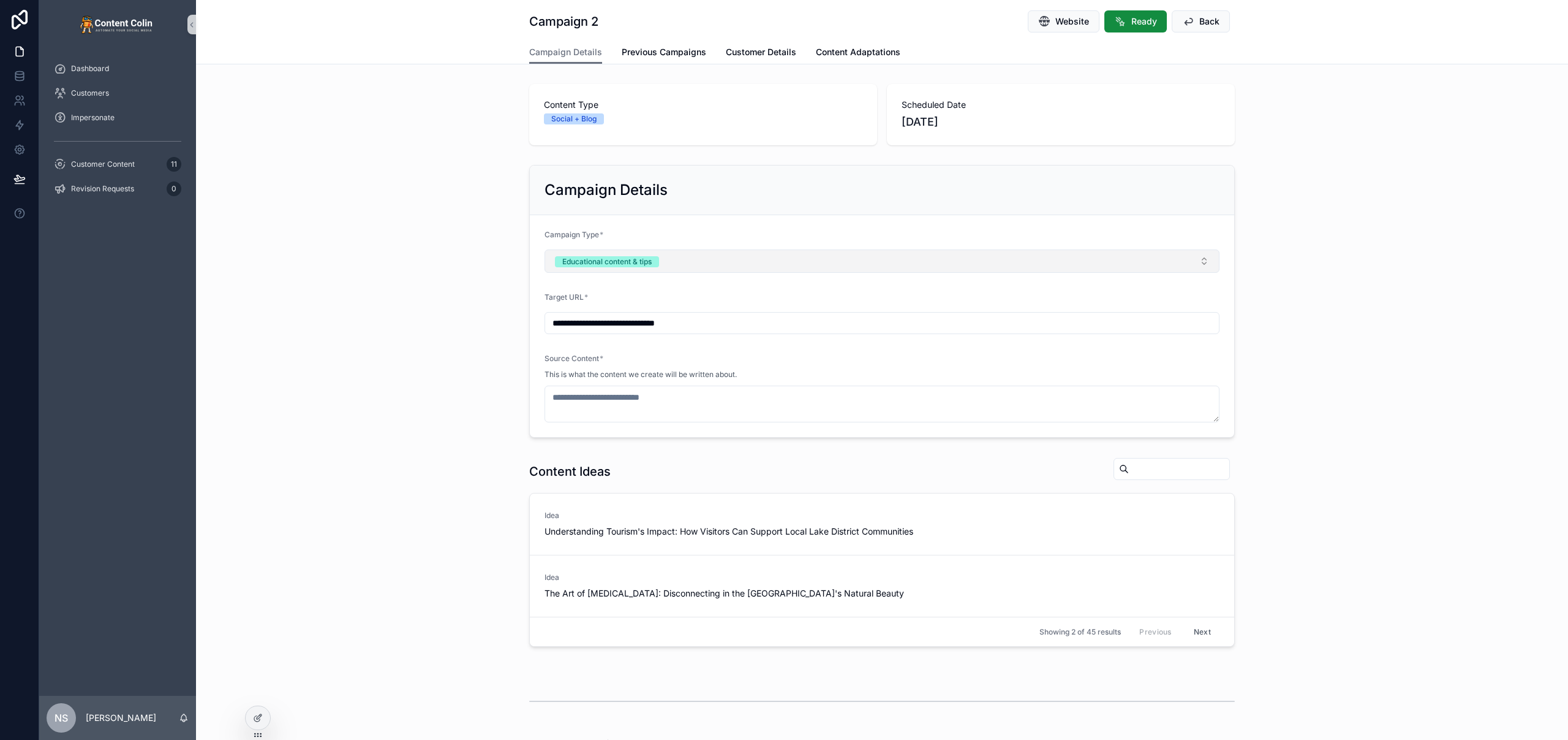
click at [711, 261] on button "Educational content & tips" at bounding box center [882, 261] width 675 height 24
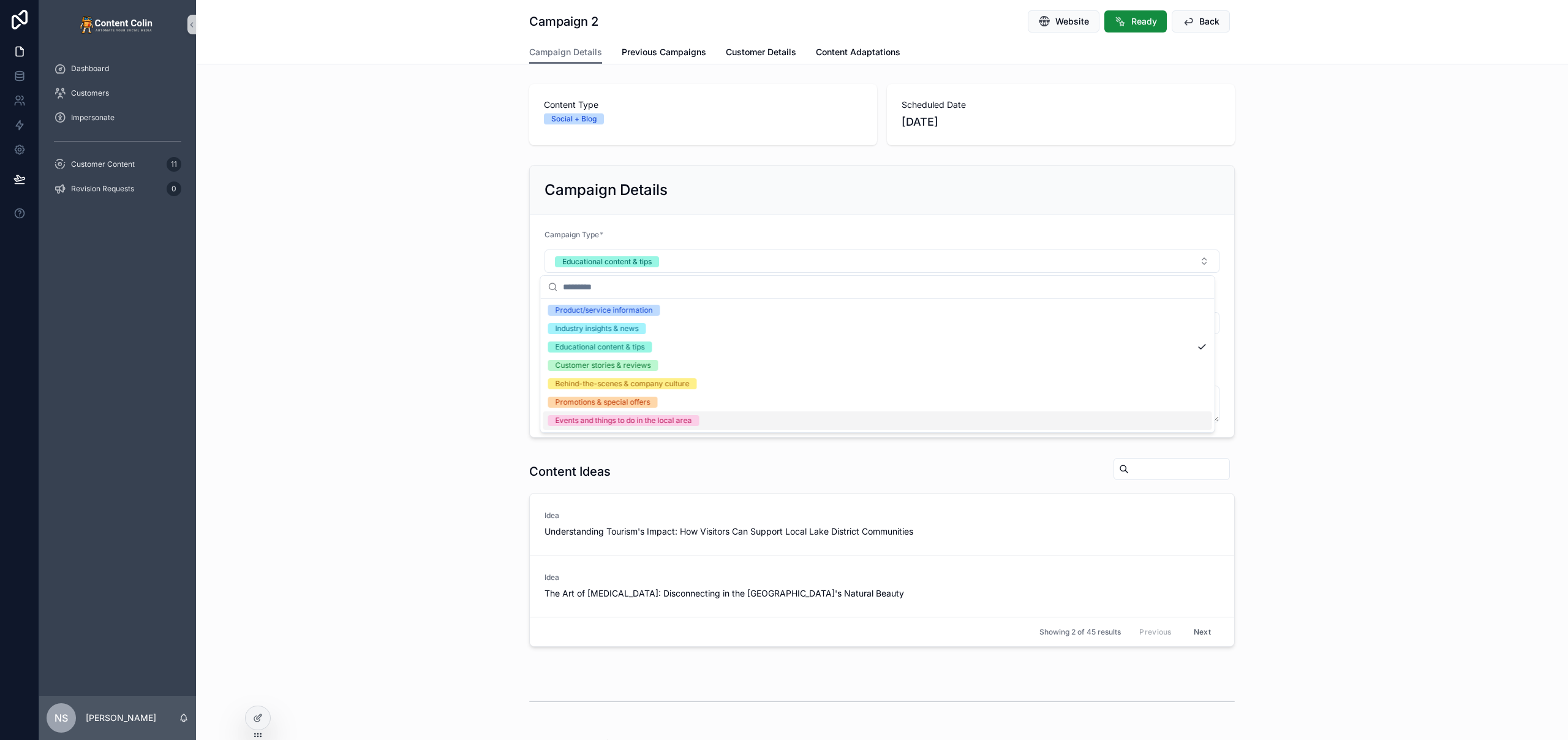
click at [653, 418] on div "Events and things to do in the local area" at bounding box center [624, 420] width 137 height 11
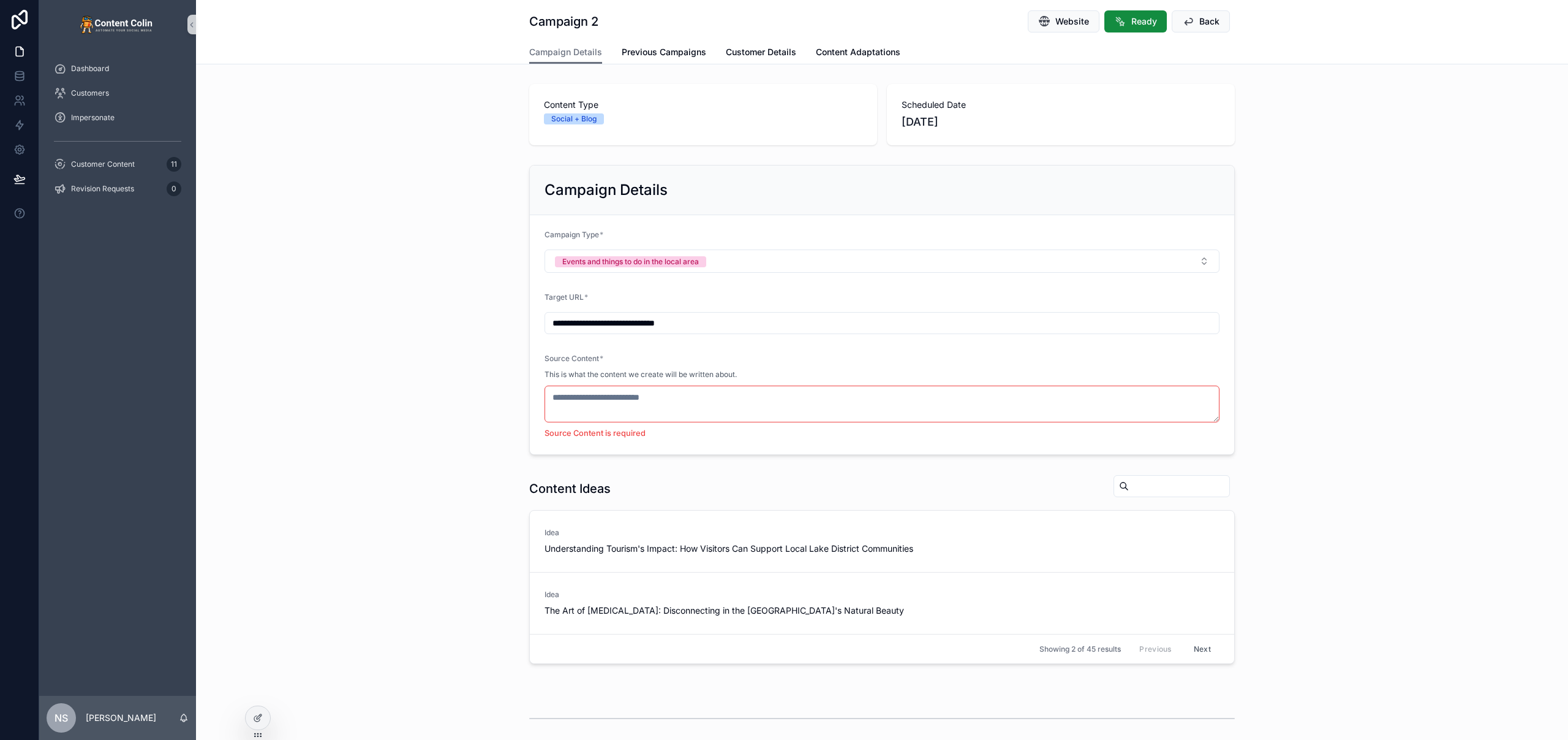
click at [432, 277] on div "**********" at bounding box center [882, 310] width 1372 height 300
click at [708, 326] on input "**********" at bounding box center [882, 322] width 673 height 17
paste input "*********"
type input "**********"
click at [395, 320] on div "**********" at bounding box center [882, 310] width 1372 height 300
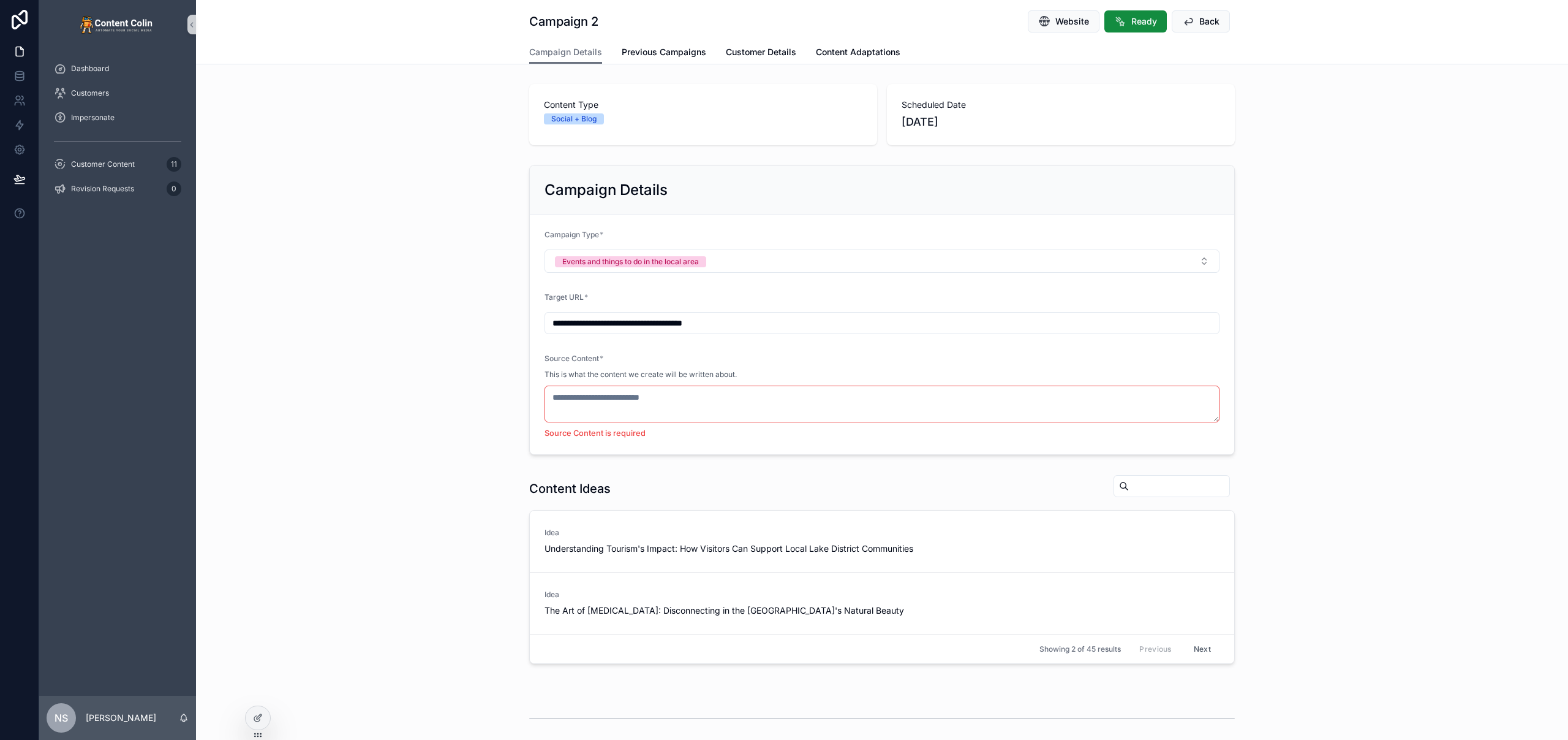
click at [647, 384] on div "Source Content * This is what the content we create will be written about. Sour…" at bounding box center [882, 396] width 675 height 86
click at [635, 385] on div "Source Content * This is what the content we create will be written about. Sour…" at bounding box center [882, 396] width 675 height 86
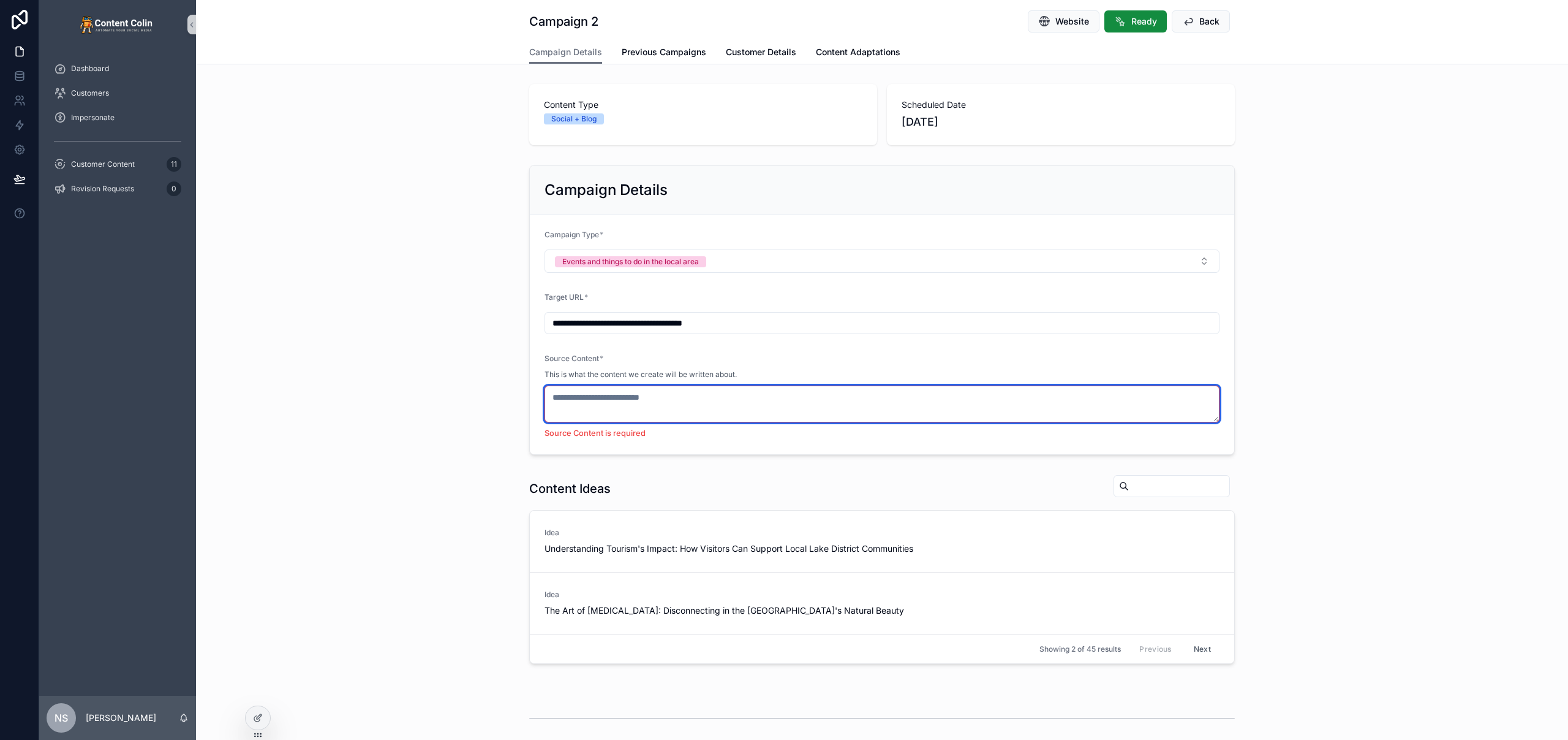
click at [638, 397] on textarea "scrollable content" at bounding box center [882, 403] width 675 height 37
paste textarea "**********"
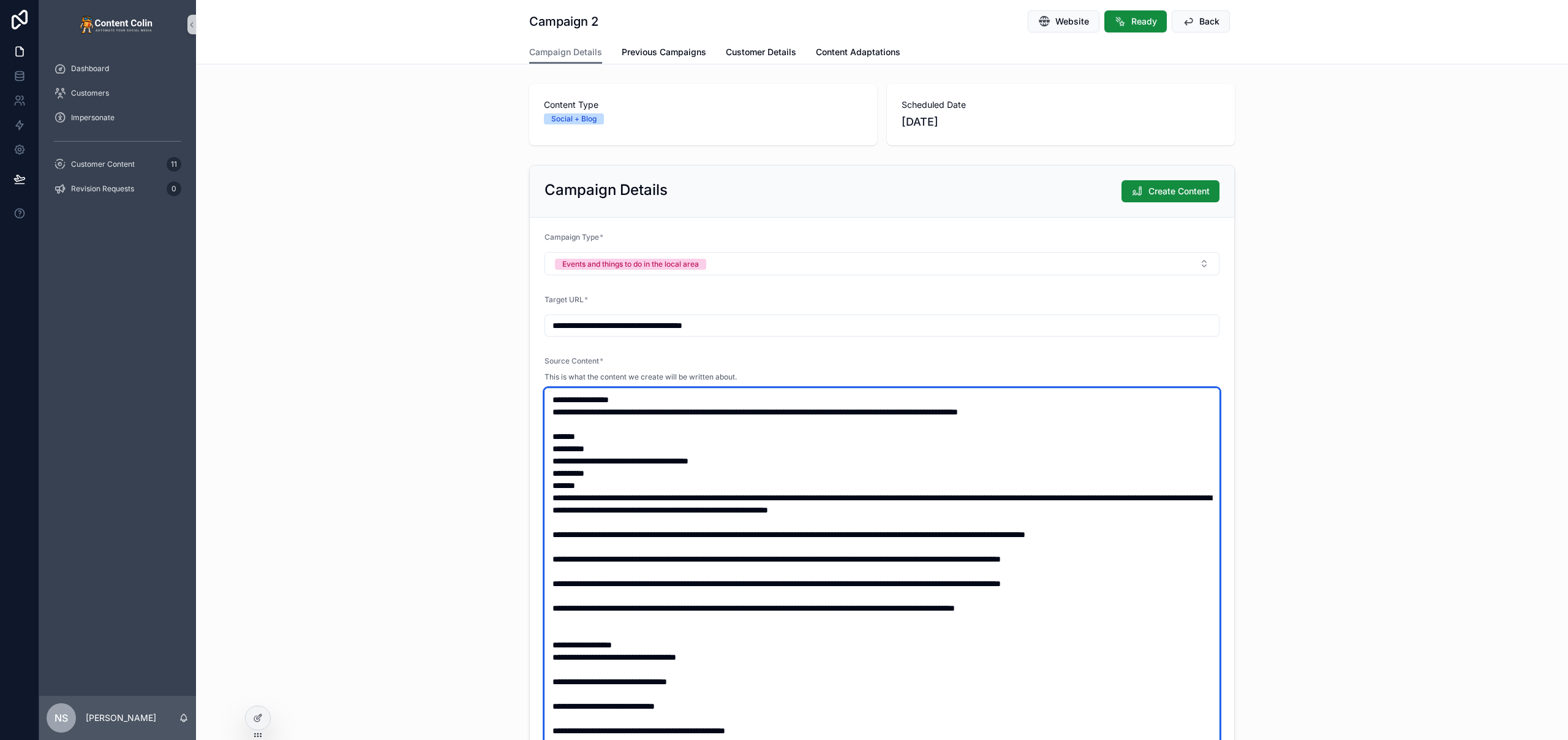
scroll to position [111, 0]
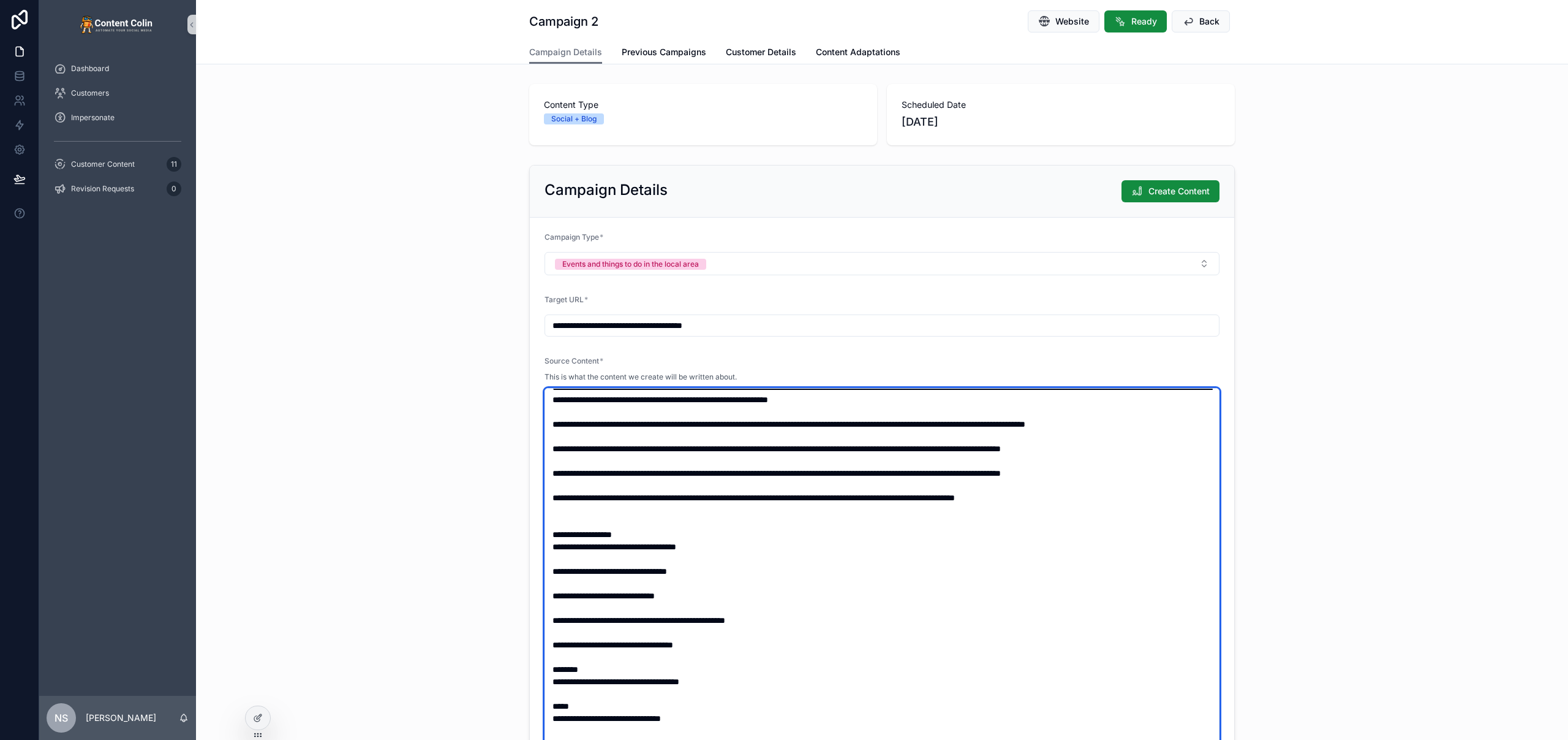
drag, startPoint x: 816, startPoint y: 617, endPoint x: 529, endPoint y: 548, distance: 295.2
click at [530, 548] on form "**********" at bounding box center [882, 500] width 704 height 564
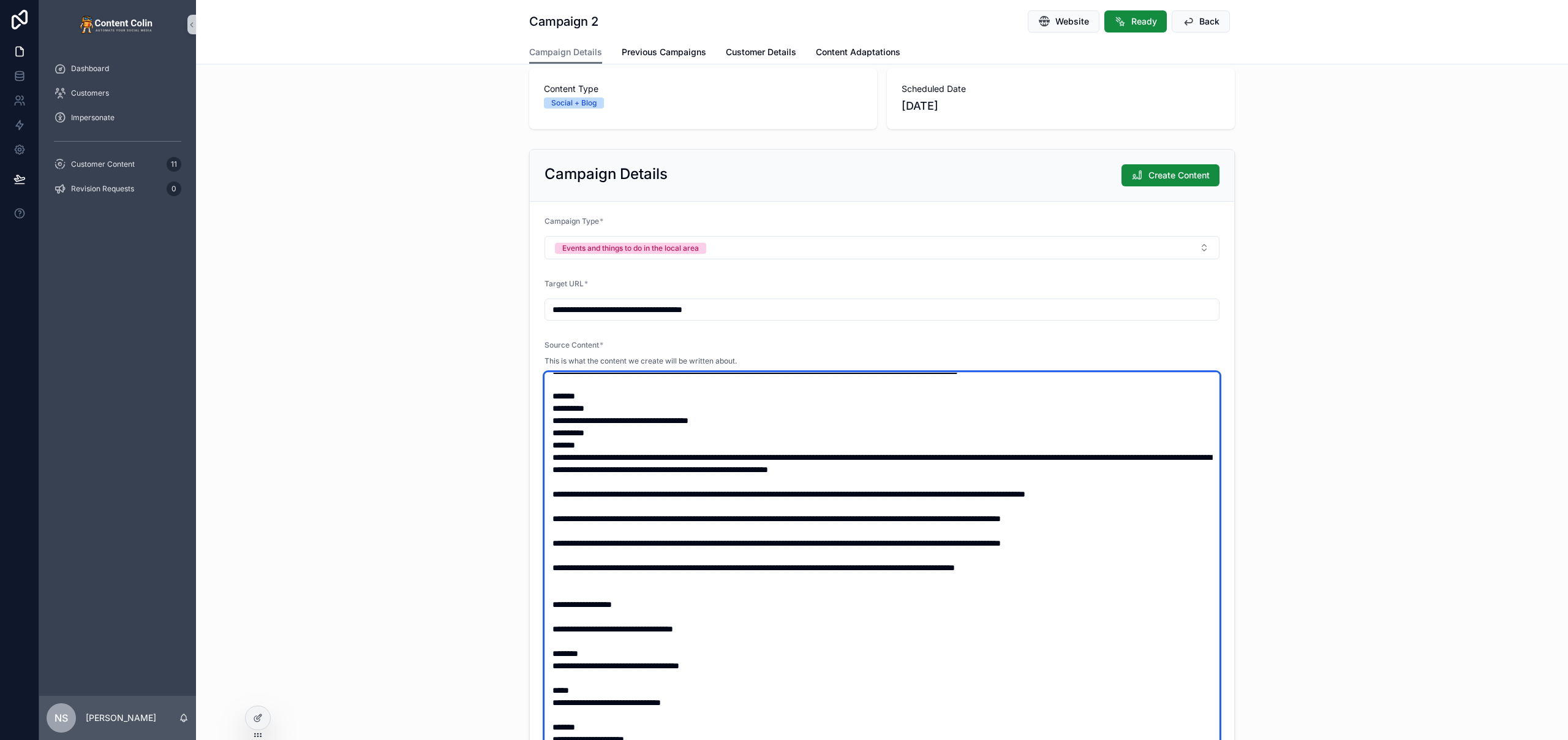
scroll to position [126, 0]
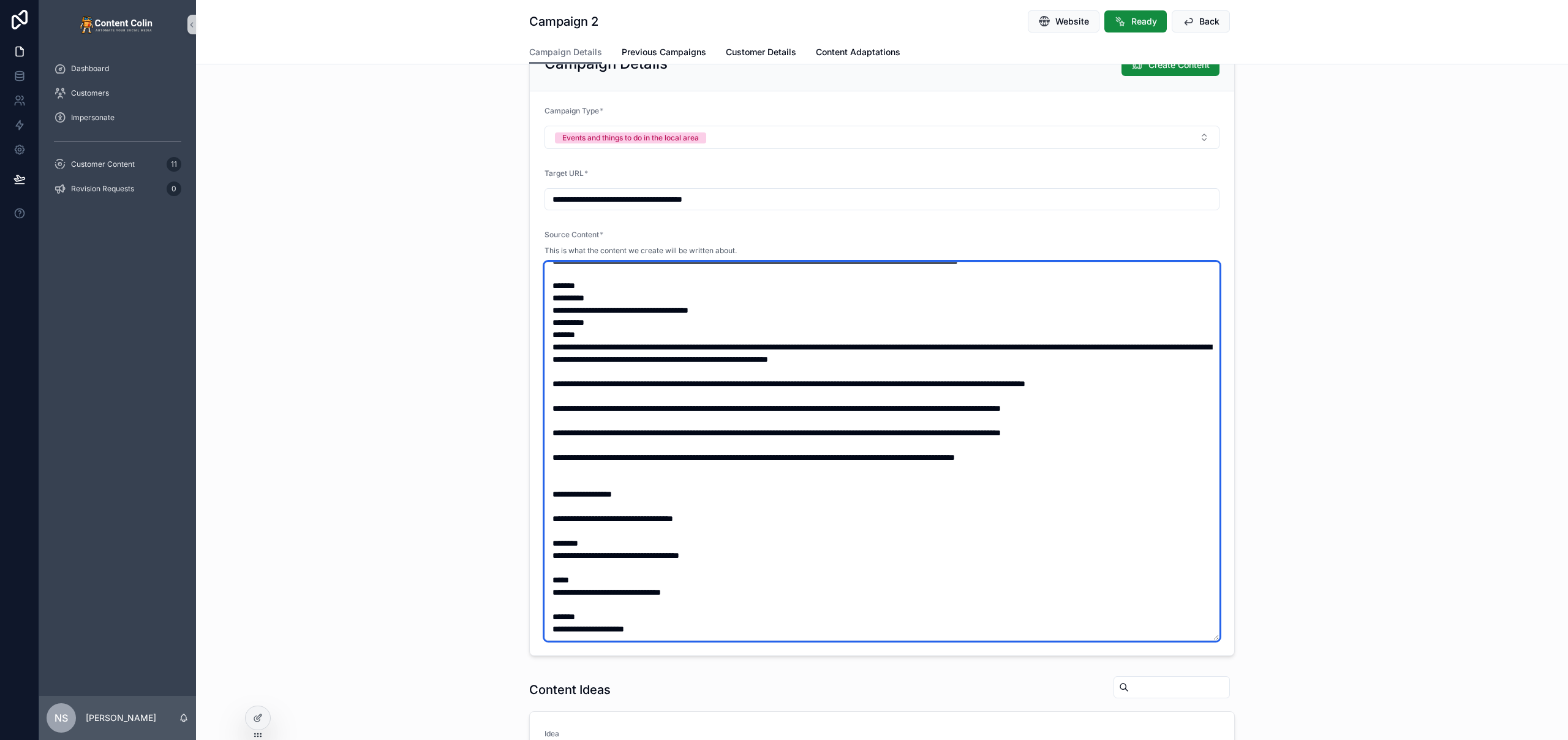
drag, startPoint x: 731, startPoint y: 591, endPoint x: 523, endPoint y: 575, distance: 208.6
click at [522, 574] on div "**********" at bounding box center [882, 347] width 1372 height 627
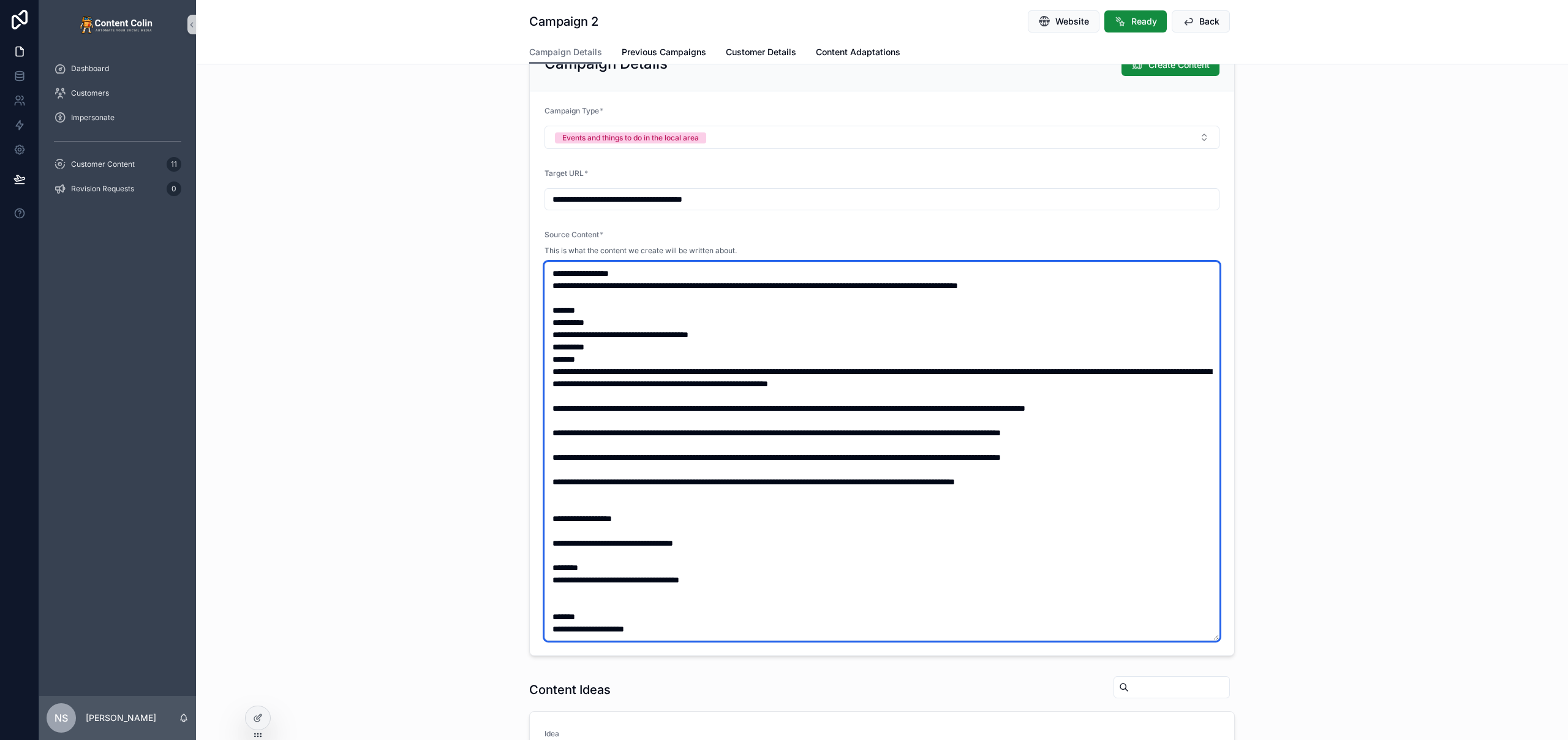
scroll to position [142, 0]
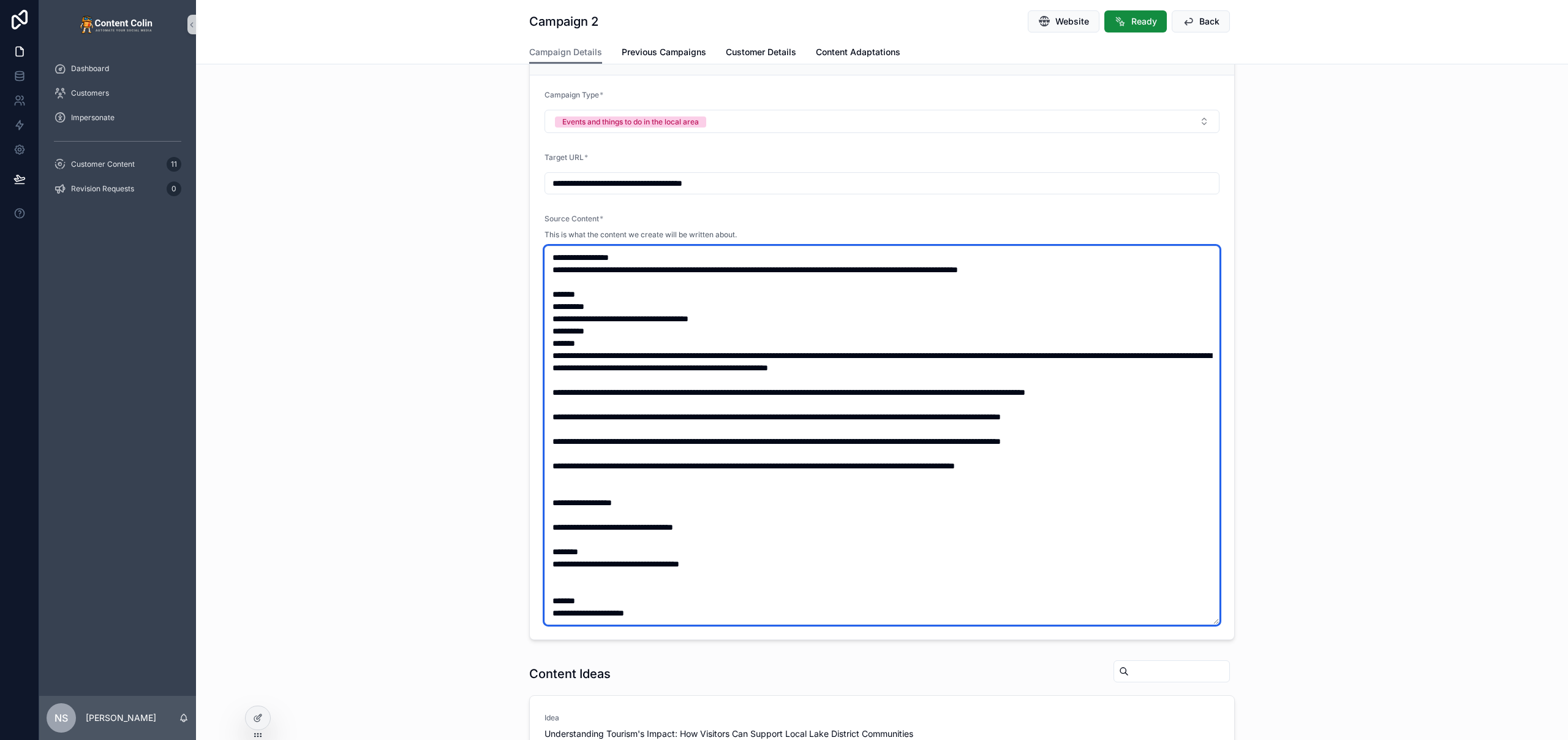
click at [697, 606] on textarea "scrollable content" at bounding box center [882, 434] width 675 height 378
drag, startPoint x: 686, startPoint y: 612, endPoint x: 518, endPoint y: 606, distance: 168.1
click at [517, 607] on div "**********" at bounding box center [882, 331] width 1372 height 627
paste textarea "**********"
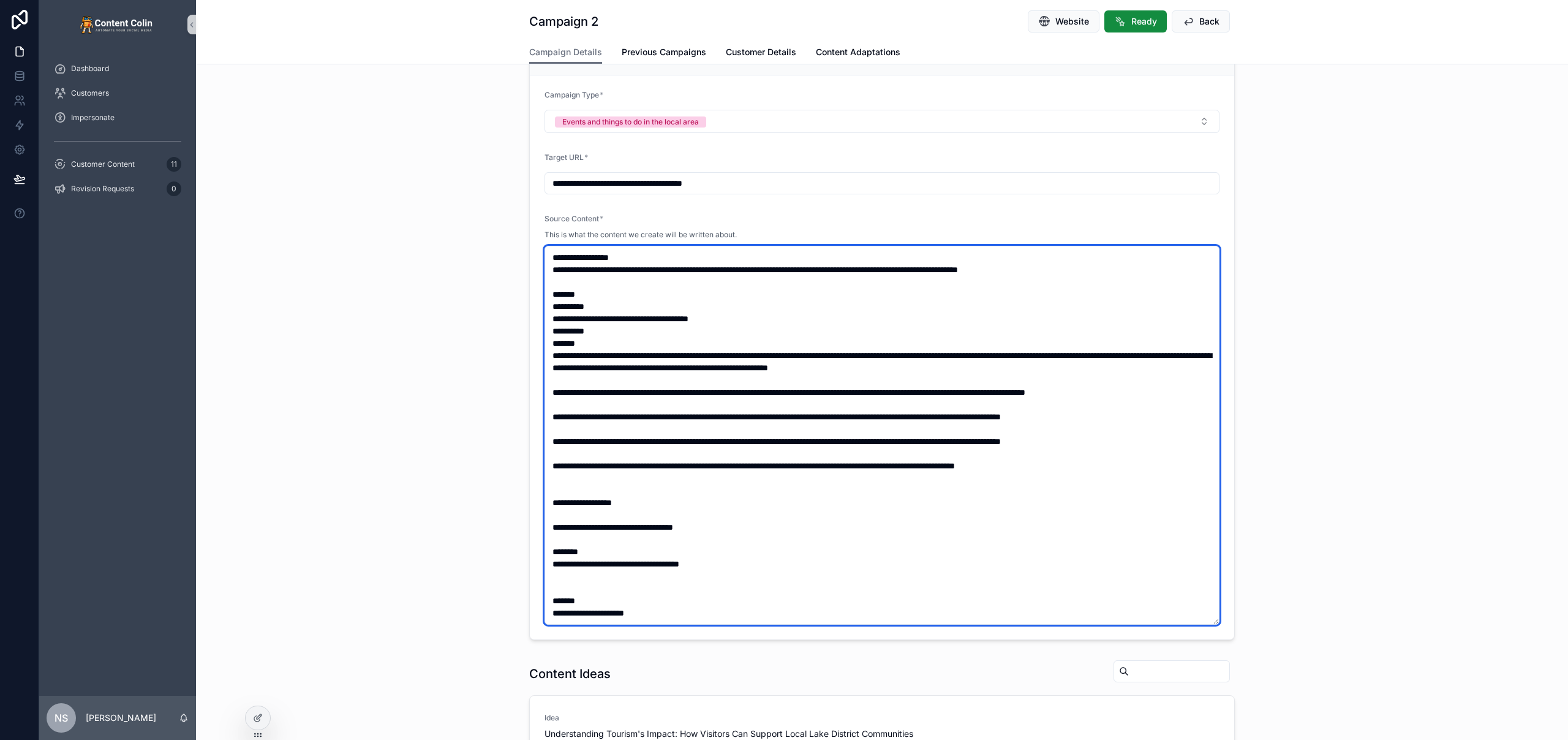
drag, startPoint x: 692, startPoint y: 615, endPoint x: 686, endPoint y: 614, distance: 6.1
click at [692, 615] on textarea "scrollable content" at bounding box center [882, 434] width 675 height 378
drag, startPoint x: 651, startPoint y: 612, endPoint x: 529, endPoint y: 570, distance: 129.0
click at [536, 602] on form "**********" at bounding box center [882, 358] width 704 height 564
paste textarea "**********"
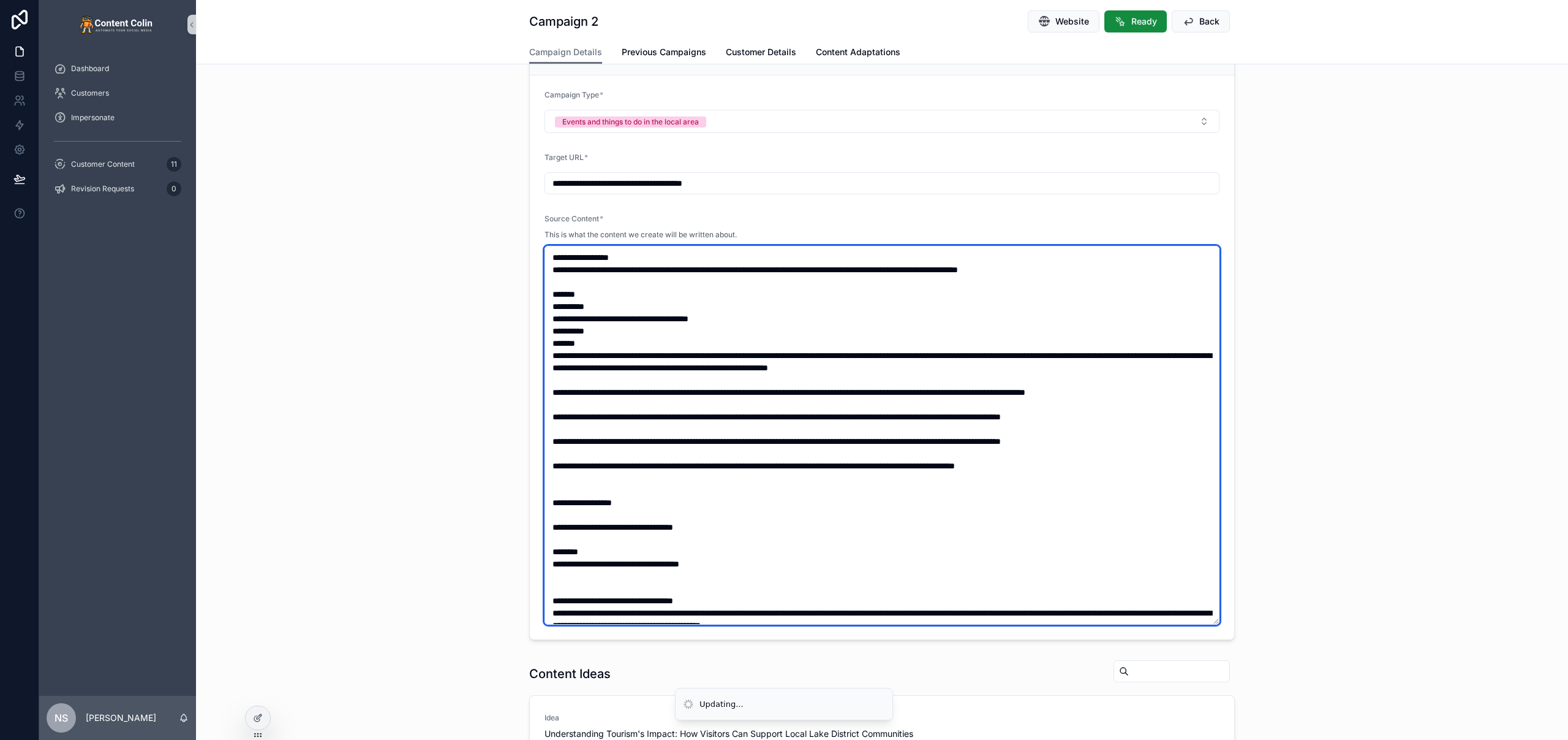
scroll to position [141, 0]
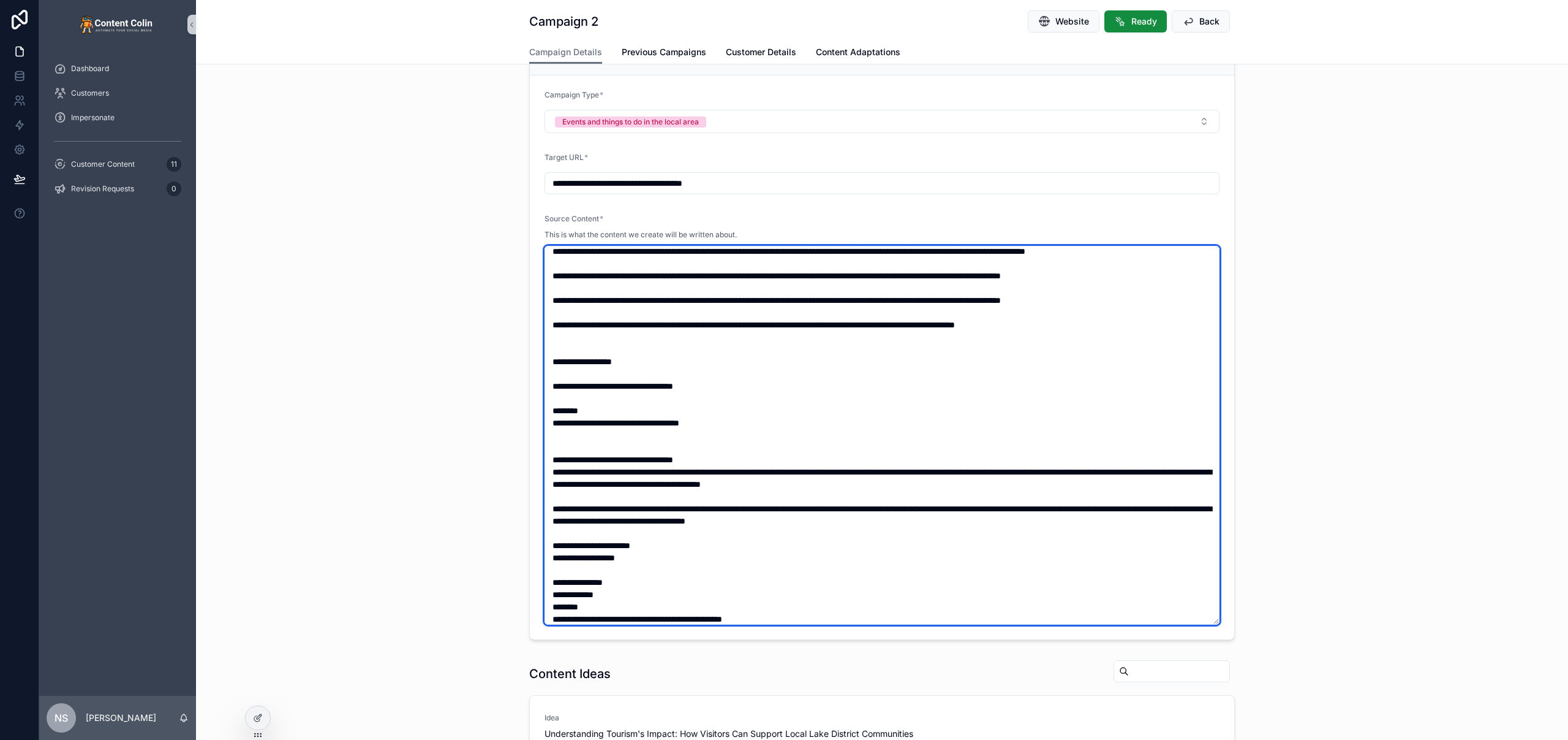
click at [592, 450] on textarea "scrollable content" at bounding box center [882, 434] width 675 height 378
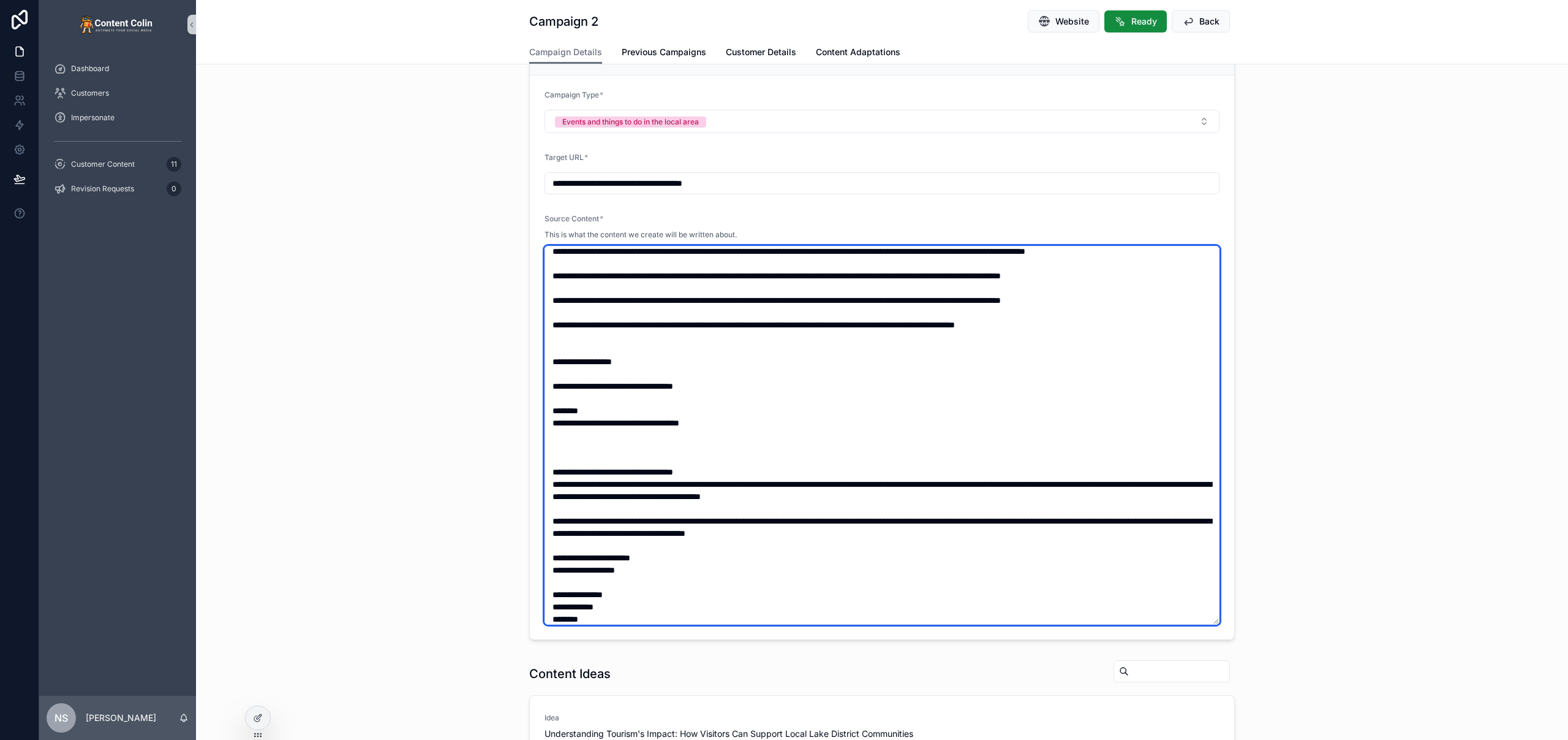
paste textarea "**********"
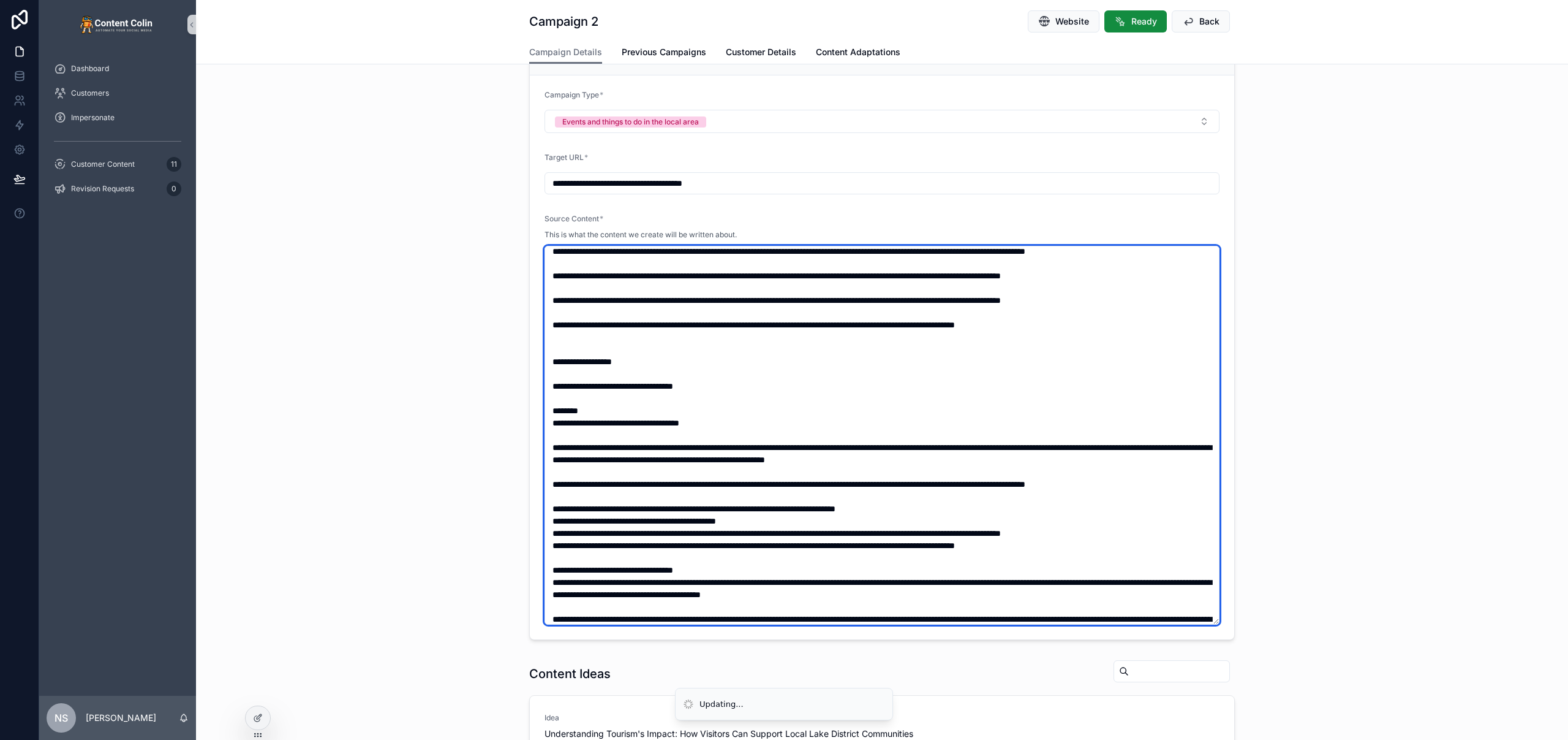
scroll to position [0, 0]
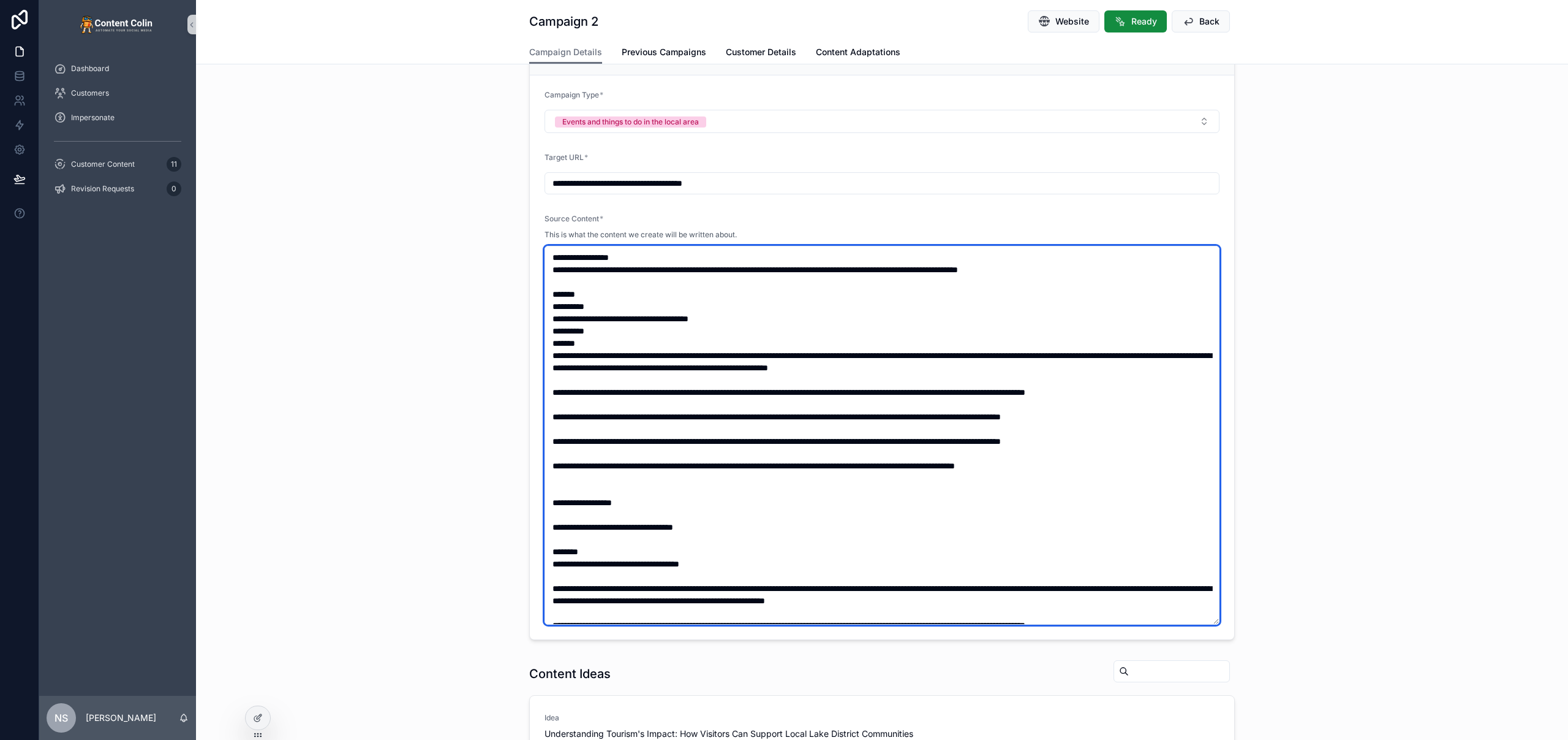
type textarea "**********"
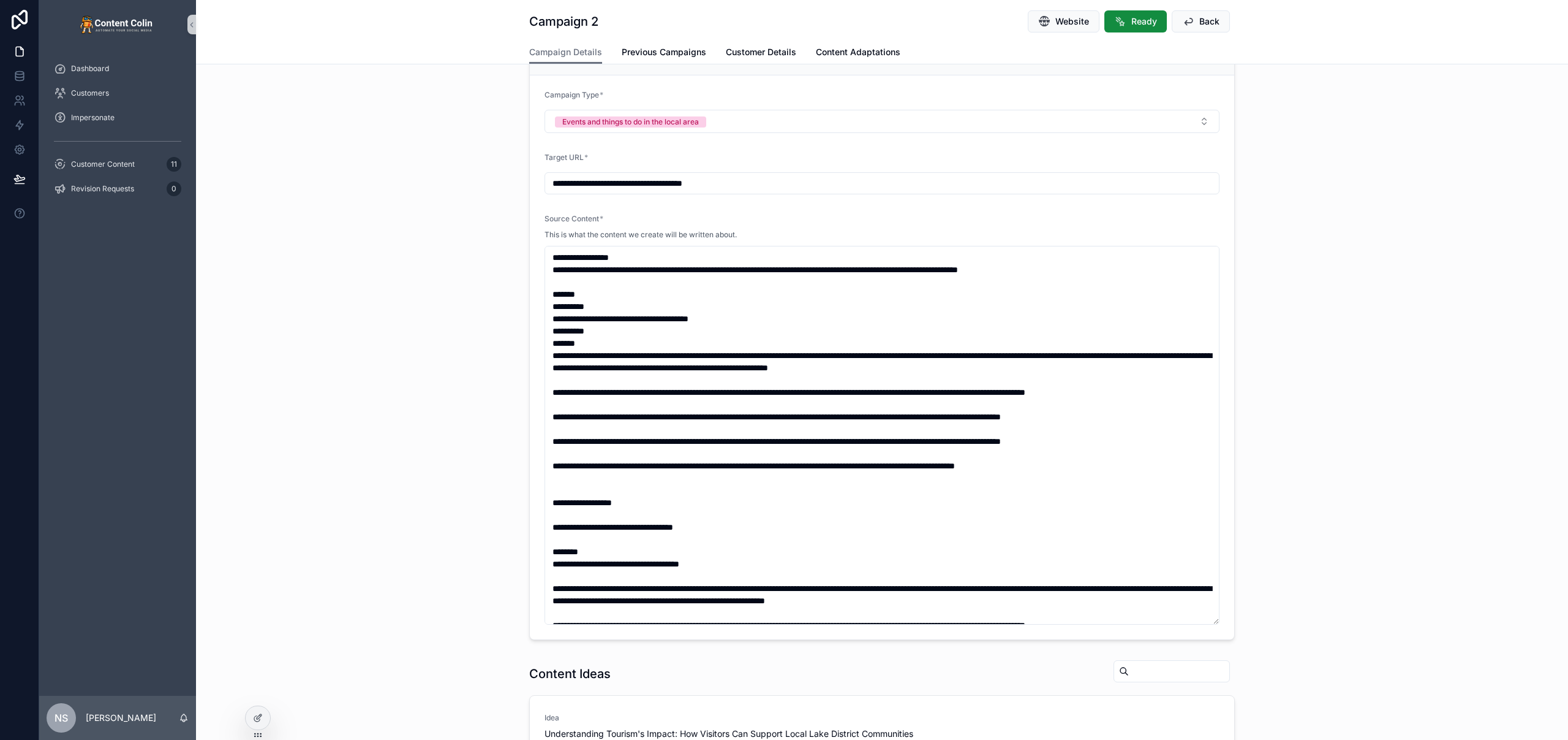
click at [1409, 369] on div "**********" at bounding box center [882, 331] width 1372 height 627
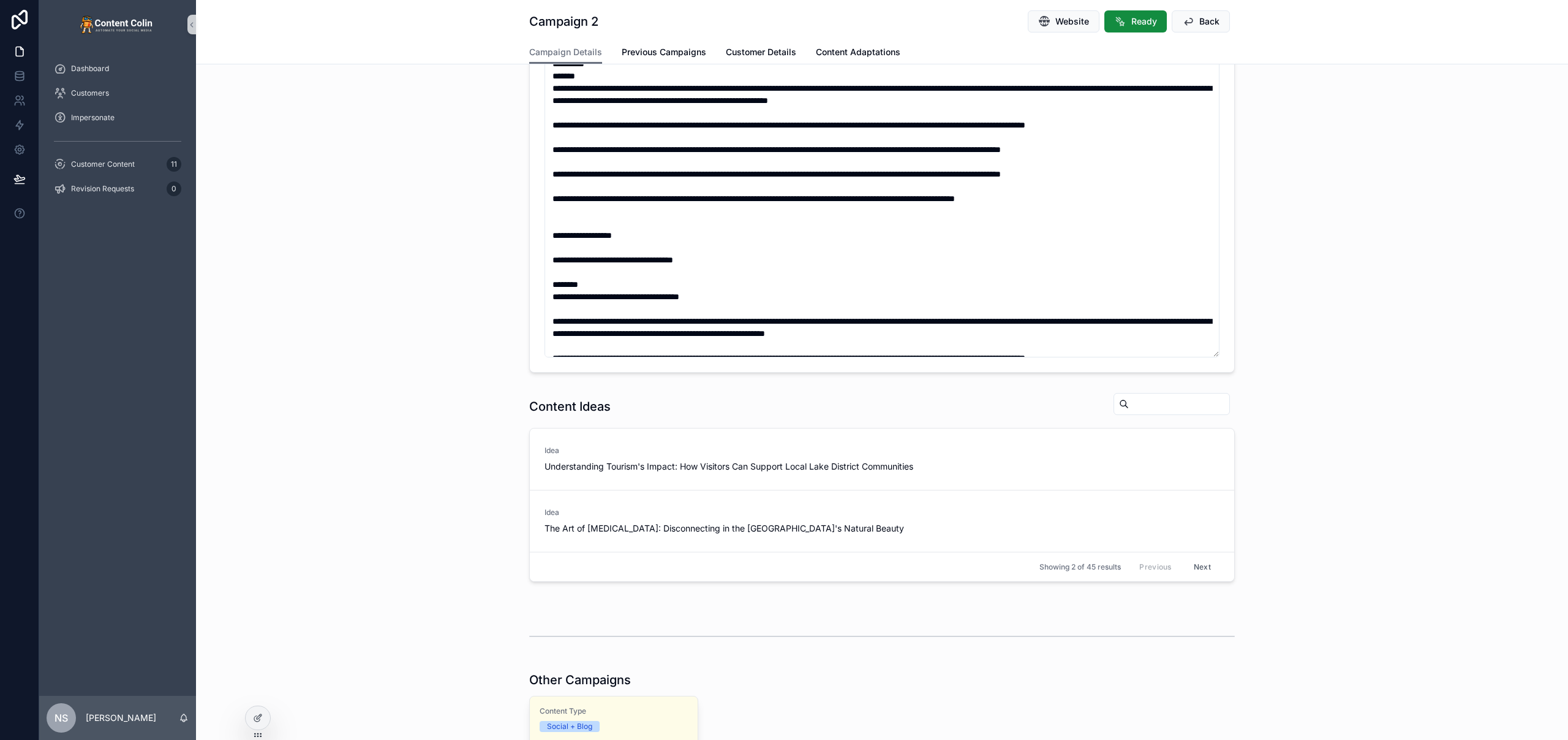
scroll to position [472, 0]
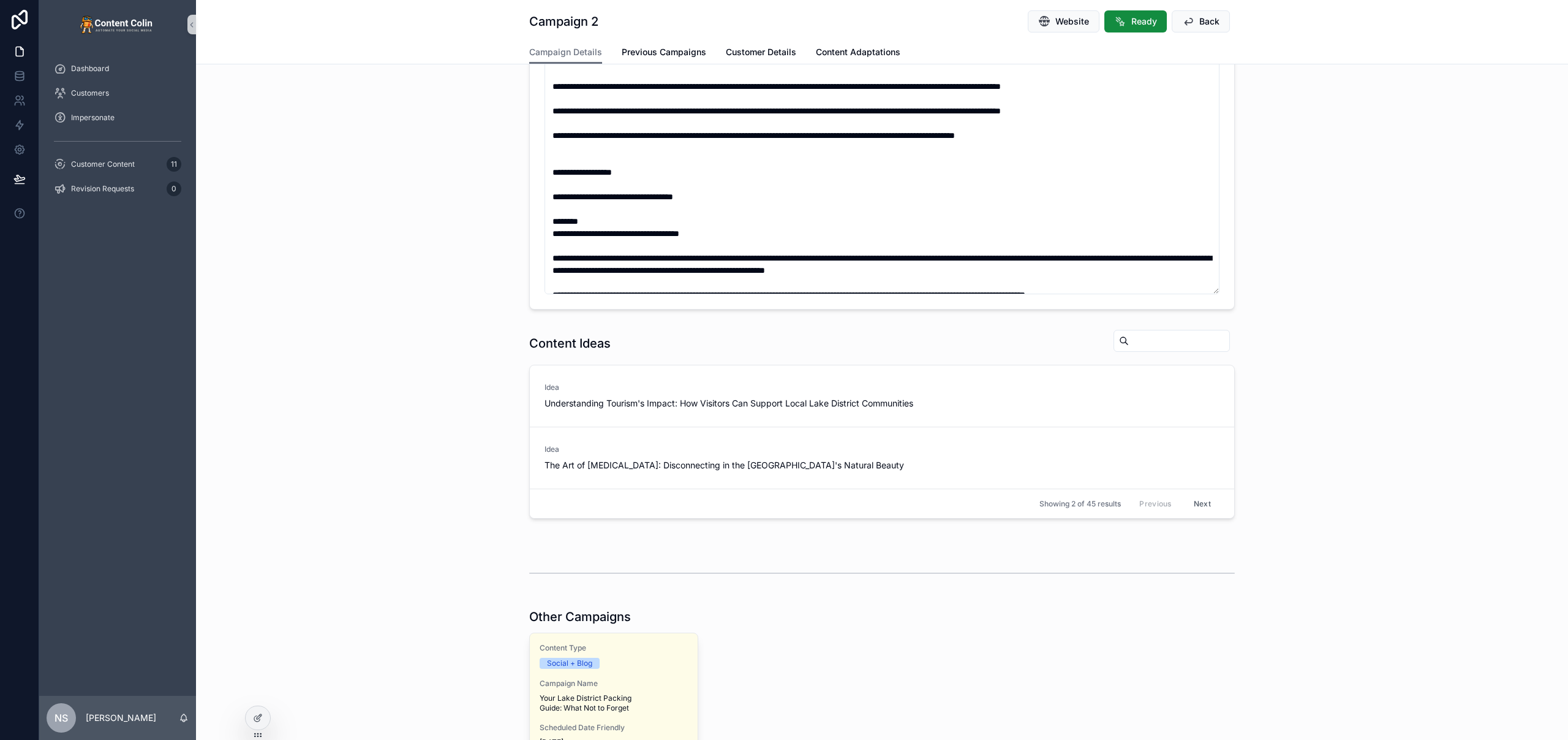
click at [1309, 448] on div "Content Ideas Idea Understanding Tourism's Impact: How Visitors Can Support Loc…" at bounding box center [882, 424] width 1372 height 199
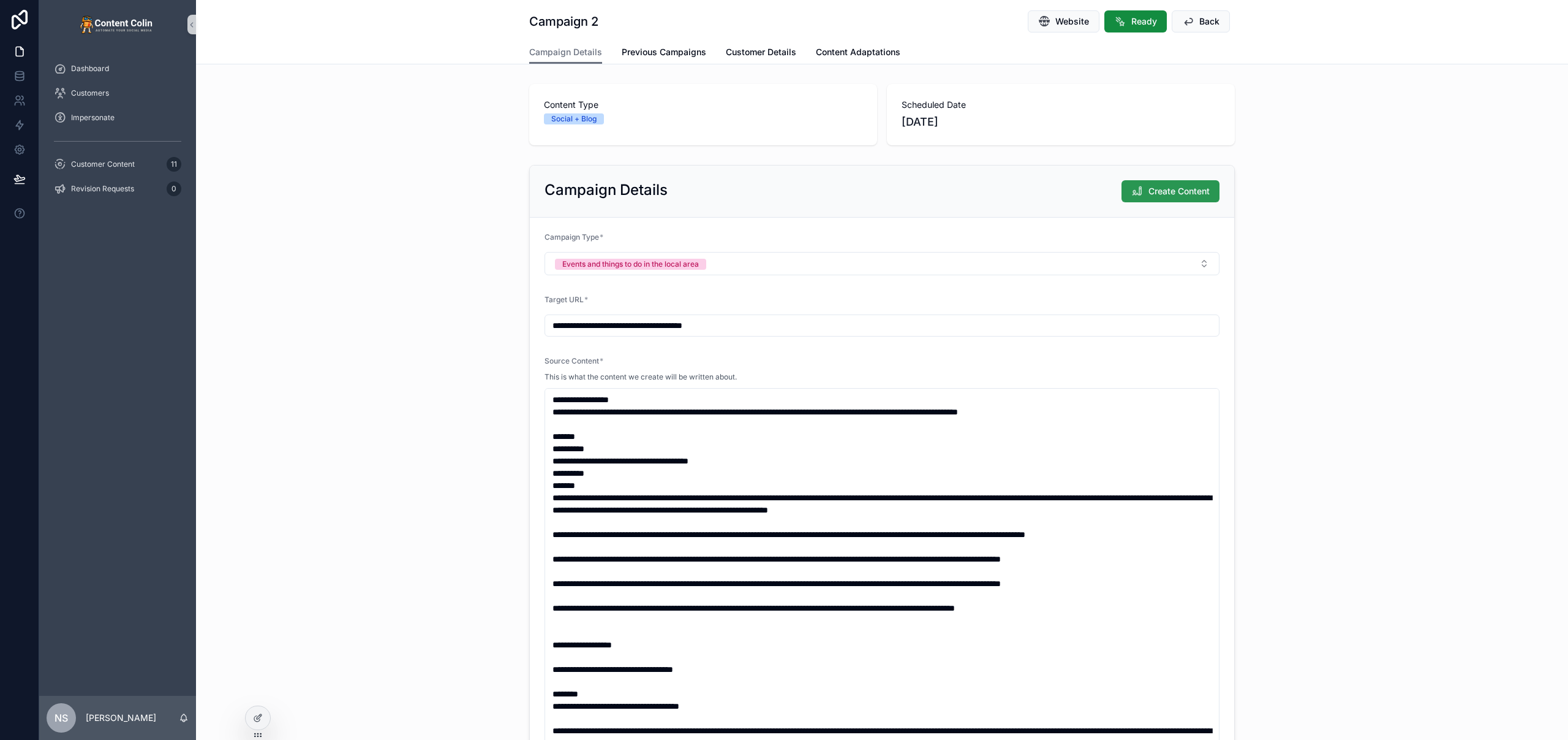
click at [1175, 191] on span "Create Content" at bounding box center [1178, 191] width 61 height 12
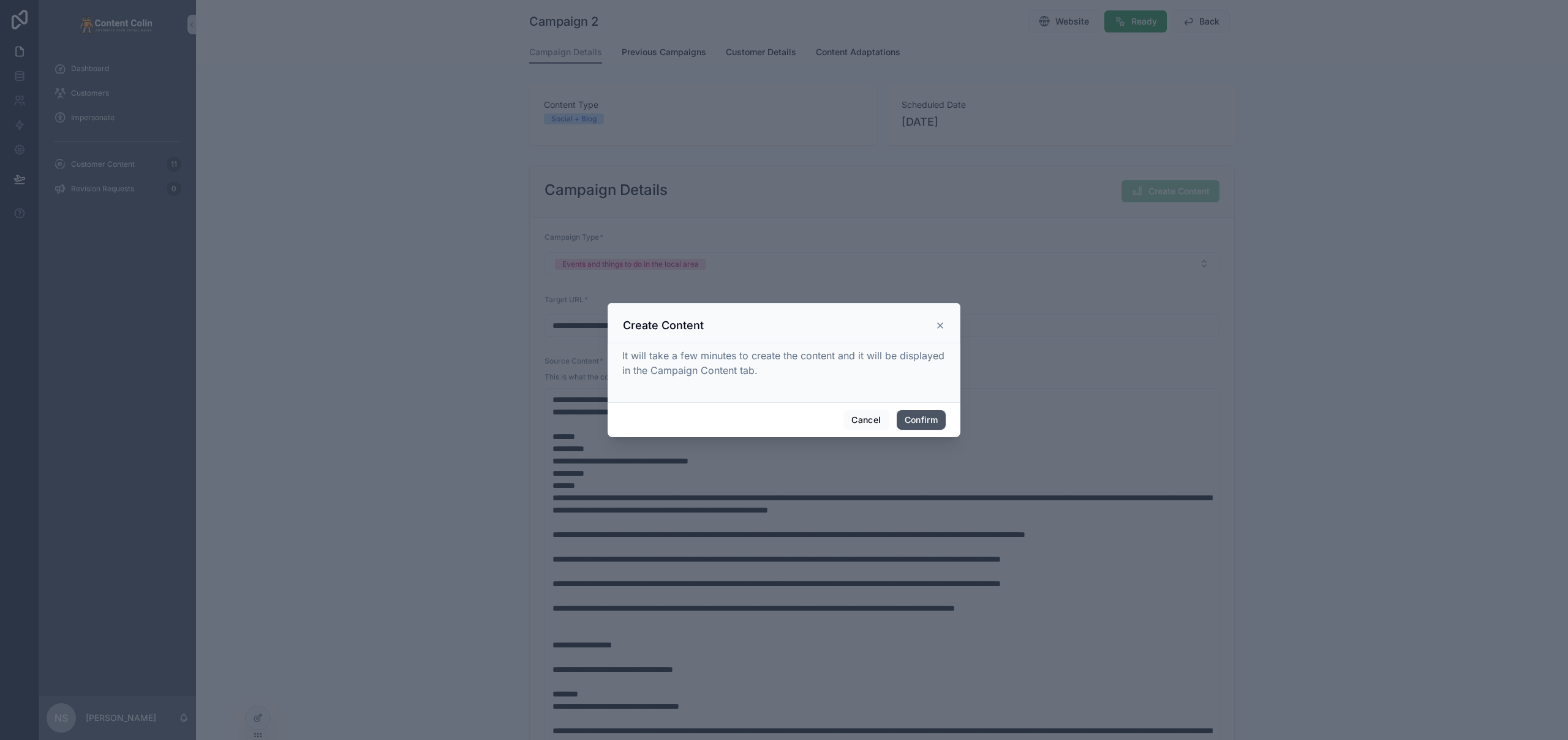
click at [933, 418] on button "Confirm" at bounding box center [921, 420] width 49 height 20
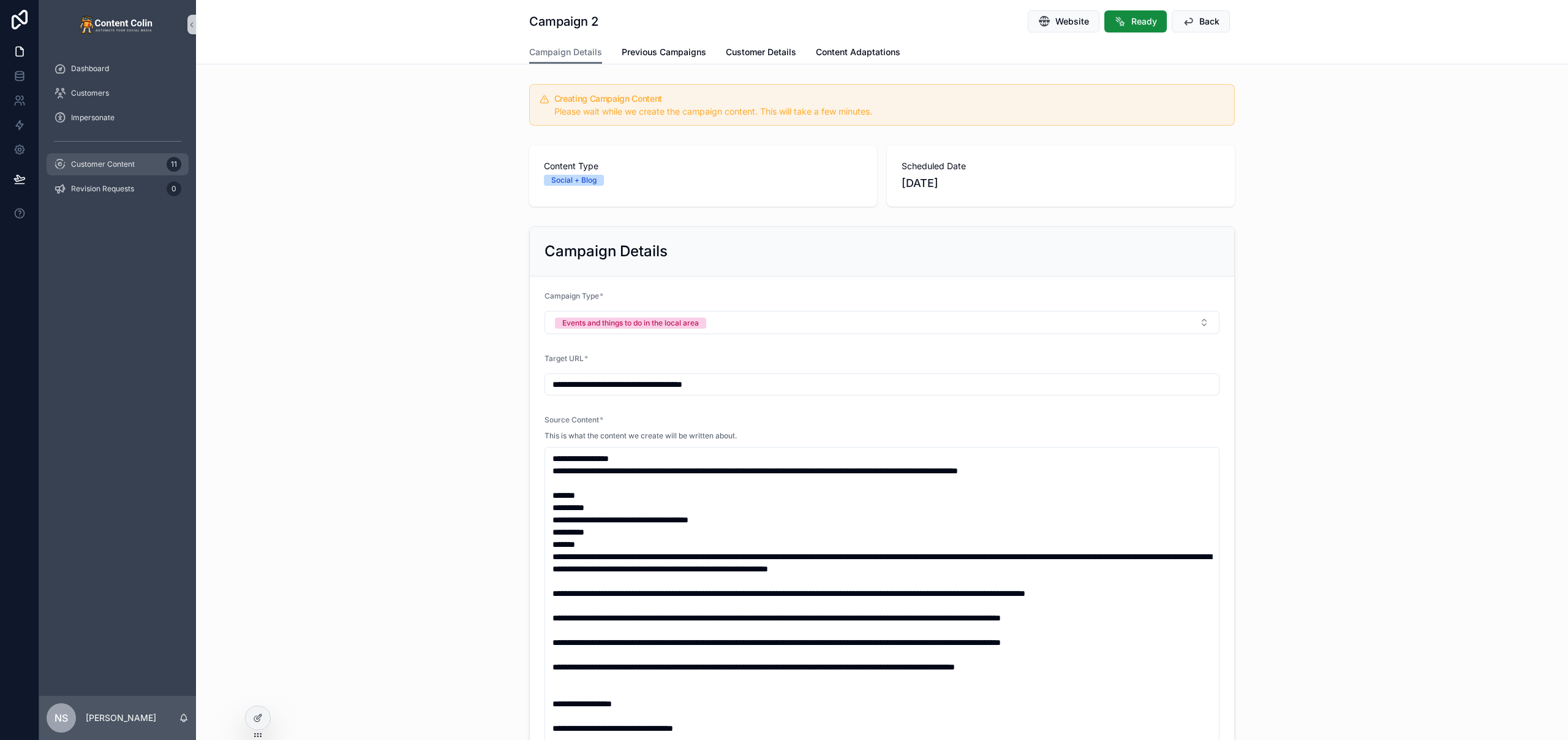
click at [105, 171] on div "Customer Content 11" at bounding box center [117, 164] width 127 height 20
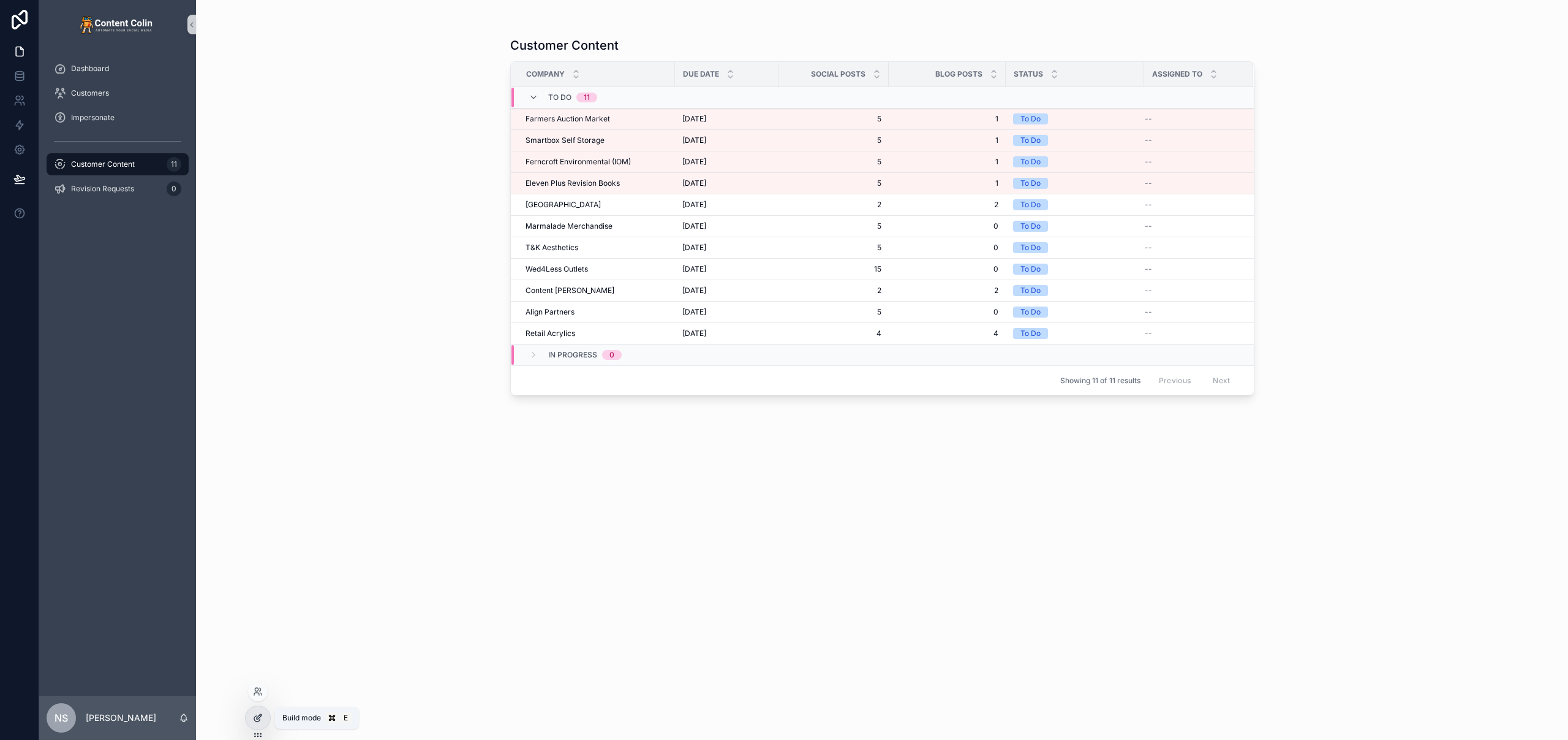
click at [257, 717] on icon at bounding box center [259, 716] width 5 height 5
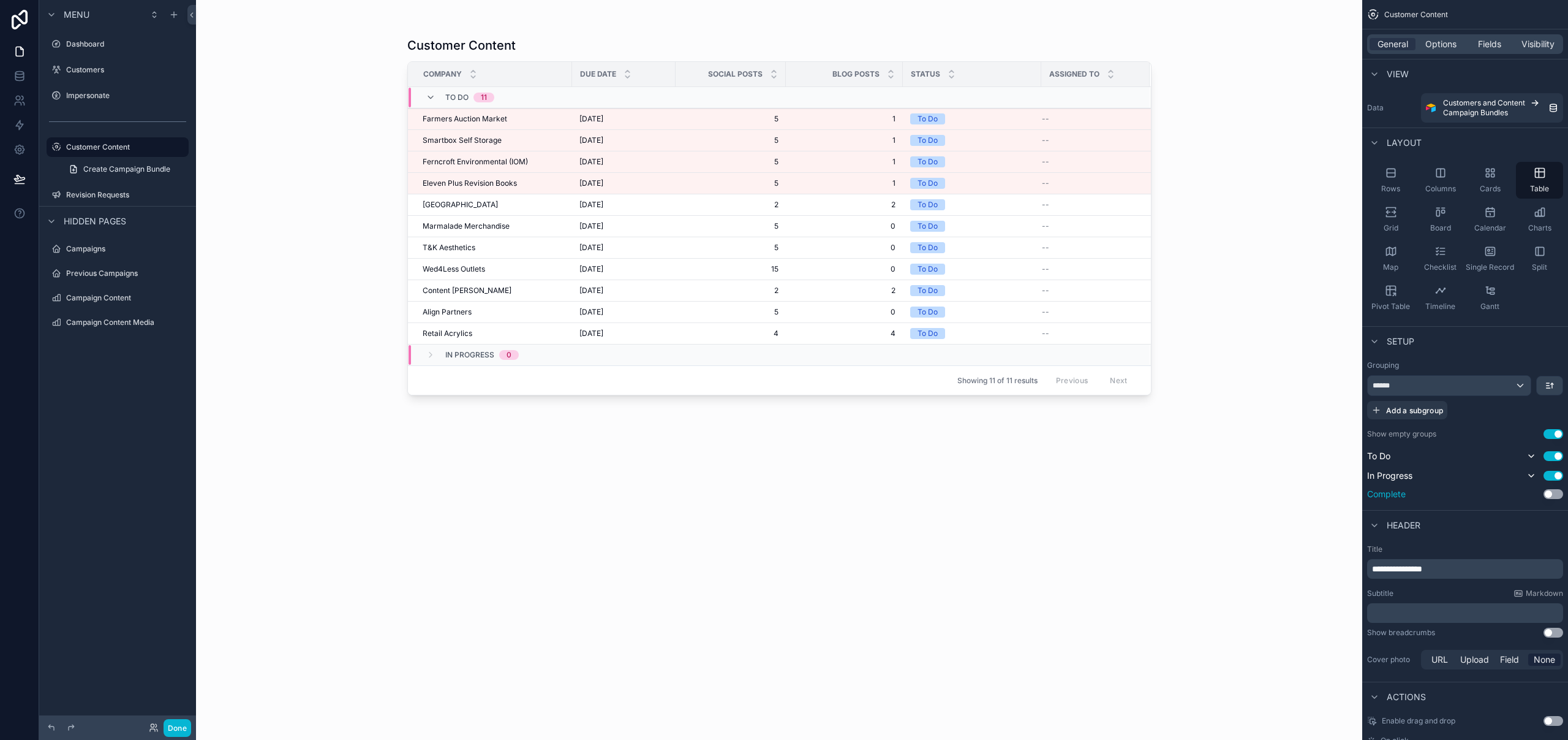
click at [1557, 494] on button "Use setting" at bounding box center [1552, 494] width 20 height 10
click at [1447, 44] on span "Options" at bounding box center [1441, 44] width 31 height 12
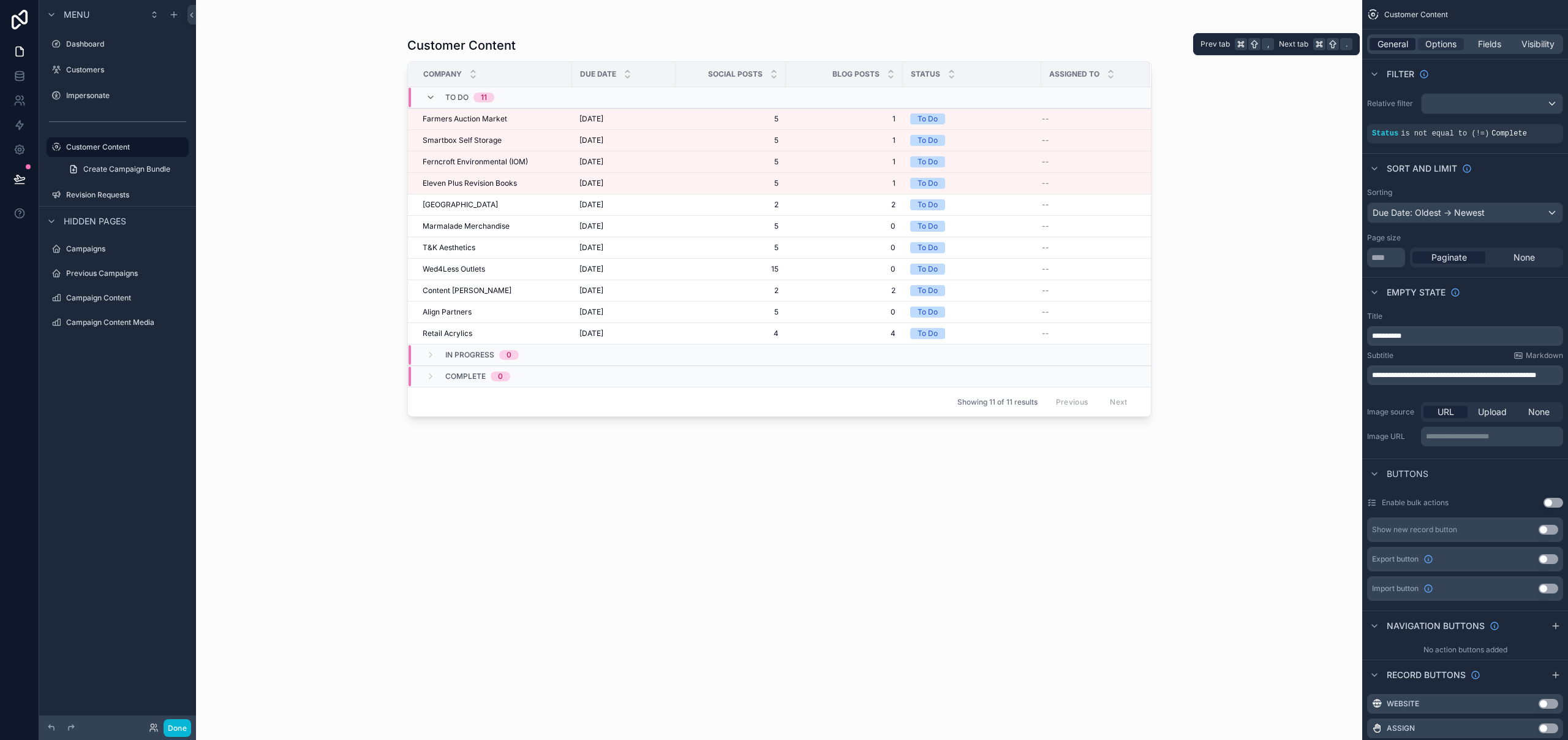
click at [1397, 45] on span "General" at bounding box center [1392, 44] width 30 height 12
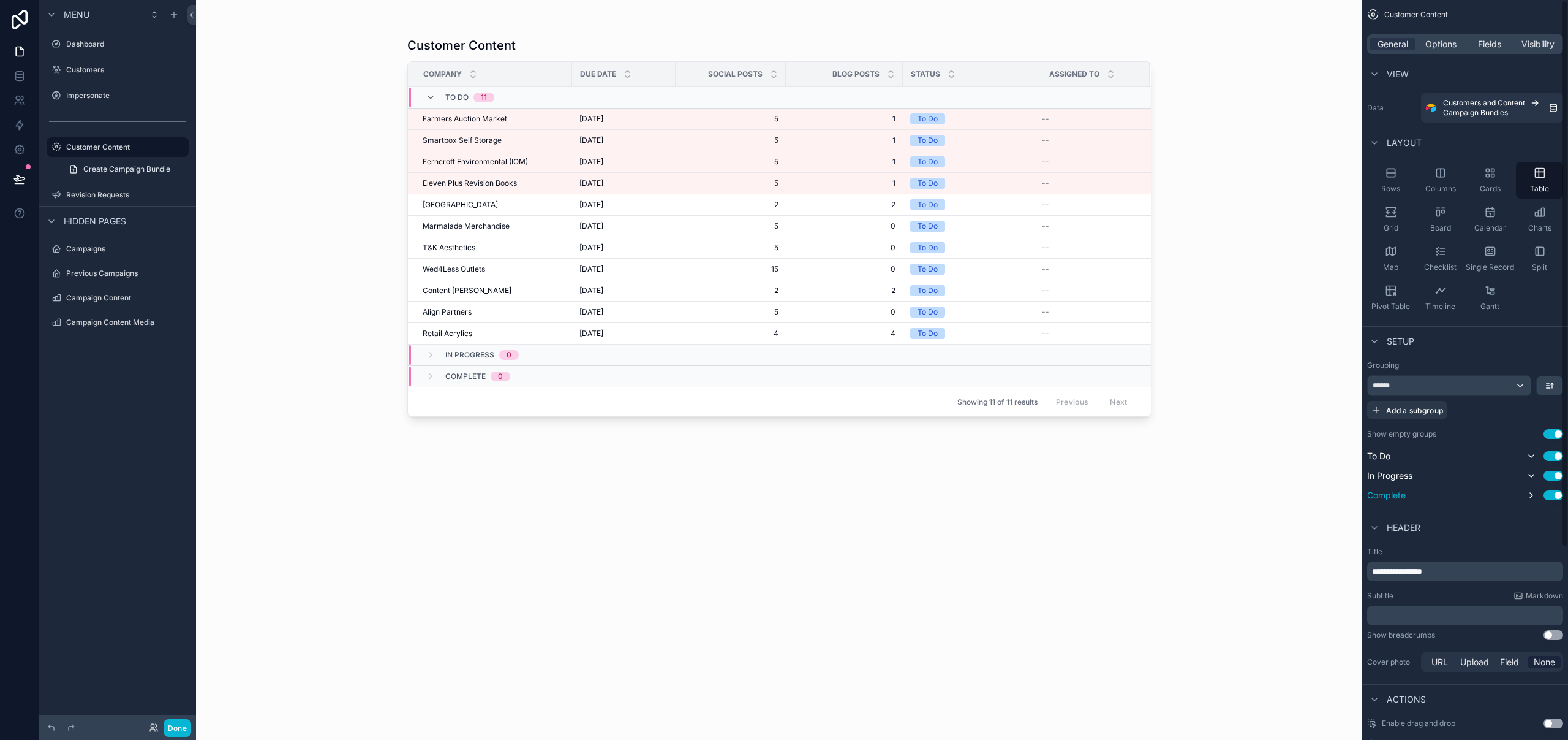
click at [1553, 496] on button "Use setting" at bounding box center [1552, 495] width 20 height 10
drag, startPoint x: 180, startPoint y: 732, endPoint x: 191, endPoint y: 733, distance: 11.0
click at [180, 732] on button "Done" at bounding box center [177, 728] width 28 height 18
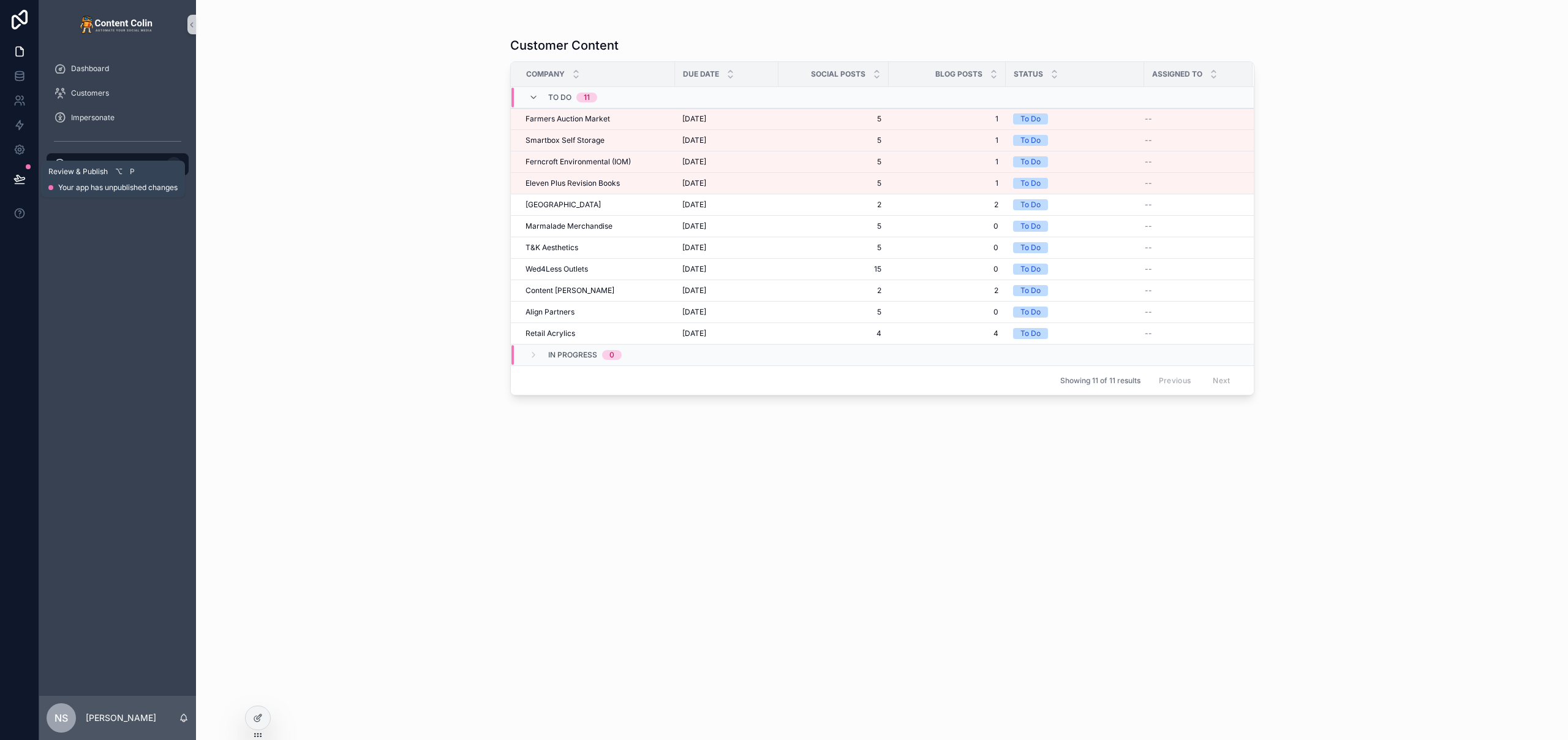
click at [24, 178] on icon at bounding box center [19, 178] width 10 height 6
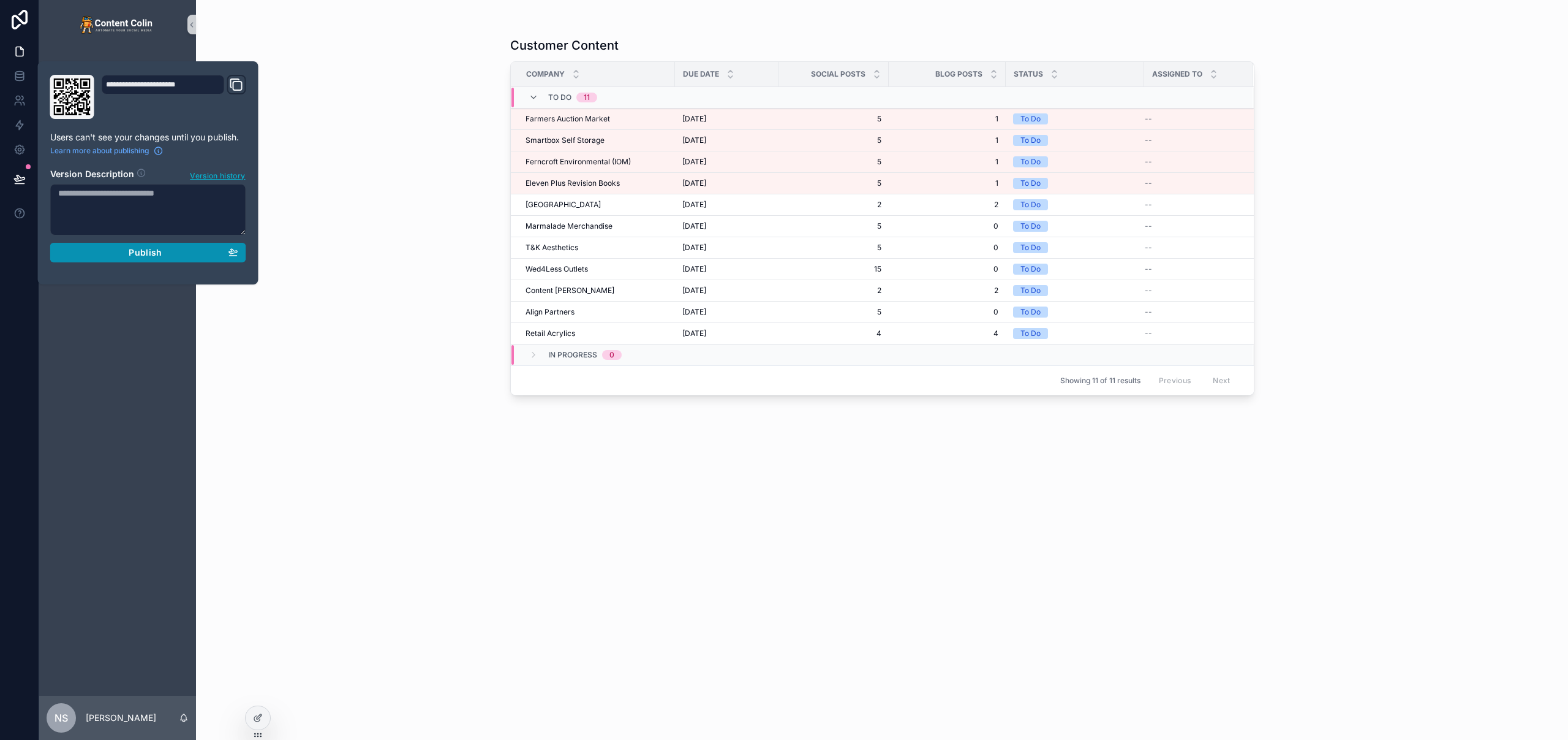
click at [135, 246] on button "Publish" at bounding box center [148, 252] width 196 height 20
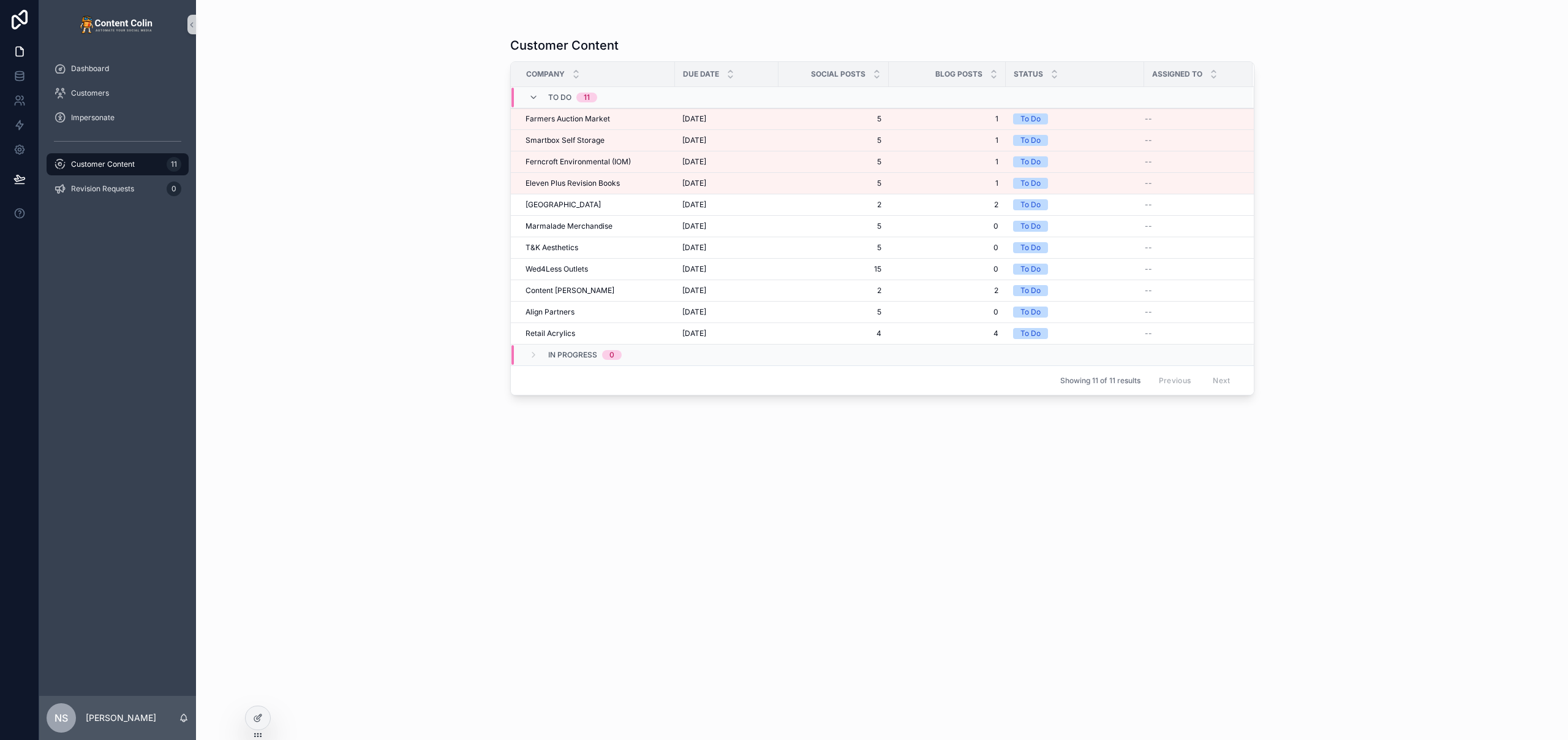
click at [413, 523] on div "Customer Content Company Due Date Social Posts Blog Posts Status Assigned To To…" at bounding box center [882, 370] width 1372 height 740
click at [575, 206] on span "[GEOGRAPHIC_DATA]" at bounding box center [564, 204] width 76 height 10
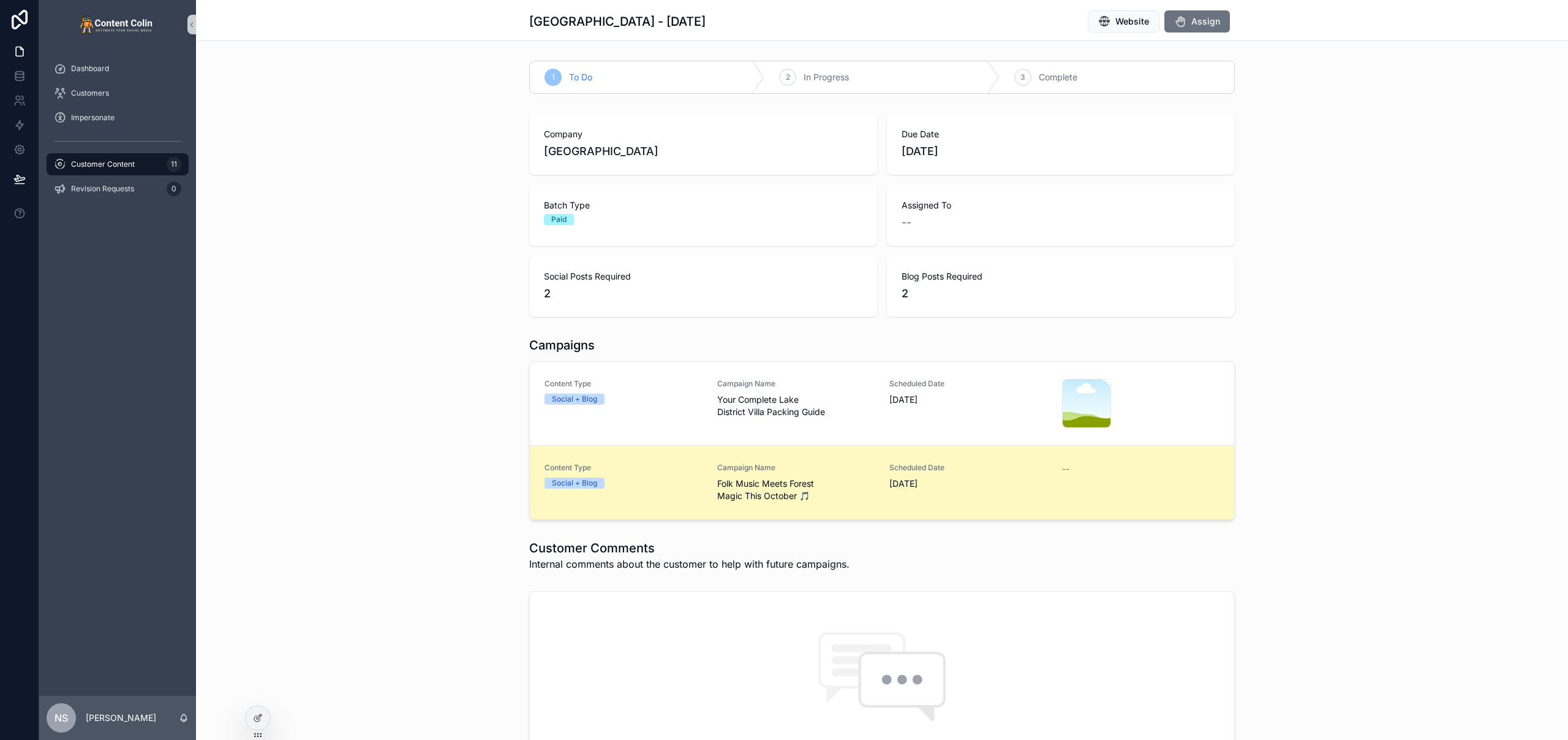
click at [679, 486] on div "Social + Blog" at bounding box center [624, 483] width 158 height 11
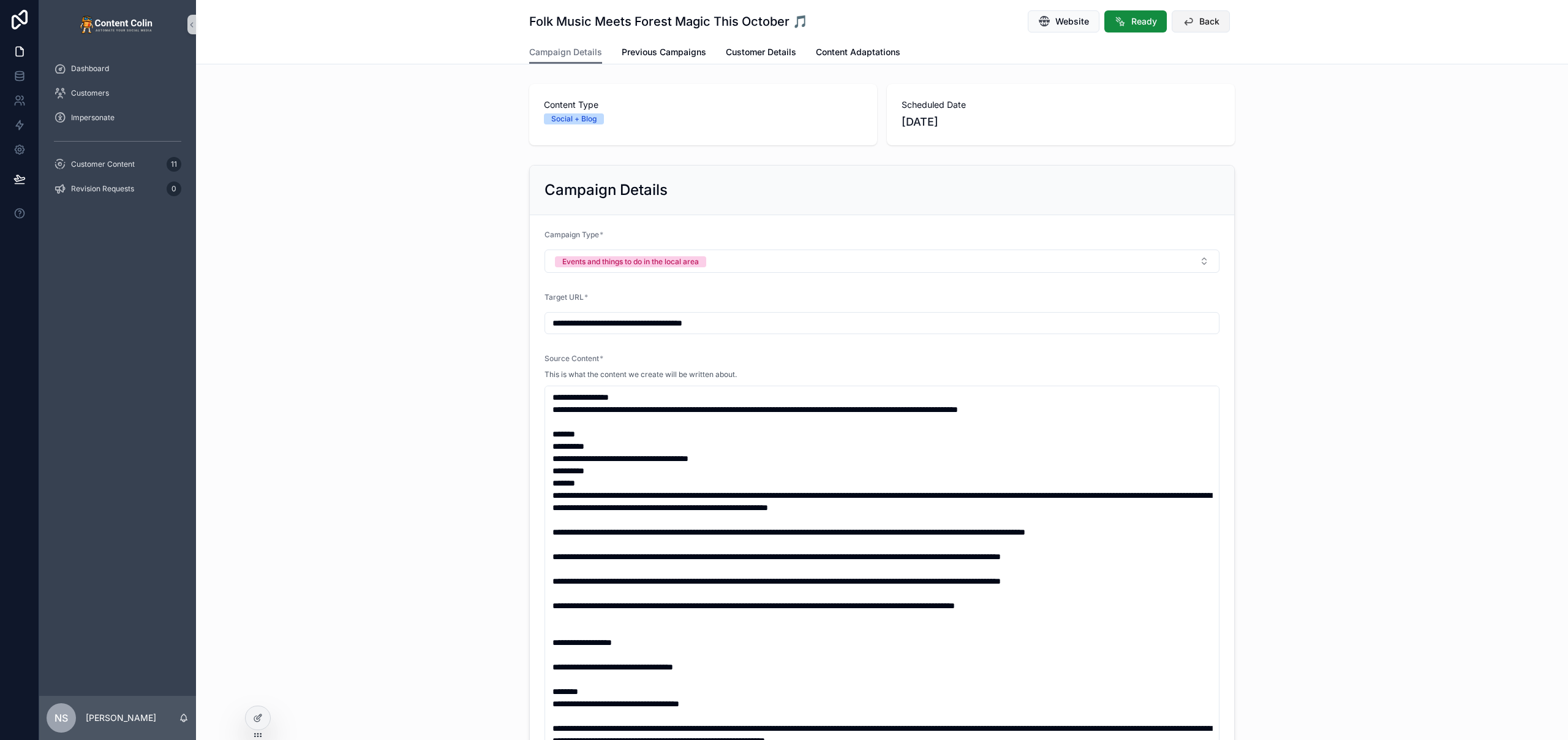
click at [1207, 26] on span "Back" at bounding box center [1209, 22] width 20 height 12
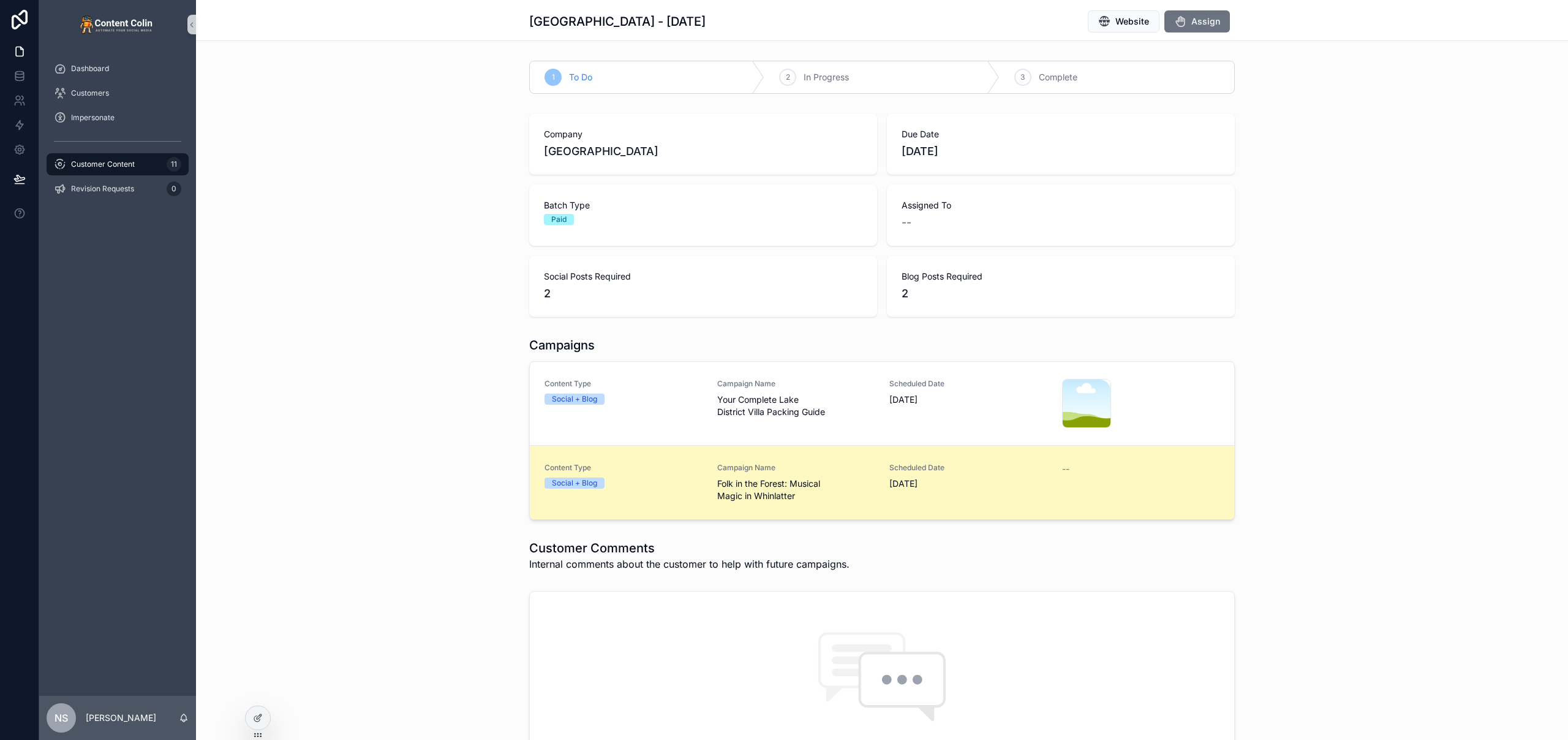
click at [661, 476] on div "Content Type Social + Blog" at bounding box center [624, 476] width 158 height 26
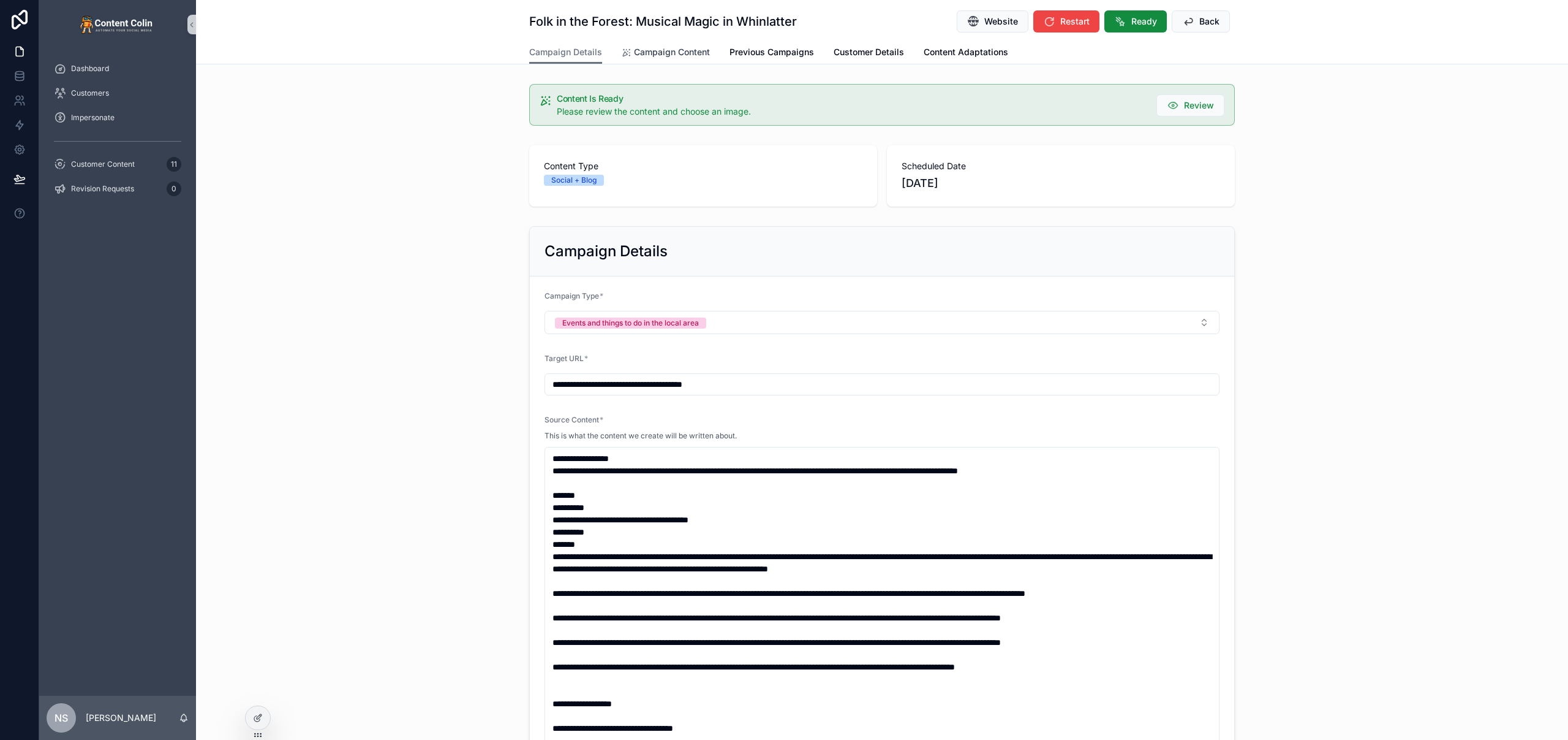
click at [667, 46] on span "Campaign Content" at bounding box center [671, 52] width 76 height 12
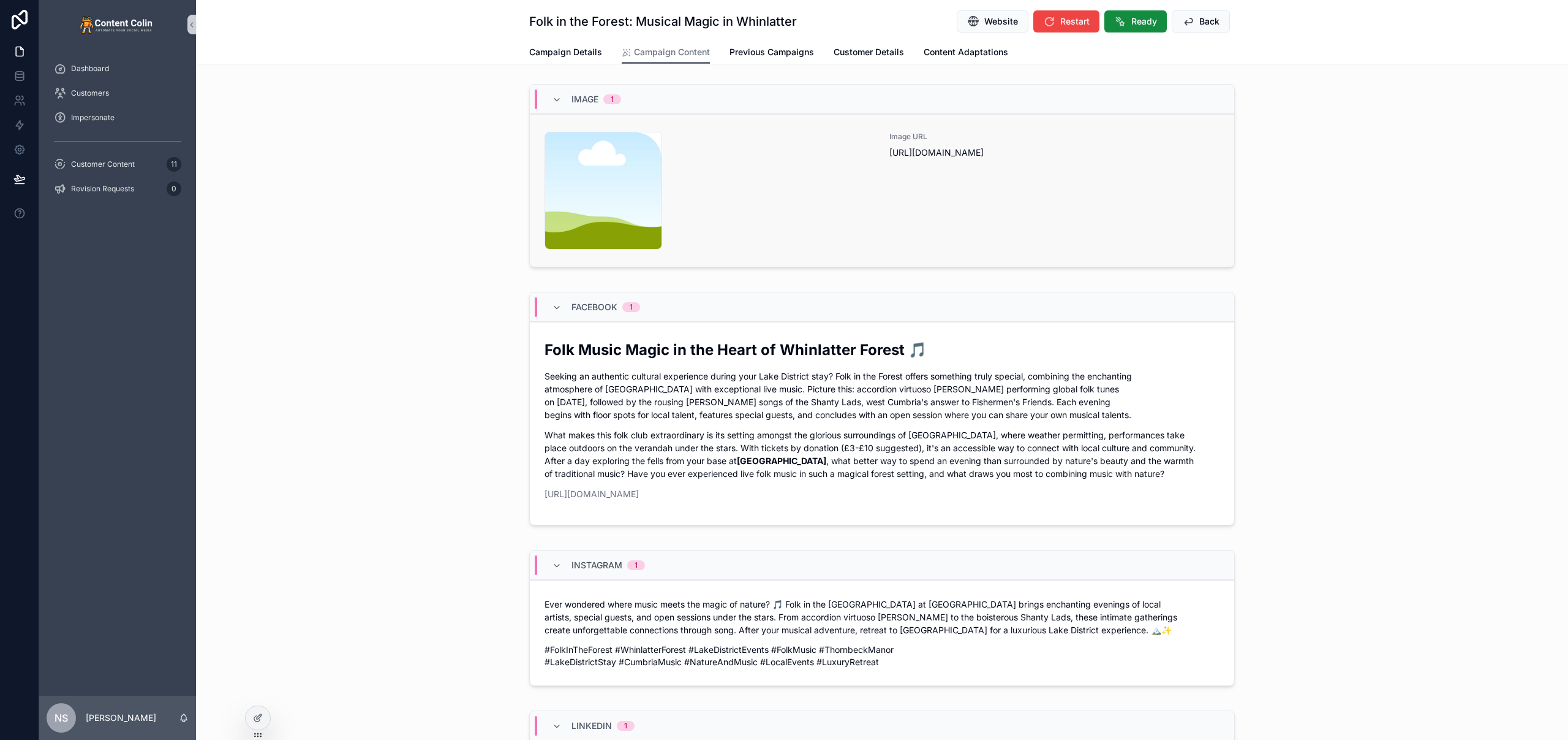
click at [1025, 231] on div "Image URL https://cdn.contentcolin.com/contentcolin/images/content-placeholder.…" at bounding box center [1054, 190] width 330 height 117
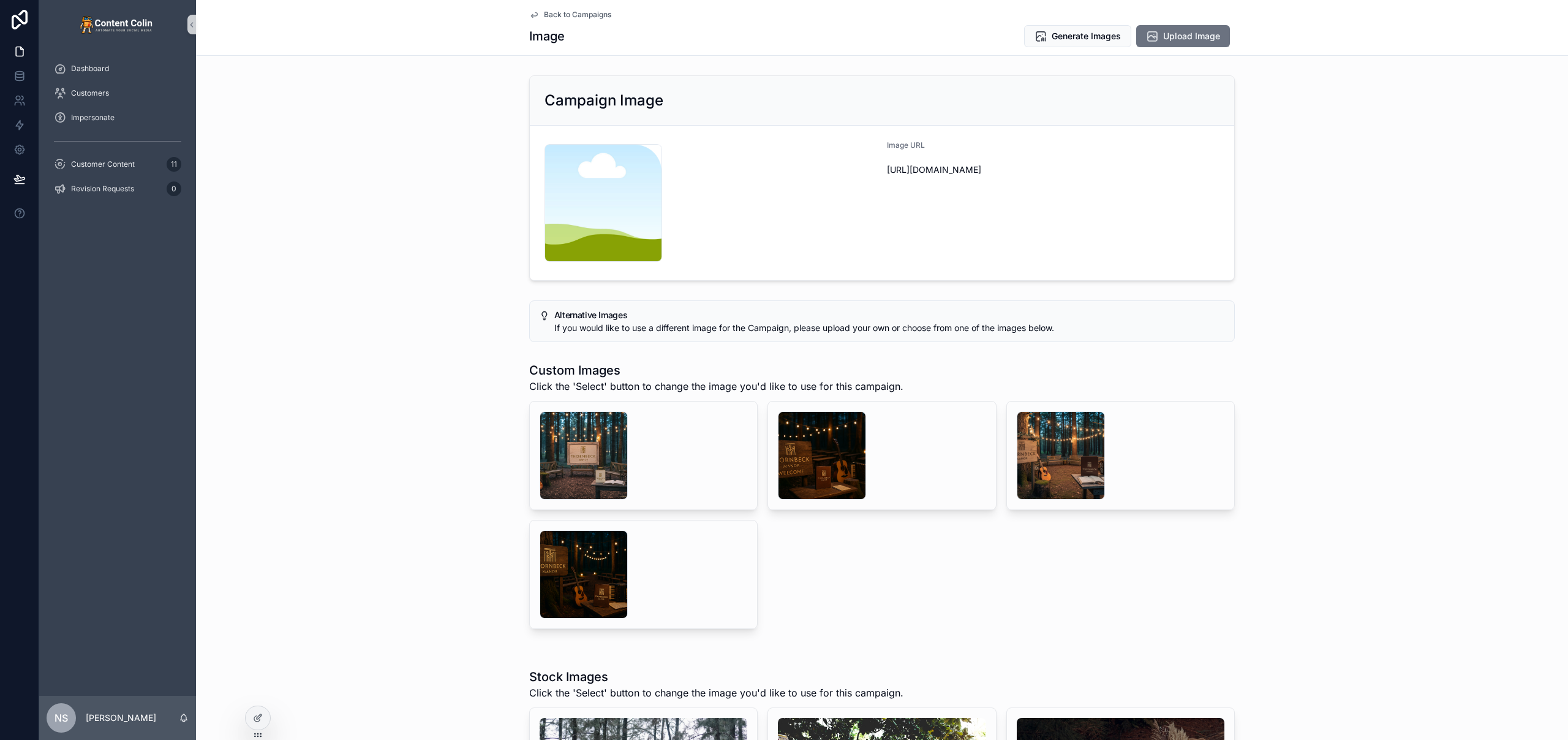
drag, startPoint x: 1194, startPoint y: 34, endPoint x: 1248, endPoint y: 19, distance: 56.0
click at [1248, 19] on div "Back to Campaigns Image Generate Images Upload Image" at bounding box center [882, 28] width 1372 height 56
click at [820, 439] on div "scrollable content" at bounding box center [822, 455] width 88 height 88
click at [1054, 445] on div "scrollable content" at bounding box center [1060, 455] width 88 height 88
click at [588, 568] on div "scrollable content" at bounding box center [583, 574] width 88 height 88
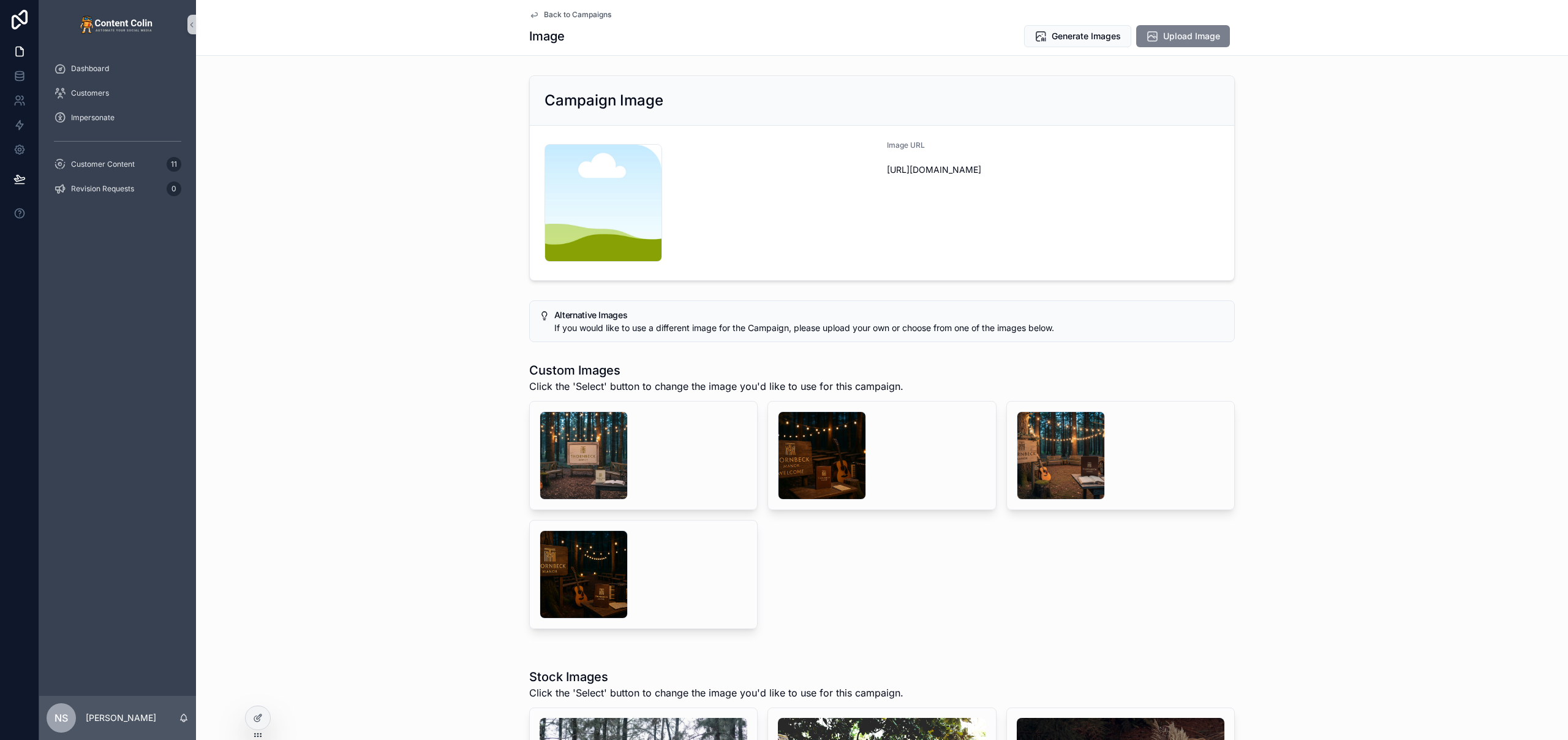
click at [1186, 30] on span "Upload Image" at bounding box center [1191, 36] width 57 height 12
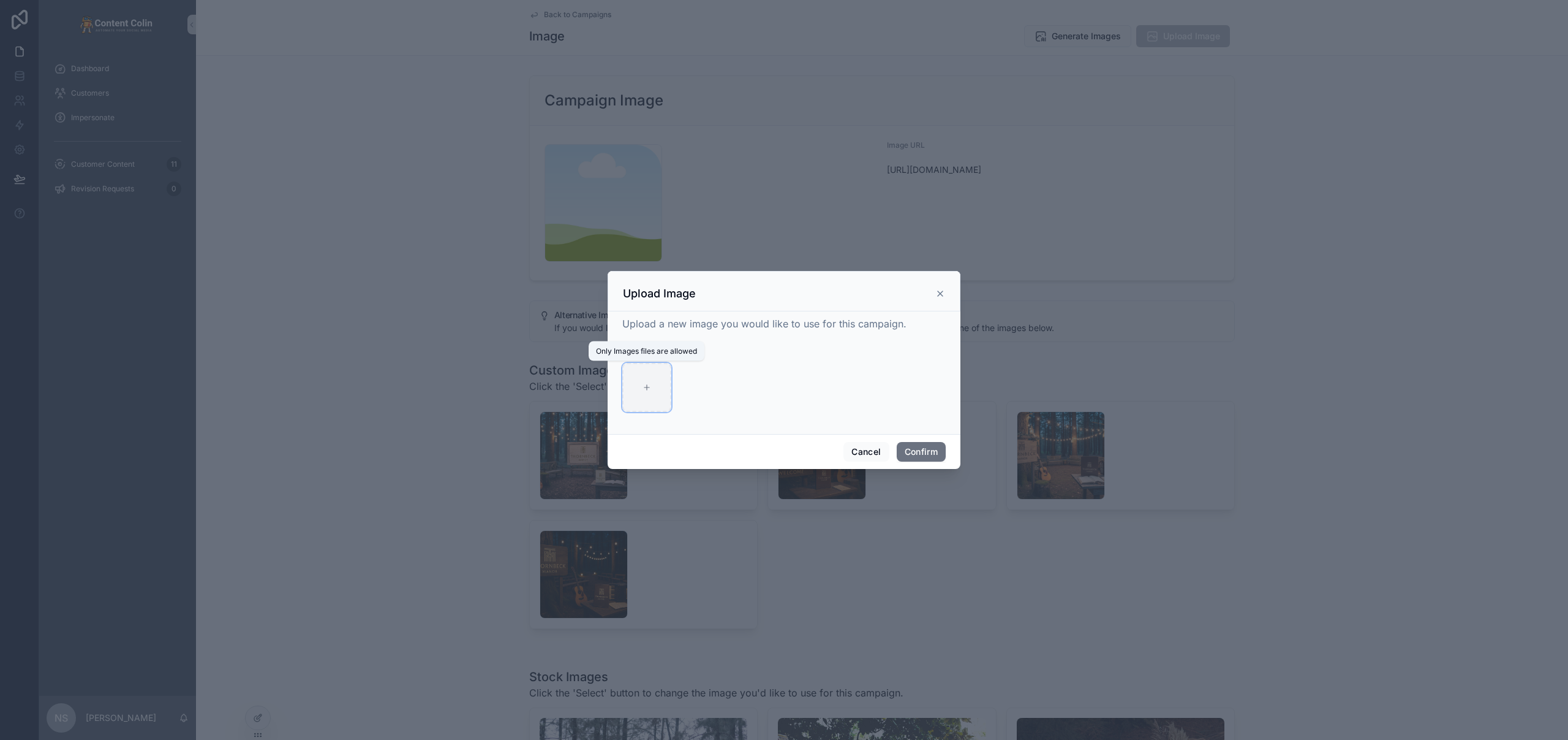
click at [650, 382] on div at bounding box center [646, 387] width 49 height 49
click at [628, 381] on div at bounding box center [646, 387] width 49 height 49
type input "**********"
click at [923, 450] on button "Confirm" at bounding box center [921, 451] width 49 height 20
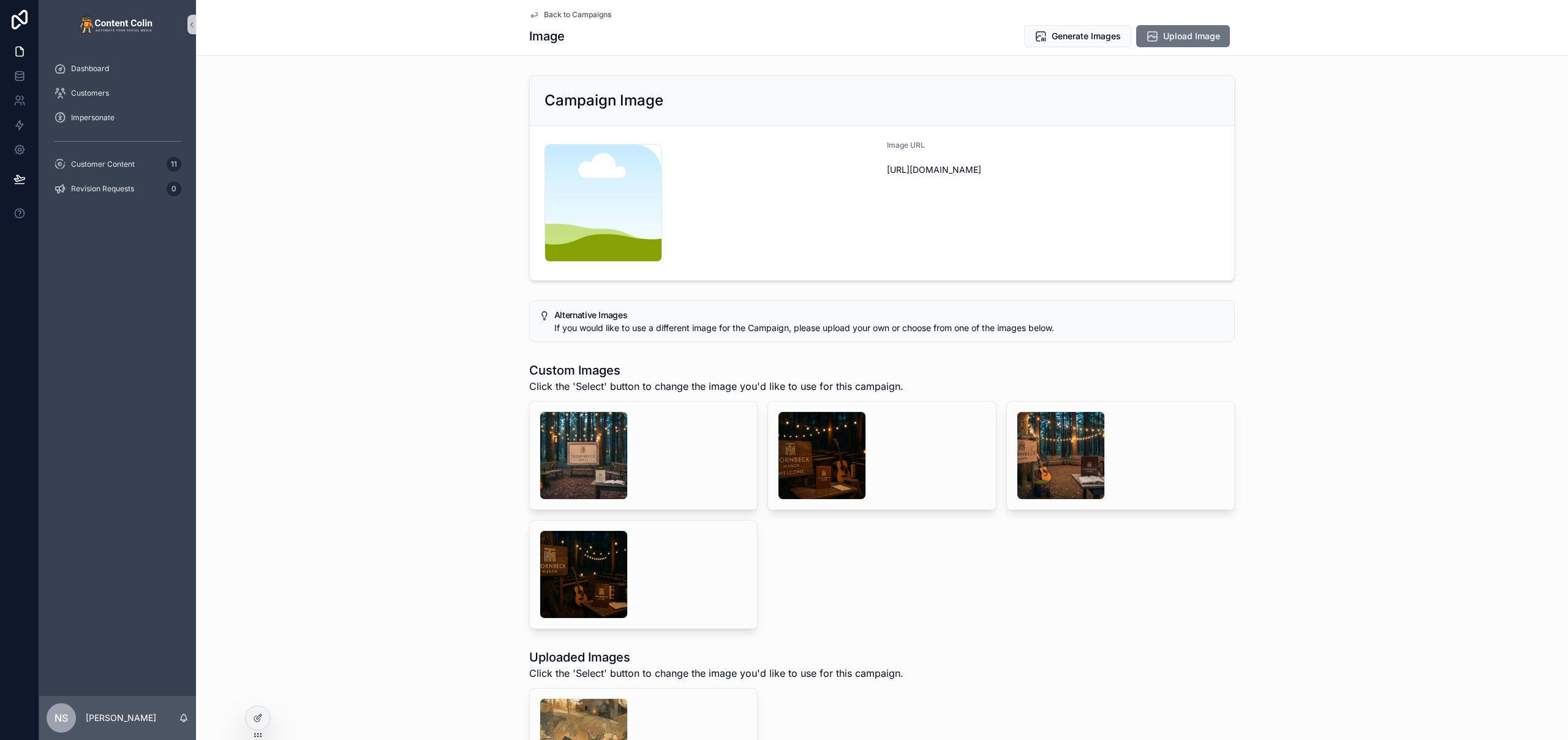
scroll to position [183, 0]
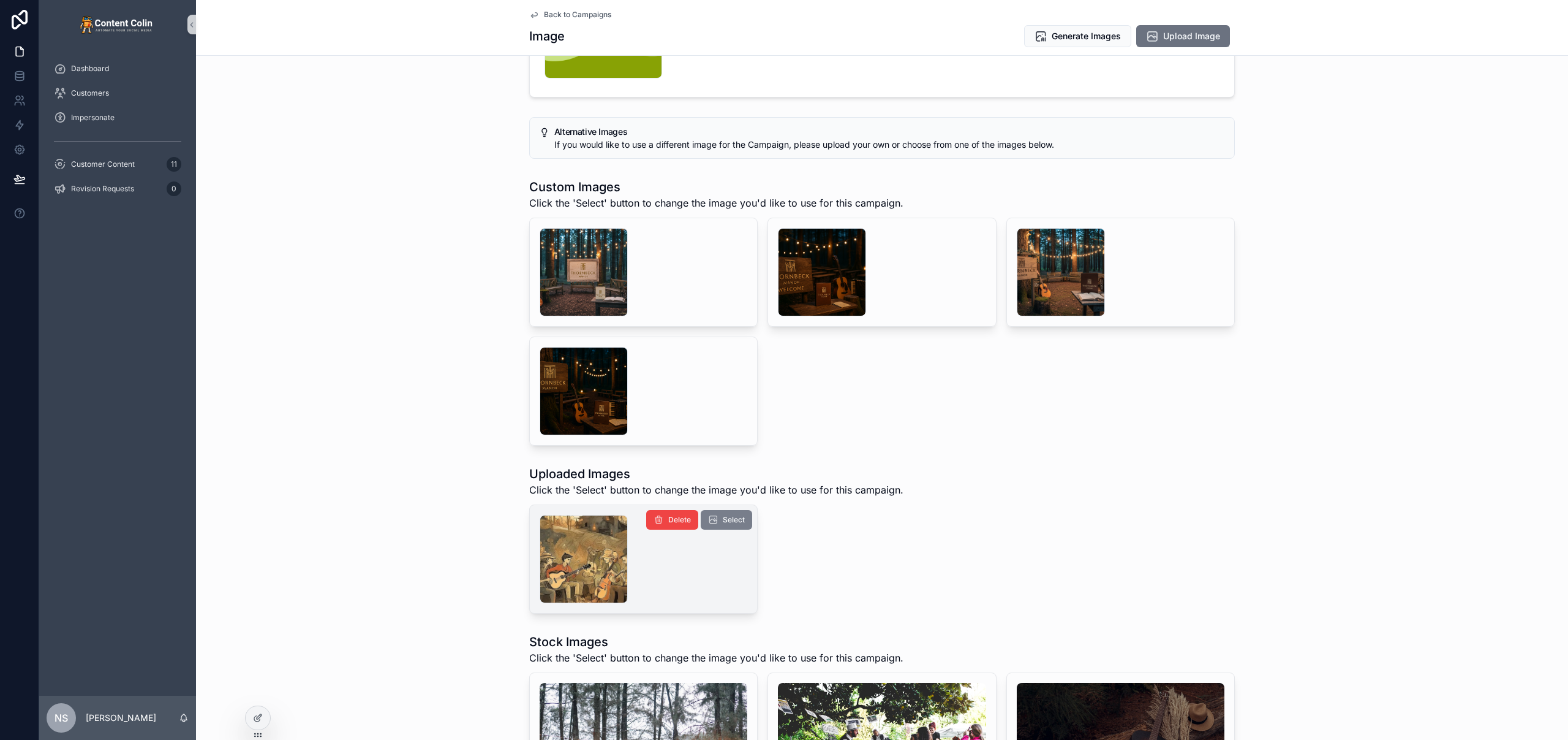
click at [729, 521] on span "Select" at bounding box center [733, 519] width 22 height 10
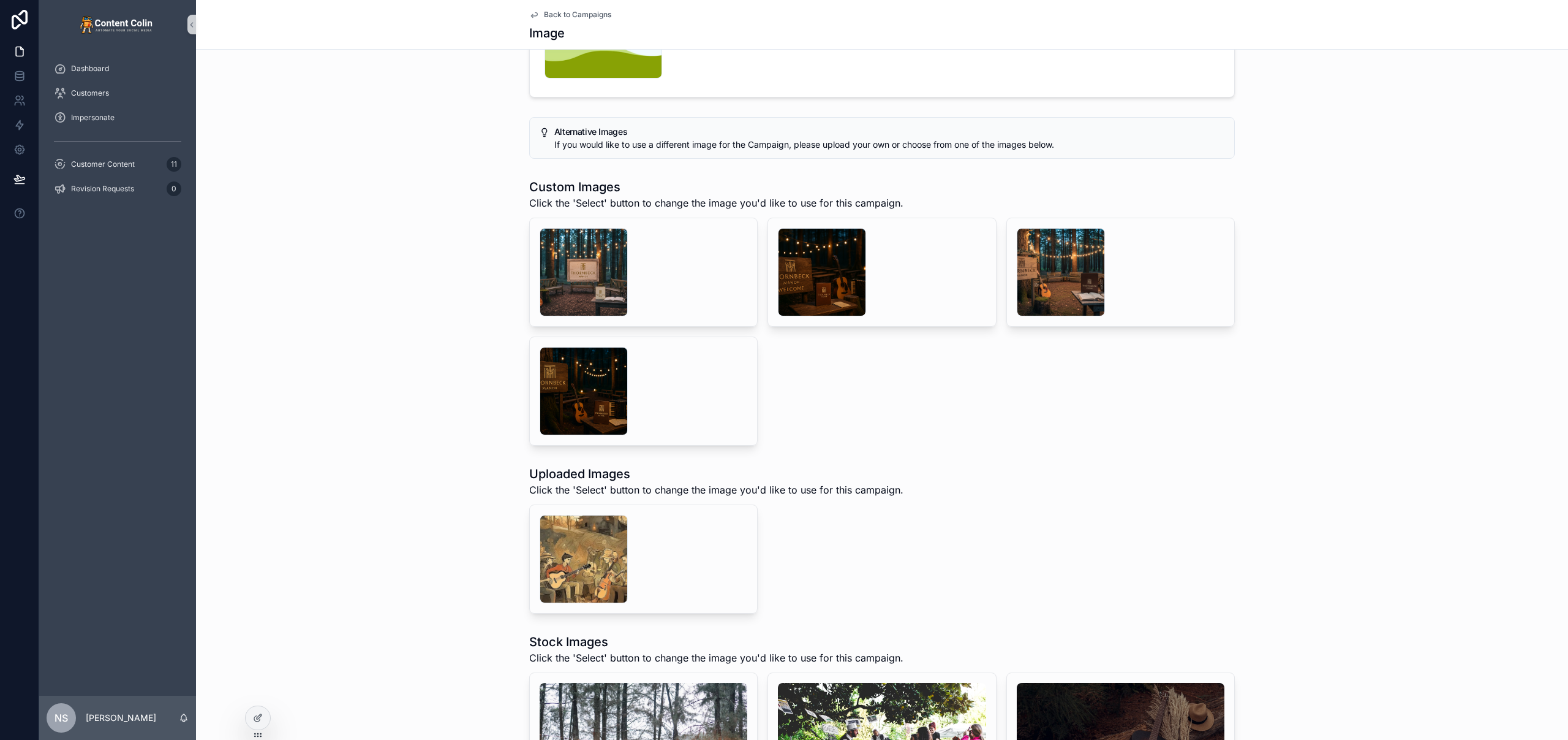
scroll to position [0, 0]
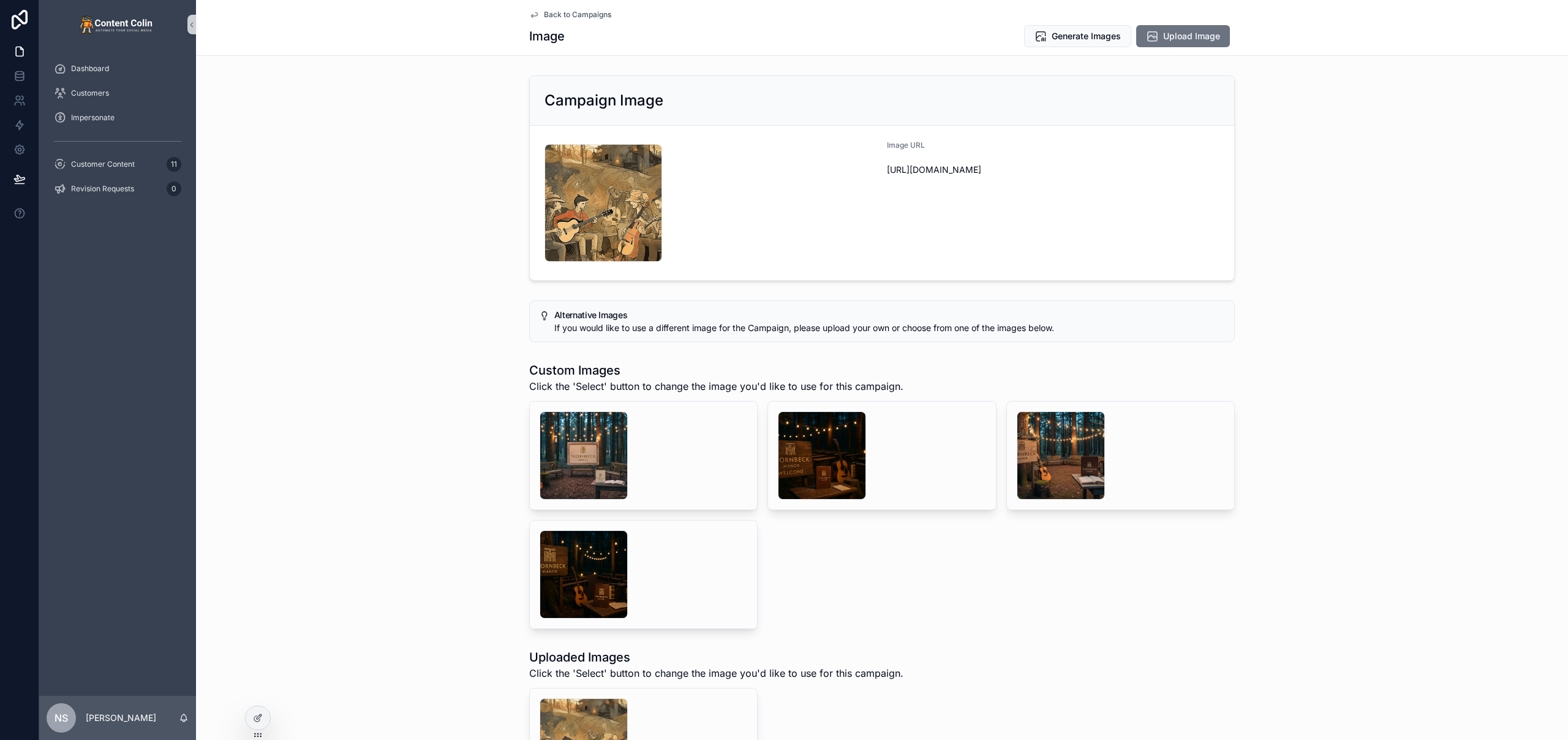
click at [559, 14] on span "Back to Campaigns" at bounding box center [578, 15] width 67 height 10
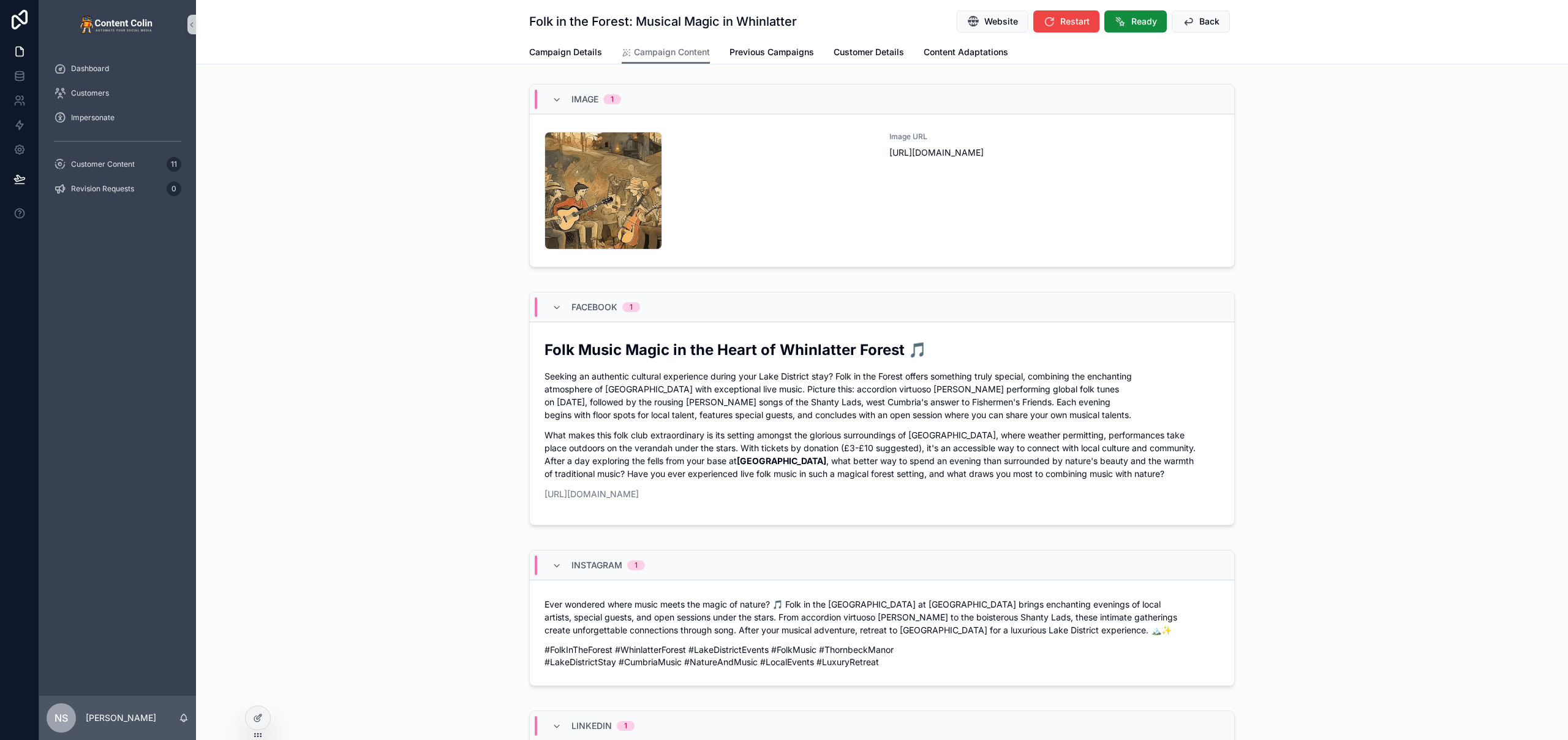
click at [1412, 515] on div "Facebook 1 Folk Music Magic in the Heart of Whinlatter Forest 🎵 Seeking an auth…" at bounding box center [882, 411] width 1372 height 248
click at [1128, 29] on button "Ready" at bounding box center [1135, 21] width 63 height 22
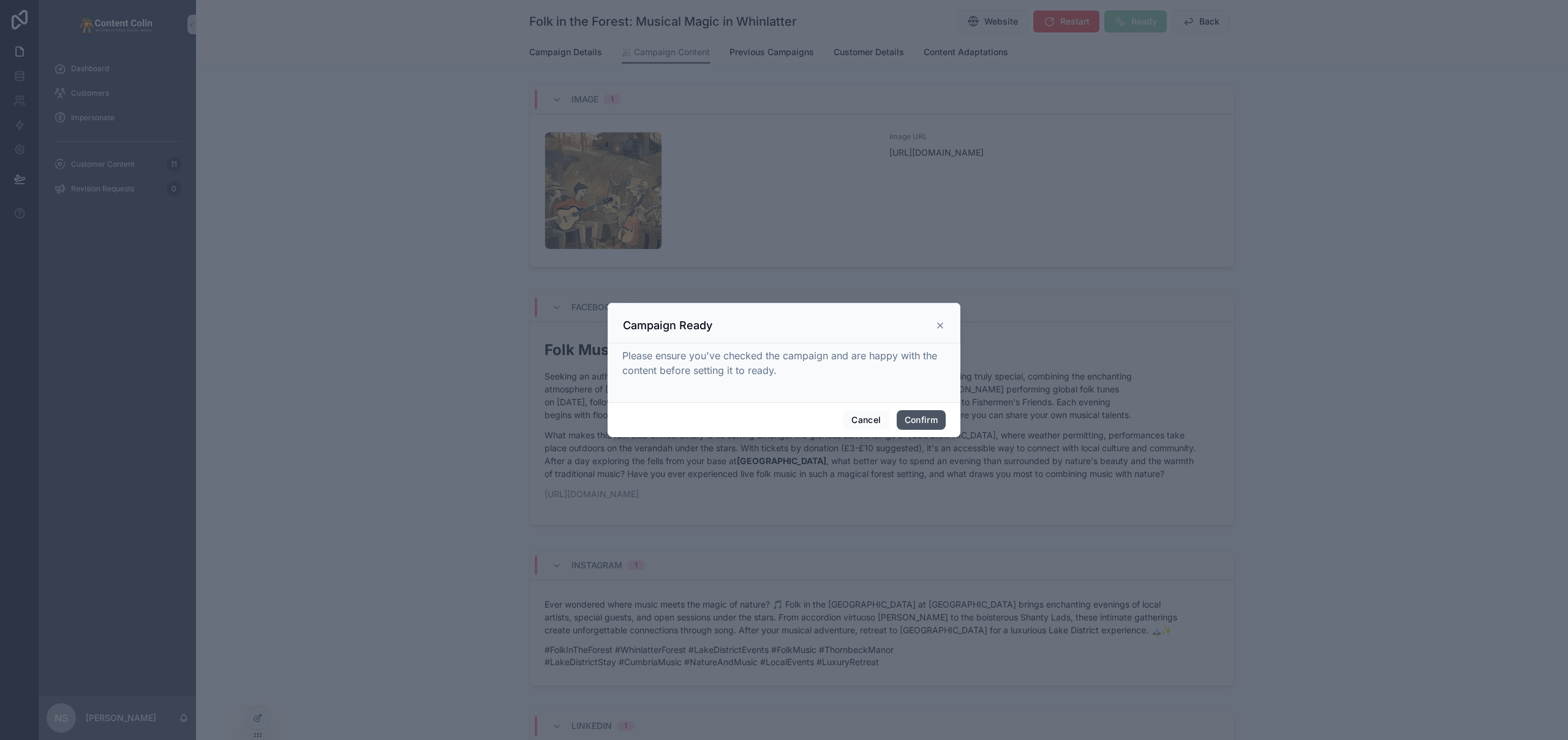
click at [925, 419] on button "Confirm" at bounding box center [921, 420] width 49 height 20
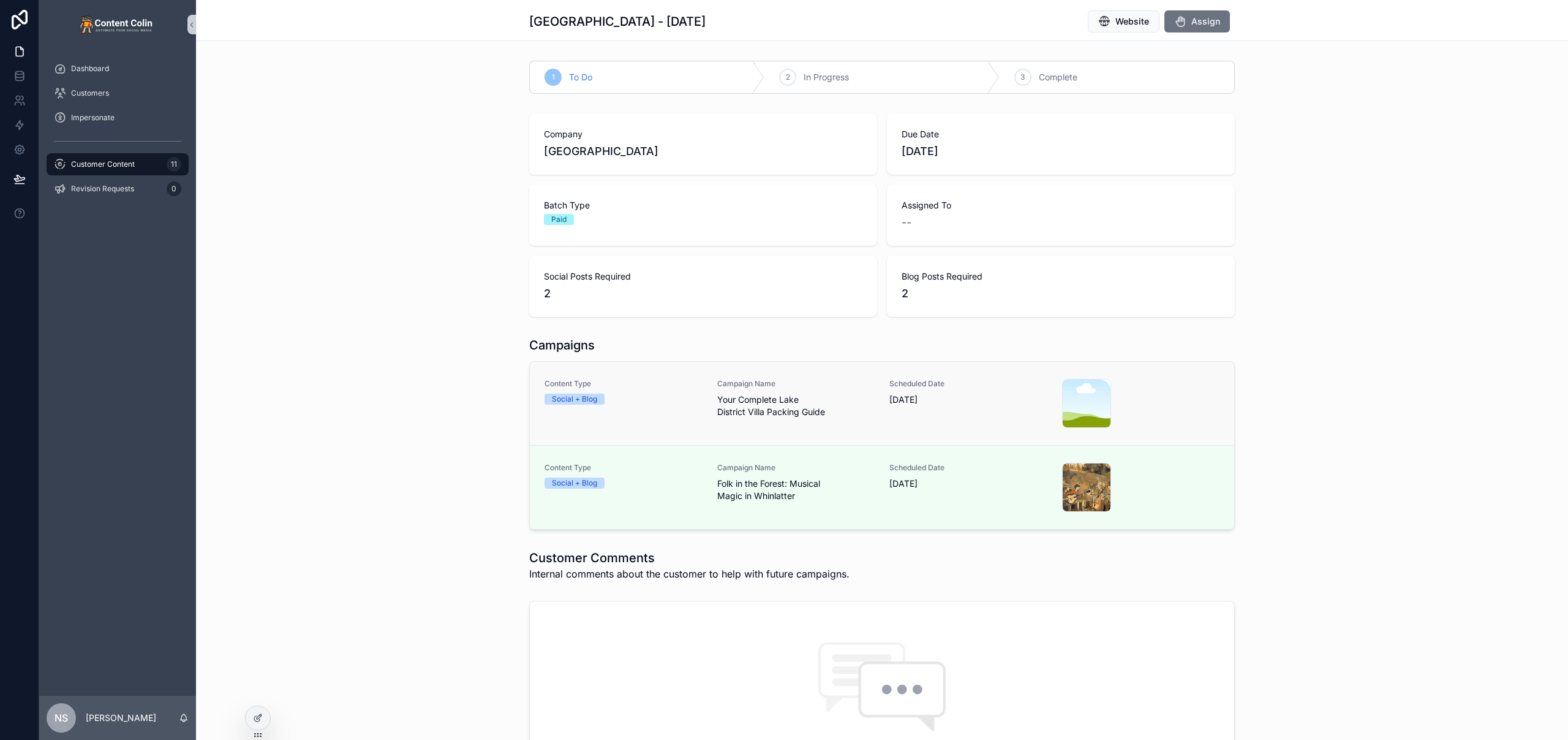
click at [793, 408] on span "Your Complete Lake District Villa Packing Guide" at bounding box center [796, 405] width 158 height 24
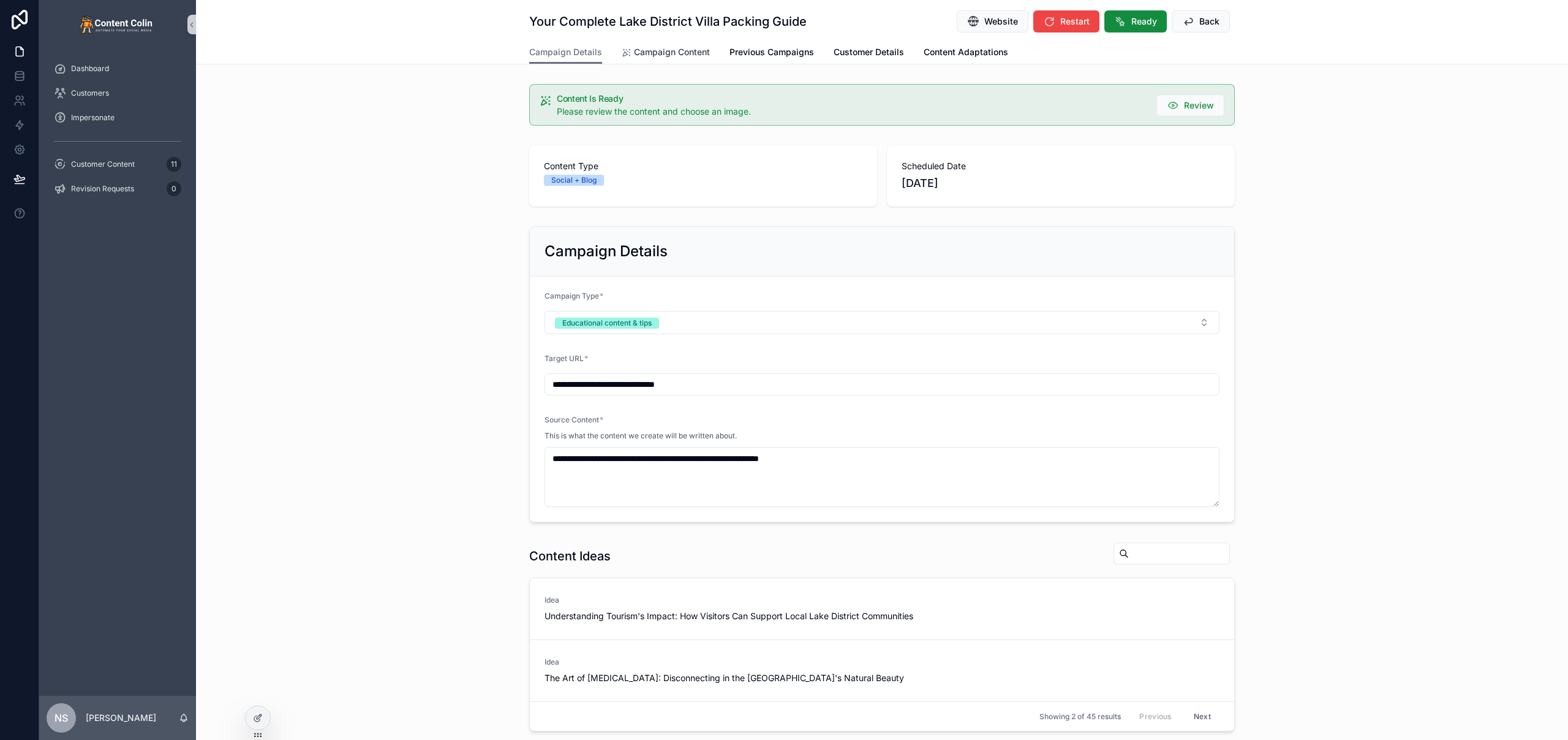
click at [638, 49] on span "Campaign Content" at bounding box center [671, 52] width 76 height 12
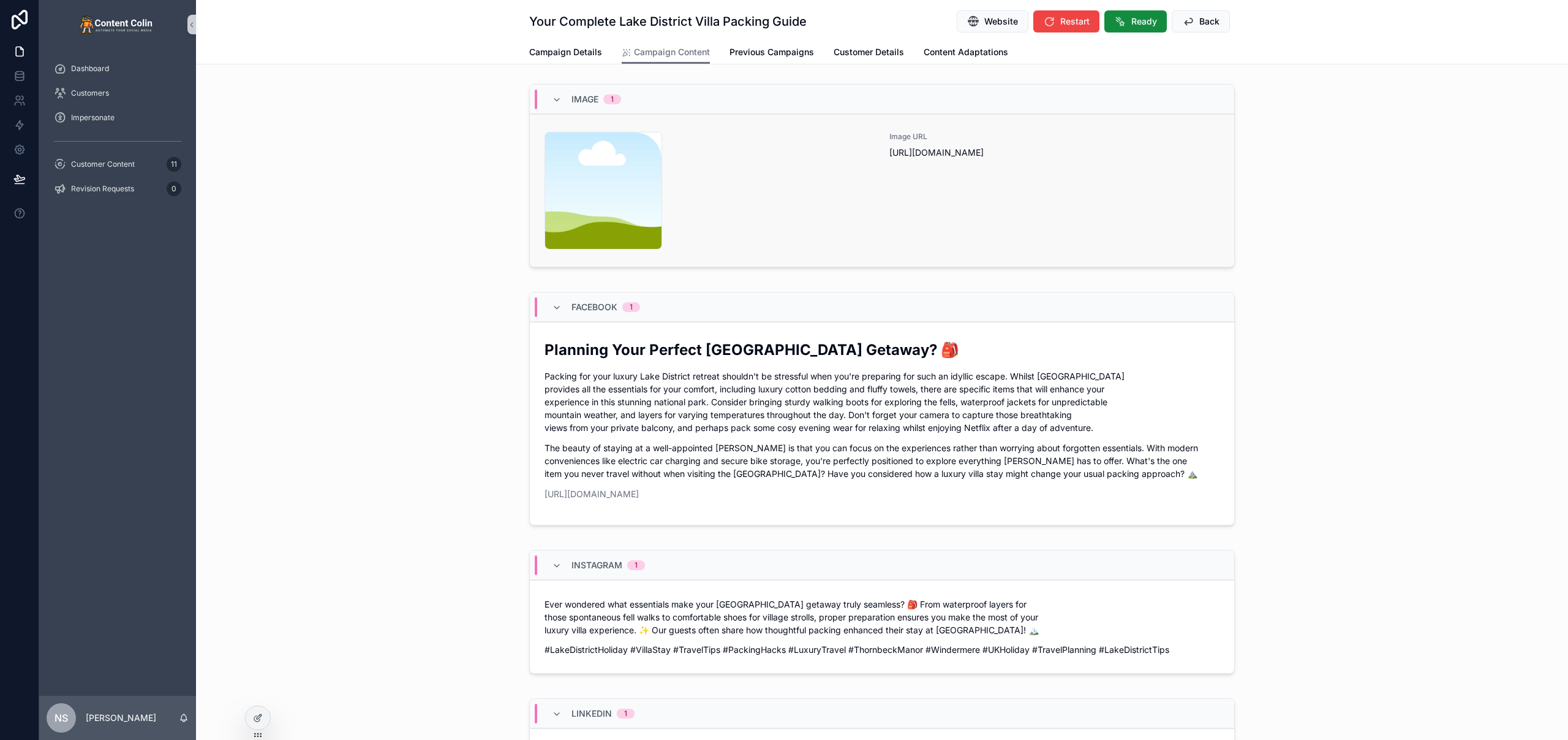
click at [917, 194] on div "Image URL https://cdn.contentcolin.com/contentcolin/images/content-placeholder.…" at bounding box center [1054, 190] width 330 height 117
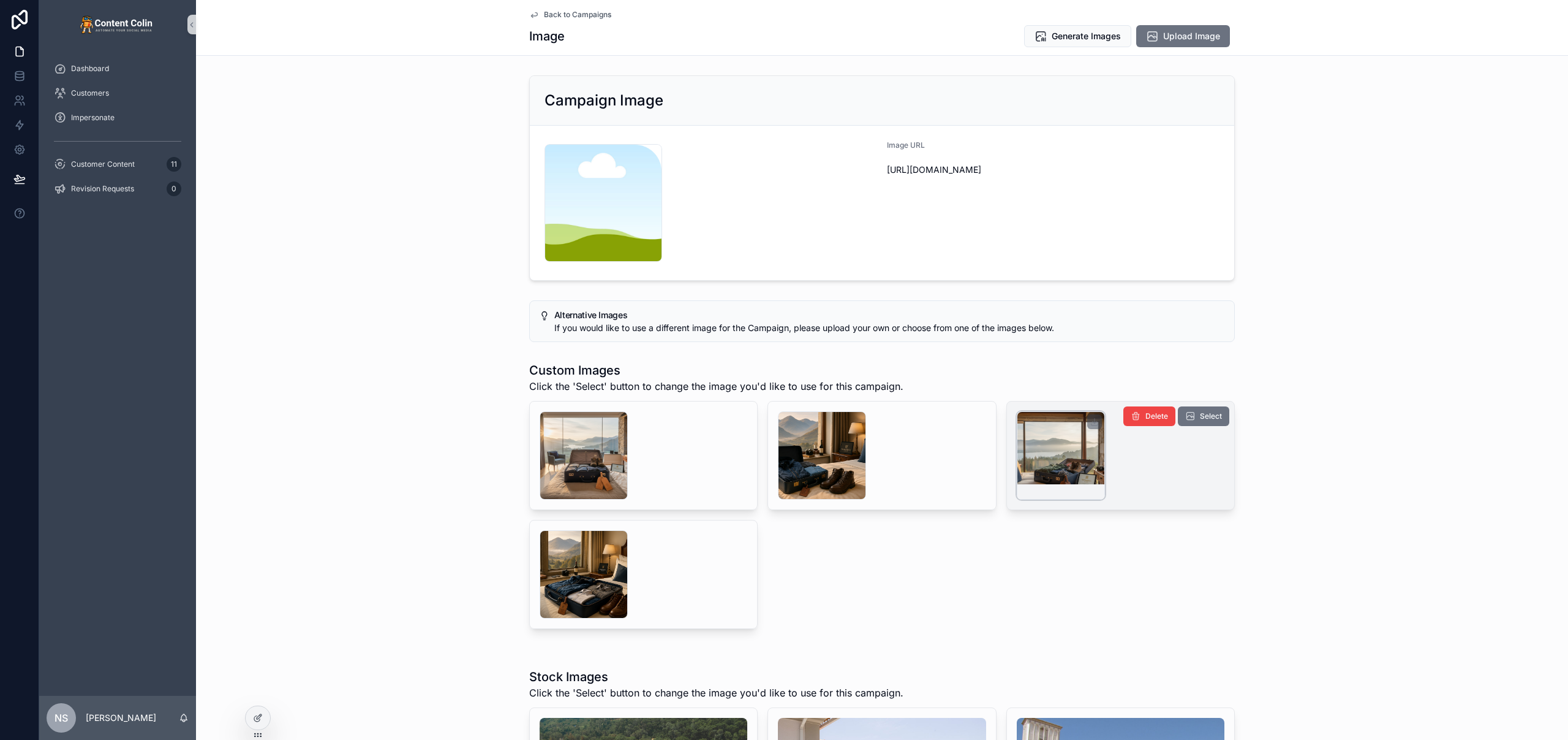
click at [1068, 455] on div "scrollable content" at bounding box center [1060, 455] width 88 height 88
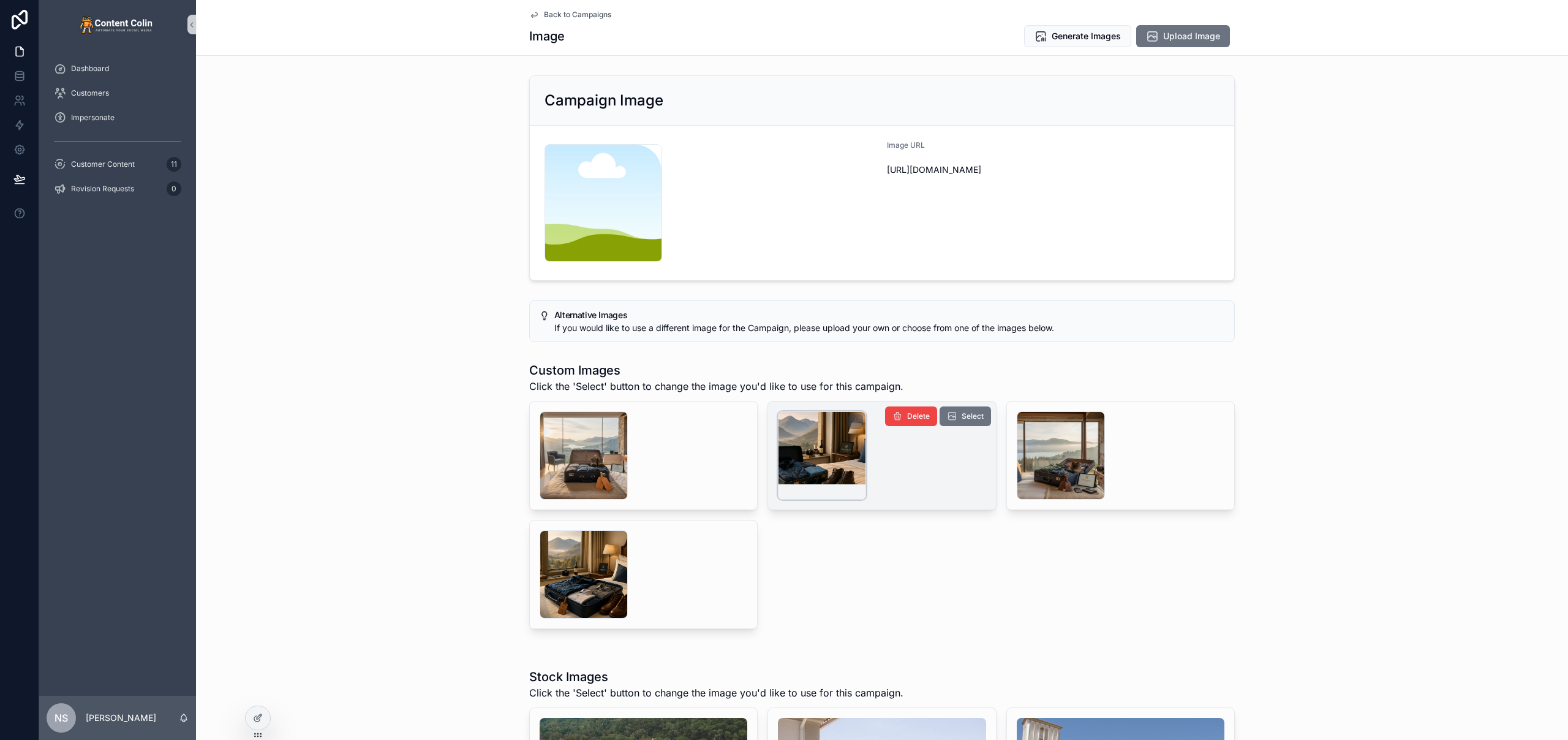
click at [818, 453] on div "scrollable content" at bounding box center [822, 455] width 88 height 88
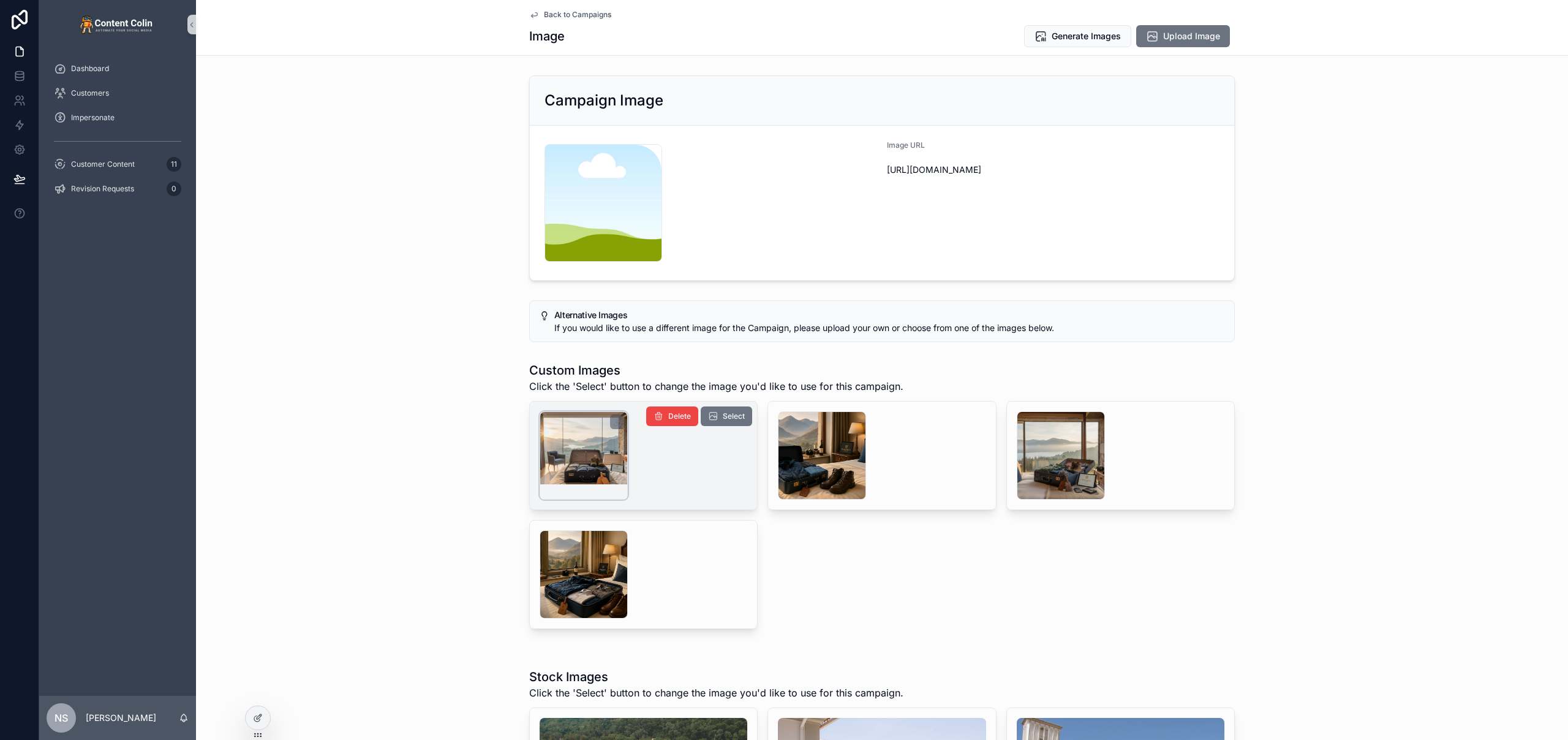
click at [577, 450] on div "scrollable content" at bounding box center [583, 455] width 88 height 88
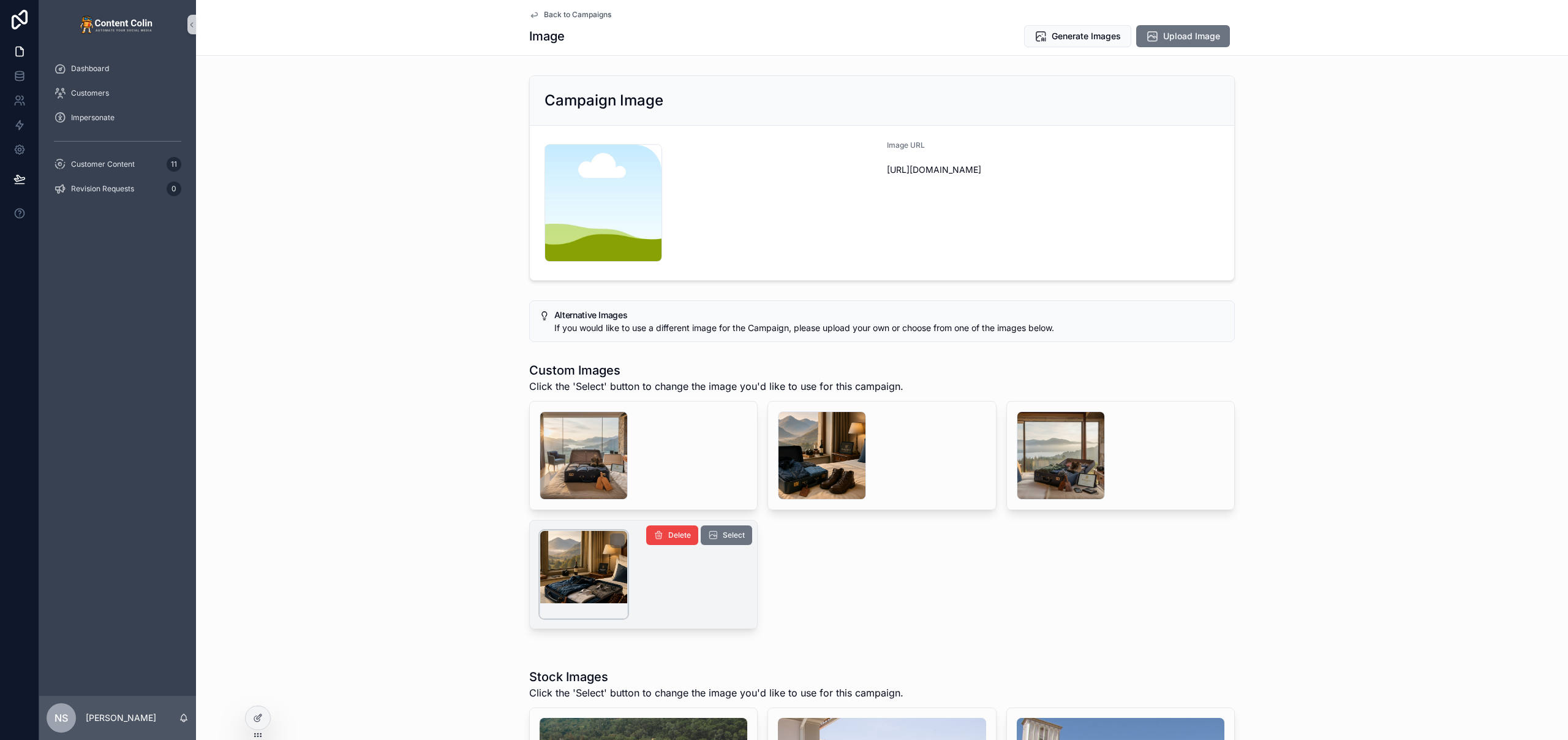
click at [569, 555] on div "scrollable content" at bounding box center [583, 574] width 88 height 88
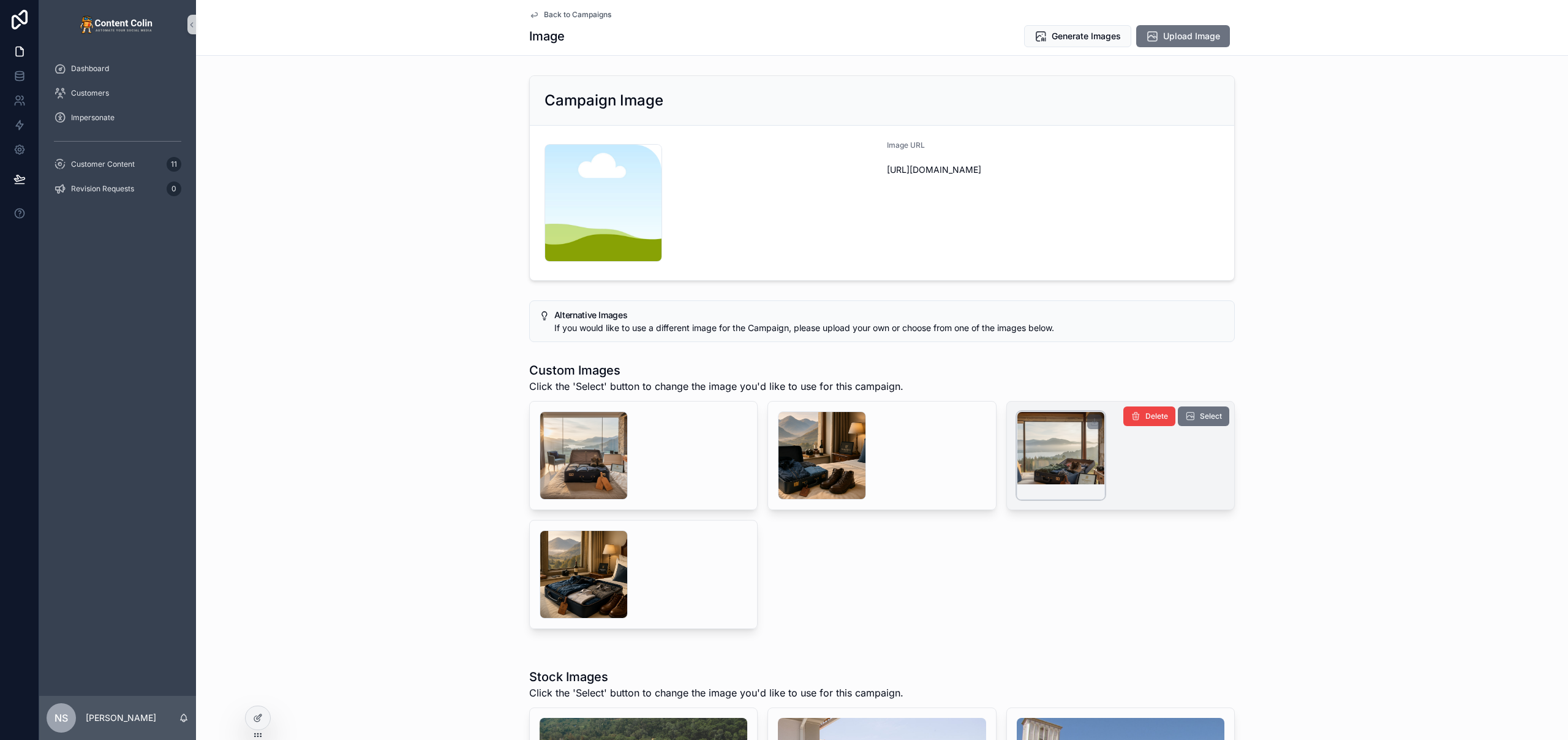
click at [1051, 454] on div "scrollable content" at bounding box center [1060, 455] width 88 height 88
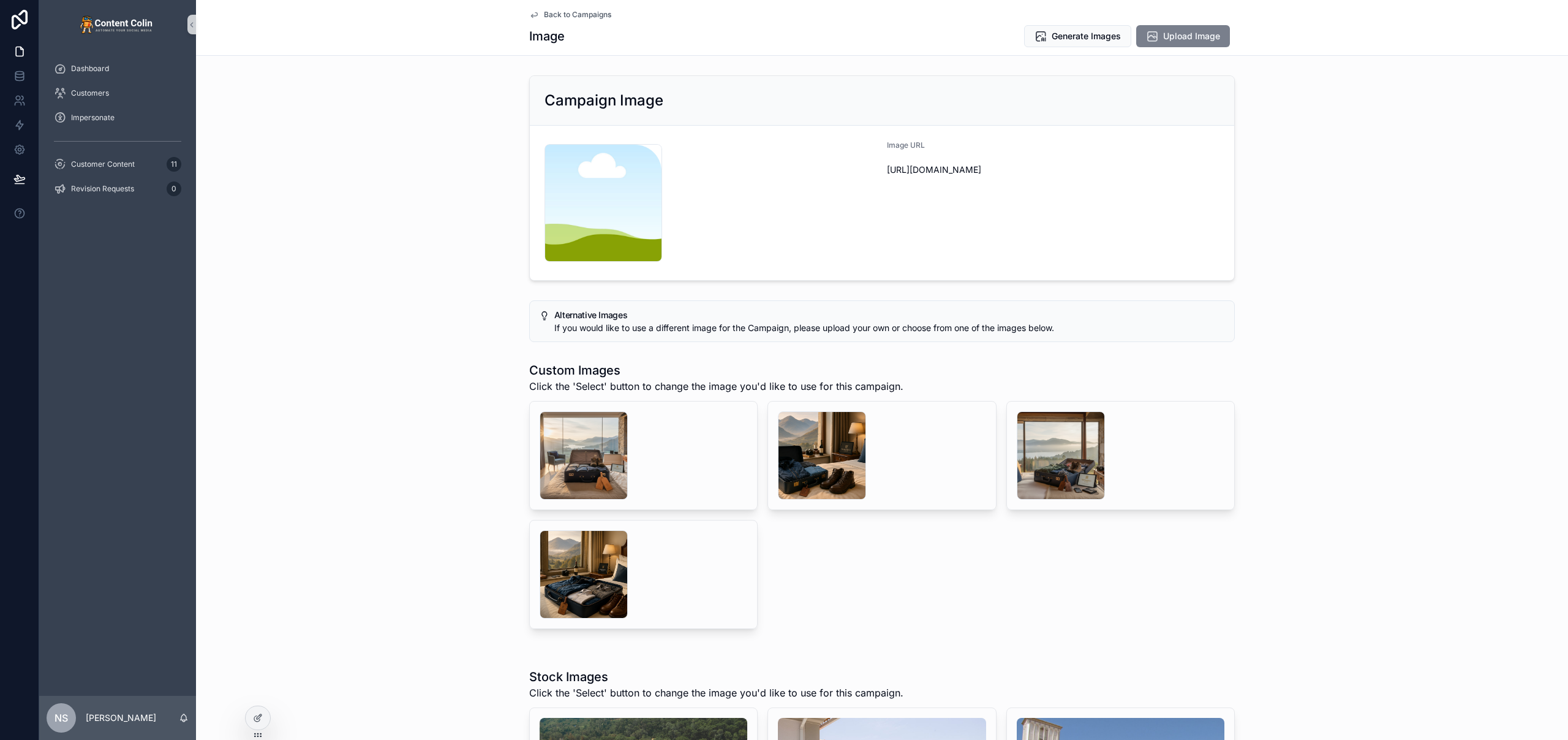
click at [1183, 40] on span "Upload Image" at bounding box center [1191, 36] width 57 height 12
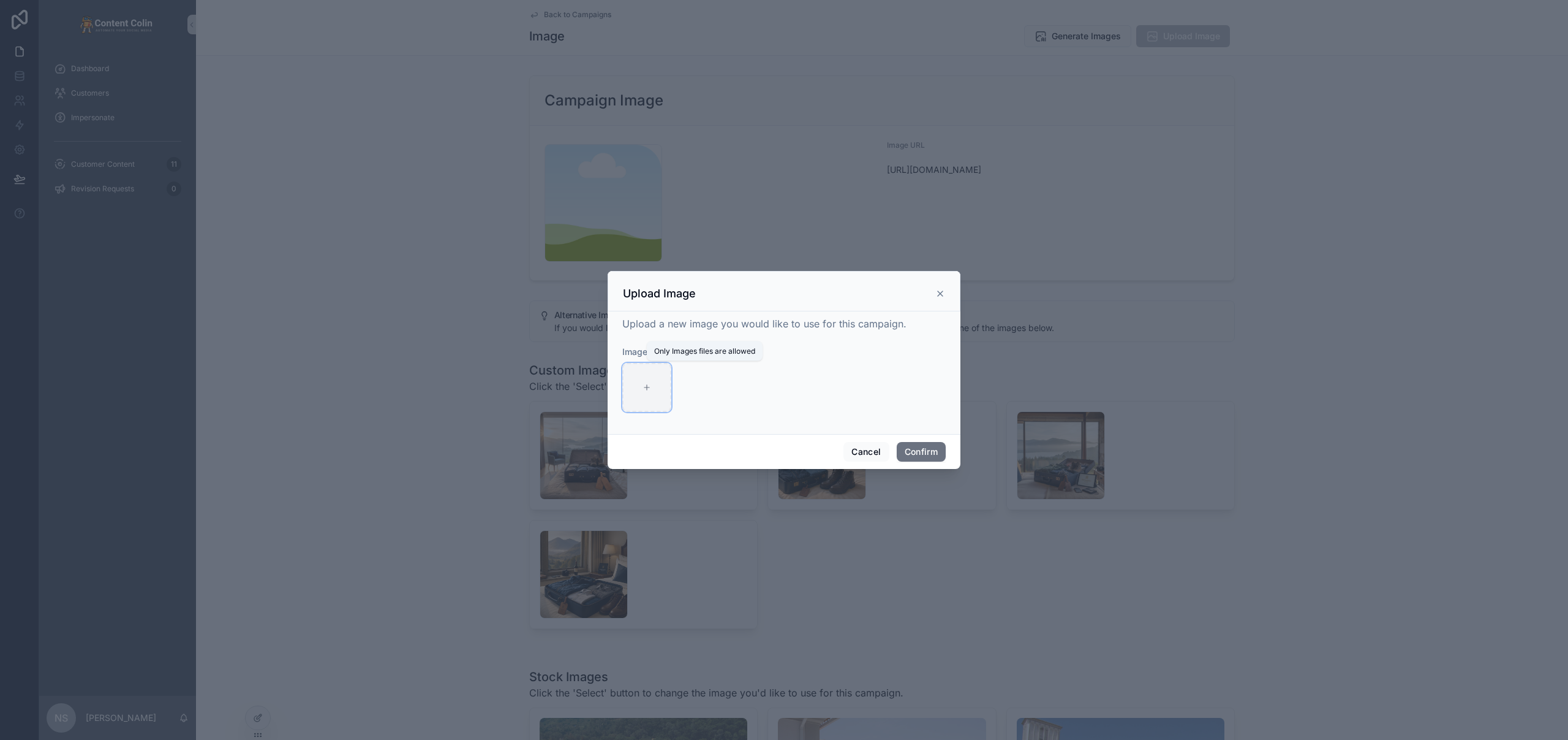
click at [653, 394] on div at bounding box center [646, 387] width 49 height 49
type input "**********"
click at [915, 451] on button "Confirm" at bounding box center [921, 451] width 49 height 20
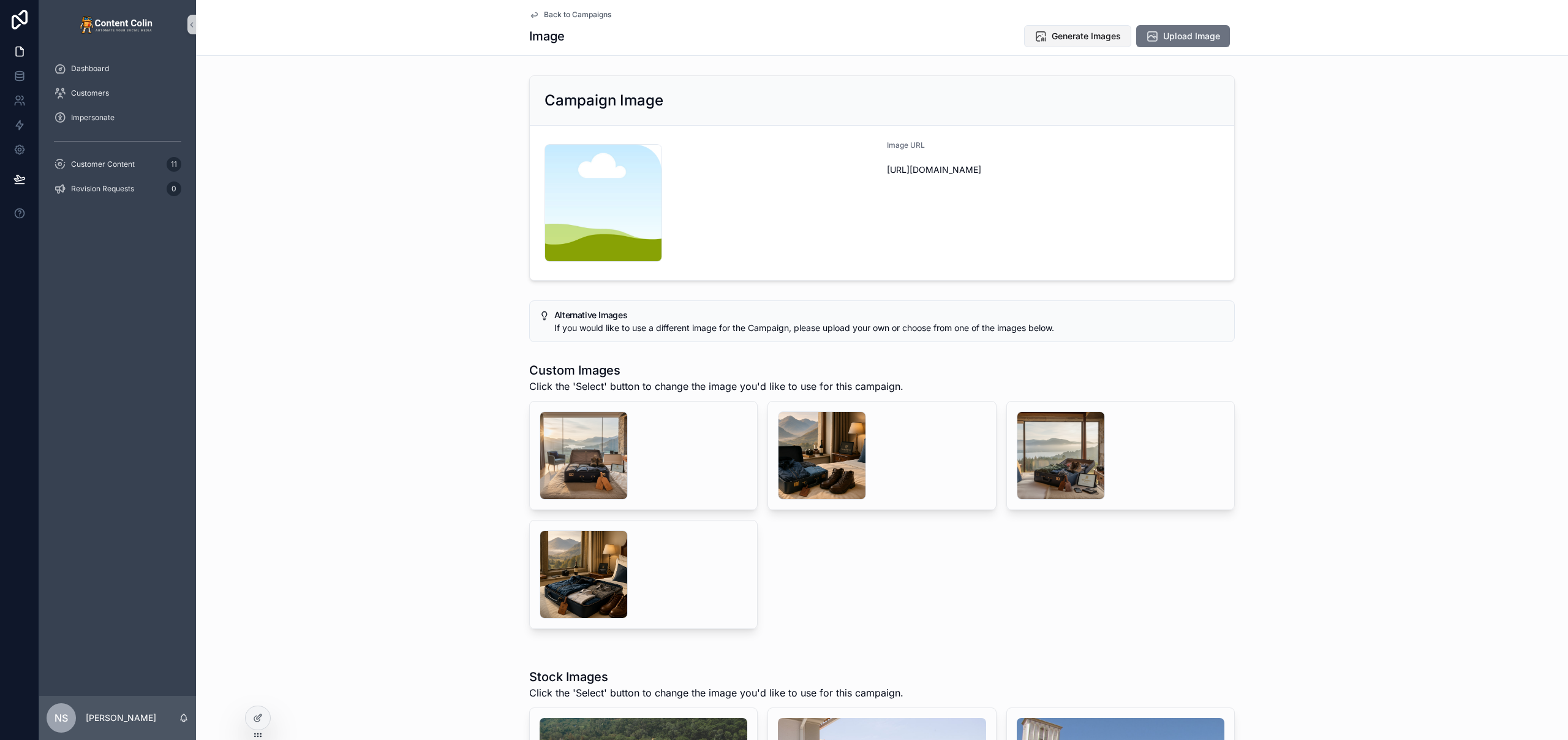
click at [1059, 40] on span "Generate Images" at bounding box center [1086, 36] width 69 height 12
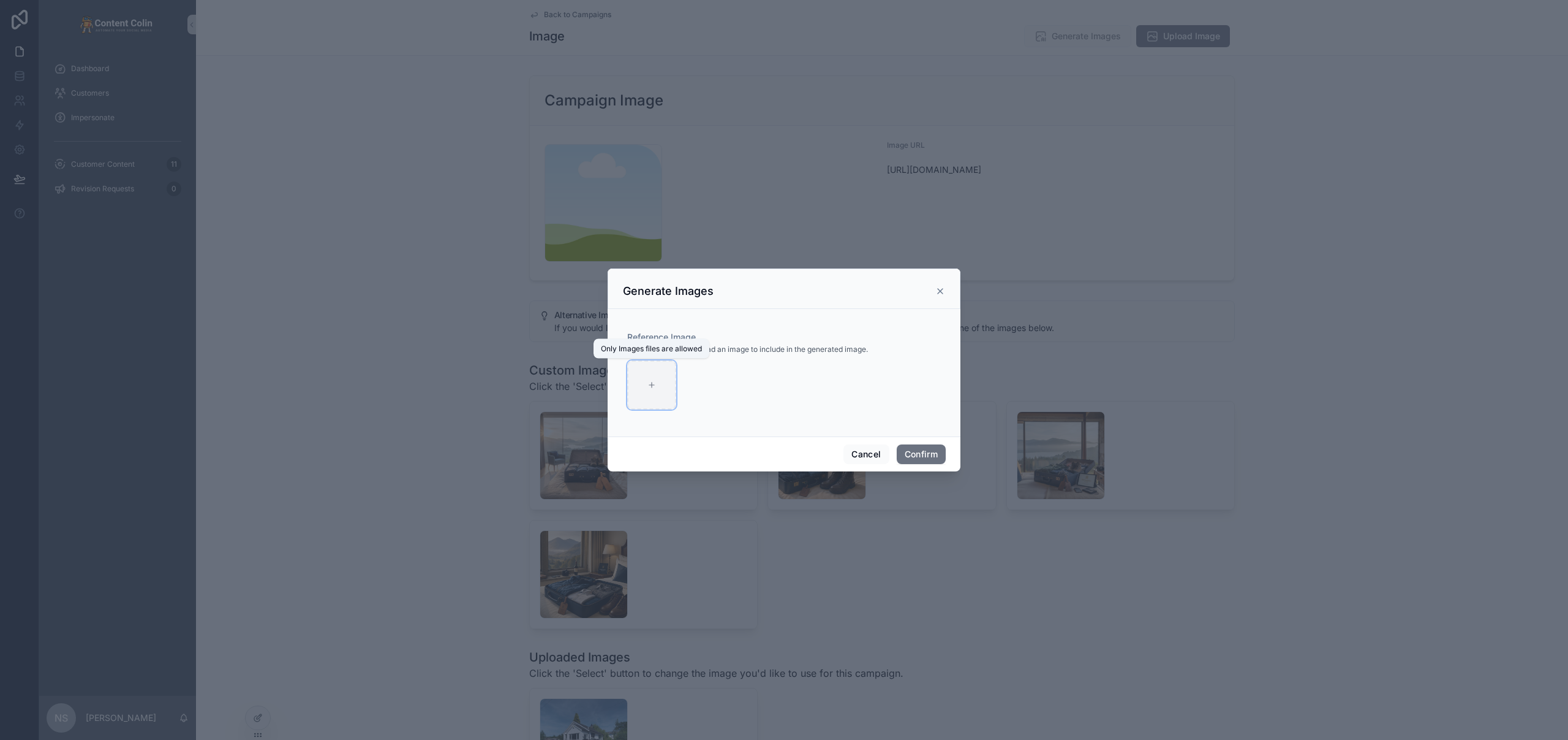
click at [665, 385] on div at bounding box center [651, 385] width 49 height 49
type input "**********"
click at [928, 452] on button "Confirm" at bounding box center [921, 454] width 49 height 20
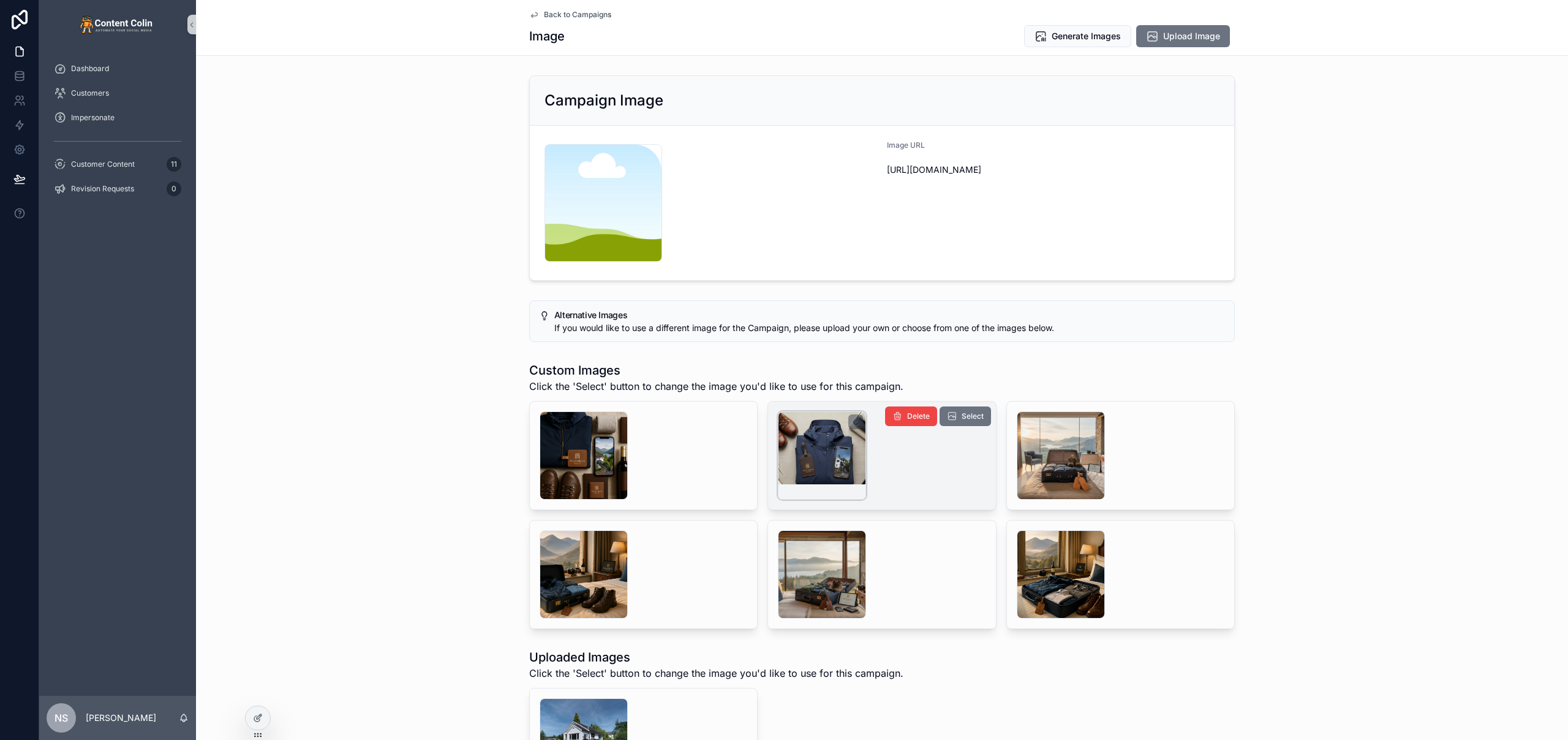
click at [831, 457] on div "scrollable content" at bounding box center [822, 455] width 88 height 88
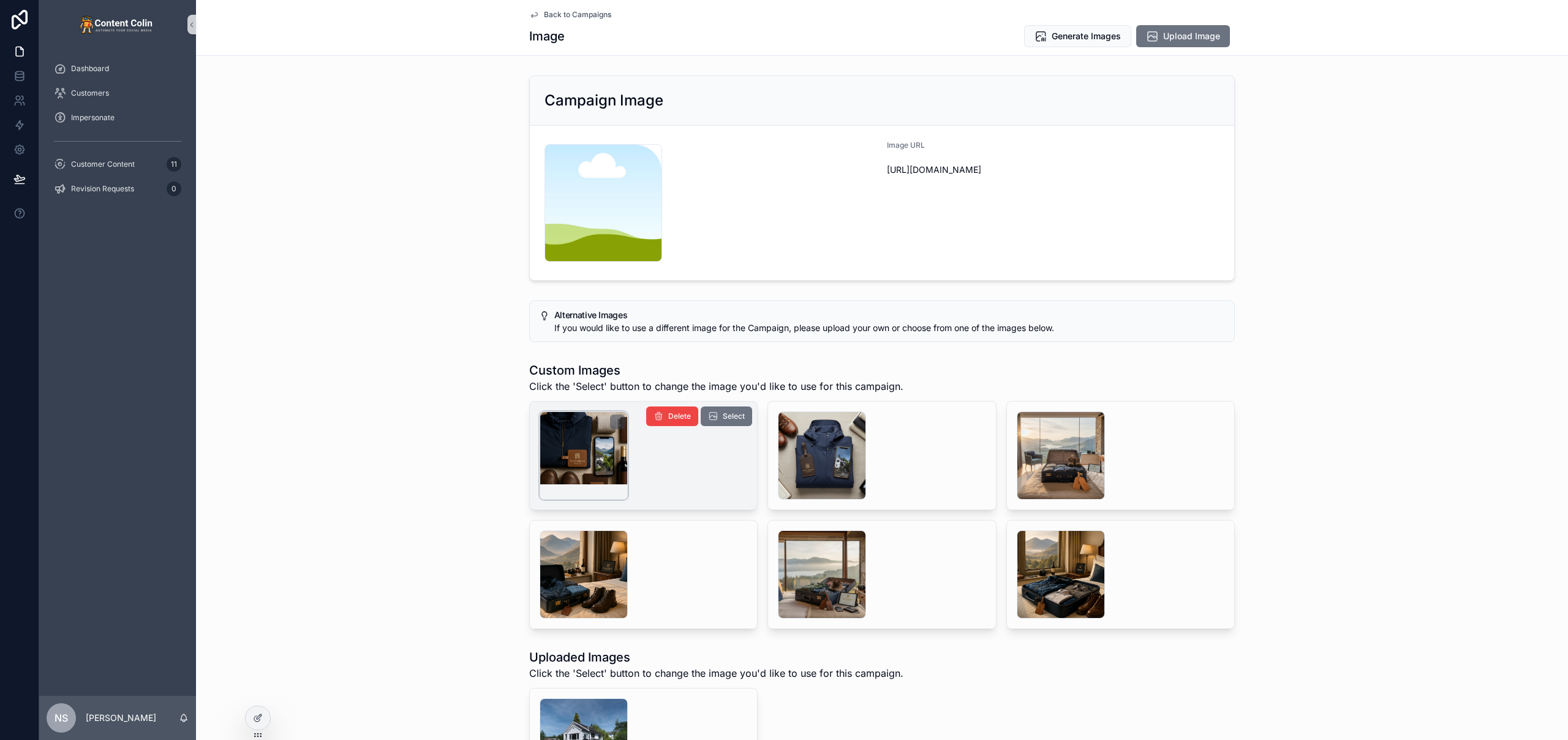
click at [568, 451] on div "scrollable content" at bounding box center [583, 455] width 88 height 88
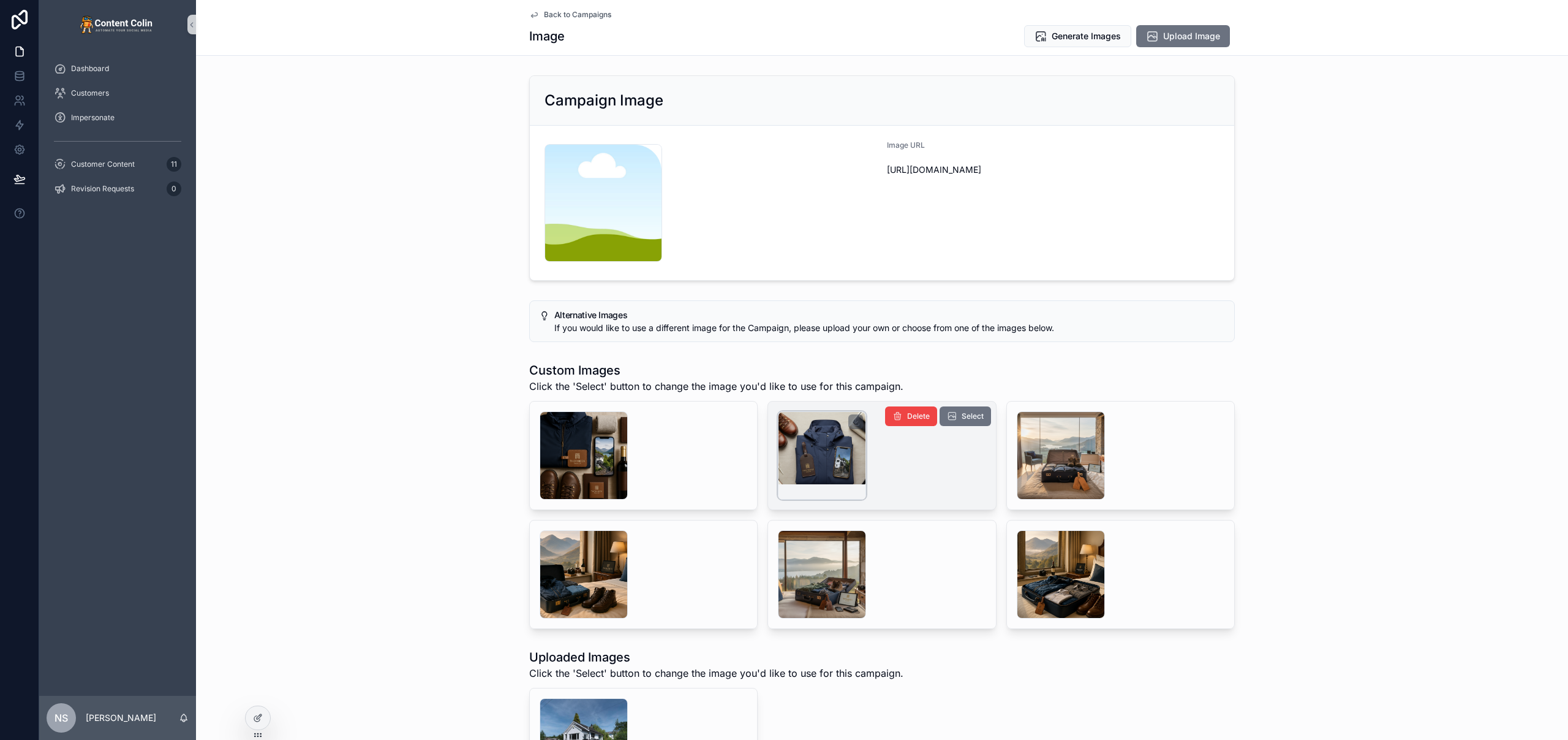
click at [828, 455] on div "scrollable content" at bounding box center [822, 455] width 88 height 88
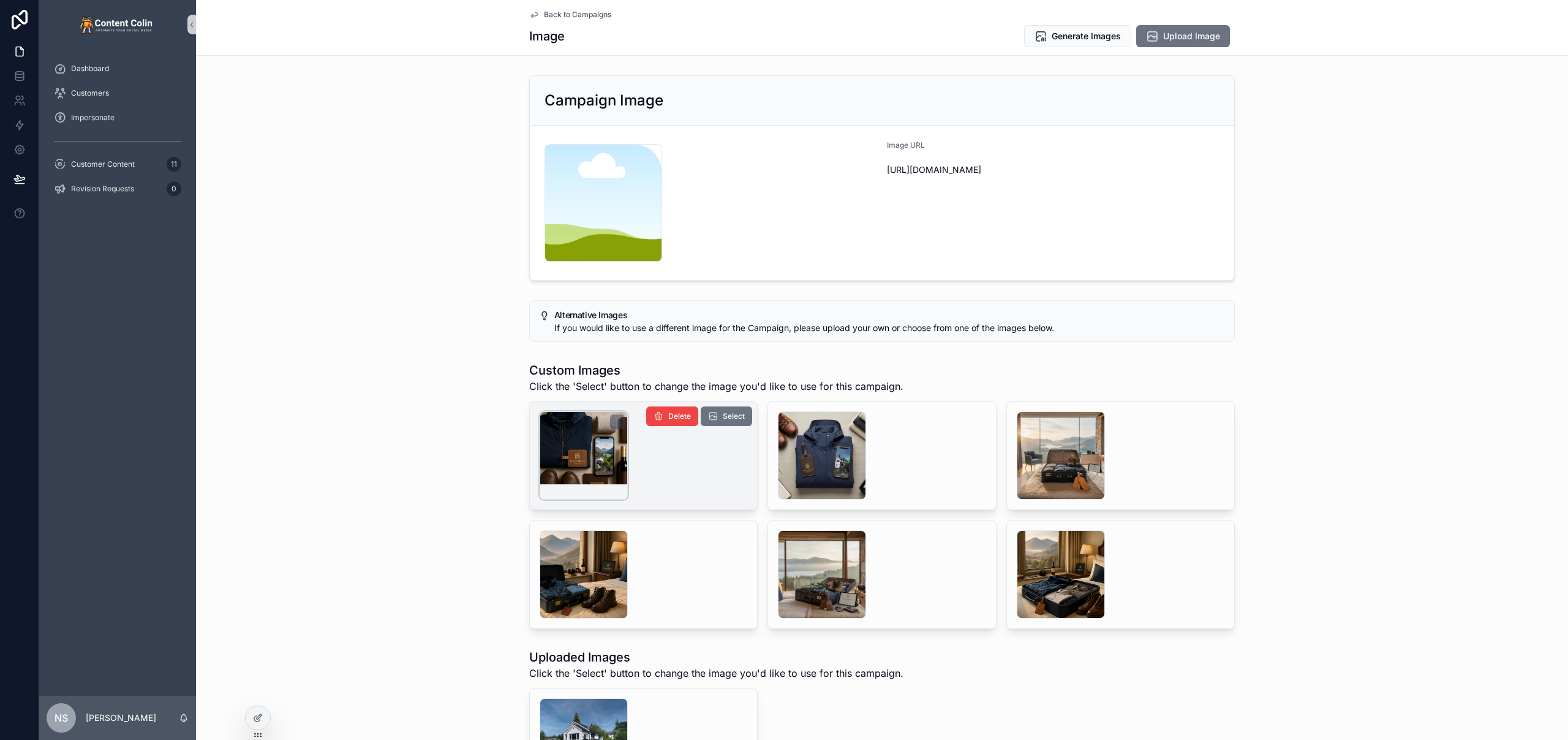
click at [581, 461] on div "scrollable content" at bounding box center [583, 455] width 88 height 88
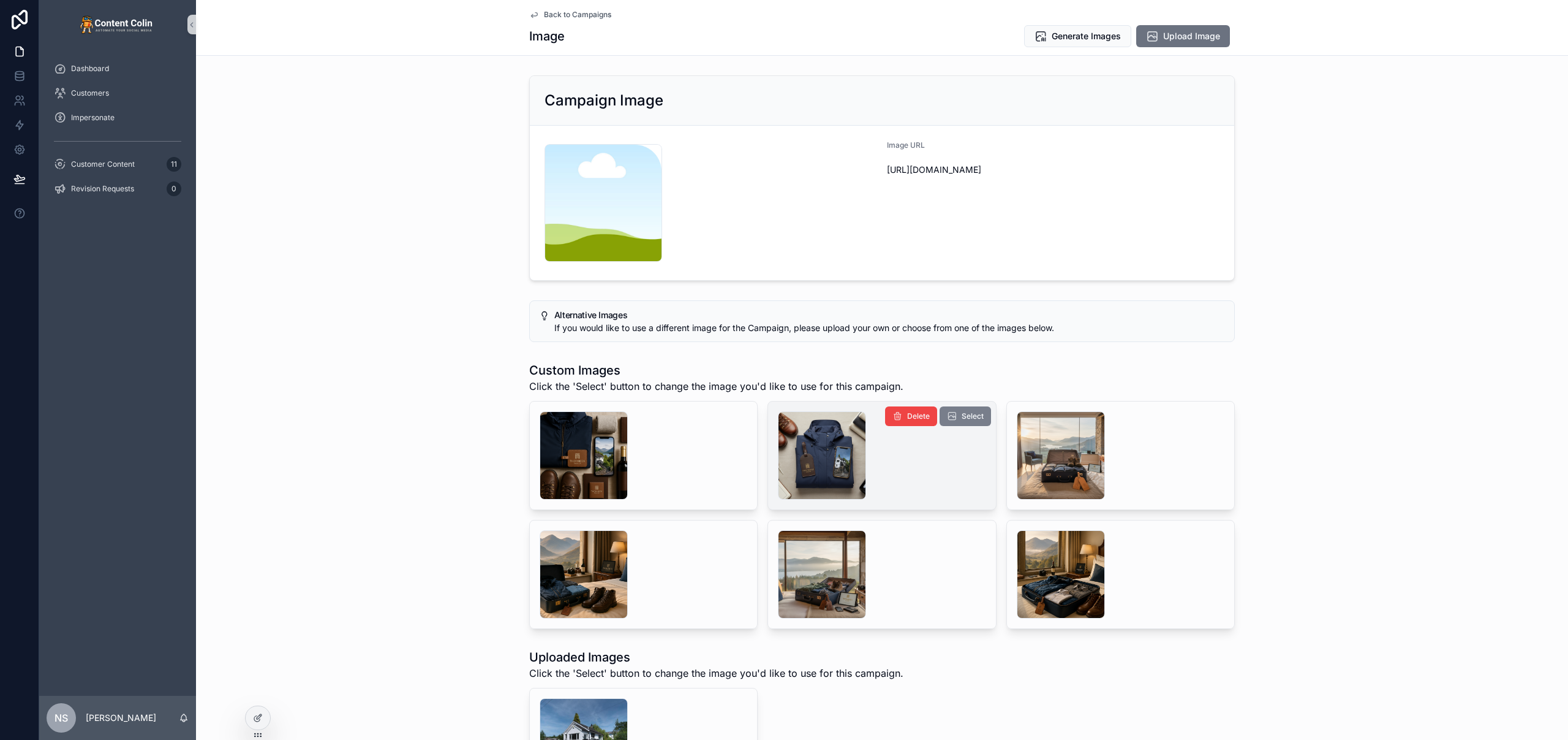
click at [969, 418] on span "Select" at bounding box center [972, 416] width 22 height 10
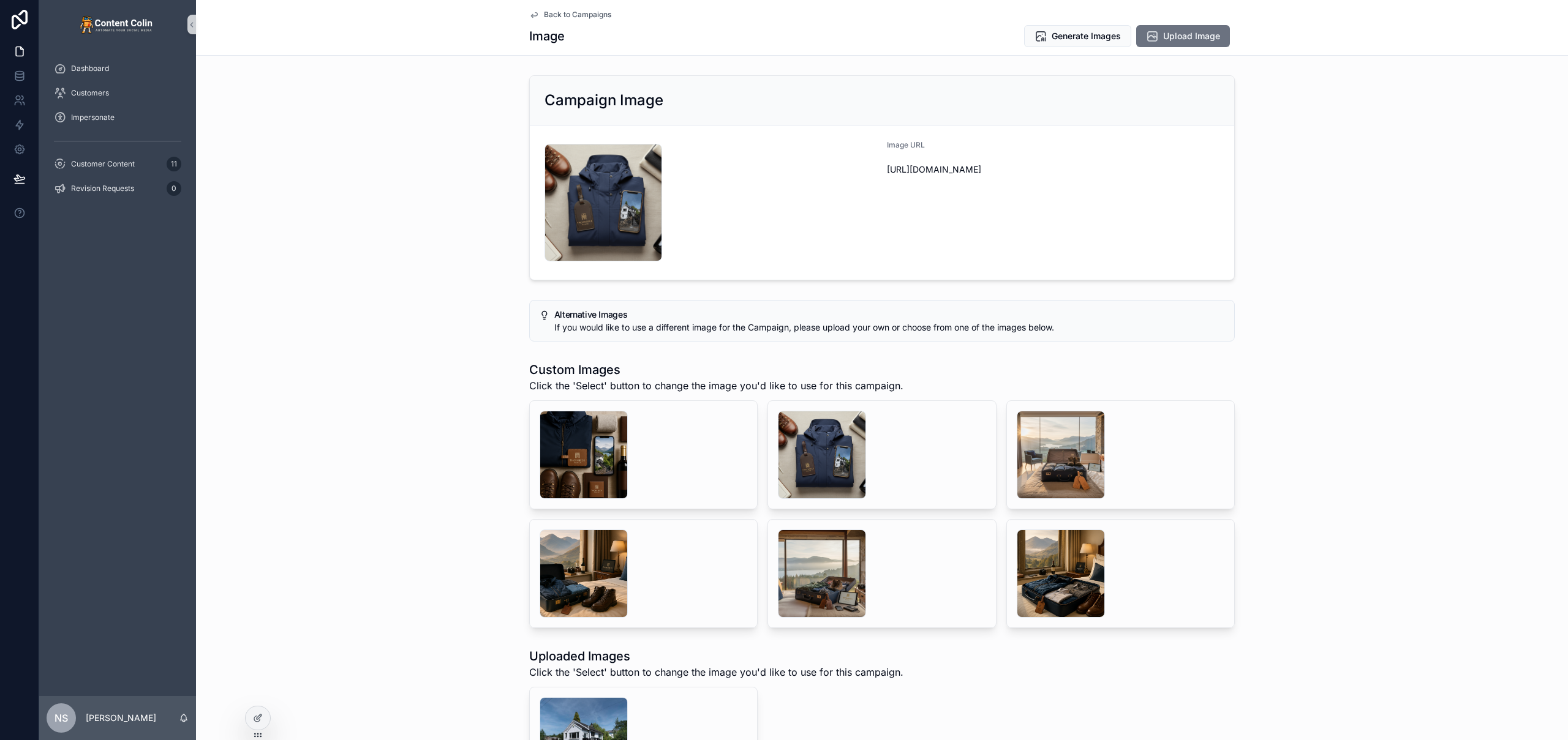
click at [580, 11] on span "Back to Campaigns" at bounding box center [578, 15] width 67 height 10
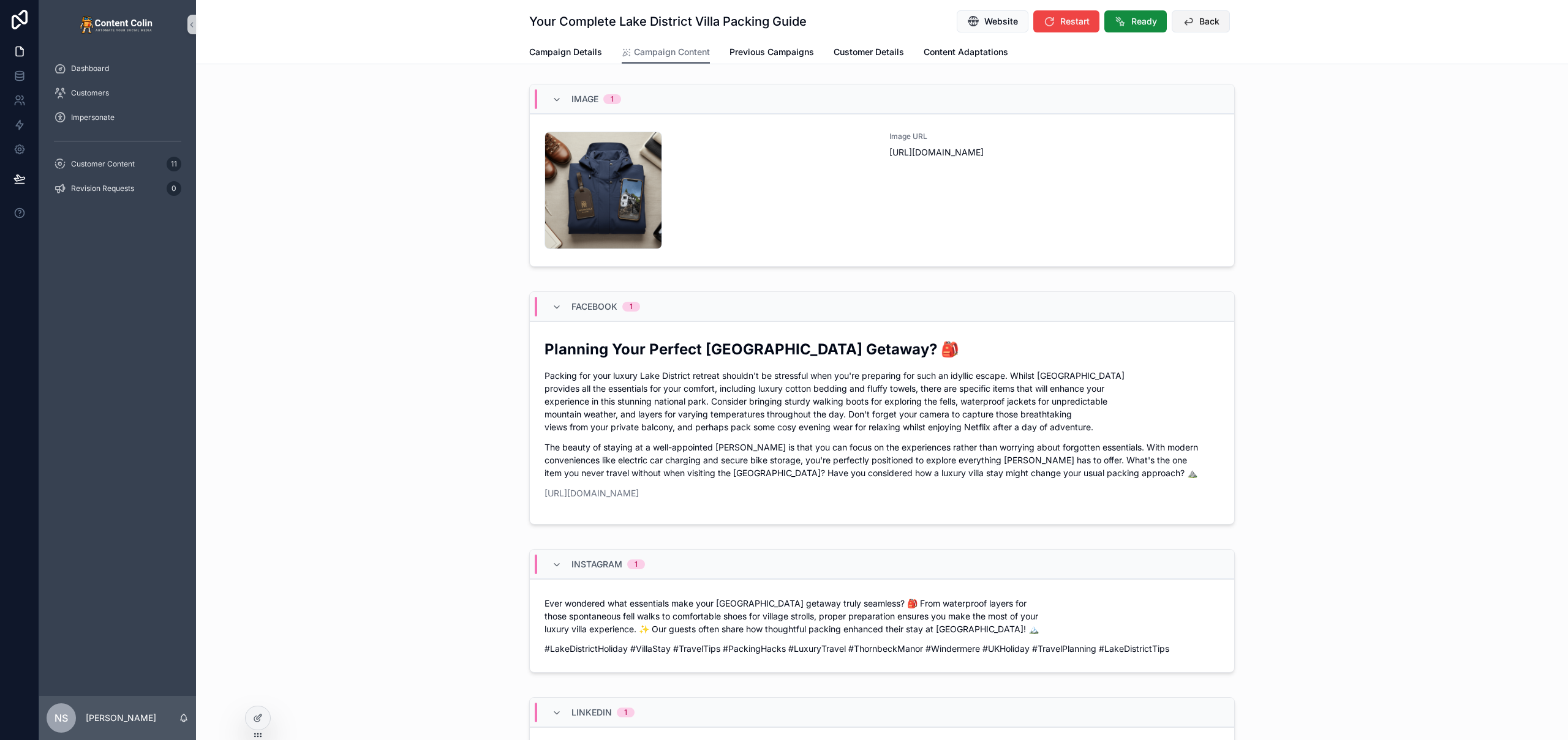
click at [1202, 22] on span "Back" at bounding box center [1209, 22] width 20 height 12
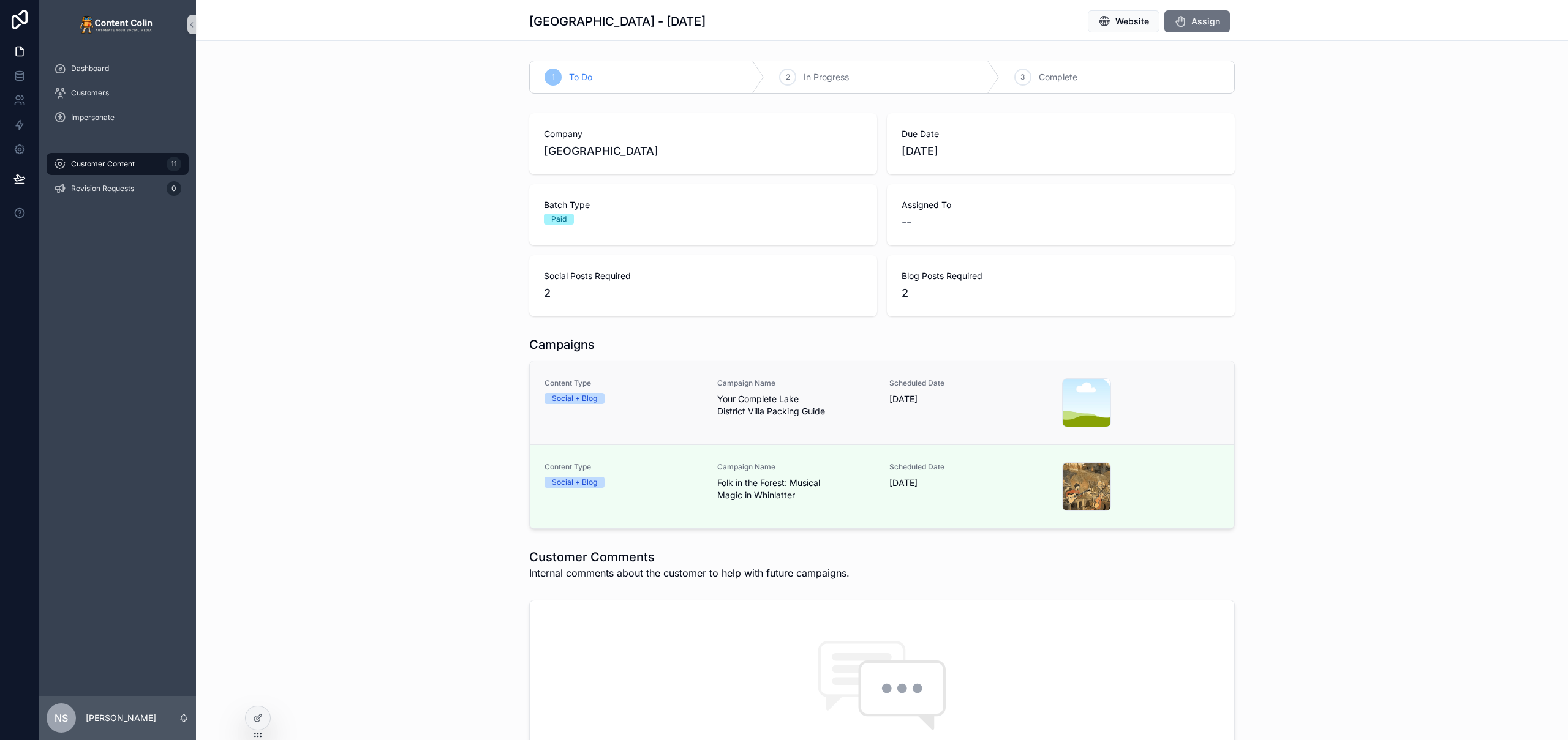
click at [750, 409] on span "Your Complete Lake District Villa Packing Guide" at bounding box center [796, 405] width 158 height 24
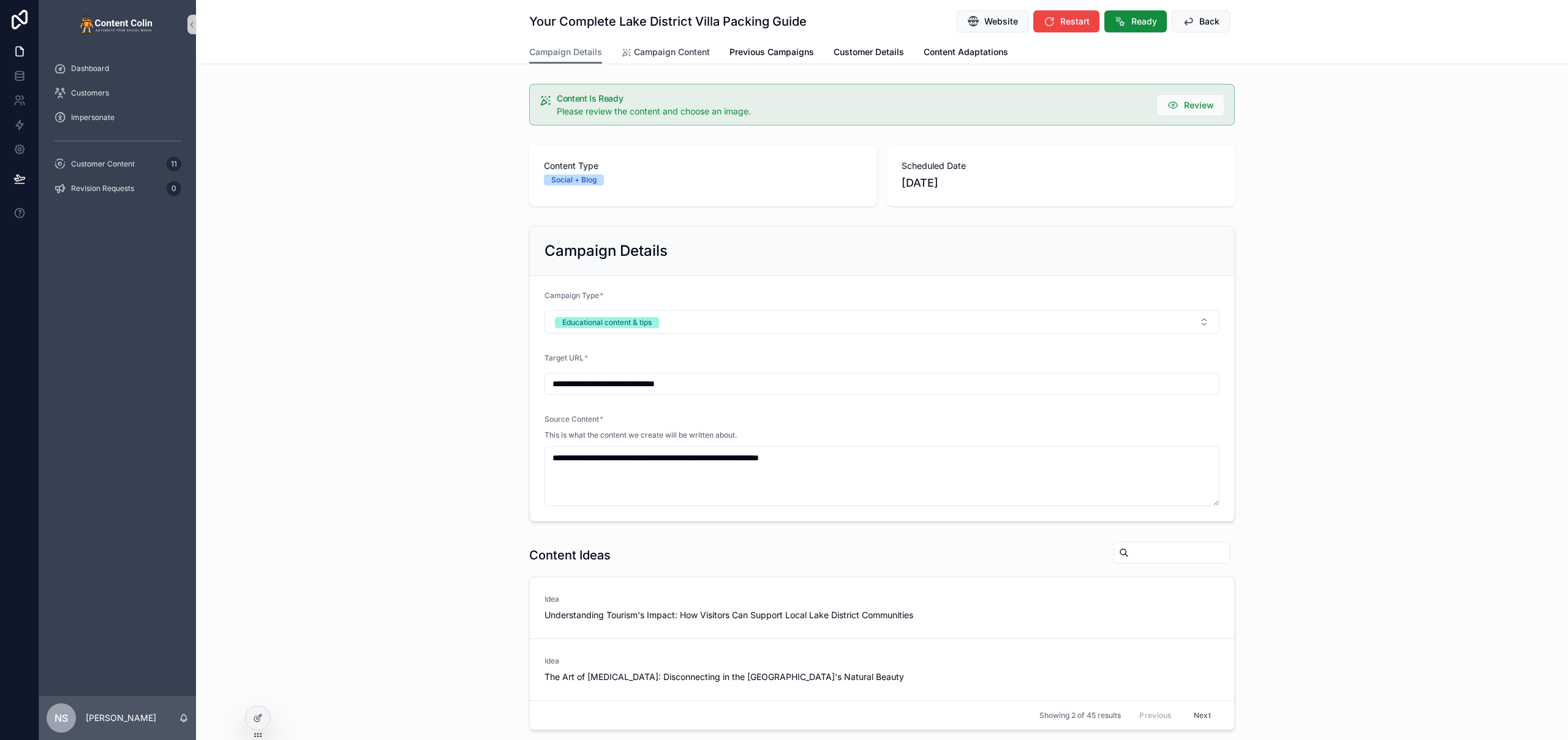
click at [671, 44] on link "Campaign Content" at bounding box center [665, 53] width 88 height 24
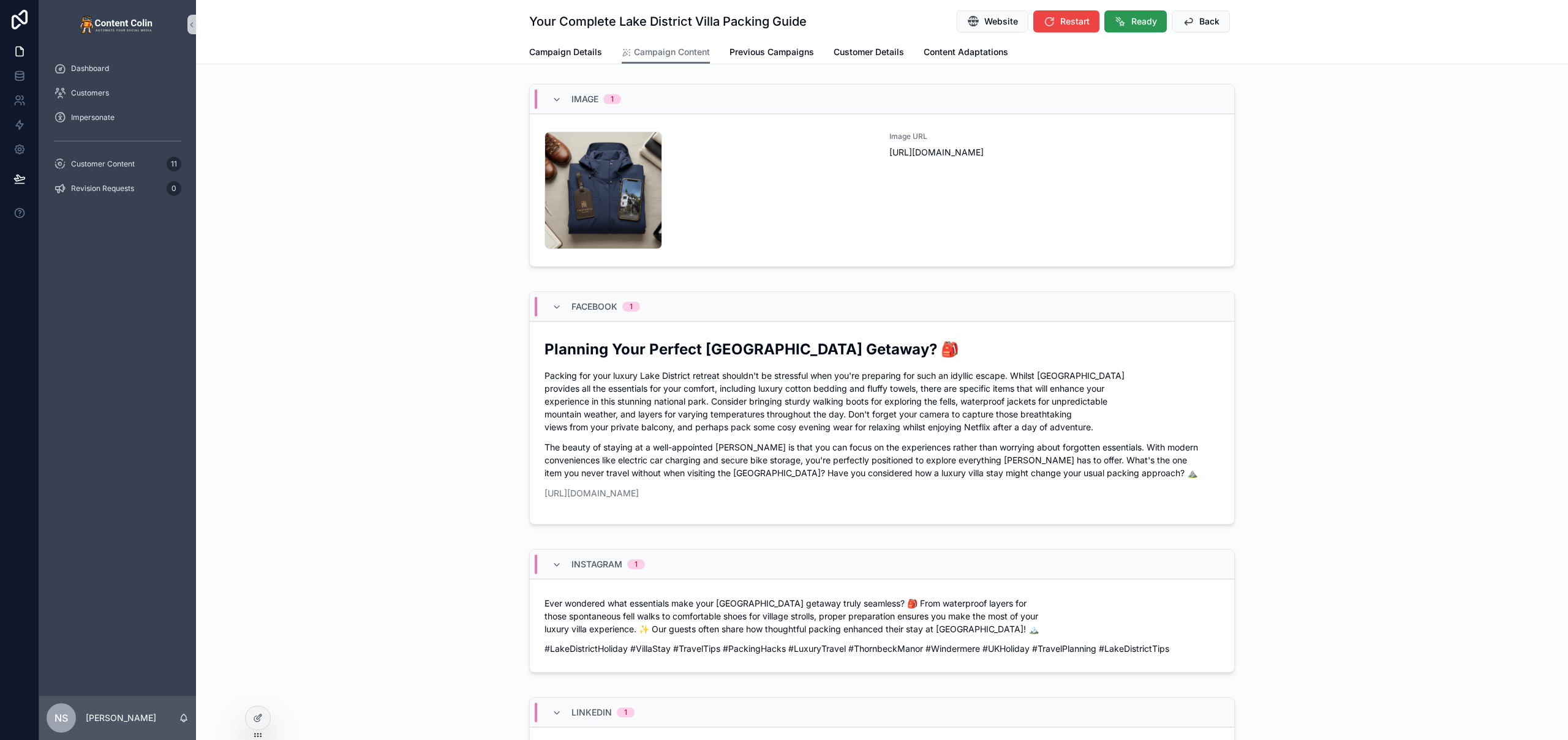
click at [1139, 20] on span "Ready" at bounding box center [1144, 22] width 26 height 12
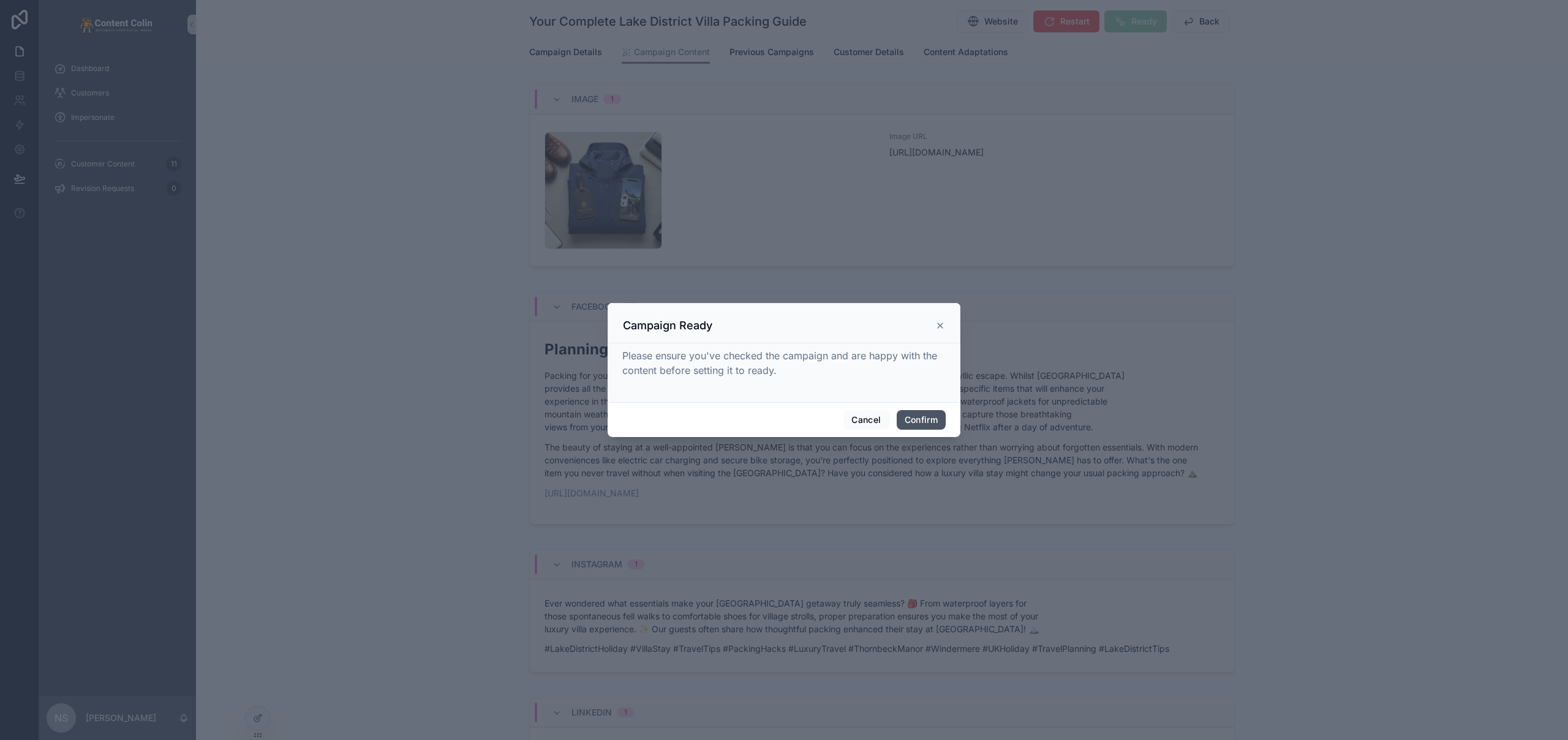
click at [920, 417] on button "Confirm" at bounding box center [921, 420] width 49 height 20
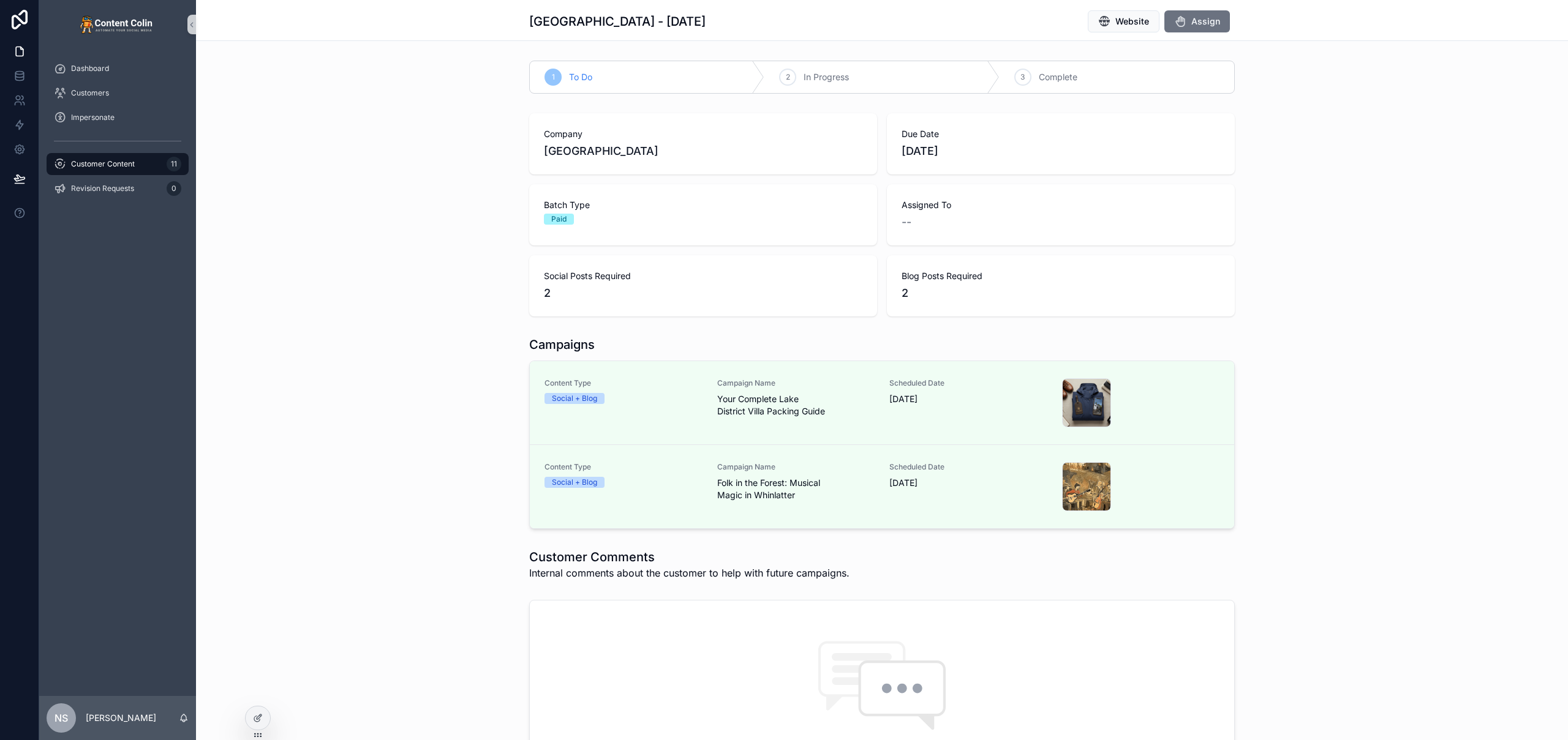
click at [1333, 179] on div "Company Thornbeck Manor Due Date 14th September 2025 Batch Type Paid Assigned T…" at bounding box center [882, 215] width 1372 height 213
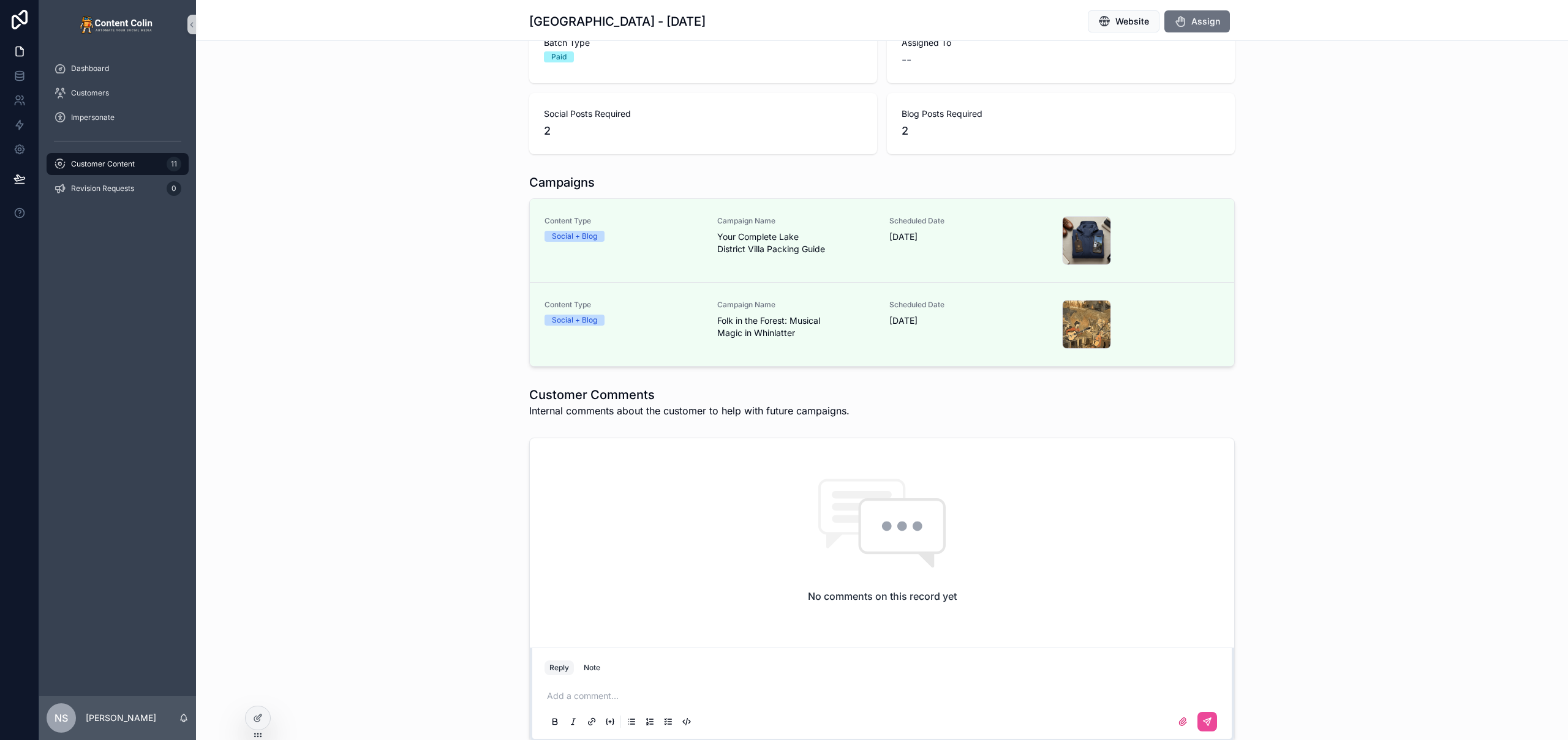
scroll to position [225, 0]
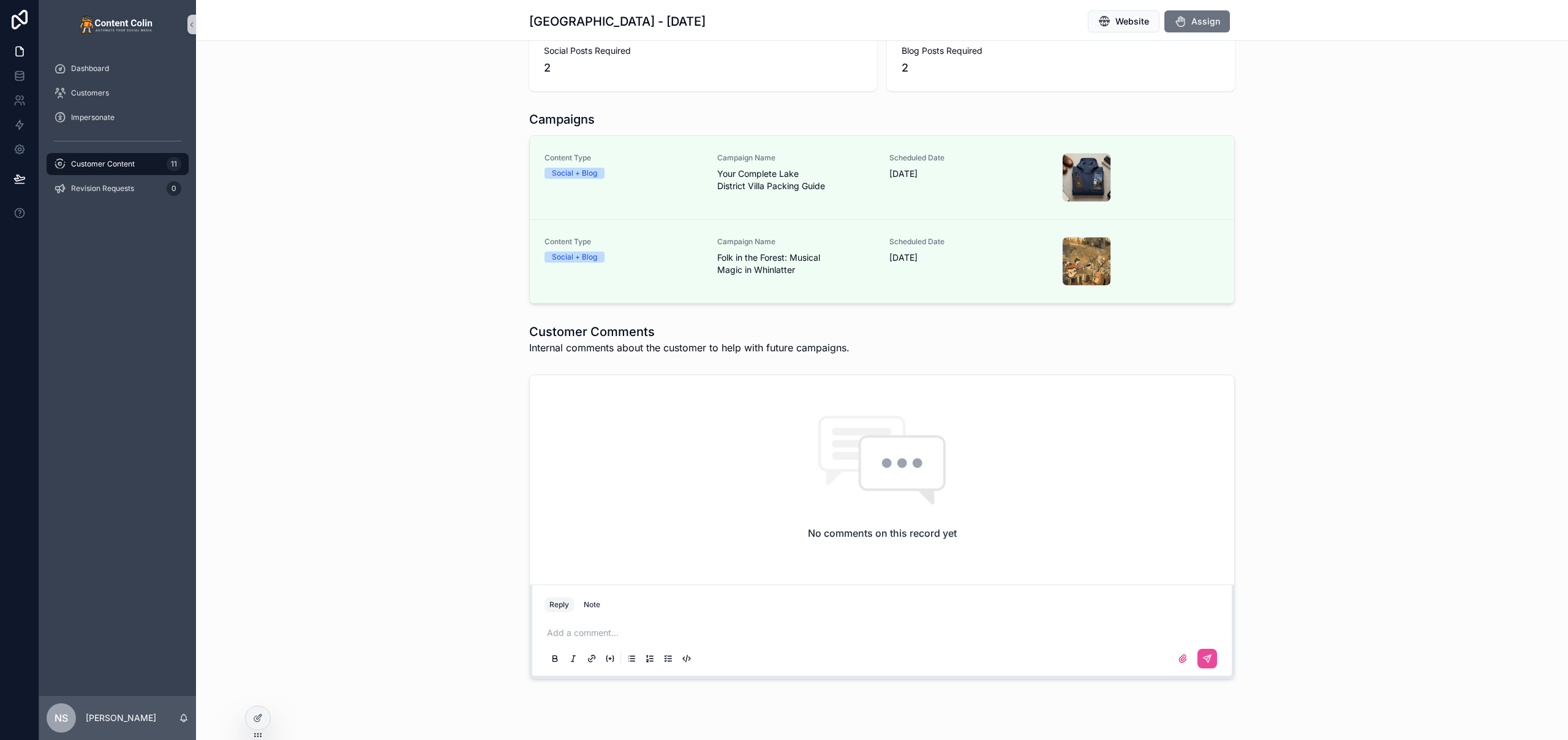
click at [651, 627] on p "scrollable content" at bounding box center [884, 633] width 675 height 12
click at [668, 631] on span "**********" at bounding box center [649, 633] width 204 height 9
drag, startPoint x: 812, startPoint y: 634, endPoint x: 908, endPoint y: 633, distance: 96.0
click at [908, 633] on p "**********" at bounding box center [884, 633] width 675 height 12
click at [1339, 548] on div "**********" at bounding box center [882, 527] width 1372 height 314
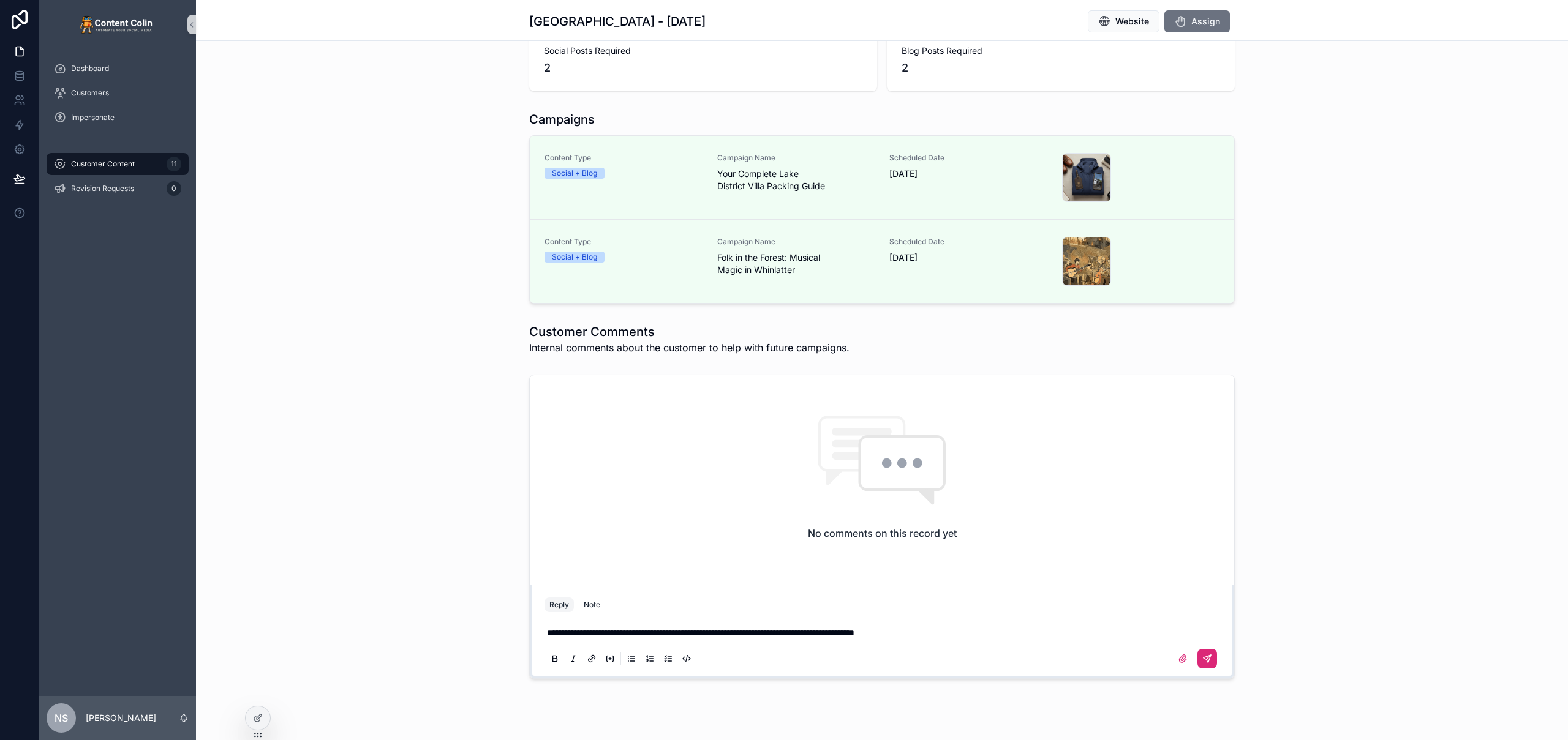
click at [1207, 656] on icon "scrollable content" at bounding box center [1209, 657] width 4 height 4
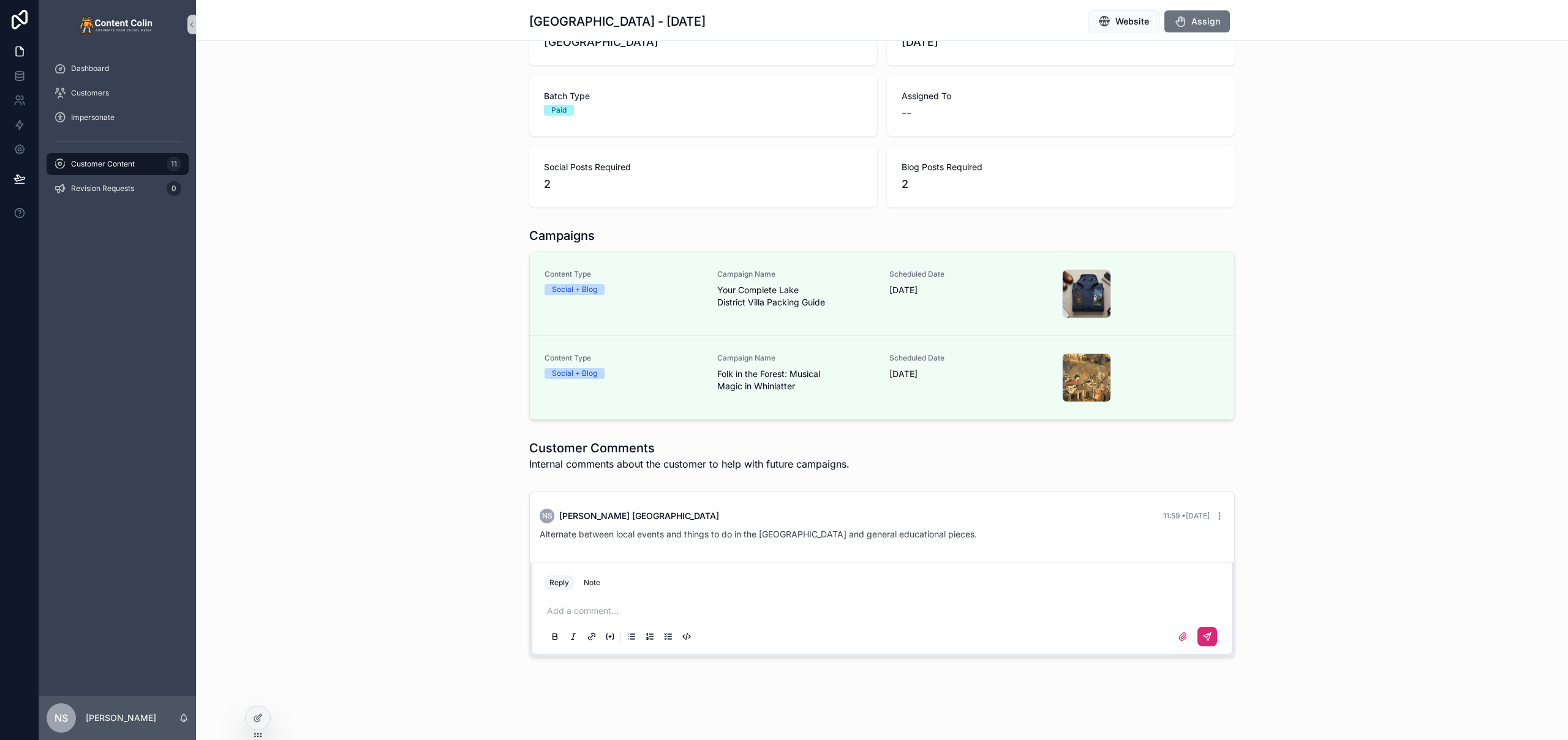
scroll to position [109, 0]
click at [1215, 516] on icon "scrollable content" at bounding box center [1219, 516] width 10 height 10
click at [1364, 515] on div "NS Nick Stansfield 11:59 • Today Alternate between local events and things to d…" at bounding box center [882, 574] width 1372 height 176
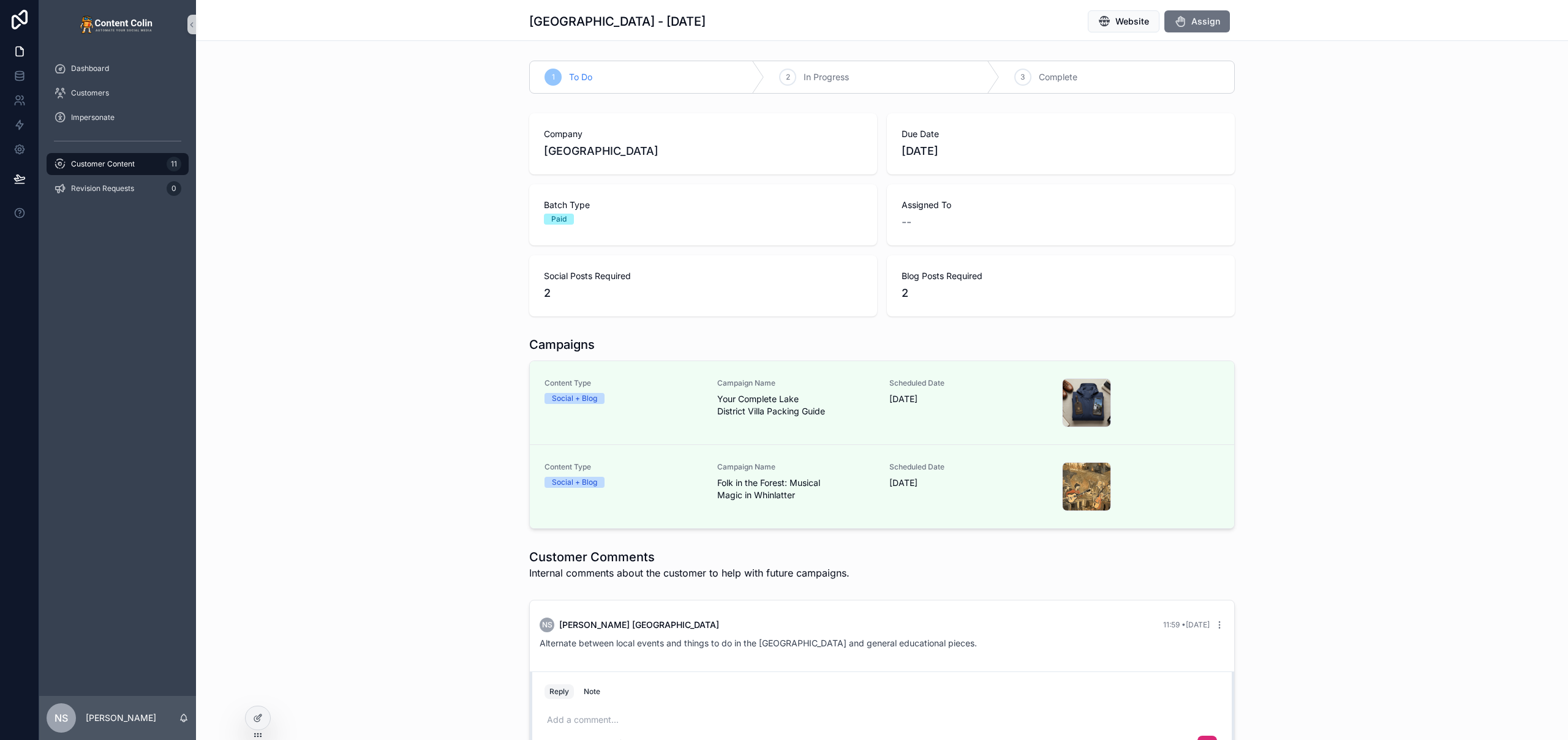
click at [134, 164] on div "Customer Content 11" at bounding box center [117, 164] width 127 height 20
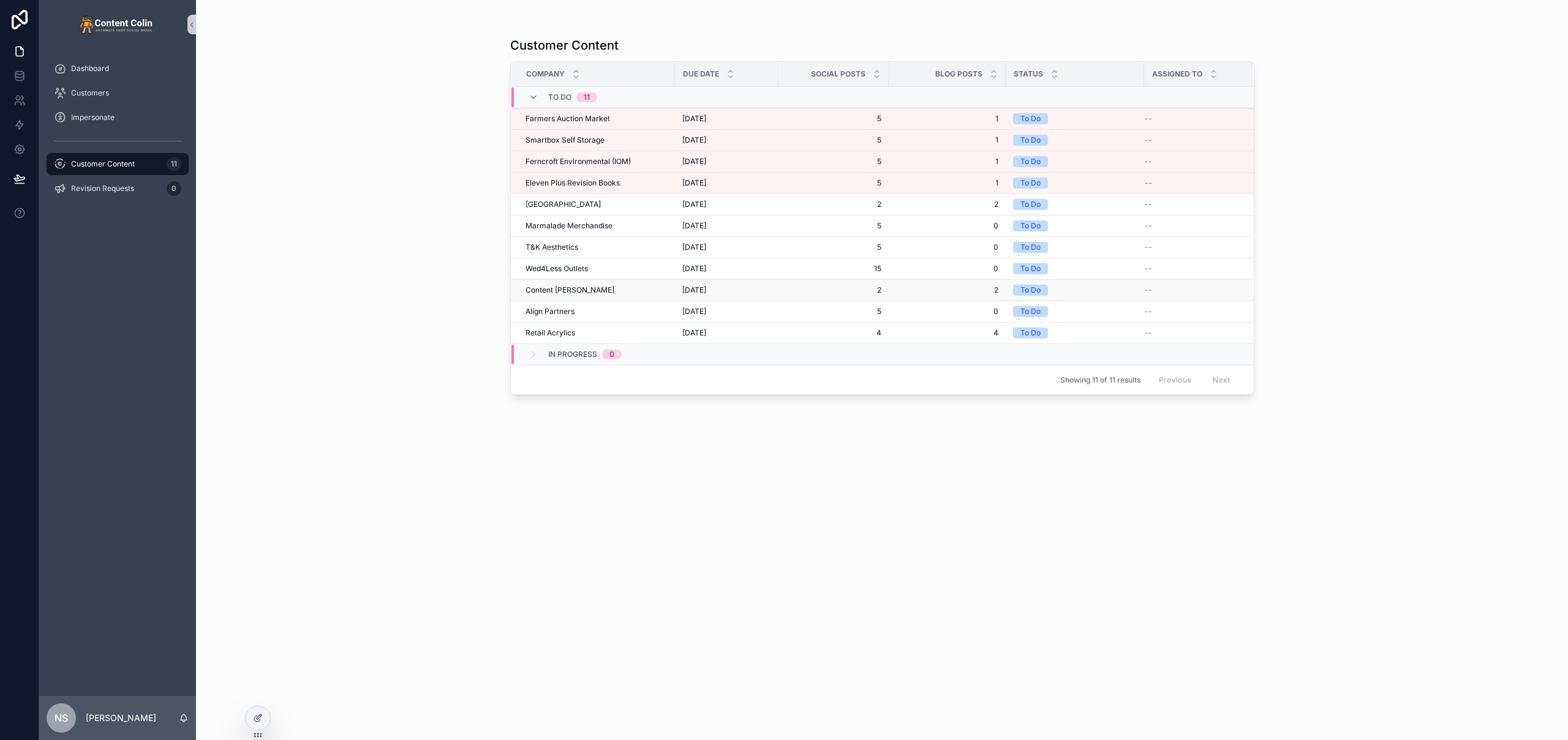
click at [706, 286] on span "[DATE]" at bounding box center [694, 290] width 24 height 10
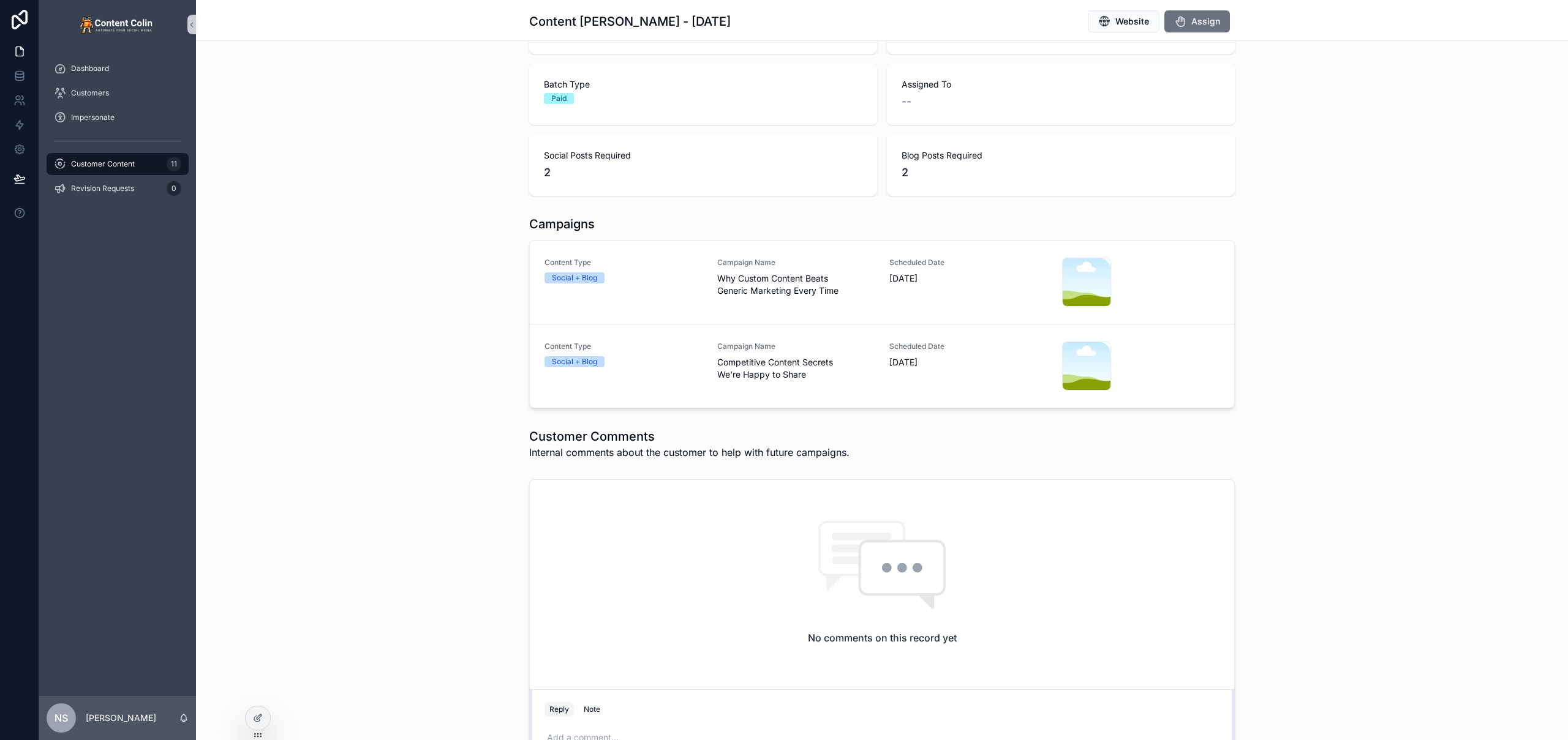
scroll to position [247, 0]
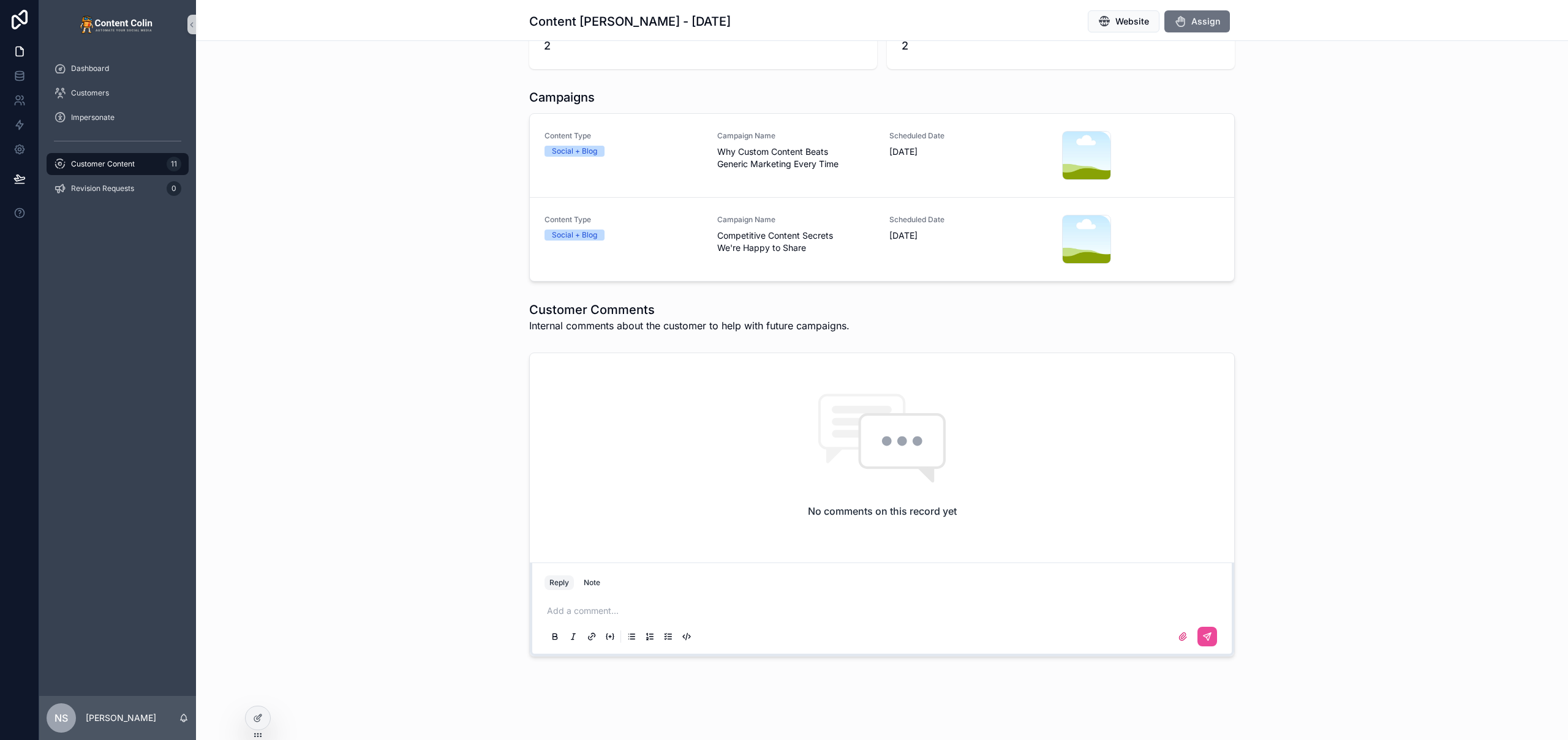
click at [609, 611] on p "scrollable content" at bounding box center [884, 611] width 675 height 12
click at [1205, 633] on icon "scrollable content" at bounding box center [1207, 637] width 10 height 10
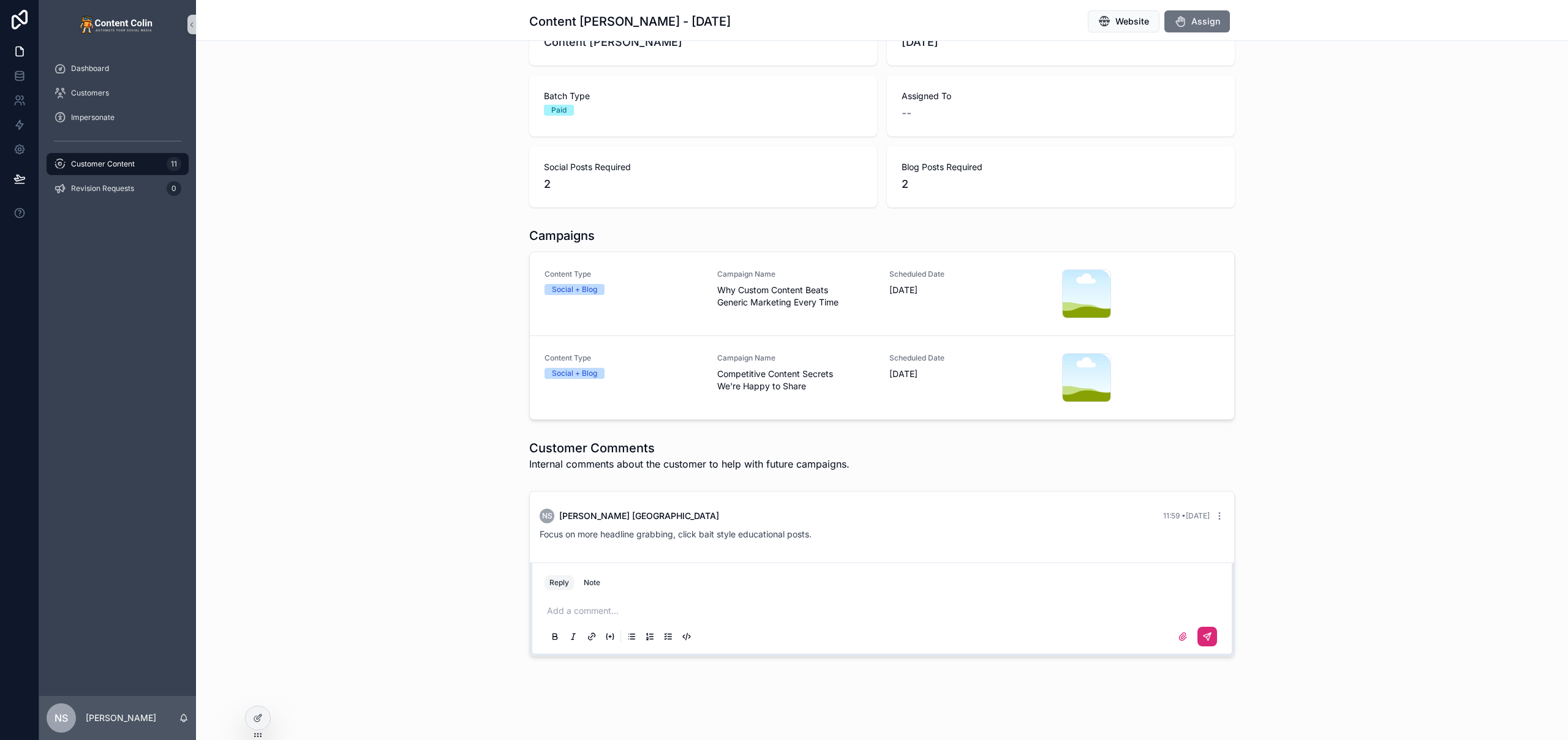
scroll to position [109, 0]
click at [1362, 533] on div "NS Nick Stansfield 11:59 • Today Focus on more headline grabbing, click bait st…" at bounding box center [882, 574] width 1372 height 176
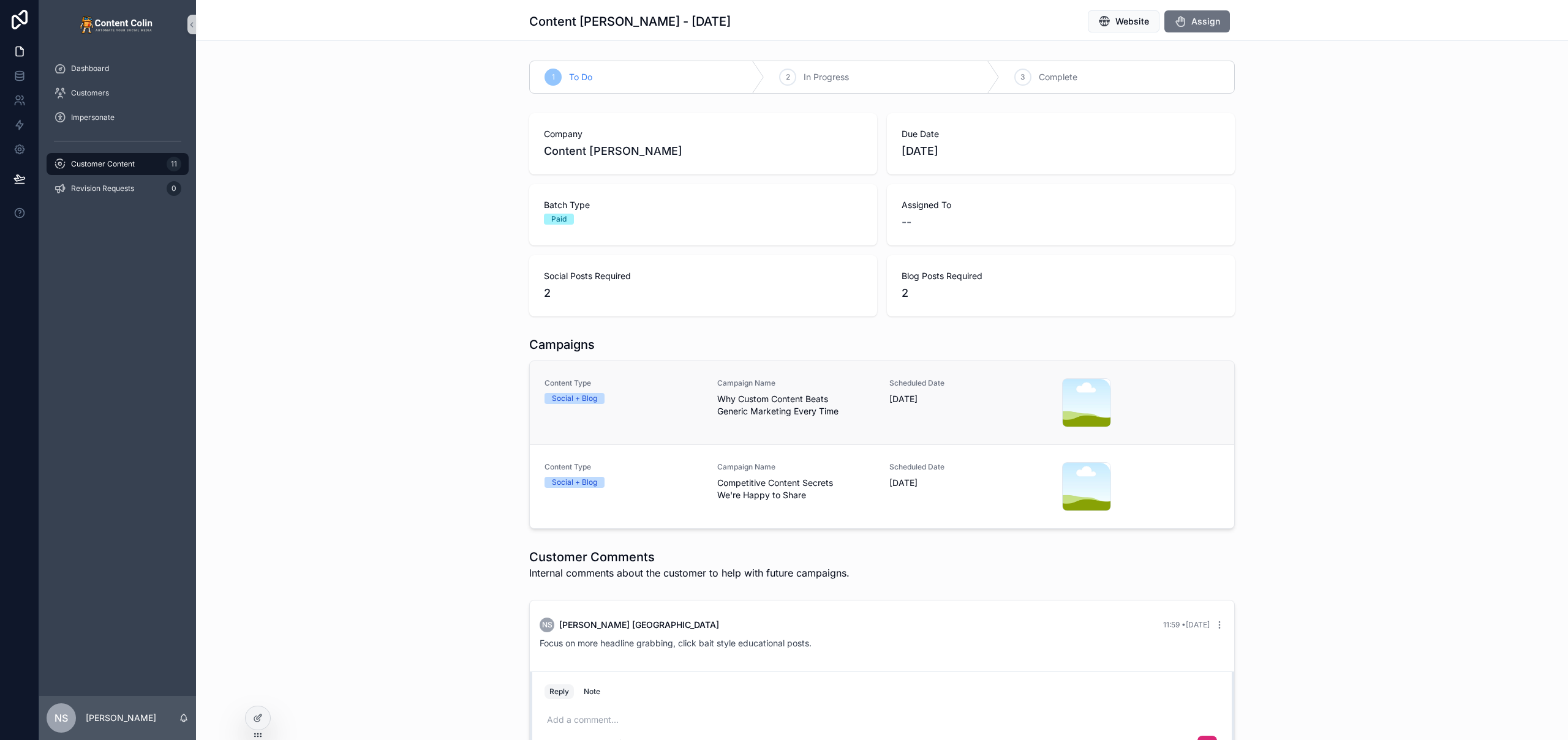
click at [828, 415] on span "Why Custom Content Beats Generic Marketing Every Time" at bounding box center [796, 405] width 158 height 24
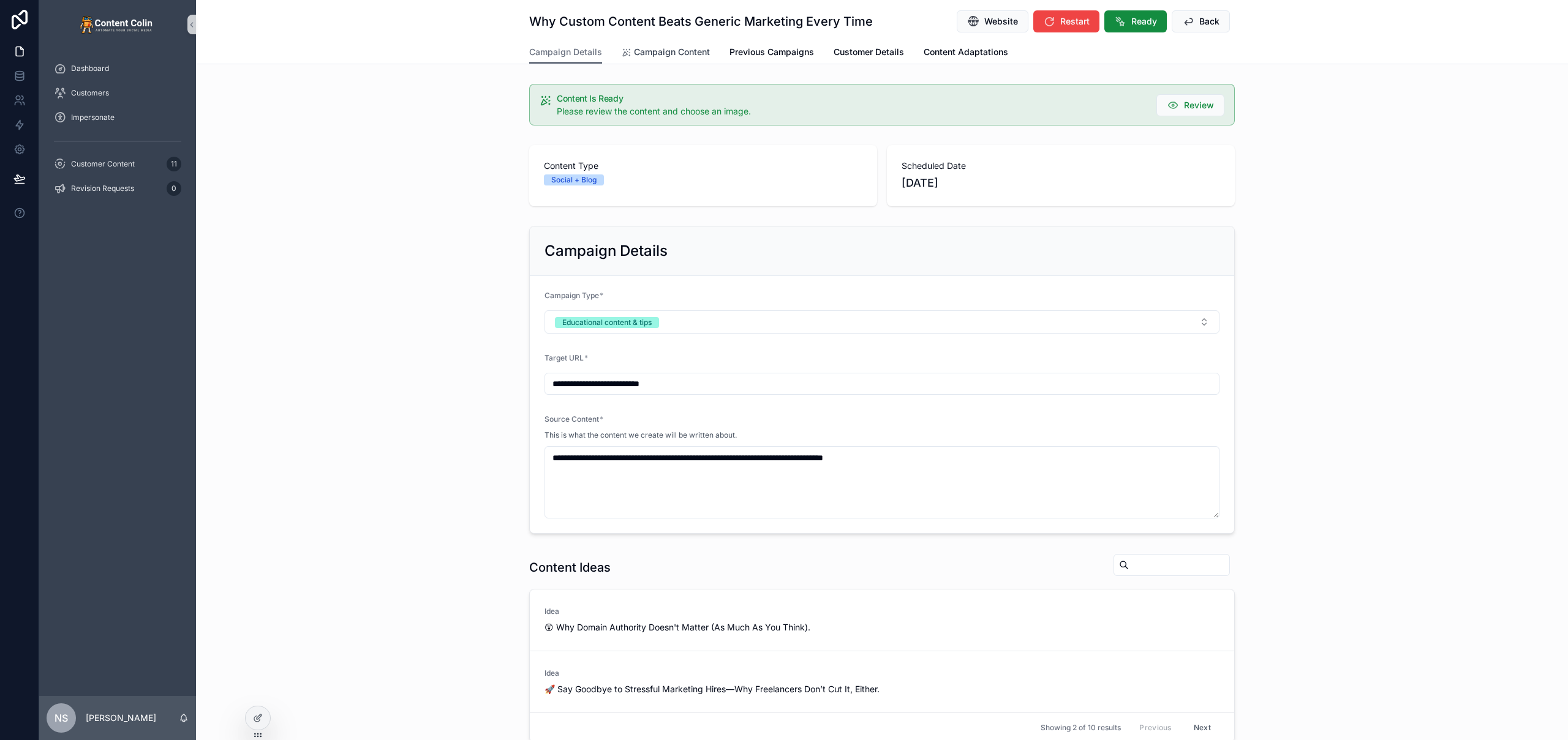
click at [687, 51] on span "Campaign Content" at bounding box center [671, 52] width 76 height 12
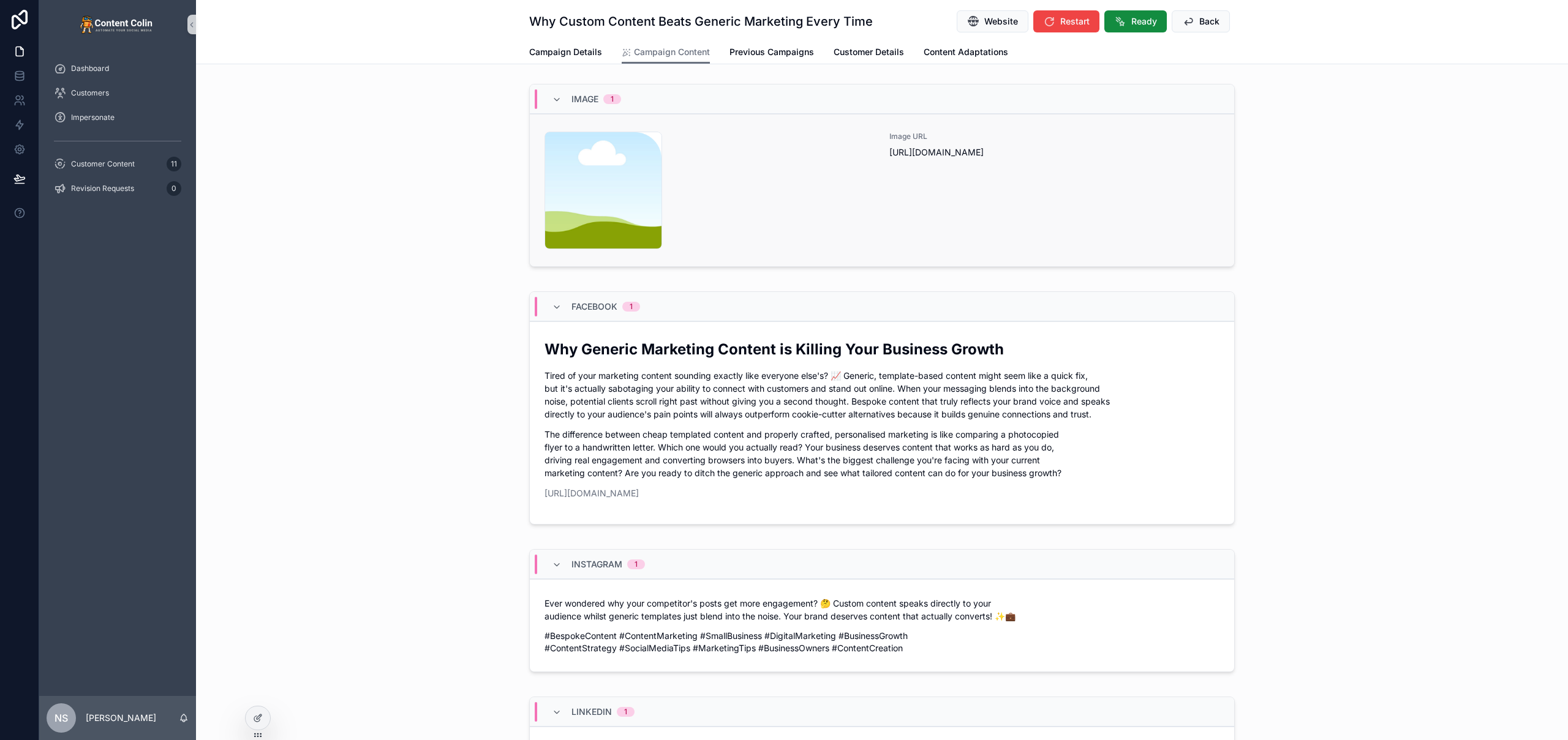
click at [971, 166] on div "Image URL https://cdn.contentcolin.com/contentcolin/images/content-placeholder.…" at bounding box center [1054, 190] width 330 height 117
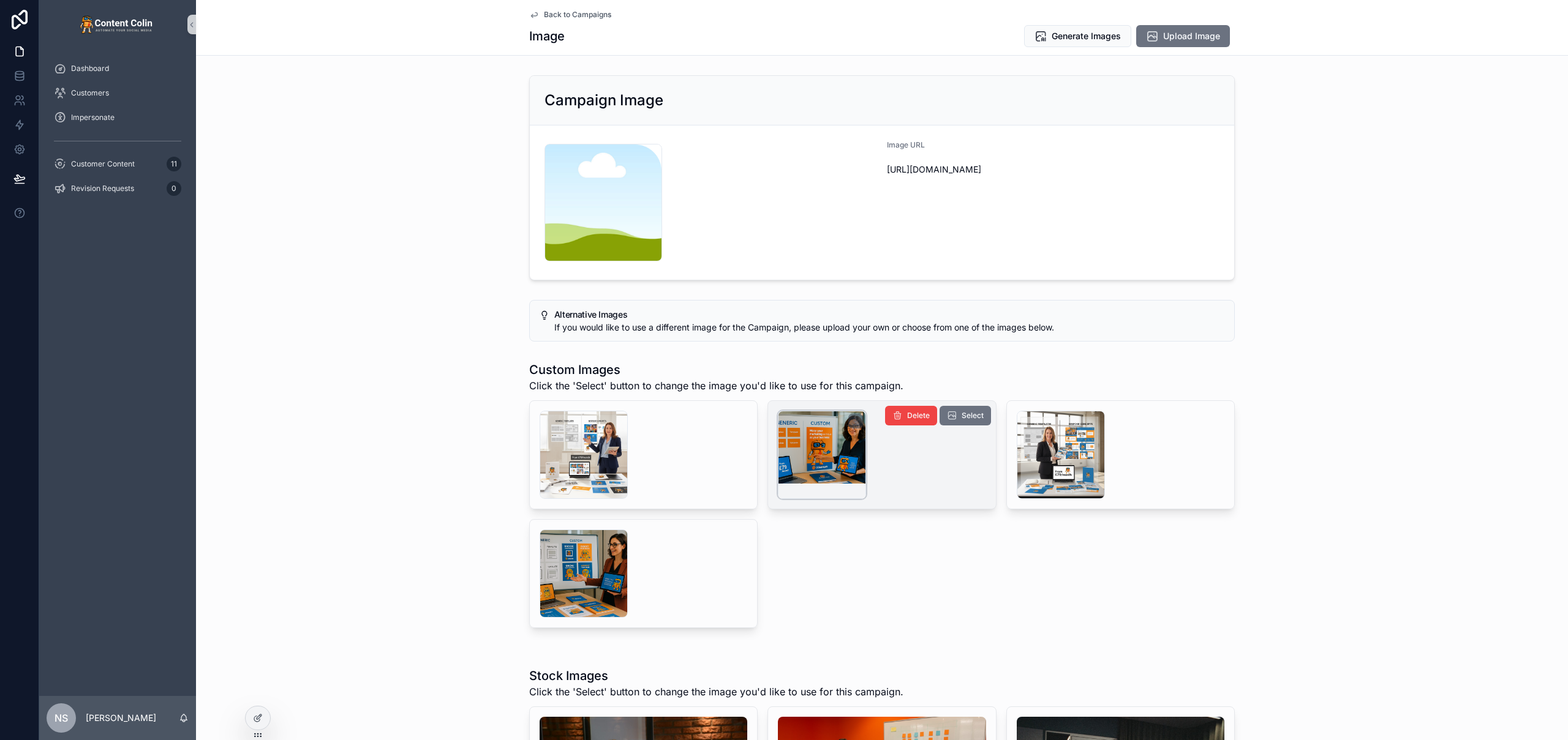
click at [825, 456] on div "scrollable content" at bounding box center [822, 455] width 88 height 88
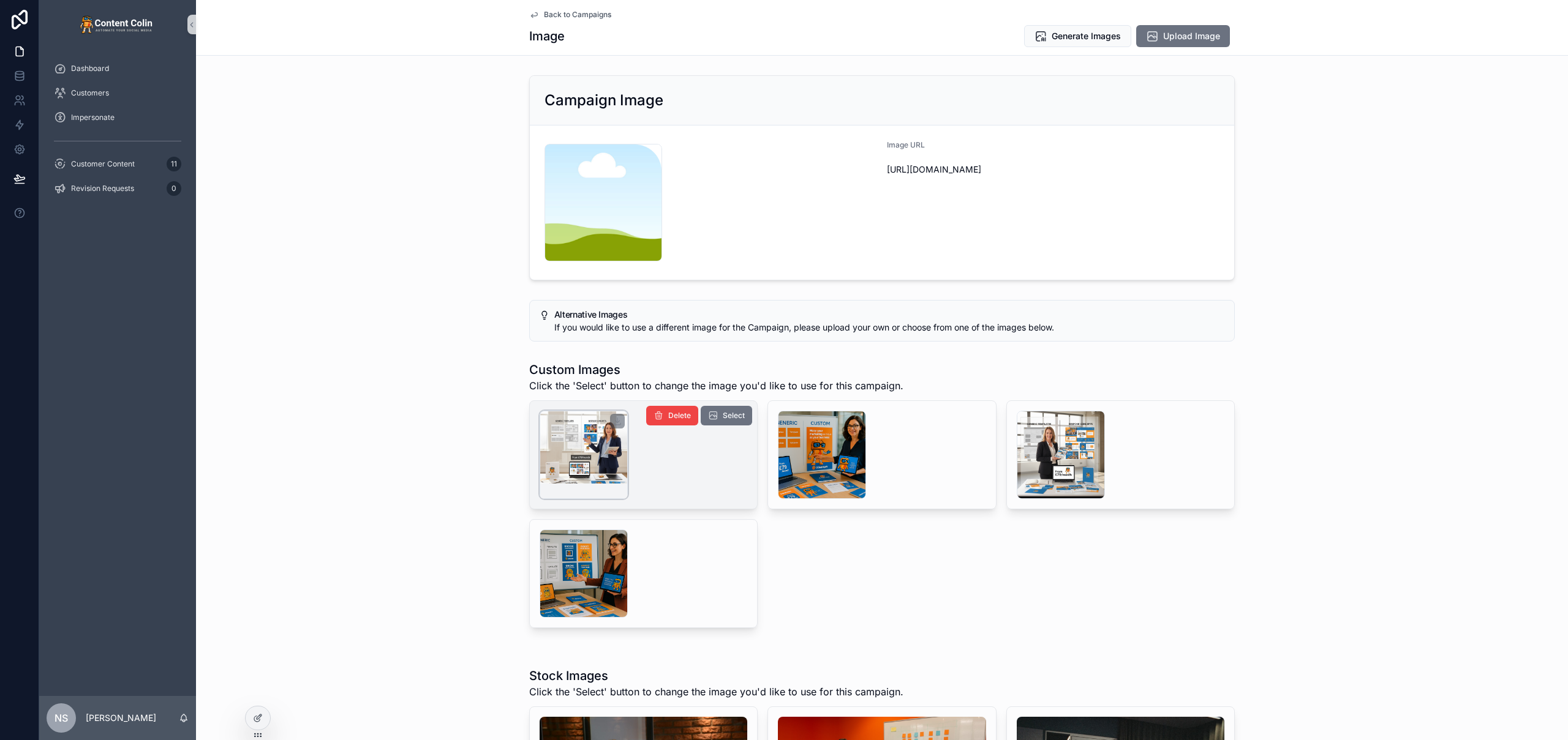
click at [589, 433] on div "scrollable content" at bounding box center [583, 455] width 88 height 88
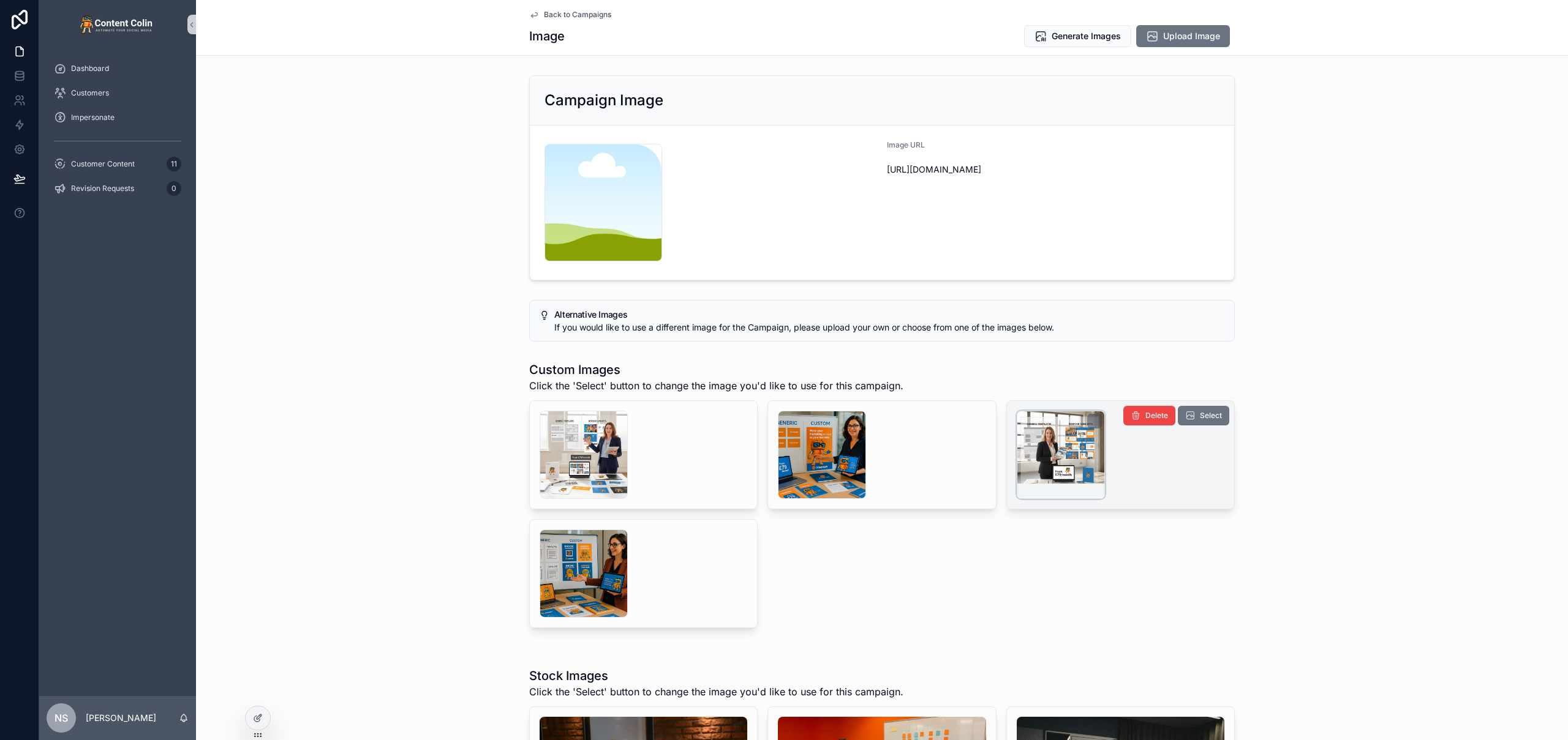
click at [1061, 434] on div "scrollable content" at bounding box center [1060, 455] width 88 height 88
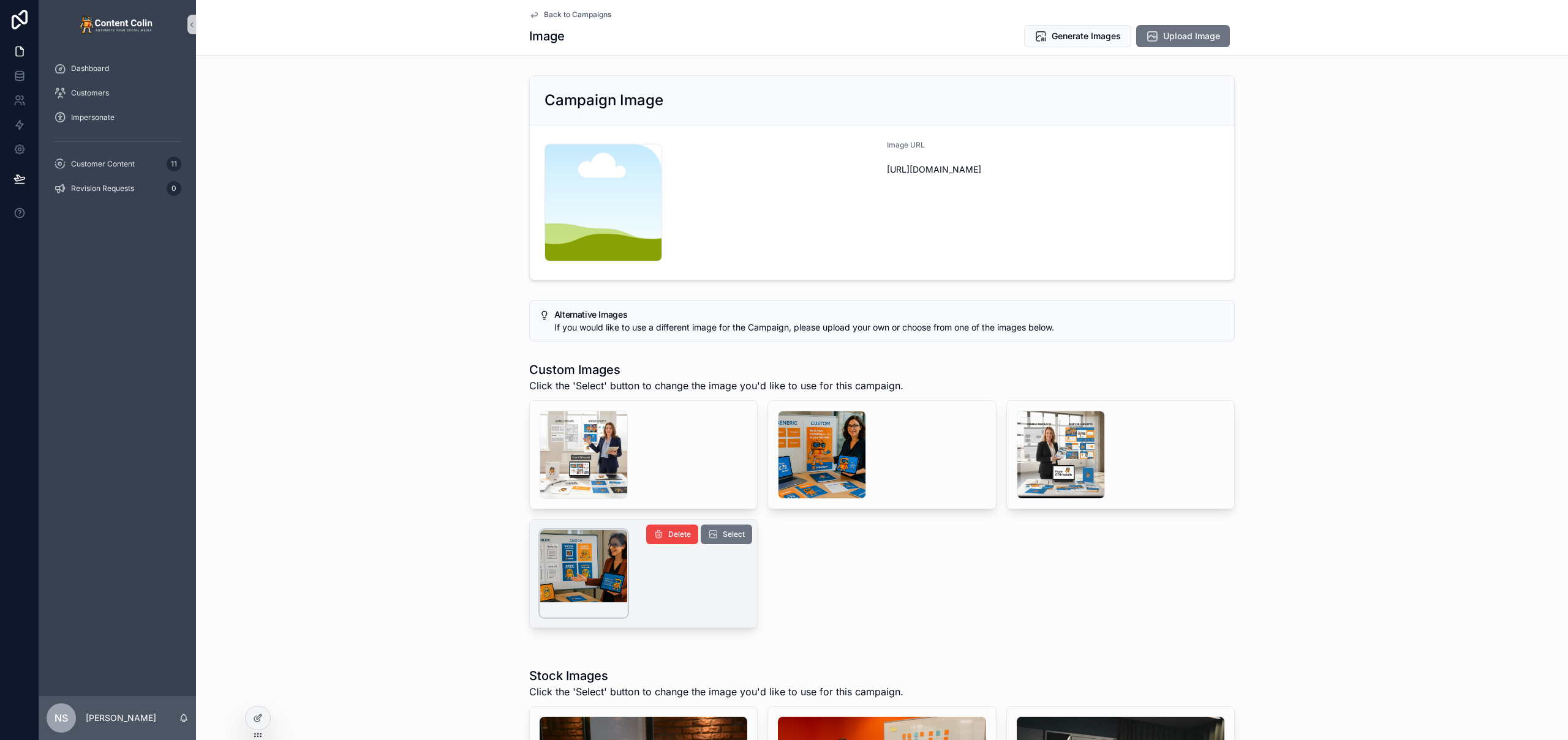
click at [585, 565] on div "scrollable content" at bounding box center [583, 574] width 88 height 88
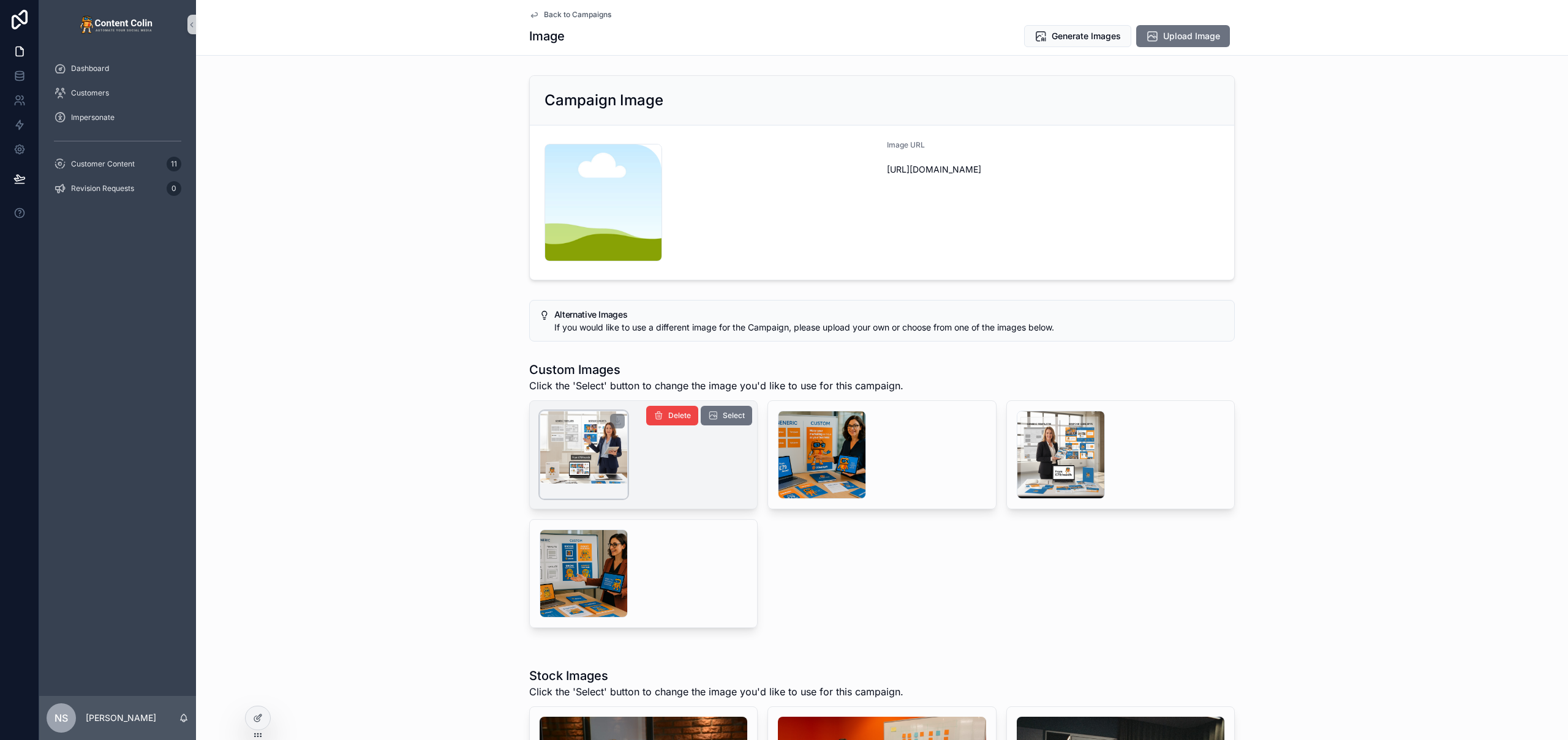
click at [586, 433] on div "scrollable content" at bounding box center [583, 455] width 88 height 88
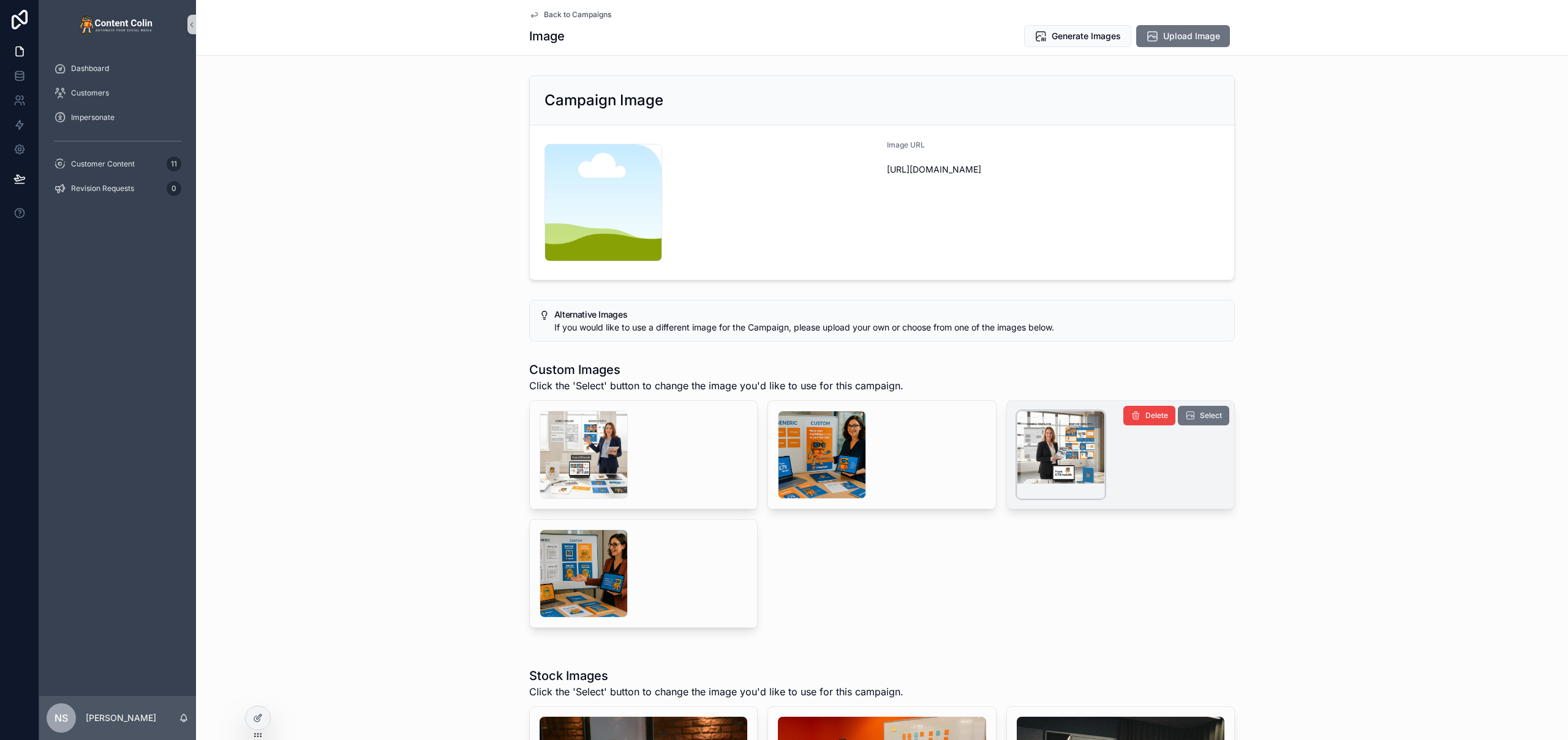
click at [1065, 452] on div "scrollable content" at bounding box center [1060, 455] width 88 height 88
click at [1200, 418] on span "Select" at bounding box center [1211, 416] width 22 height 10
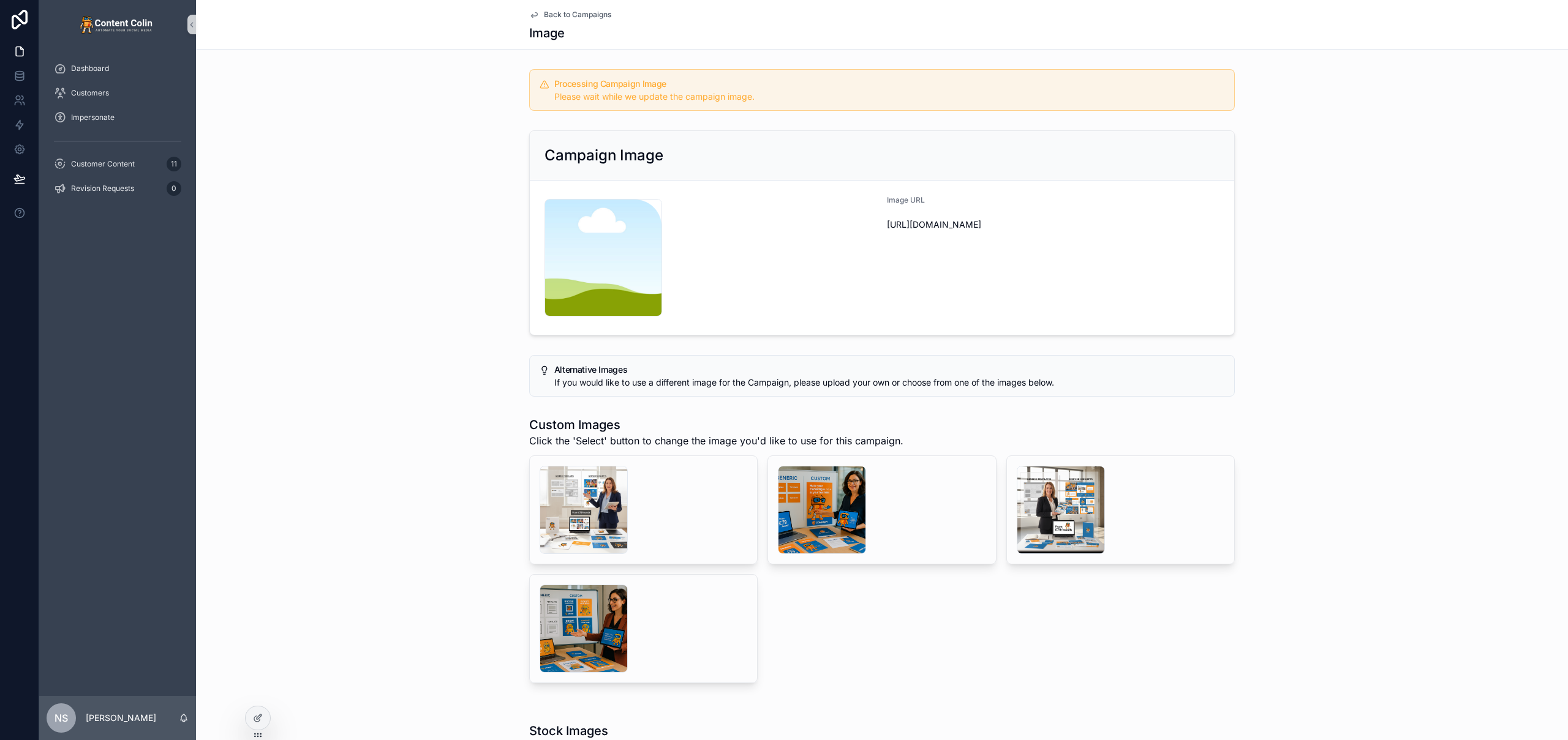
click at [578, 13] on span "Back to Campaigns" at bounding box center [578, 15] width 67 height 10
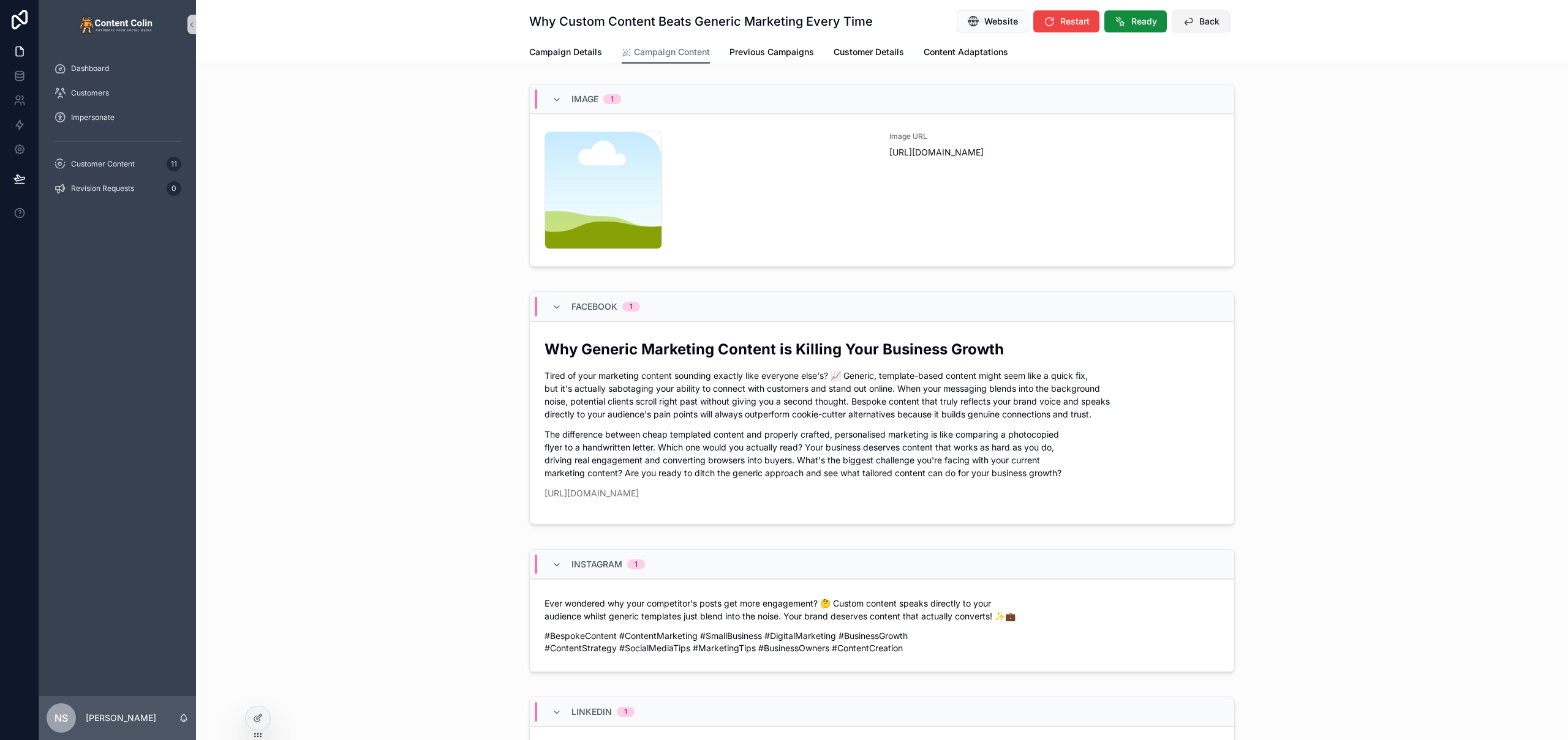
click at [1199, 22] on span "Back" at bounding box center [1209, 22] width 20 height 12
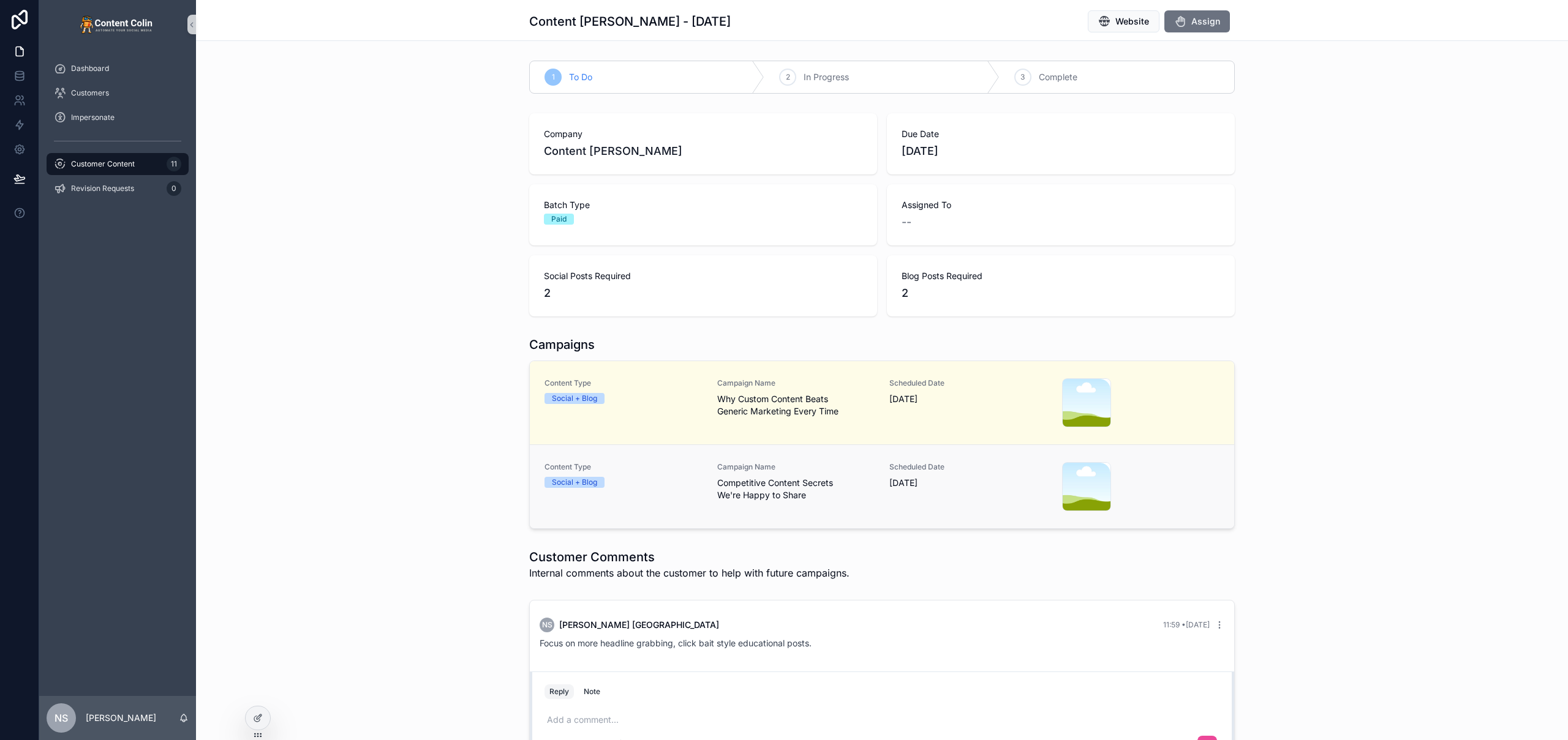
click at [793, 485] on span "Competitive Content Secrets We're Happy to Share" at bounding box center [796, 489] width 158 height 24
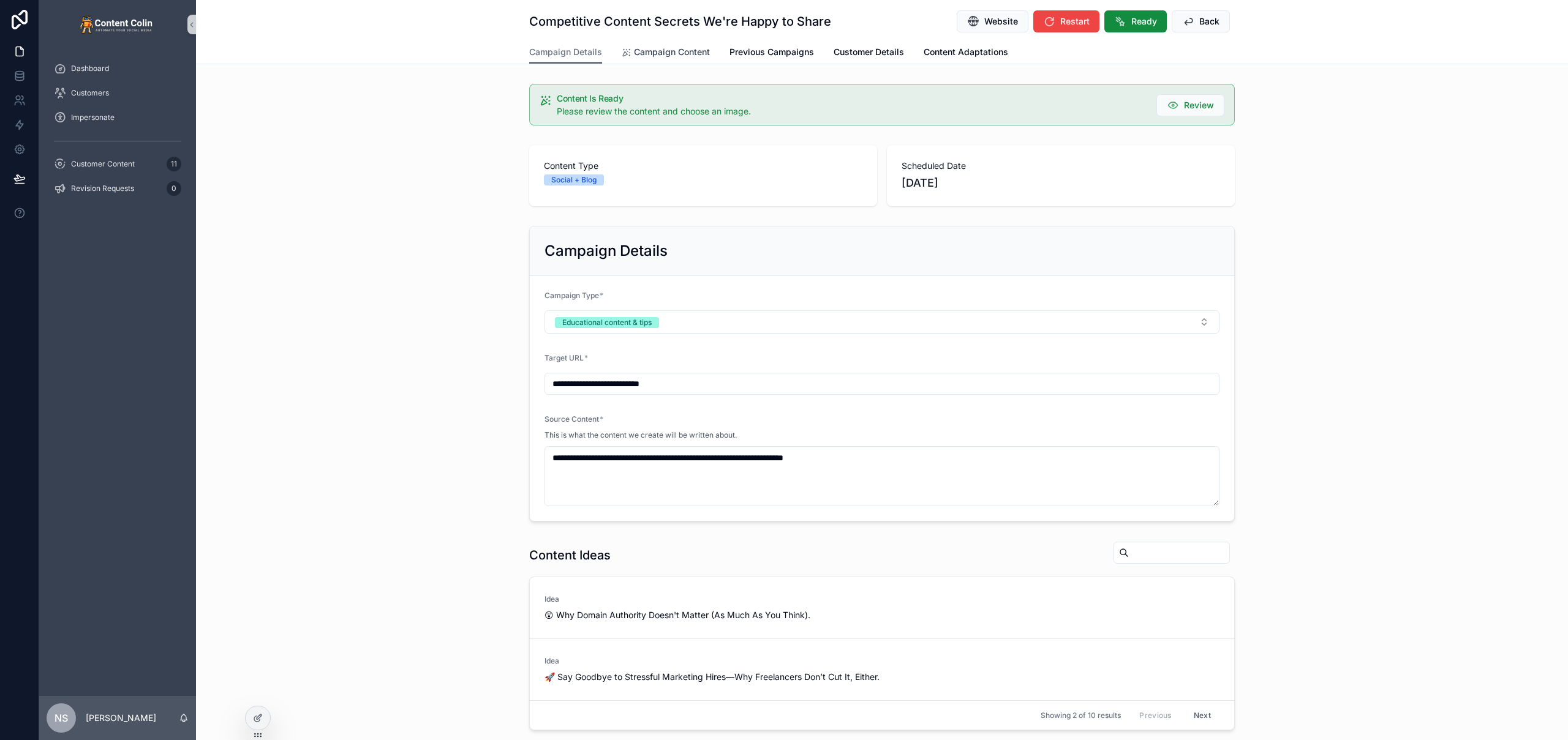
click at [686, 49] on span "Campaign Content" at bounding box center [671, 52] width 76 height 12
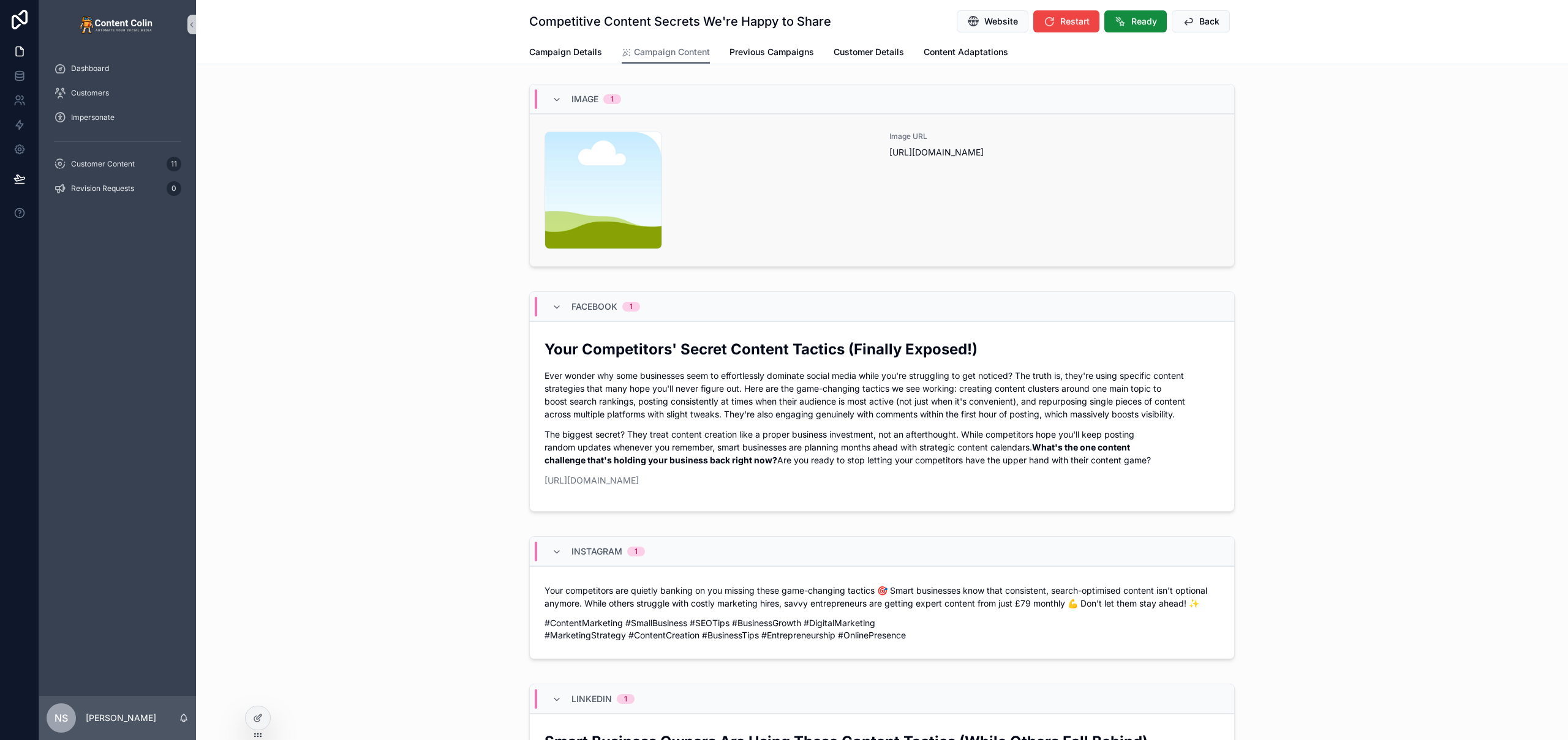
click at [864, 184] on div "content-placeholder .png" at bounding box center [710, 190] width 330 height 117
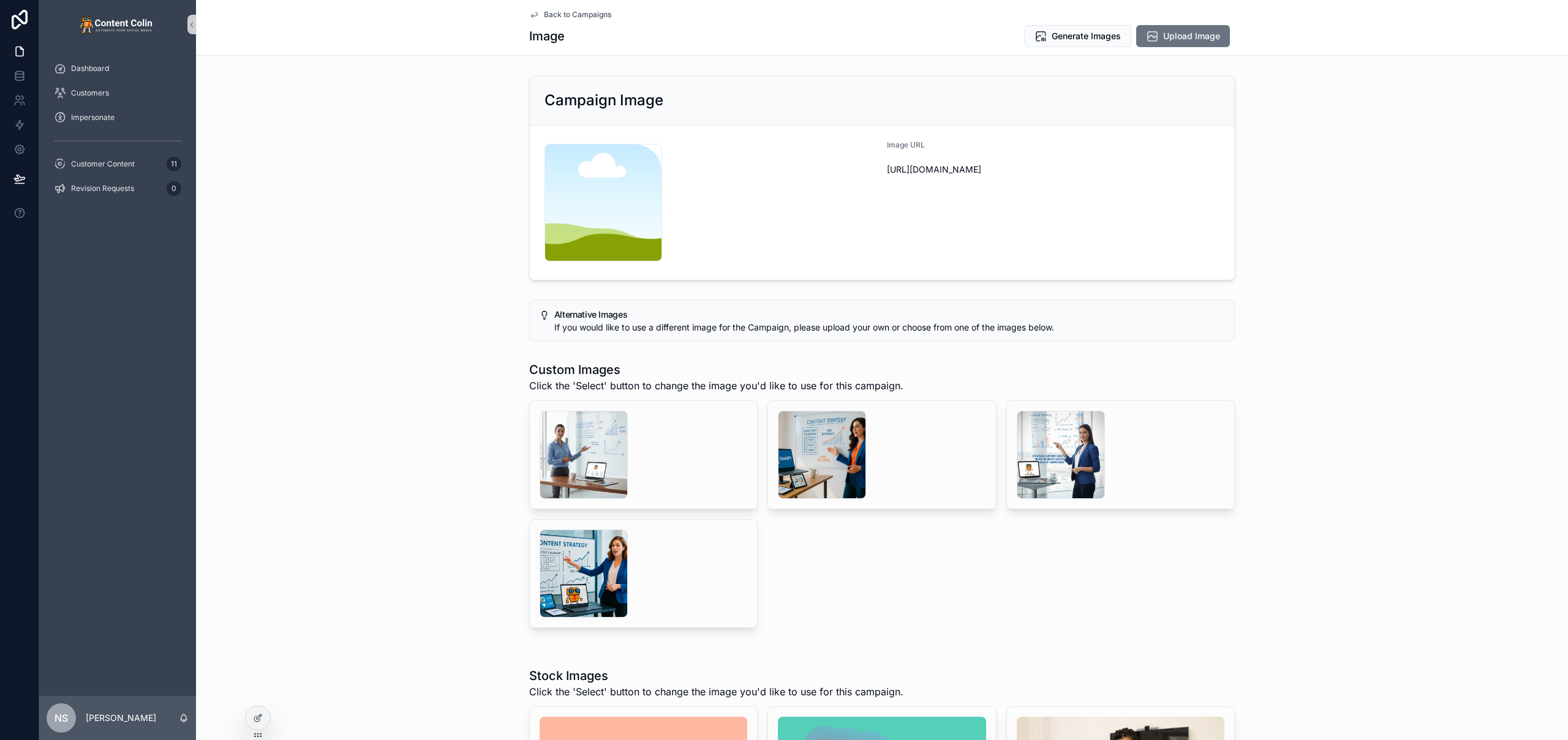
click at [834, 456] on div "scrollable content" at bounding box center [822, 455] width 88 height 88
click at [1035, 462] on div "scrollable content" at bounding box center [1060, 455] width 88 height 88
click at [579, 454] on div "scrollable content" at bounding box center [583, 455] width 88 height 88
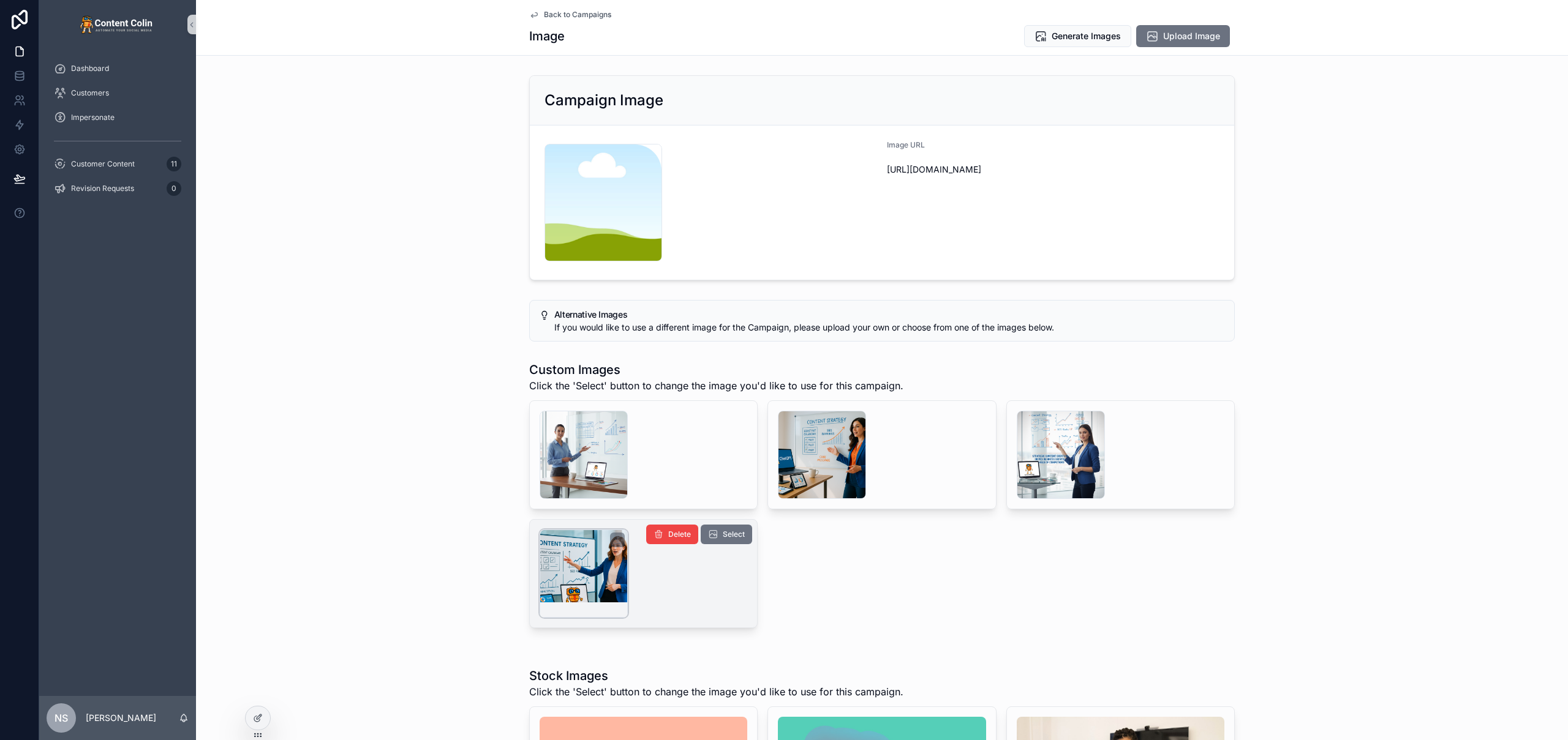
click at [602, 564] on div "scrollable content" at bounding box center [583, 574] width 88 height 88
click at [740, 536] on span "Select" at bounding box center [733, 534] width 22 height 10
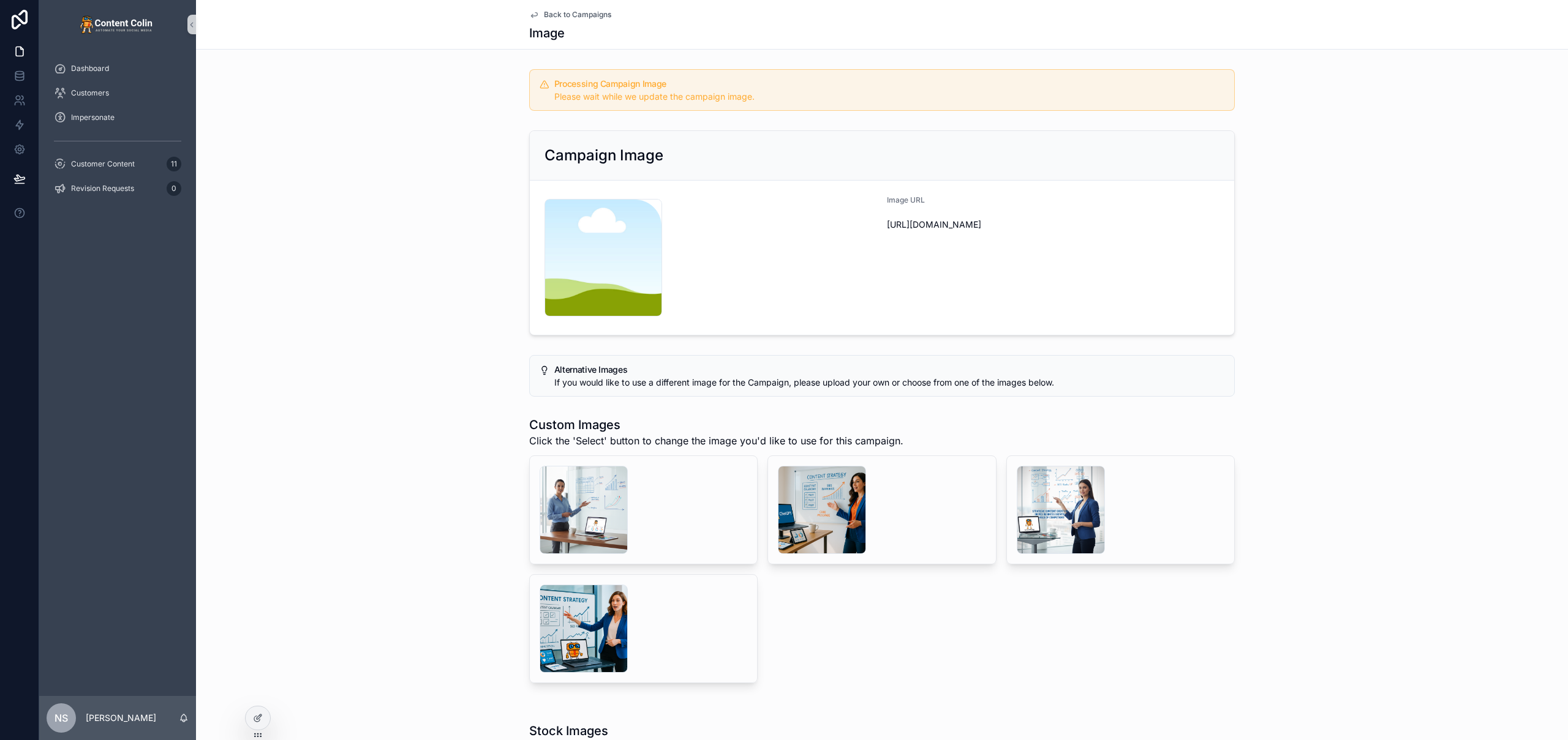
click at [586, 16] on span "Back to Campaigns" at bounding box center [578, 15] width 67 height 10
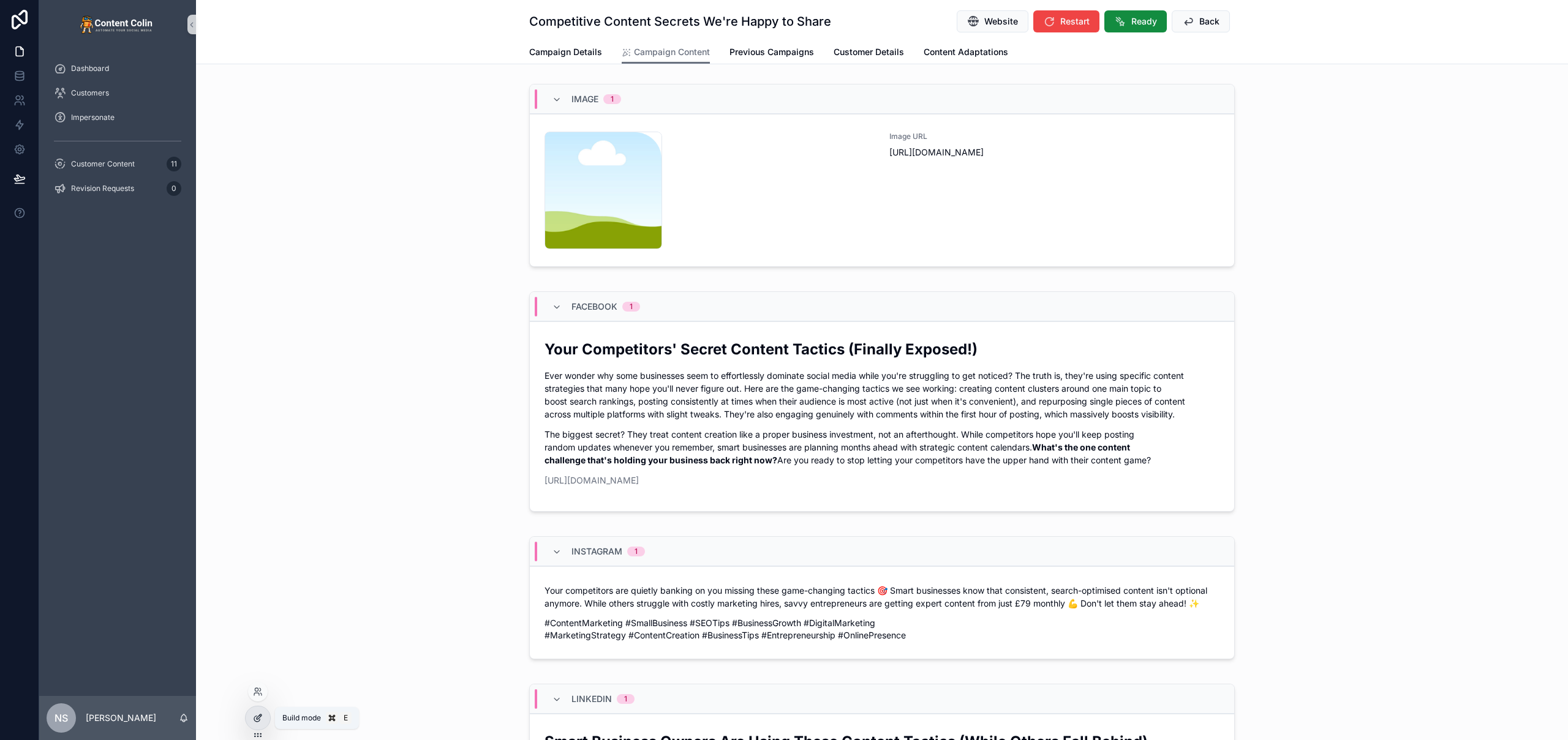
click at [258, 720] on icon at bounding box center [258, 718] width 10 height 10
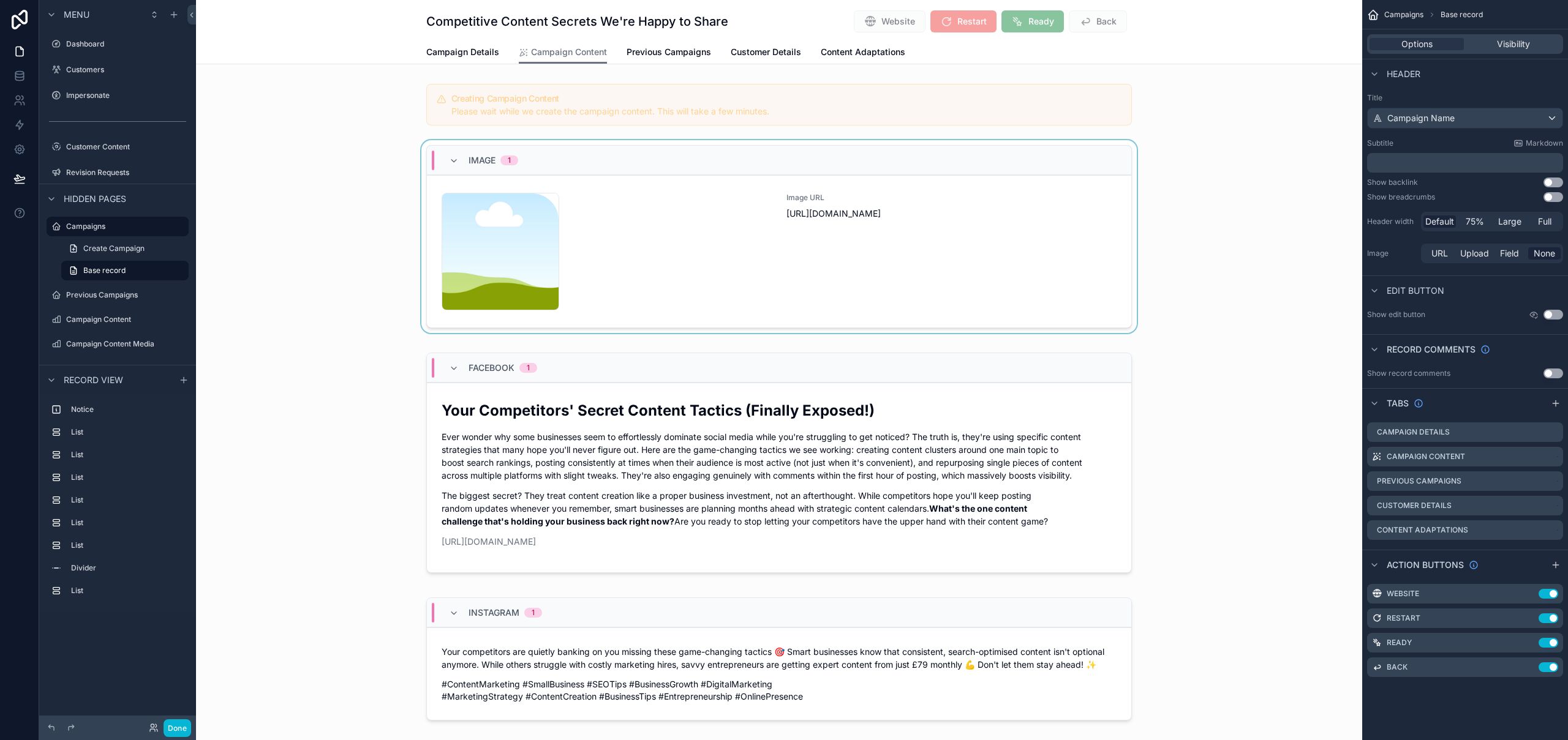
click at [791, 143] on div "scrollable content" at bounding box center [779, 239] width 1166 height 197
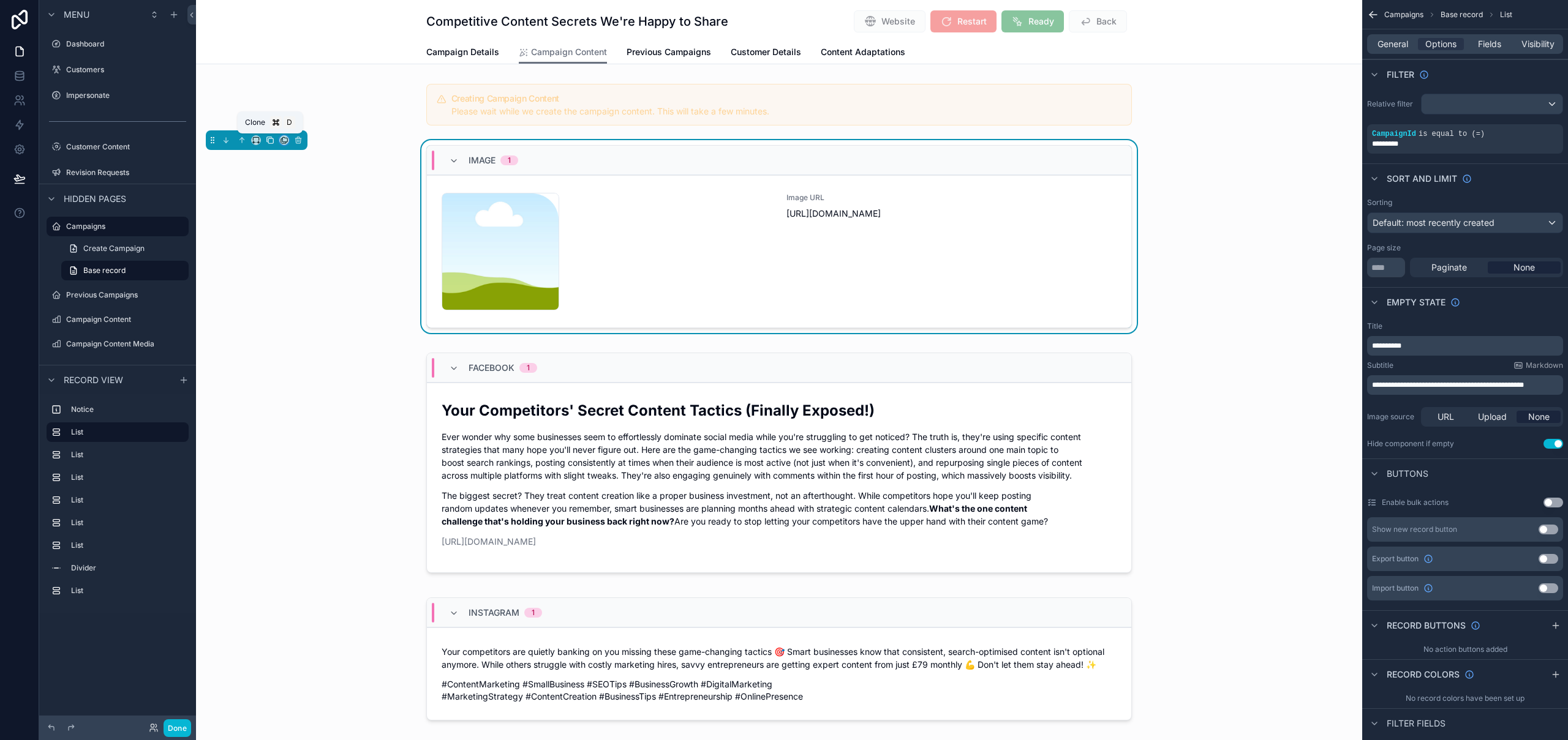
drag, startPoint x: 286, startPoint y: 142, endPoint x: 271, endPoint y: 142, distance: 15.0
click at [271, 142] on div "scrollable content" at bounding box center [256, 140] width 102 height 20
click at [271, 142] on icon "scrollable content" at bounding box center [270, 140] width 9 height 9
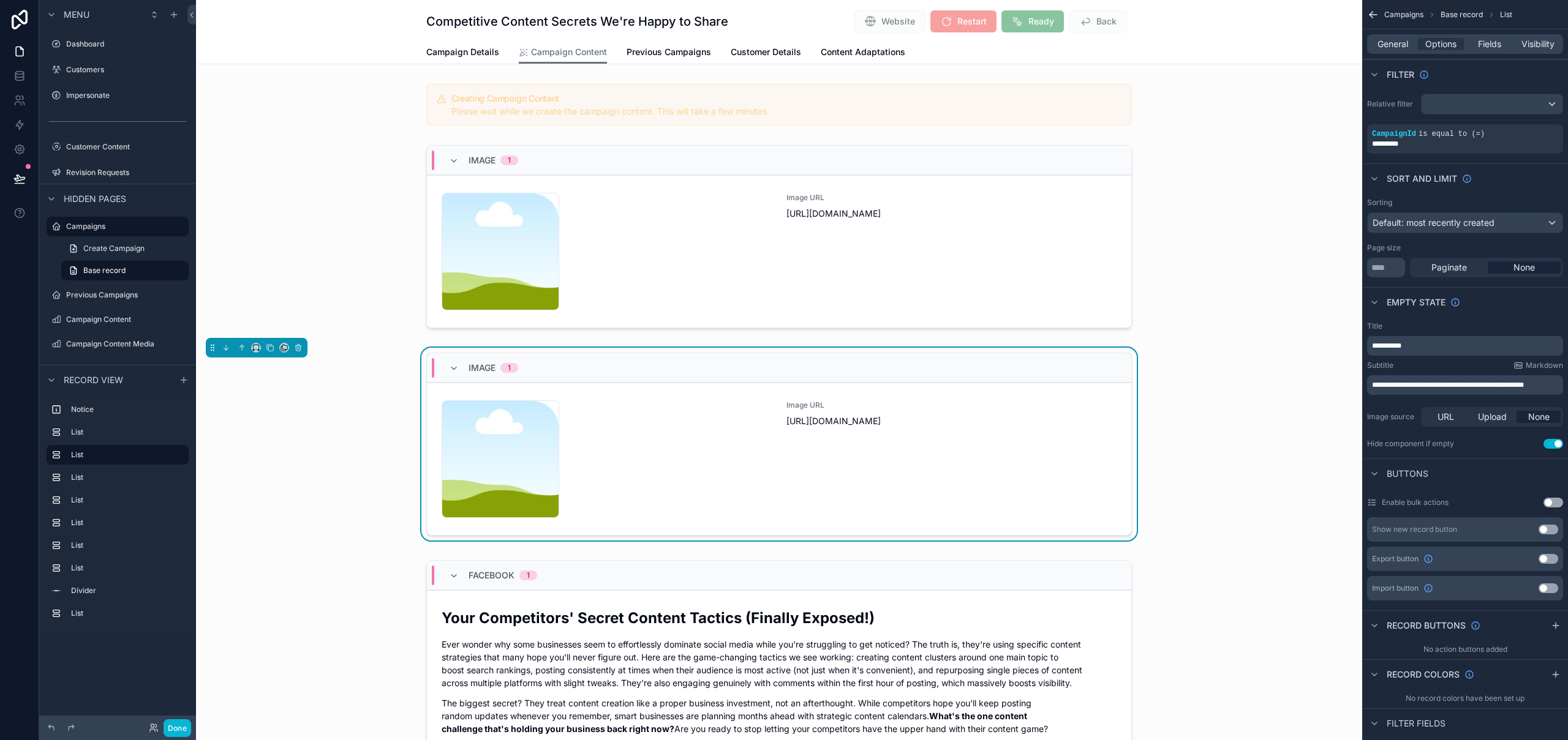
click at [865, 349] on div "Image 1 content-placeholder .png Image URL https://cdn.contentcolin.com/content…" at bounding box center [779, 446] width 1166 height 197
click at [800, 144] on div "scrollable content" at bounding box center [779, 239] width 1166 height 197
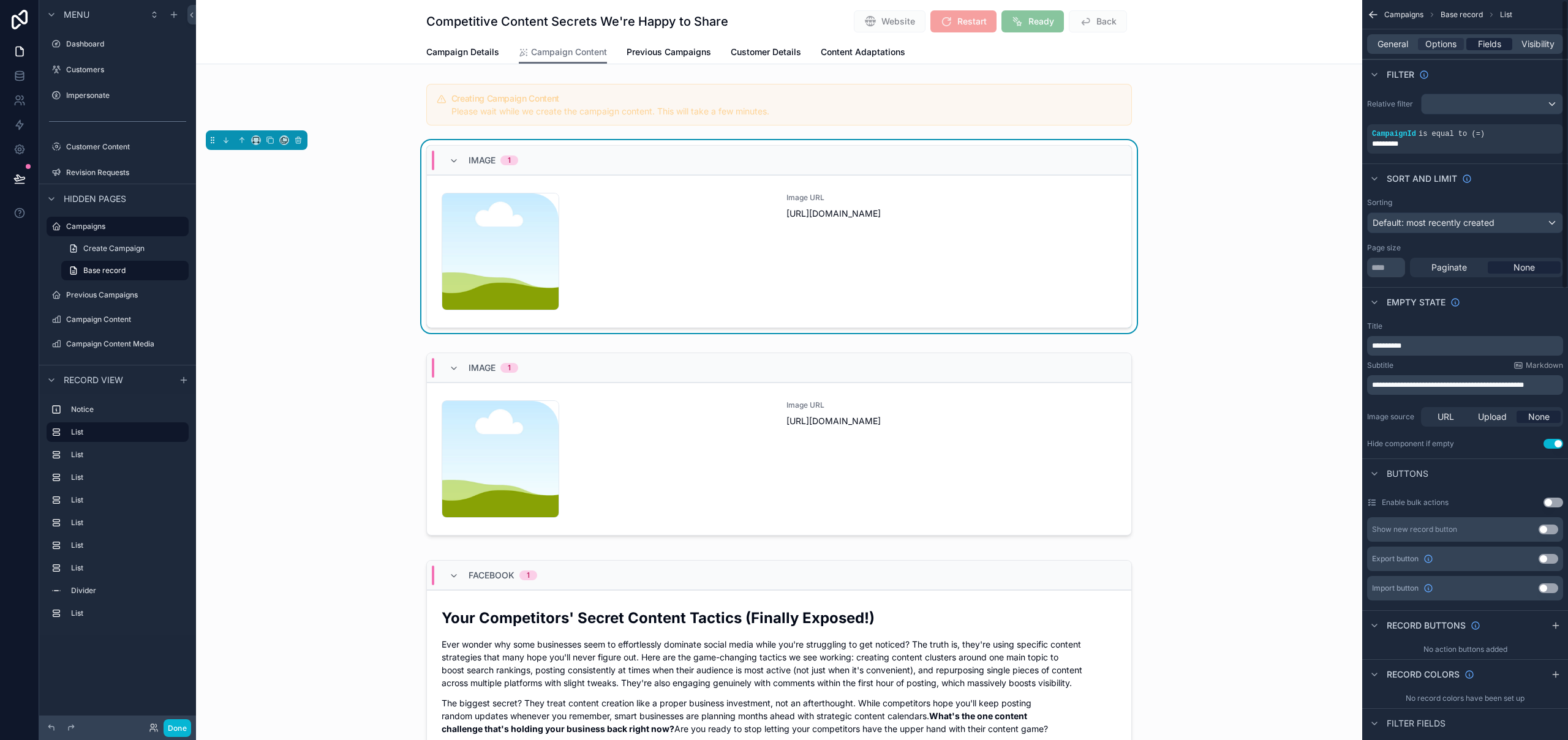
click at [1486, 48] on span "Fields" at bounding box center [1489, 44] width 24 height 12
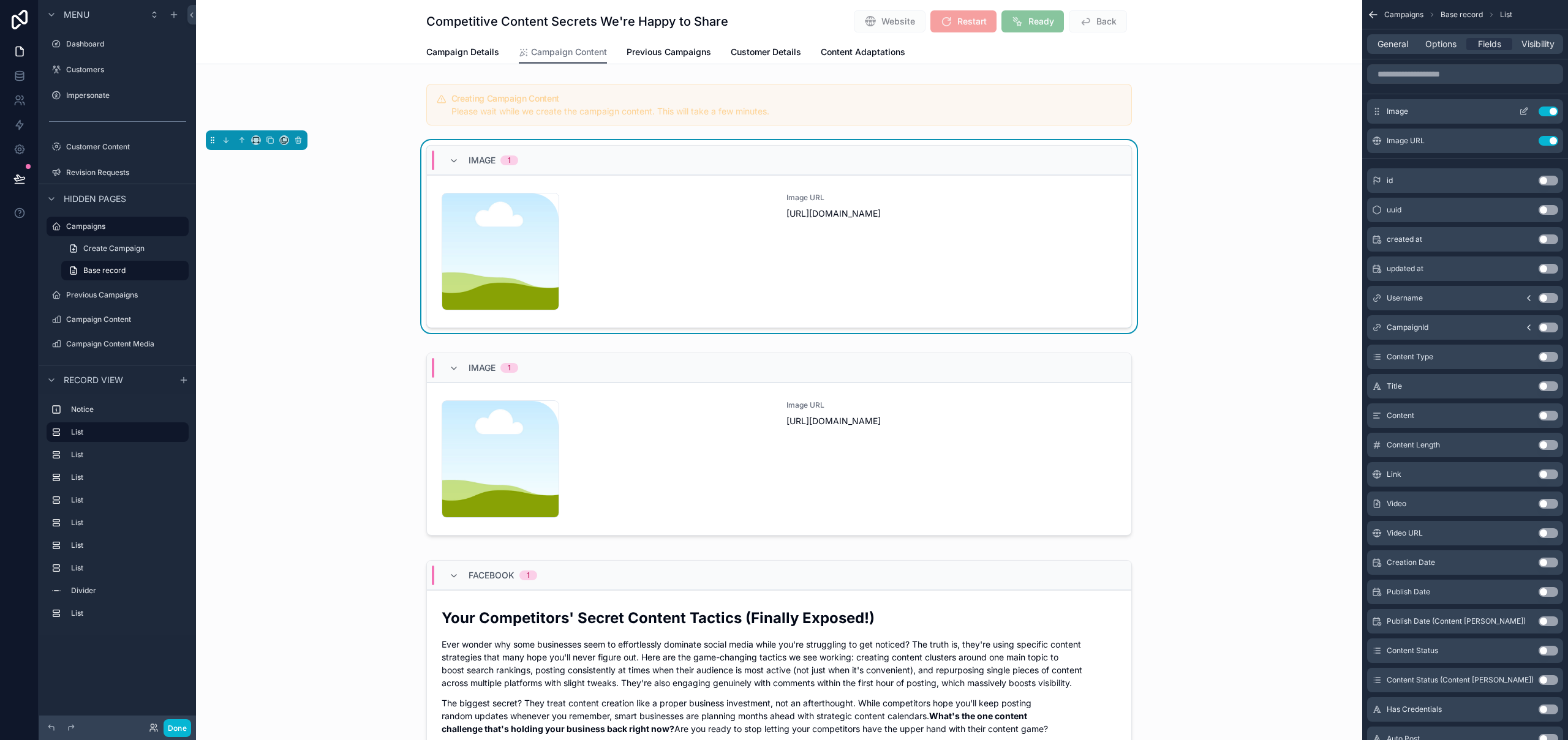
click at [1524, 109] on icon "scrollable content" at bounding box center [1525, 110] width 5 height 5
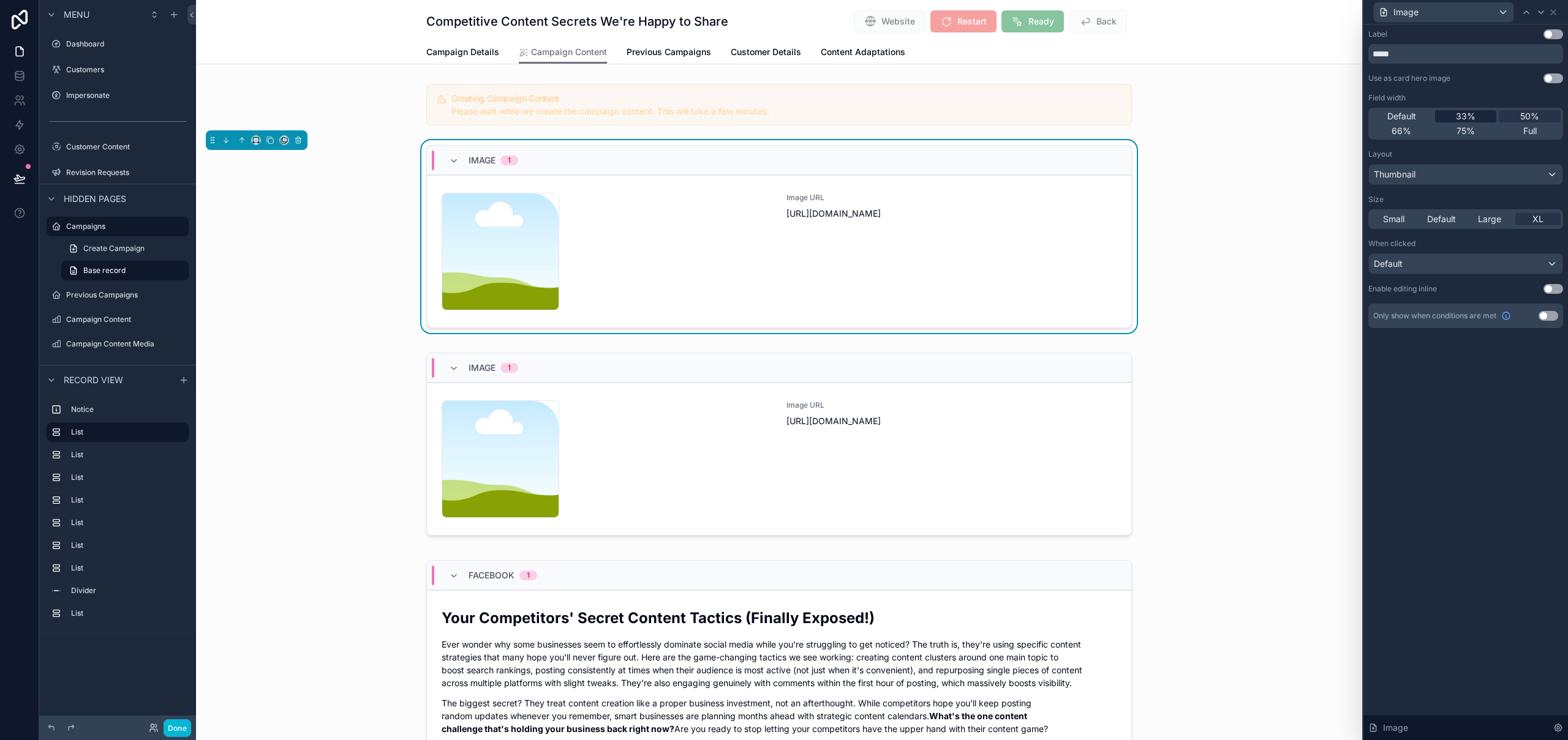
click at [1470, 116] on span "33%" at bounding box center [1466, 117] width 20 height 12
click at [1544, 15] on icon at bounding box center [1541, 12] width 10 height 10
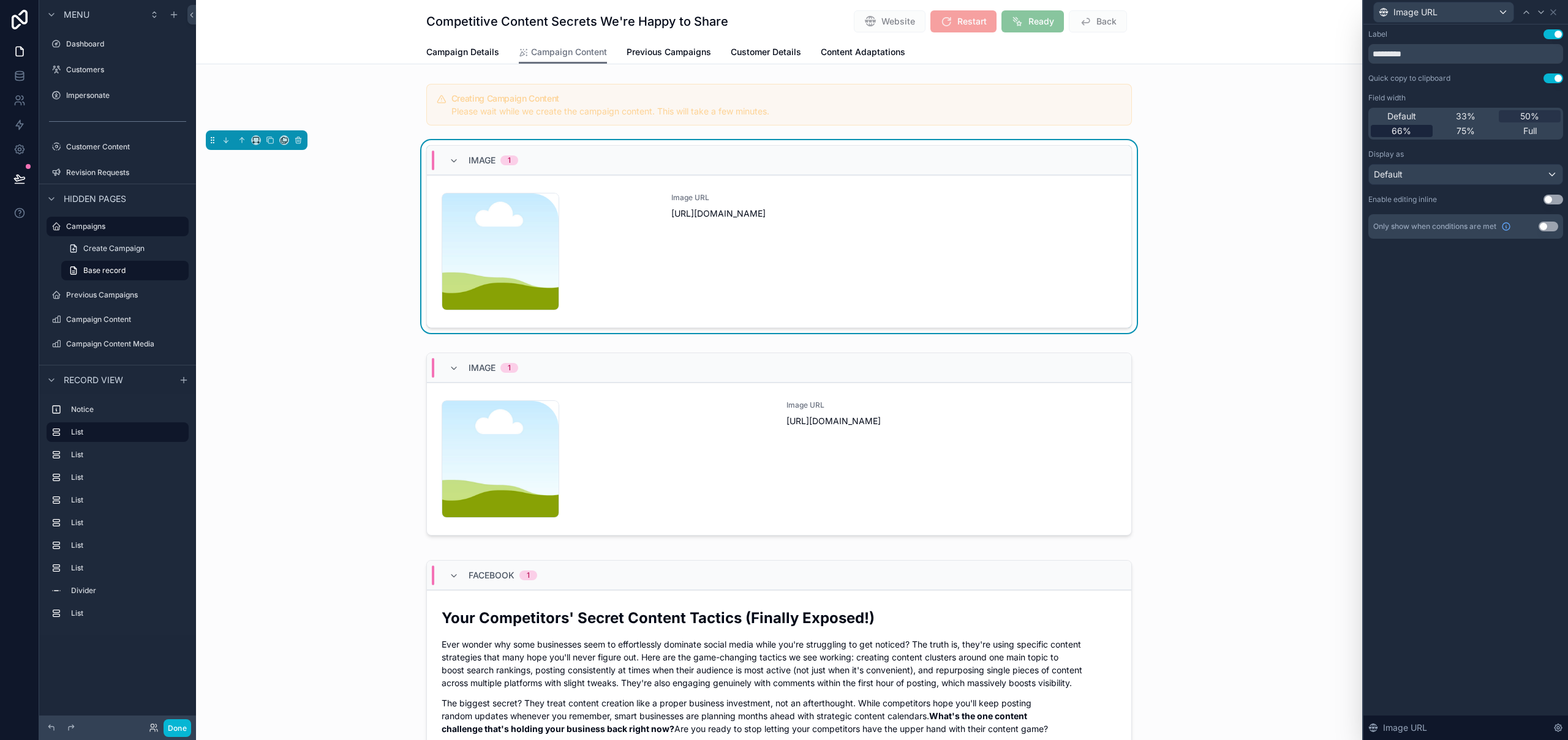
click at [1404, 131] on span "66%" at bounding box center [1401, 131] width 20 height 12
click at [835, 352] on div "scrollable content" at bounding box center [779, 446] width 1166 height 197
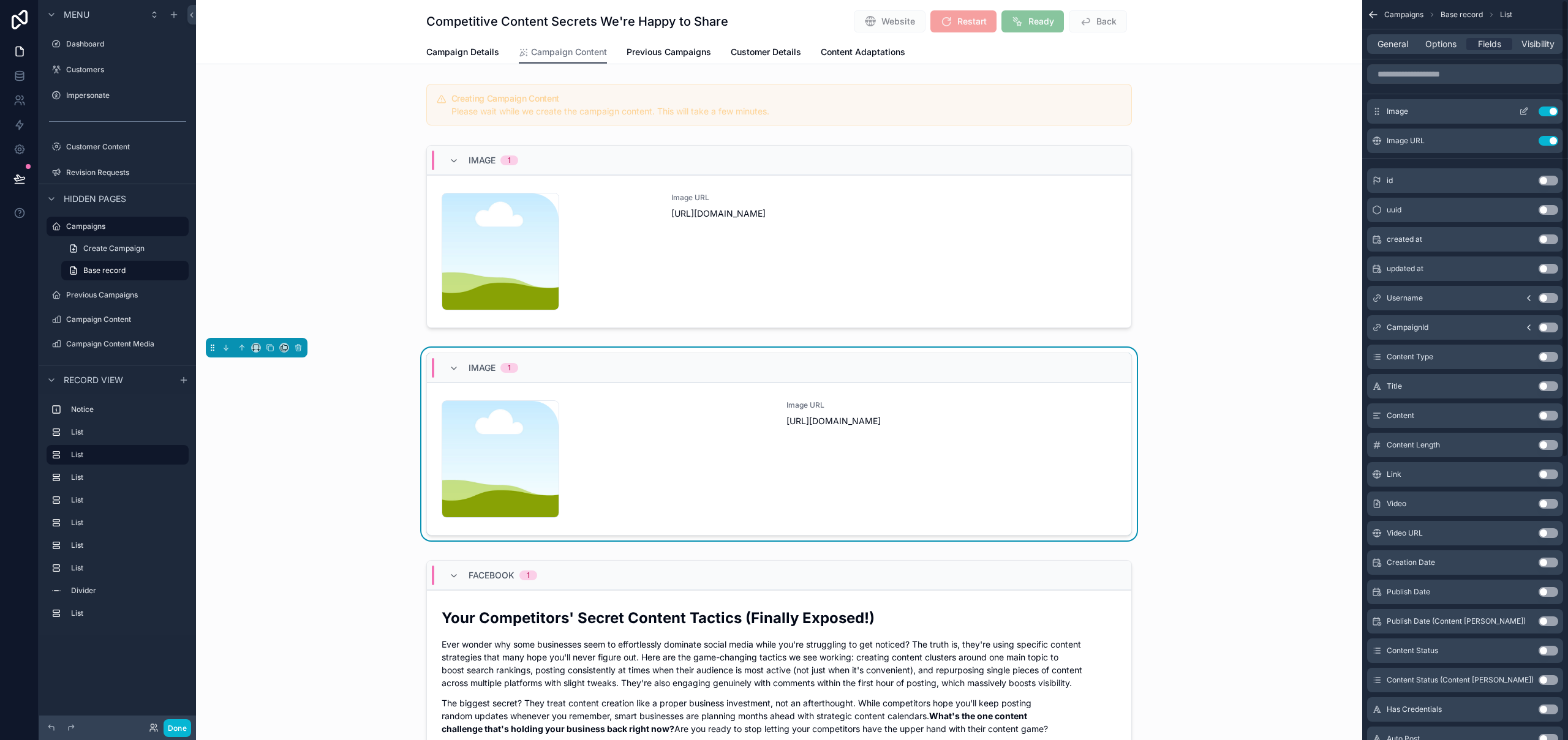
drag, startPoint x: 1521, startPoint y: 115, endPoint x: 1530, endPoint y: 115, distance: 9.0
click at [1521, 115] on icon "scrollable content" at bounding box center [1524, 113] width 5 height 5
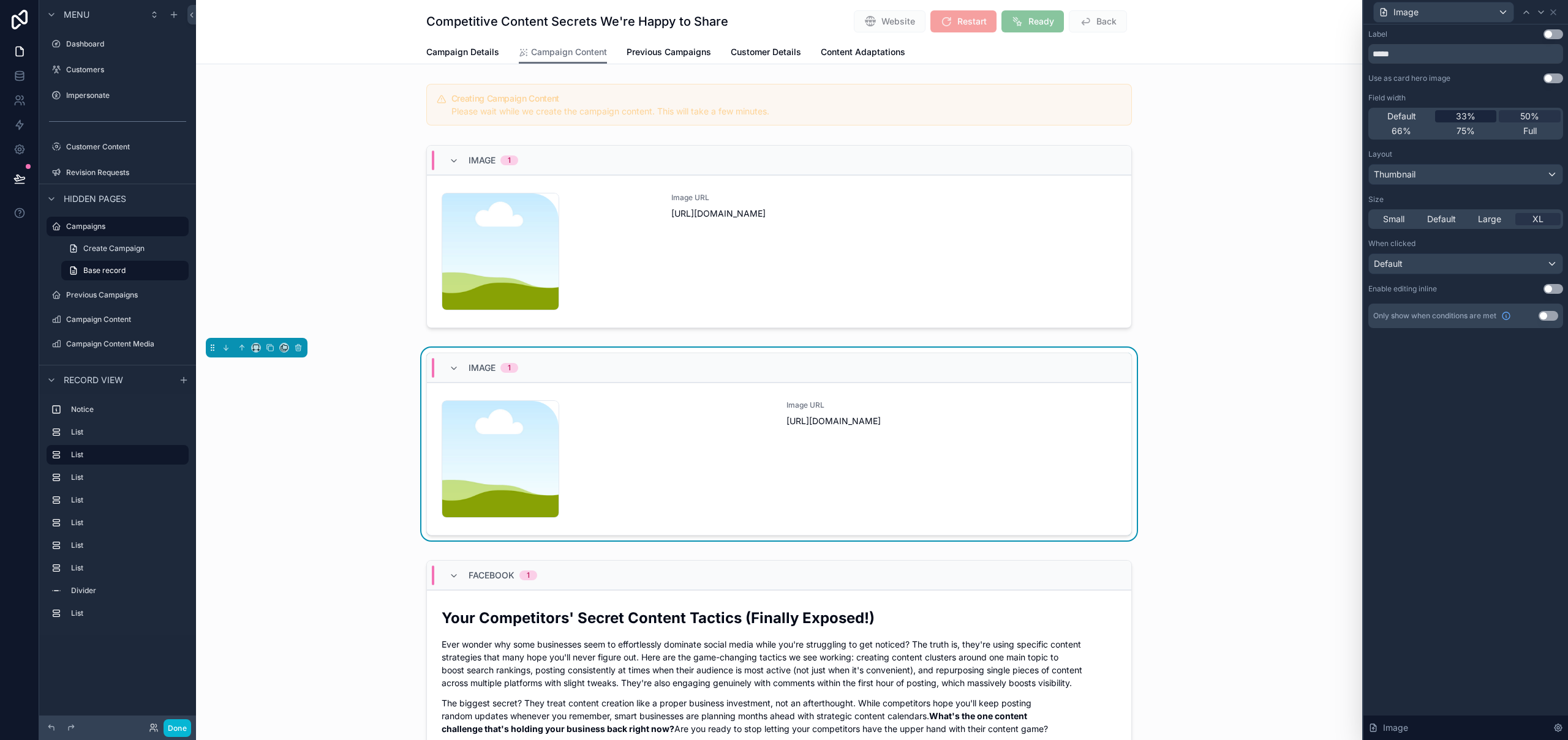
click at [1464, 121] on span "33%" at bounding box center [1466, 117] width 20 height 12
click at [1540, 13] on icon at bounding box center [1541, 12] width 10 height 10
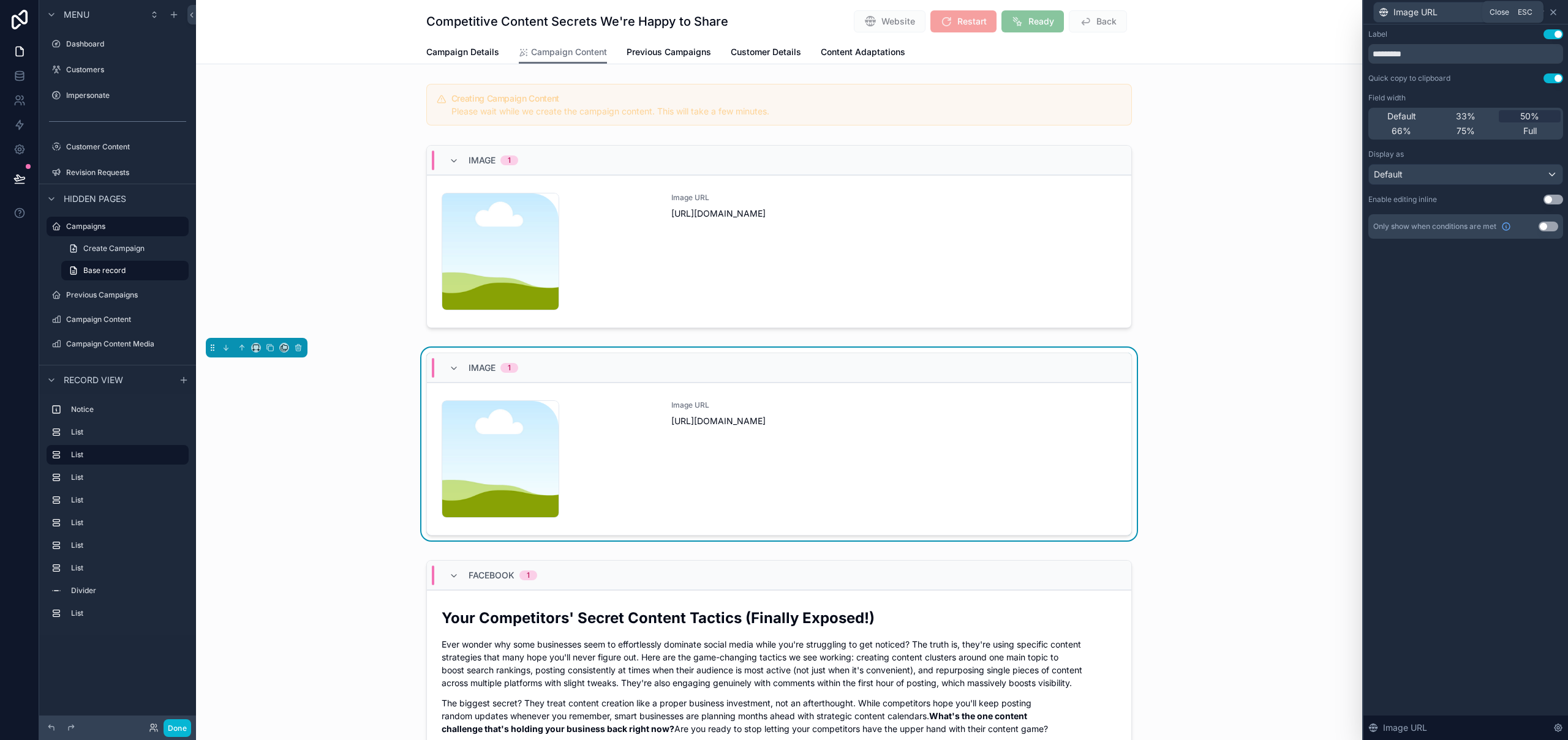
click at [1557, 13] on icon at bounding box center [1553, 12] width 10 height 10
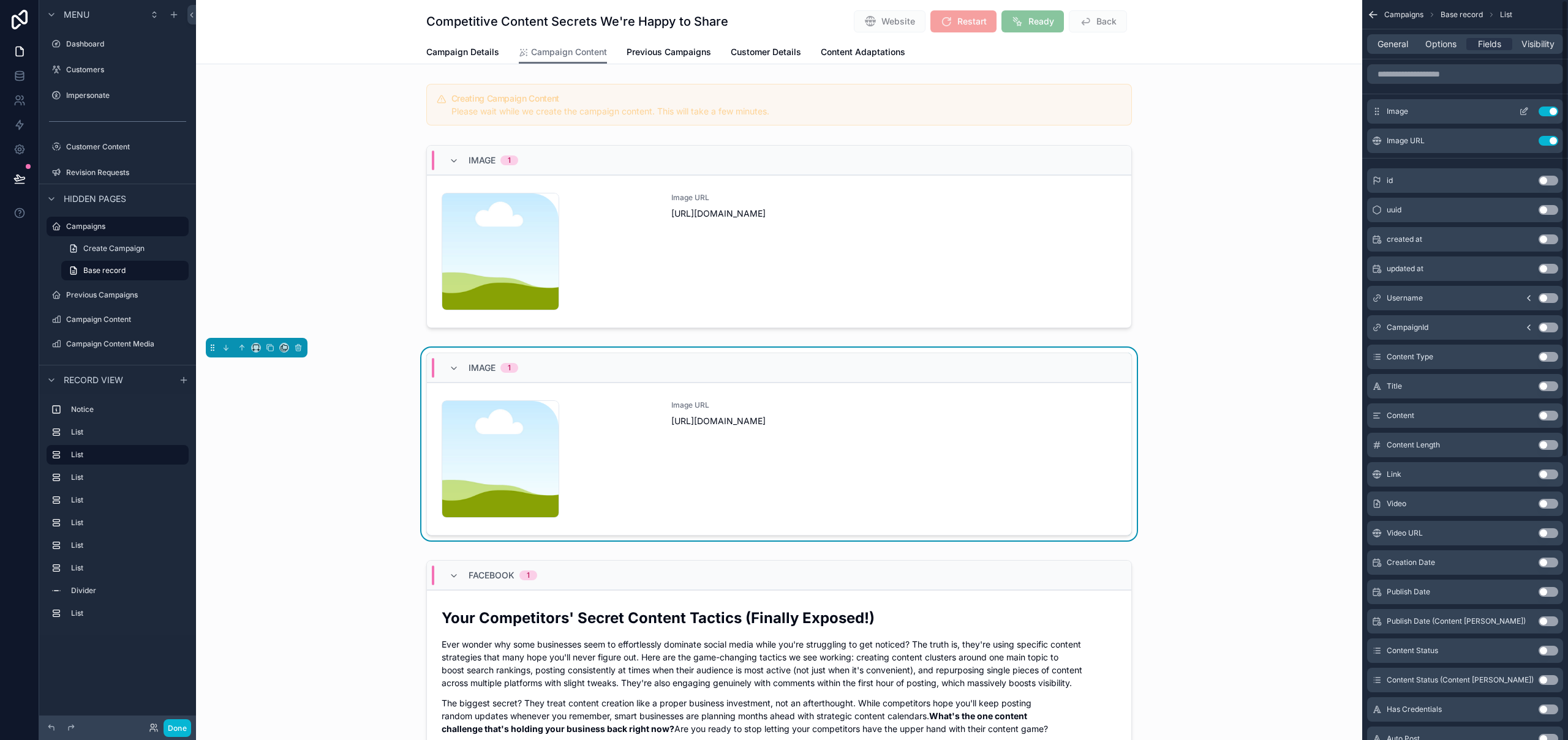
click at [1548, 111] on button "Use setting" at bounding box center [1548, 111] width 20 height 10
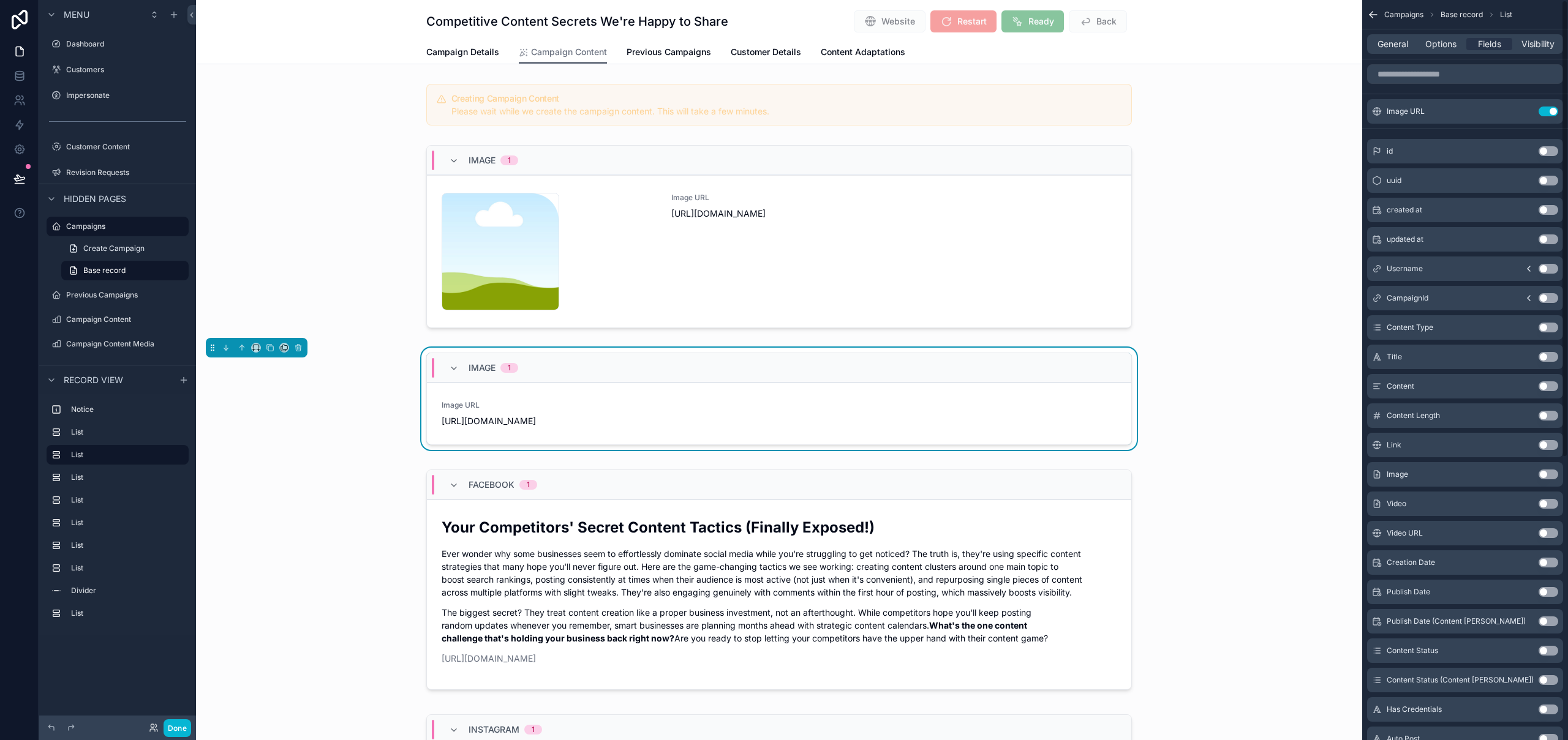
click at [1548, 111] on button "Use setting" at bounding box center [1548, 111] width 20 height 10
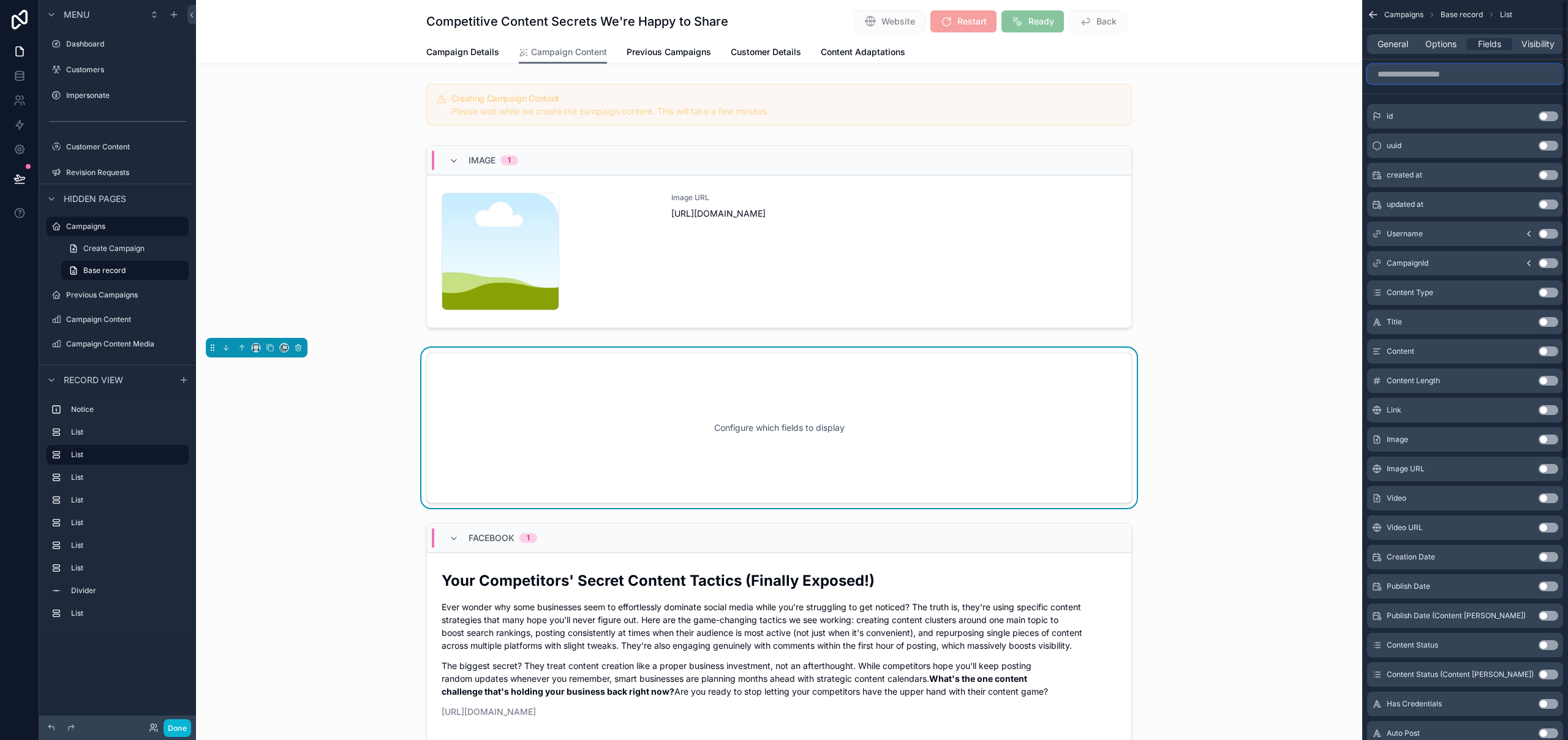
click at [1439, 75] on input "scrollable content" at bounding box center [1465, 73] width 196 height 20
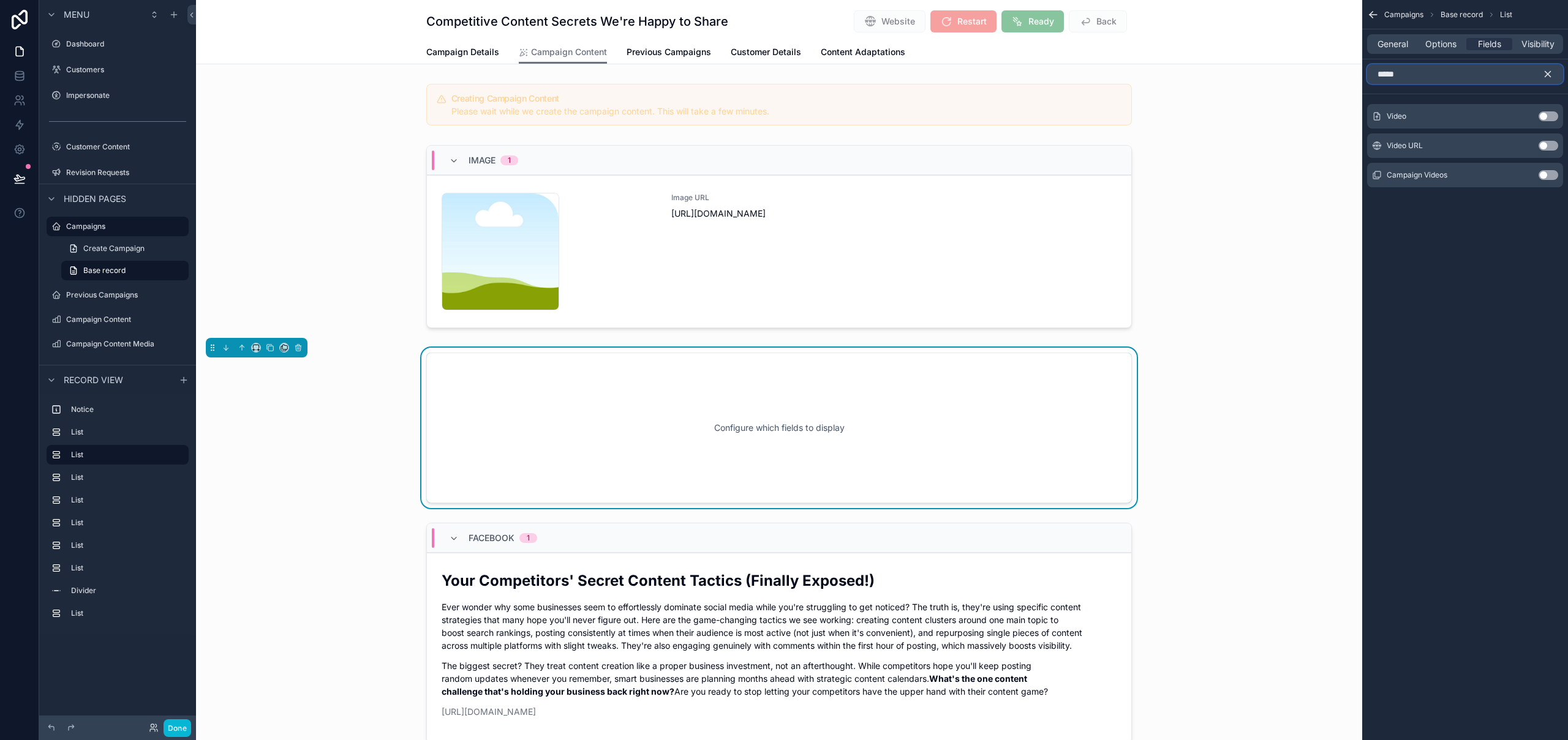
type input "*****"
click at [1548, 117] on button "Use setting" at bounding box center [1548, 116] width 20 height 10
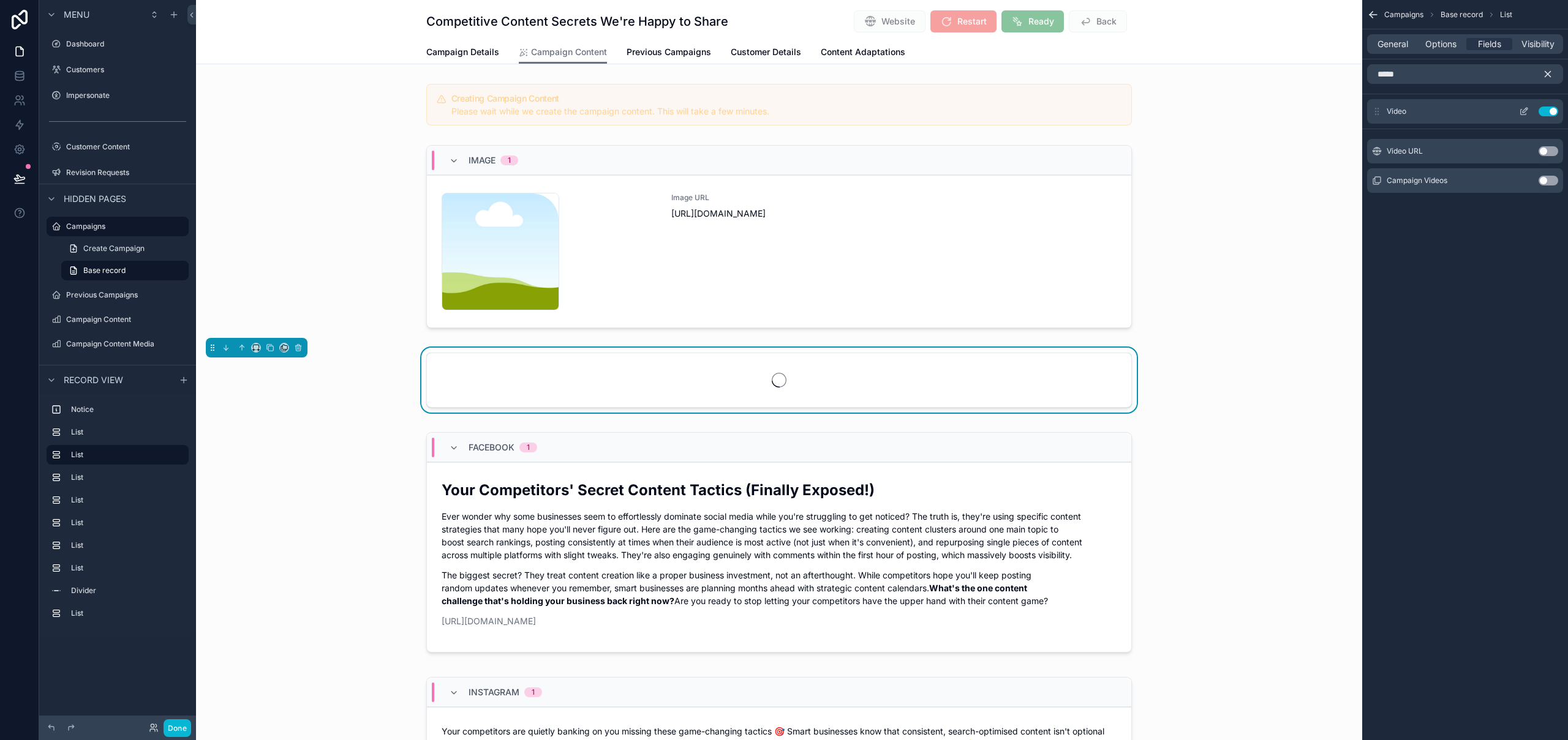
click at [1551, 114] on button "Use setting" at bounding box center [1548, 111] width 20 height 10
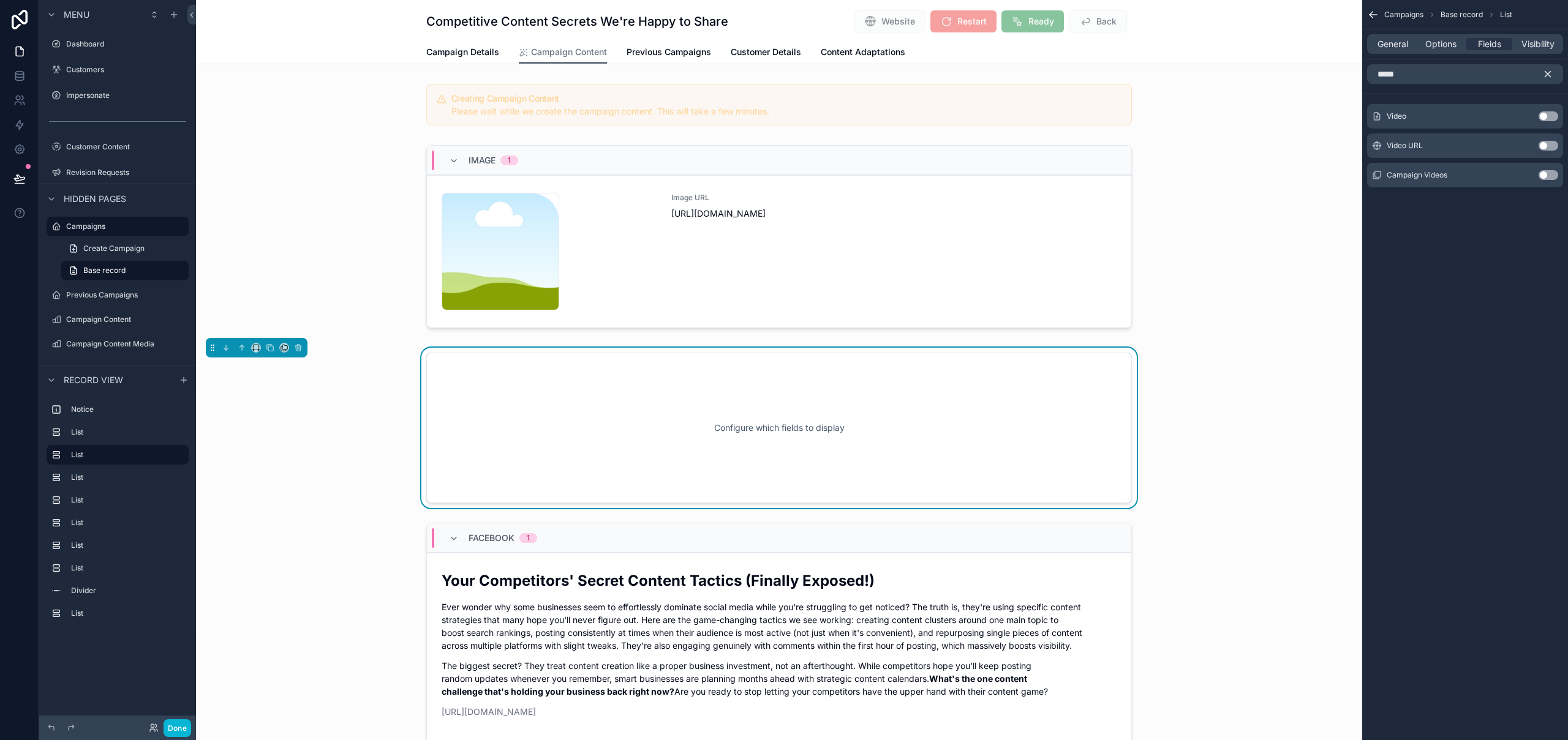
click at [1552, 113] on button "Use setting" at bounding box center [1548, 116] width 20 height 10
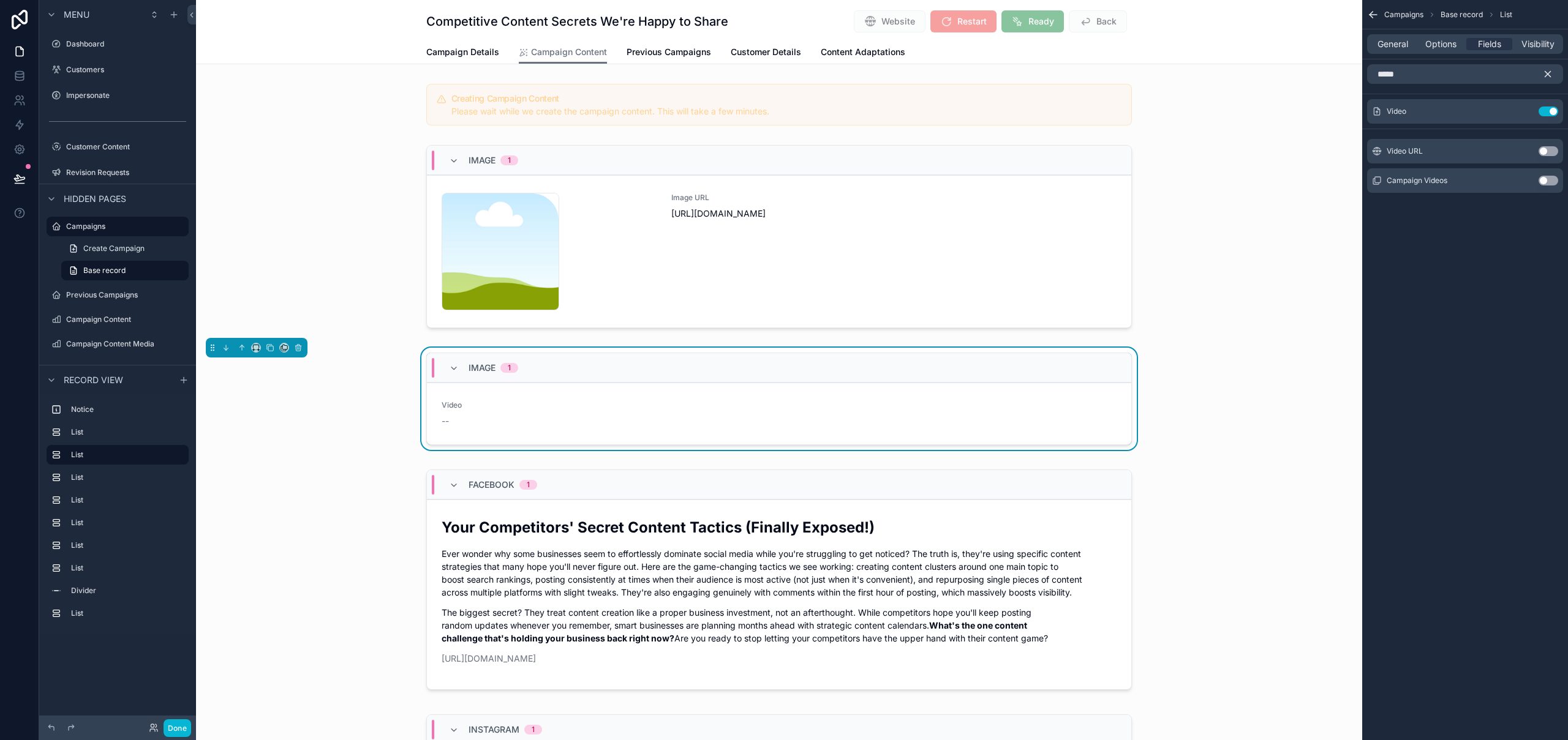
click at [1550, 152] on button "Use setting" at bounding box center [1548, 151] width 20 height 10
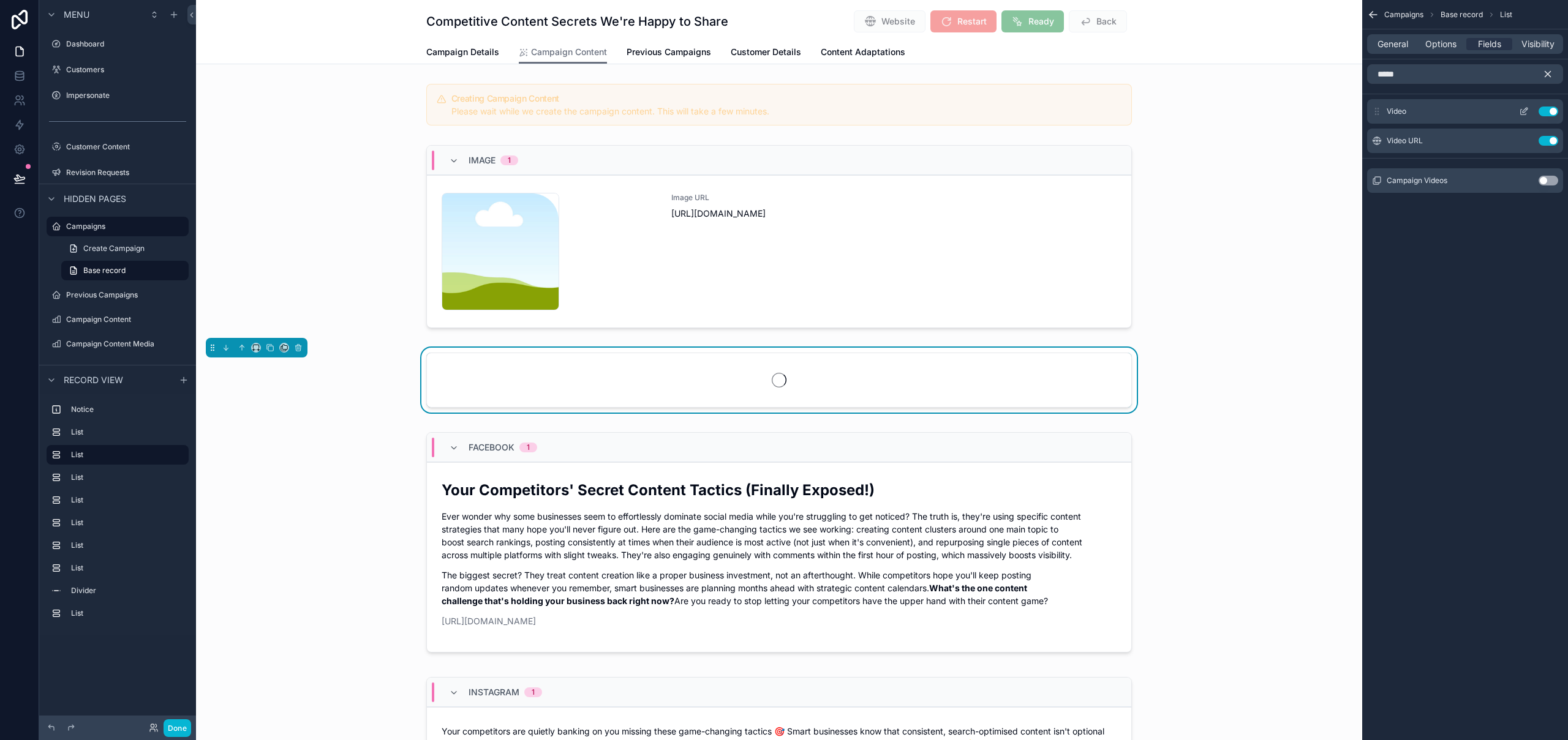
click at [1527, 117] on div "Video Use setting" at bounding box center [1465, 111] width 196 height 24
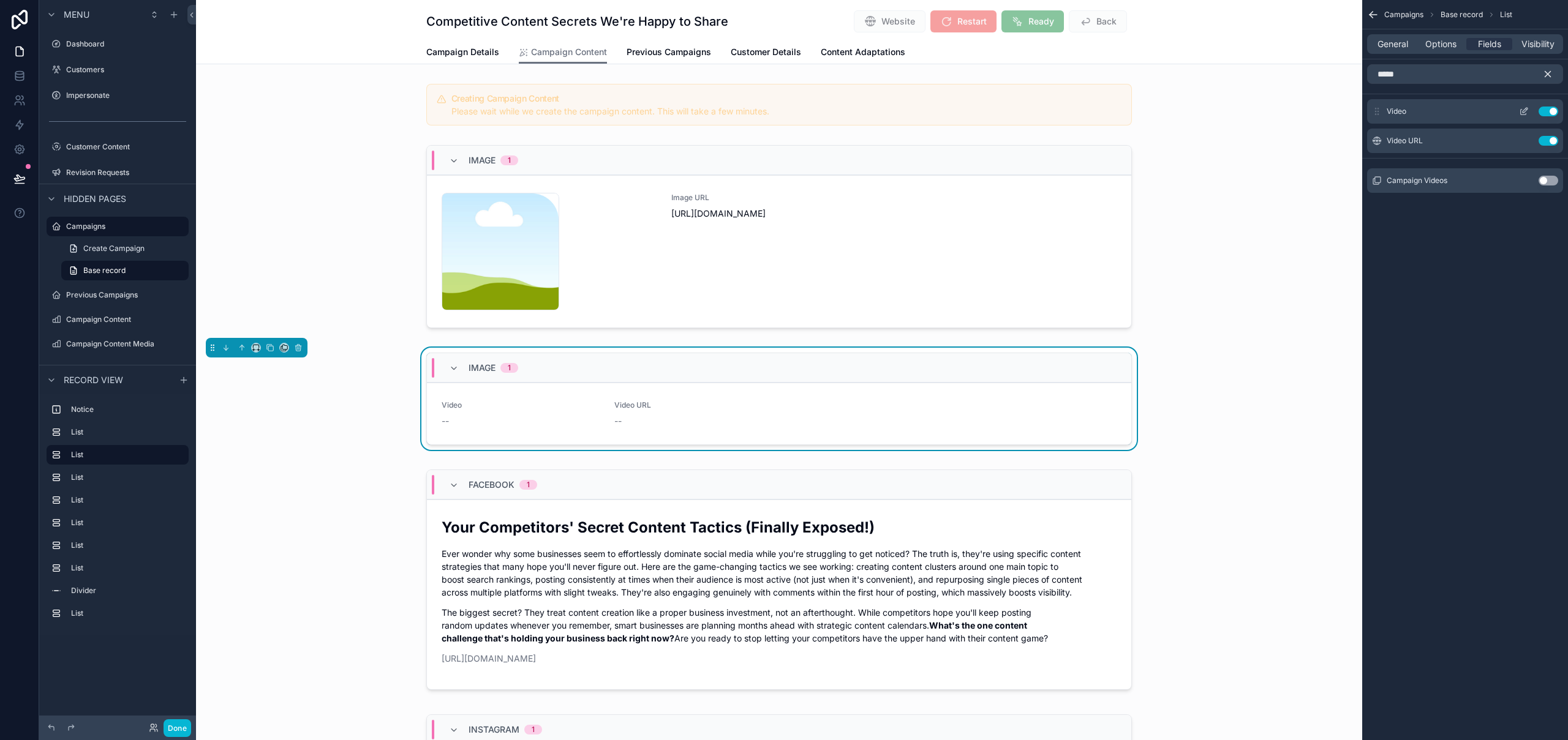
click at [1523, 110] on icon "scrollable content" at bounding box center [1524, 111] width 10 height 10
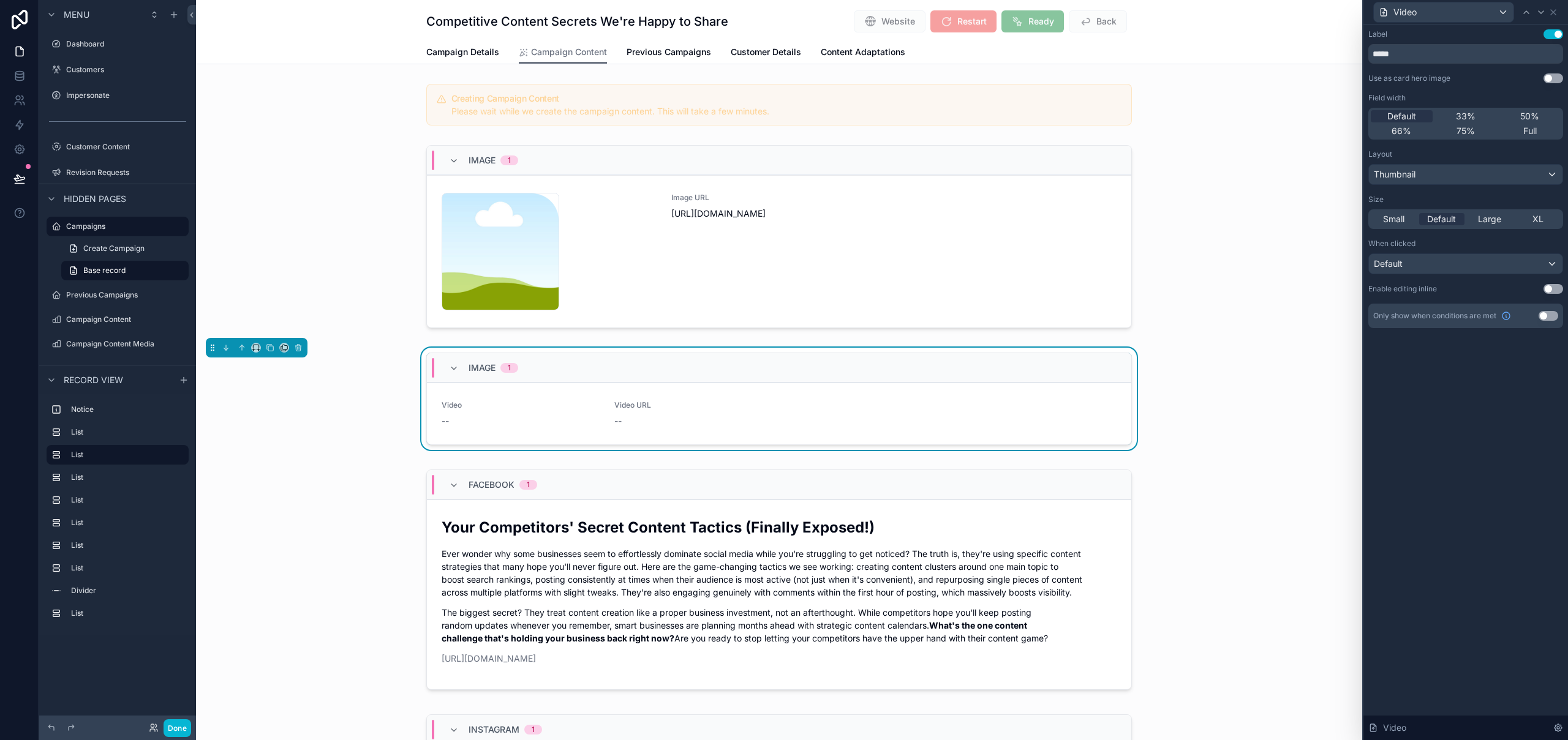
click at [1478, 116] on div "33%" at bounding box center [1466, 117] width 62 height 12
click at [1556, 37] on button "Use setting" at bounding box center [1552, 34] width 20 height 10
click at [1542, 11] on icon at bounding box center [1540, 12] width 5 height 3
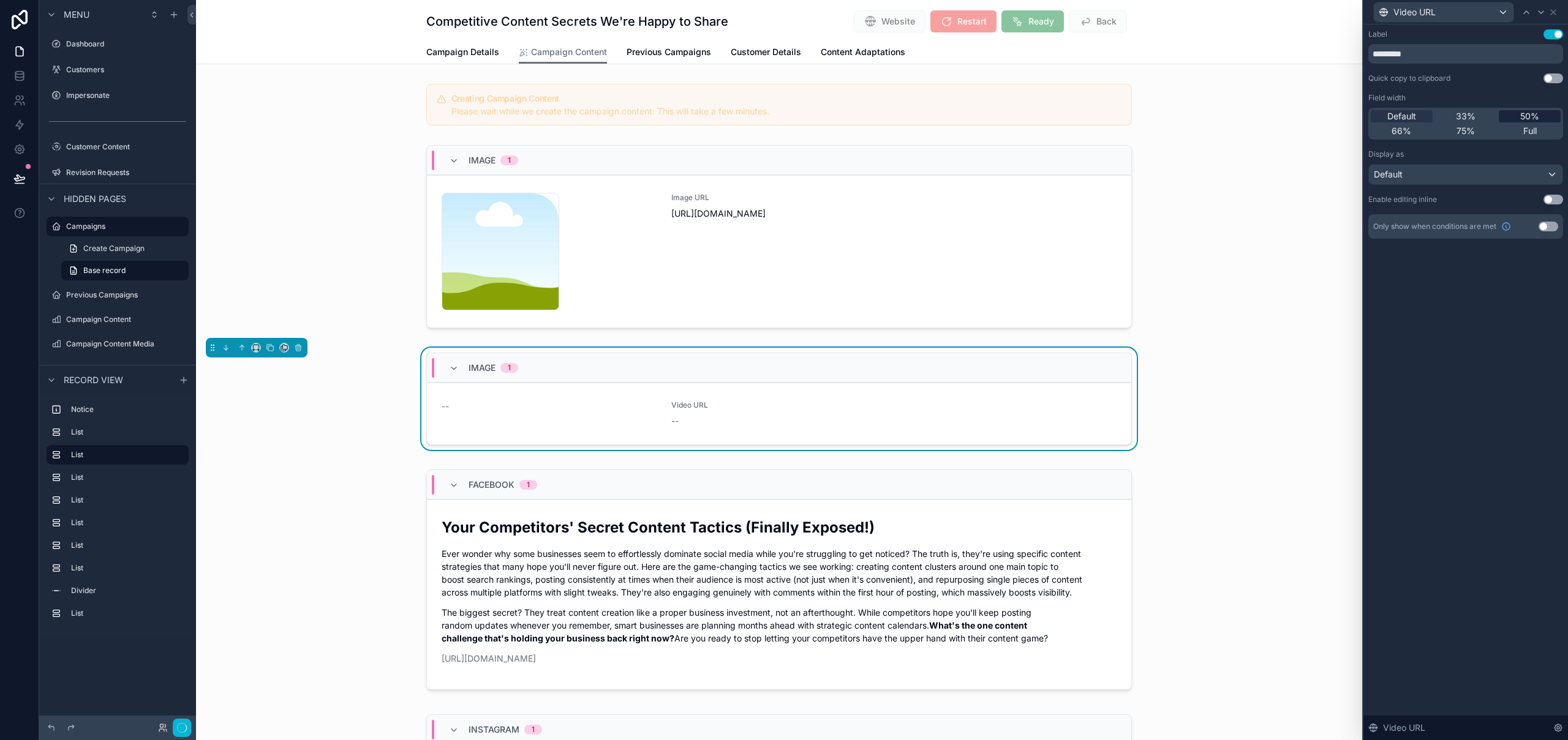
click at [1530, 121] on span "50%" at bounding box center [1530, 117] width 19 height 12
click at [1404, 135] on span "66%" at bounding box center [1401, 131] width 20 height 12
click at [1120, 143] on div "scrollable content" at bounding box center [779, 239] width 1166 height 197
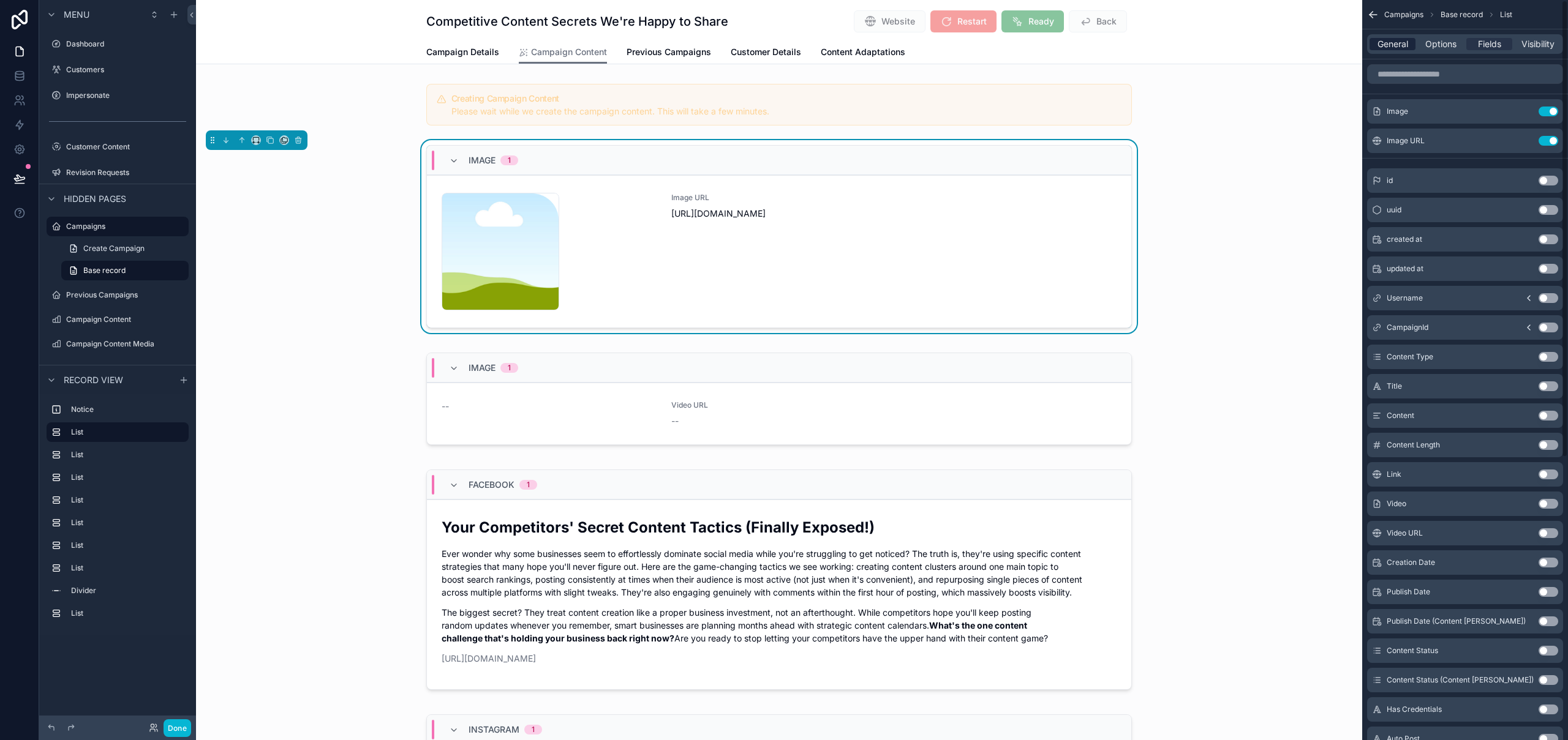
click at [1390, 42] on span "General" at bounding box center [1392, 44] width 30 height 12
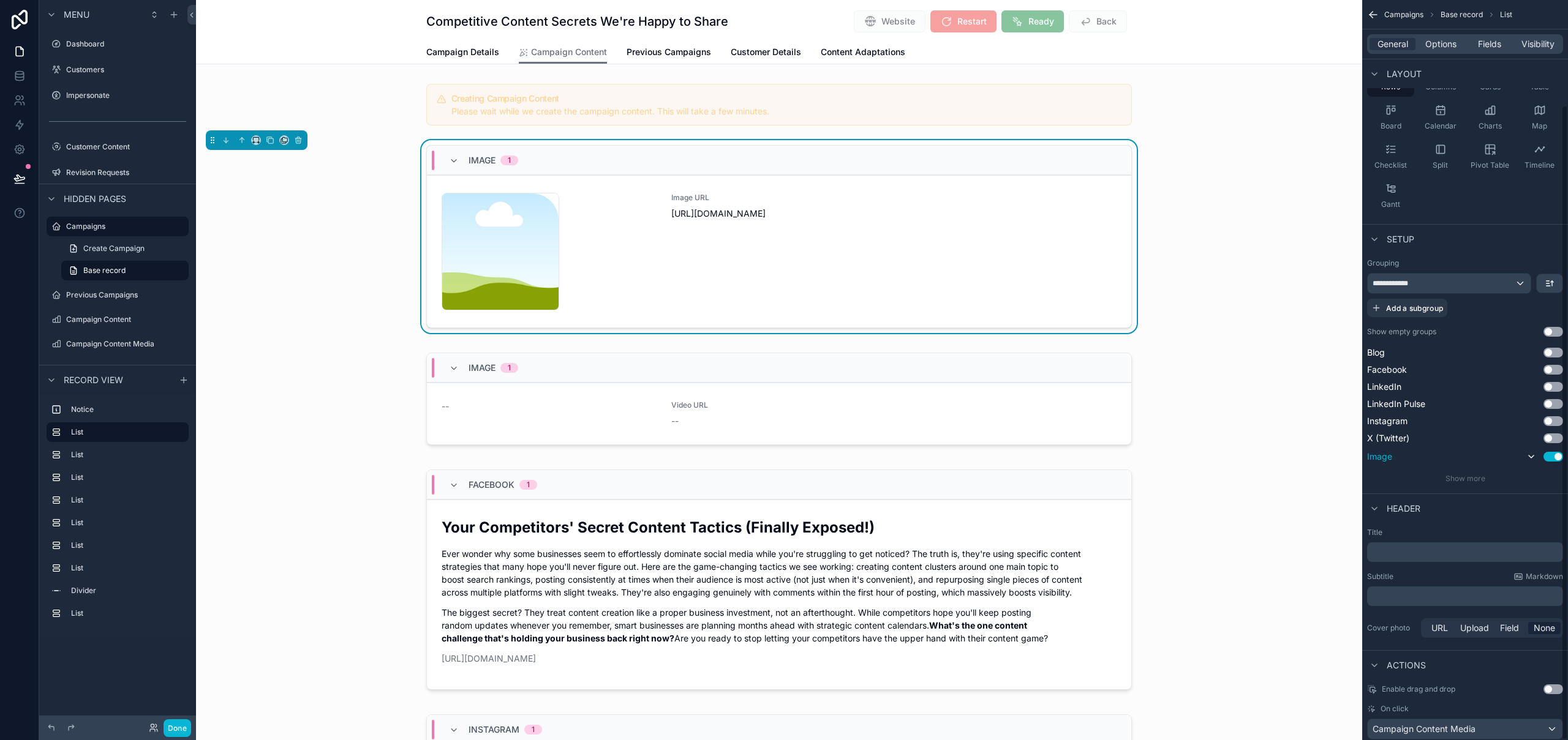
scroll to position [123, 0]
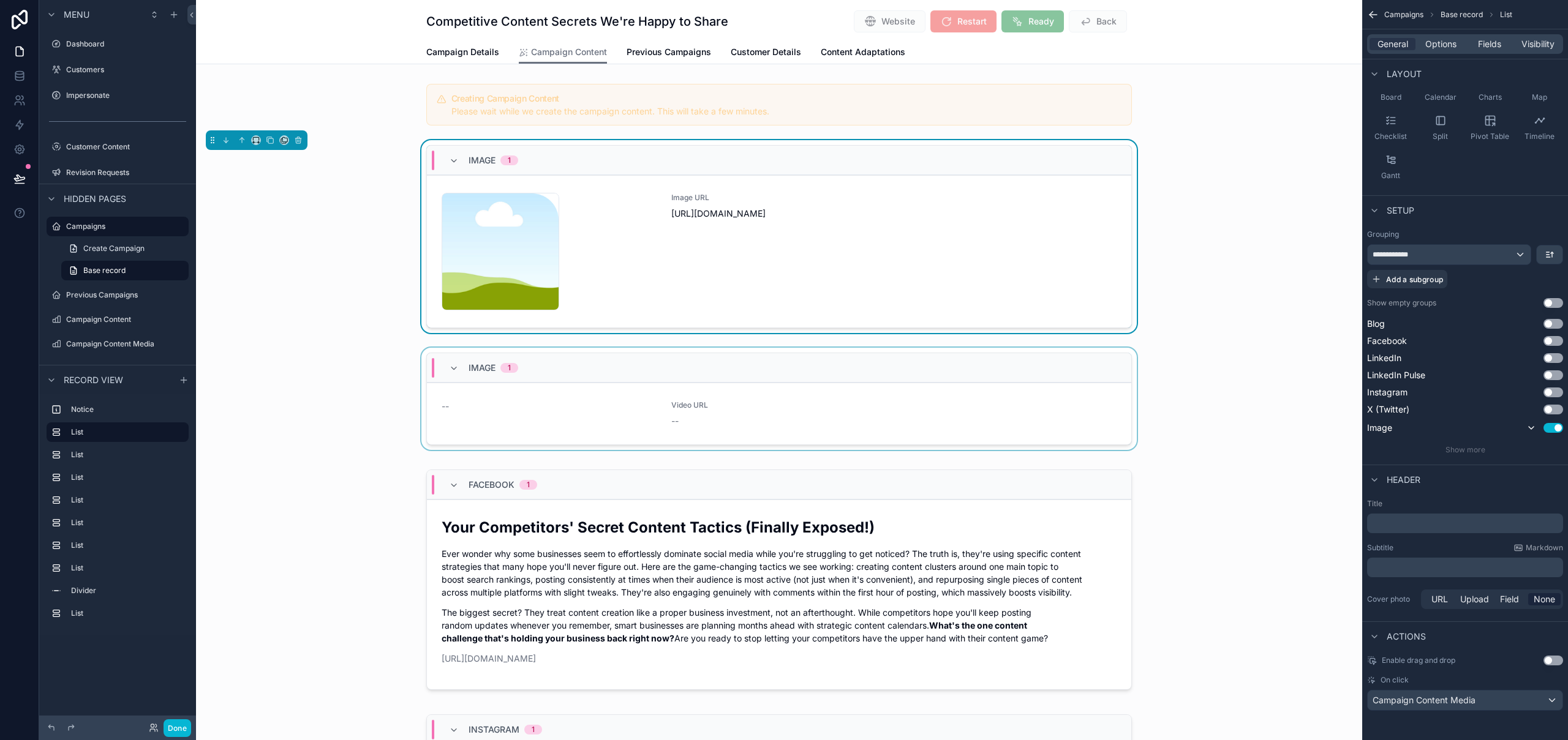
click at [1101, 350] on div "scrollable content" at bounding box center [779, 401] width 1166 height 107
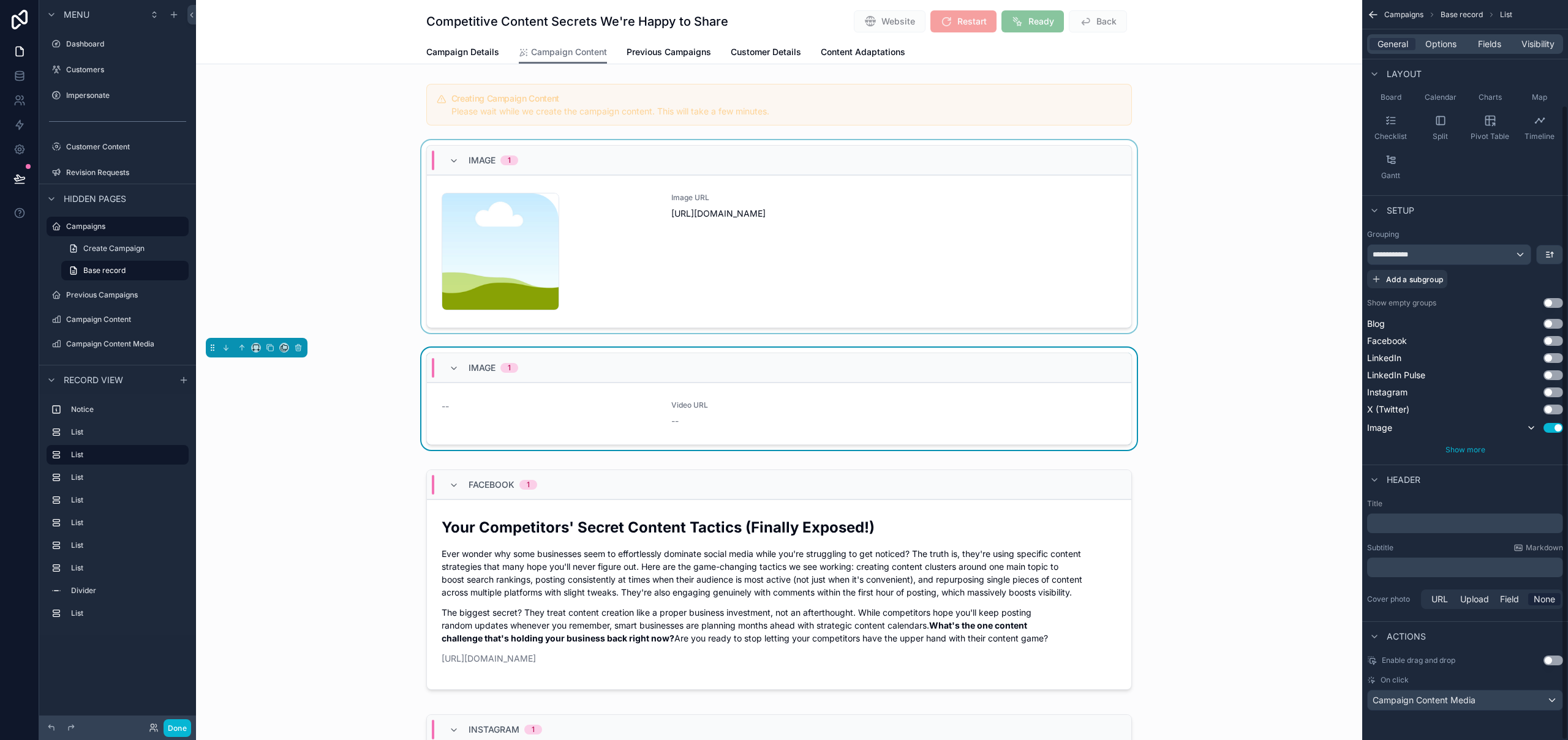
click at [1472, 450] on span "Show more" at bounding box center [1465, 450] width 40 height 9
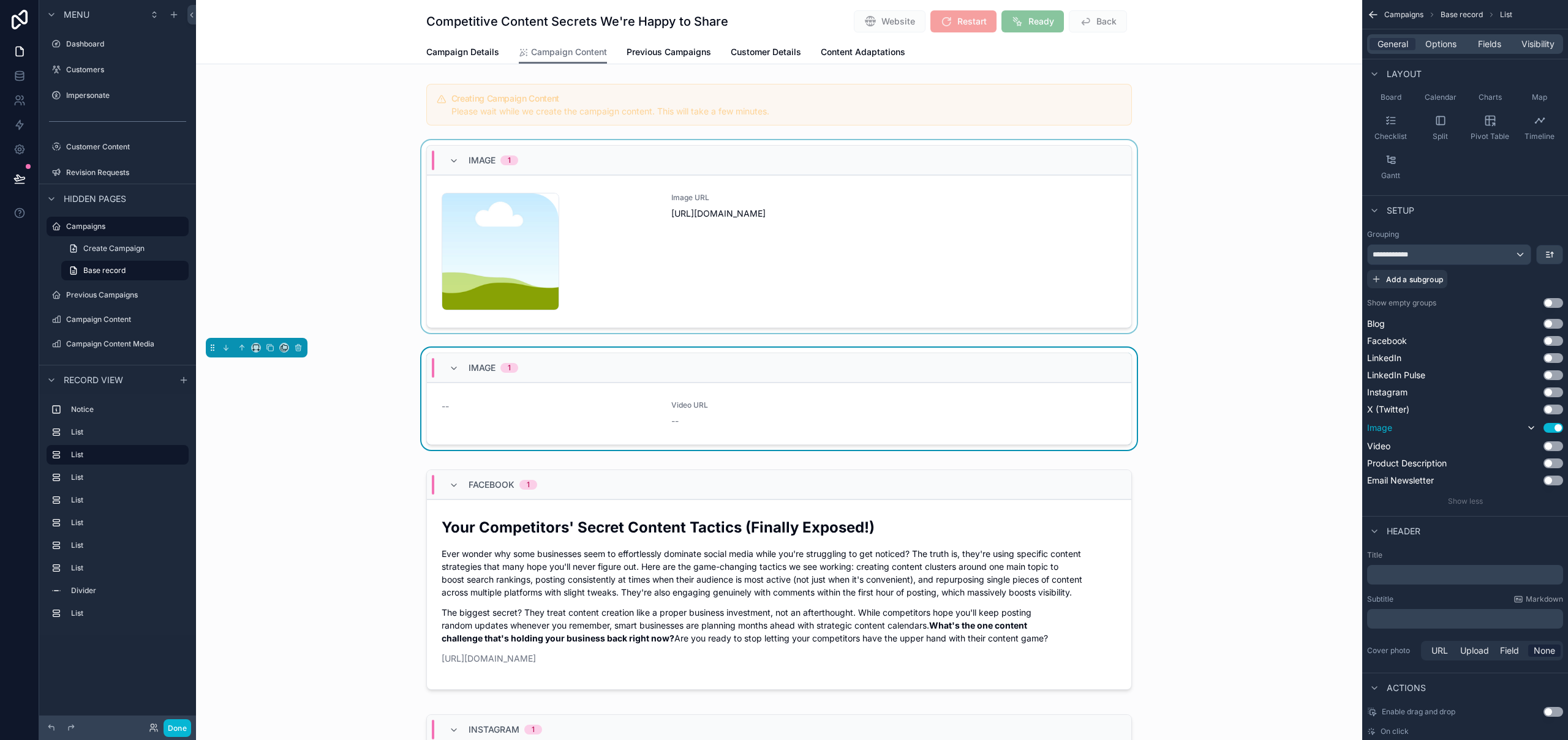
click at [1551, 429] on button "Use setting" at bounding box center [1552, 428] width 20 height 10
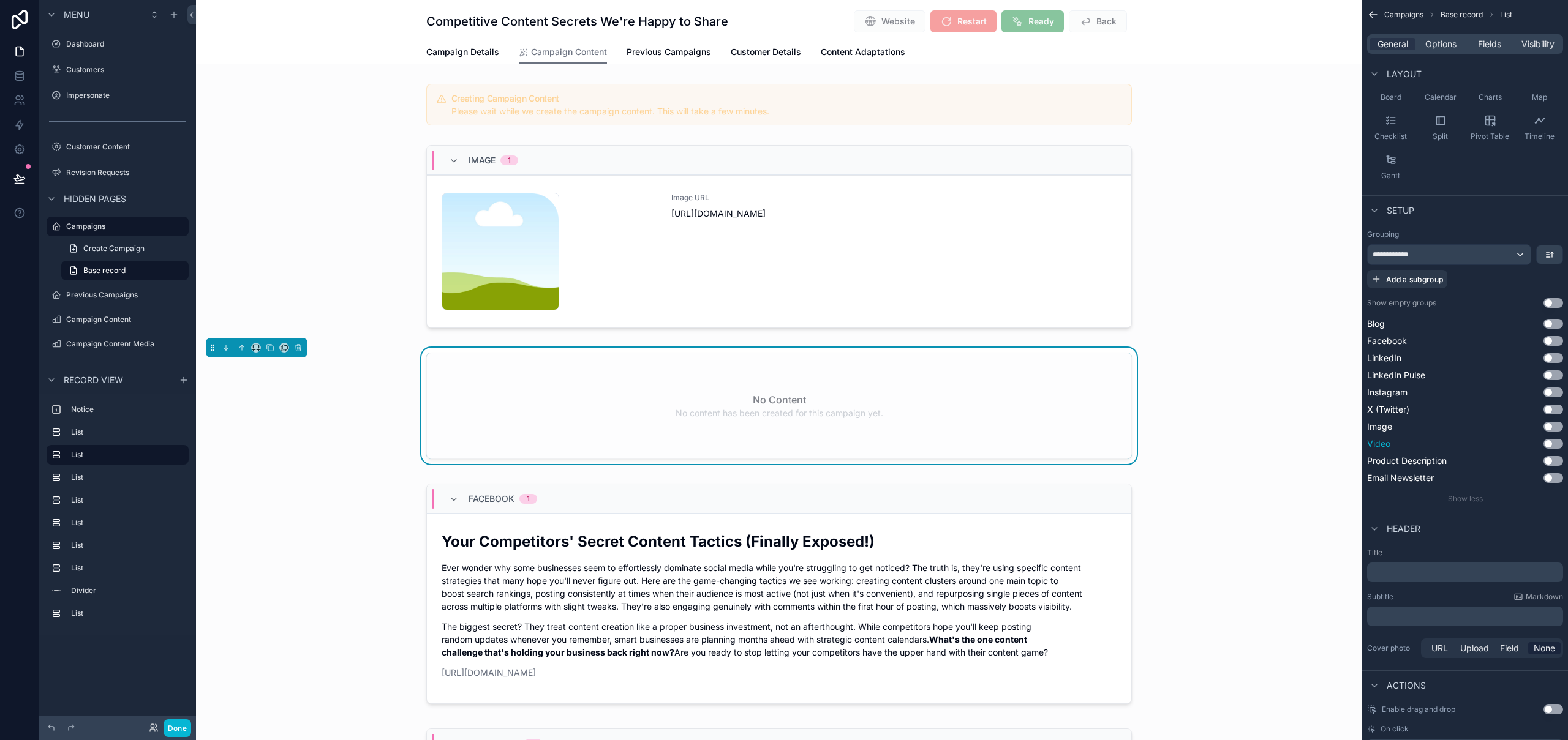
click at [1555, 442] on button "Use setting" at bounding box center [1552, 443] width 20 height 10
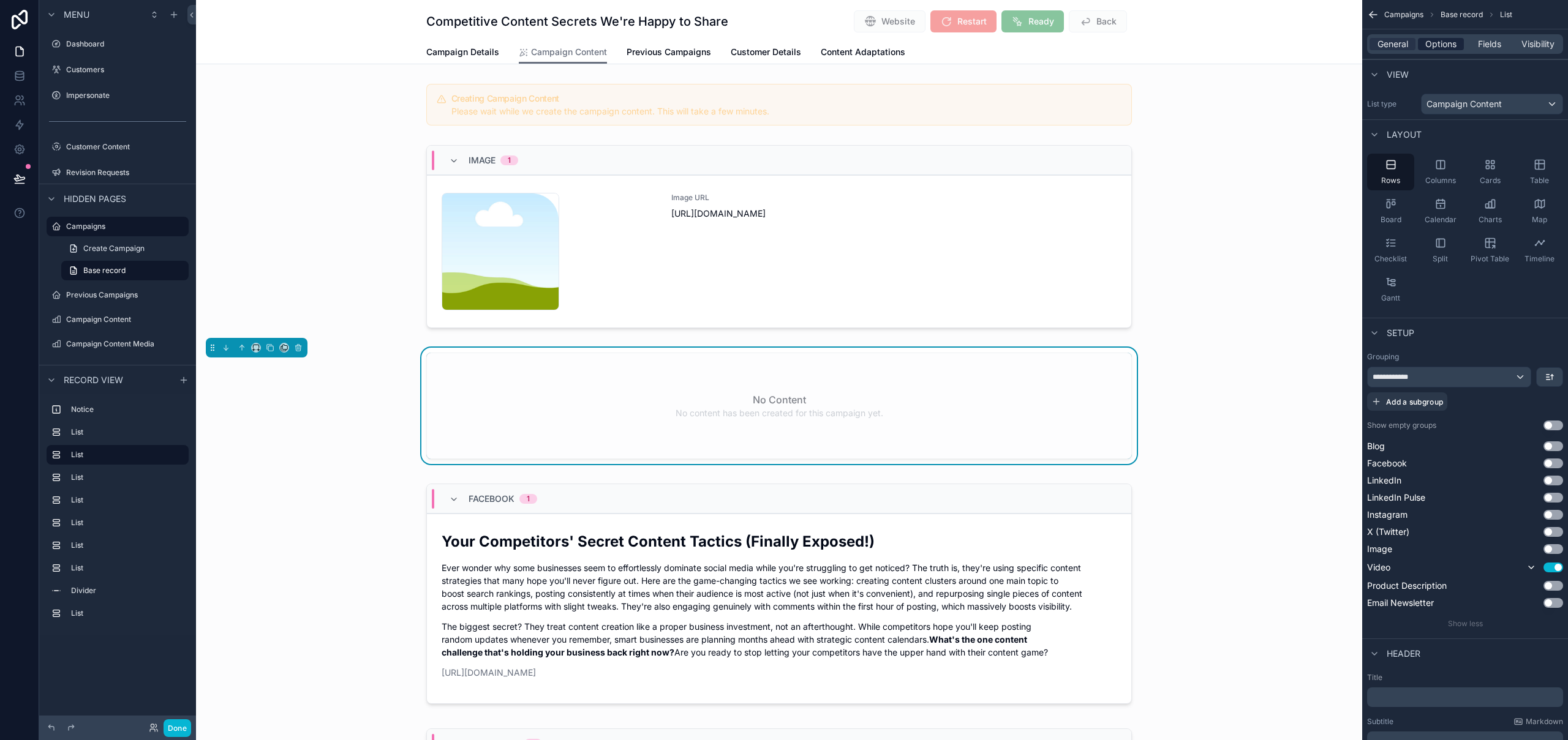
click at [1437, 42] on span "Options" at bounding box center [1441, 44] width 31 height 12
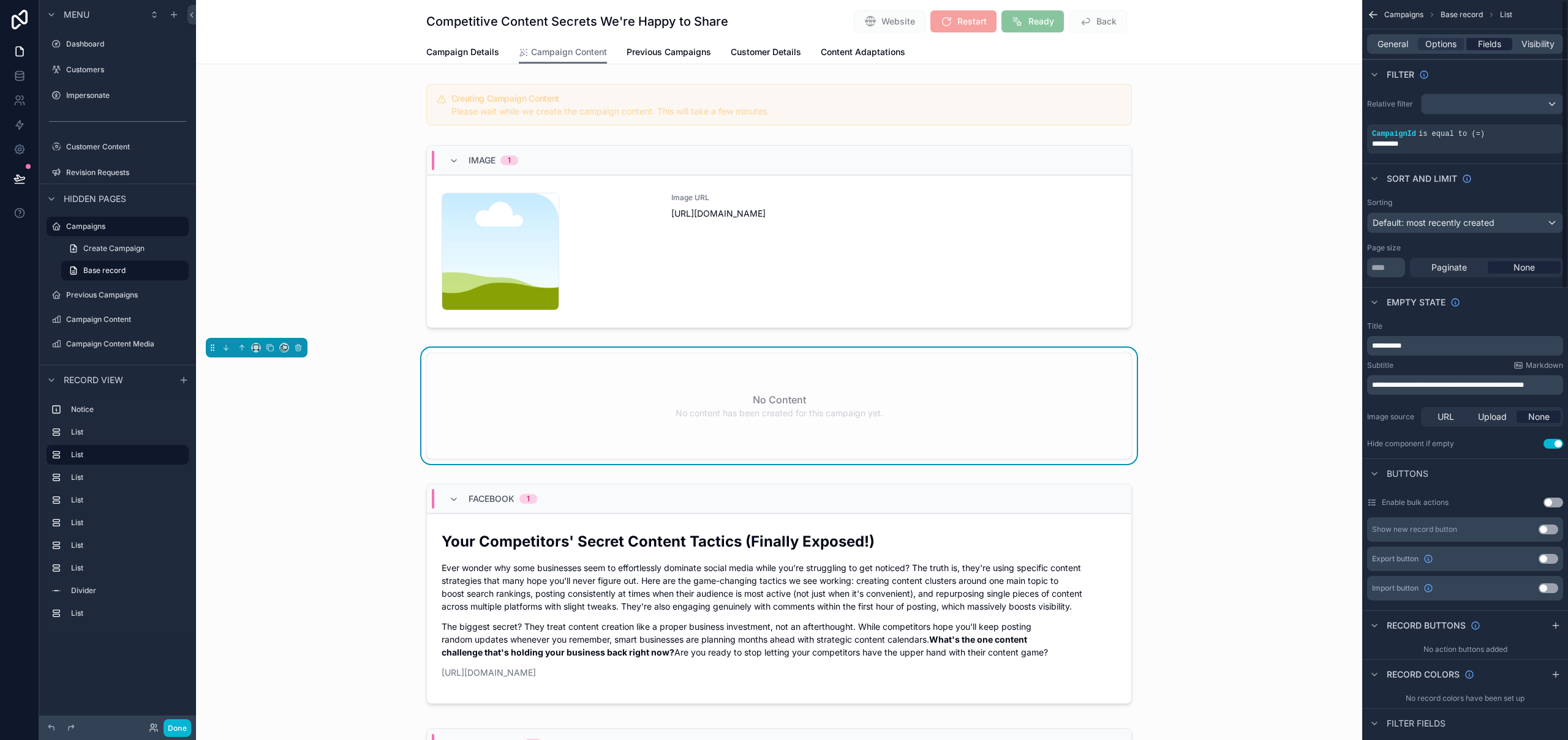
click at [1486, 44] on span "Fields" at bounding box center [1489, 44] width 24 height 12
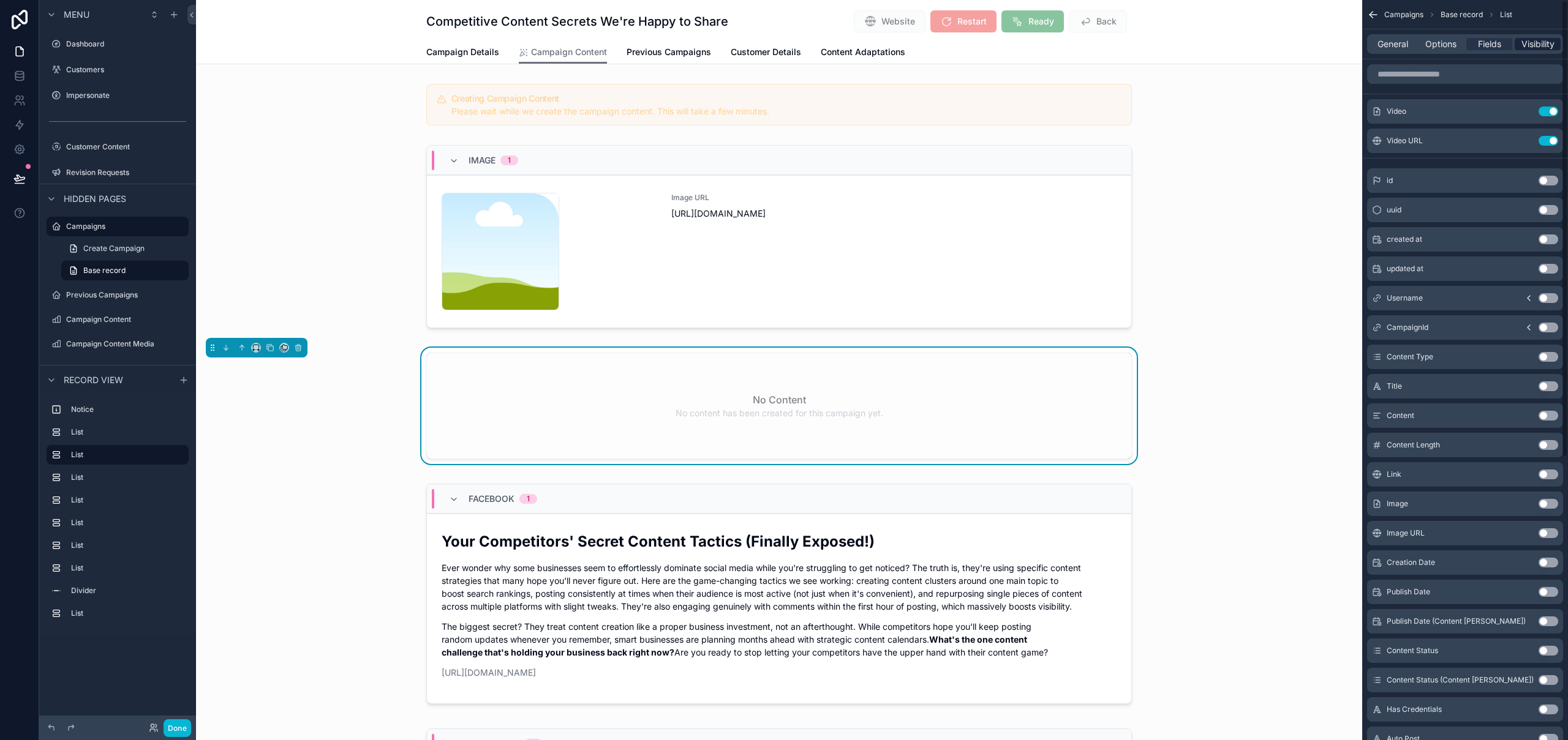
click at [1553, 44] on span "Visibility" at bounding box center [1538, 44] width 33 height 12
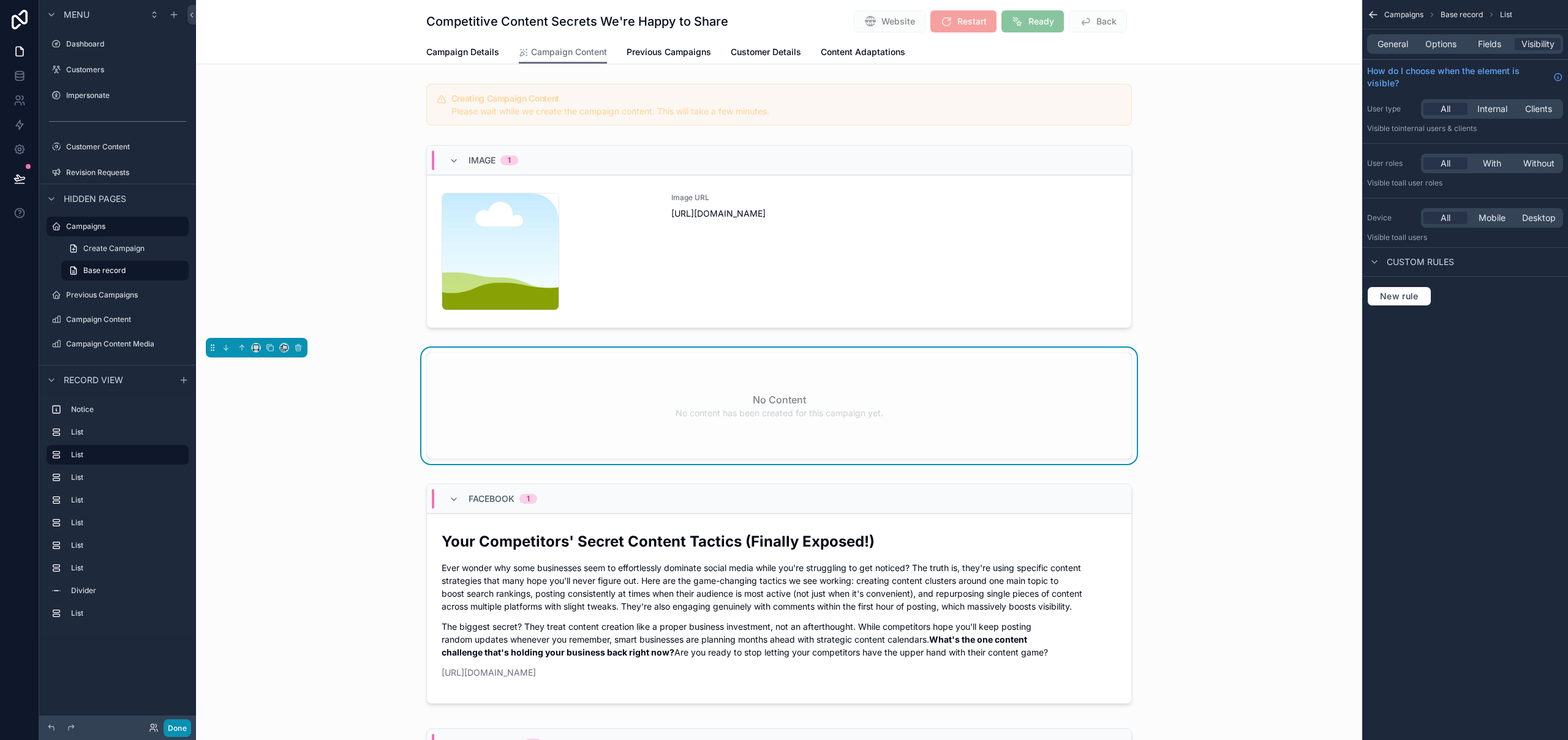
click at [182, 725] on button "Done" at bounding box center [177, 729] width 28 height 18
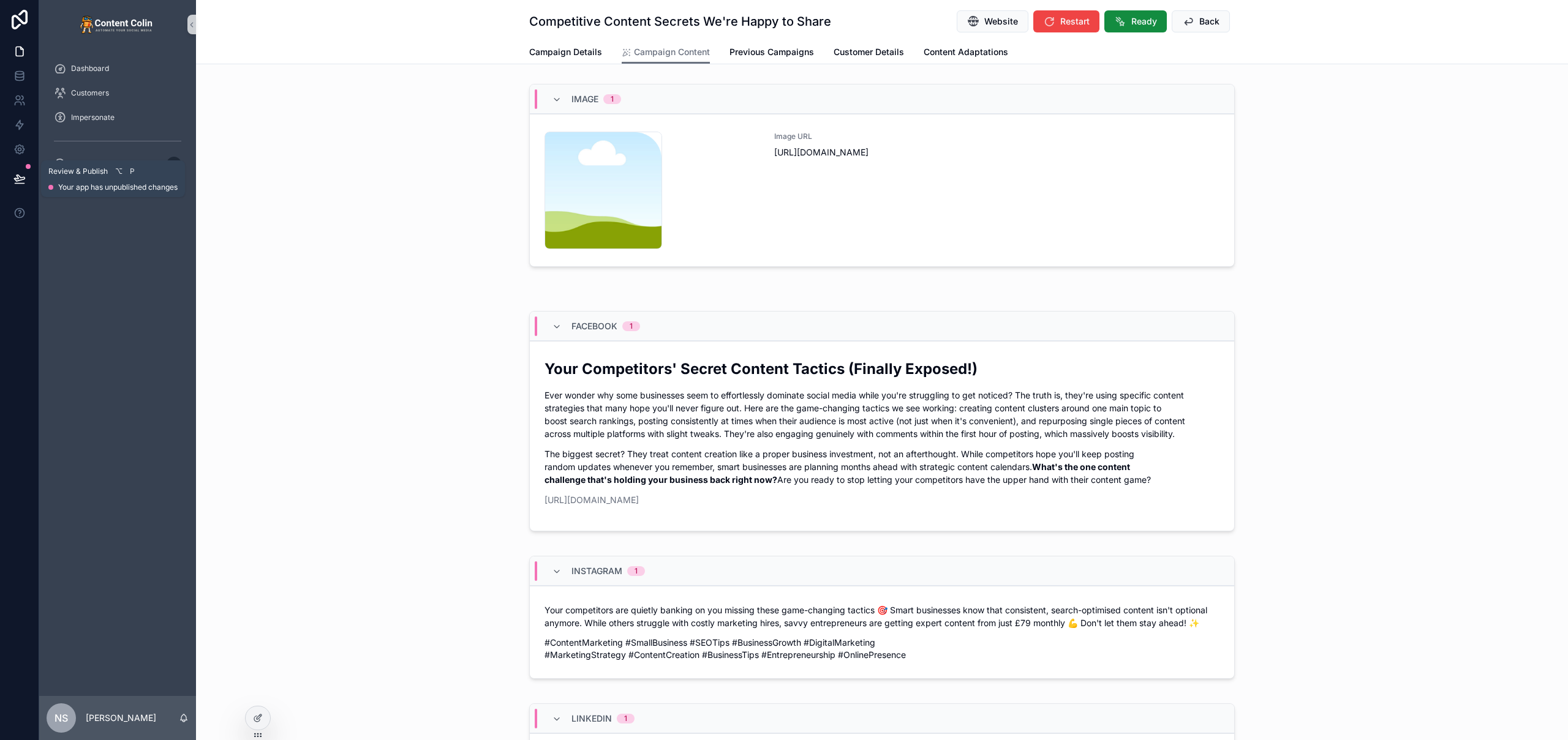
click at [12, 181] on button at bounding box center [20, 179] width 27 height 34
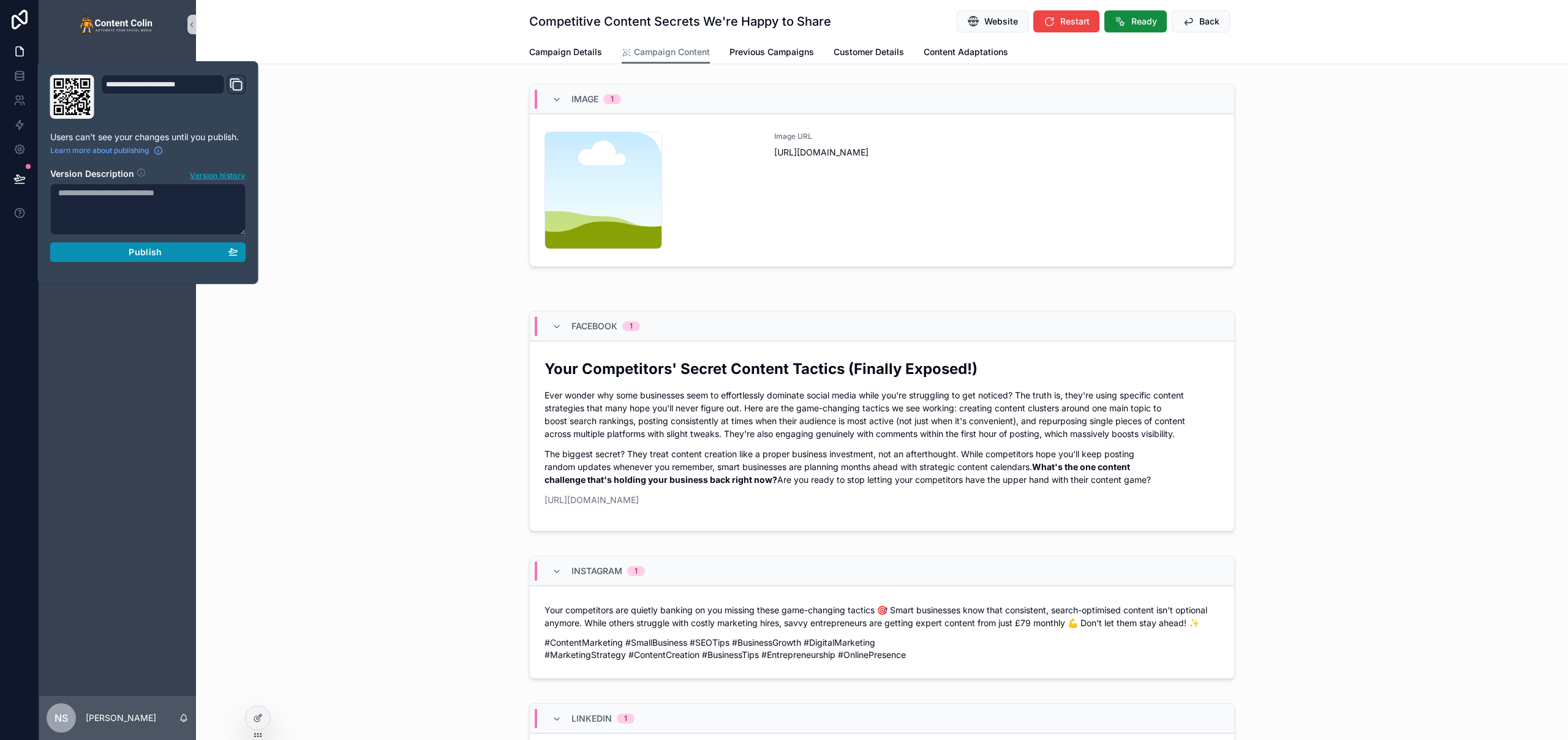
click at [129, 249] on div "Publish" at bounding box center [148, 252] width 180 height 11
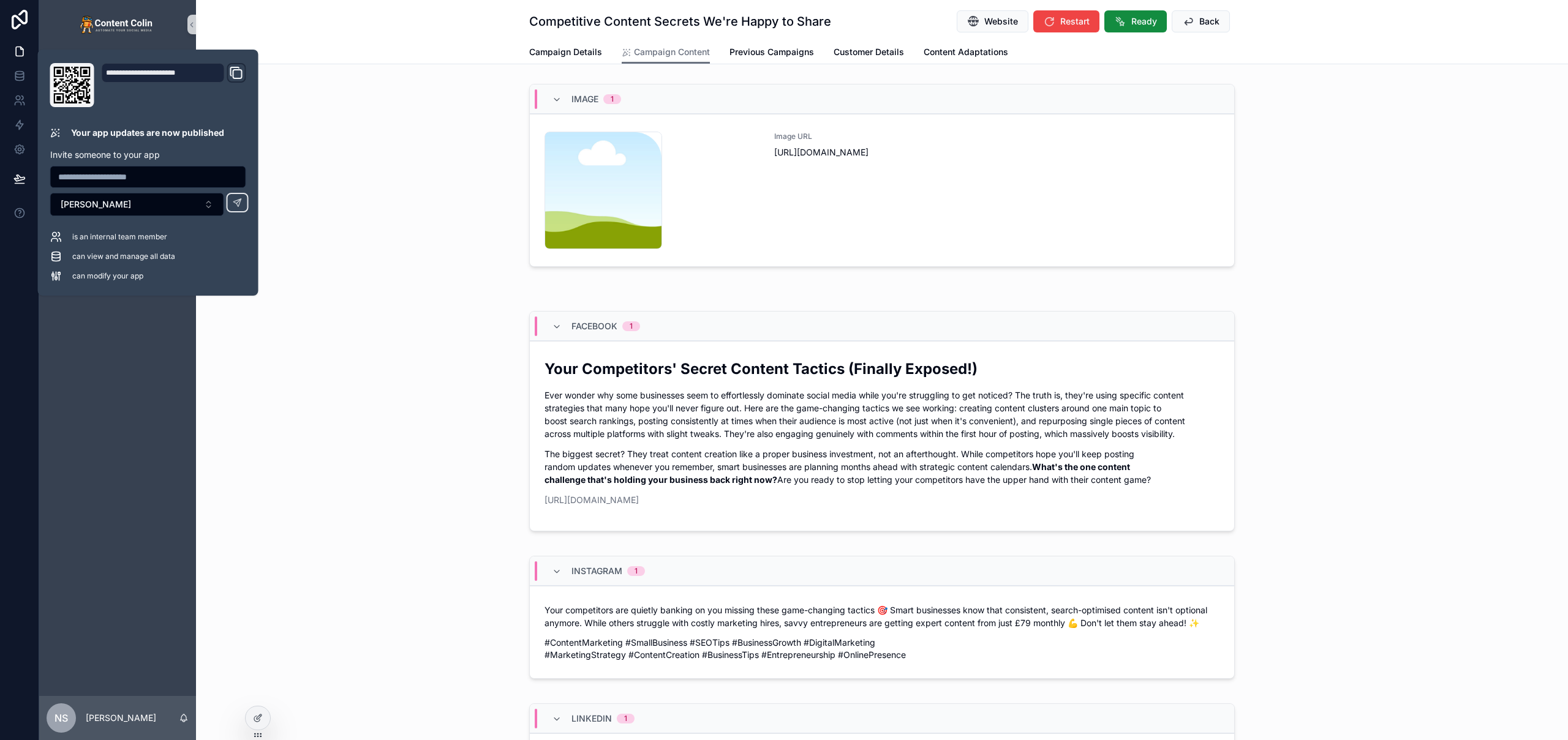
click at [357, 57] on div "Campaign Details Campaign Content Previous Campaigns Customer Details Content A…" at bounding box center [882, 52] width 1357 height 24
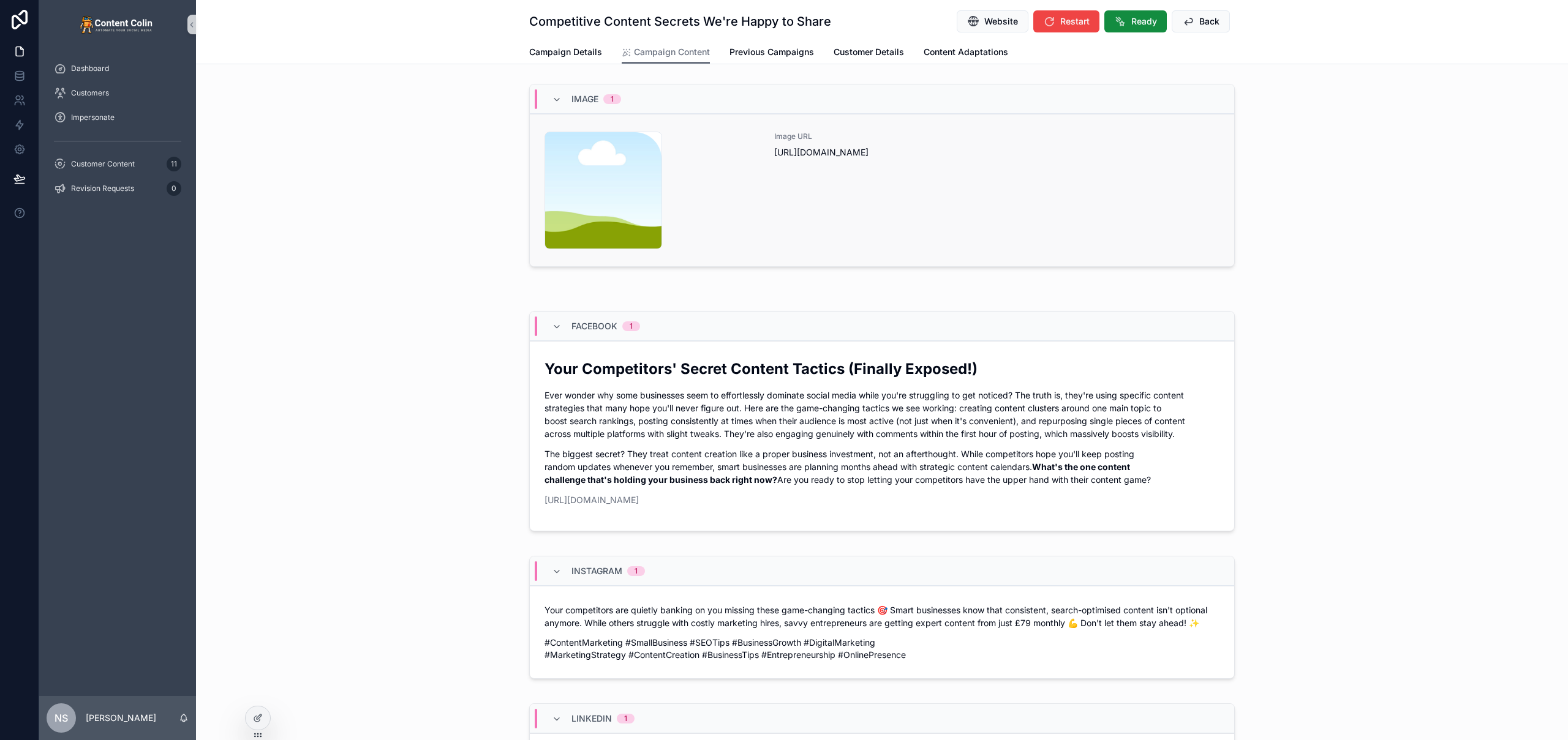
click at [849, 216] on div "Image URL https://cdn.contentcolin.com/contentcolin/images/content-placeholder.…" at bounding box center [996, 190] width 446 height 117
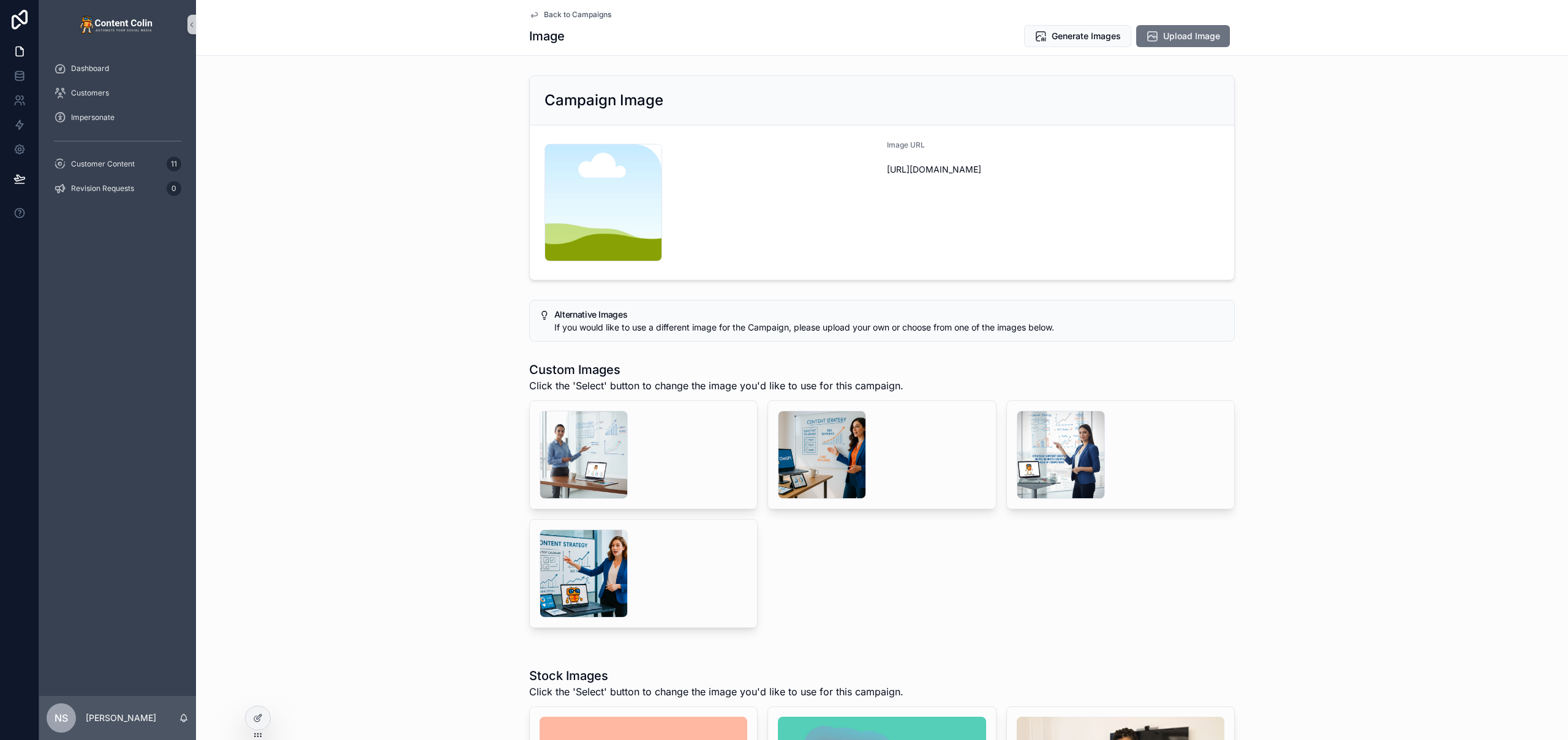
click at [591, 8] on div "Back to Campaigns Image Generate Images Upload Image" at bounding box center [882, 28] width 706 height 55
click at [586, 15] on span "Back to Campaigns" at bounding box center [578, 15] width 67 height 10
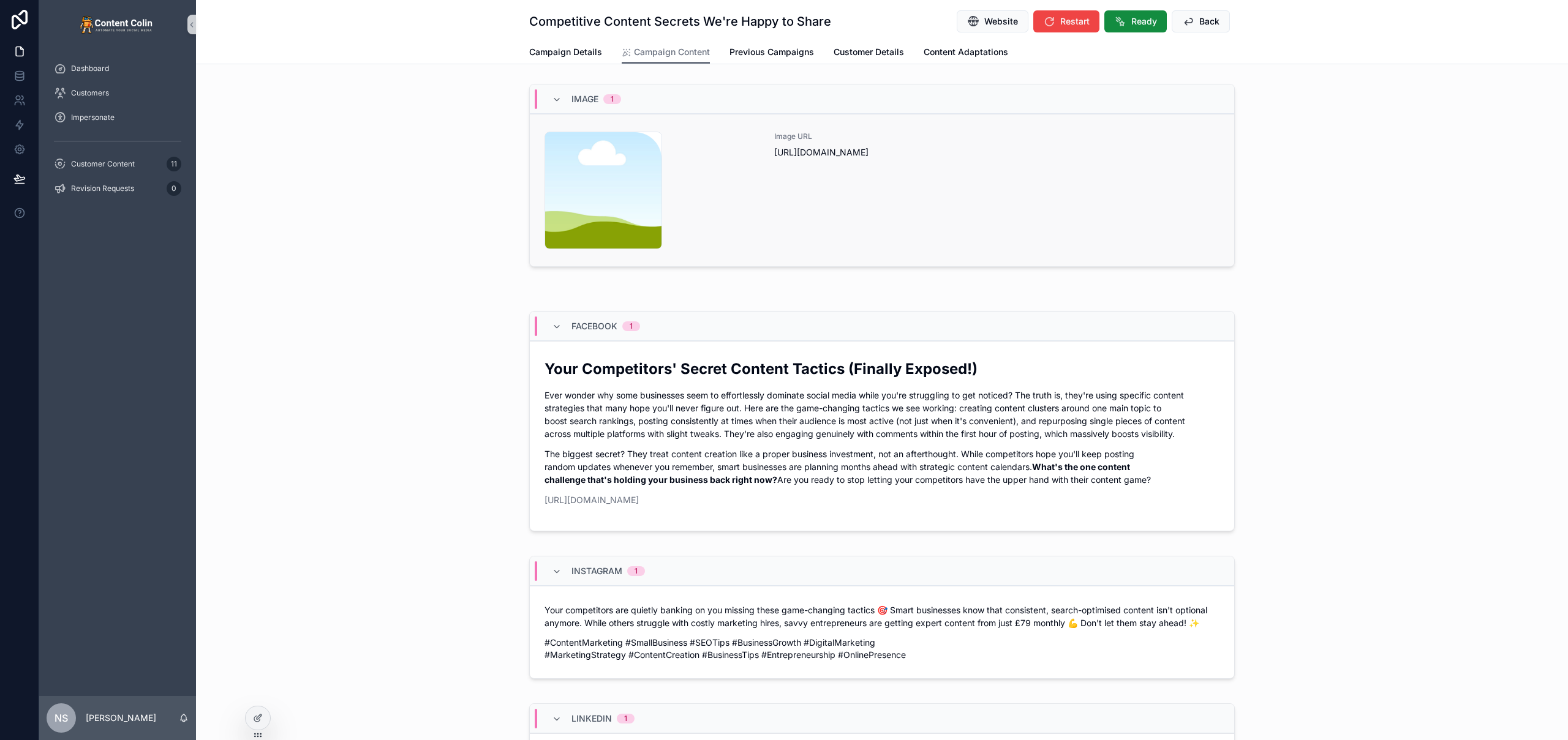
click at [806, 189] on div "Image URL [URL][DOMAIN_NAME]" at bounding box center [996, 190] width 446 height 117
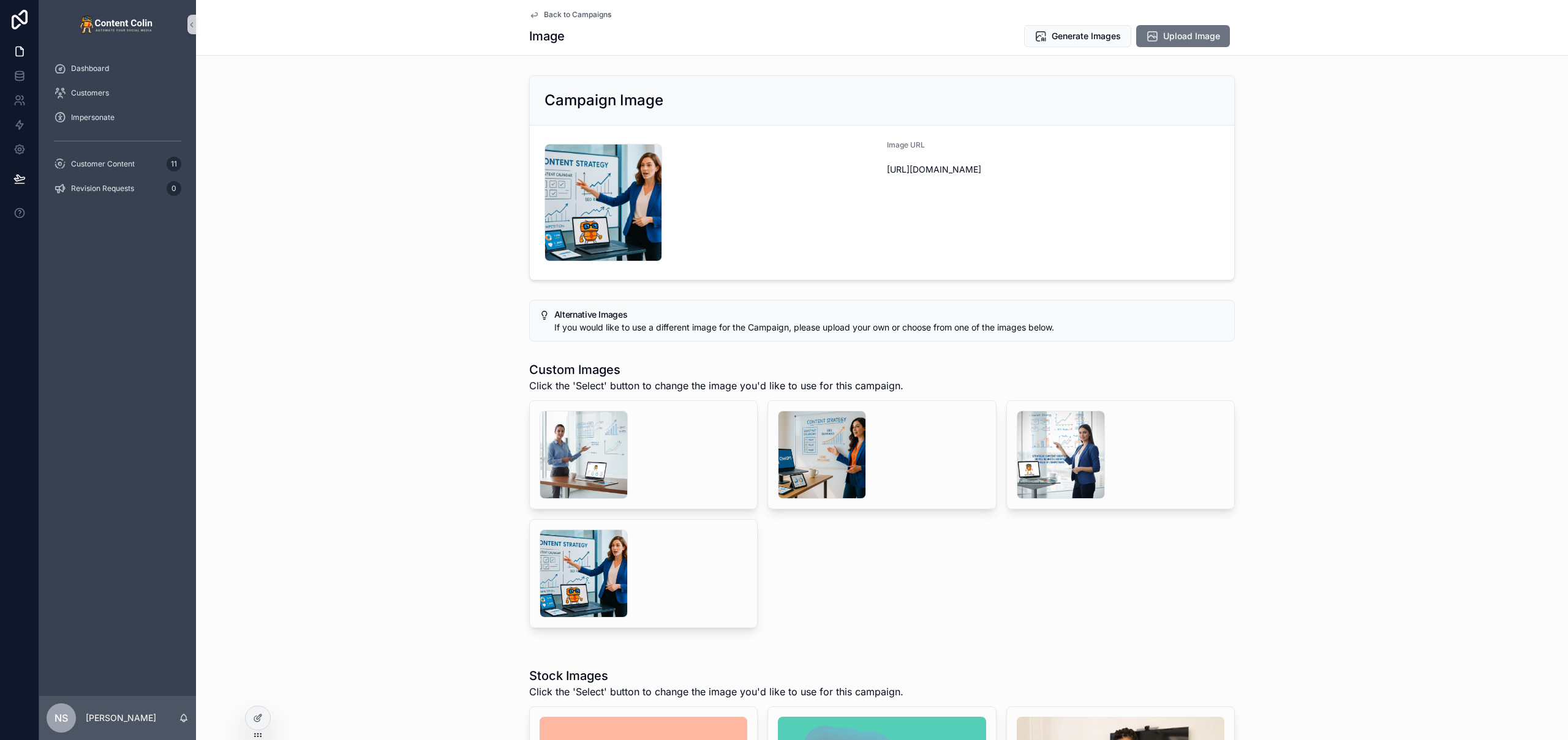
click at [580, 567] on div "scrollable content" at bounding box center [583, 574] width 88 height 88
click at [565, 16] on span "Back to Campaigns" at bounding box center [578, 15] width 67 height 10
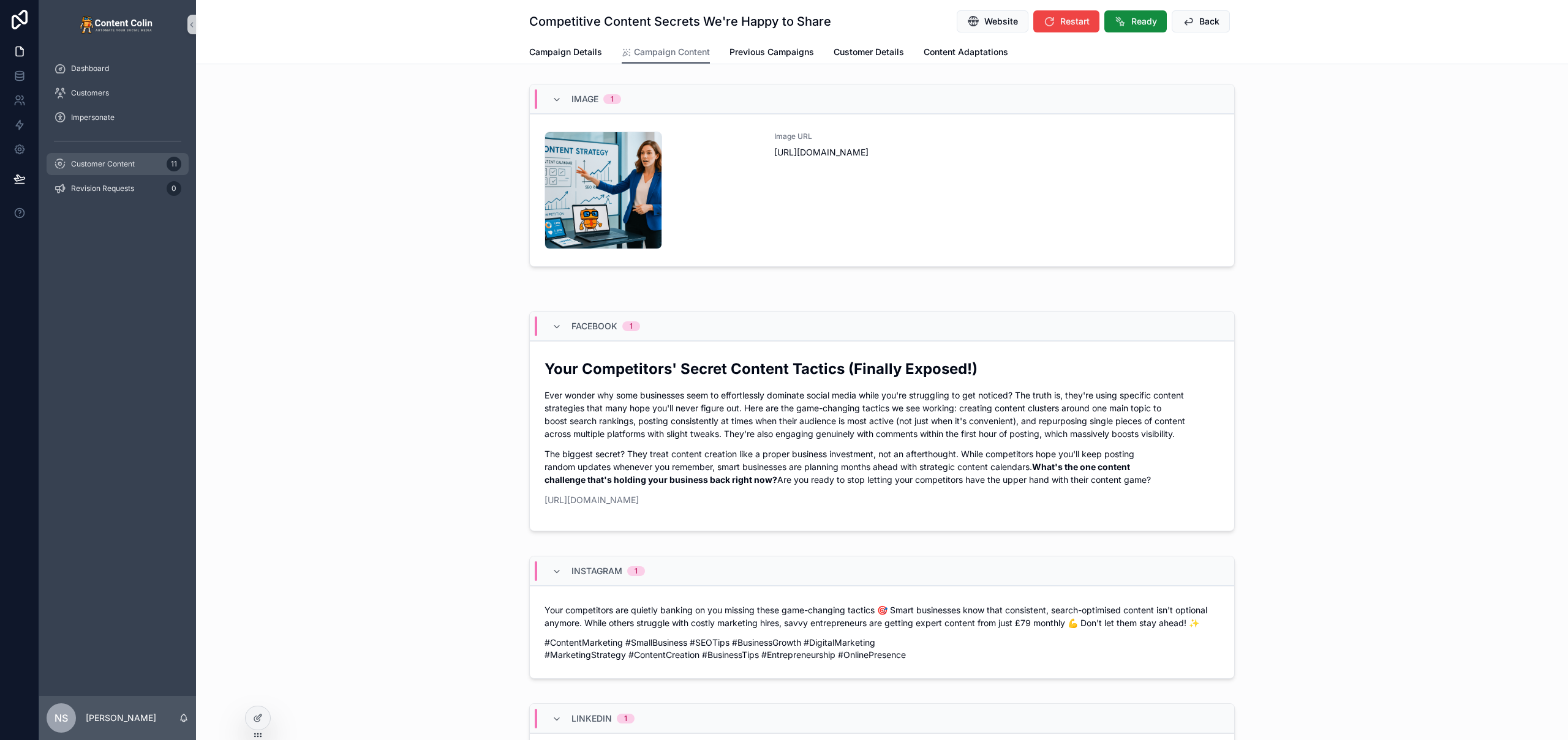
click at [124, 160] on span "Customer Content" at bounding box center [102, 164] width 63 height 10
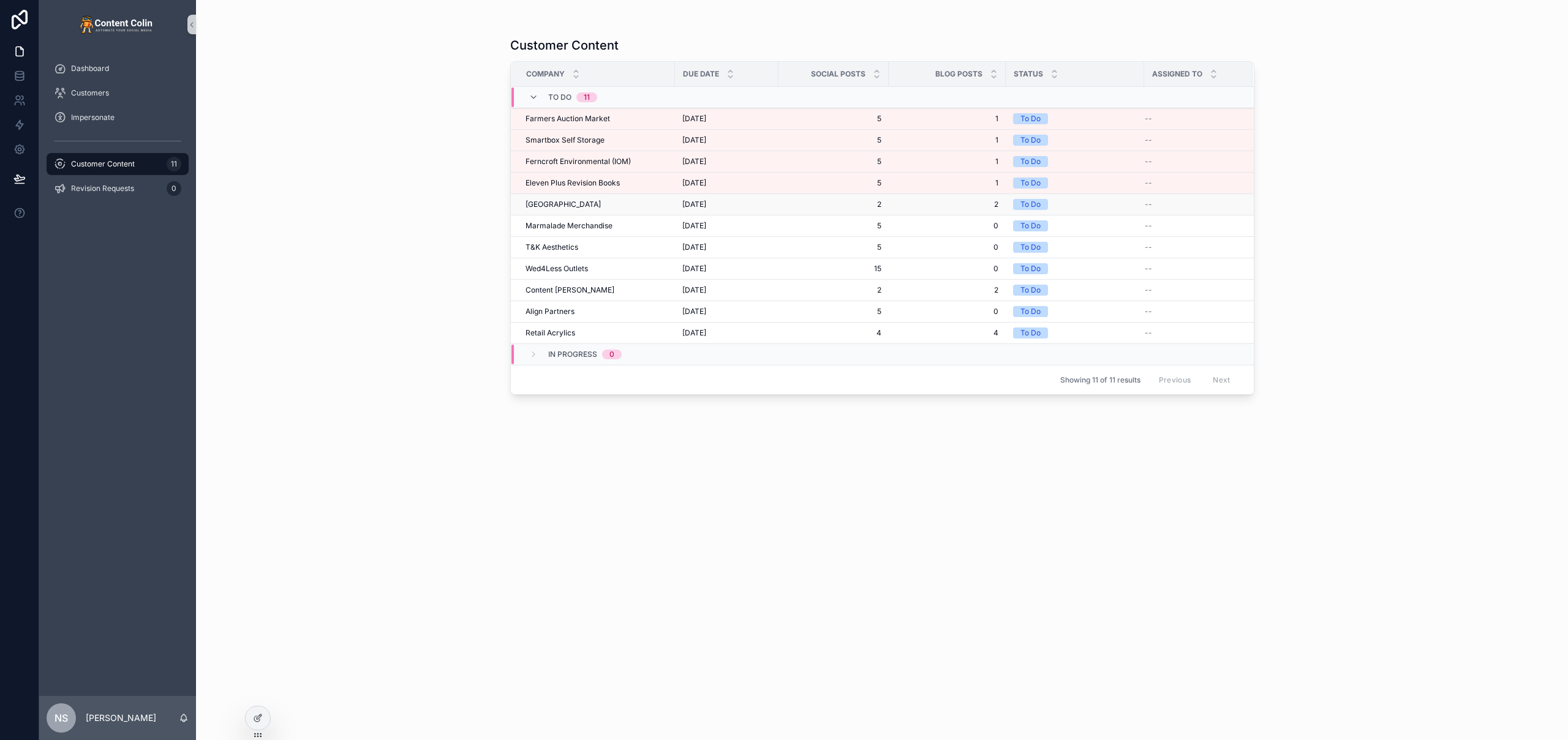
click at [592, 206] on div "[GEOGRAPHIC_DATA] [GEOGRAPHIC_DATA]" at bounding box center [597, 204] width 142 height 10
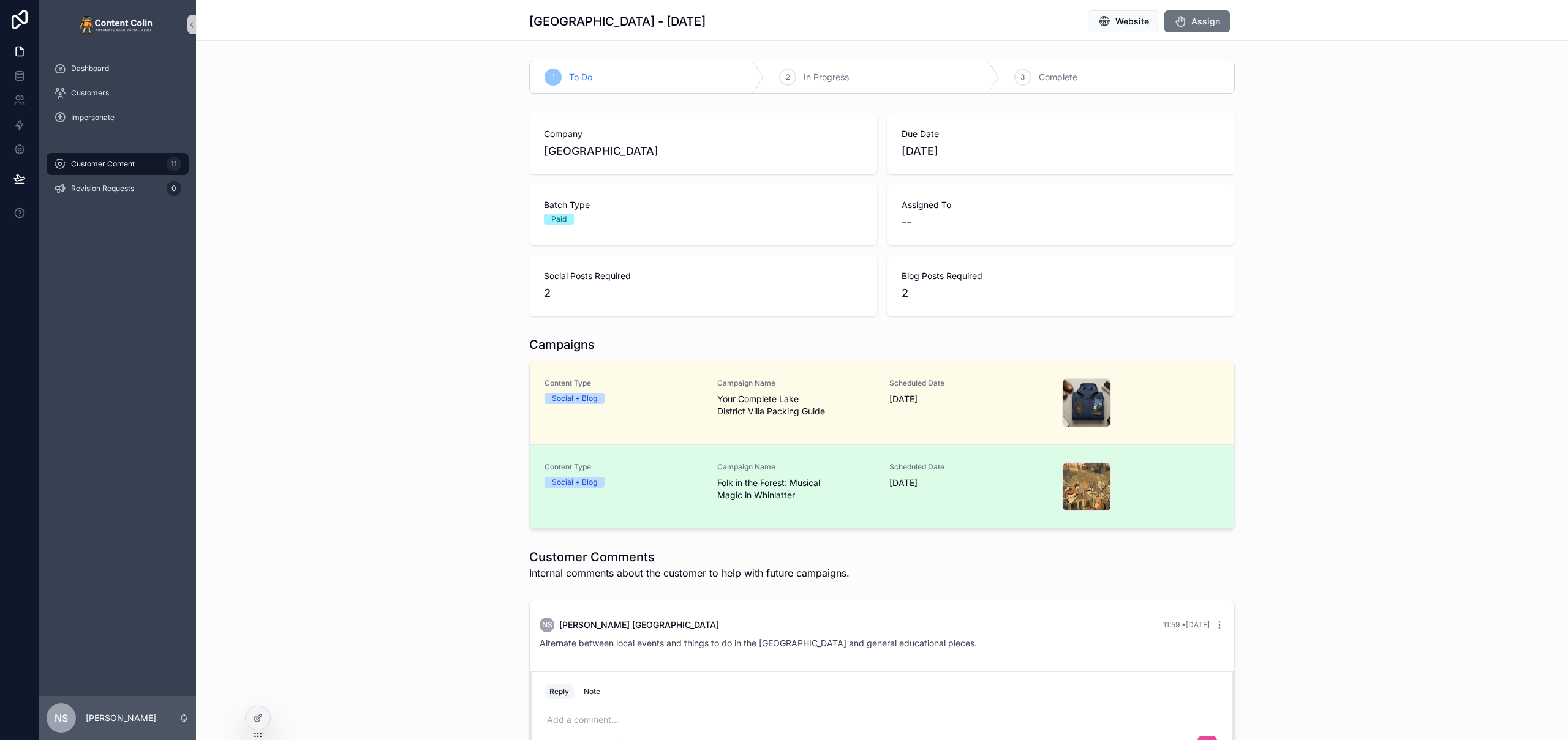
click at [788, 498] on span "Folk in the Forest: Musical Magic in Whinlatter" at bounding box center [796, 489] width 158 height 24
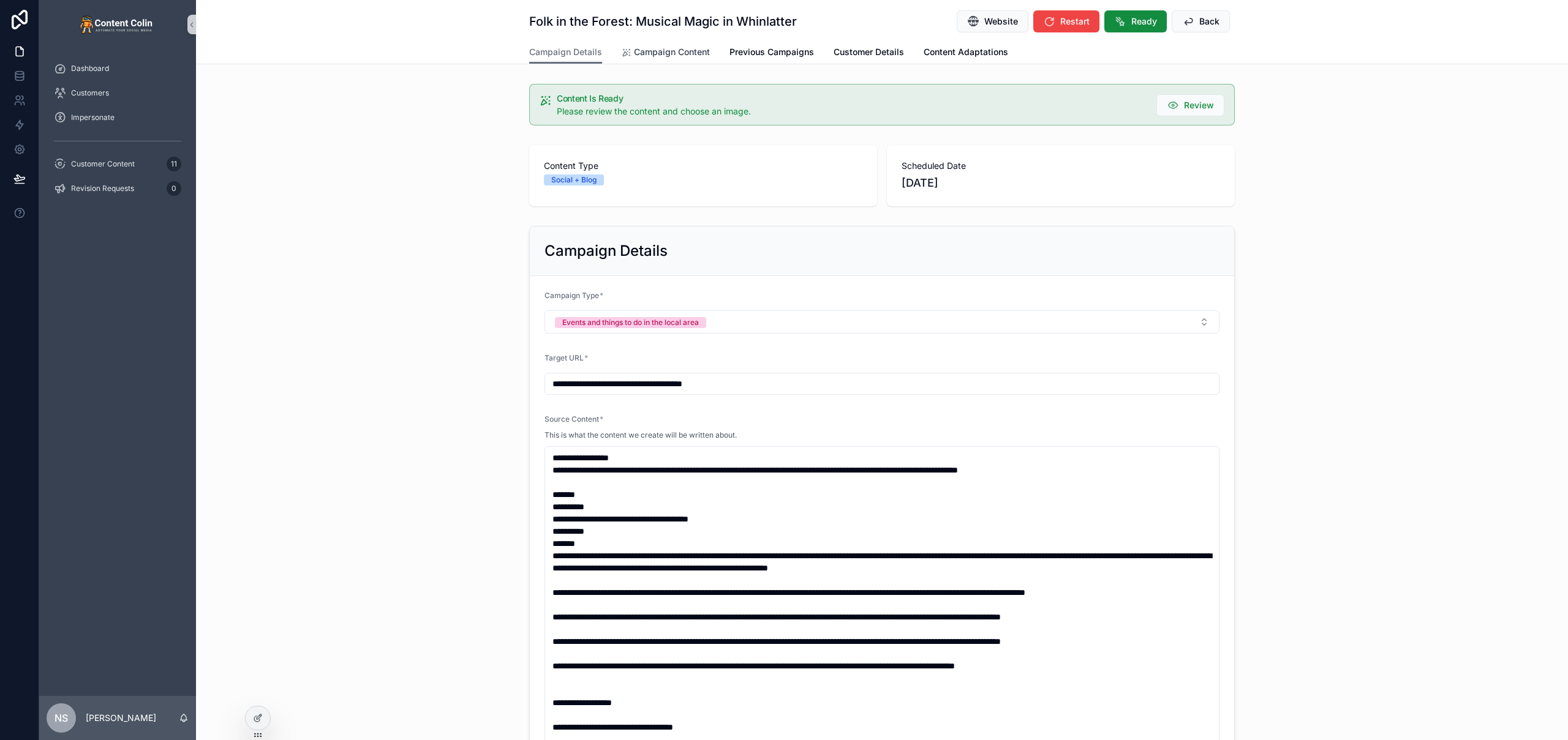
click at [682, 51] on span "Campaign Content" at bounding box center [671, 52] width 76 height 12
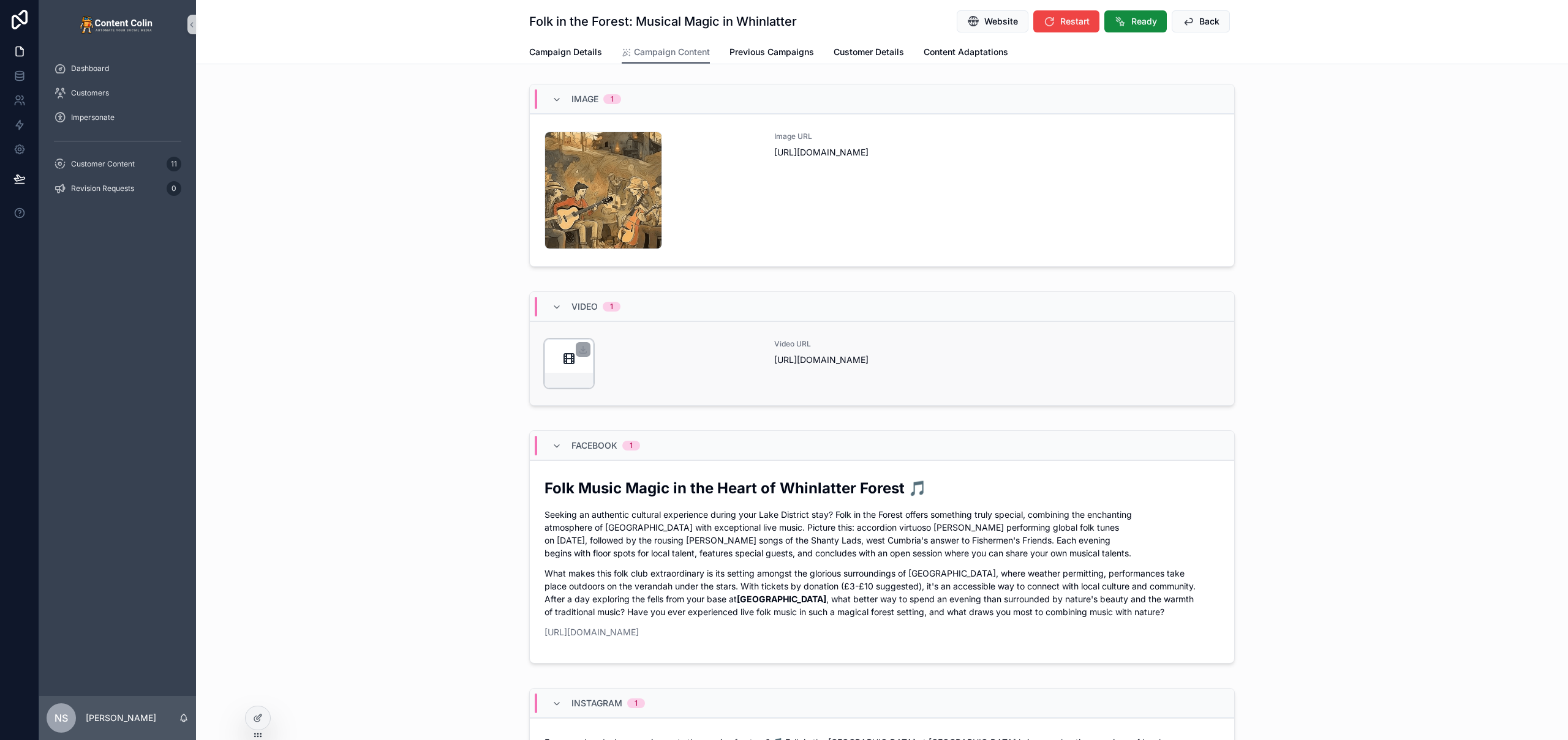
click at [572, 365] on div "scrollable content" at bounding box center [569, 363] width 49 height 49
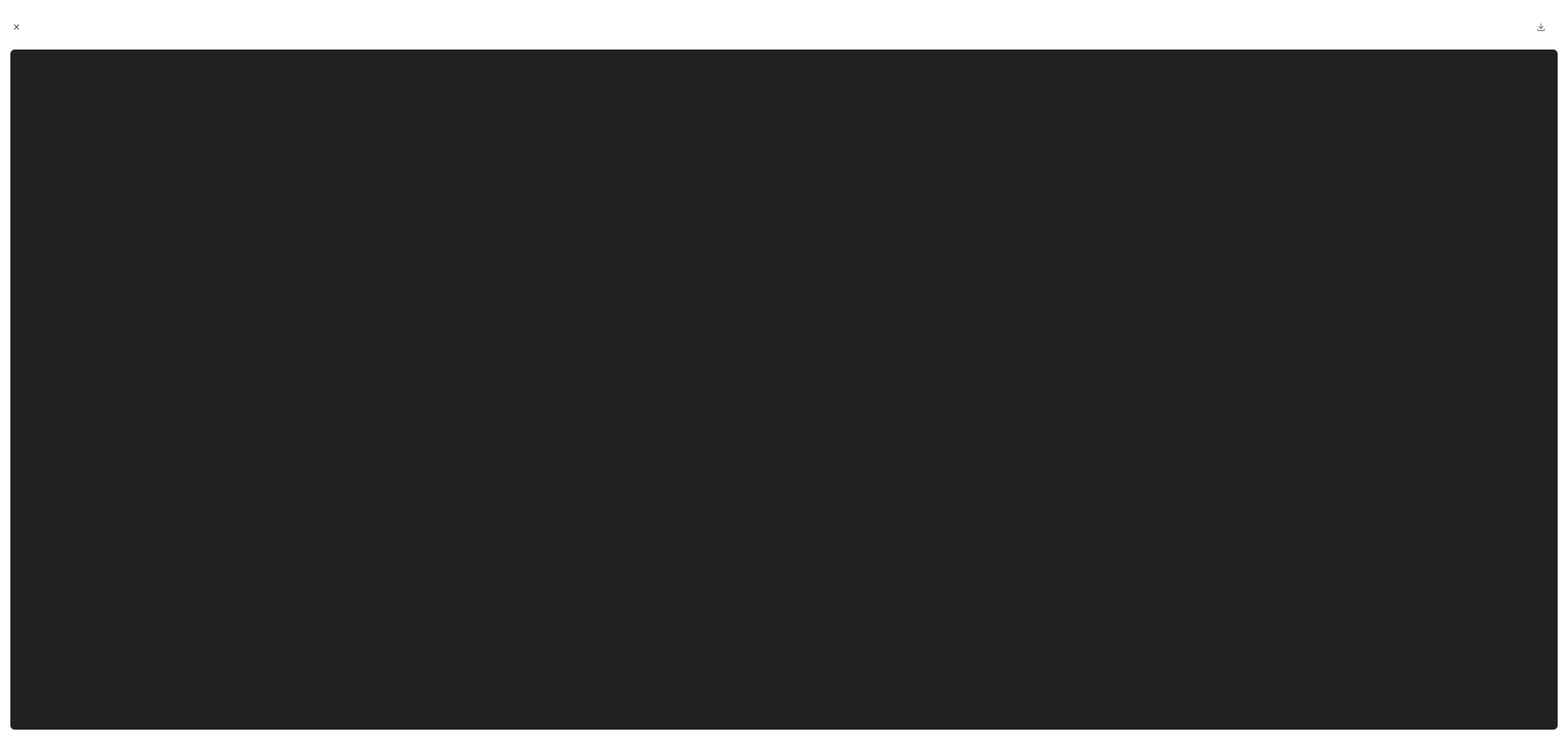
click at [19, 24] on icon "Close modal" at bounding box center [16, 27] width 9 height 9
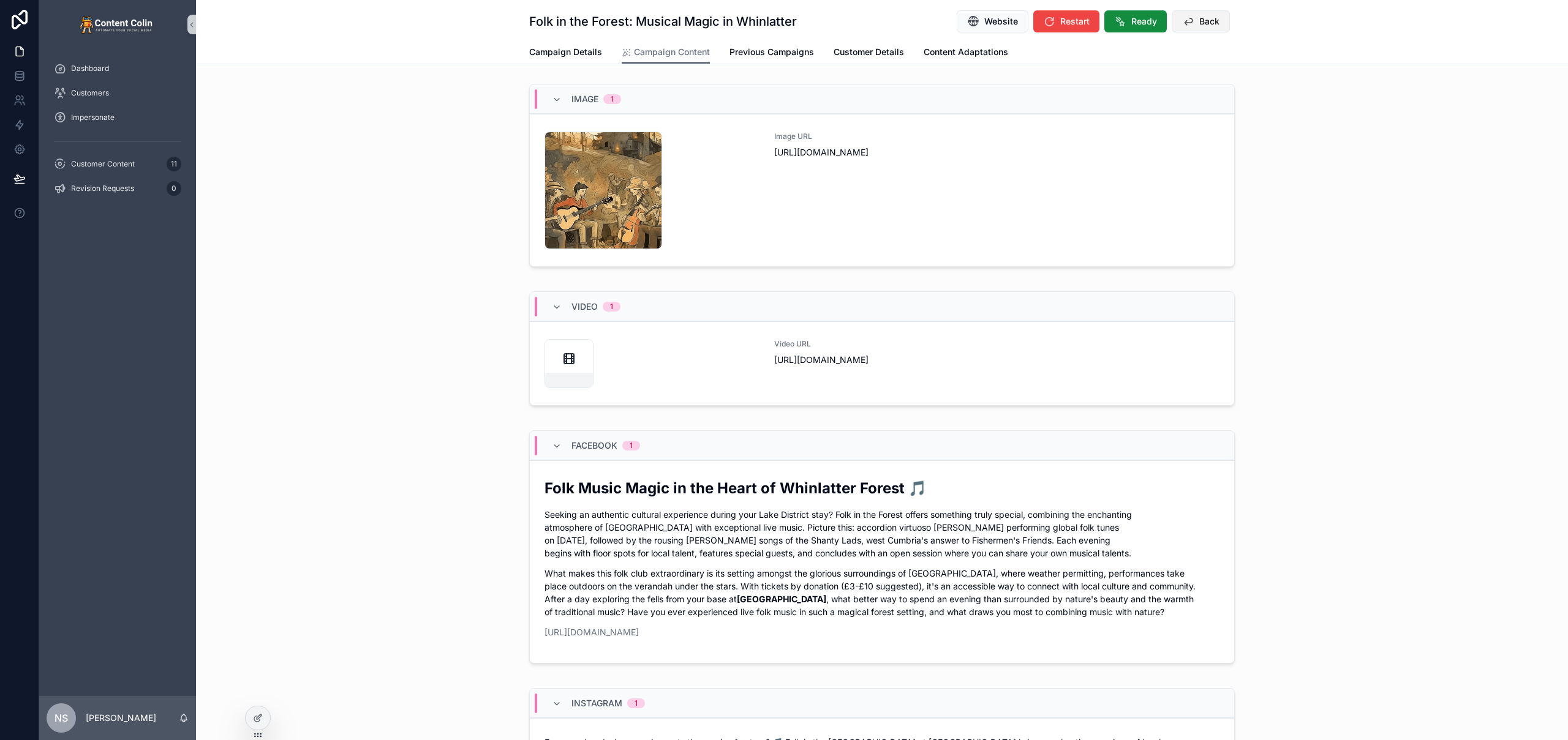
click at [1199, 22] on span "Back" at bounding box center [1209, 22] width 20 height 12
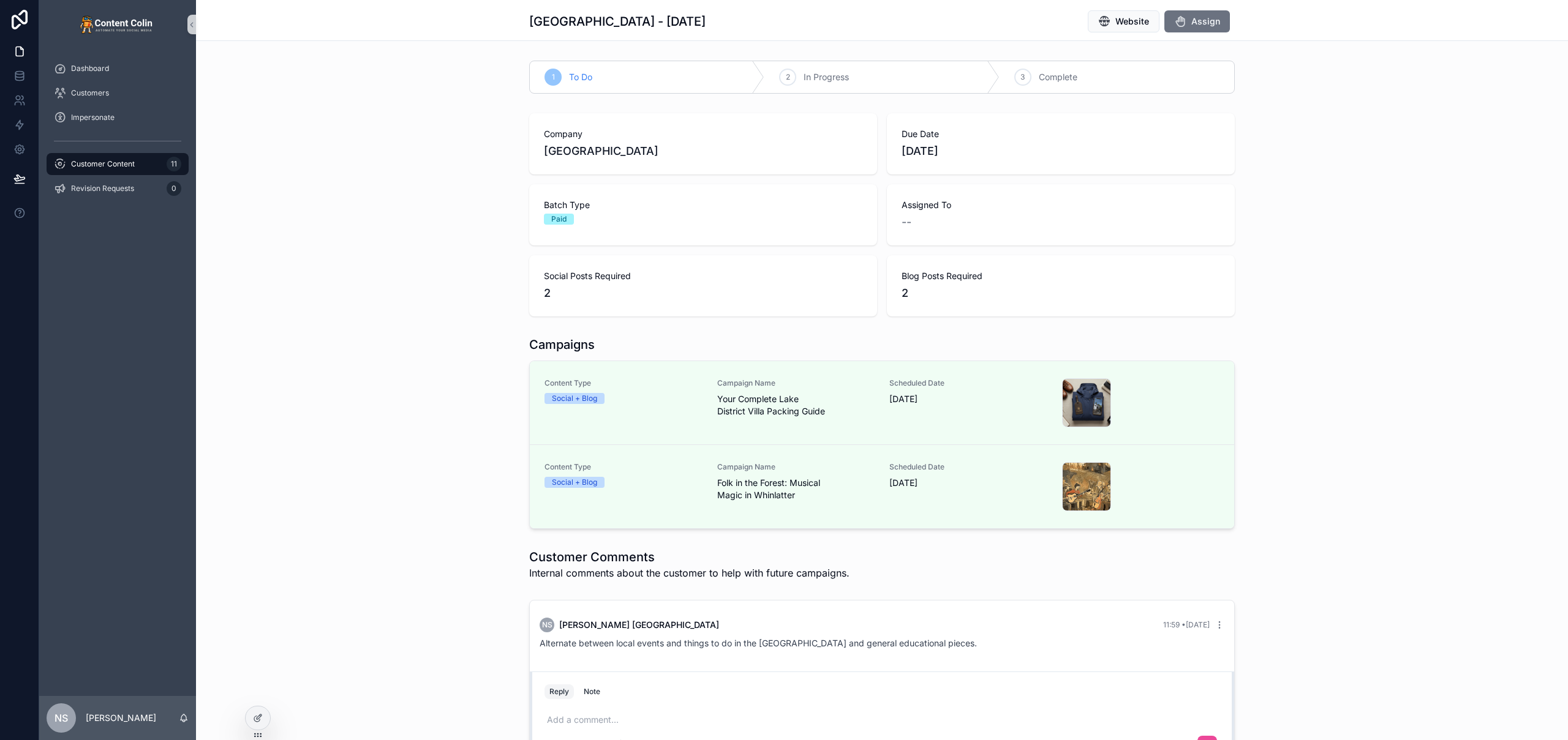
click at [426, 241] on div "Company [GEOGRAPHIC_DATA] Due Date [DATE] Batch Type Paid Assigned To -- Social…" at bounding box center [882, 215] width 1372 height 213
click at [96, 171] on div "Customer Content 11" at bounding box center [117, 164] width 127 height 20
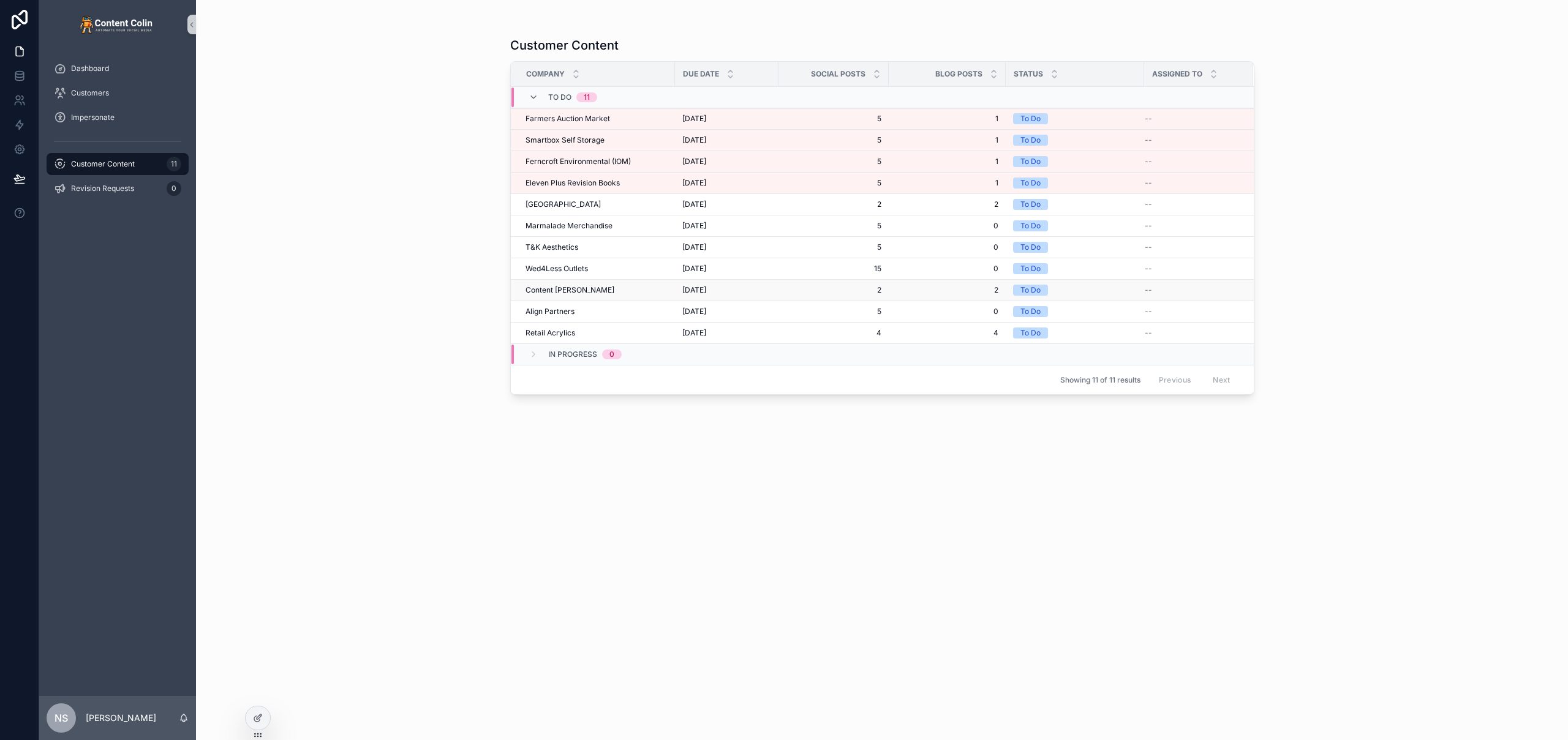
click at [557, 291] on span "Content [PERSON_NAME]" at bounding box center [570, 290] width 89 height 10
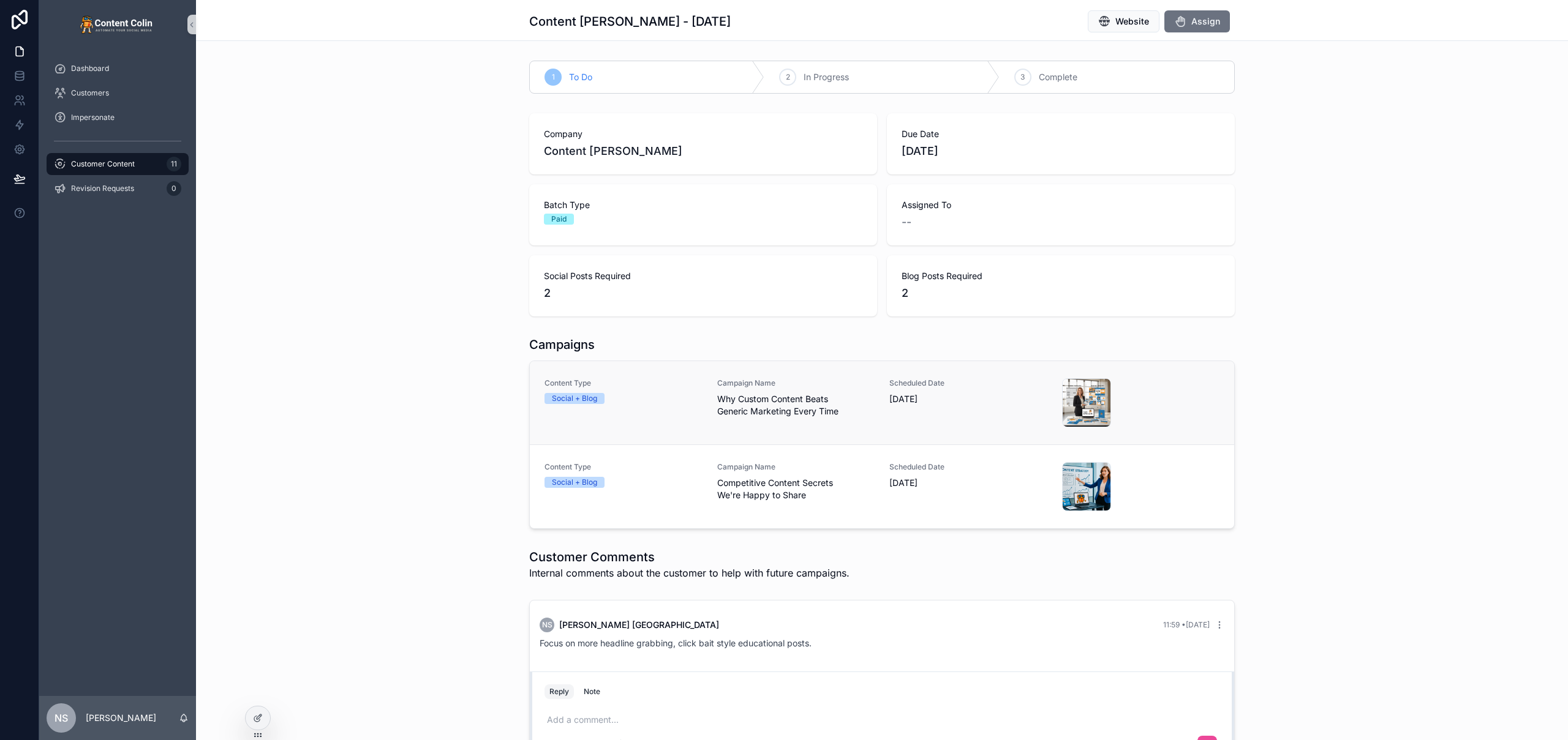
click at [870, 404] on div "Content Type Social + Blog Campaign Name Why Custom Content Beats Generic Marke…" at bounding box center [882, 402] width 675 height 49
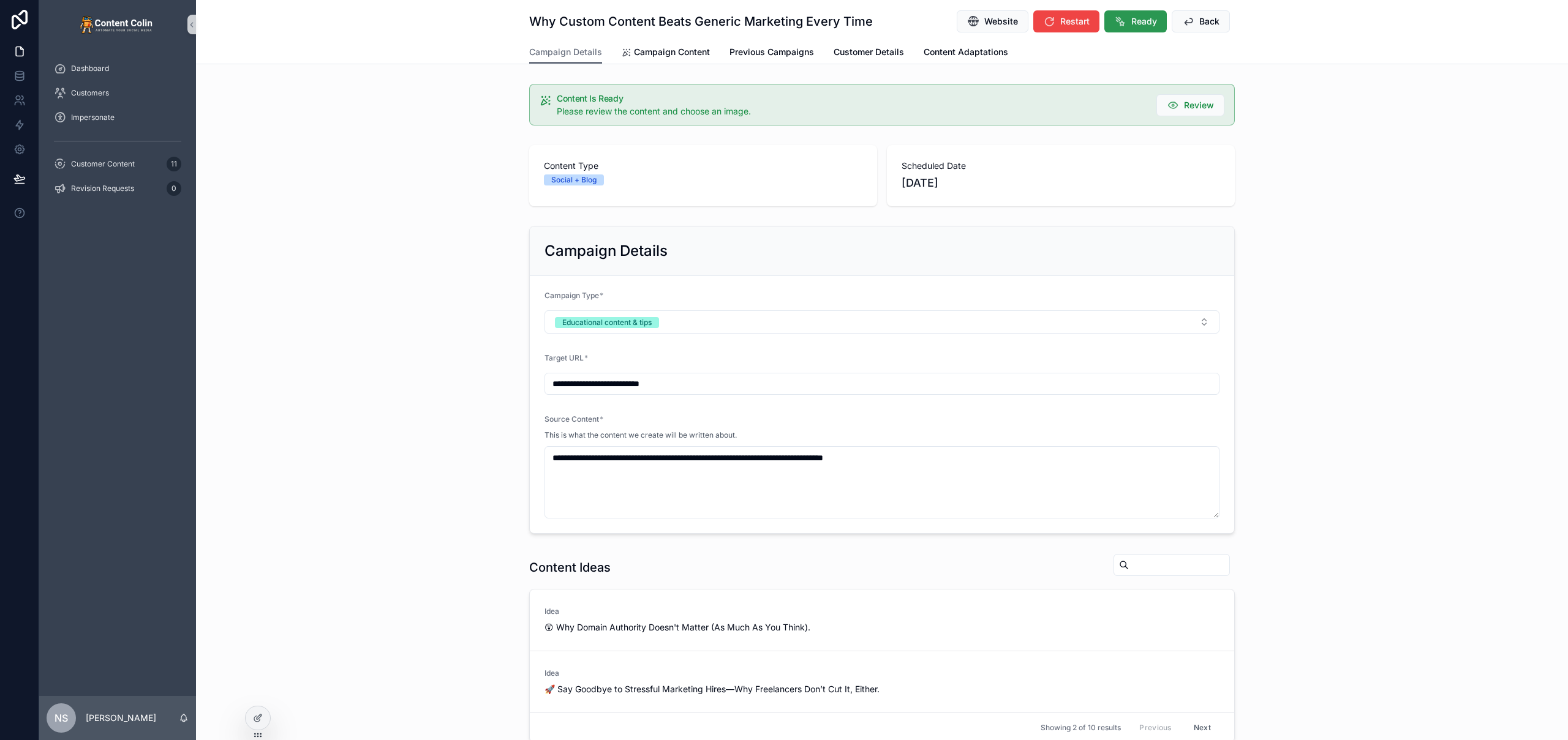
click at [1137, 23] on span "Ready" at bounding box center [1144, 22] width 26 height 12
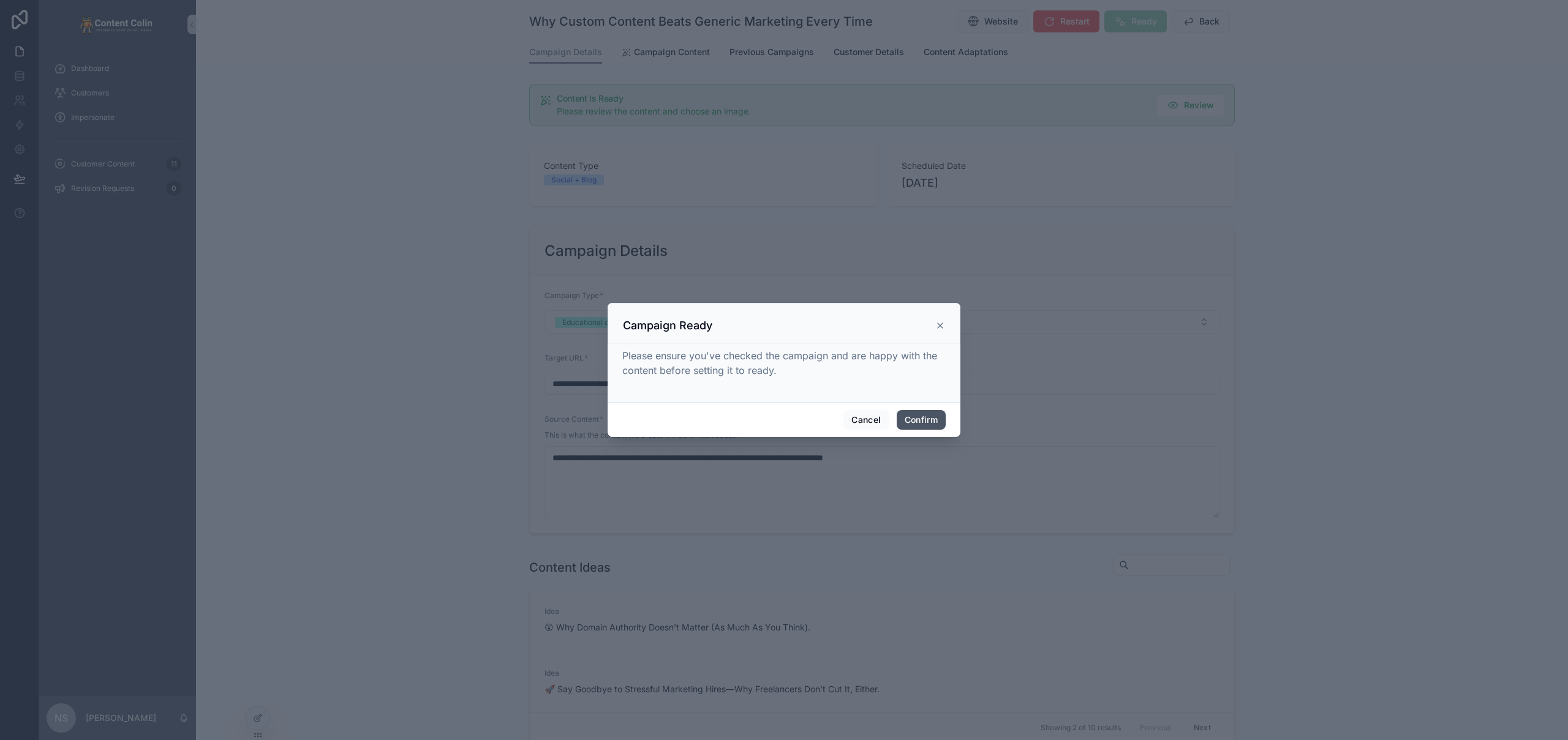
click at [924, 424] on button "Confirm" at bounding box center [921, 420] width 49 height 20
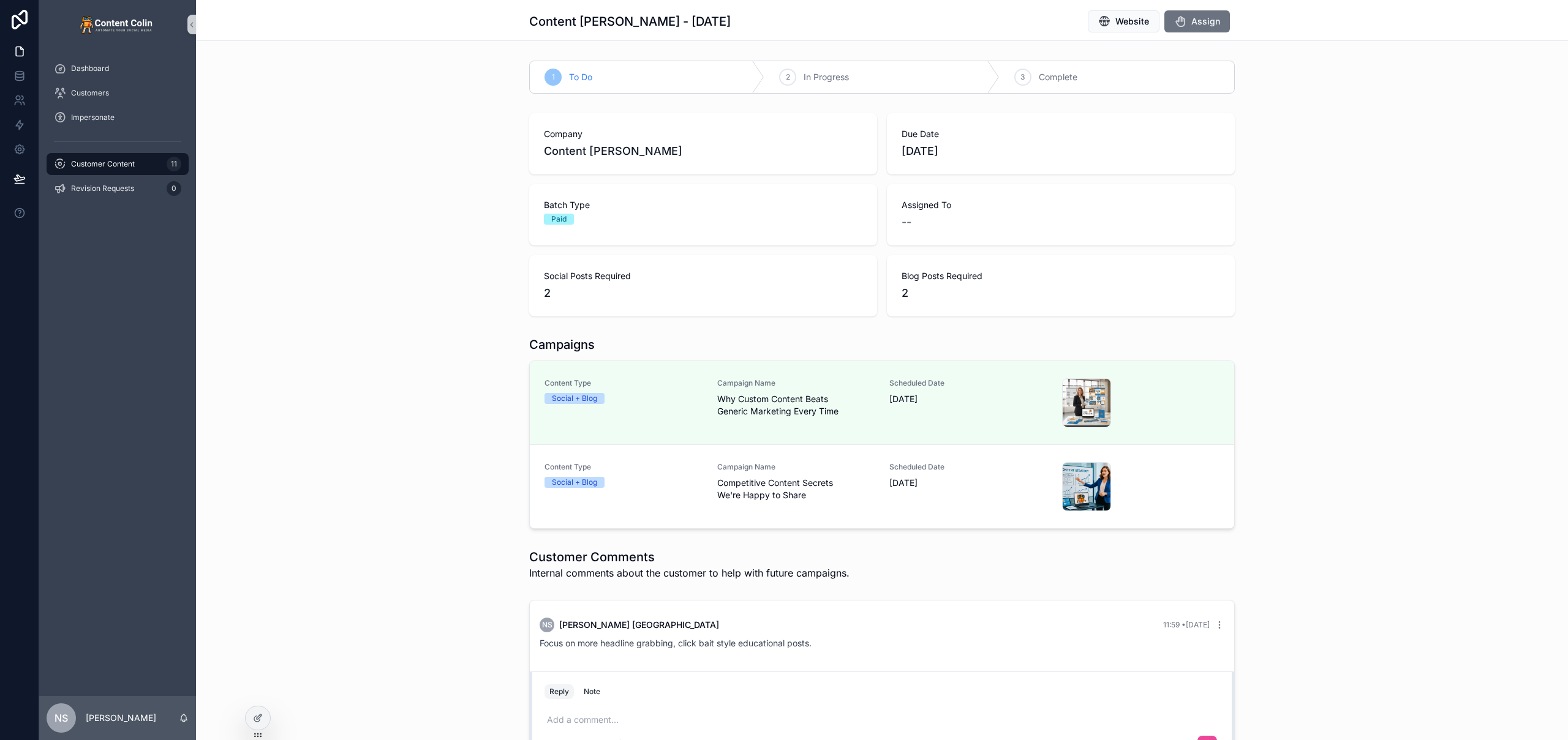
click at [752, 467] on span "Campaign Name" at bounding box center [796, 467] width 158 height 10
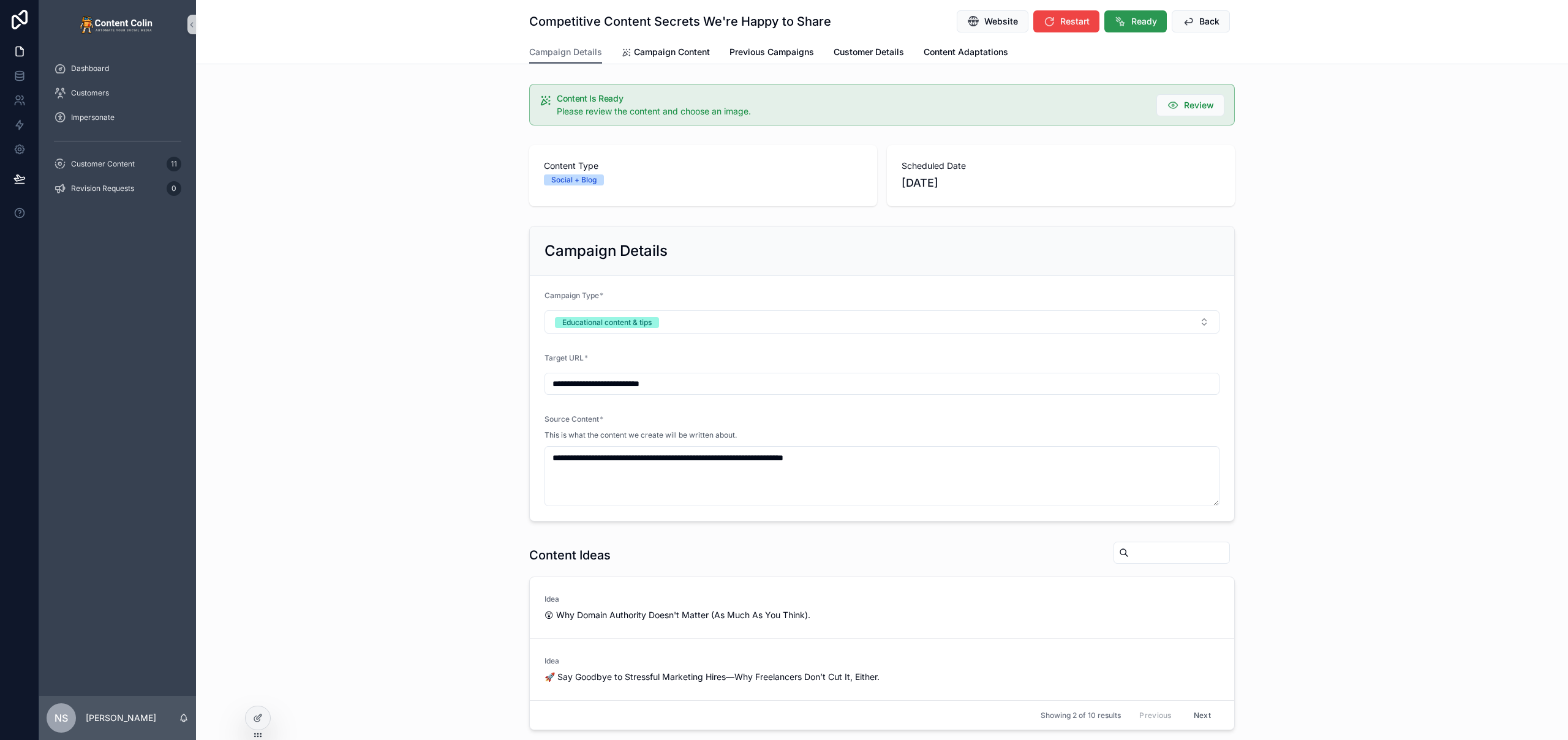
click at [1139, 26] on span "Ready" at bounding box center [1144, 22] width 26 height 12
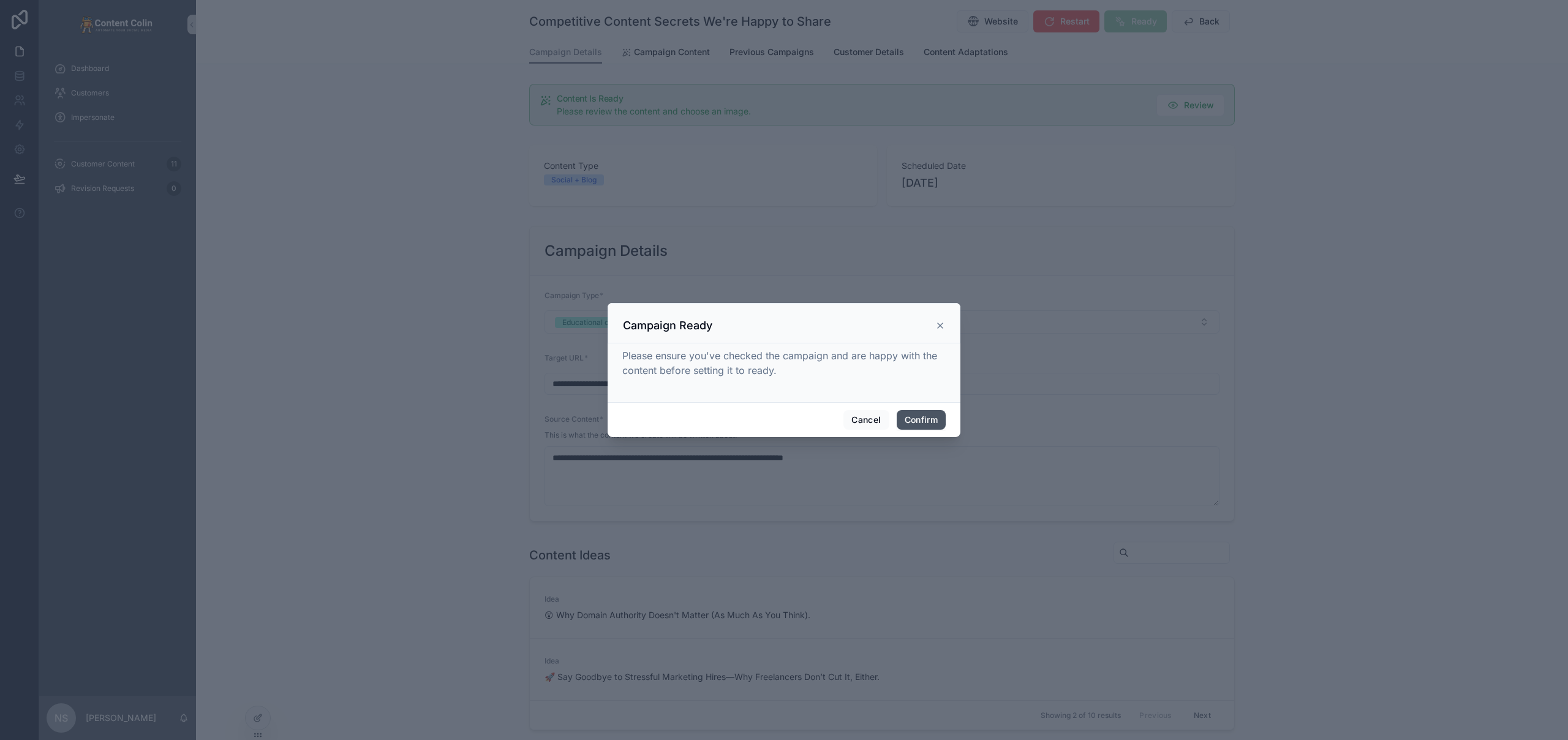
drag, startPoint x: 939, startPoint y: 425, endPoint x: 948, endPoint y: 423, distance: 9.2
click at [939, 425] on button "Confirm" at bounding box center [921, 420] width 49 height 20
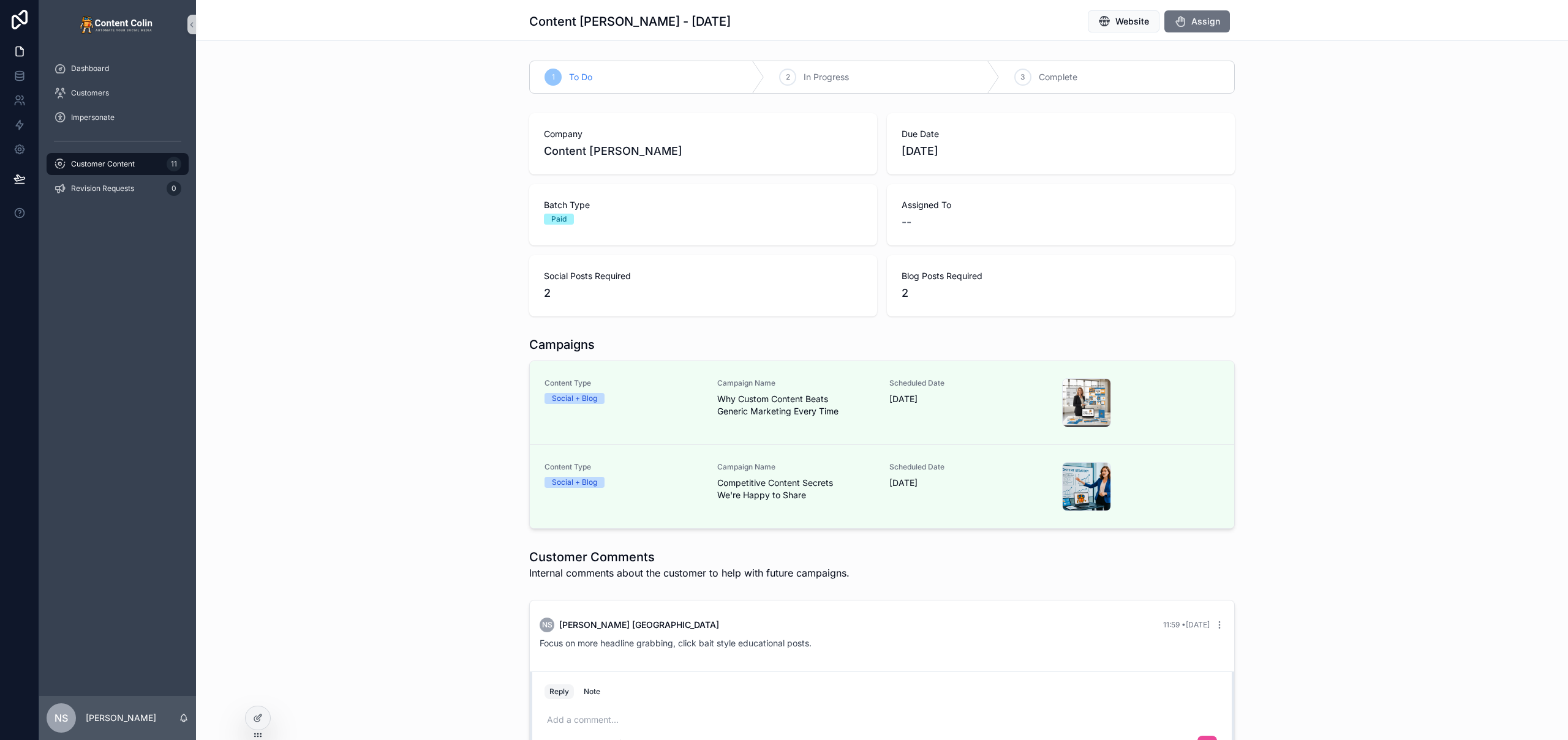
click at [1345, 270] on div "Company Content [PERSON_NAME] Date [DATE] Batch Type Paid Assigned To -- Social…" at bounding box center [882, 215] width 1372 height 213
click at [1422, 235] on div "Company Content [PERSON_NAME] Date [DATE] Batch Type Paid Assigned To -- Social…" at bounding box center [882, 215] width 1372 height 213
click at [128, 171] on div "Customer Content 11" at bounding box center [117, 164] width 127 height 20
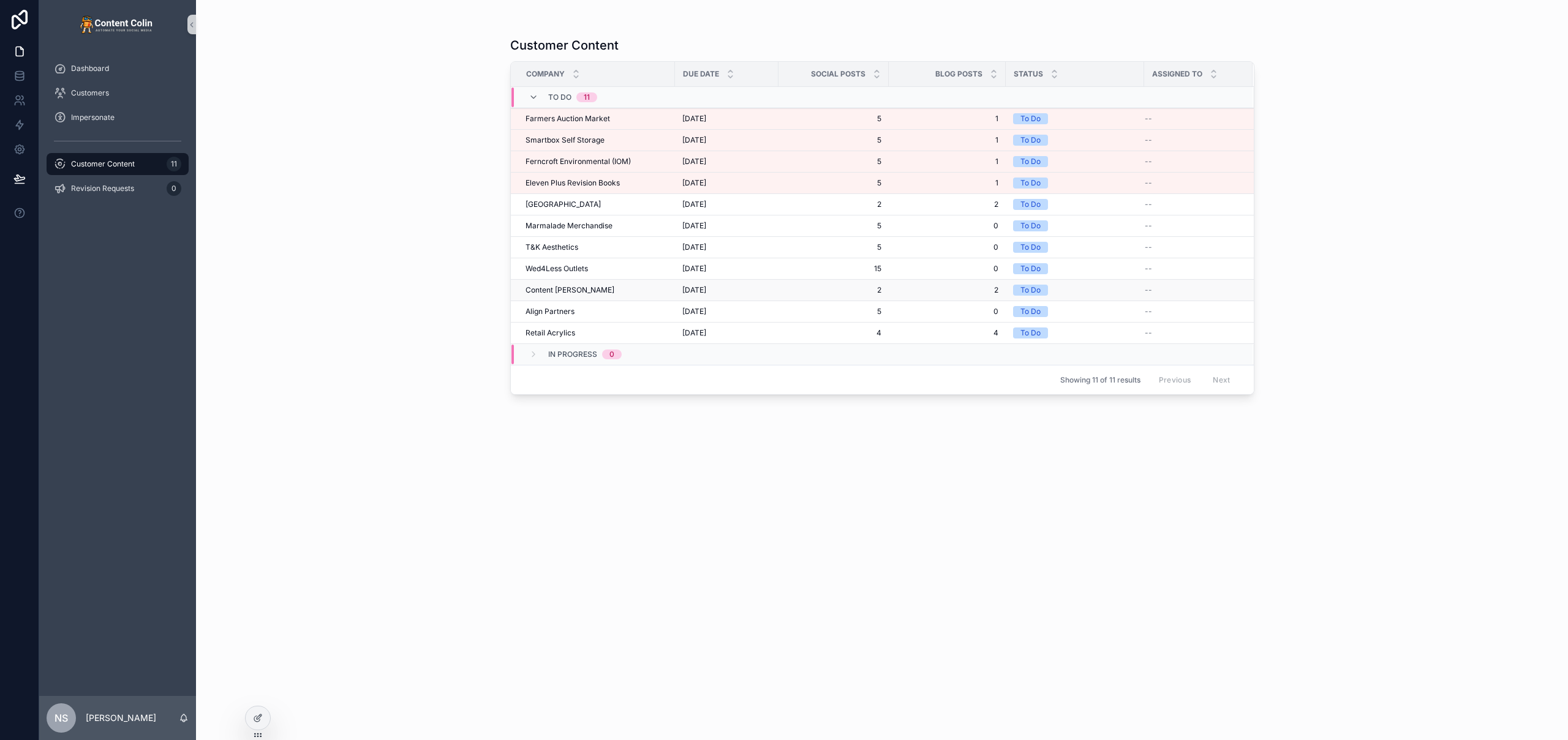
click at [586, 289] on div "Content [PERSON_NAME] Content [PERSON_NAME]" at bounding box center [597, 290] width 142 height 10
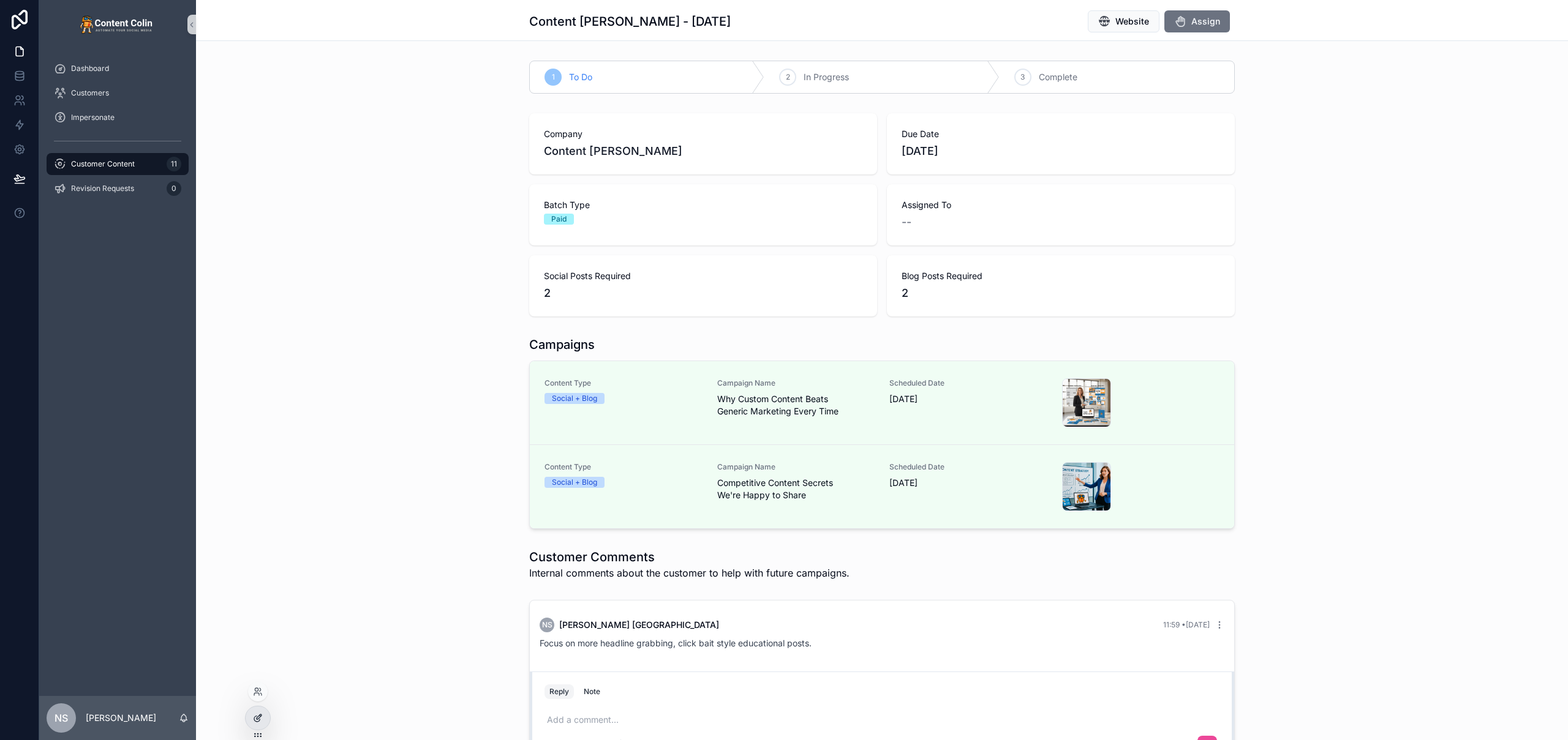
click at [265, 722] on div at bounding box center [258, 718] width 24 height 24
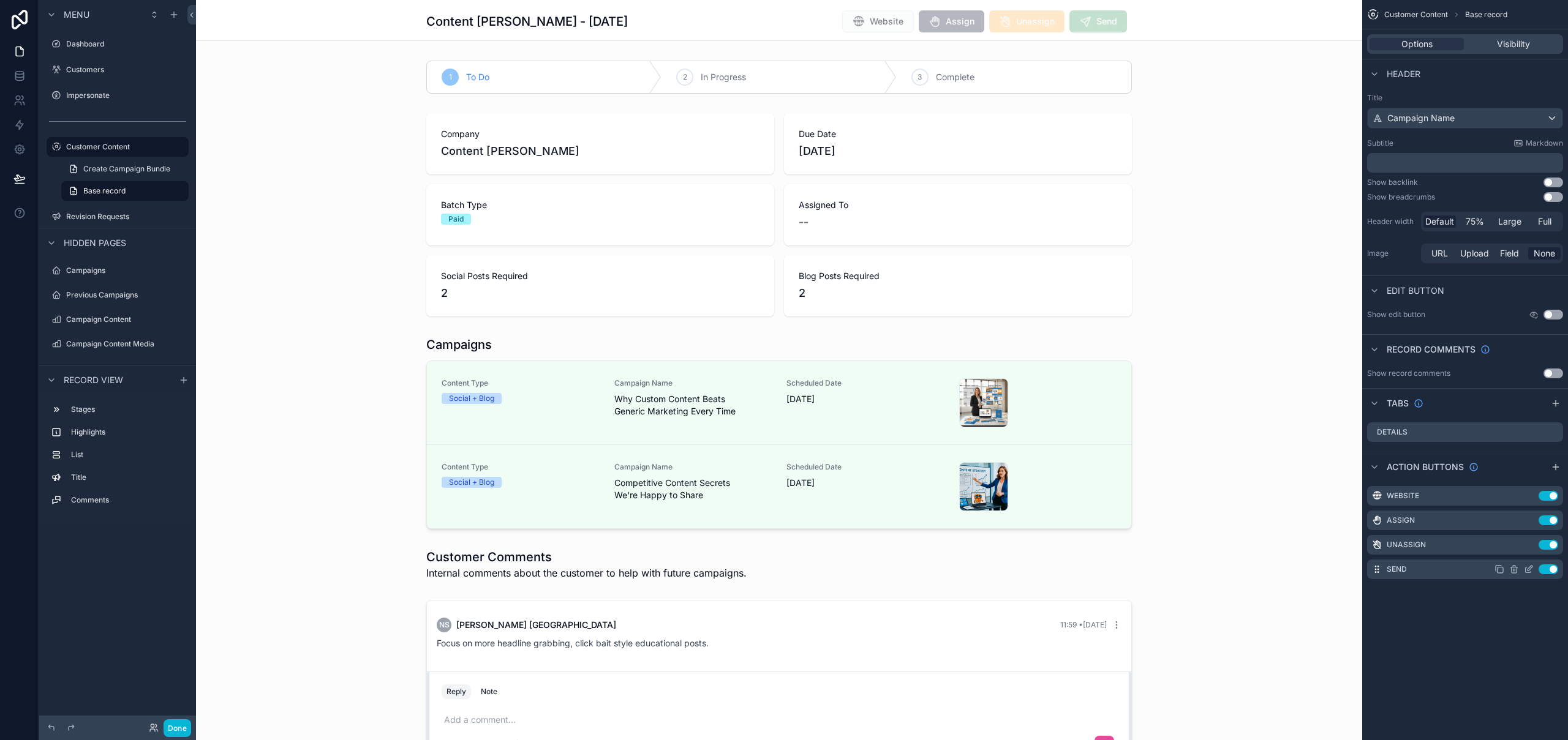
click at [1529, 571] on icon "scrollable content" at bounding box center [1528, 569] width 10 height 10
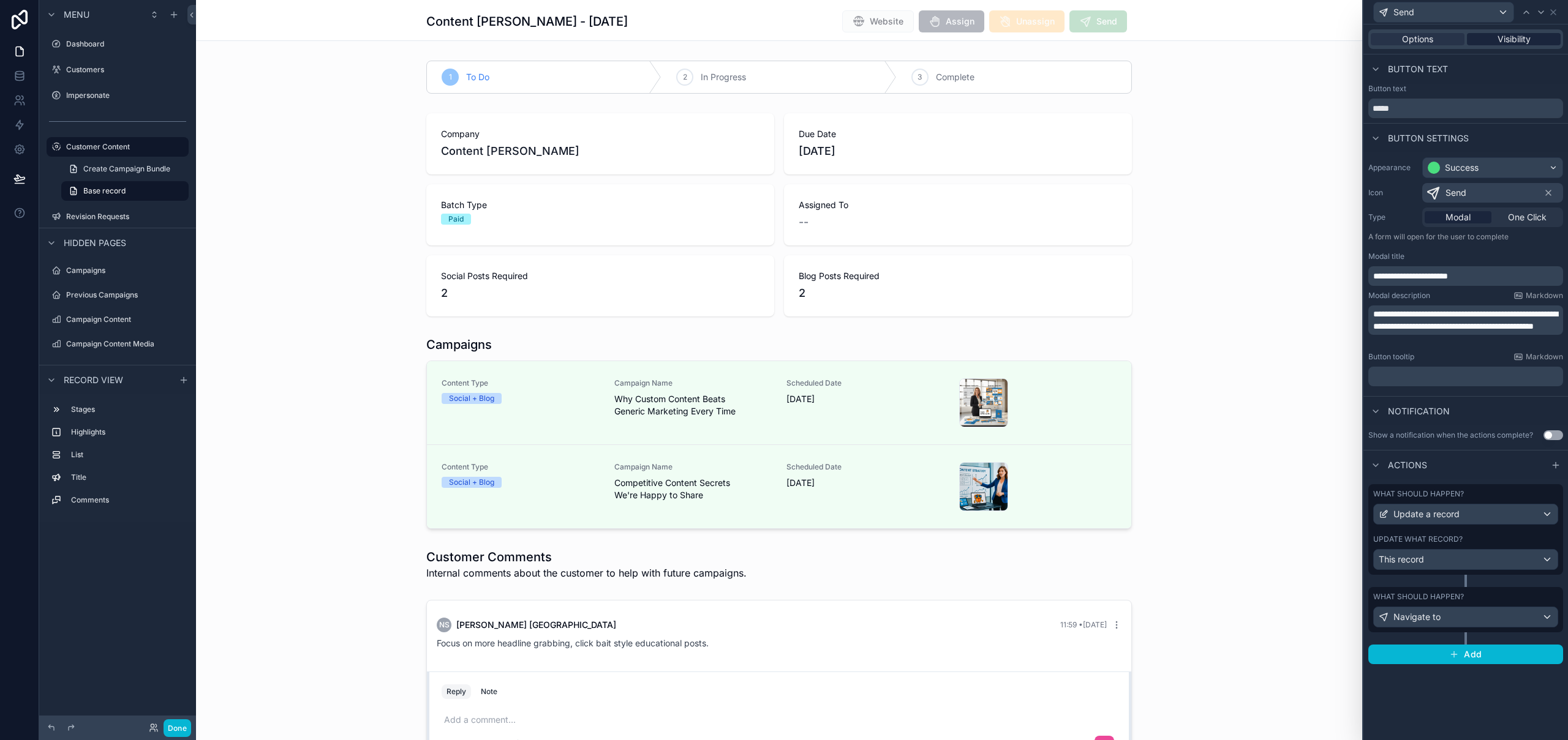
click at [1524, 34] on span "Visibility" at bounding box center [1513, 39] width 33 height 12
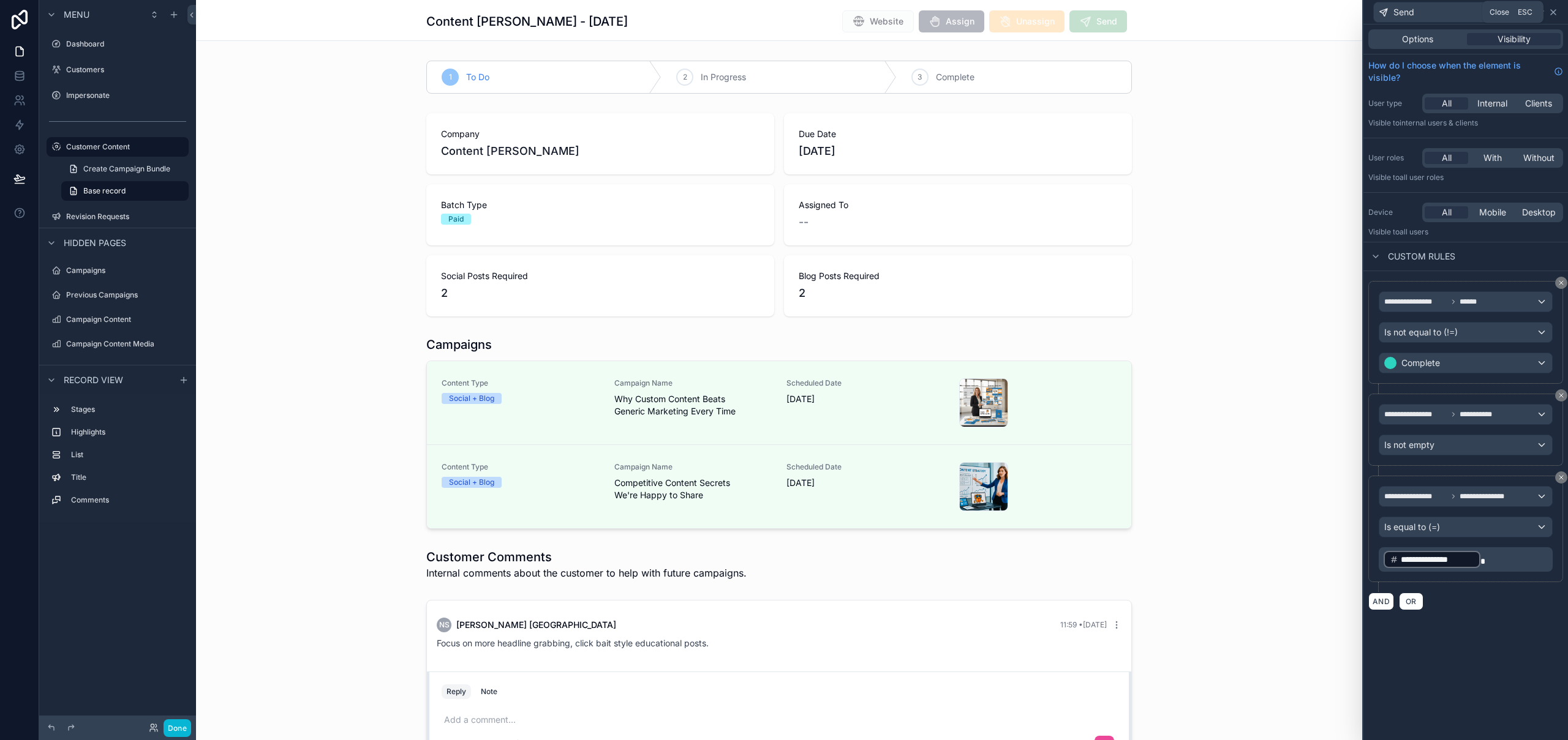
click at [1555, 13] on icon at bounding box center [1552, 12] width 5 height 5
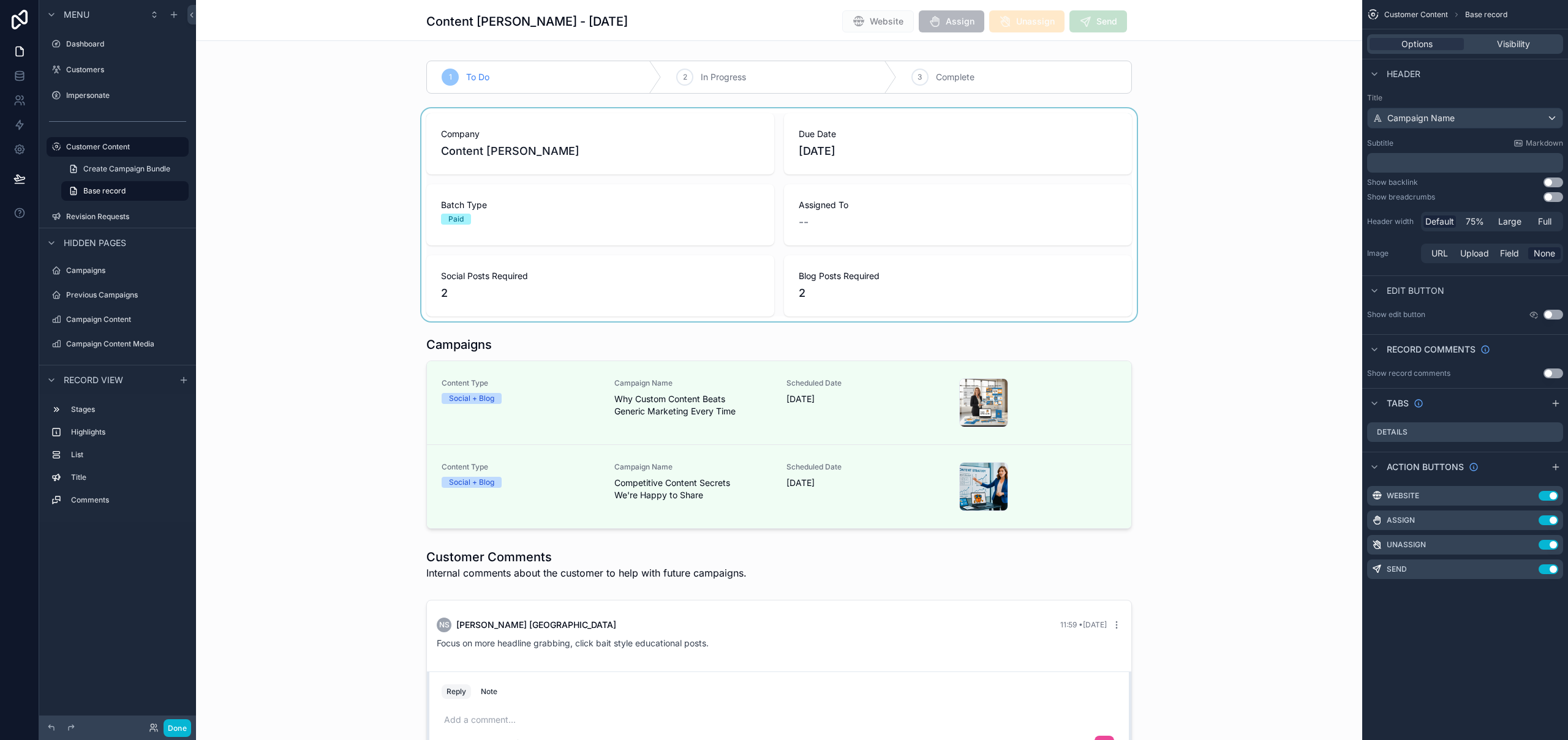
click at [1248, 203] on div "scrollable content" at bounding box center [779, 215] width 1166 height 213
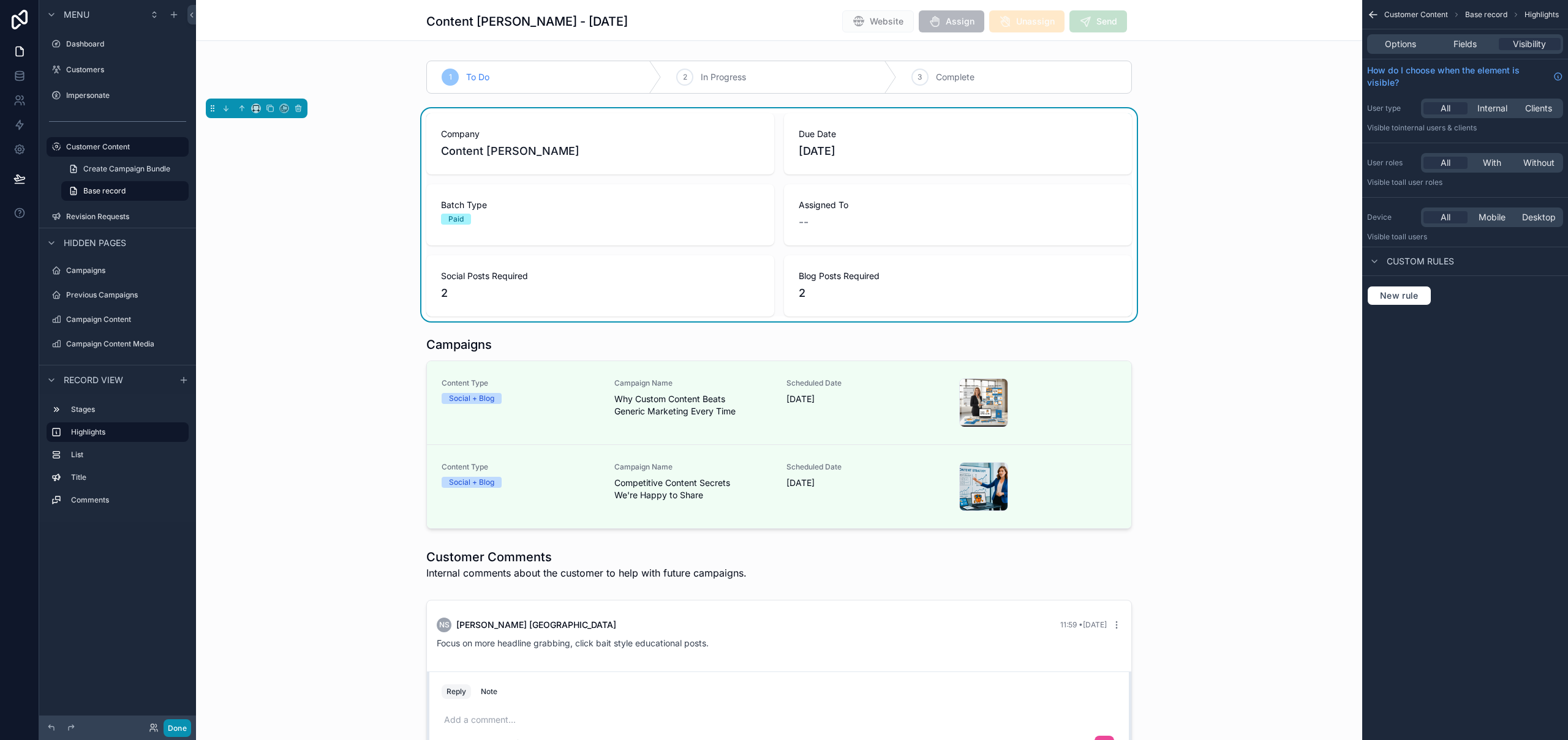
click at [180, 730] on button "Done" at bounding box center [177, 729] width 28 height 18
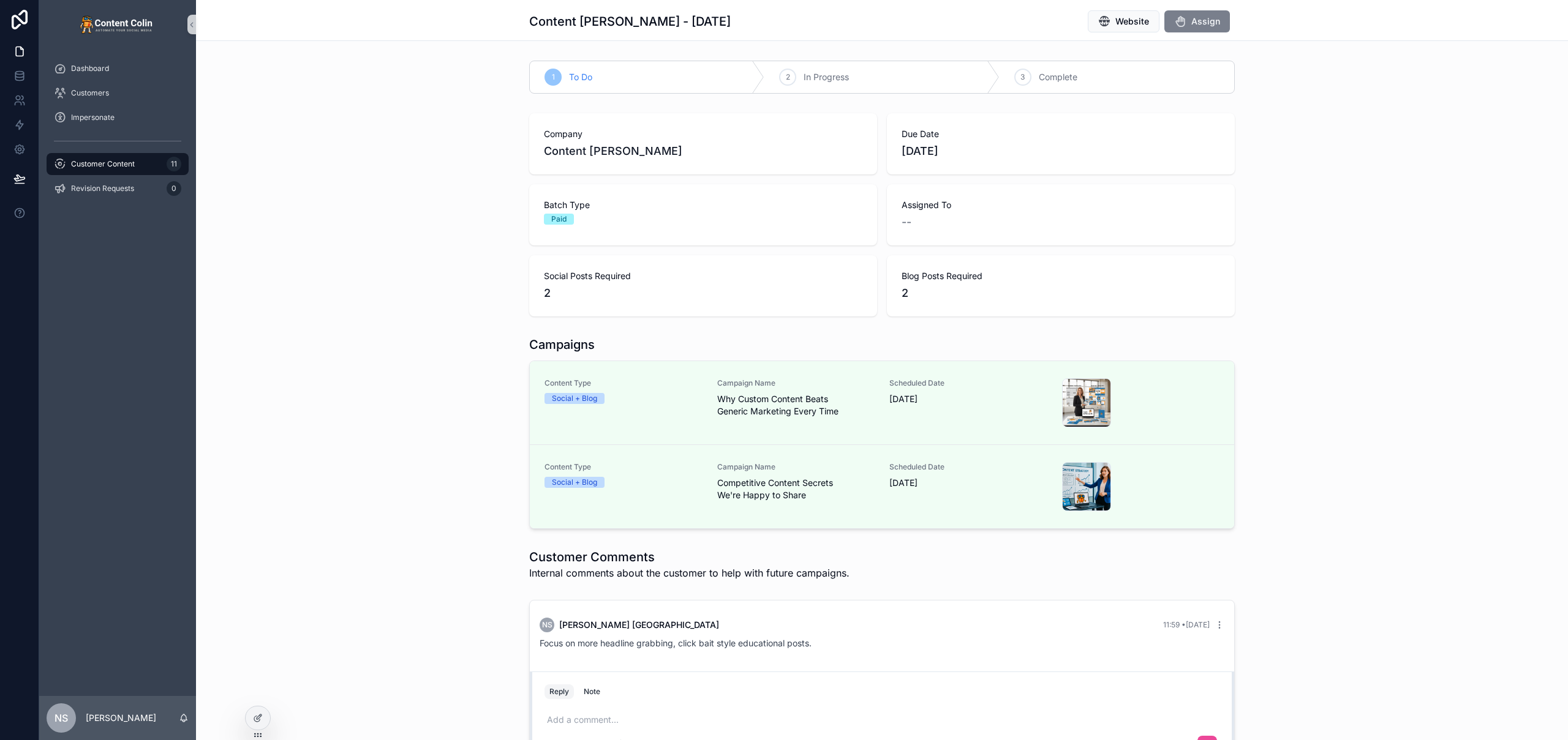
click at [1193, 24] on span "Assign" at bounding box center [1205, 22] width 29 height 12
click at [1205, 24] on span "Send" at bounding box center [1209, 22] width 21 height 12
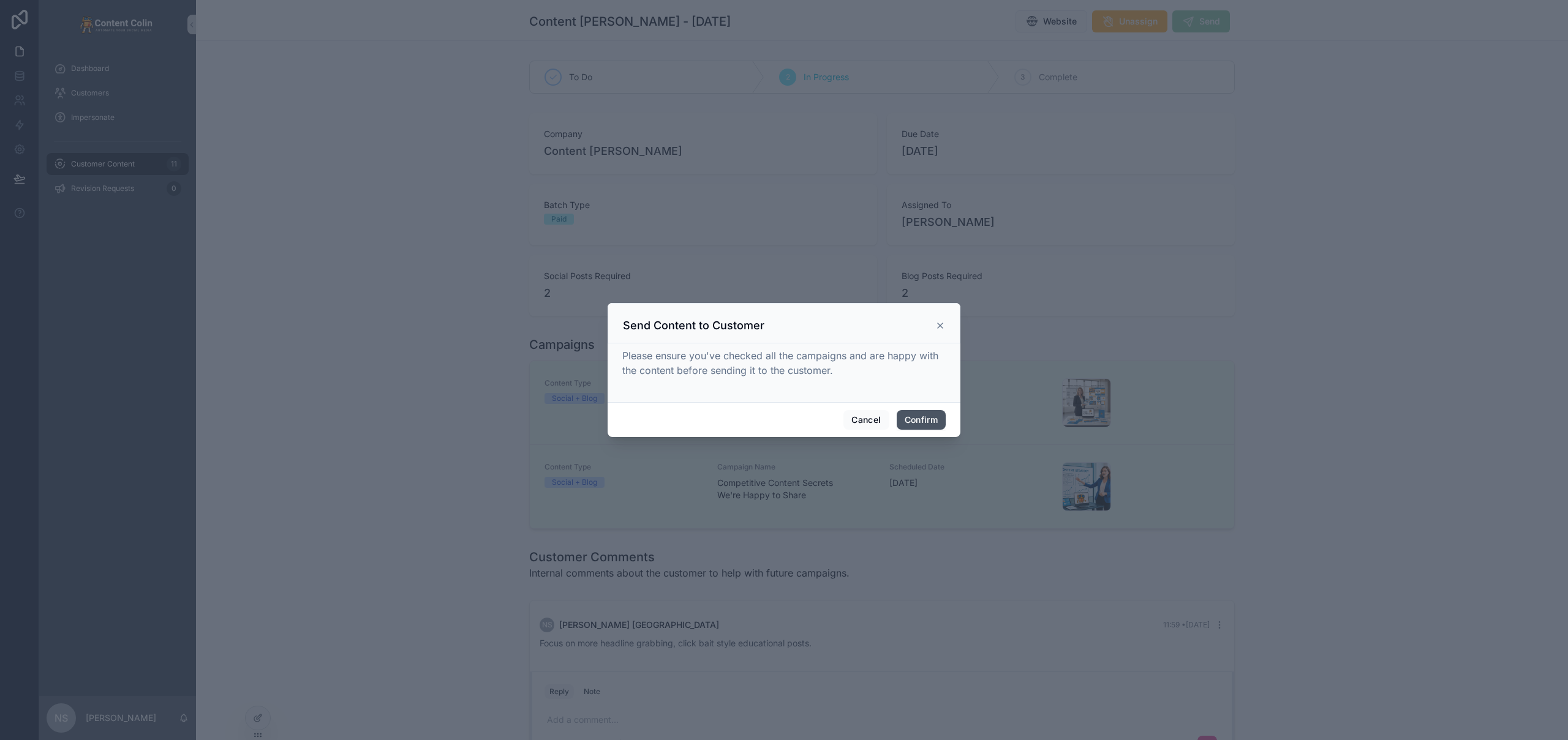
click at [899, 414] on button "Confirm" at bounding box center [921, 420] width 49 height 20
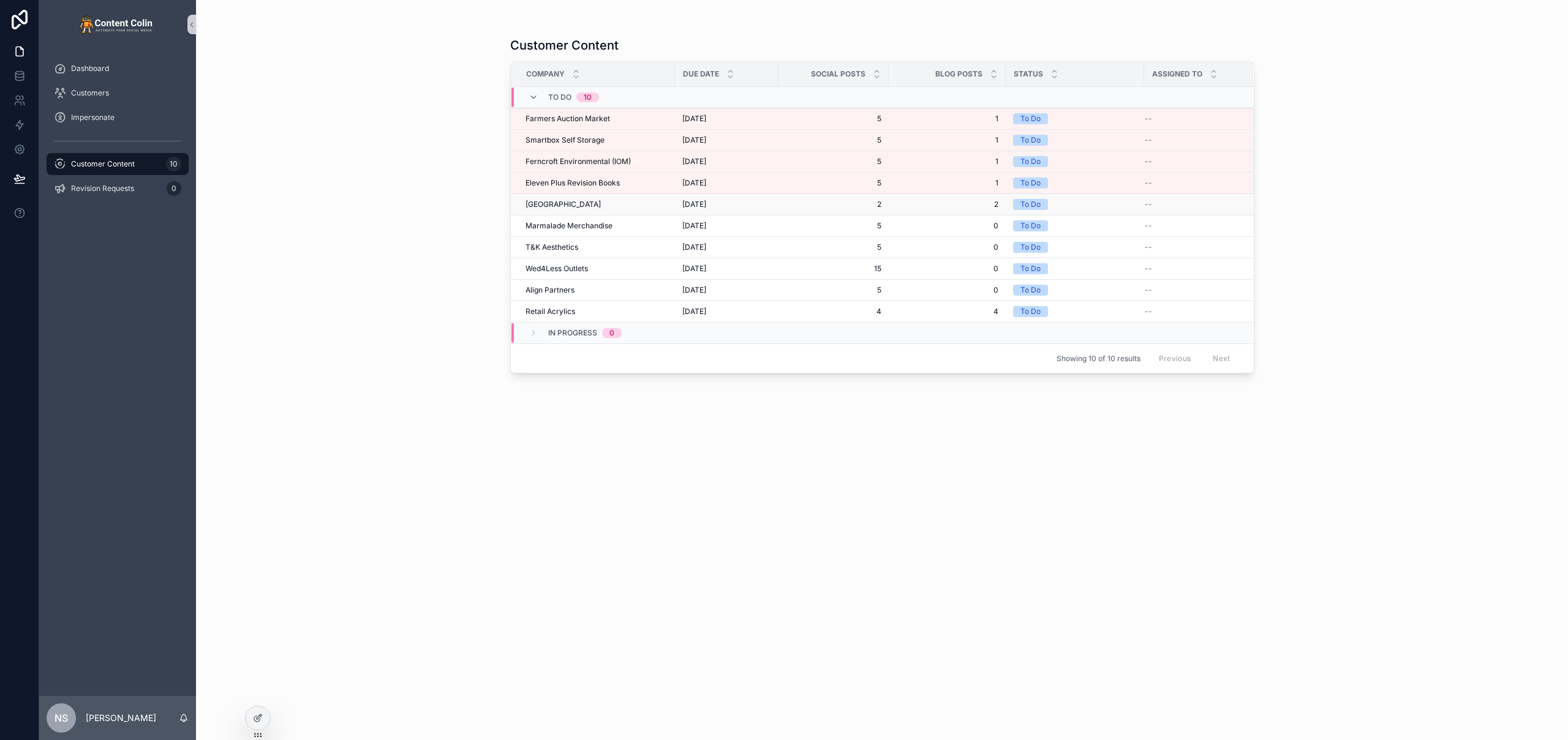
click at [586, 206] on span "[GEOGRAPHIC_DATA]" at bounding box center [564, 204] width 76 height 10
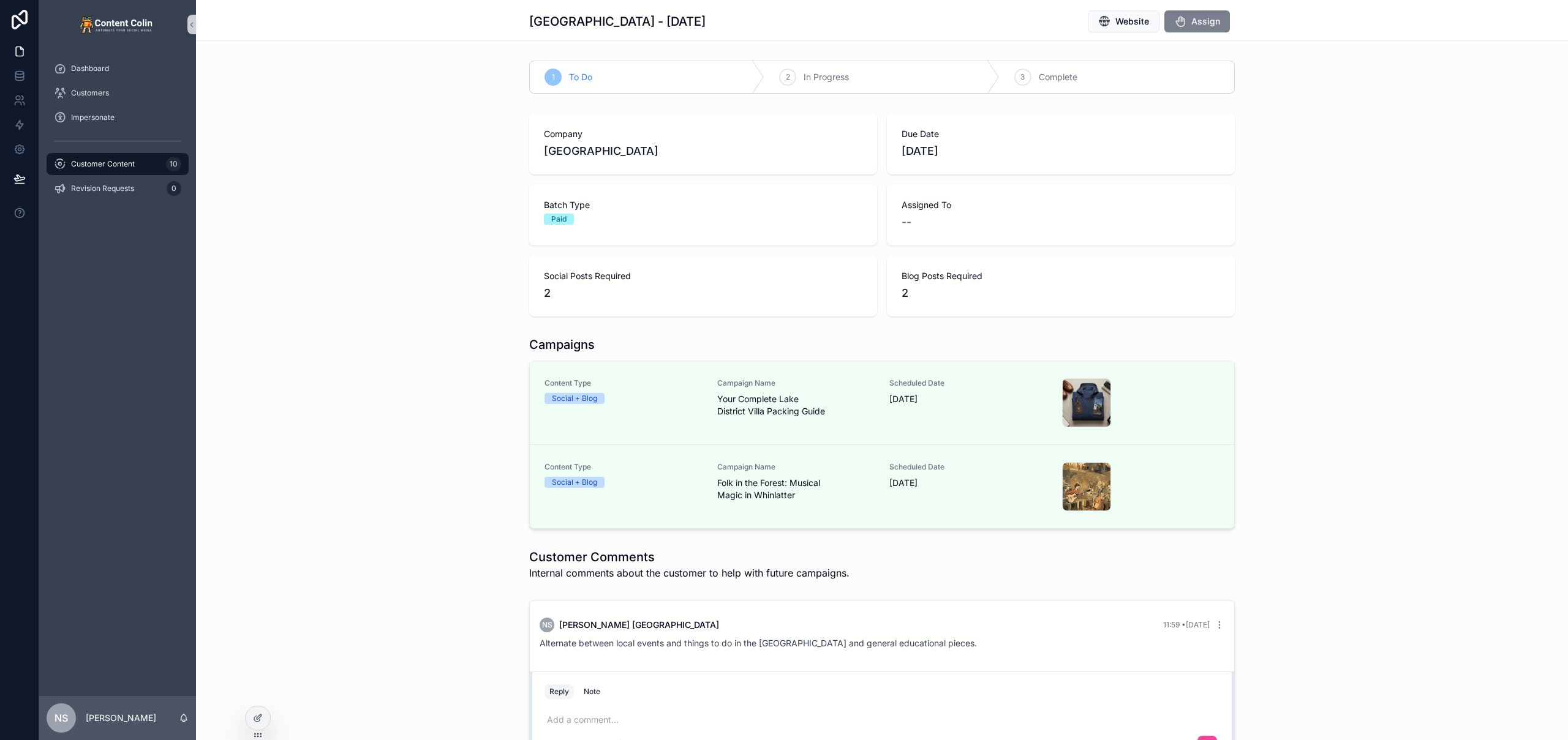
click at [1209, 20] on span "Assign" at bounding box center [1205, 22] width 29 height 12
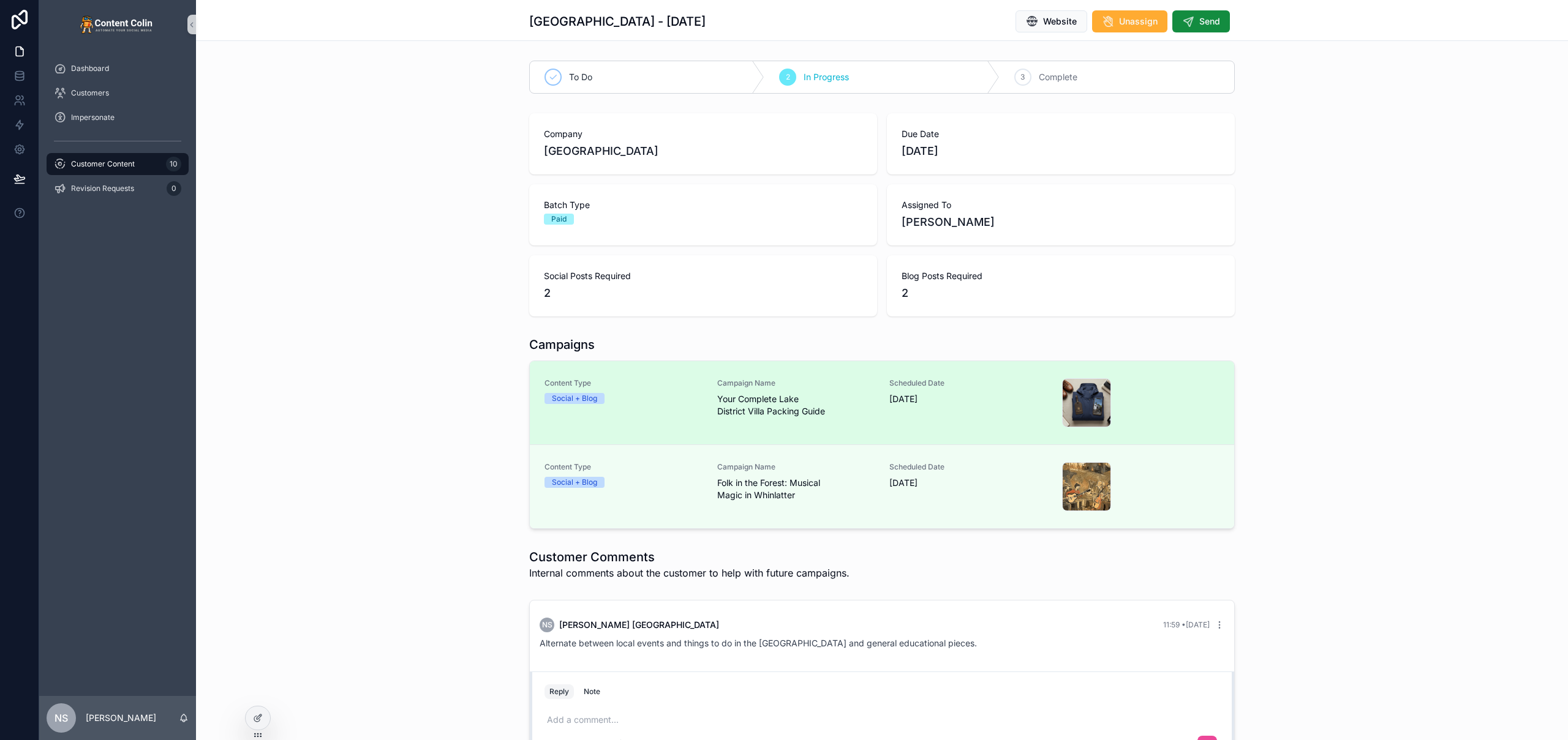
click at [793, 383] on span "Campaign Name" at bounding box center [796, 383] width 158 height 10
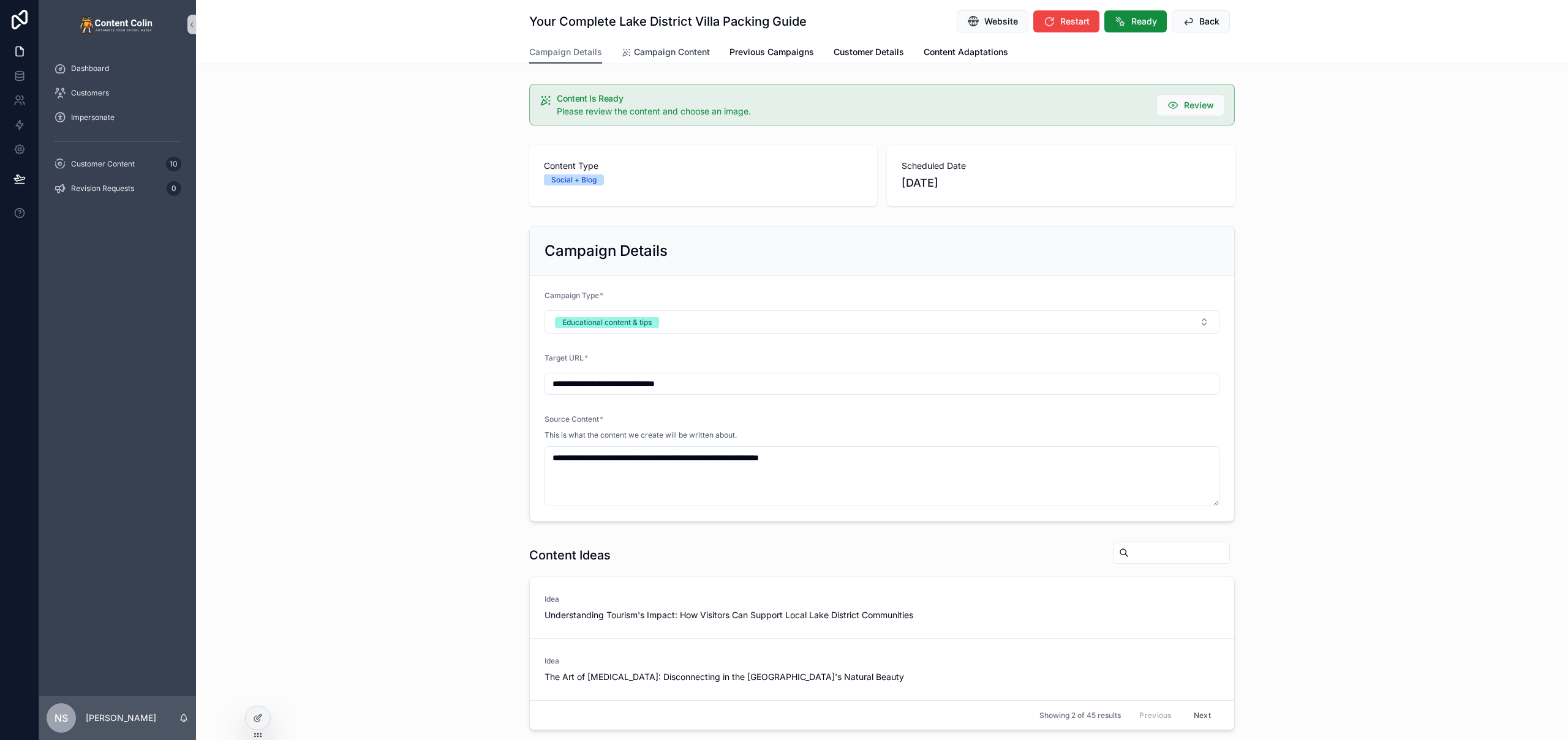
click at [634, 55] on span "Campaign Content" at bounding box center [671, 52] width 76 height 12
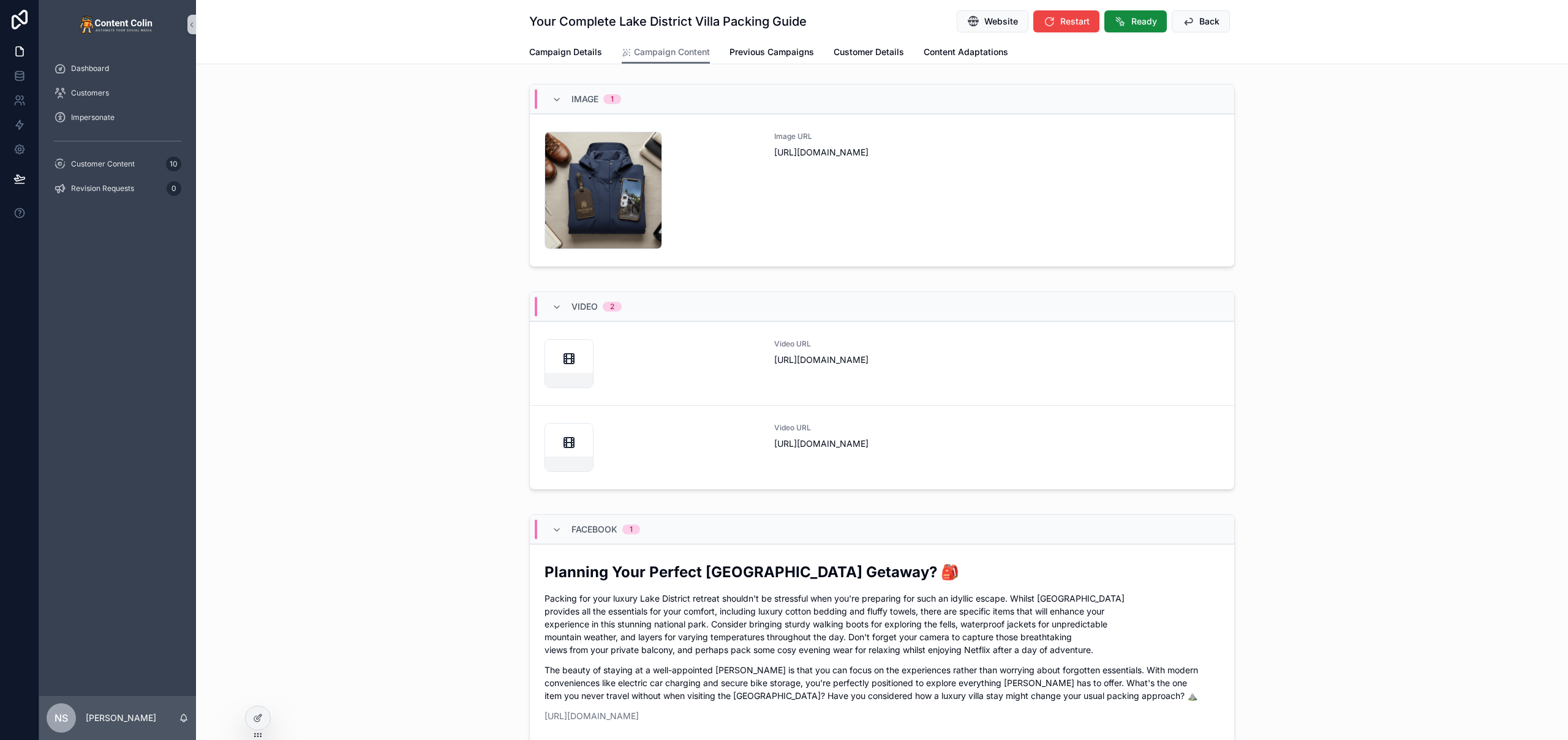
click at [392, 274] on div "Image 1 thornbeckmanor-1757588208 .png Image URL [URL][DOMAIN_NAME]" at bounding box center [882, 177] width 1372 height 197
click at [1135, 26] on span "Ready" at bounding box center [1144, 22] width 26 height 12
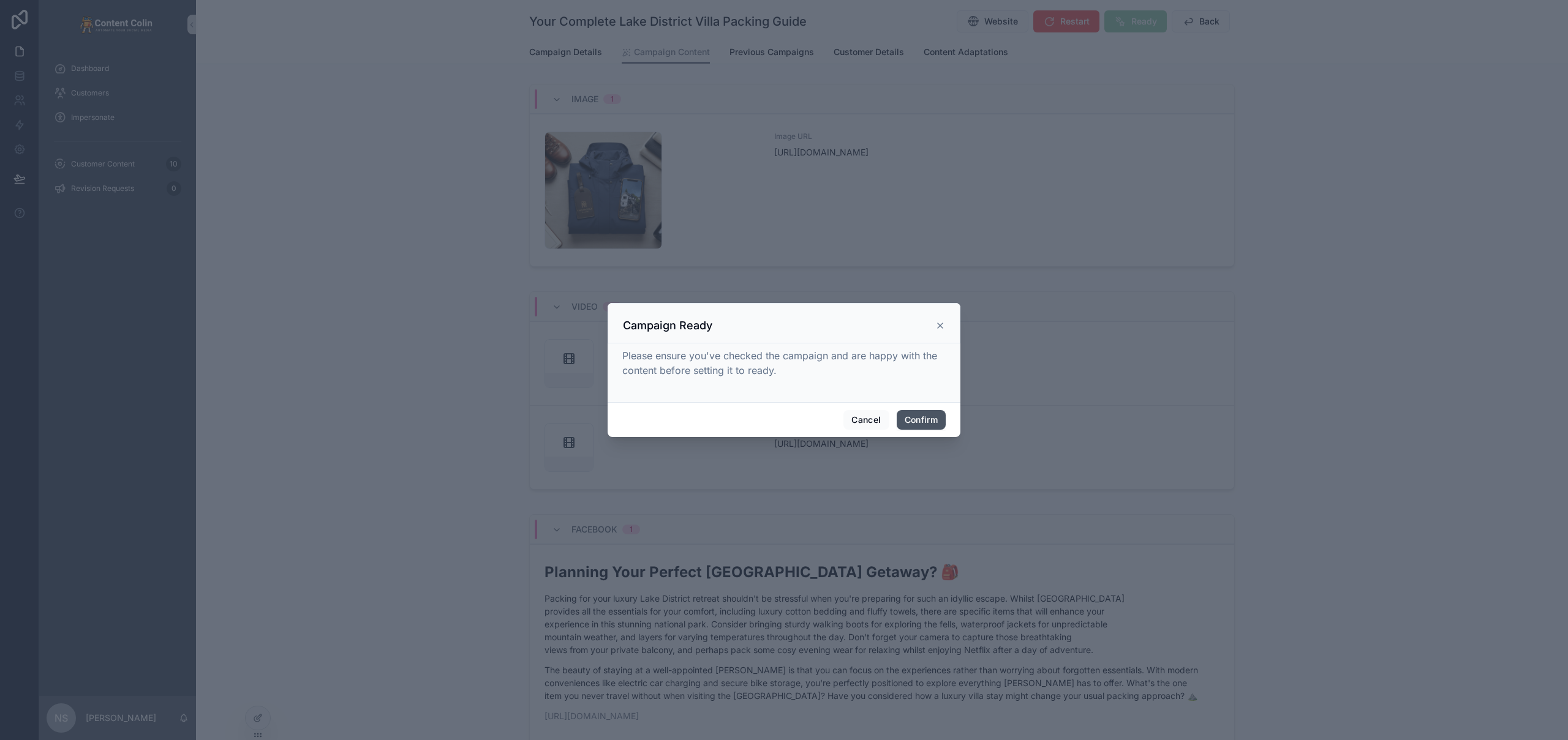
click at [930, 419] on button "Confirm" at bounding box center [921, 420] width 49 height 20
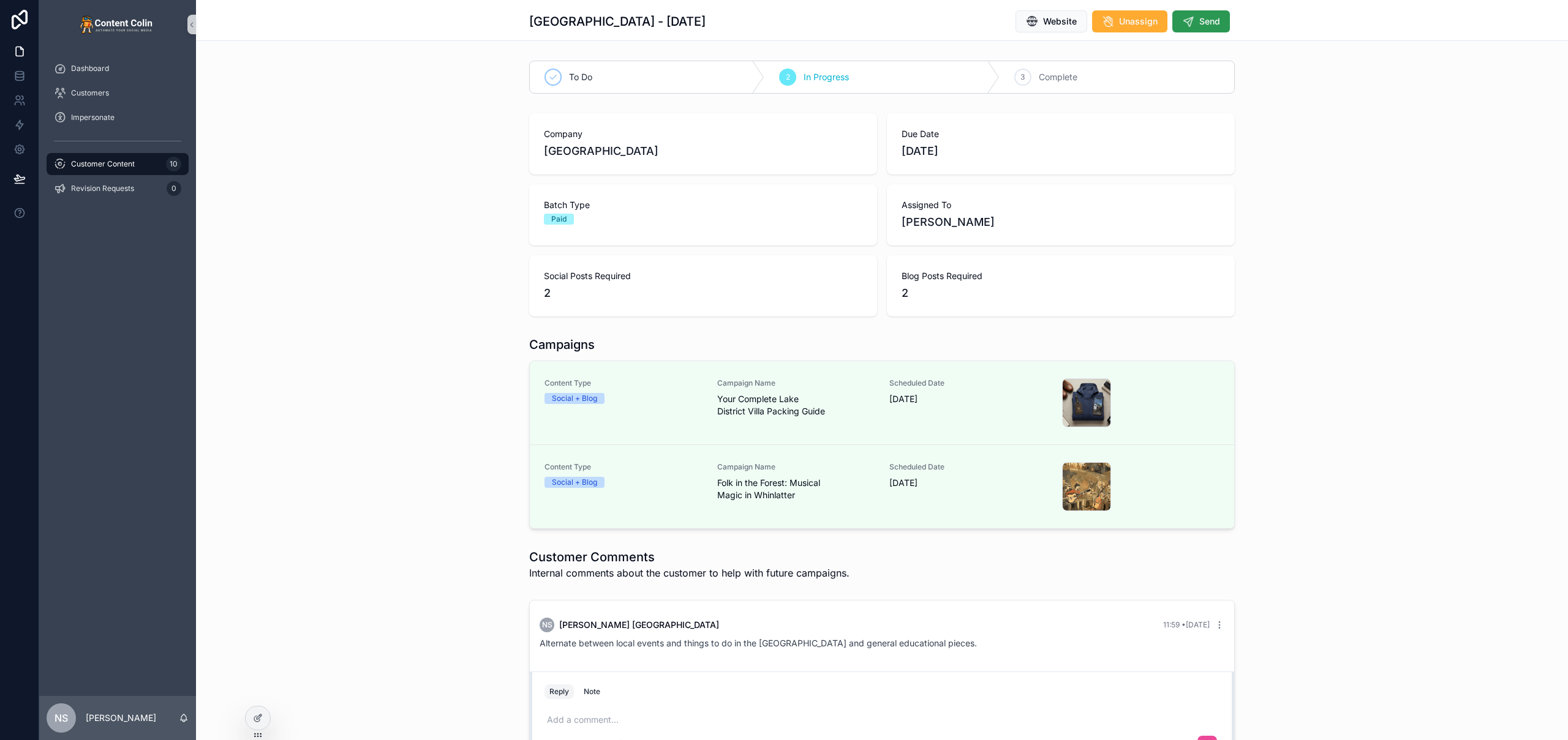
click at [1202, 22] on span "Send" at bounding box center [1209, 22] width 21 height 12
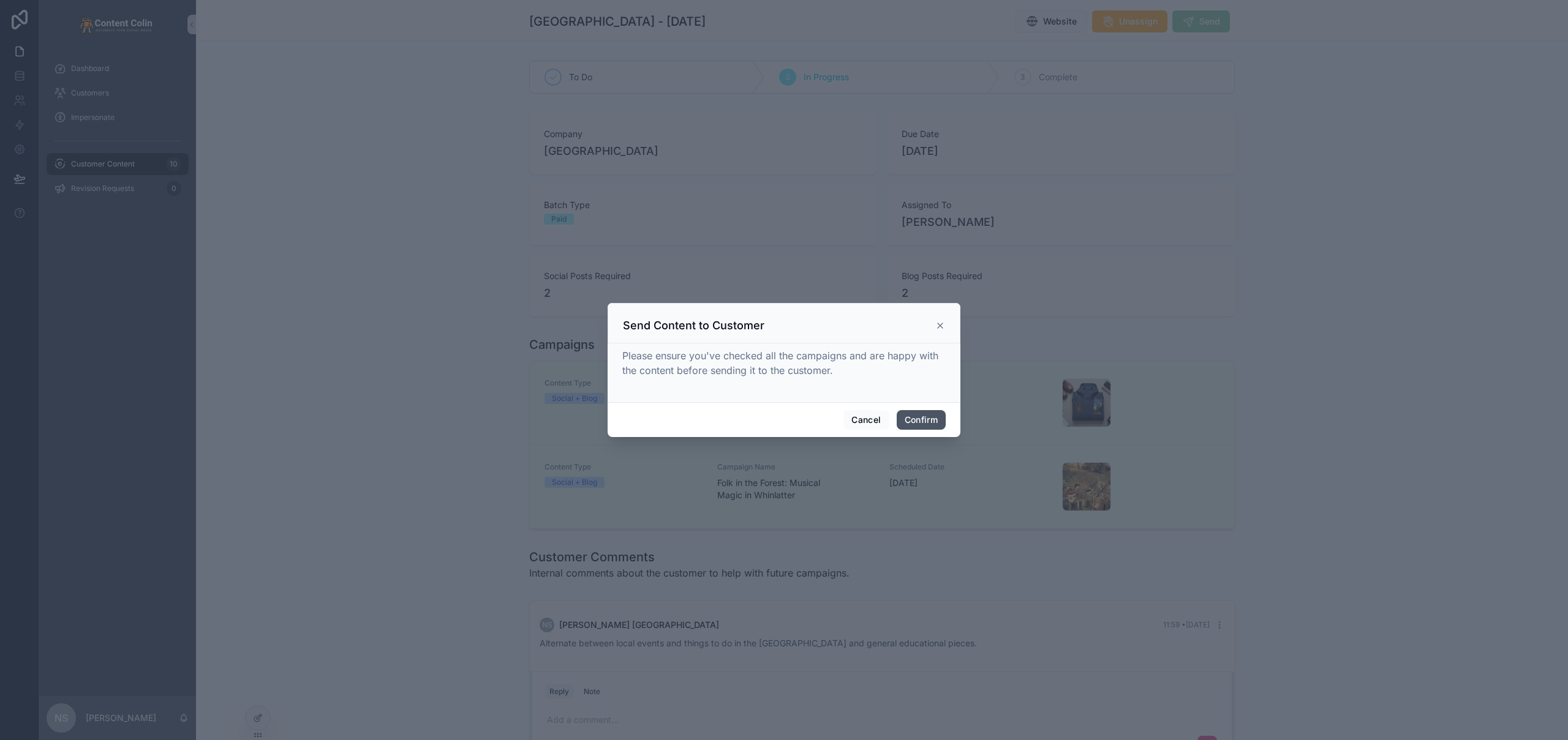
click at [928, 420] on button "Confirm" at bounding box center [921, 420] width 49 height 20
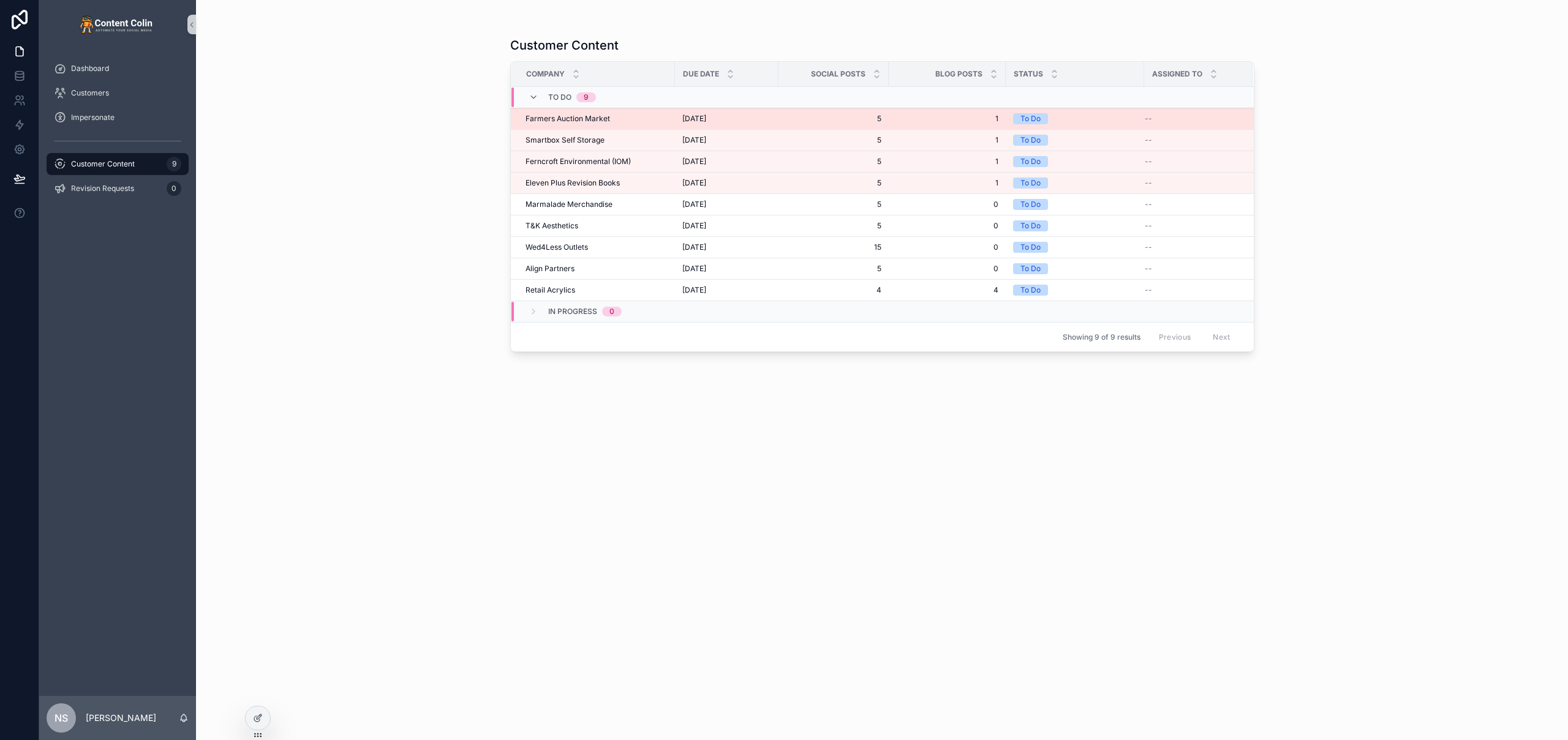
click at [607, 117] on span "Farmers Auction Market" at bounding box center [568, 119] width 84 height 10
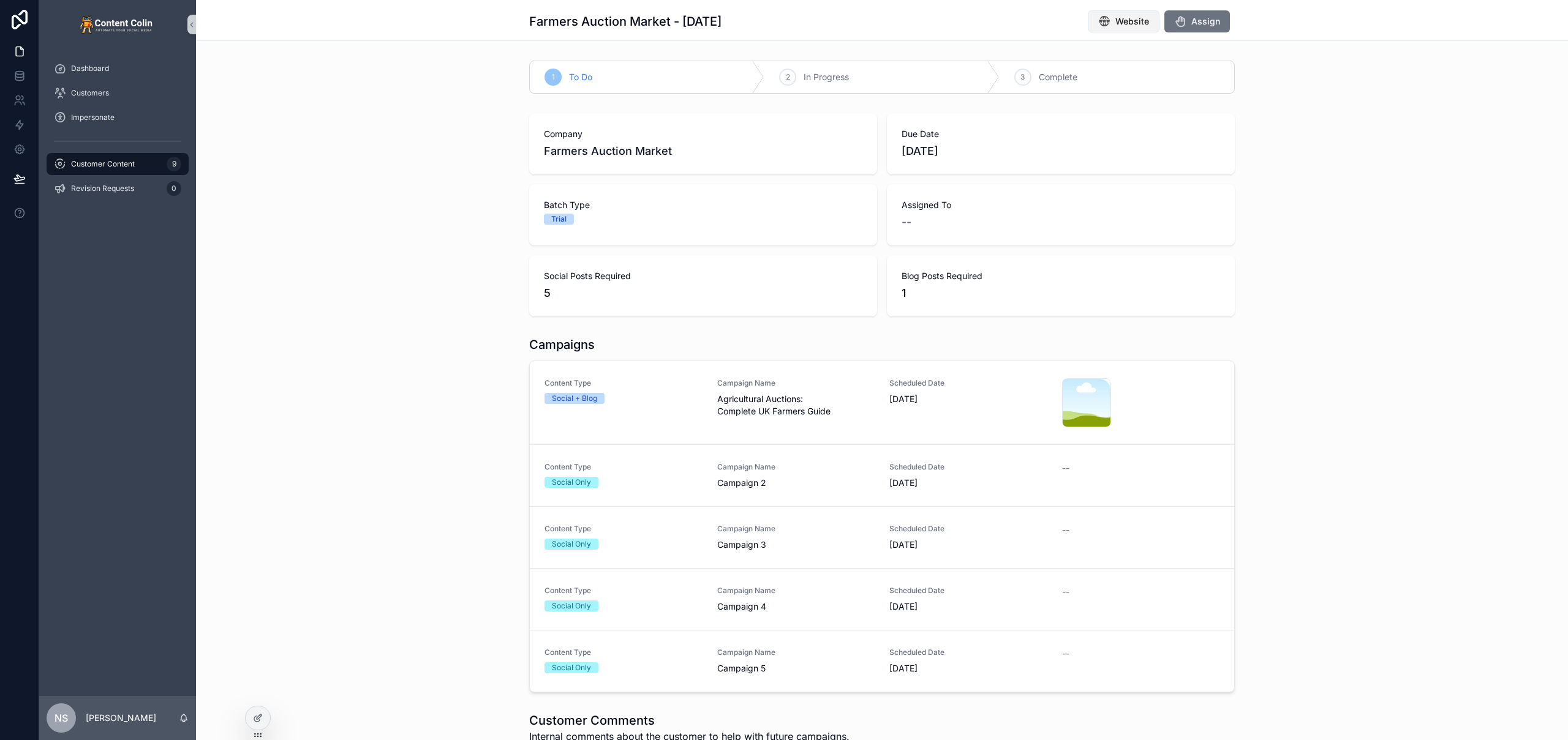
click at [1135, 20] on span "Website" at bounding box center [1132, 22] width 34 height 12
click at [382, 69] on div "1 To Do 2 In Progress 3 Complete" at bounding box center [882, 78] width 1372 height 43
click at [134, 158] on div "Customer Content 9" at bounding box center [117, 164] width 127 height 20
